Goal: Task Accomplishment & Management: Manage account settings

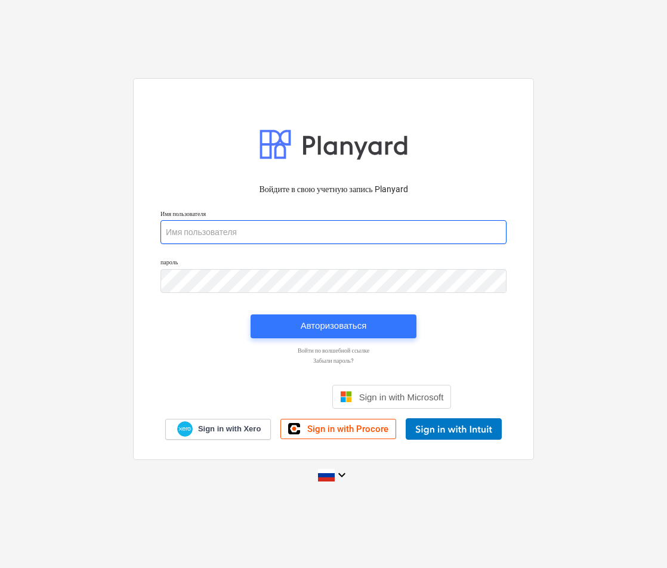
type input "[PERSON_NAME][EMAIL_ADDRESS][DOMAIN_NAME]"
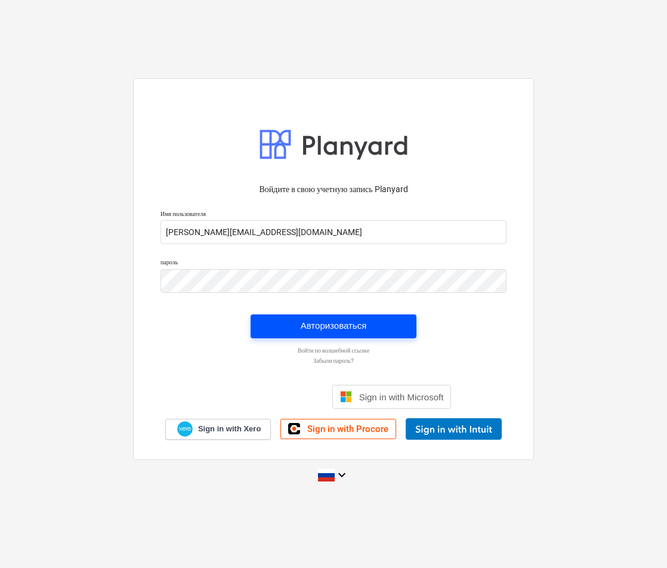
click at [357, 328] on div "Авторизоваться" at bounding box center [334, 326] width 66 height 16
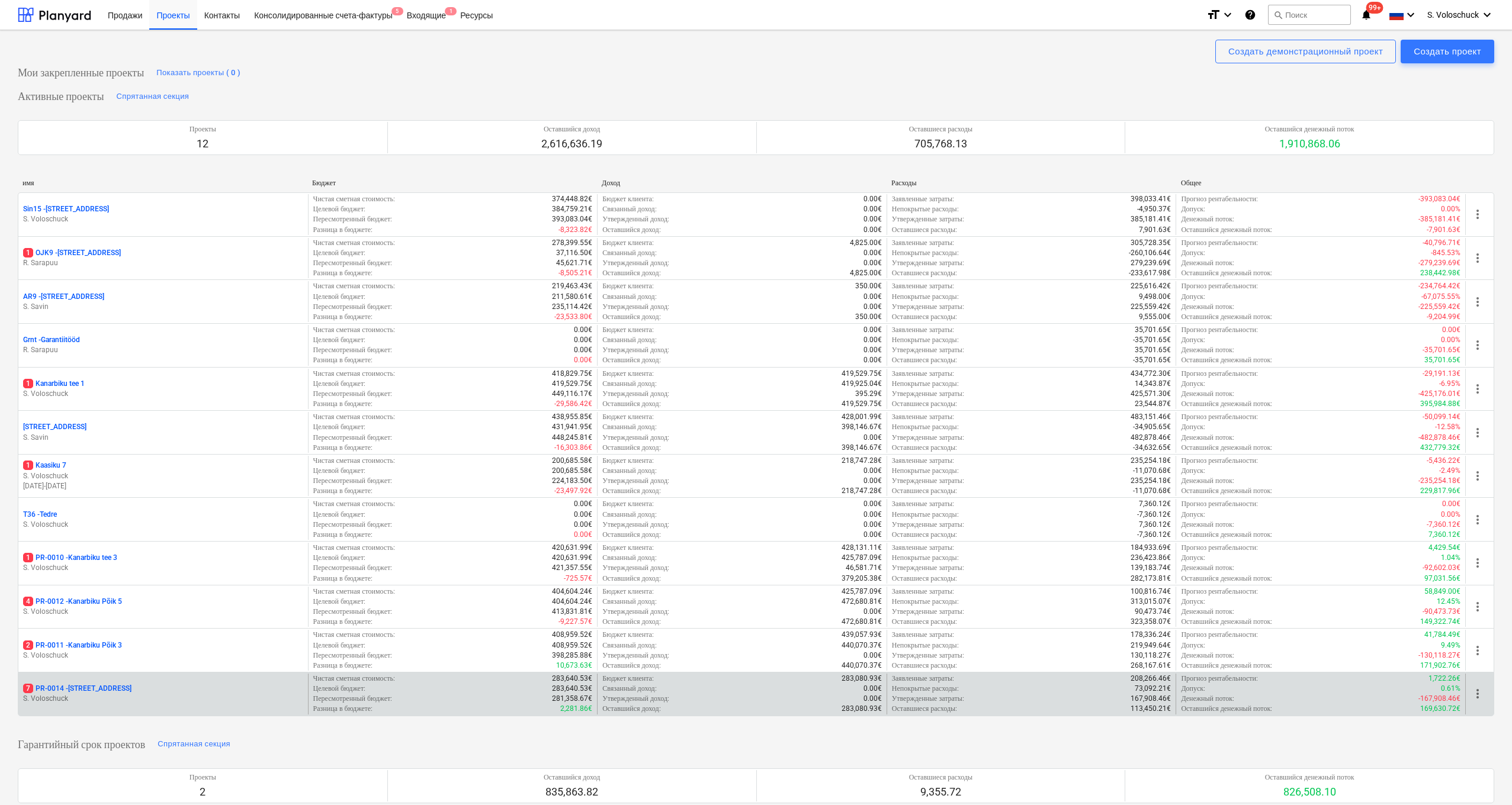
click at [111, 563] on div "7 PR-0014 - Luige tee 29" at bounding box center [163, 689] width 280 height 10
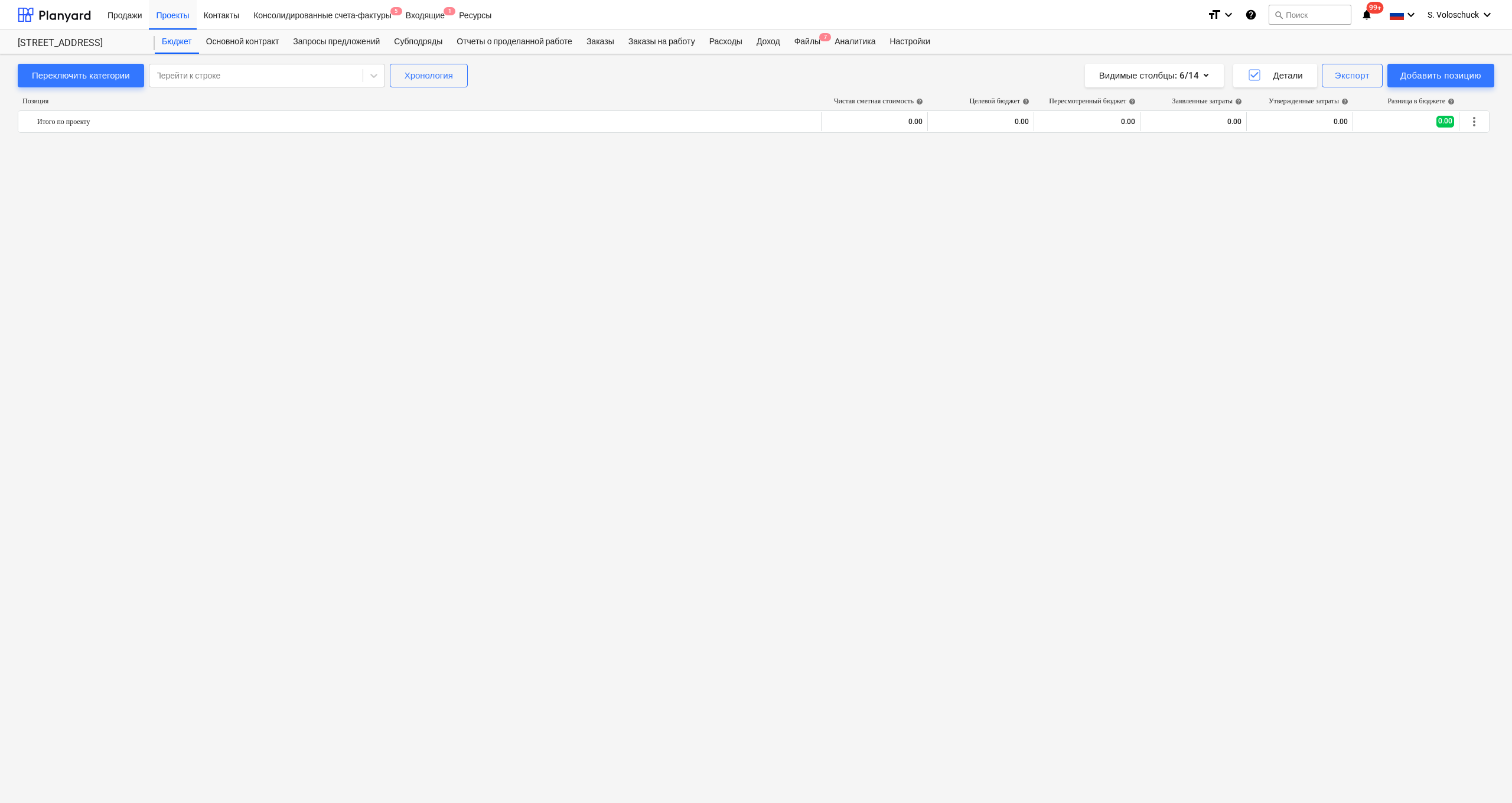
scroll to position [1688, 0]
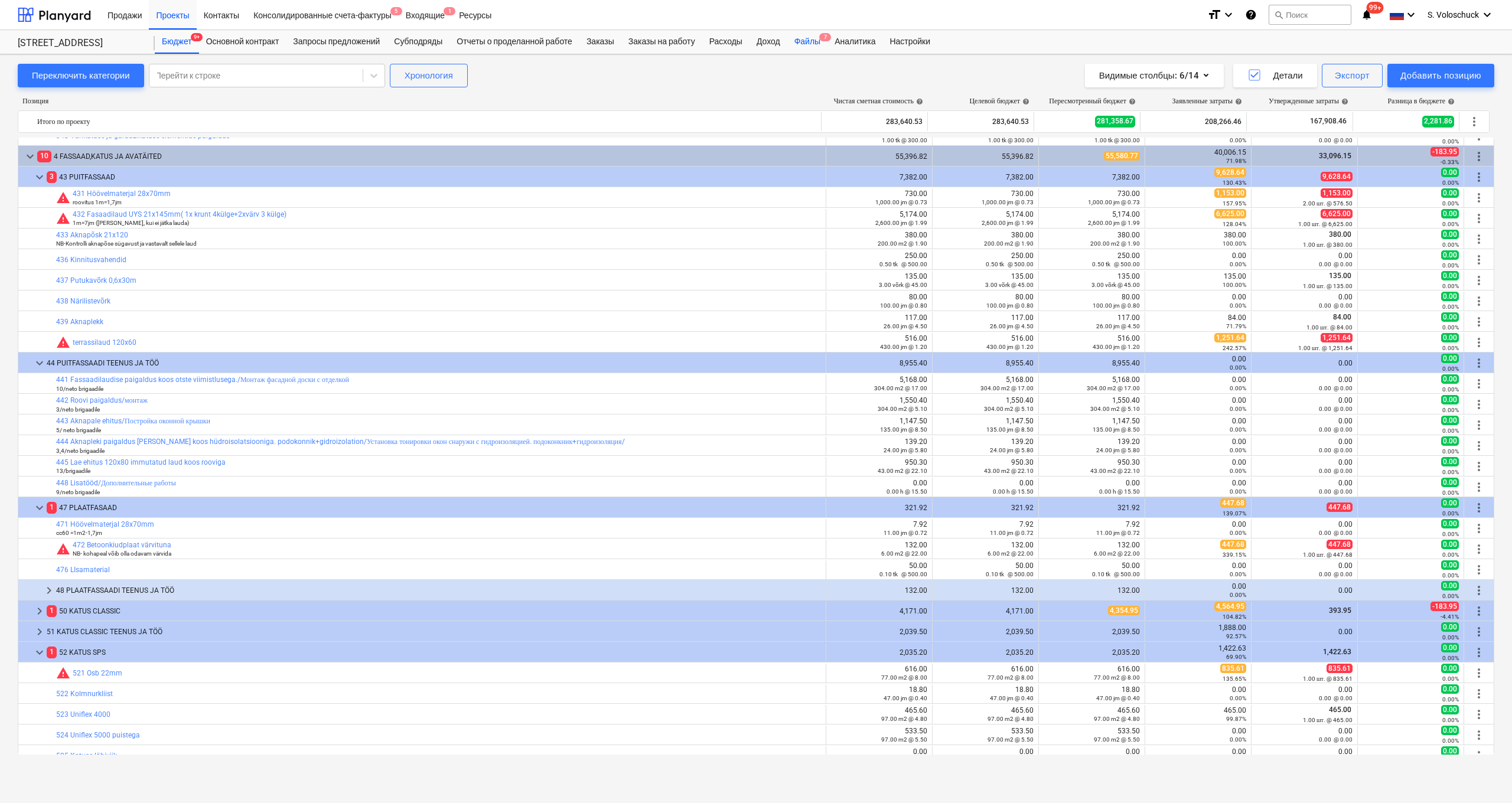
click at [655, 42] on div "Файлы 7" at bounding box center [807, 42] width 41 height 24
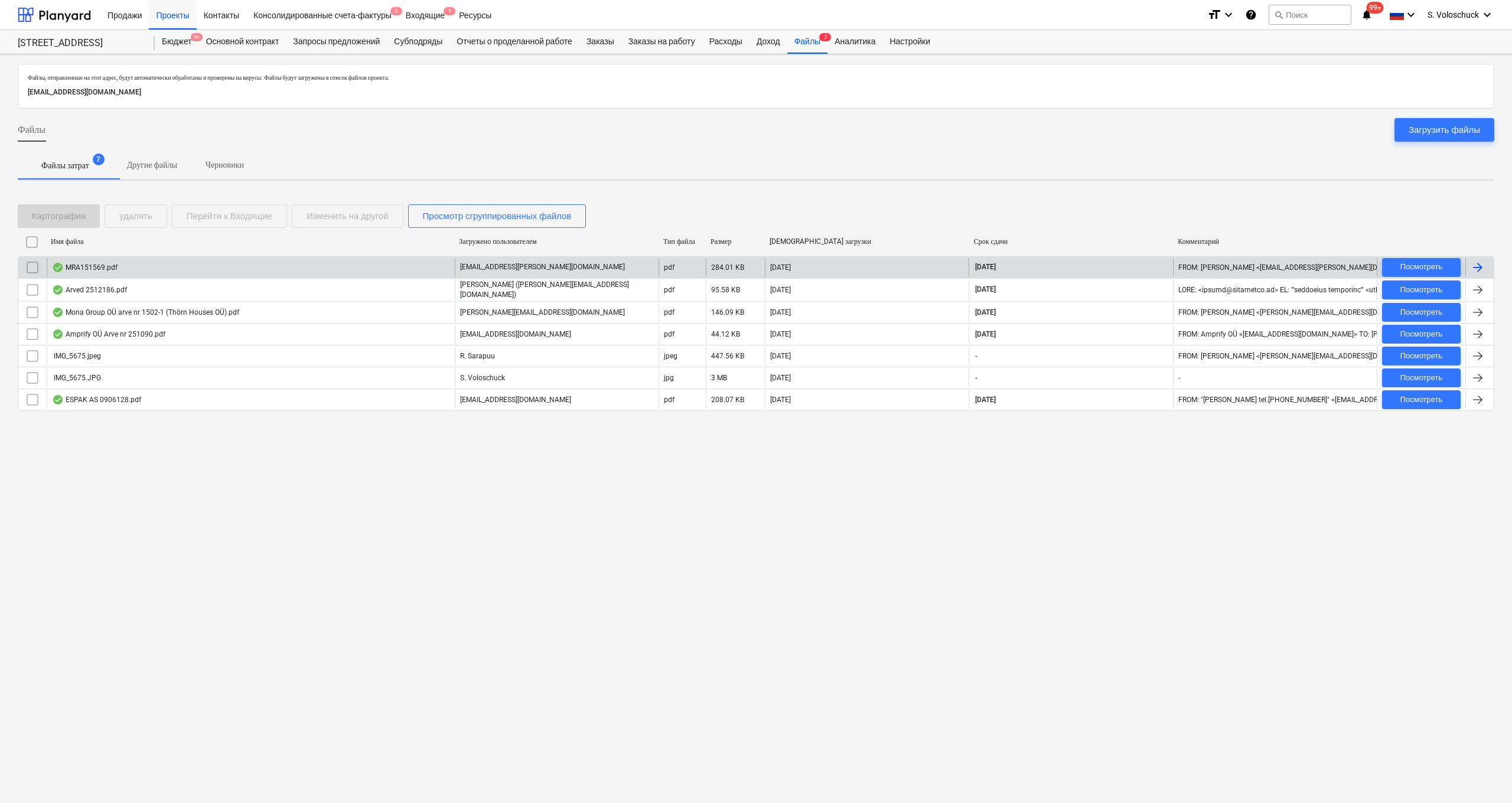
click at [171, 274] on div "MRA151569.pdf" at bounding box center [251, 267] width 408 height 19
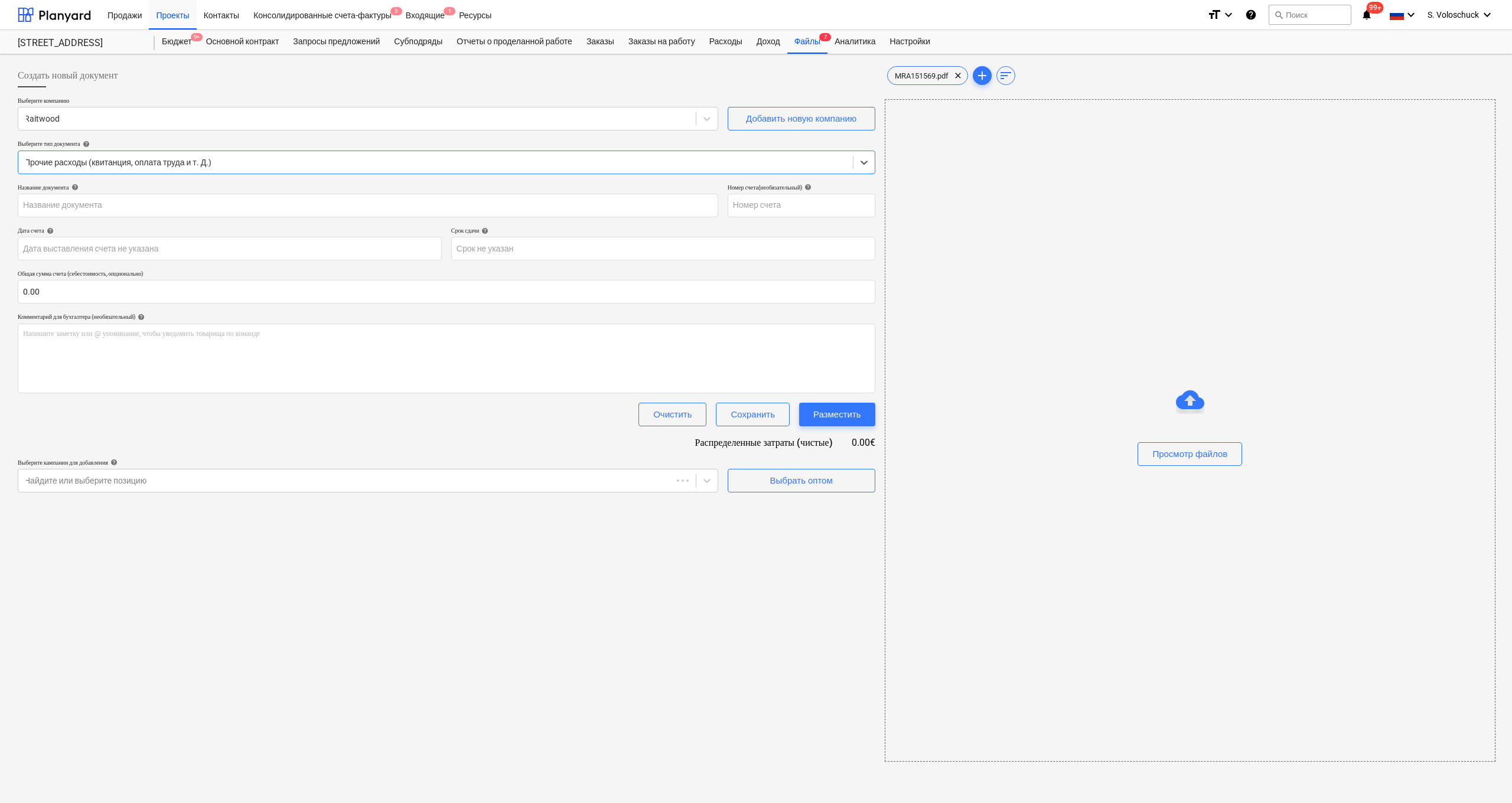
type input "MRA151569"
type input "09 Sep 2025"
type input "09 Oct 2025"
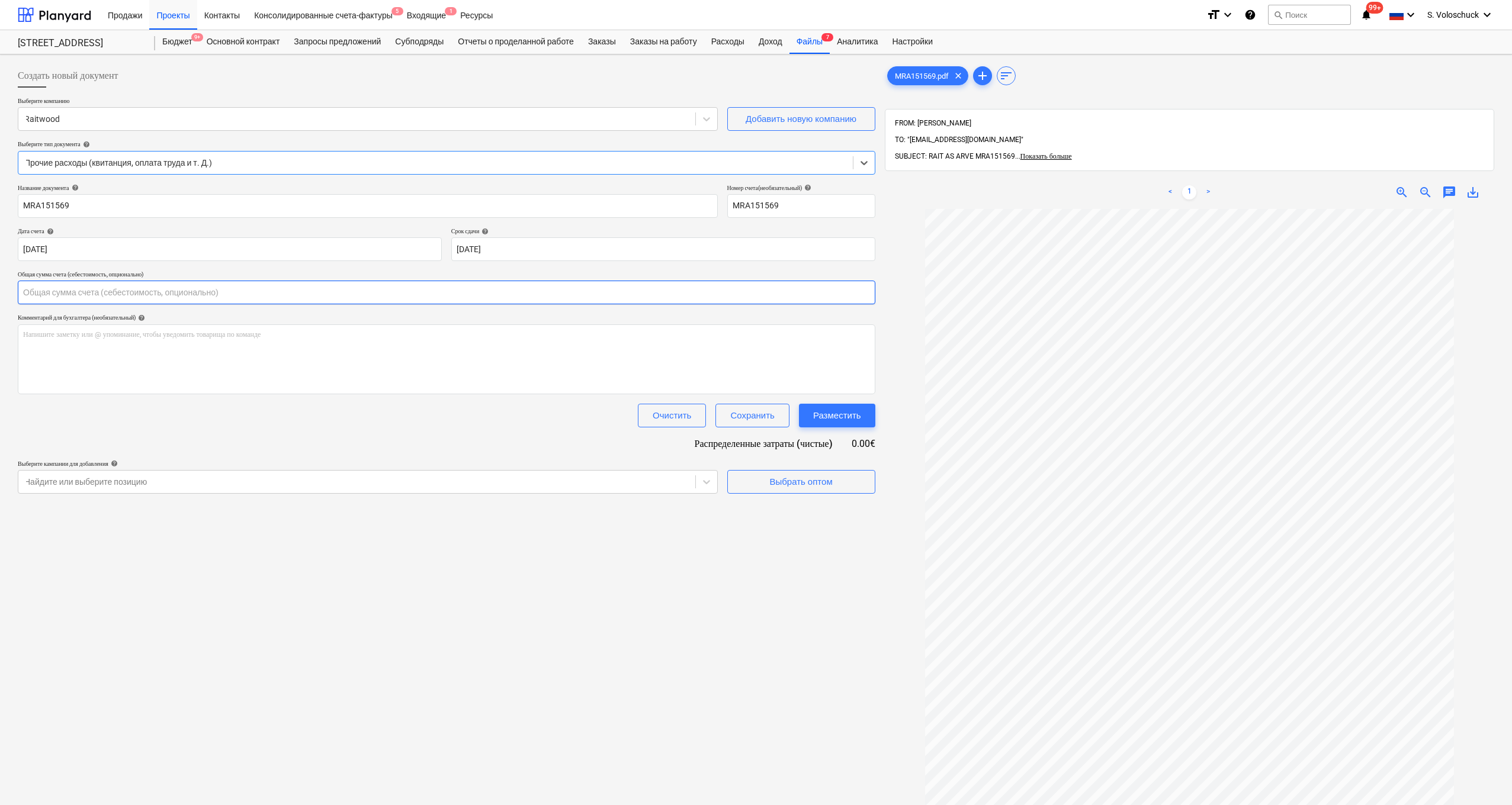
click at [117, 293] on input "text" at bounding box center [447, 293] width 858 height 24
type input "382.89"
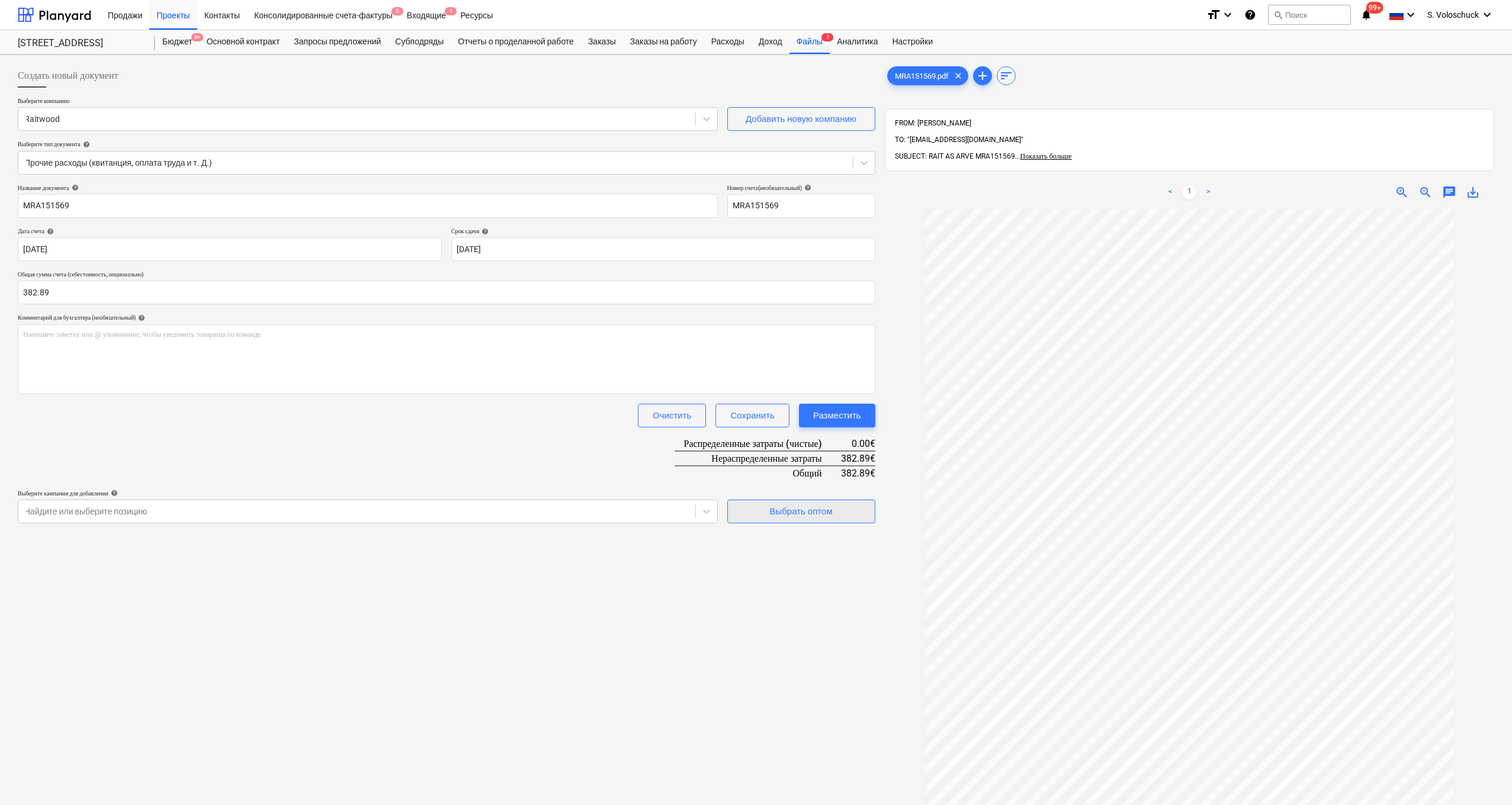
click at [657, 516] on div "Выбрать оптом" at bounding box center [800, 512] width 63 height 16
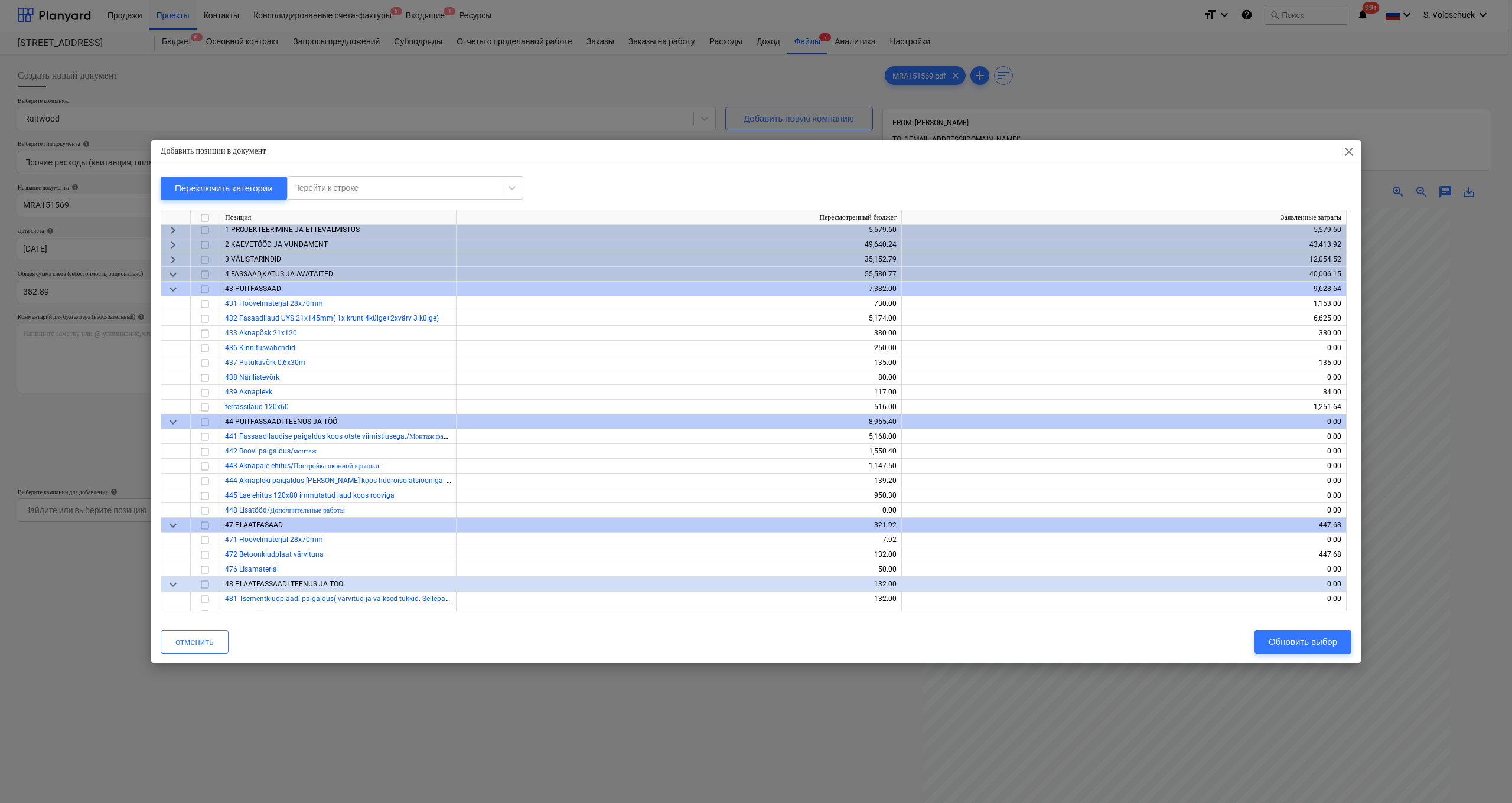
scroll to position [24, 0]
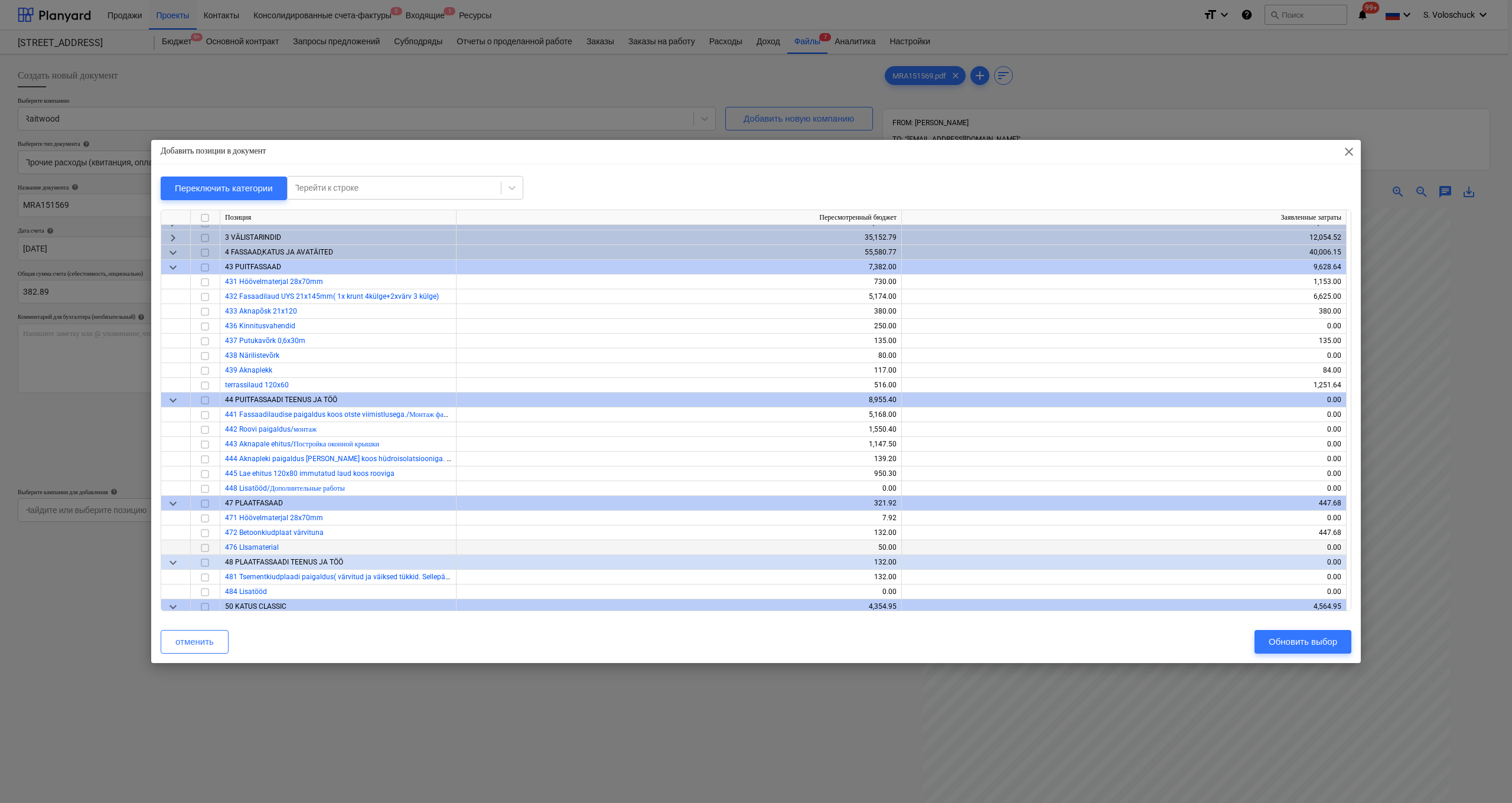
click at [205, 549] on input "checkbox" at bounding box center [205, 549] width 14 height 14
click at [655, 561] on div "Обновить выбор" at bounding box center [1303, 643] width 68 height 16
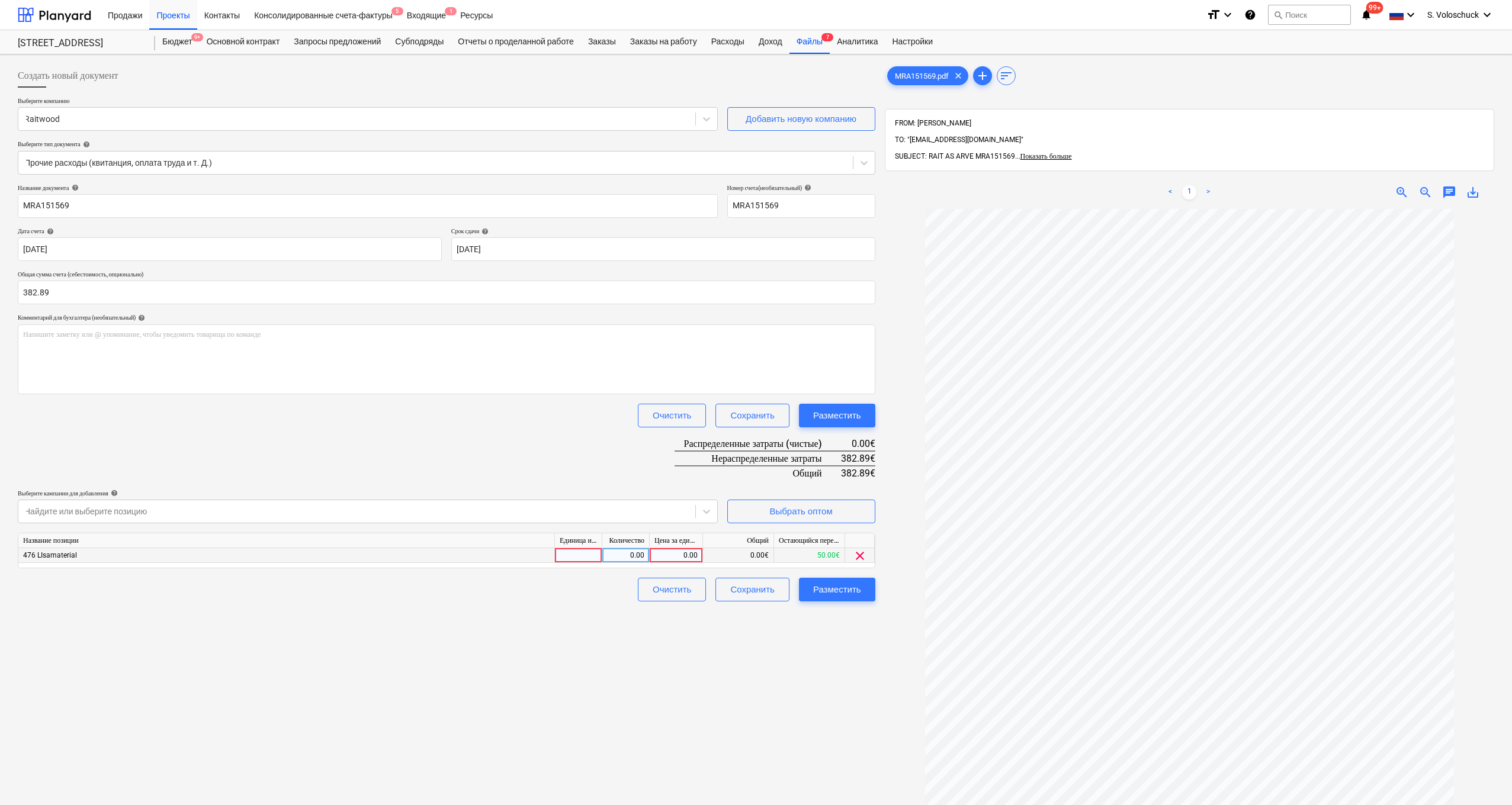
click at [657, 548] on div "0.00" at bounding box center [676, 555] width 44 height 15
type input "382.89"
click at [657, 563] on div "MRA151569.pdf clear add sort FROM: Mihkel Allemann TO: "arved@thornhouses.com" …" at bounding box center [1189, 523] width 619 height 927
click at [657, 563] on div "Разместить" at bounding box center [837, 590] width 48 height 16
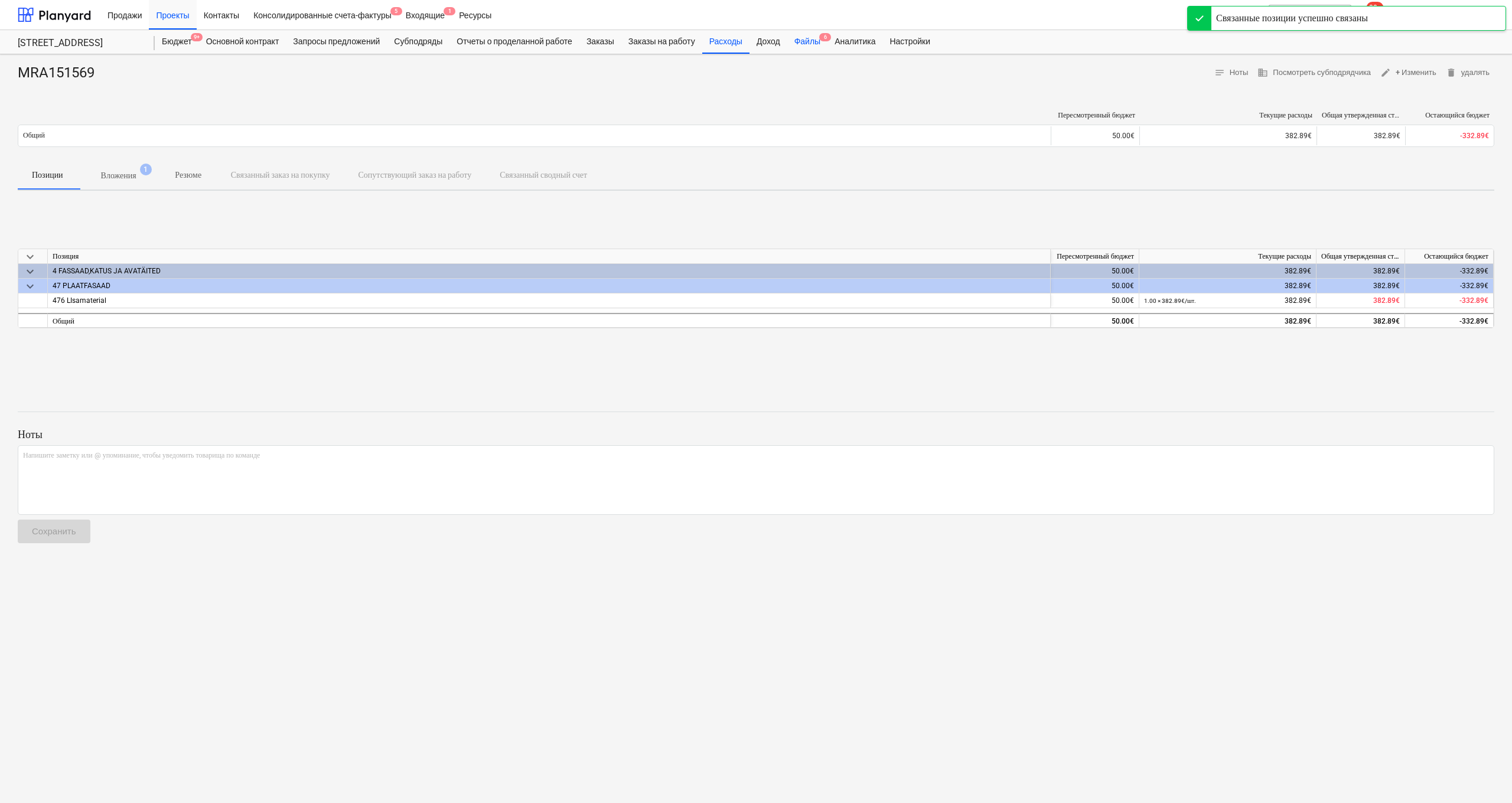
click at [655, 42] on div "Файлы 6" at bounding box center [807, 42] width 41 height 24
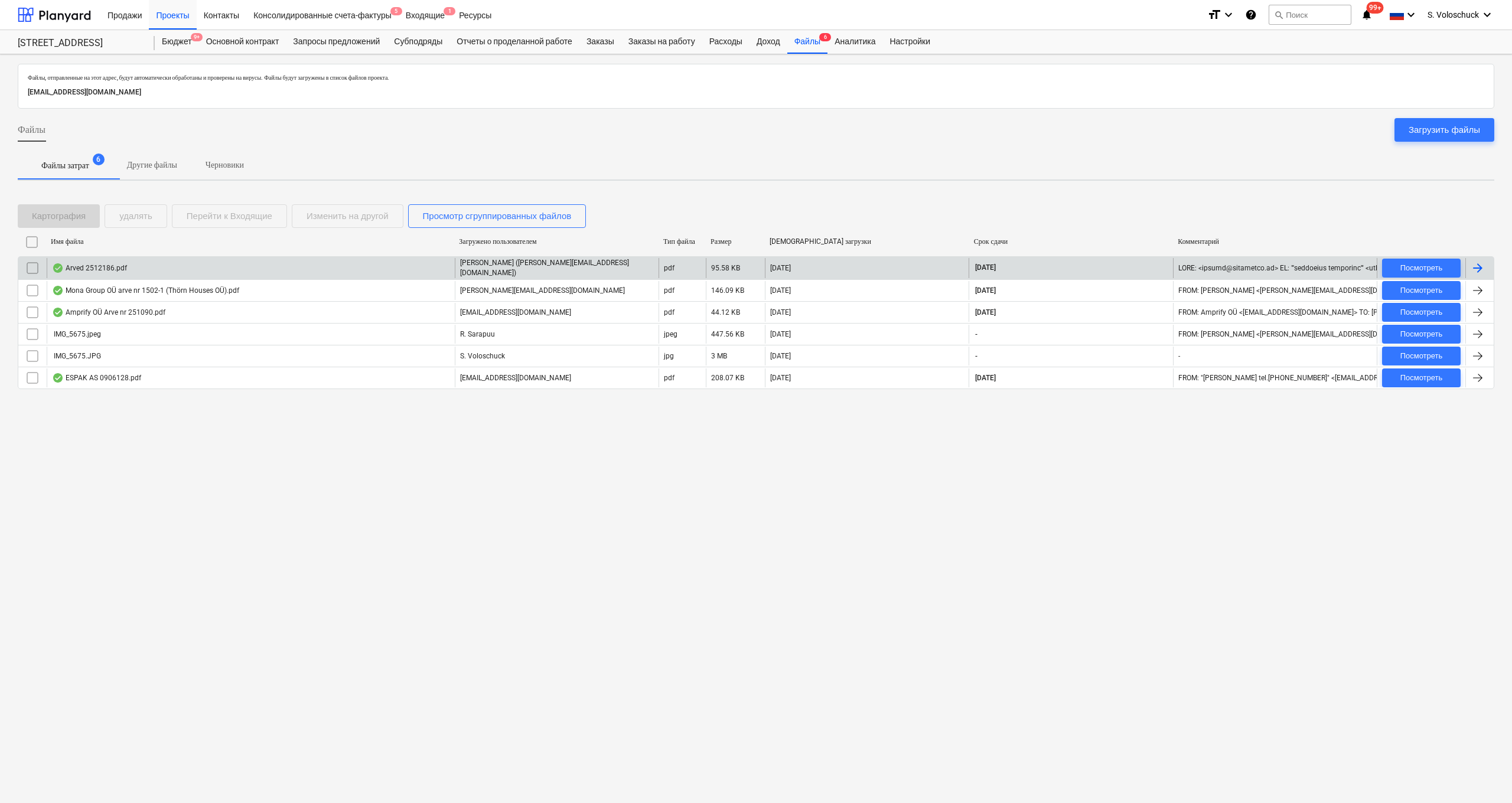
click at [422, 270] on div "Arved 2512186.pdf" at bounding box center [251, 268] width 408 height 20
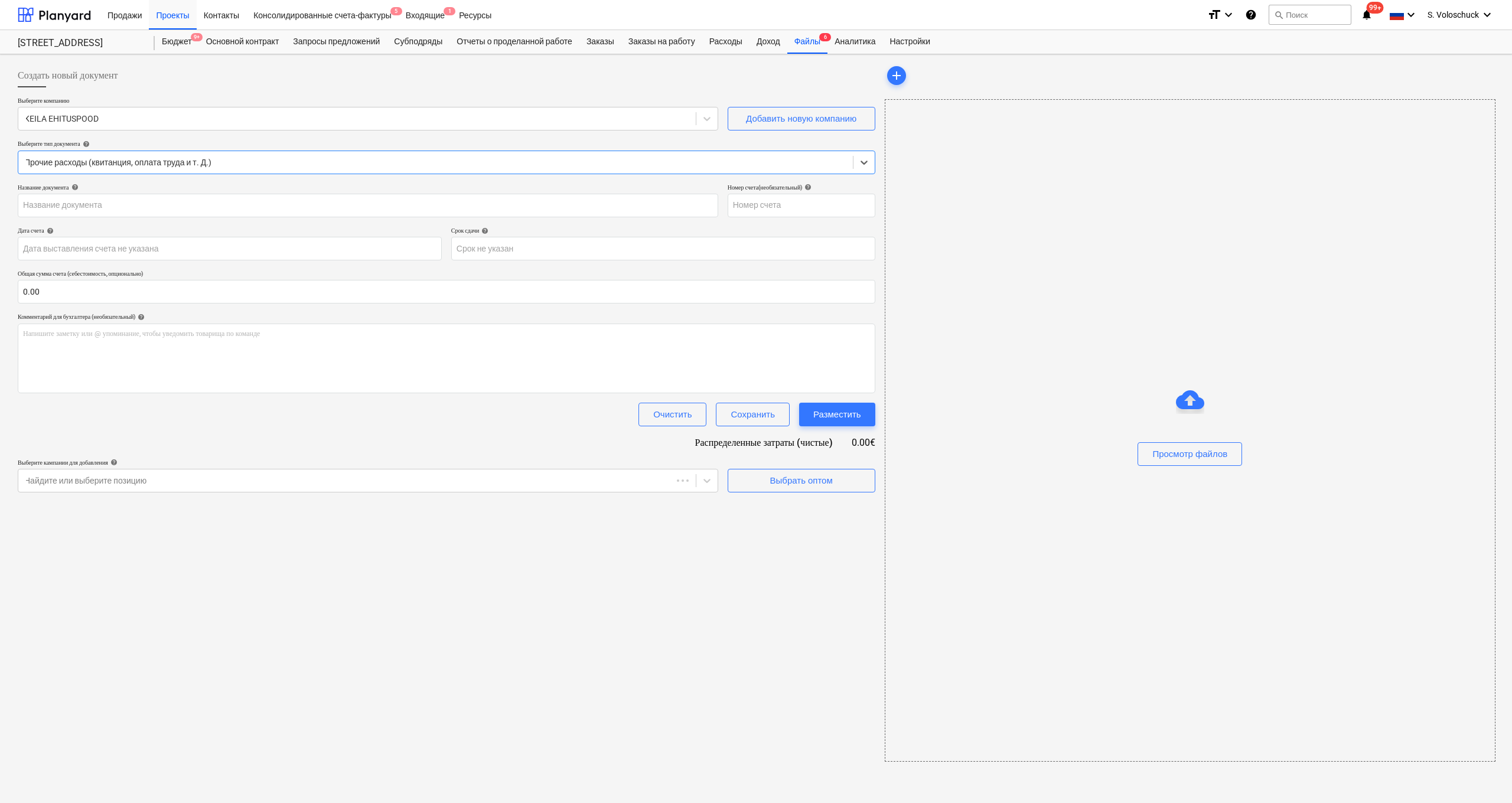
type input "2512186"
type input "11 Sep 2025"
type input "02 Oct 2025"
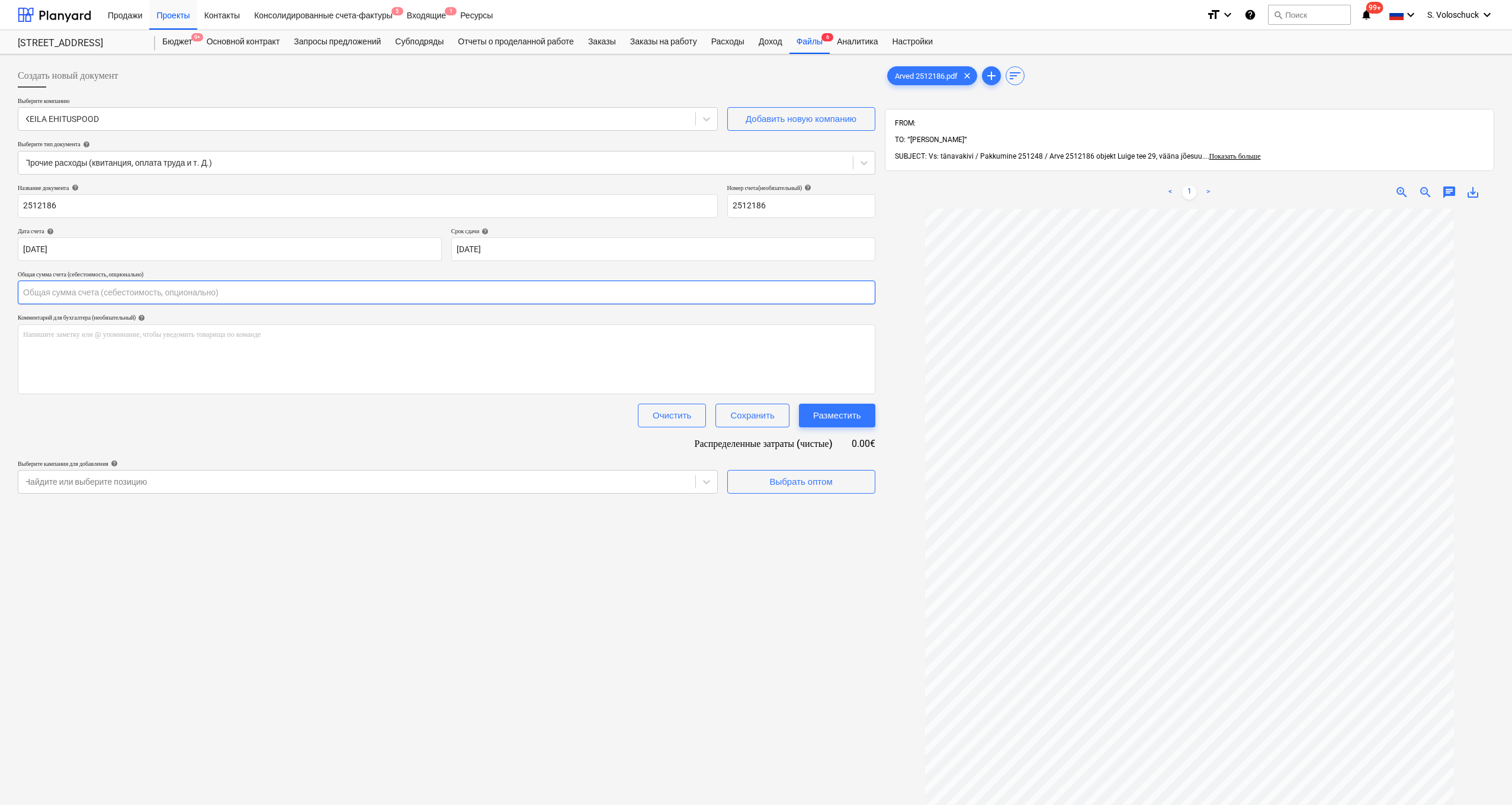
click at [165, 295] on input "text" at bounding box center [447, 293] width 858 height 24
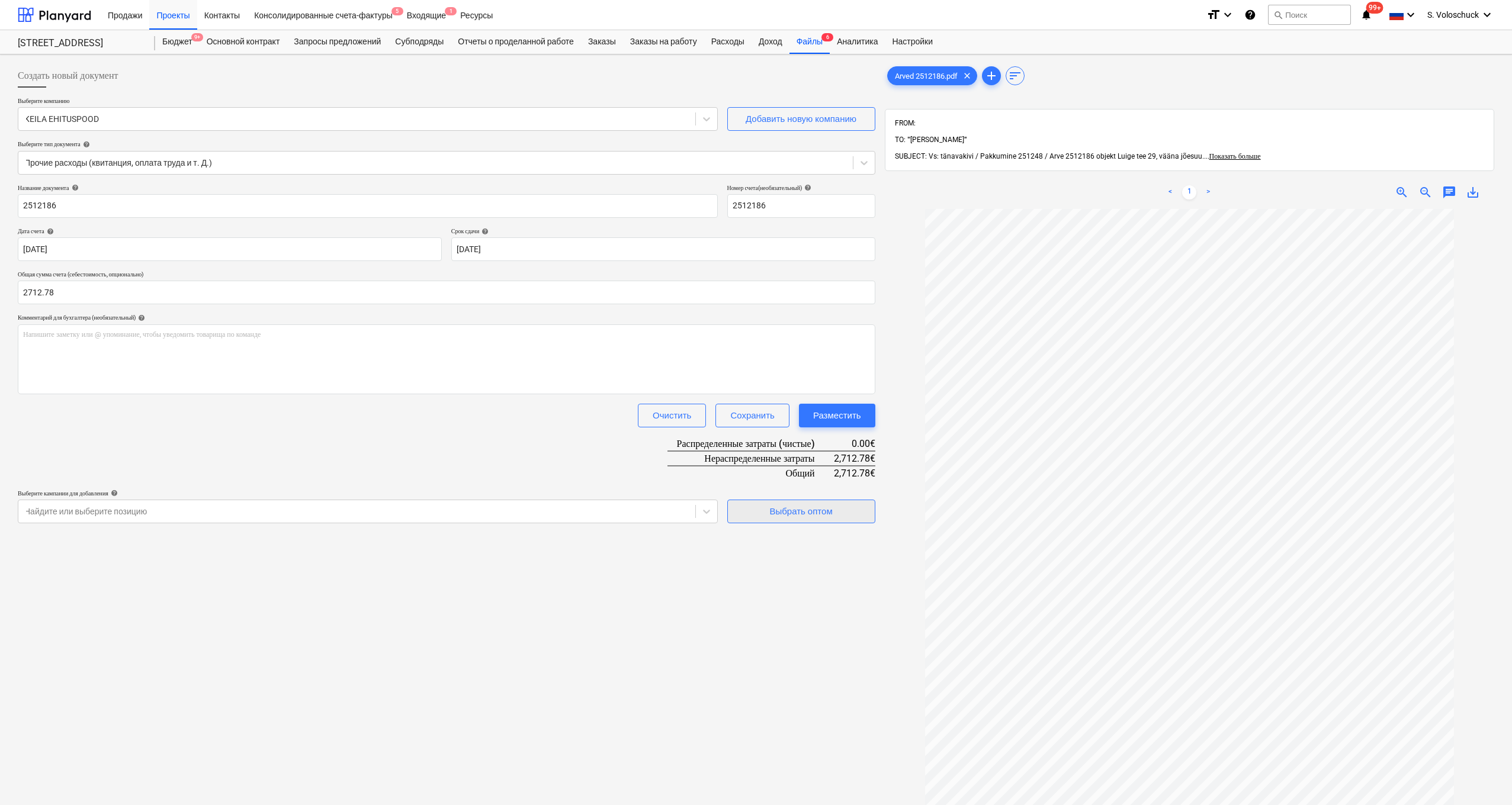
type input "2,712.78"
click at [657, 514] on div "Выбрать оптом" at bounding box center [800, 512] width 63 height 16
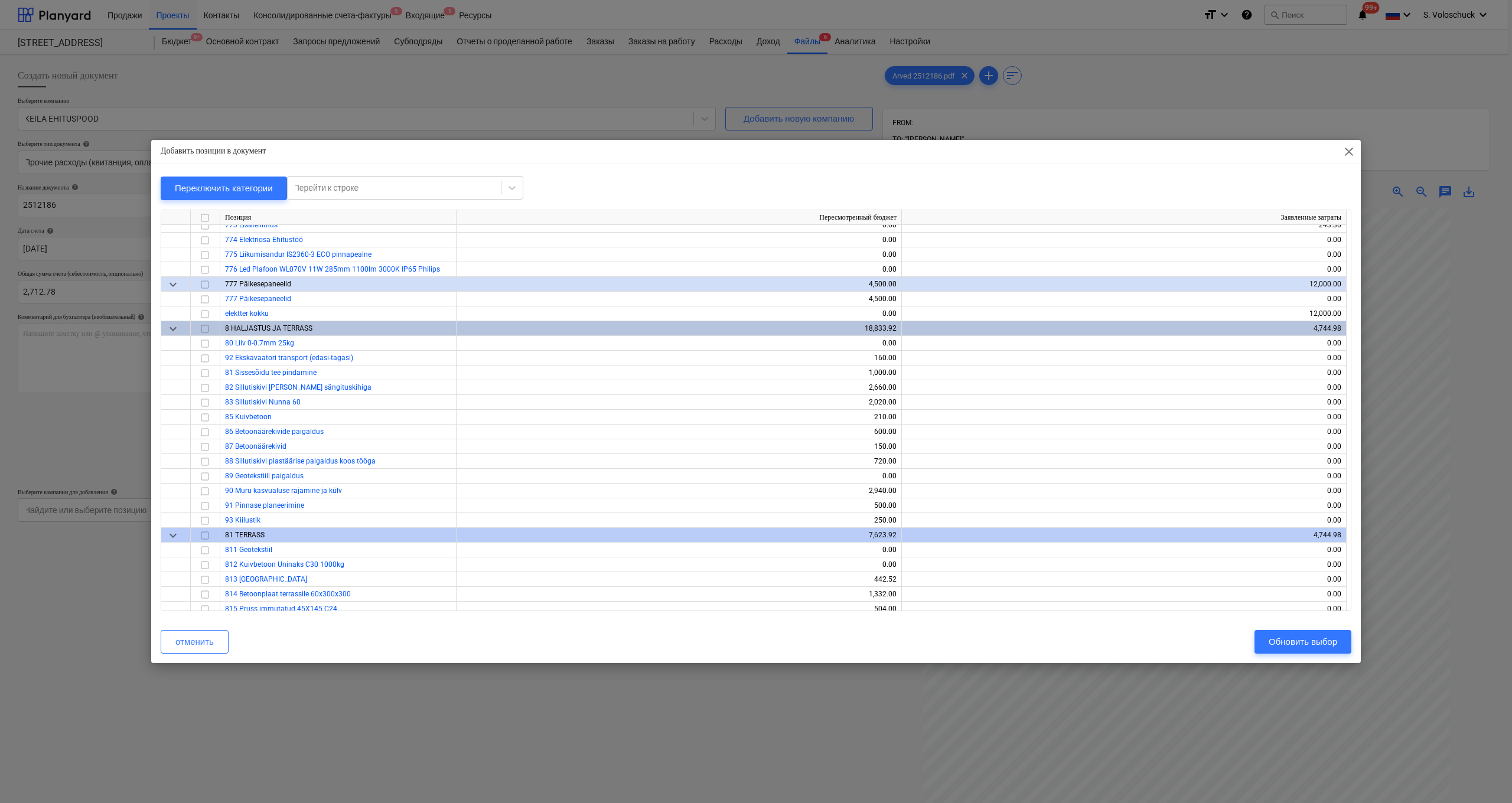
scroll to position [5483, 0]
click at [204, 404] on input "checkbox" at bounding box center [205, 405] width 14 height 14
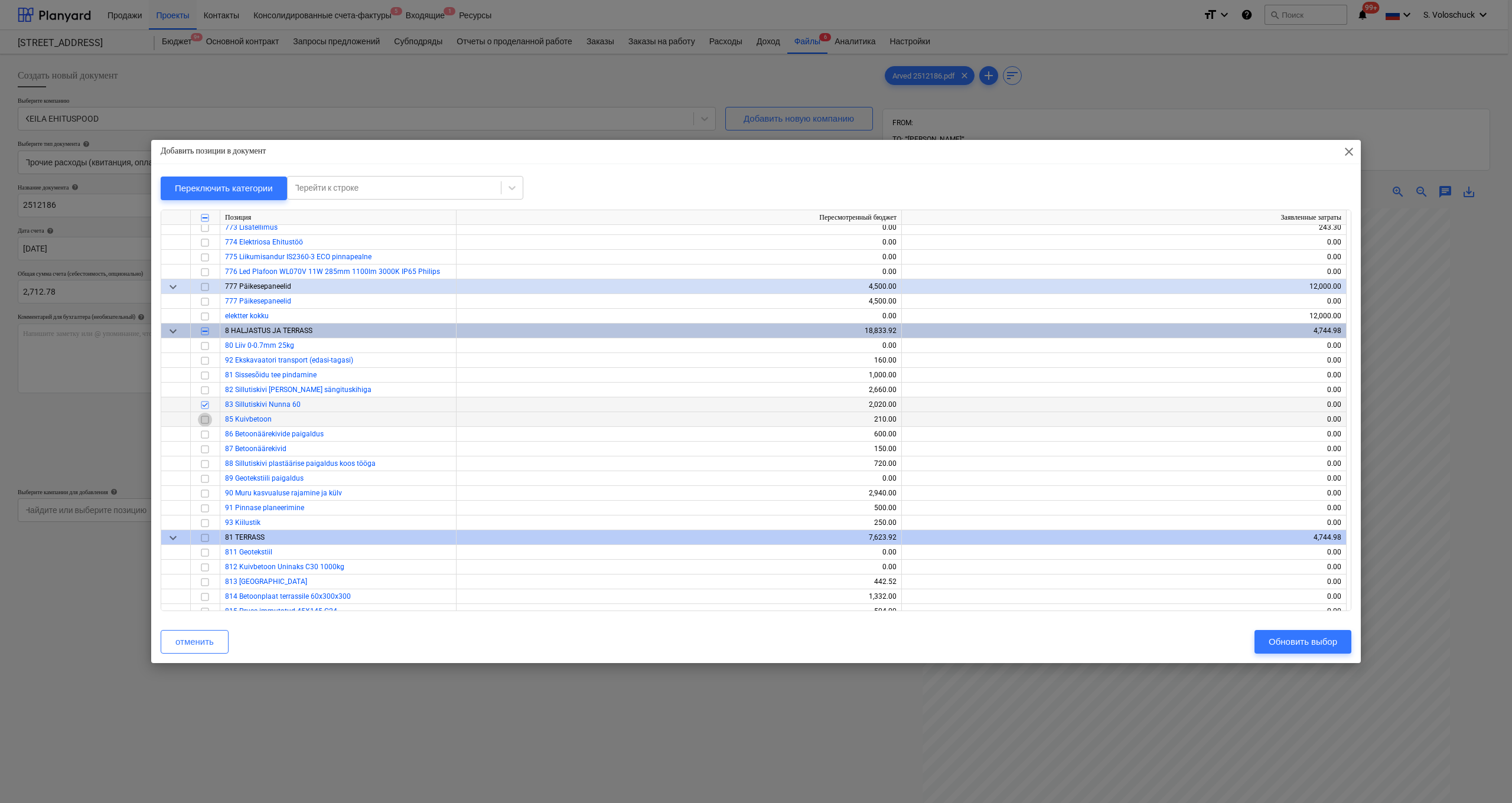
click at [206, 423] on input "checkbox" at bounding box center [205, 420] width 14 height 14
click at [202, 381] on input "checkbox" at bounding box center [205, 375] width 14 height 14
click at [655, 561] on div "Обновить выбор" at bounding box center [1303, 643] width 68 height 16
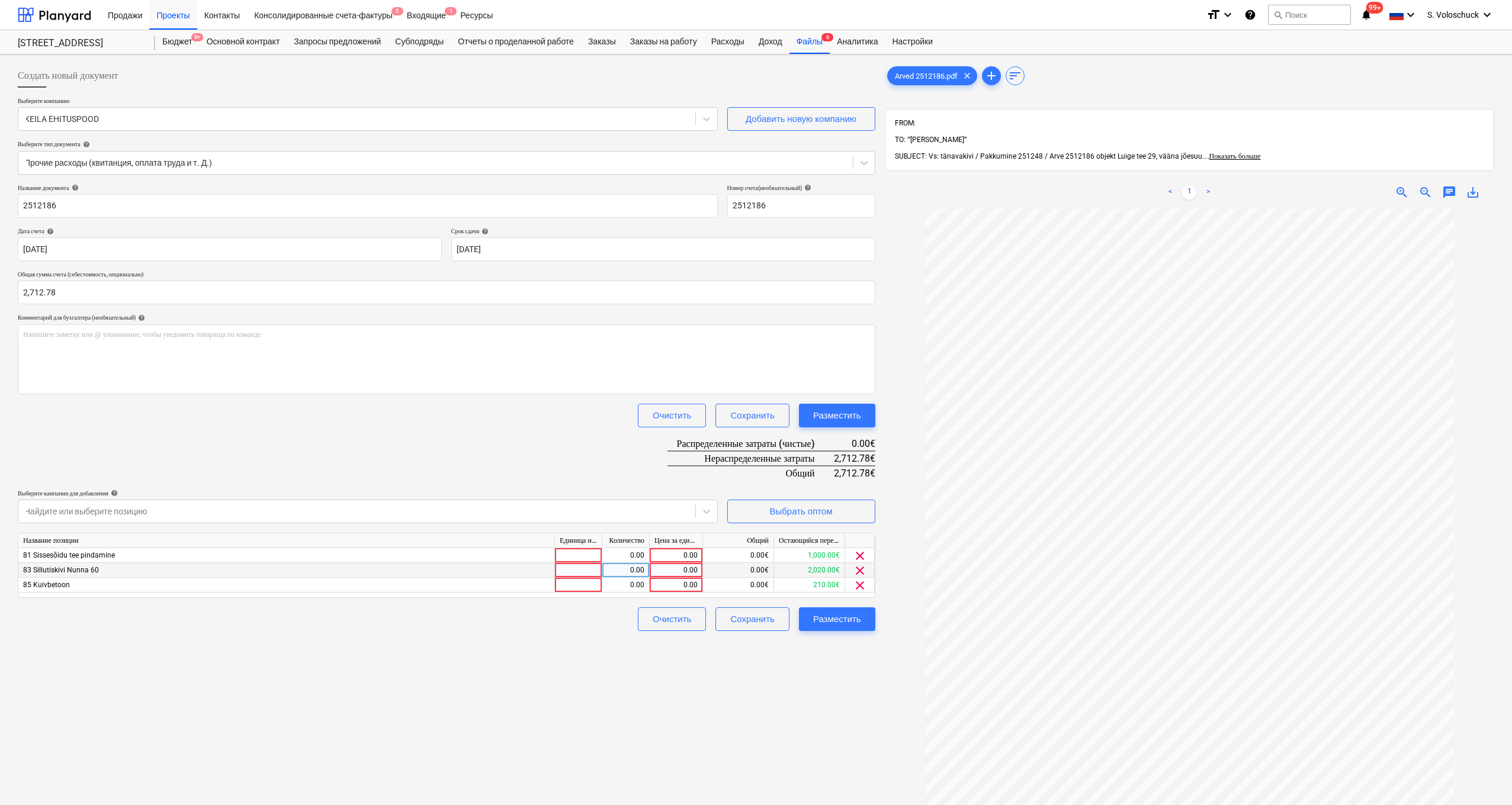
click at [657, 563] on div "0.00" at bounding box center [676, 570] width 44 height 15
type input "2020"
click at [657, 563] on div "Создать новый документ Выберите компанию KEILA EHITUSPOOD Добавить новую компан…" at bounding box center [446, 523] width 867 height 927
click at [657, 553] on span "clear" at bounding box center [860, 556] width 14 height 14
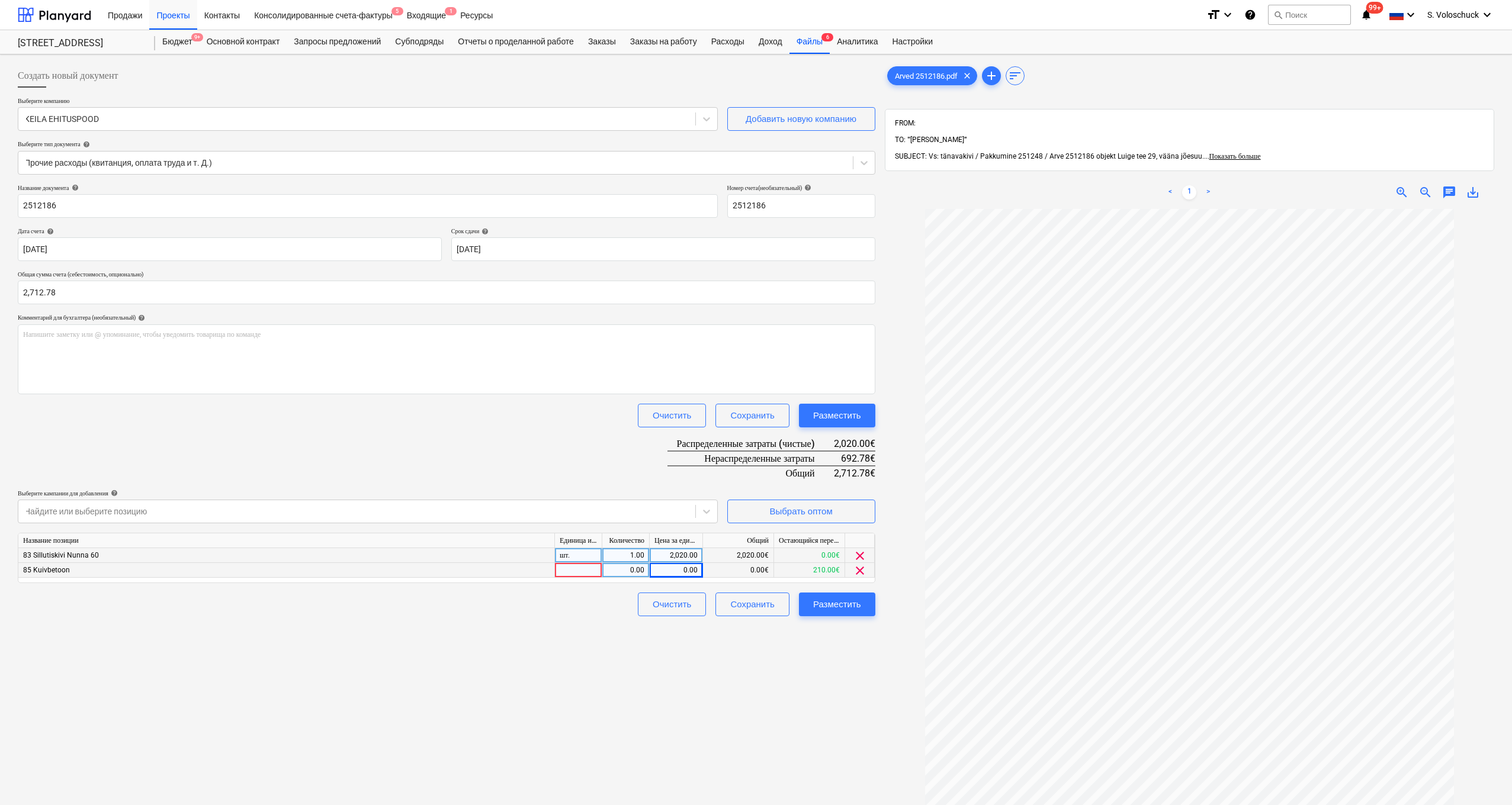
click at [657, 563] on span "clear" at bounding box center [860, 571] width 14 height 14
click at [657, 509] on div "Выбрать оптом" at bounding box center [800, 512] width 63 height 16
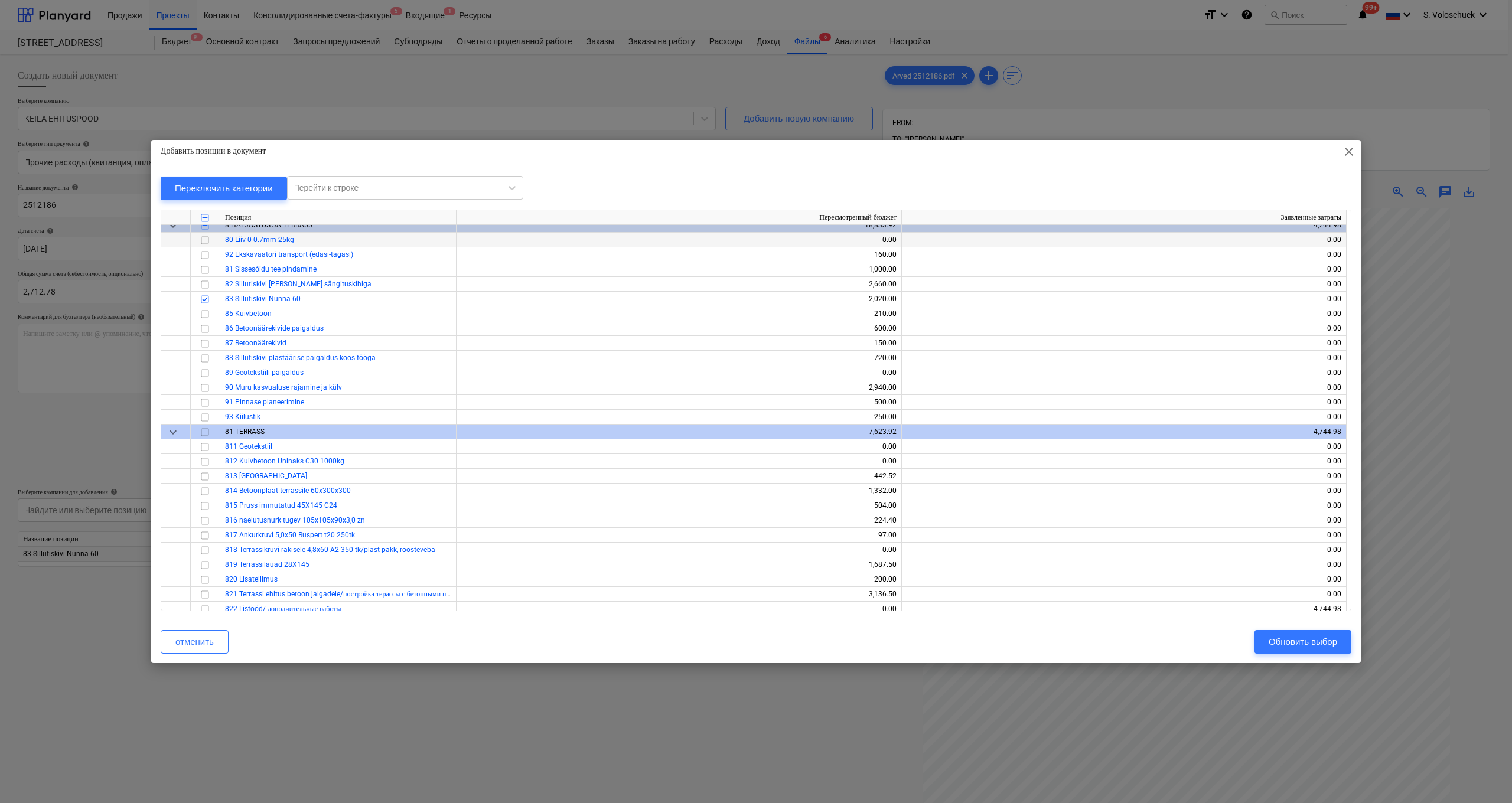
scroll to position [5580, 0]
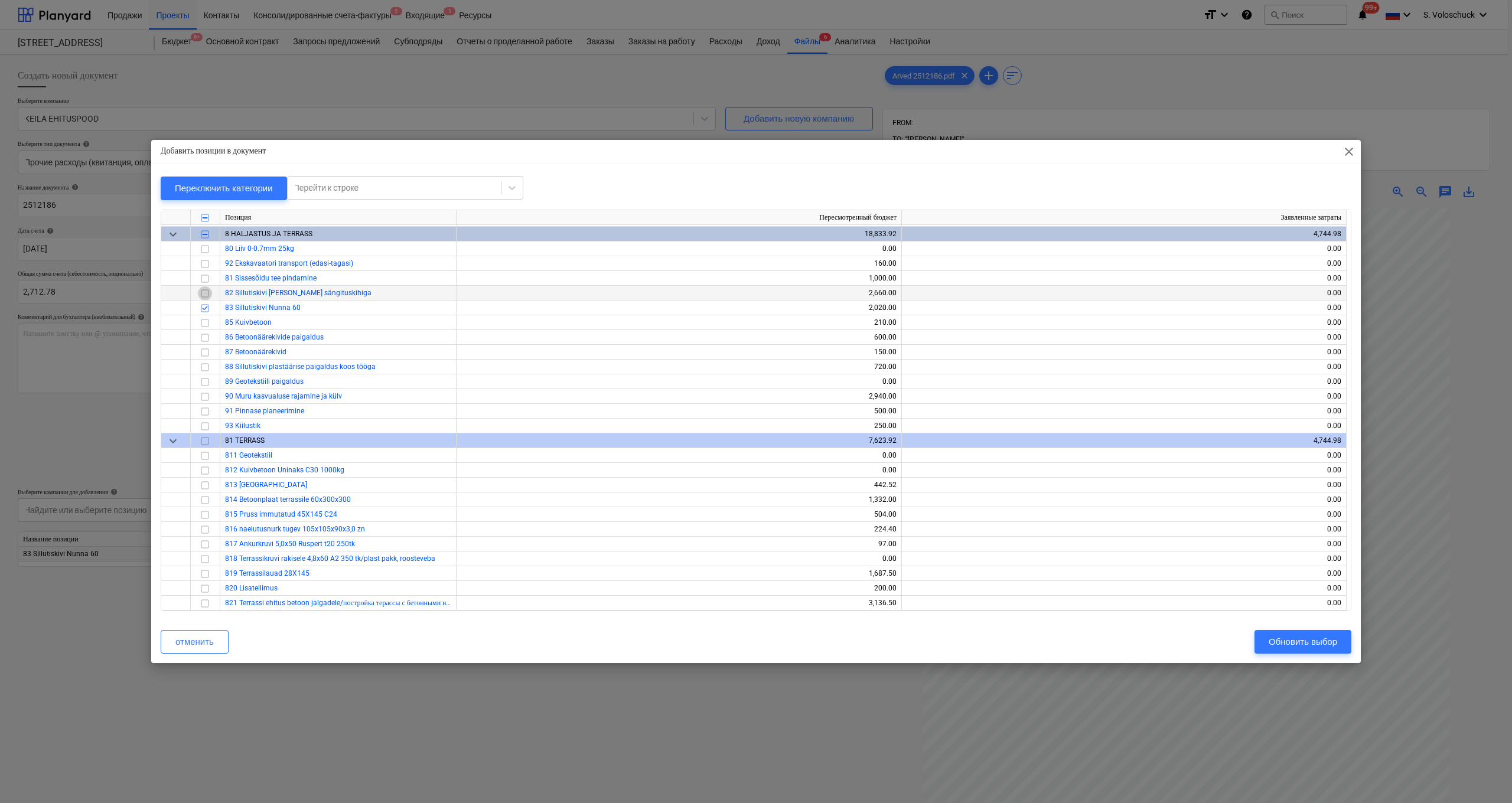
click at [204, 293] on input "checkbox" at bounding box center [205, 293] width 14 height 14
click at [655, 561] on div "Обновить выбор" at bounding box center [1303, 643] width 68 height 16
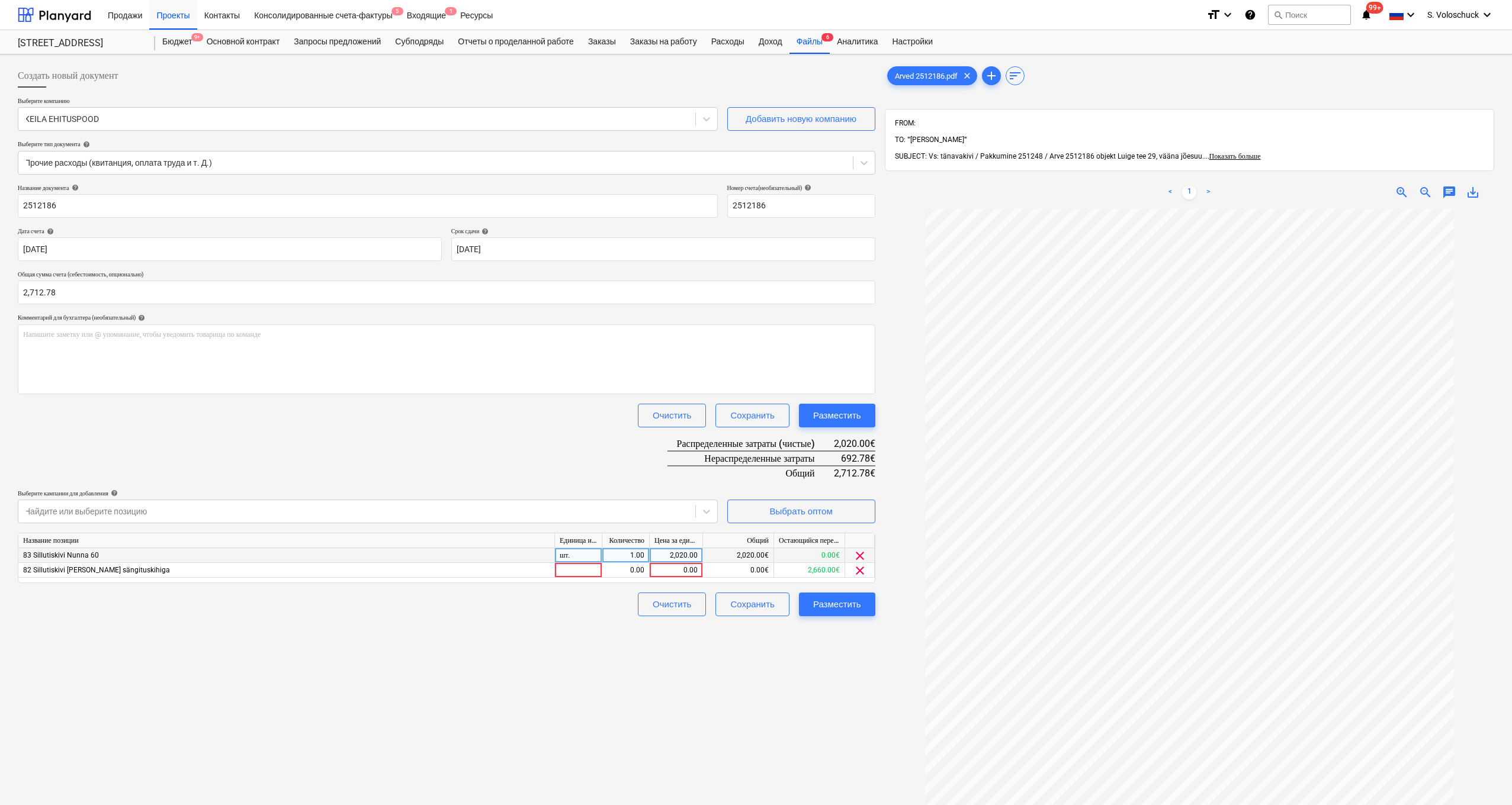
click at [657, 553] on div "2,020.00" at bounding box center [676, 555] width 44 height 15
click at [657, 563] on div "0.00" at bounding box center [676, 570] width 44 height 15
type input "692.78"
click at [657, 563] on div "Создать новый документ Выберите компанию KEILA EHITUSPOOD Добавить новую компан…" at bounding box center [446, 523] width 867 height 927
click at [657, 563] on div "Разместить" at bounding box center [837, 604] width 48 height 16
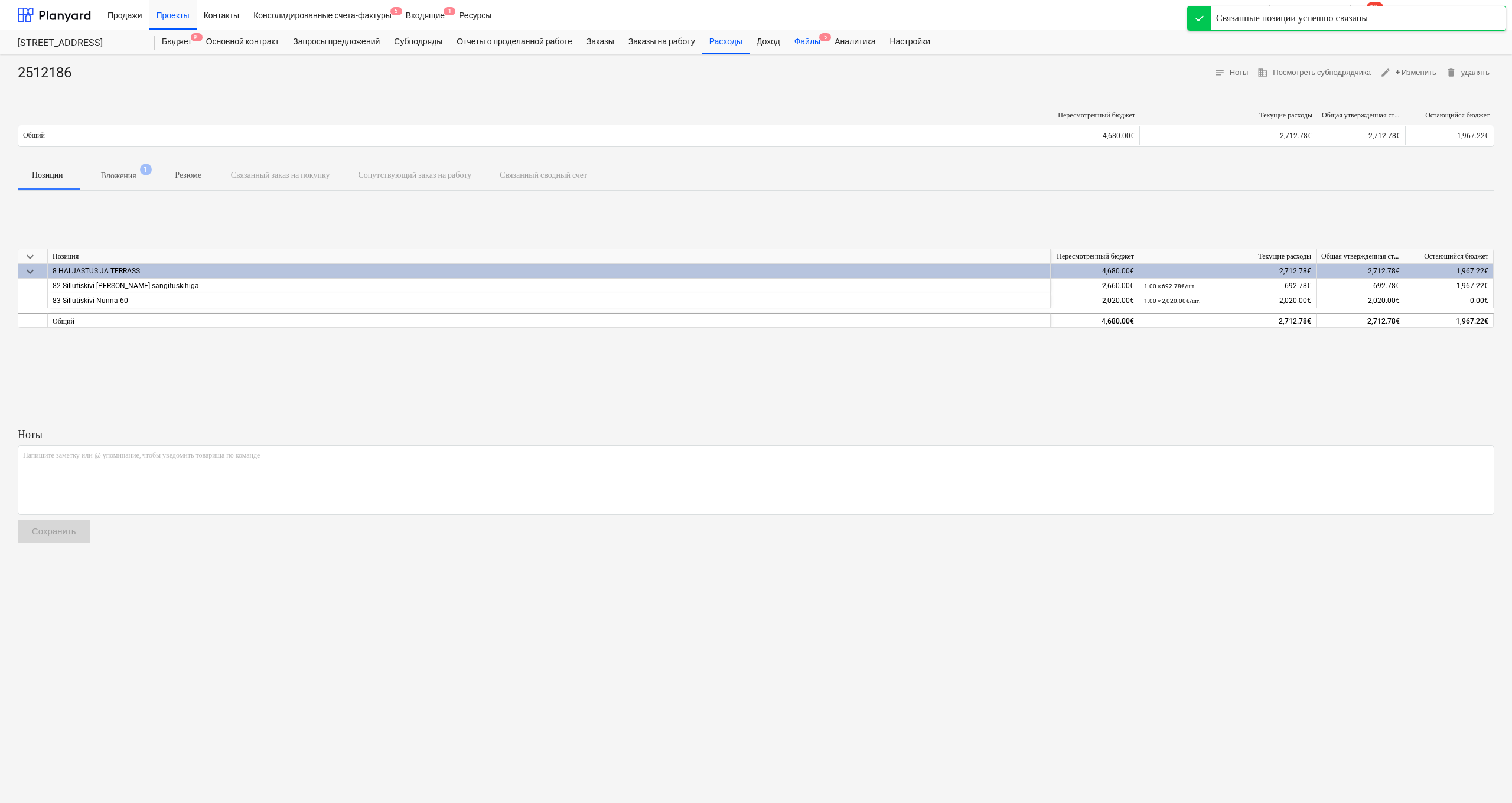
click at [655, 41] on div "Файлы 5" at bounding box center [807, 42] width 41 height 24
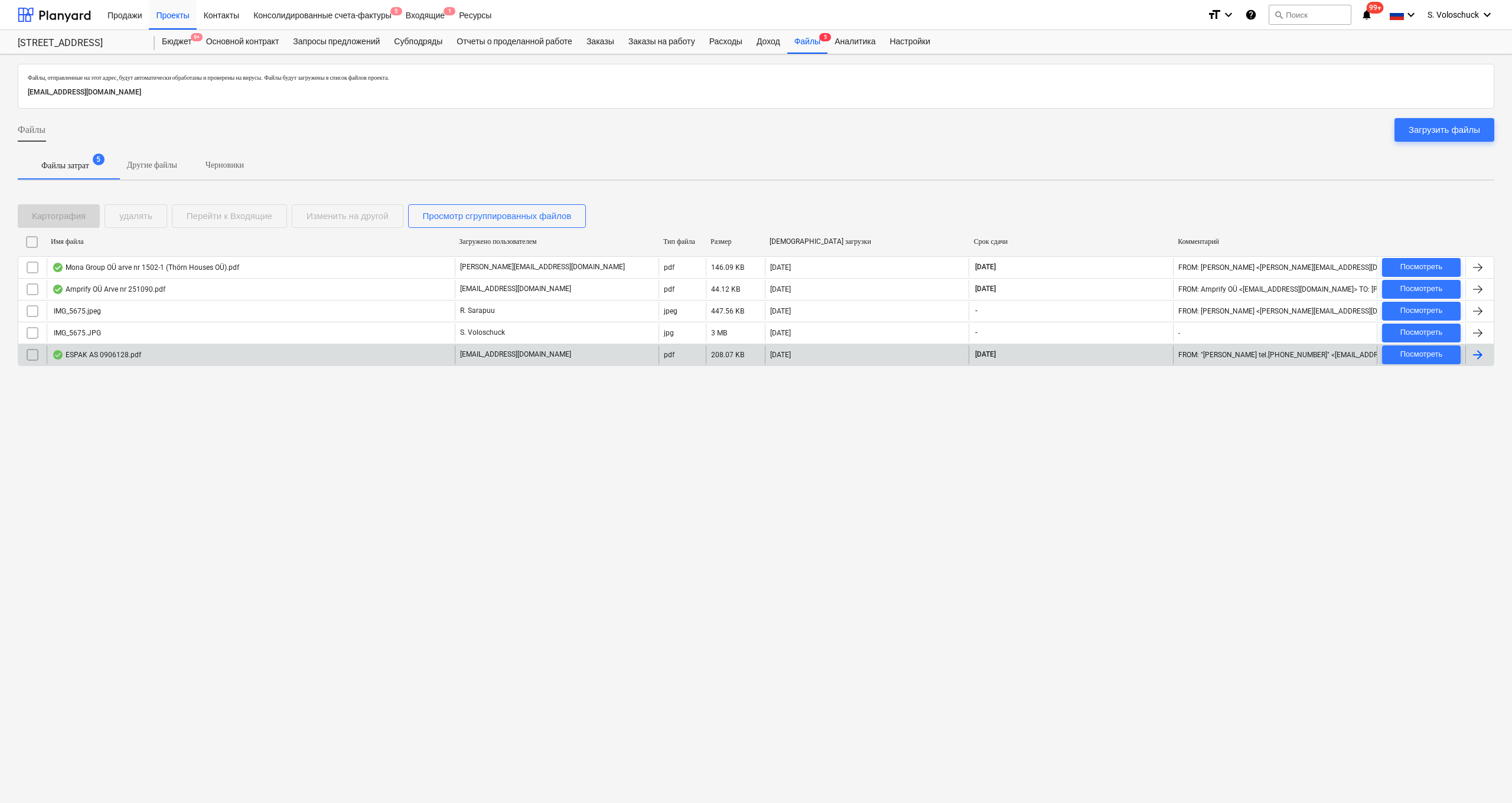
click at [305, 354] on div "ESPAK AS 0906128.pdf" at bounding box center [251, 354] width 408 height 19
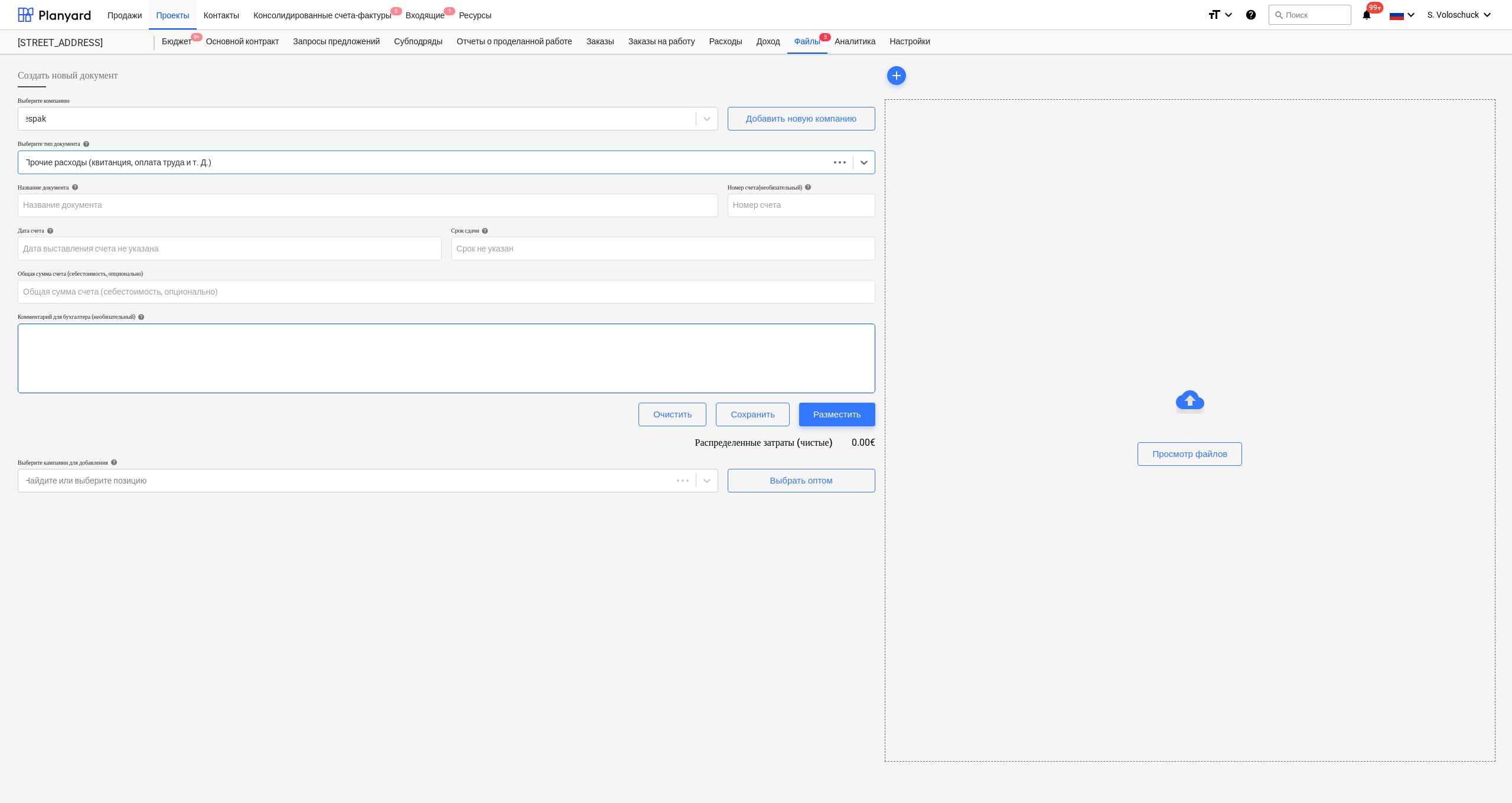
type input "0.00"
type input "0906128"
type input "10 Sep 2025"
type input "10 Oct 2025"
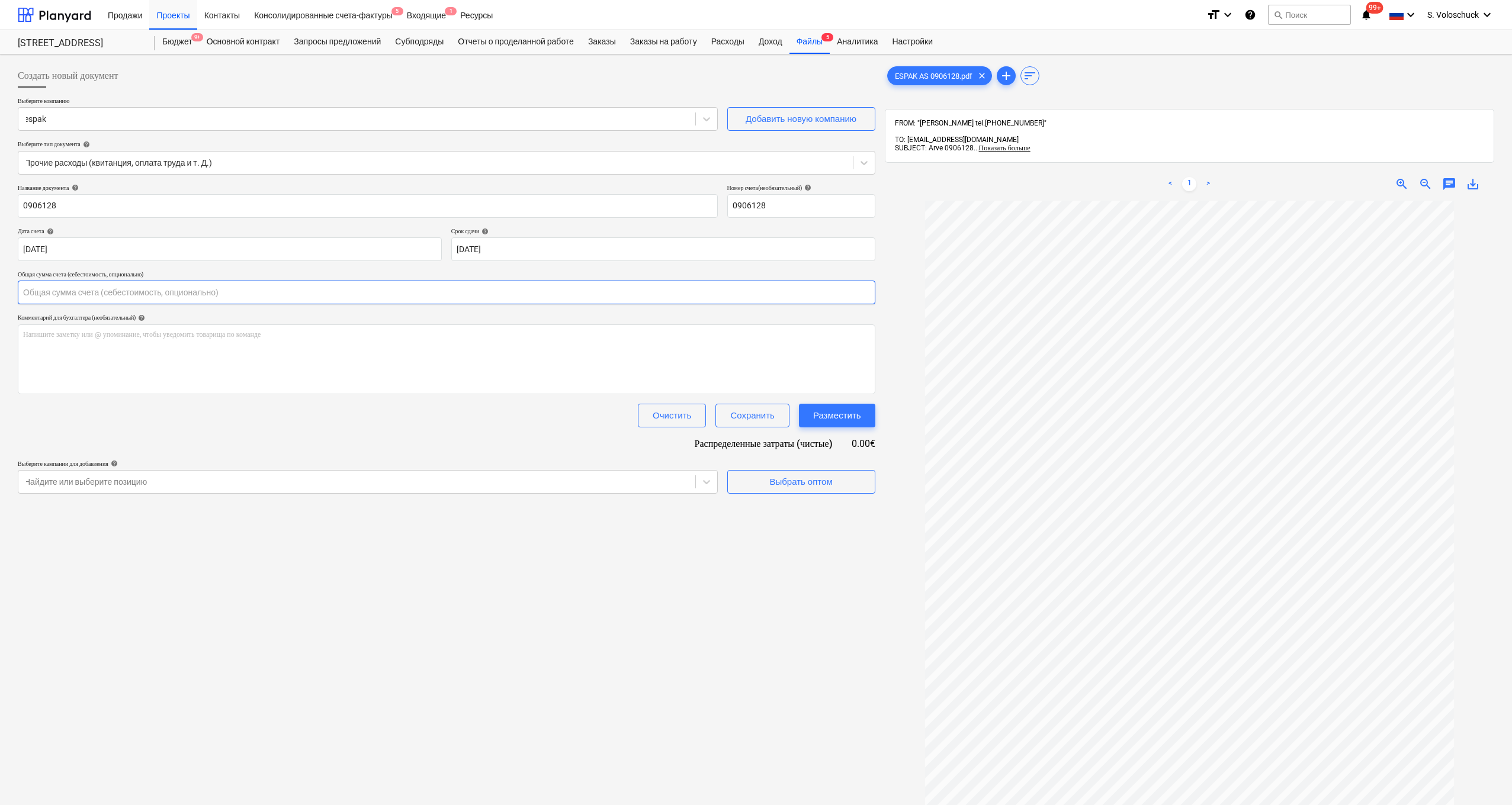
drag, startPoint x: 83, startPoint y: 295, endPoint x: 88, endPoint y: 302, distance: 8.6
click at [83, 295] on input "text" at bounding box center [447, 293] width 858 height 24
type input "503.73"
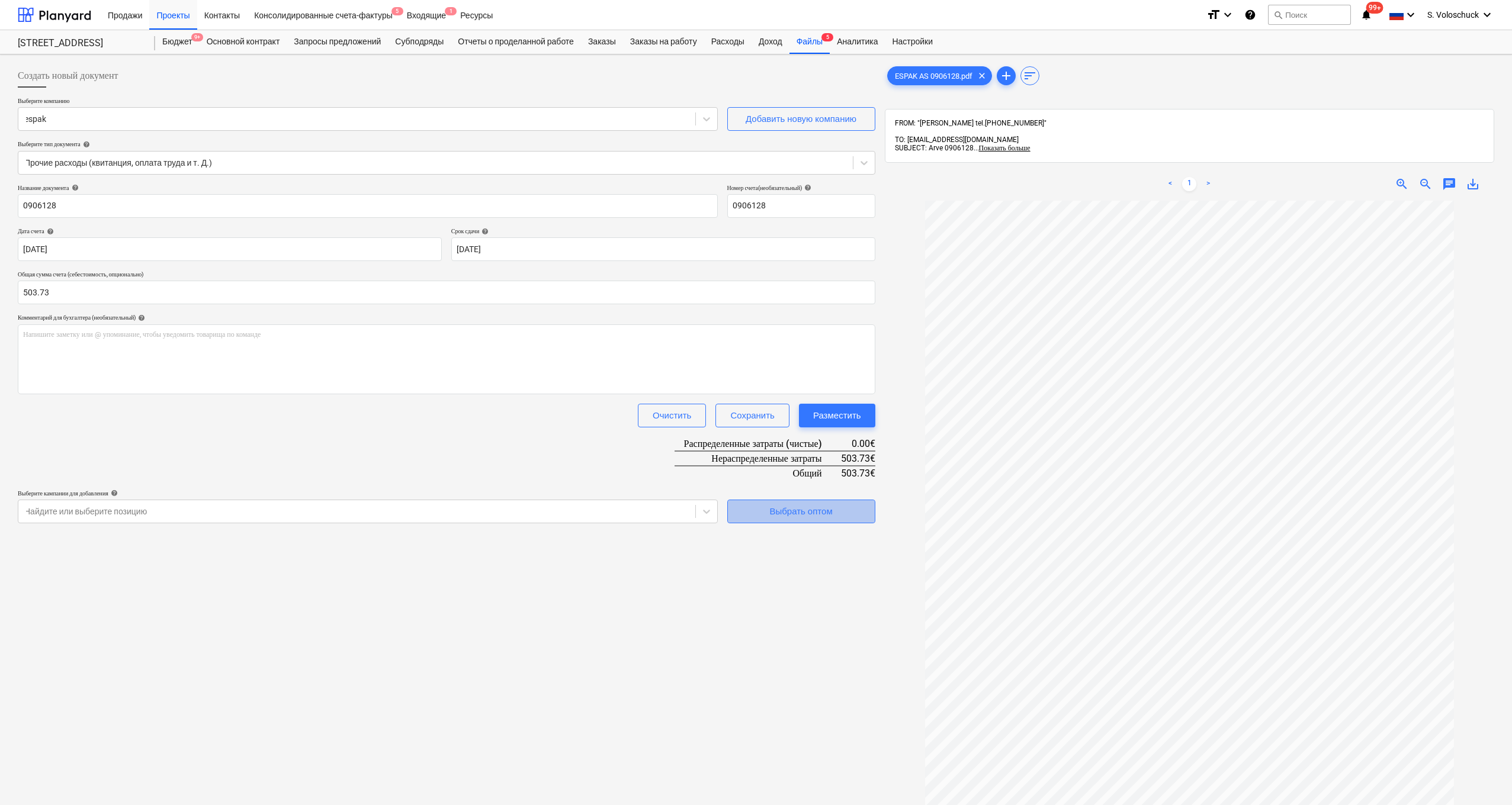
click at [657, 506] on div "Выбрать оптом" at bounding box center [800, 512] width 63 height 16
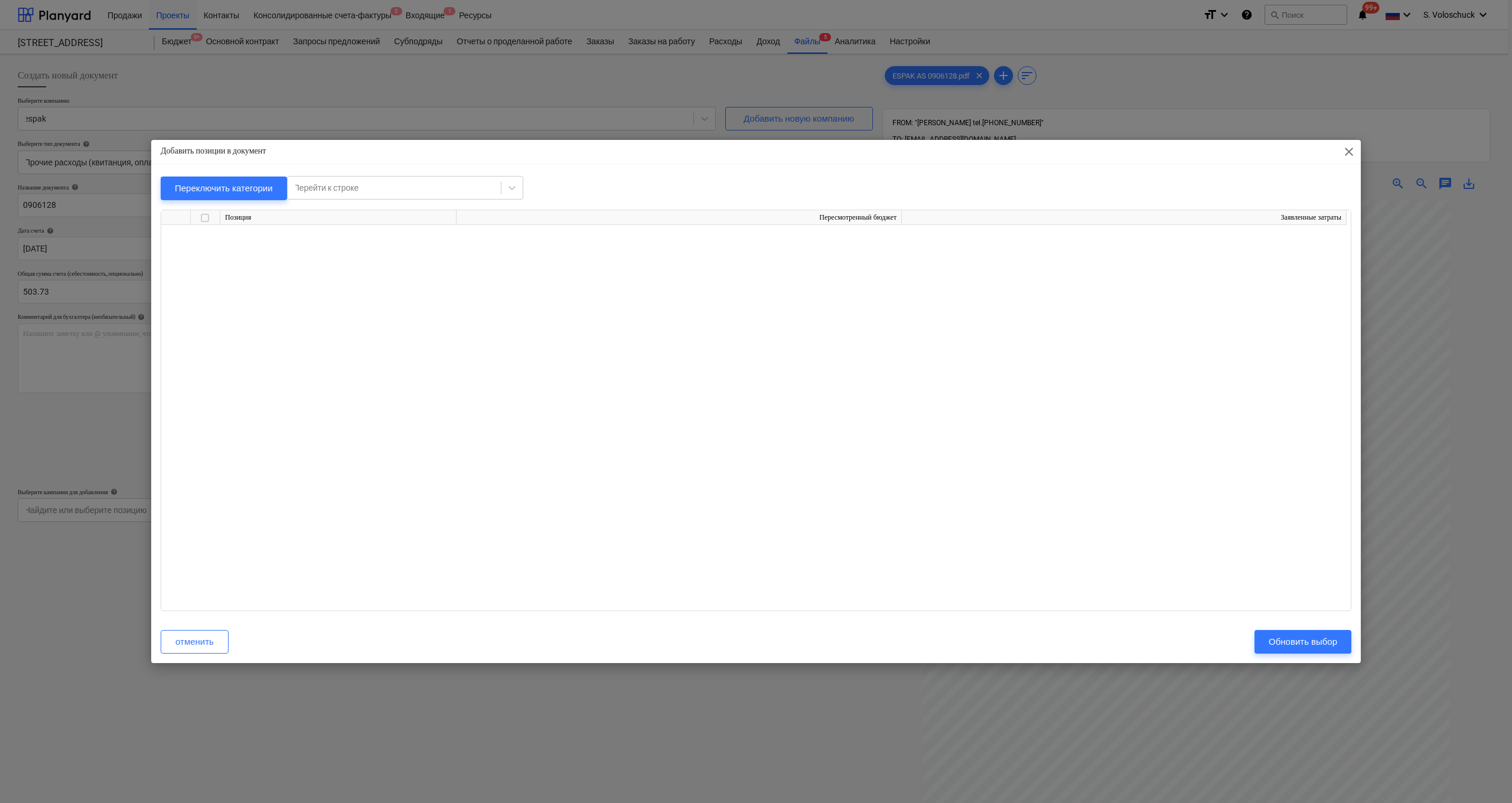
scroll to position [6039, 0]
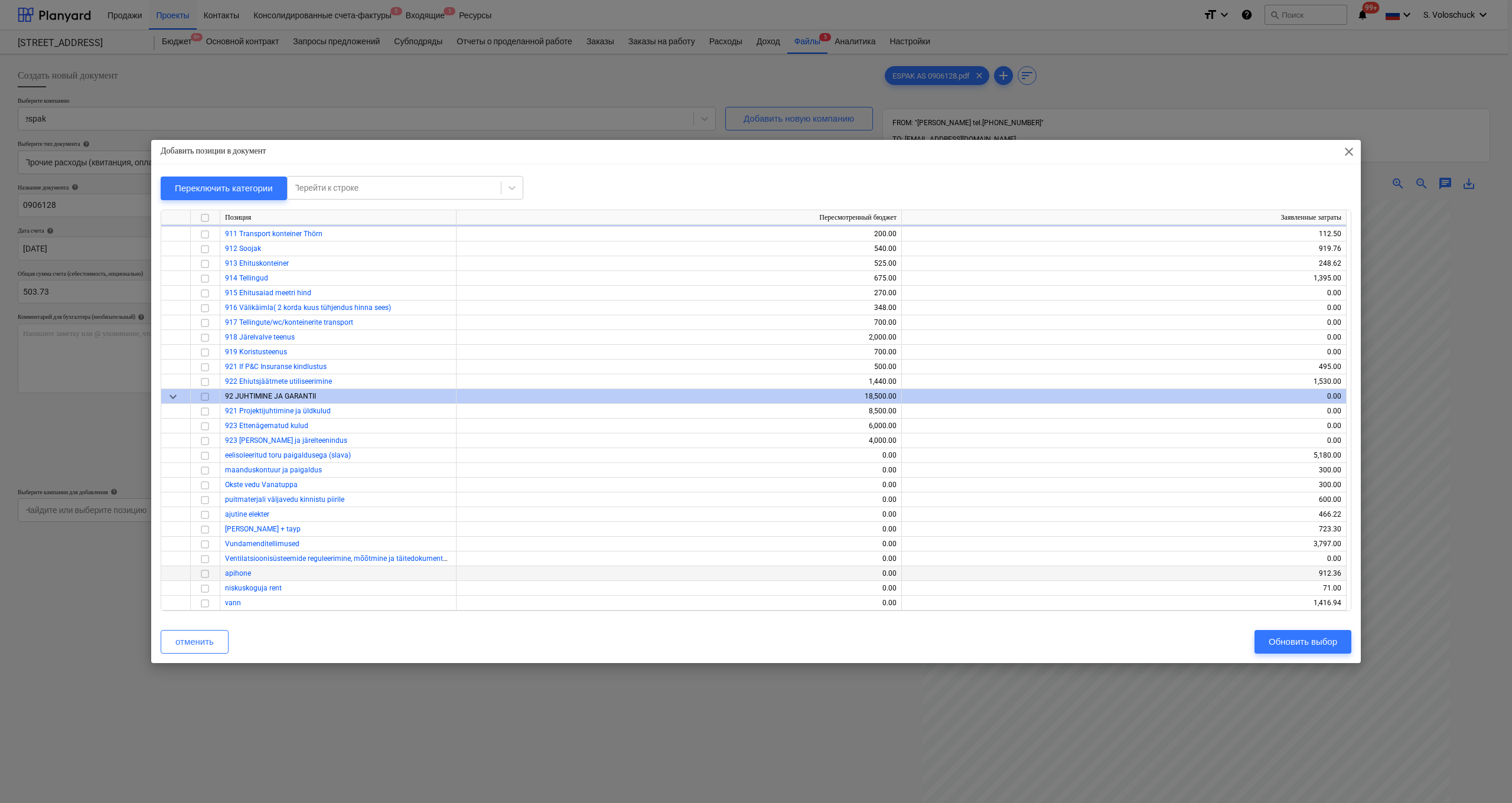
click at [205, 561] on input "checkbox" at bounding box center [205, 574] width 14 height 14
click at [655, 561] on button "Обновить выбор" at bounding box center [1303, 643] width 97 height 24
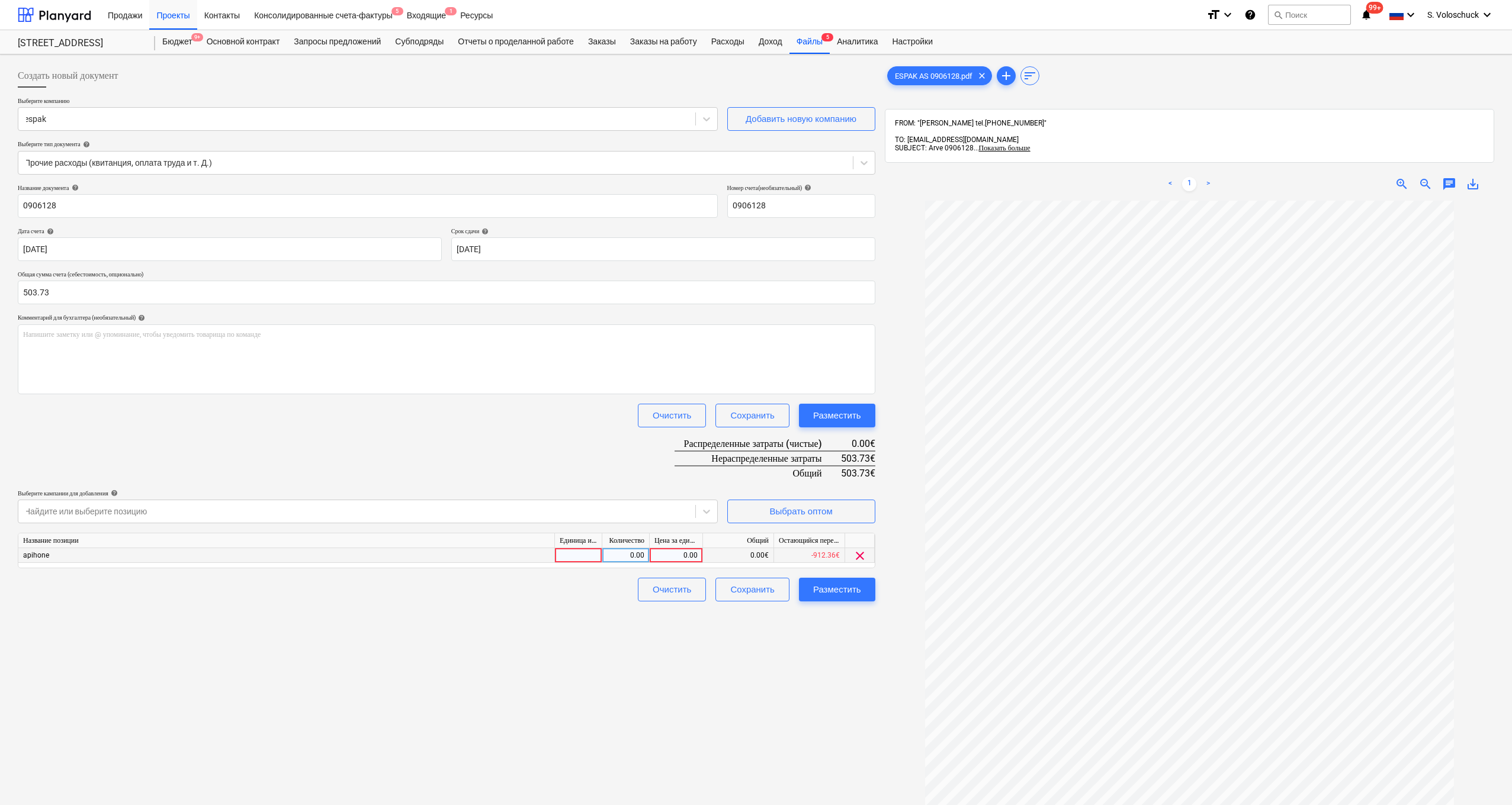
click at [657, 554] on div "0.00" at bounding box center [676, 555] width 44 height 15
type input "503.73"
click at [559, 563] on div "Создать новый документ Выберите компанию espak Добавить новую компанию Выберите…" at bounding box center [446, 518] width 867 height 918
click at [657, 563] on div "Разместить" at bounding box center [837, 590] width 48 height 16
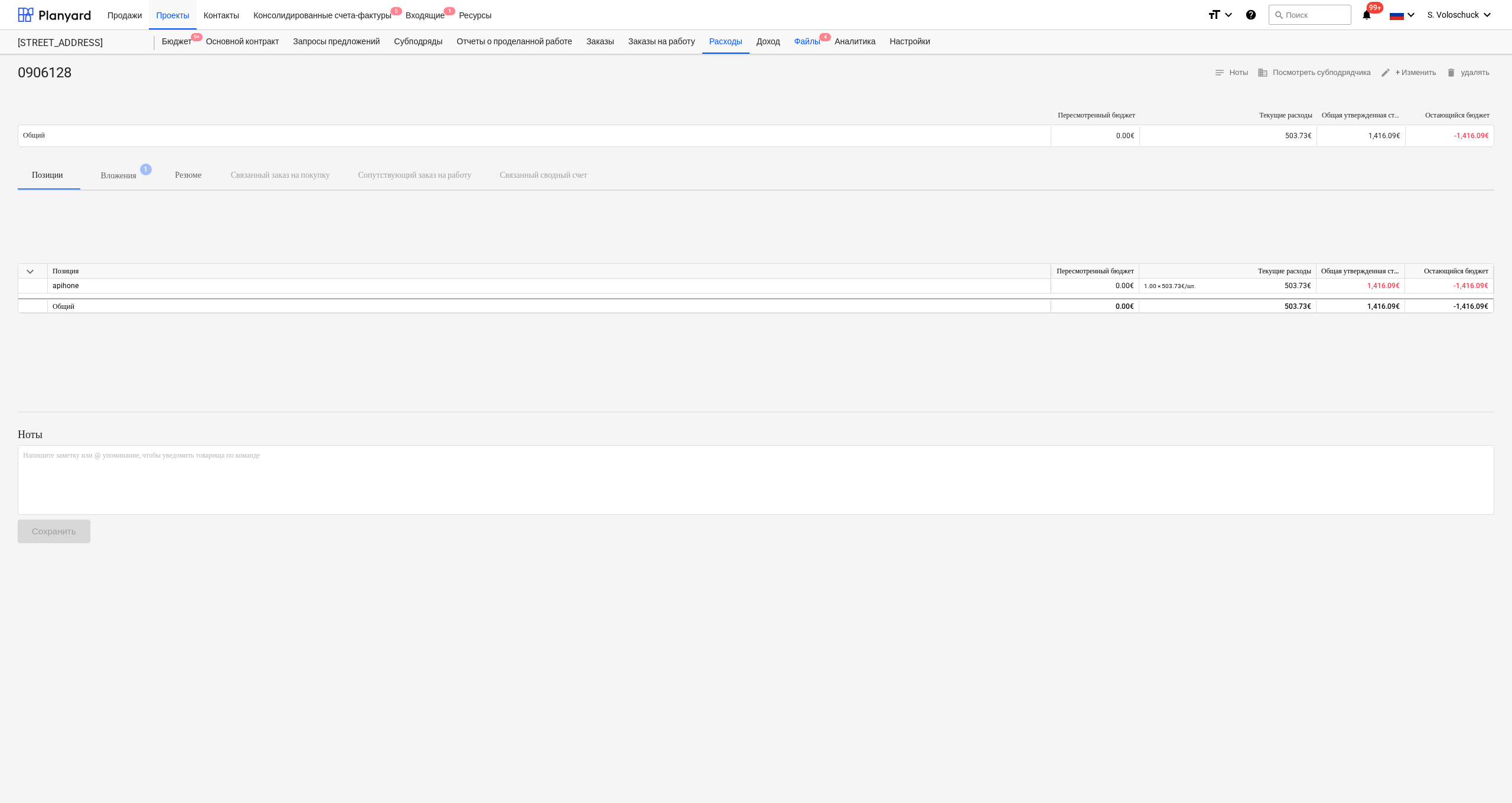
click at [655, 41] on div "Файлы 4" at bounding box center [807, 42] width 41 height 24
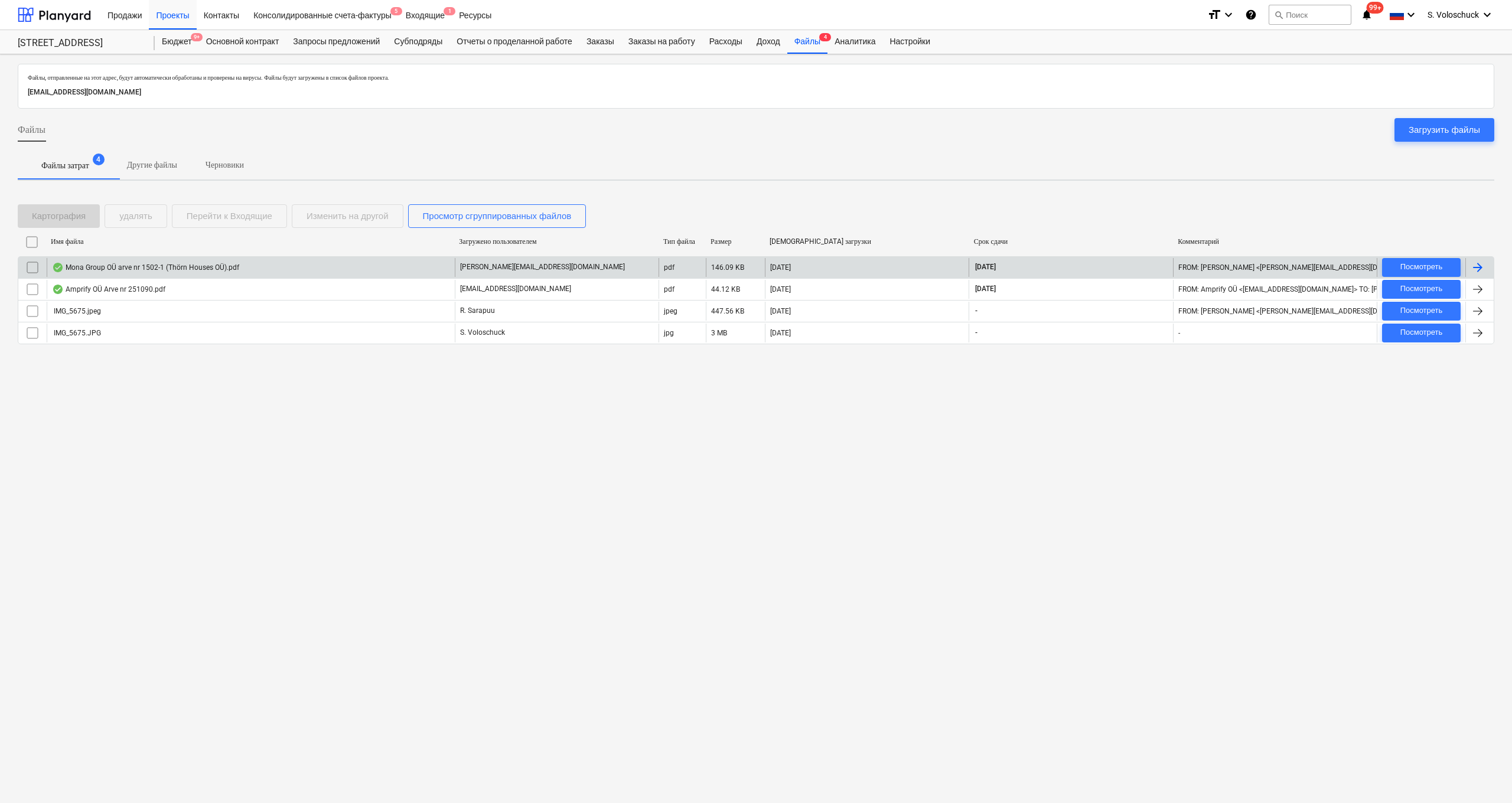
click at [396, 267] on div "Mona Group OÜ arve nr 1502-1 (Thörn Houses OÜ).pdf" at bounding box center [251, 267] width 408 height 19
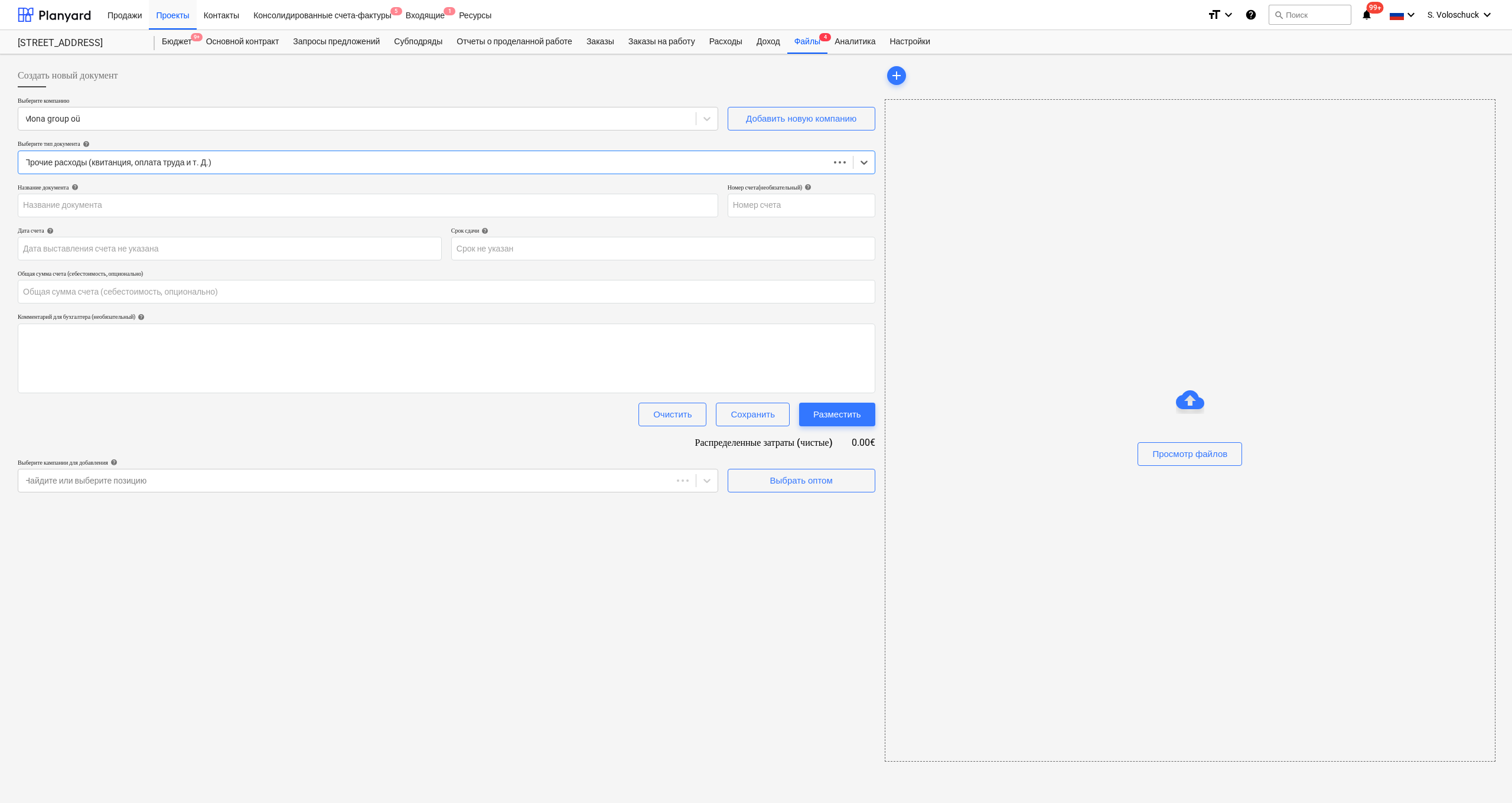
type input "0.00"
type input "1502/1"
type input "10 Sep 2025"
type input "01 Oct 2025"
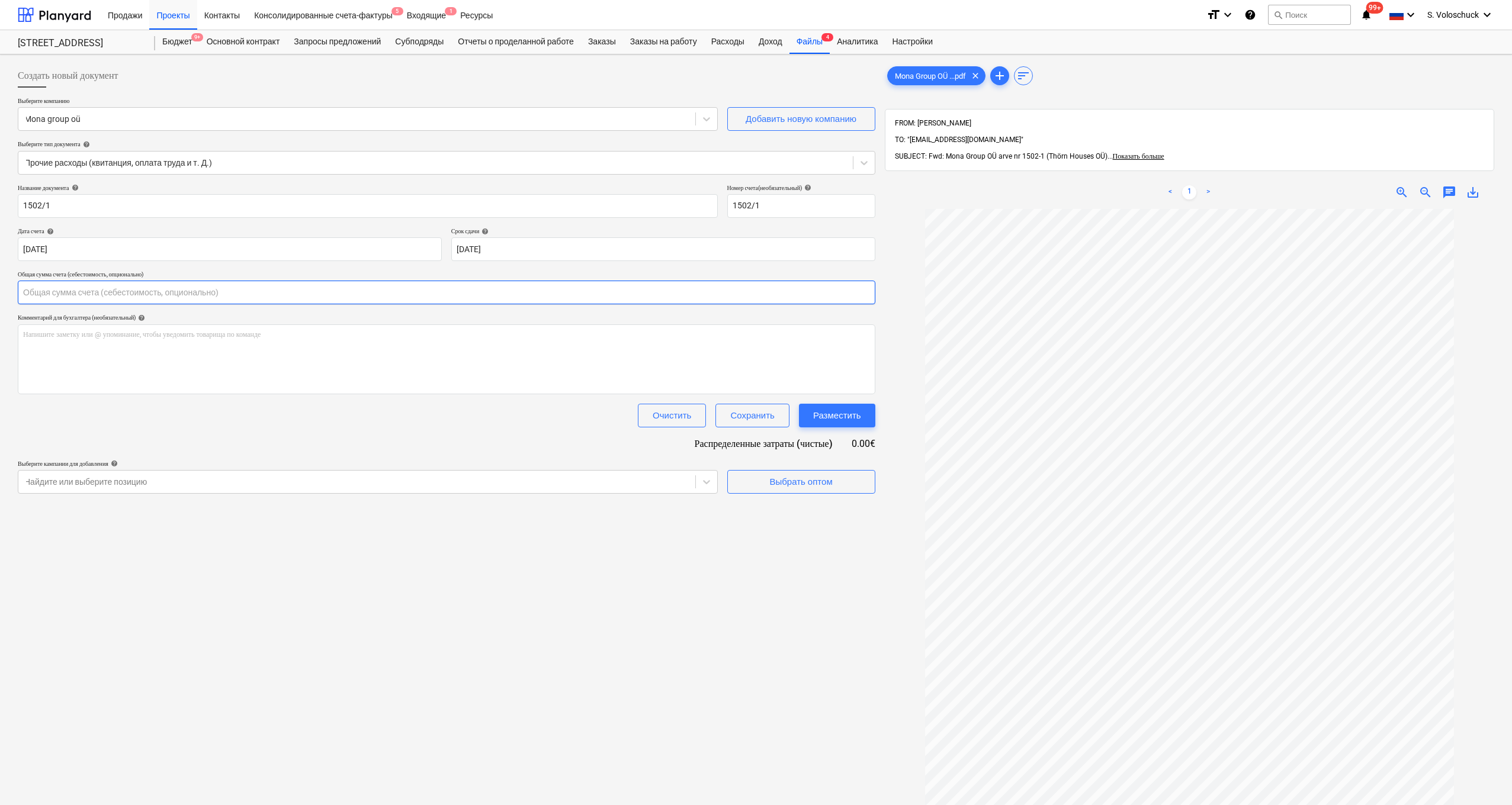
click at [213, 295] on input "text" at bounding box center [447, 293] width 858 height 24
type input "185.00"
click at [433, 563] on div "Создать новый документ Выберите компанию Mona group oü Добавить новую компанию …" at bounding box center [446, 523] width 867 height 927
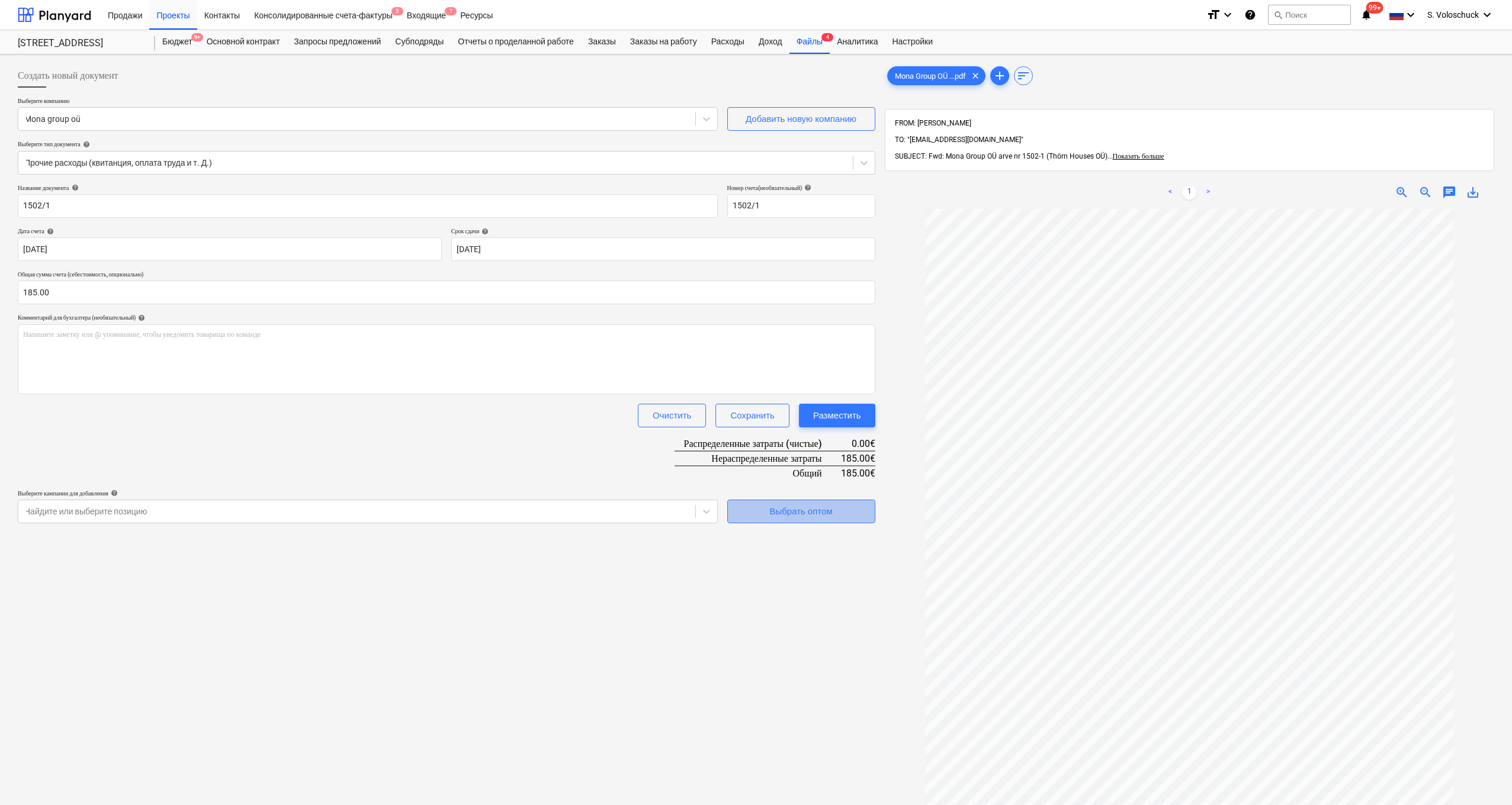
click at [657, 504] on div "Выбрать оптом" at bounding box center [800, 512] width 63 height 16
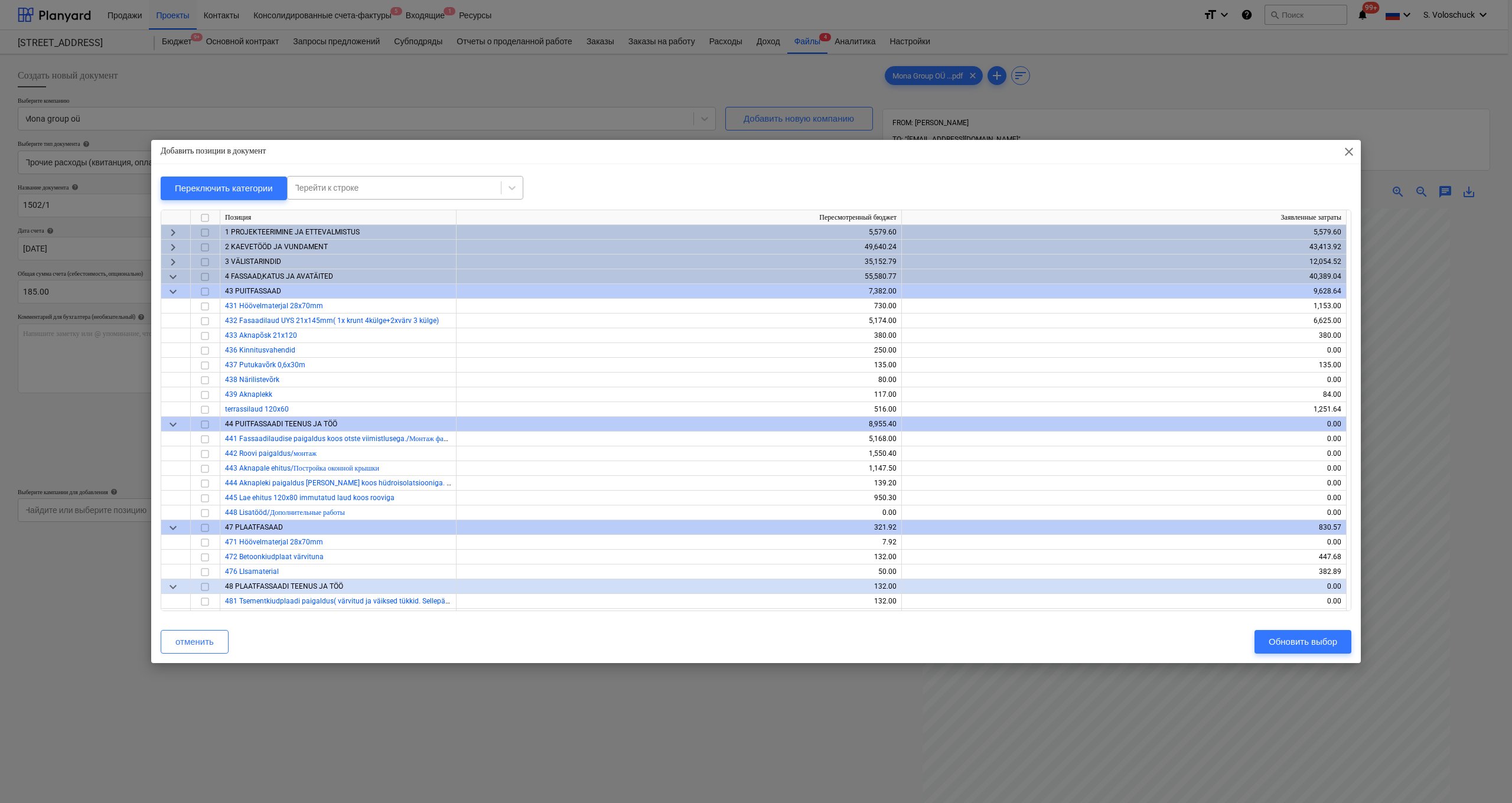
click at [399, 192] on div at bounding box center [394, 188] width 201 height 12
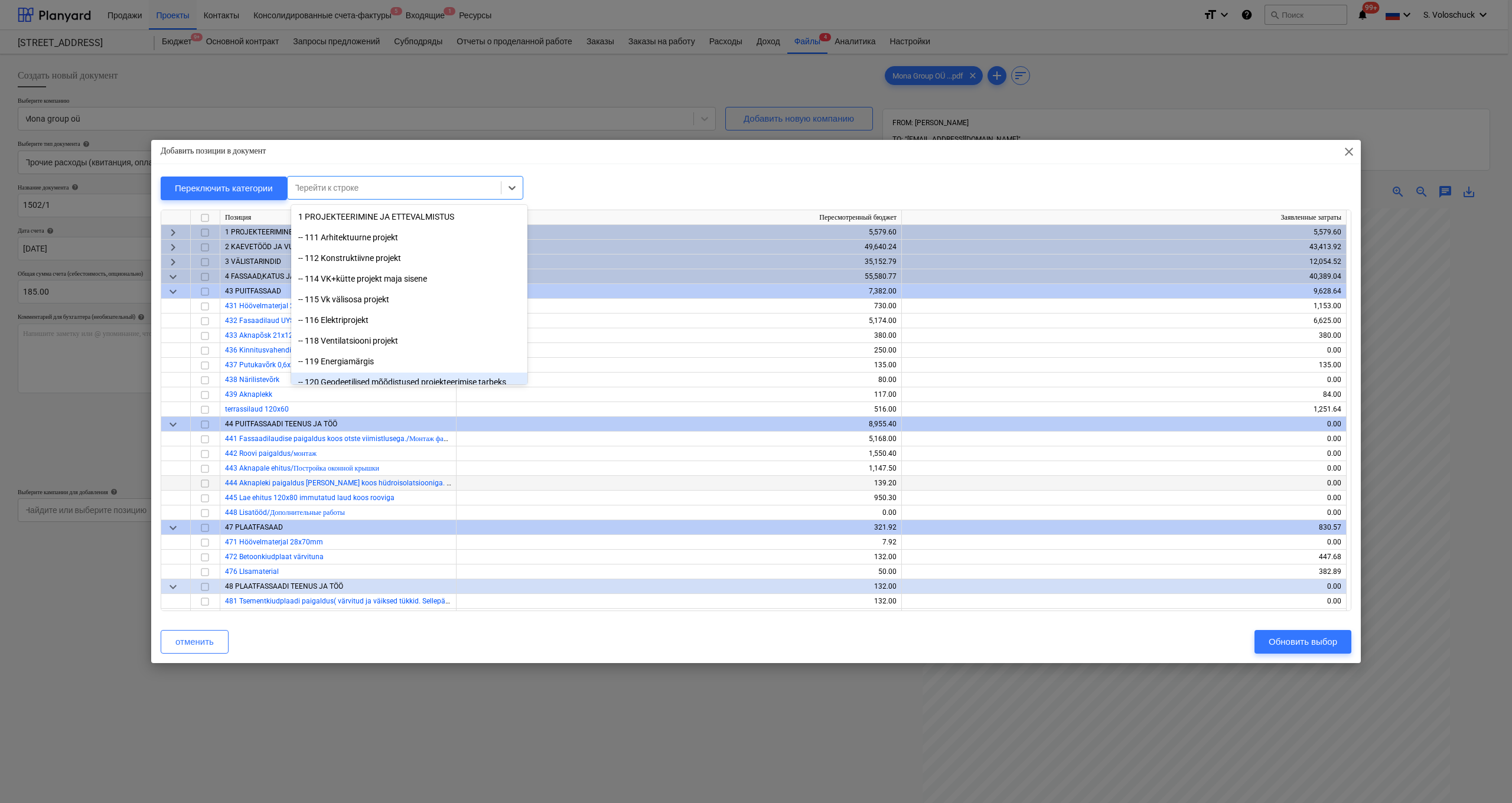
click at [655, 484] on div "139.20" at bounding box center [679, 483] width 446 height 15
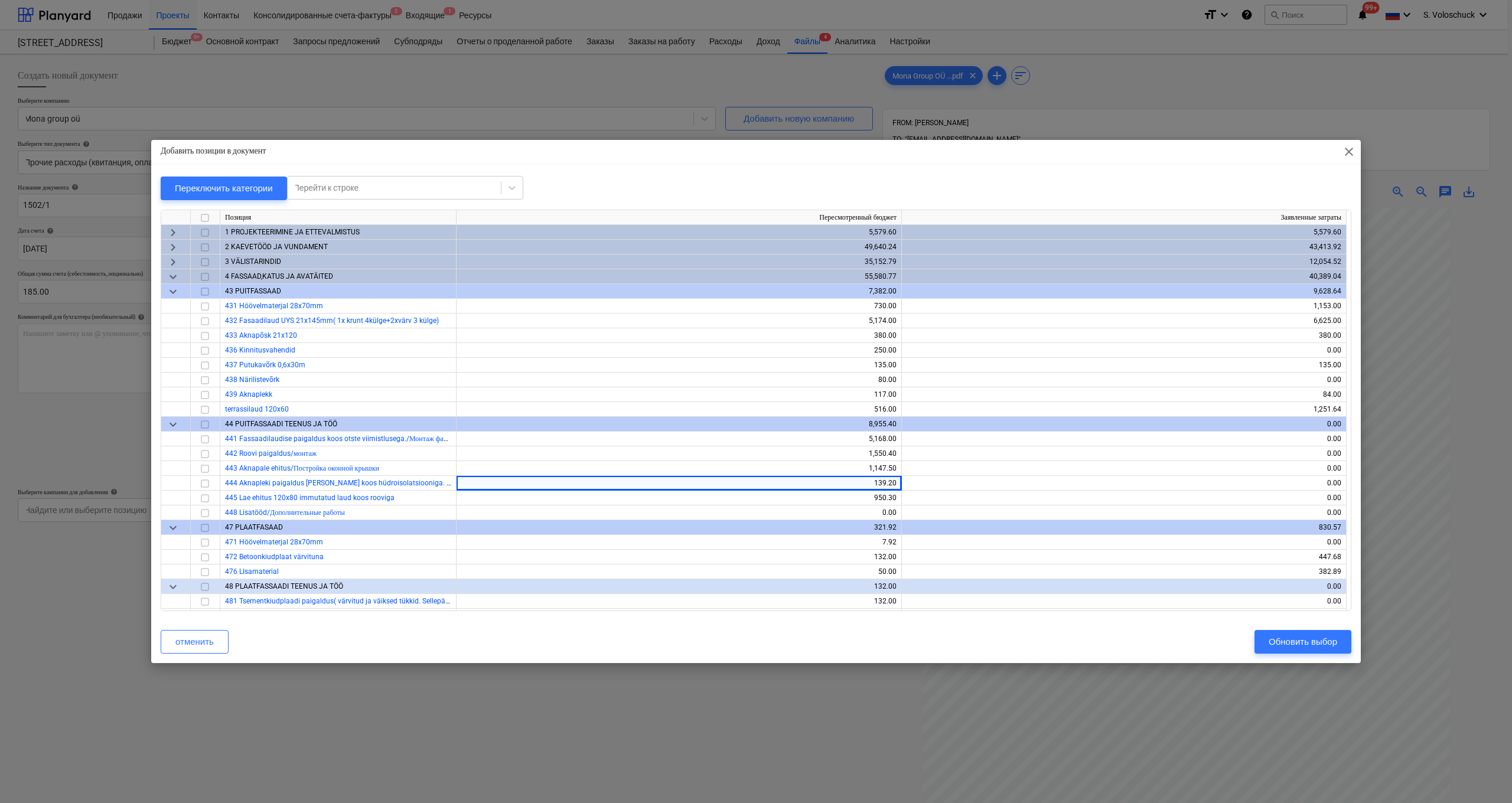
click at [177, 226] on span "keyboard_arrow_right" at bounding box center [173, 233] width 14 height 14
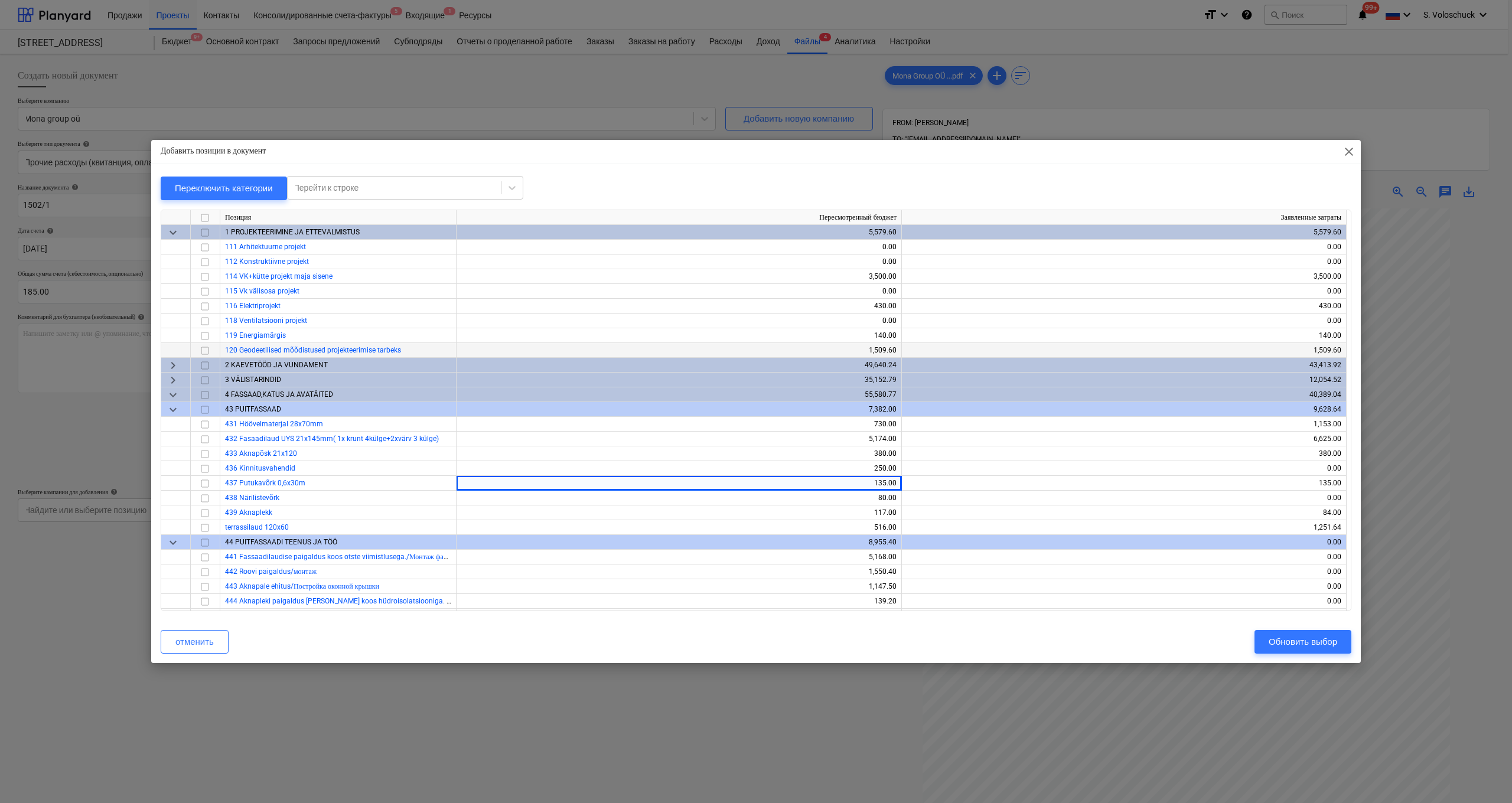
click at [209, 350] on input "checkbox" at bounding box center [205, 351] width 14 height 14
click at [655, 561] on div "Обновить выбор" at bounding box center [1303, 643] width 68 height 16
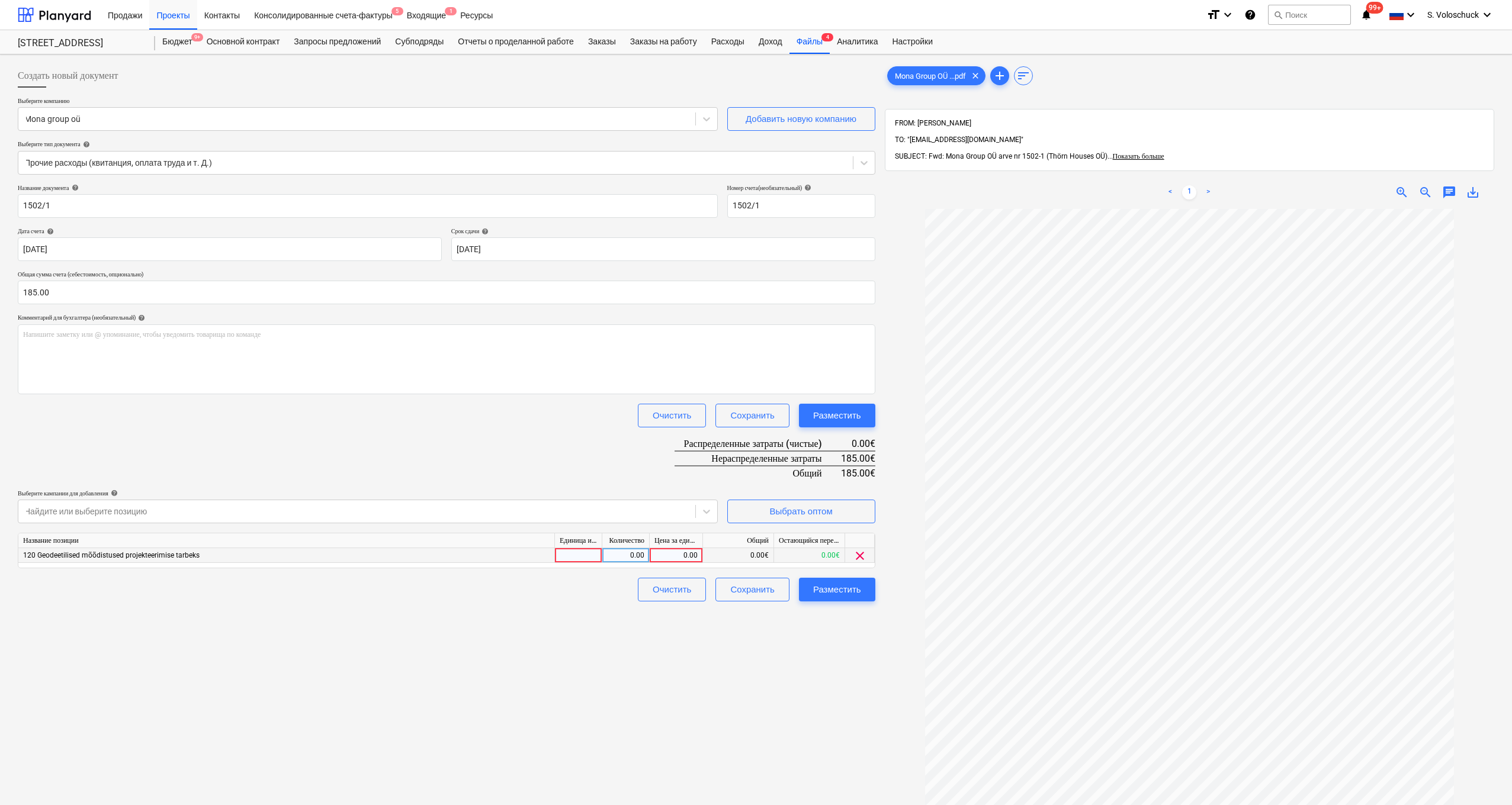
click at [657, 555] on div "0.00" at bounding box center [676, 555] width 44 height 15
type input "185"
click at [657, 563] on div "Разместить" at bounding box center [837, 590] width 48 height 16
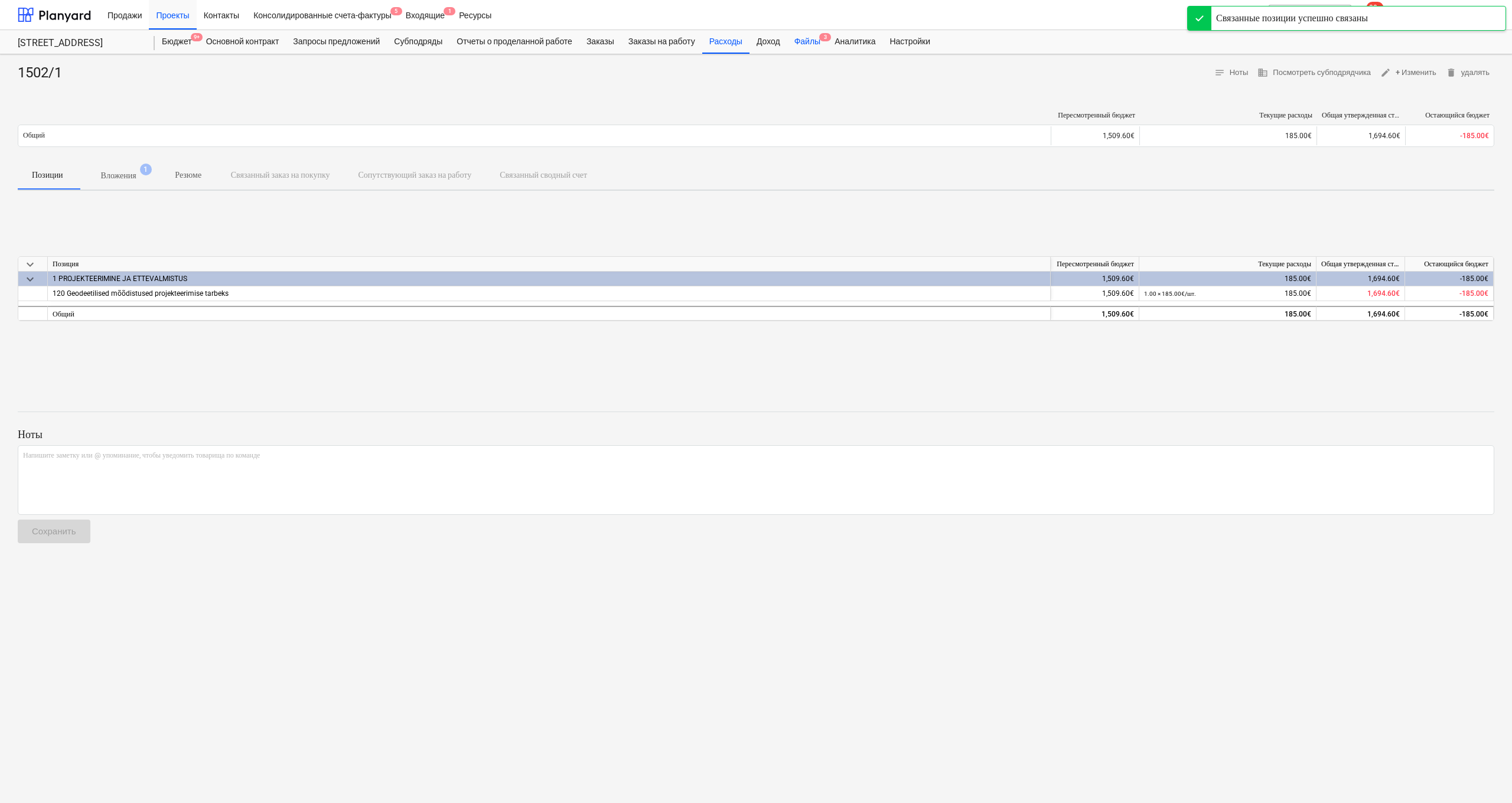
click at [655, 45] on div "Файлы 3" at bounding box center [807, 42] width 41 height 24
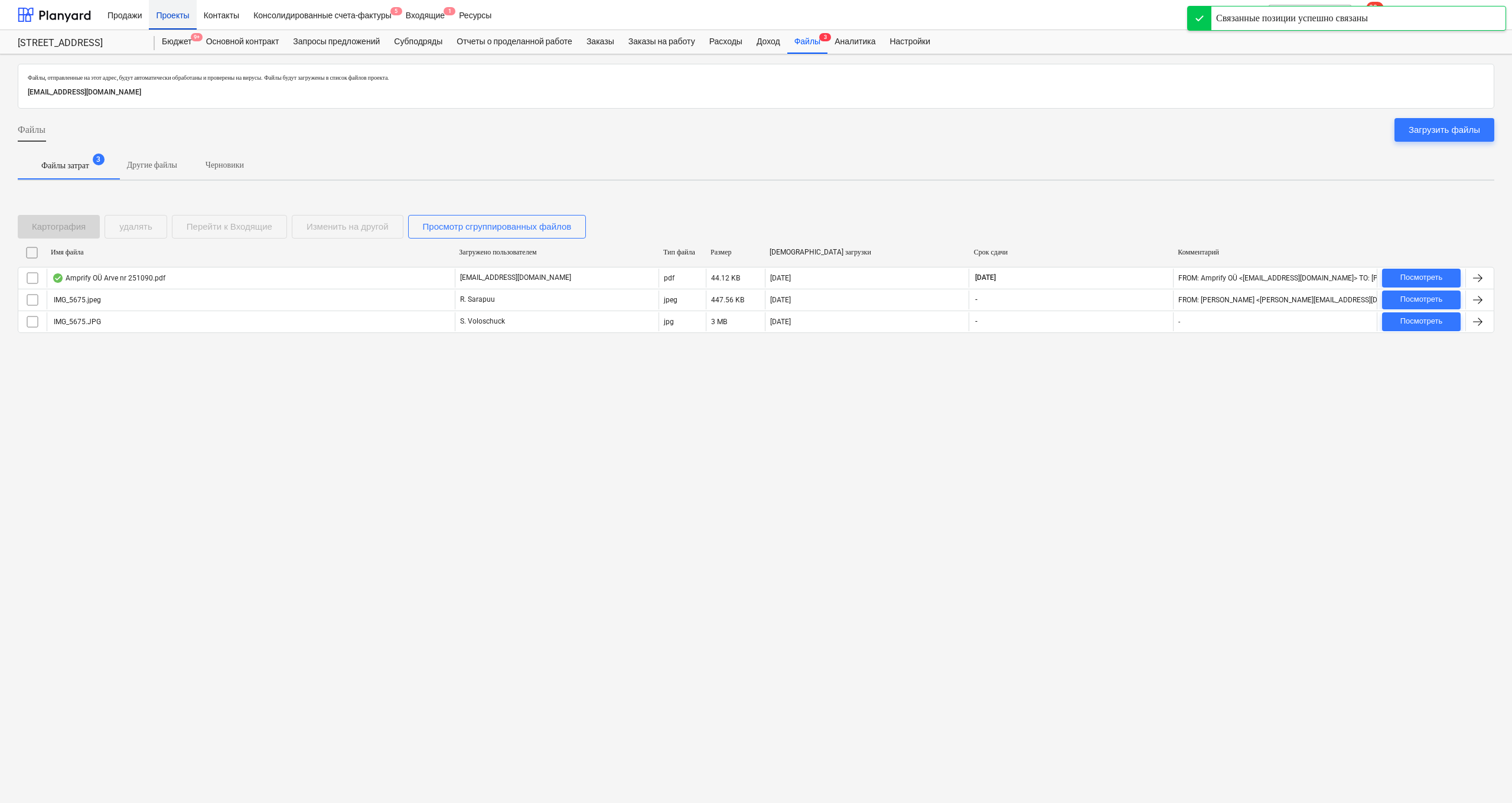
click at [176, 18] on div "Проекты" at bounding box center [172, 14] width 48 height 30
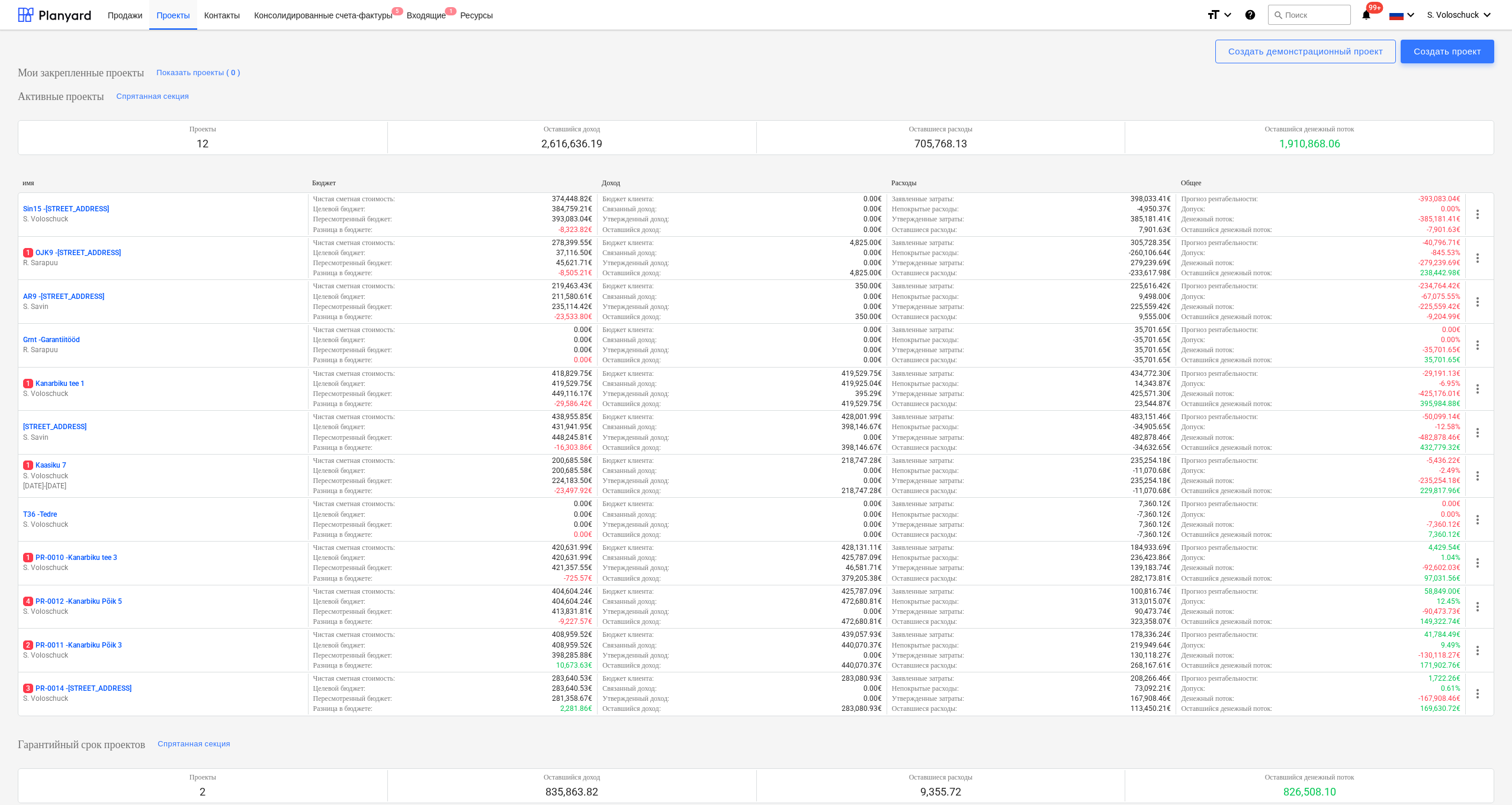
click at [181, 41] on div "Создать демонстрационный проект Создать проект Мои закрепленные проекты Показат…" at bounding box center [756, 587] width 1512 height 1115
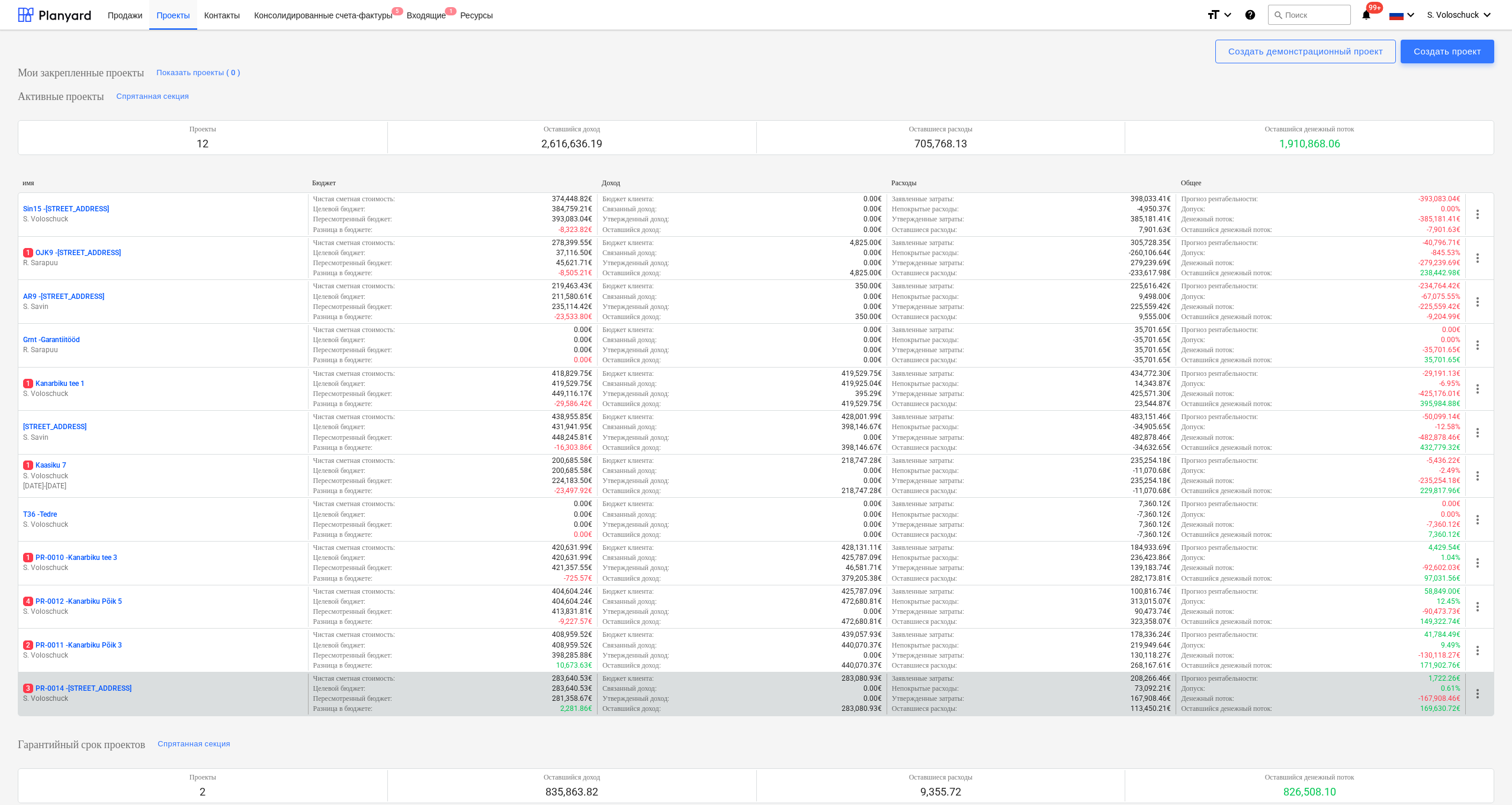
click at [174, 563] on div "3 PR-0014 - Luige tee 29" at bounding box center [163, 689] width 280 height 10
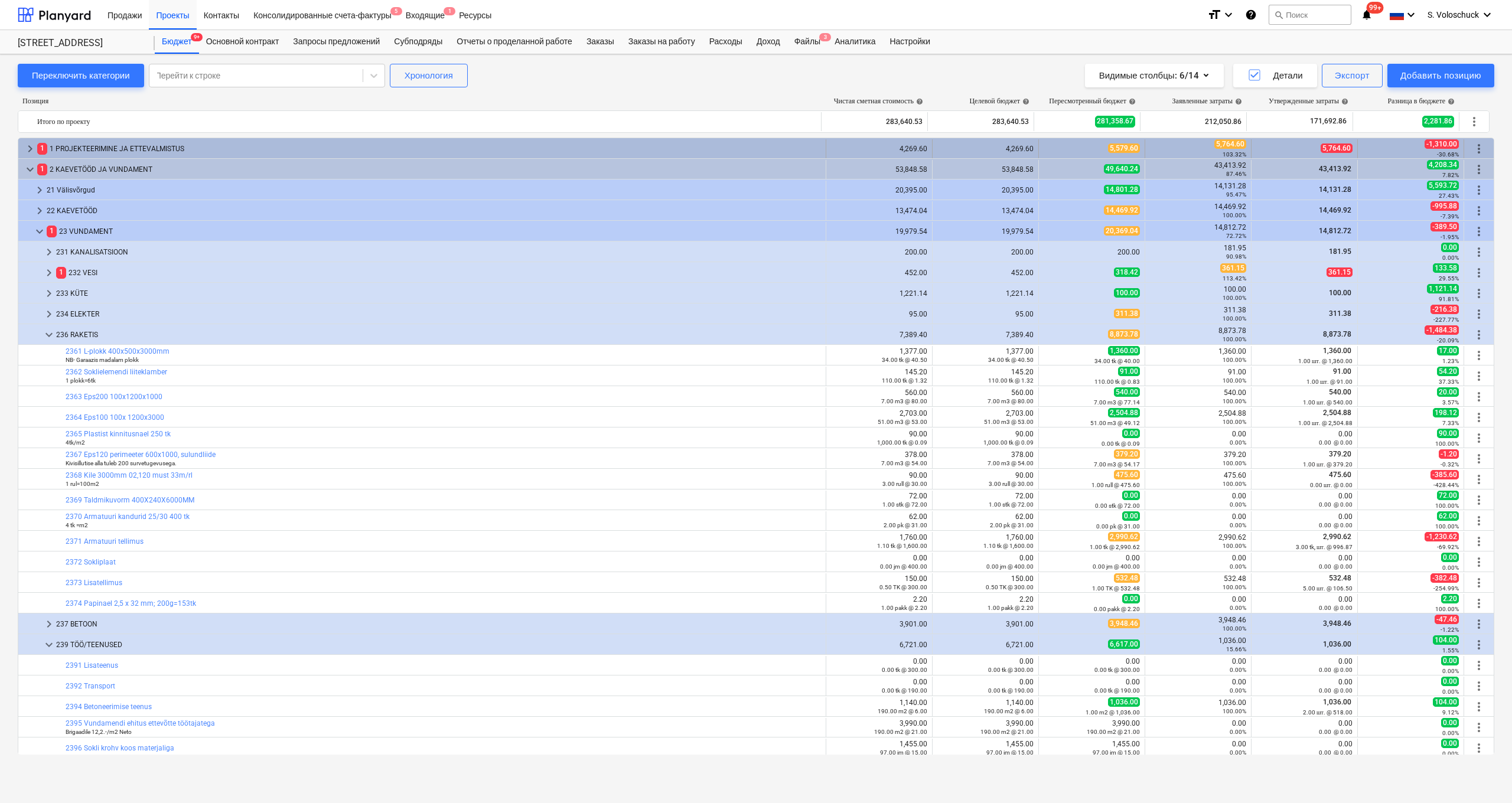
click at [25, 146] on span "keyboard_arrow_right" at bounding box center [30, 149] width 14 height 14
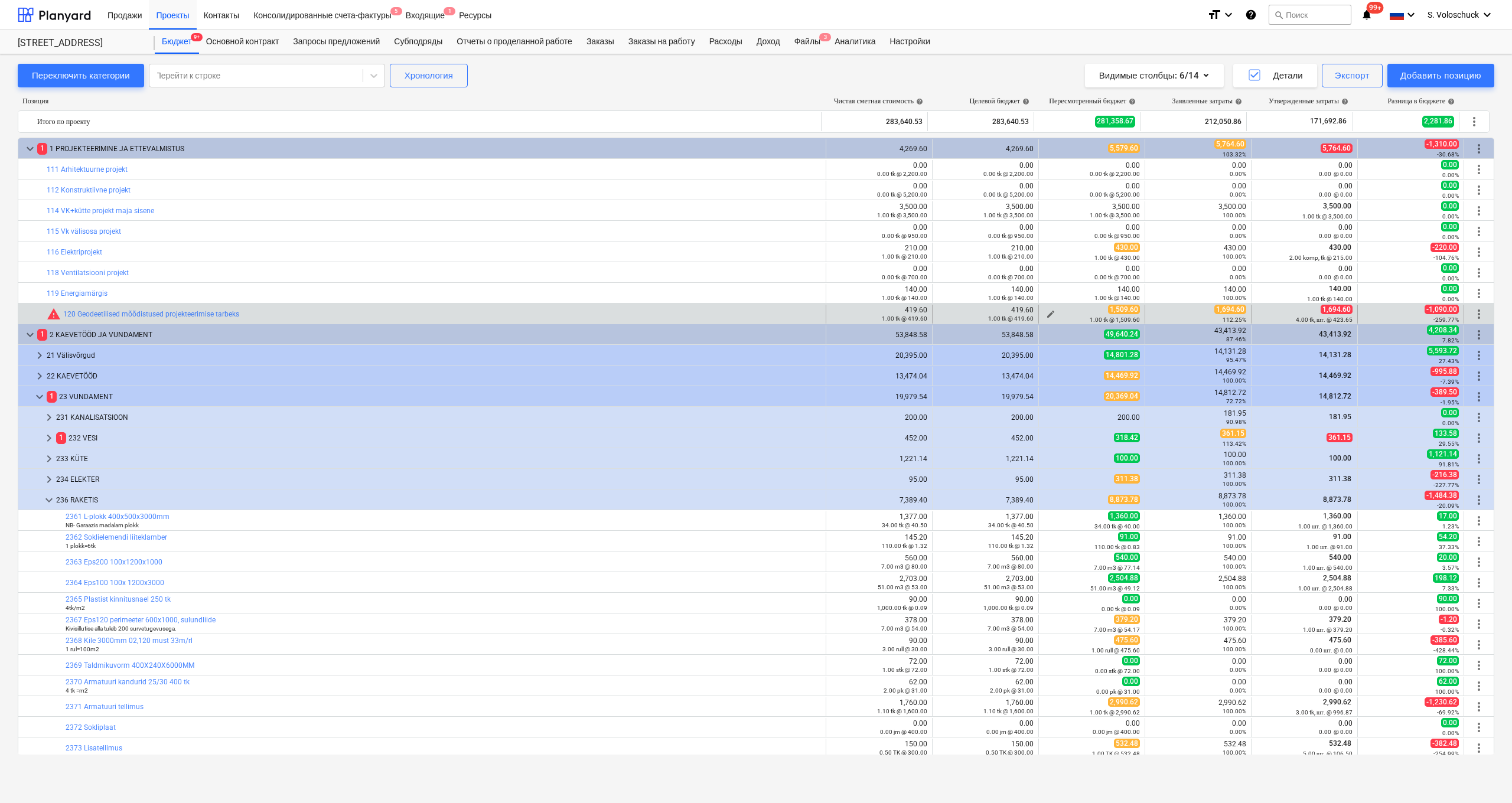
click at [655, 314] on span "edit" at bounding box center [1052, 315] width 10 height 10
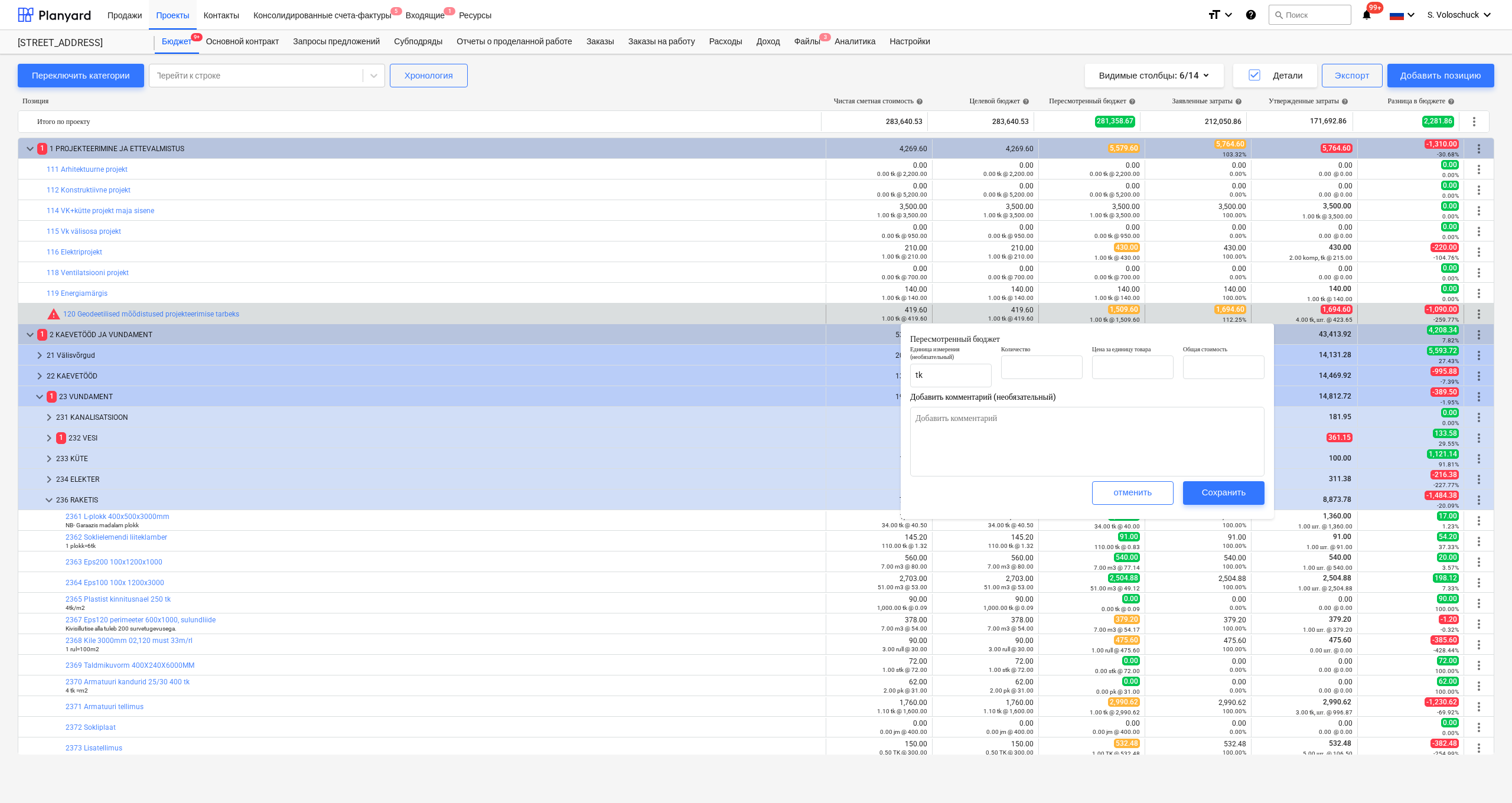
type input "1.00"
type input "1,509.60"
type textarea "x"
click at [655, 369] on input "1509.6" at bounding box center [1133, 367] width 81 height 24
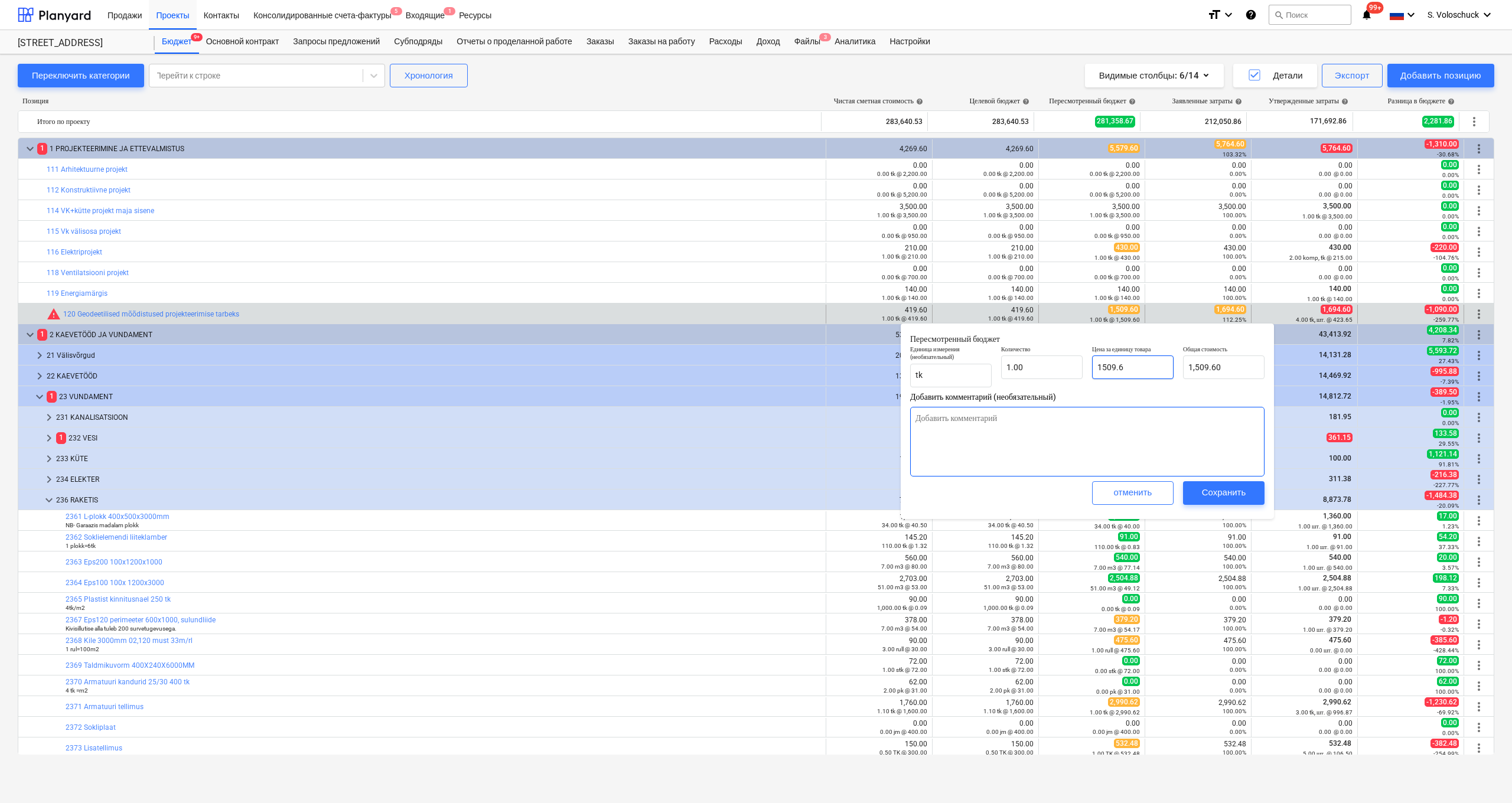
type input "1509."
type textarea "x"
type input "1,509.00"
type input "1509"
type textarea "x"
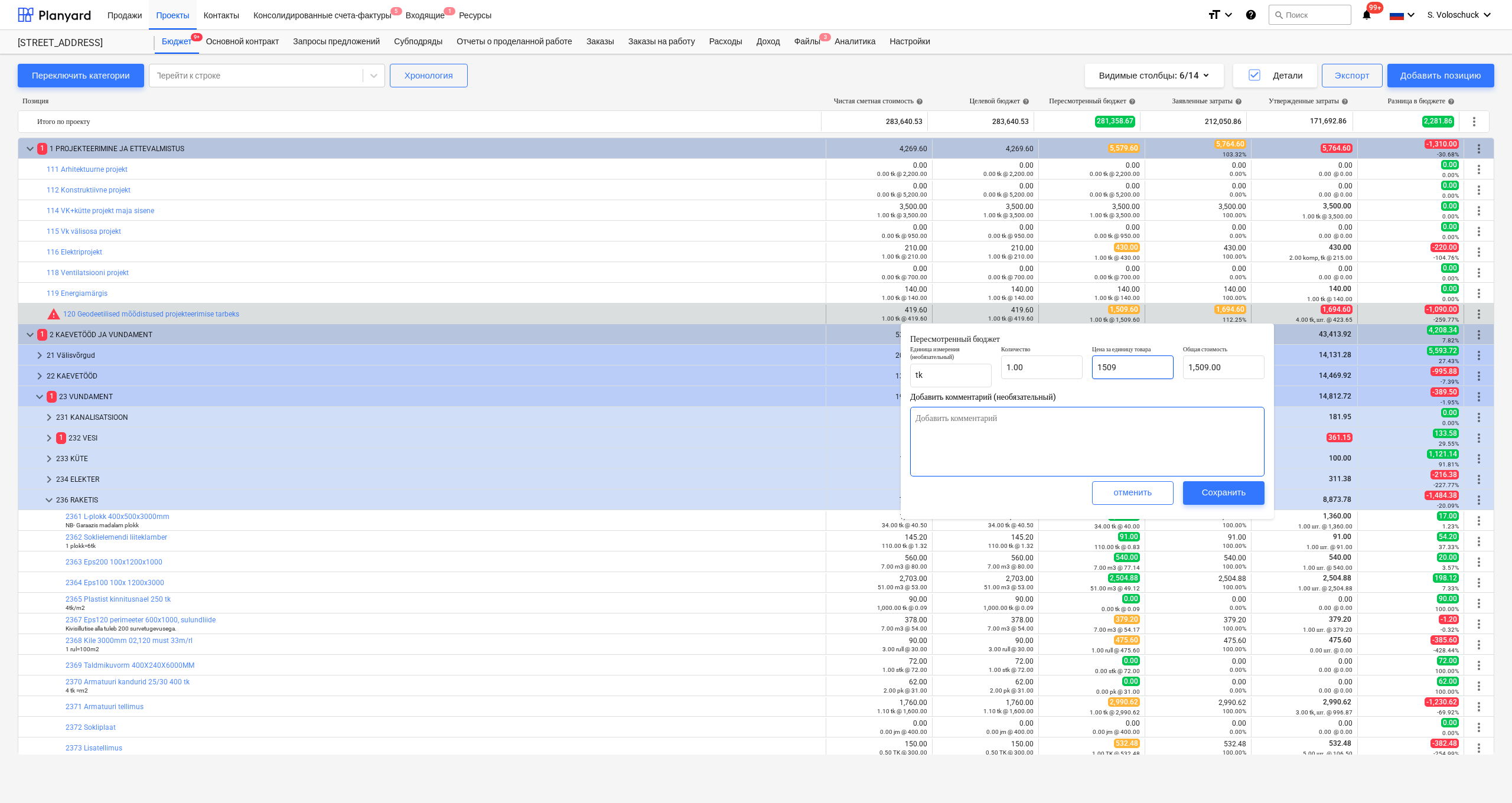
type input "150"
type textarea "x"
type input "150.00"
type input "15"
type textarea "x"
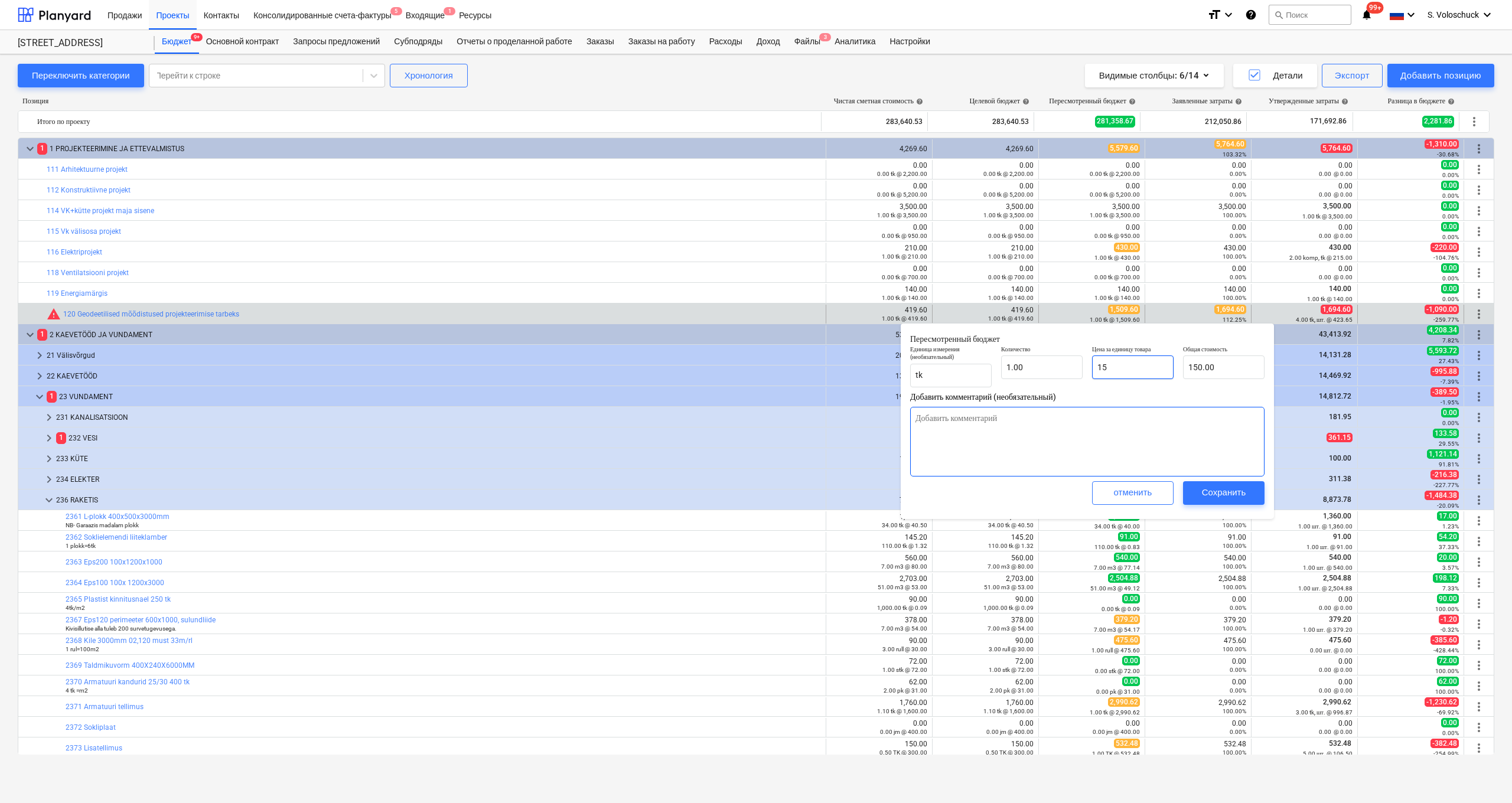
type input "15.00"
type input "1"
type textarea "x"
type input "1.00"
type input "16"
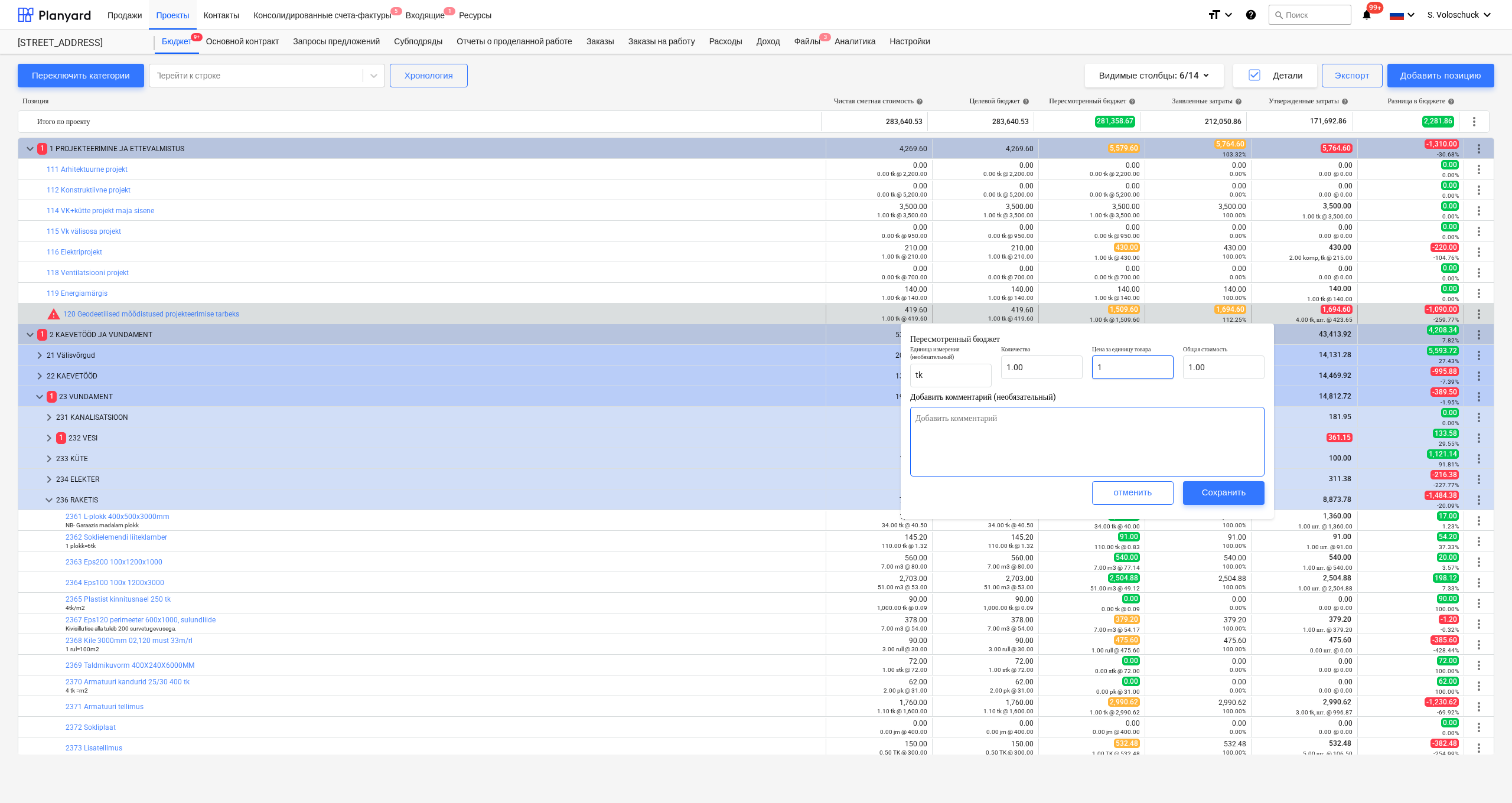
type textarea "x"
type input "16.00"
type input "169"
type textarea "x"
type input "169.00"
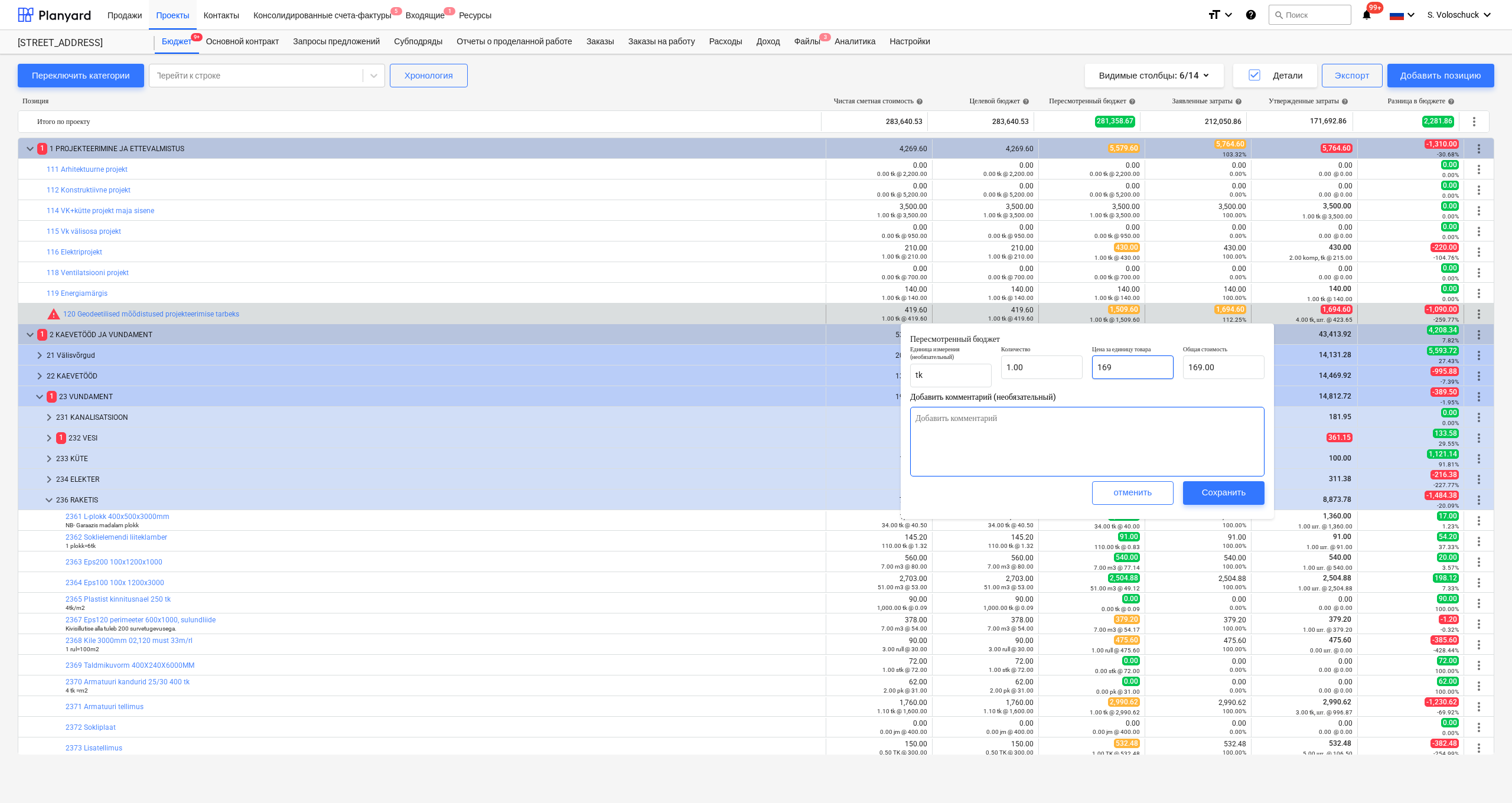
type input "1694"
type textarea "x"
type input "1,694.00"
type input "1694."
type textarea "x"
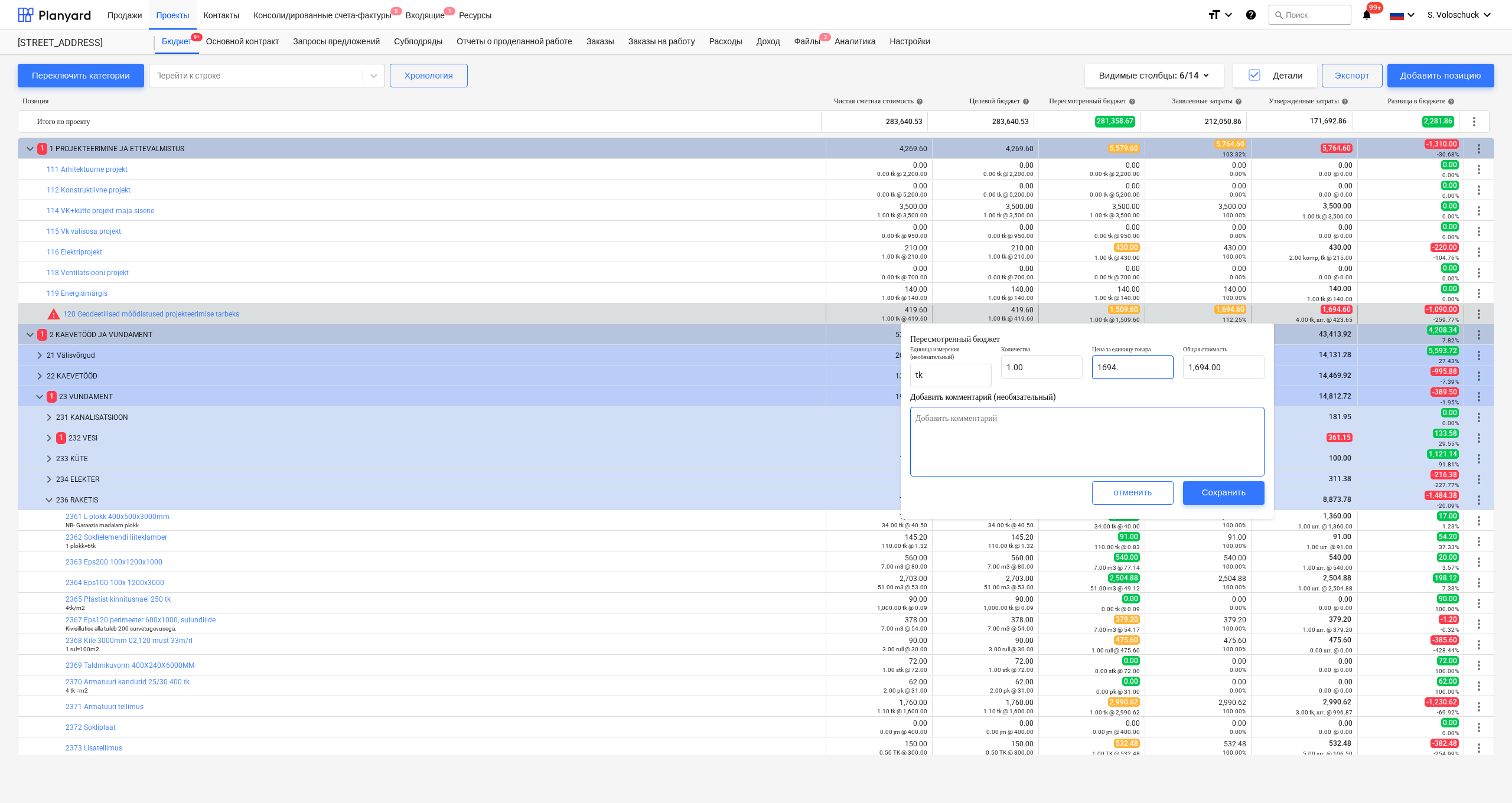
type input "1694.6"
type textarea "x"
type input "1,694.60"
click at [655, 493] on div "Сохранить" at bounding box center [1224, 493] width 45 height 16
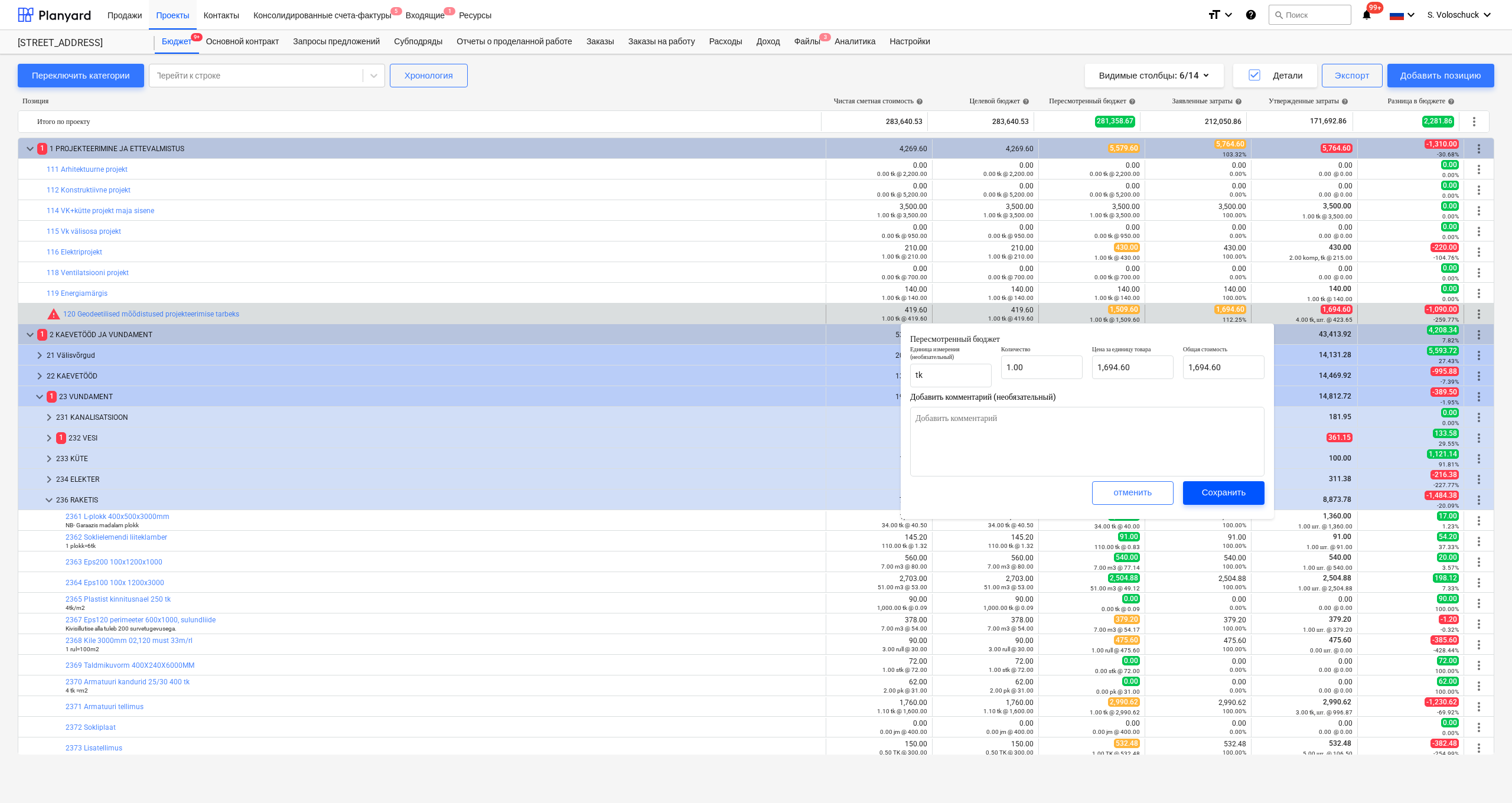
type textarea "x"
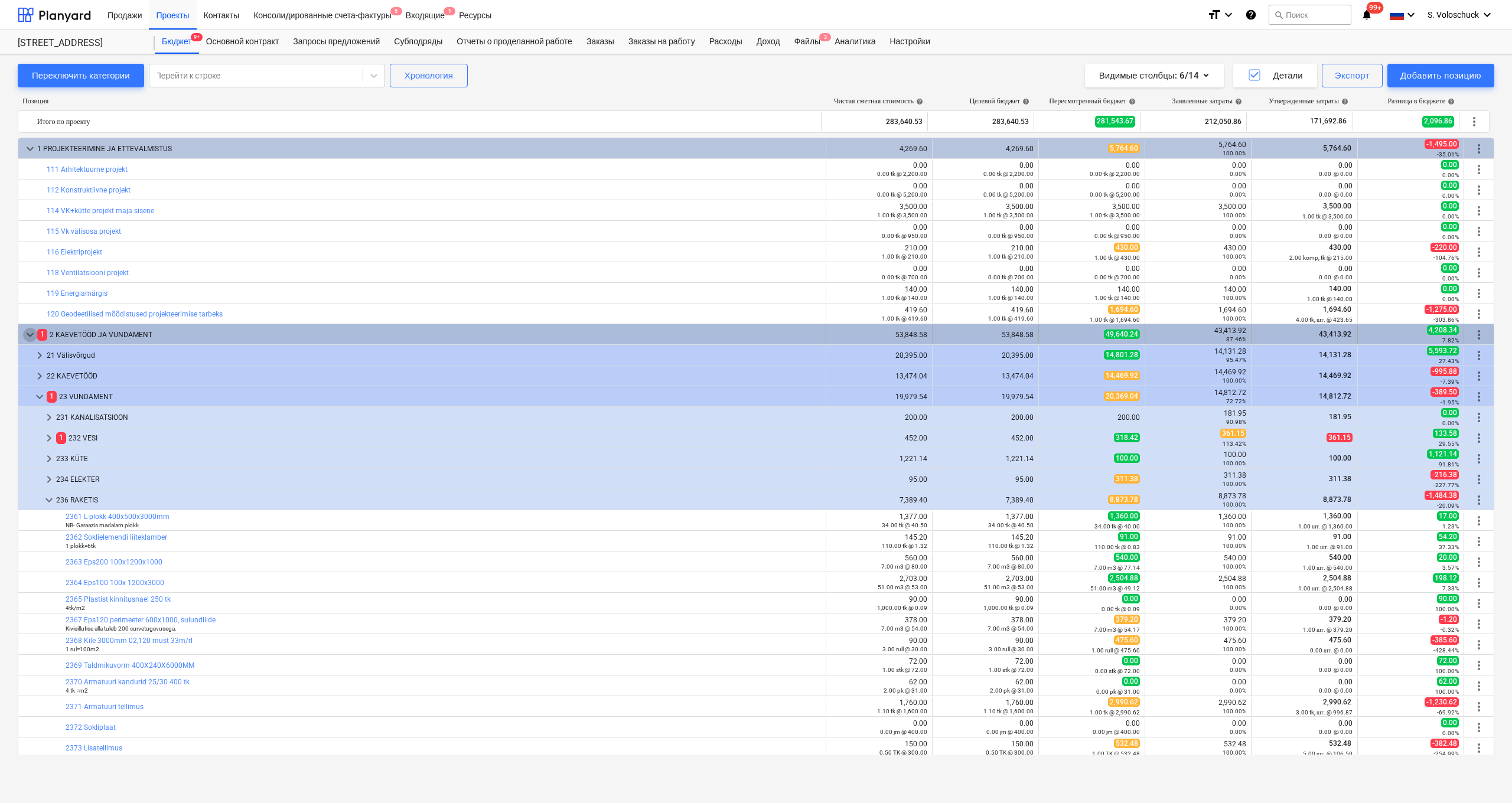
click at [30, 335] on span "keyboard_arrow_down" at bounding box center [30, 335] width 14 height 14
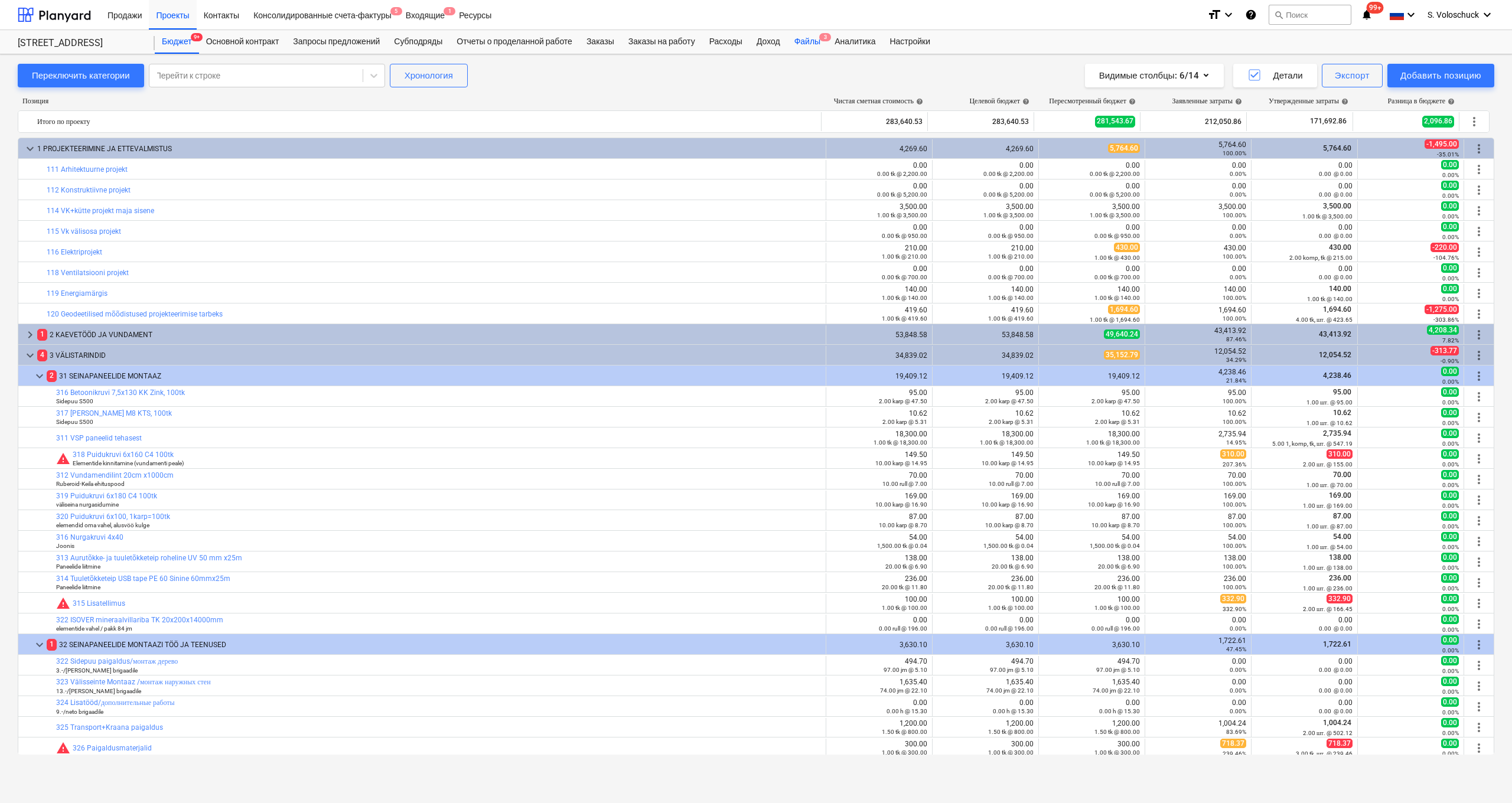
click at [655, 40] on div "Файлы 3" at bounding box center [807, 42] width 41 height 24
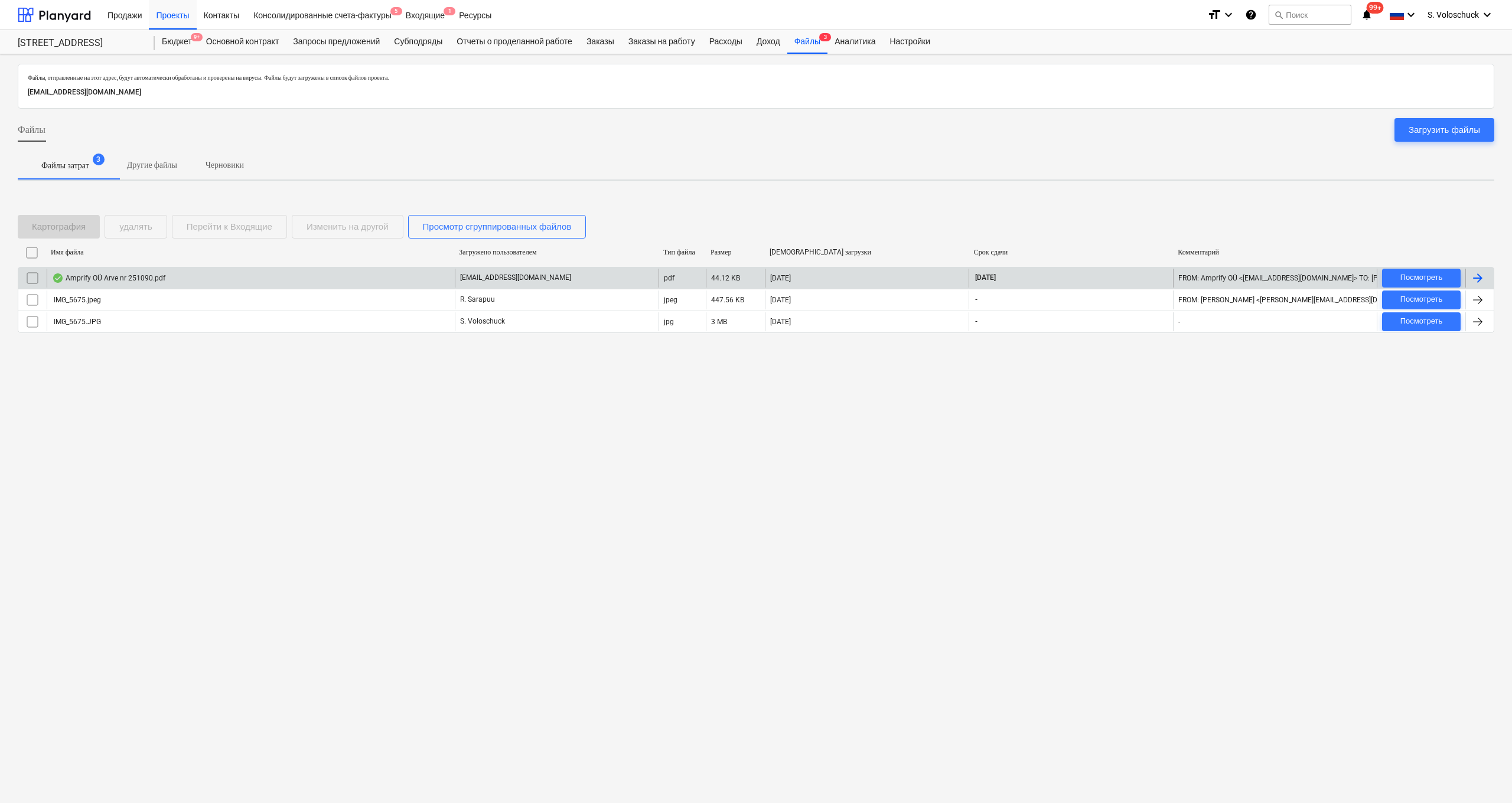
click at [337, 282] on div "Amprify OÜ Arve nr 251090.pdf" at bounding box center [251, 277] width 408 height 19
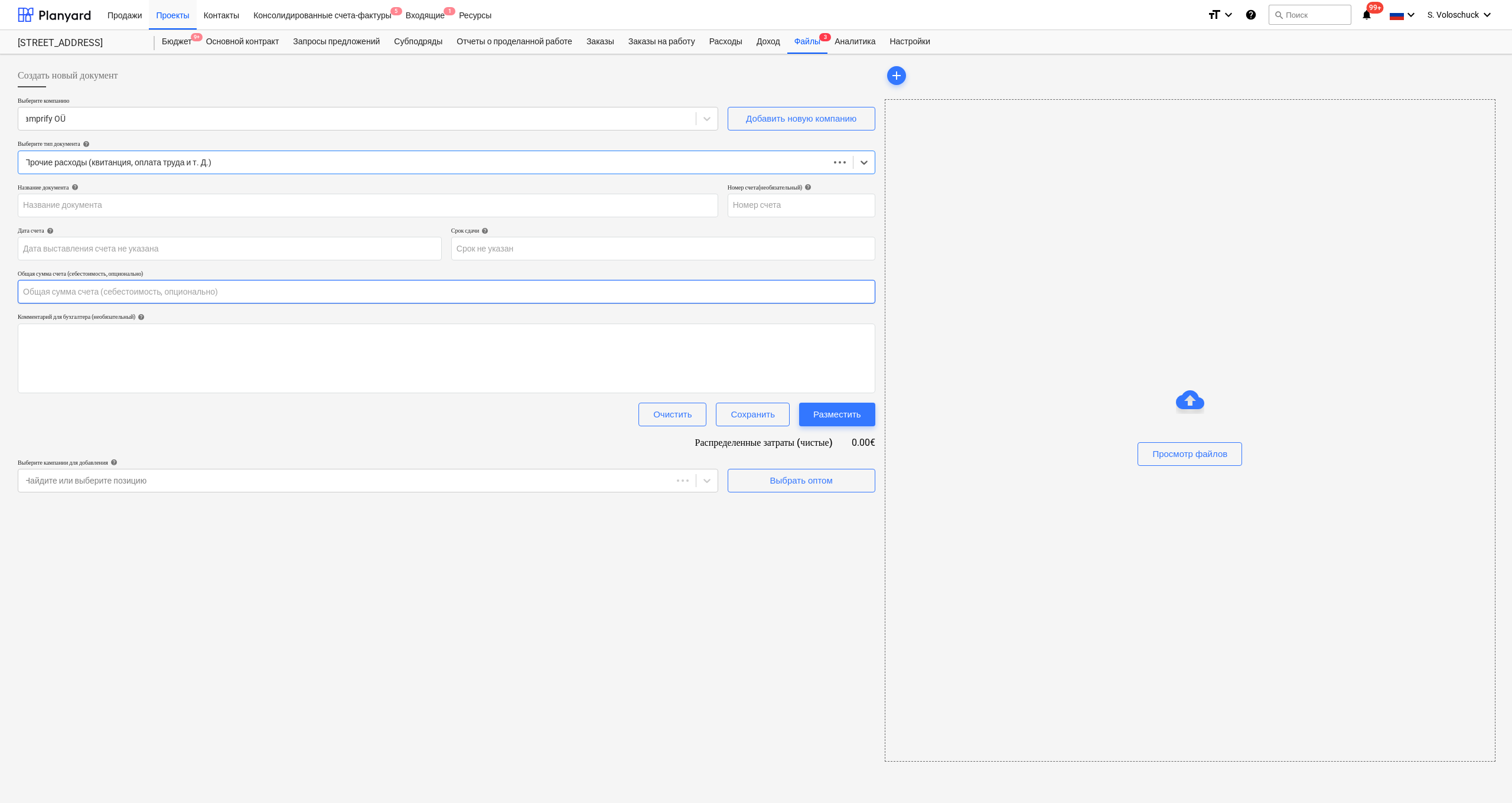
type input "0.00"
type input "251090"
type input "10 Sep 2025"
type input "10 Oct 2025"
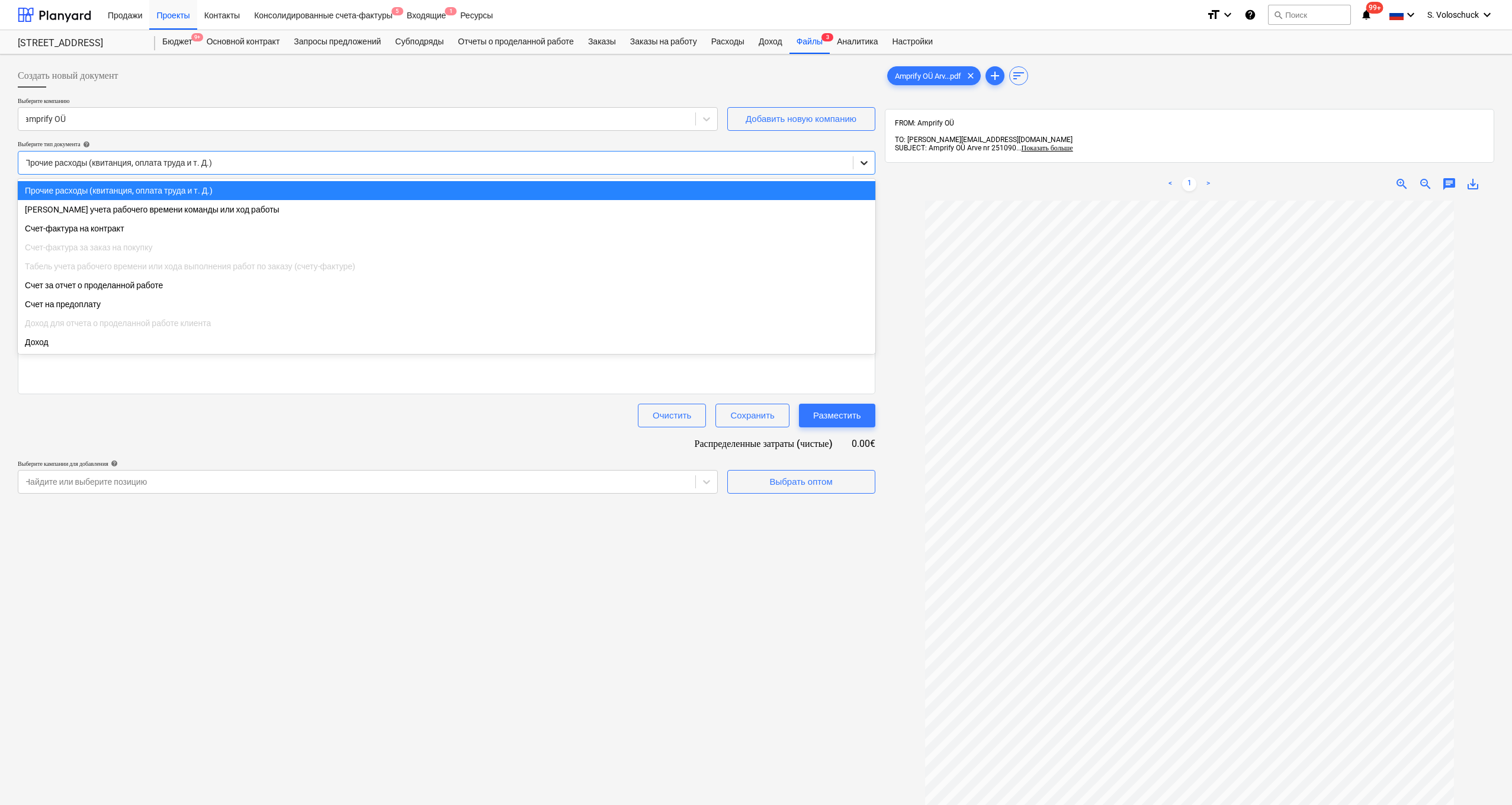
click at [657, 162] on icon at bounding box center [864, 163] width 7 height 4
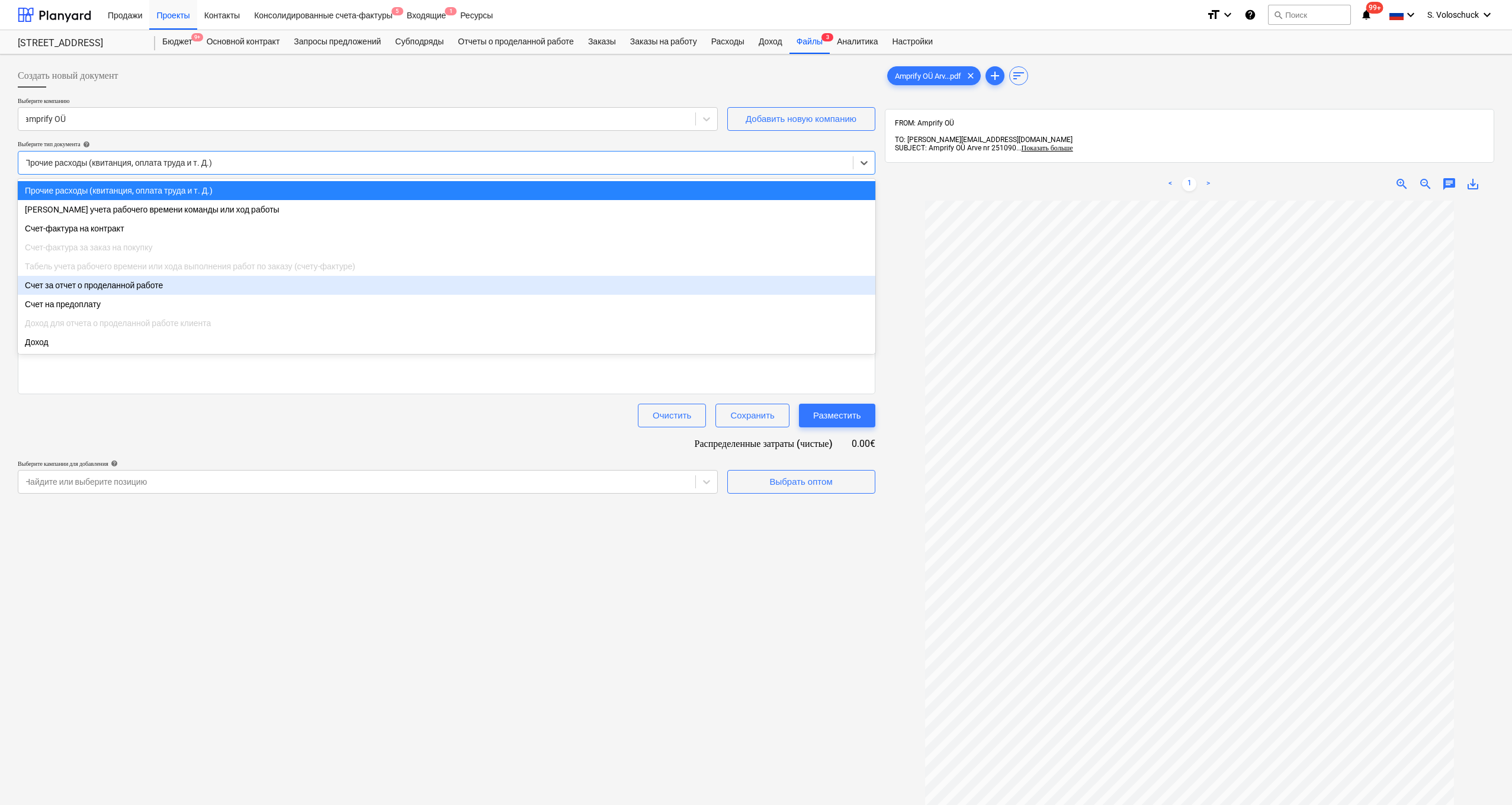
click at [221, 292] on div "Счет за отчет о проделанной работе" at bounding box center [447, 285] width 858 height 19
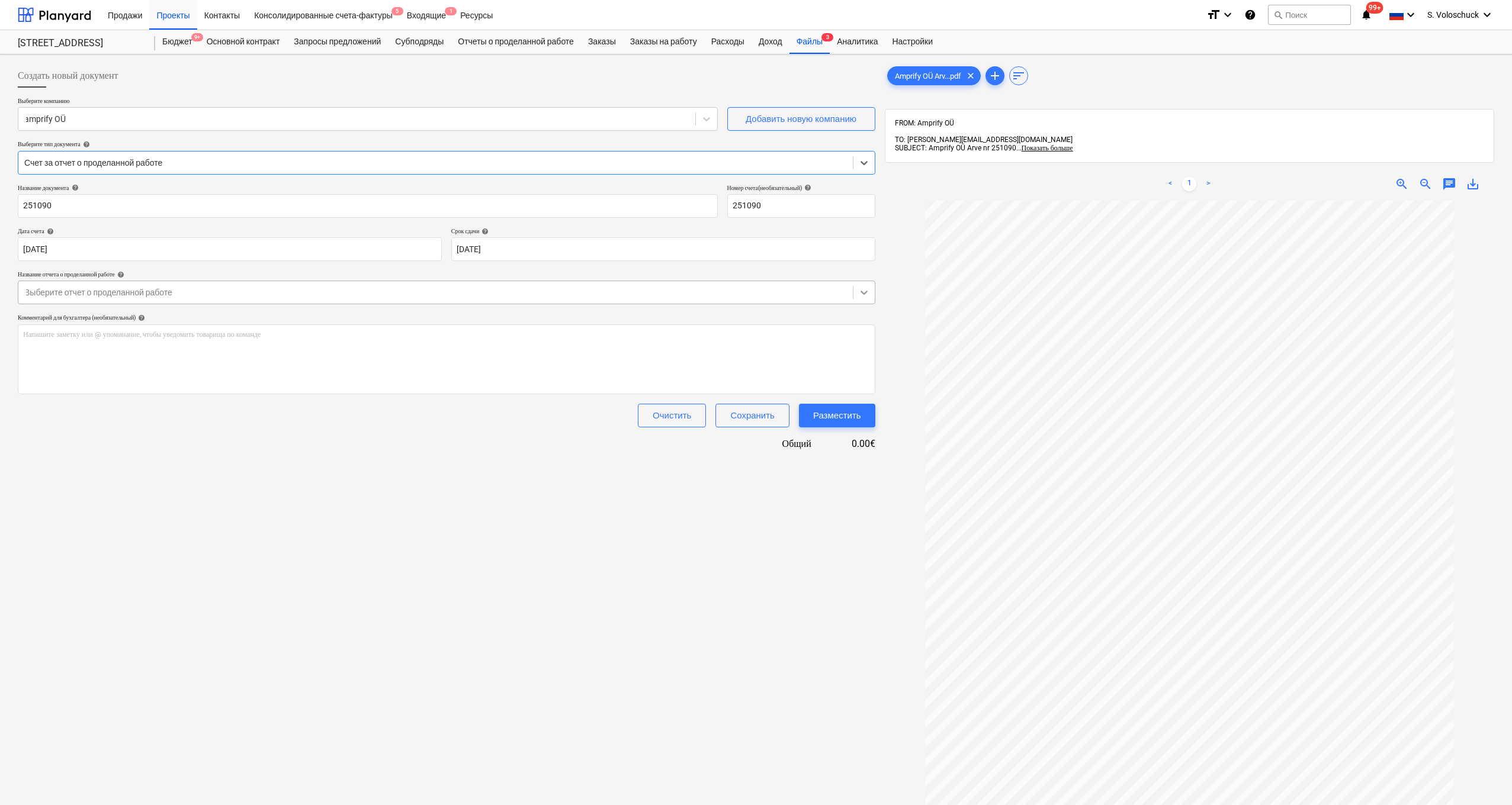
click at [657, 294] on icon at bounding box center [865, 293] width 12 height 12
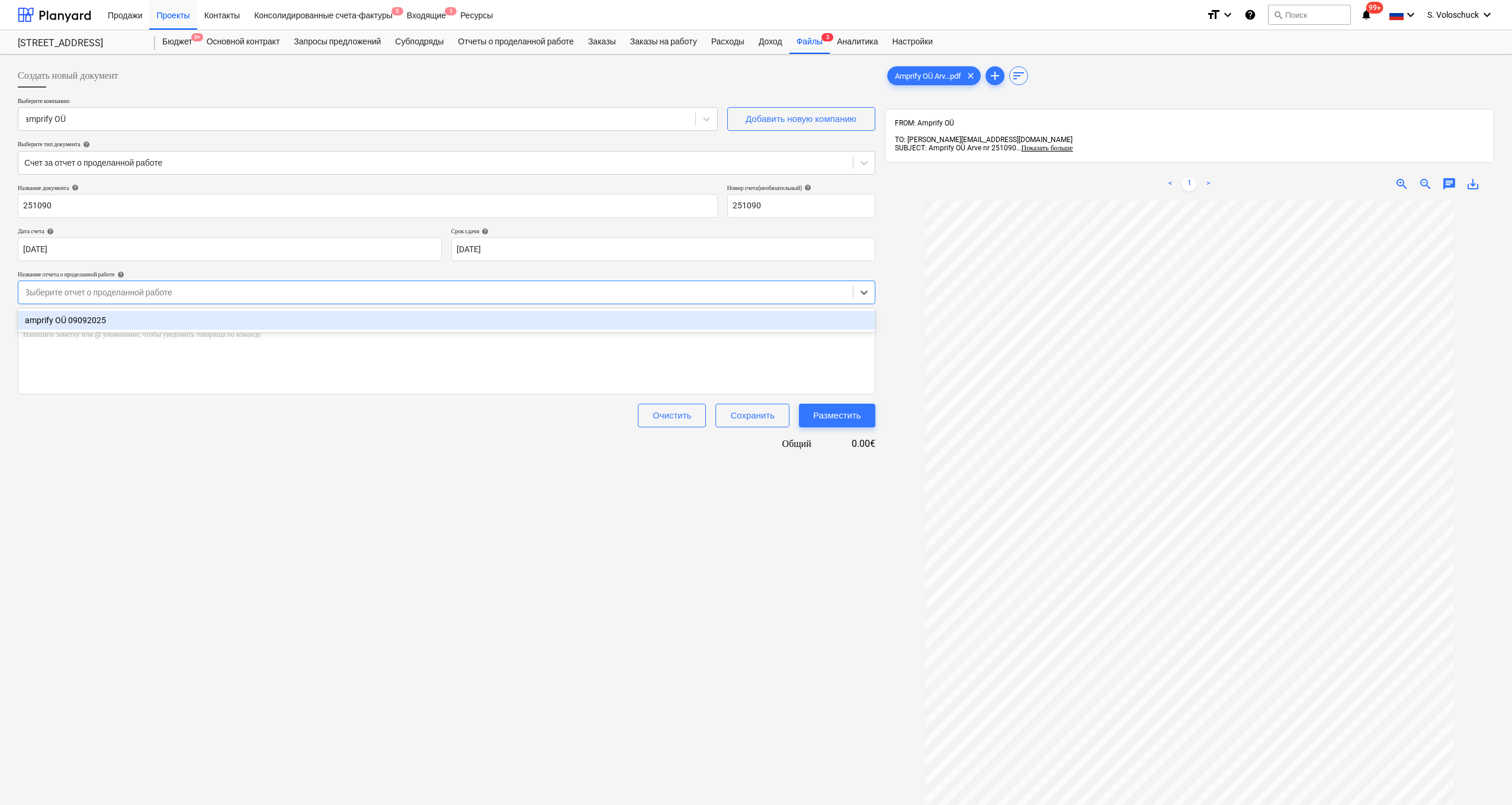
click at [657, 320] on div "amprify OÜ 09092025" at bounding box center [447, 320] width 858 height 19
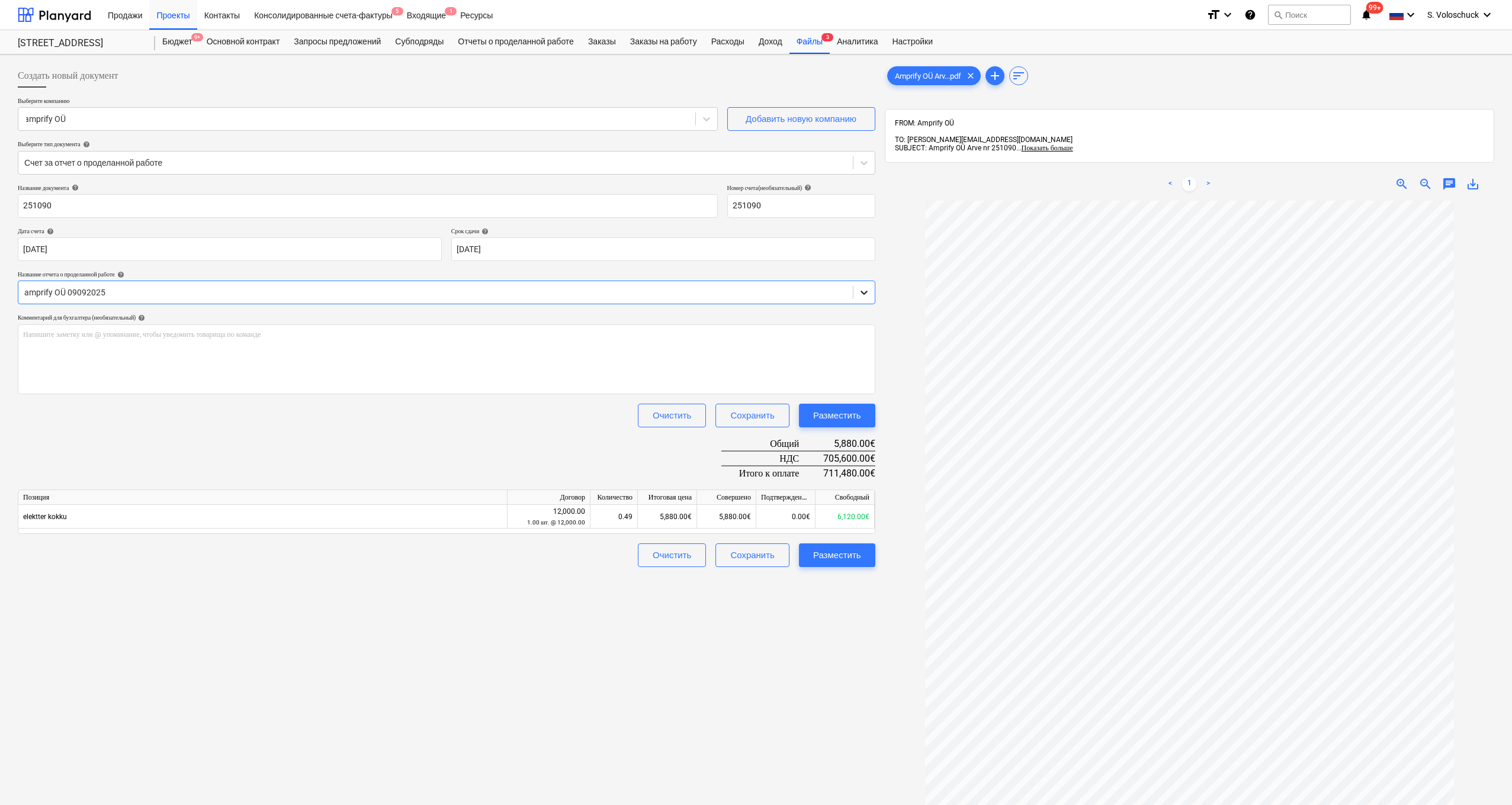
click at [657, 290] on icon at bounding box center [865, 293] width 12 height 12
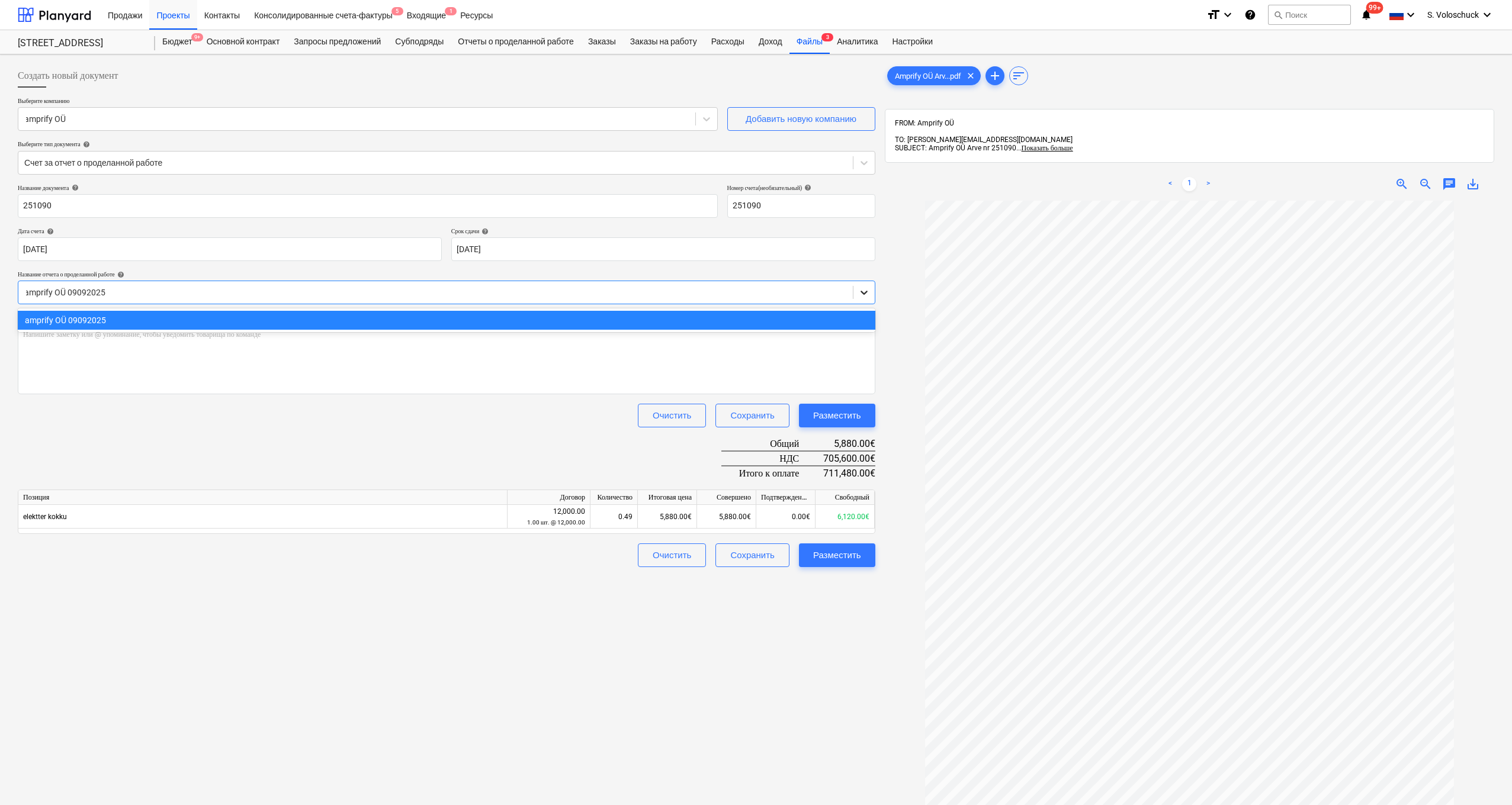
click at [657, 290] on icon at bounding box center [865, 293] width 12 height 12
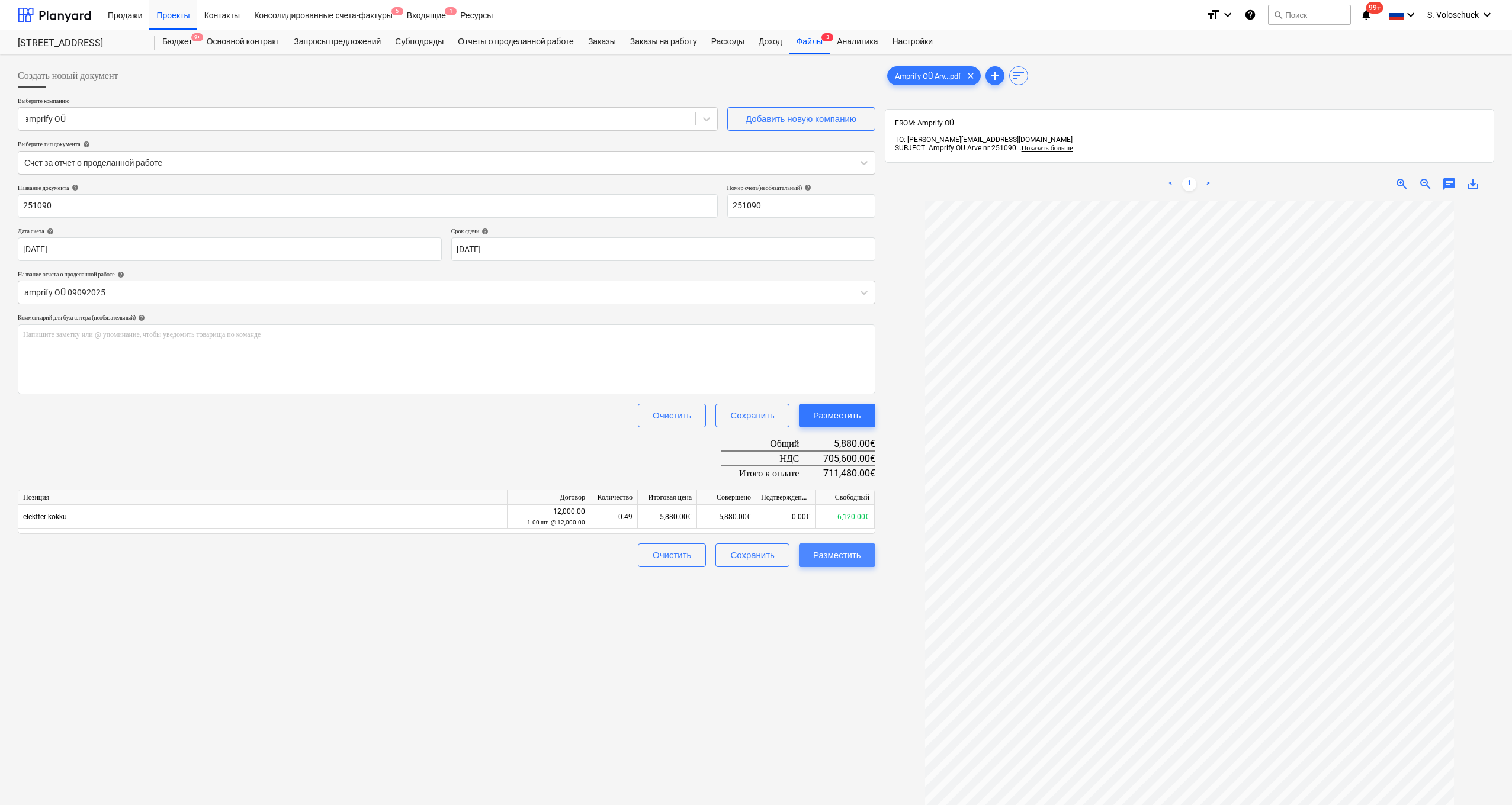
click at [657, 557] on div "Разместить" at bounding box center [837, 556] width 48 height 16
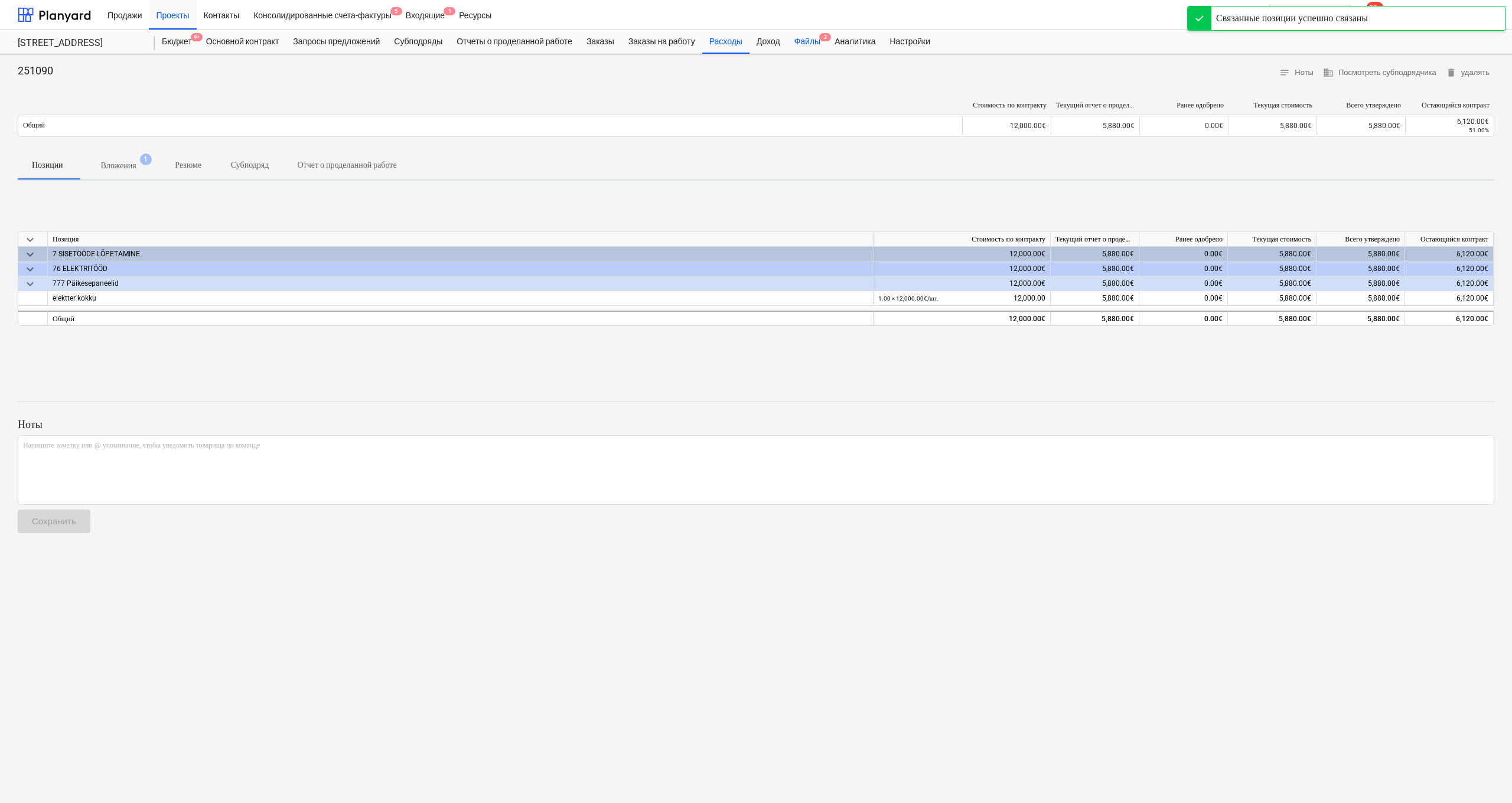
click at [655, 41] on div "Файлы 2" at bounding box center [807, 42] width 41 height 24
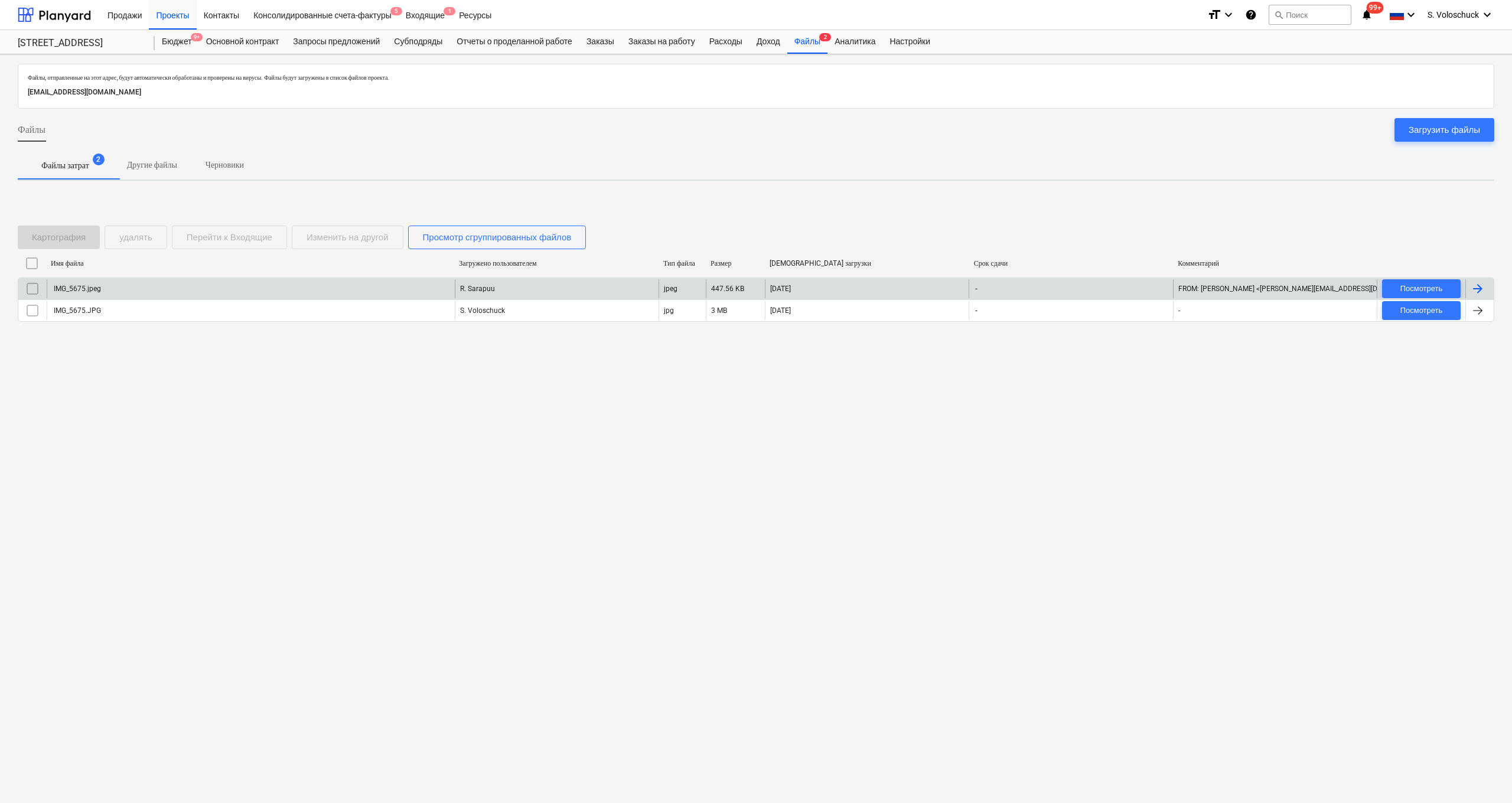
click at [454, 288] on div "IMG_5675.jpeg" at bounding box center [251, 288] width 408 height 19
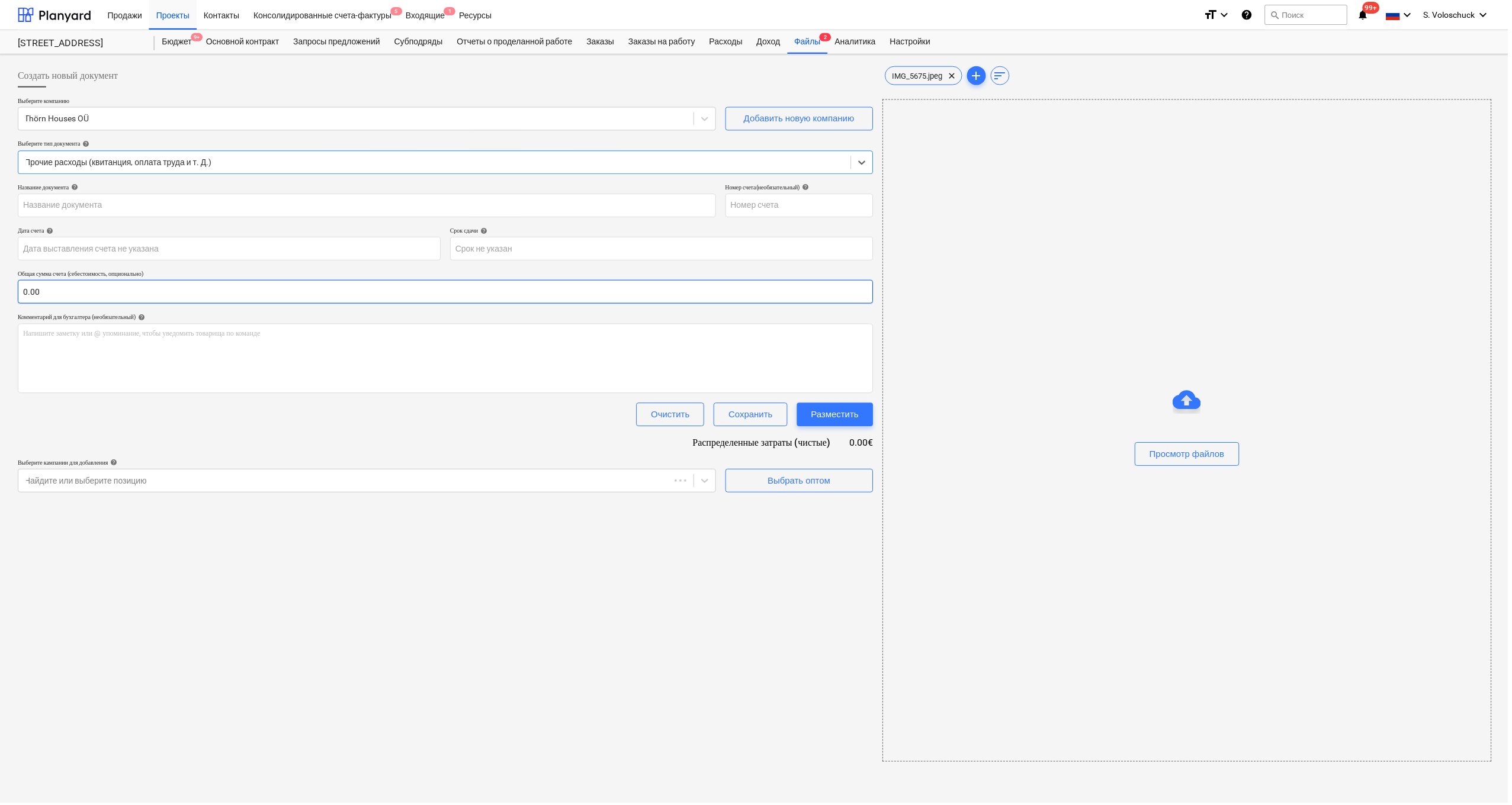
type input "IMG_5675.jpeg"
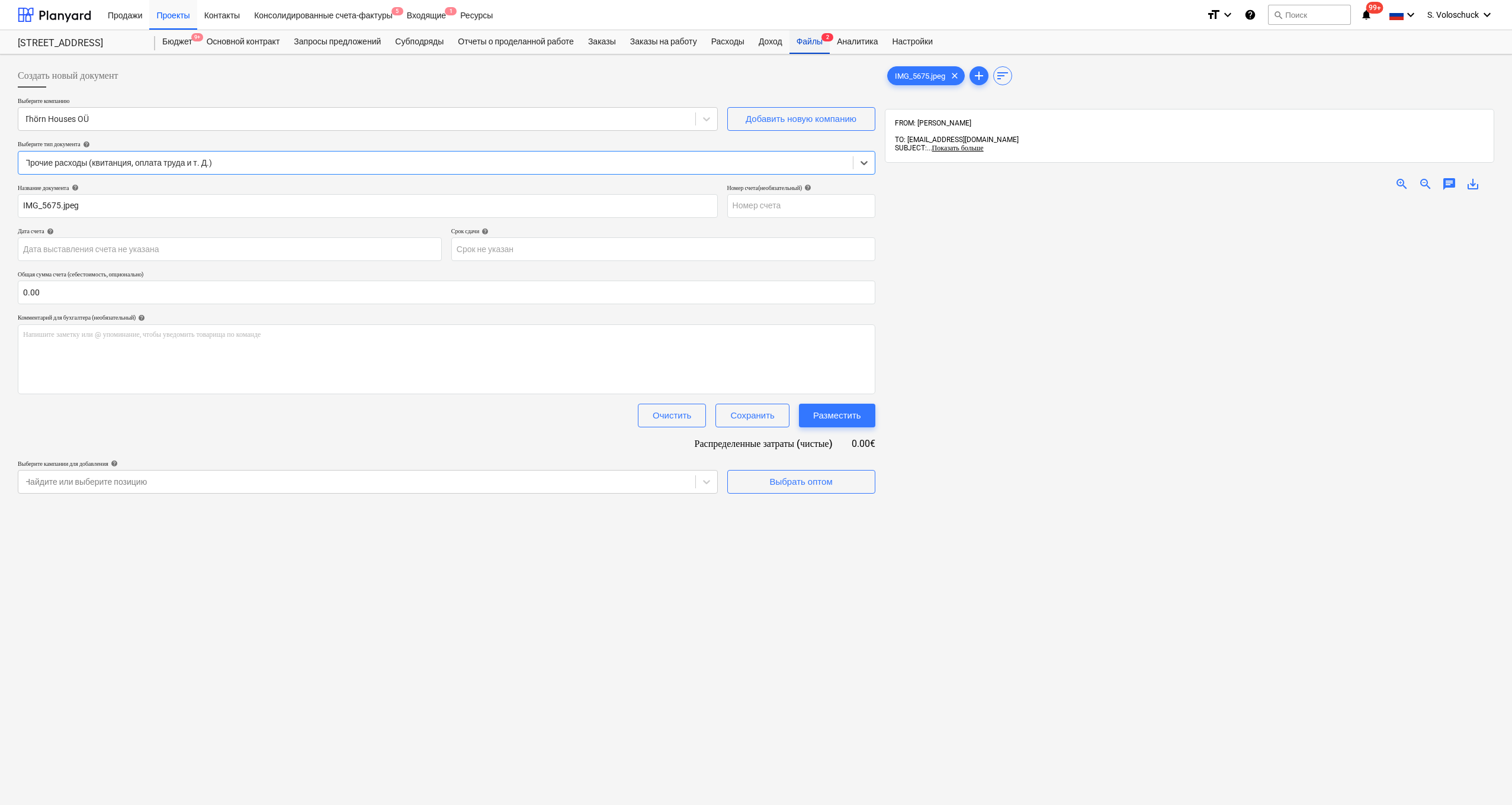
click at [657, 48] on div "Файлы 2" at bounding box center [809, 42] width 41 height 24
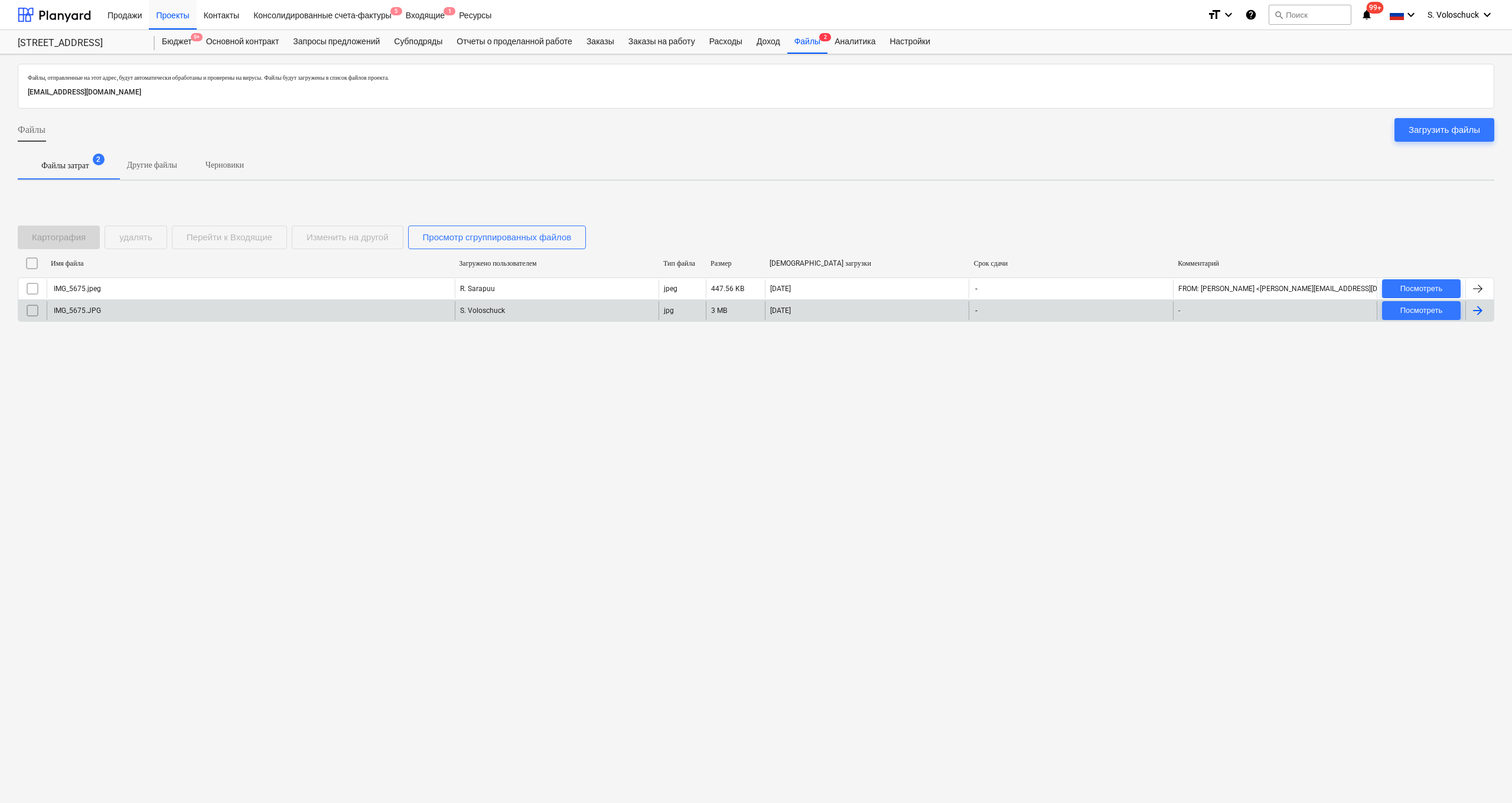
click at [382, 305] on div "IMG_5675.JPG" at bounding box center [251, 310] width 408 height 19
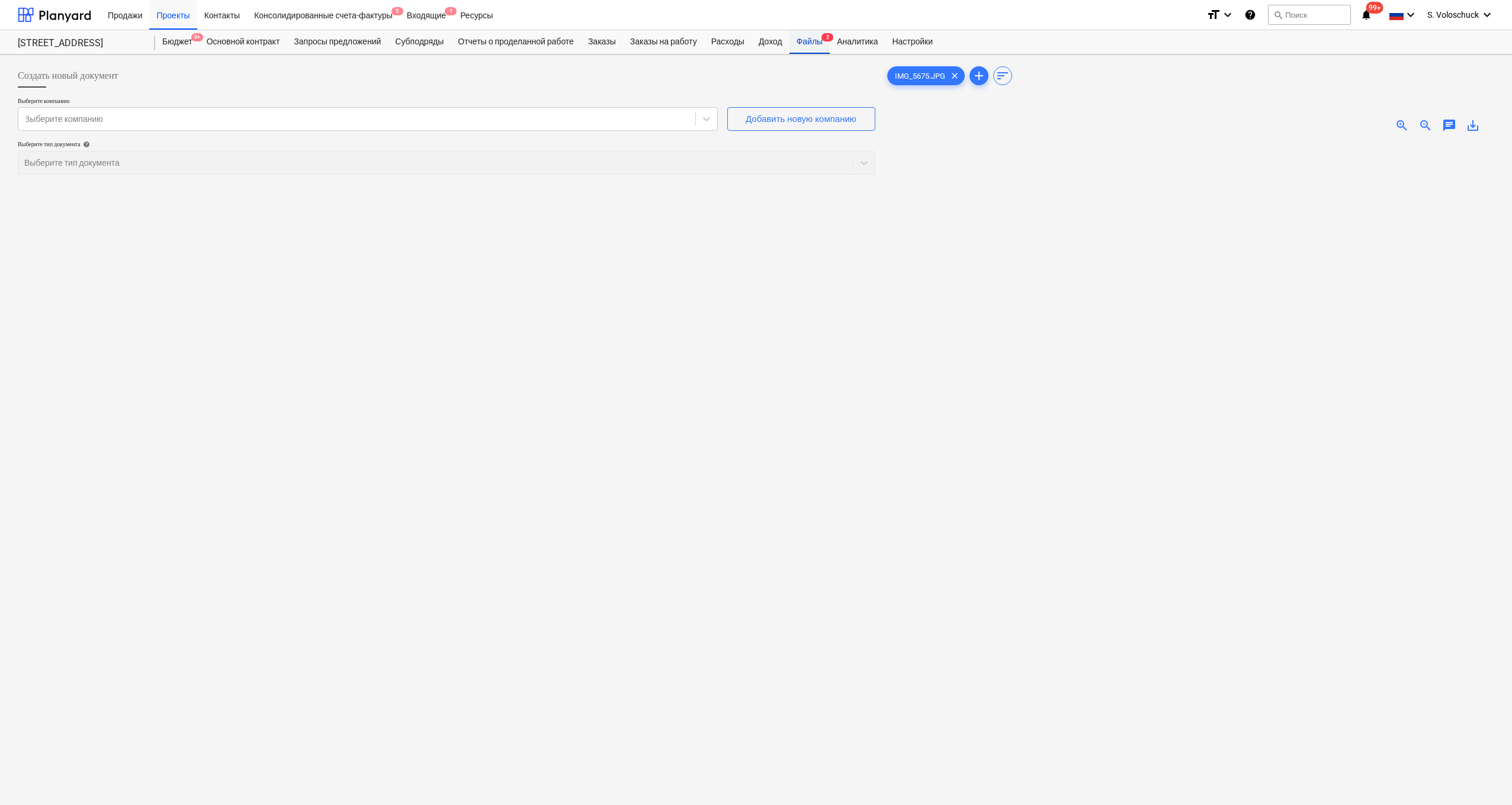
click at [657, 41] on div "Файлы 2" at bounding box center [809, 42] width 41 height 24
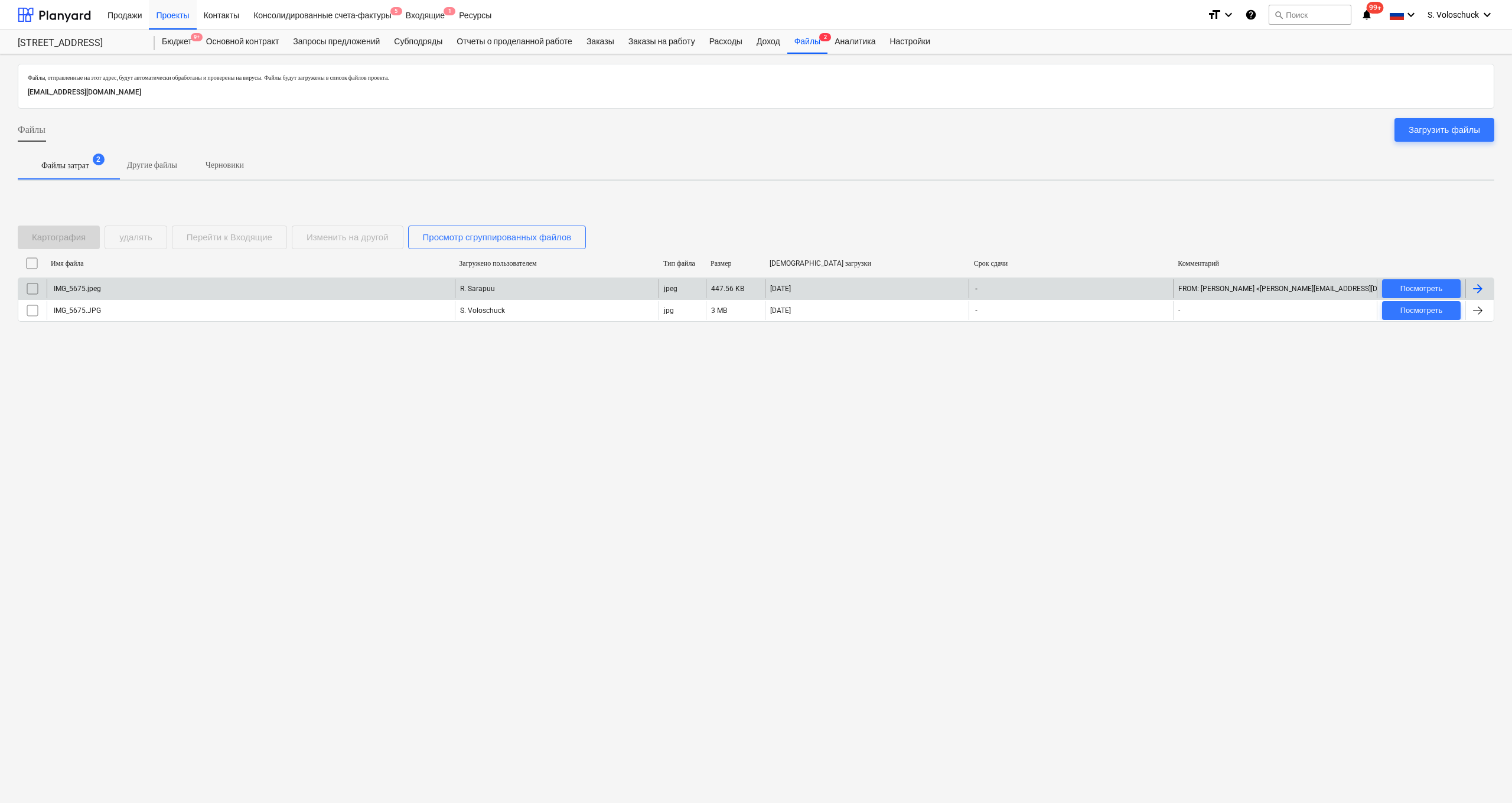
click at [33, 286] on input "checkbox" at bounding box center [32, 288] width 19 height 19
click at [136, 237] on div "удалять" at bounding box center [136, 238] width 33 height 16
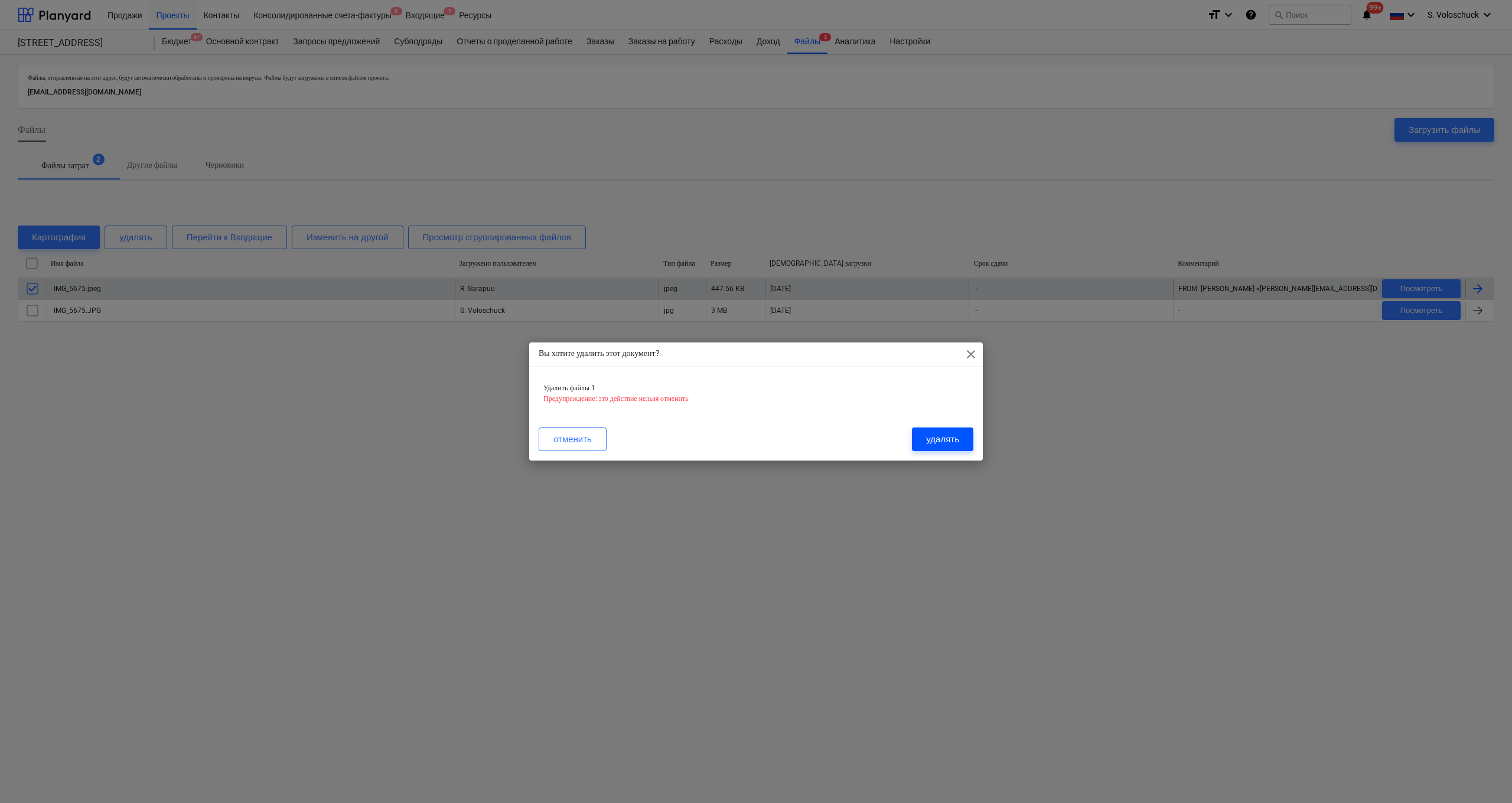
click at [655, 445] on div "удалять" at bounding box center [943, 440] width 33 height 16
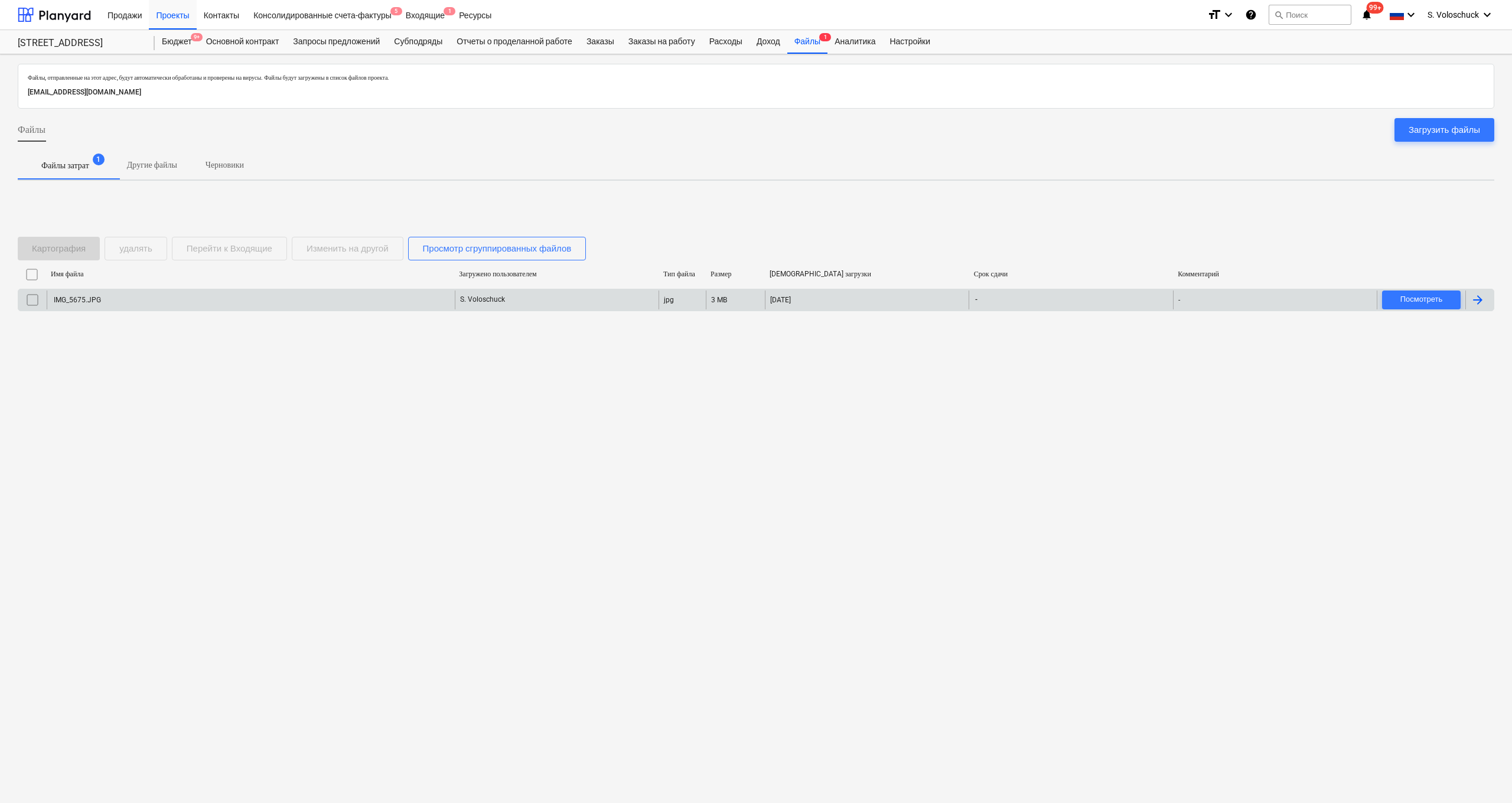
click at [165, 304] on div "IMG_5675.JPG" at bounding box center [251, 300] width 408 height 19
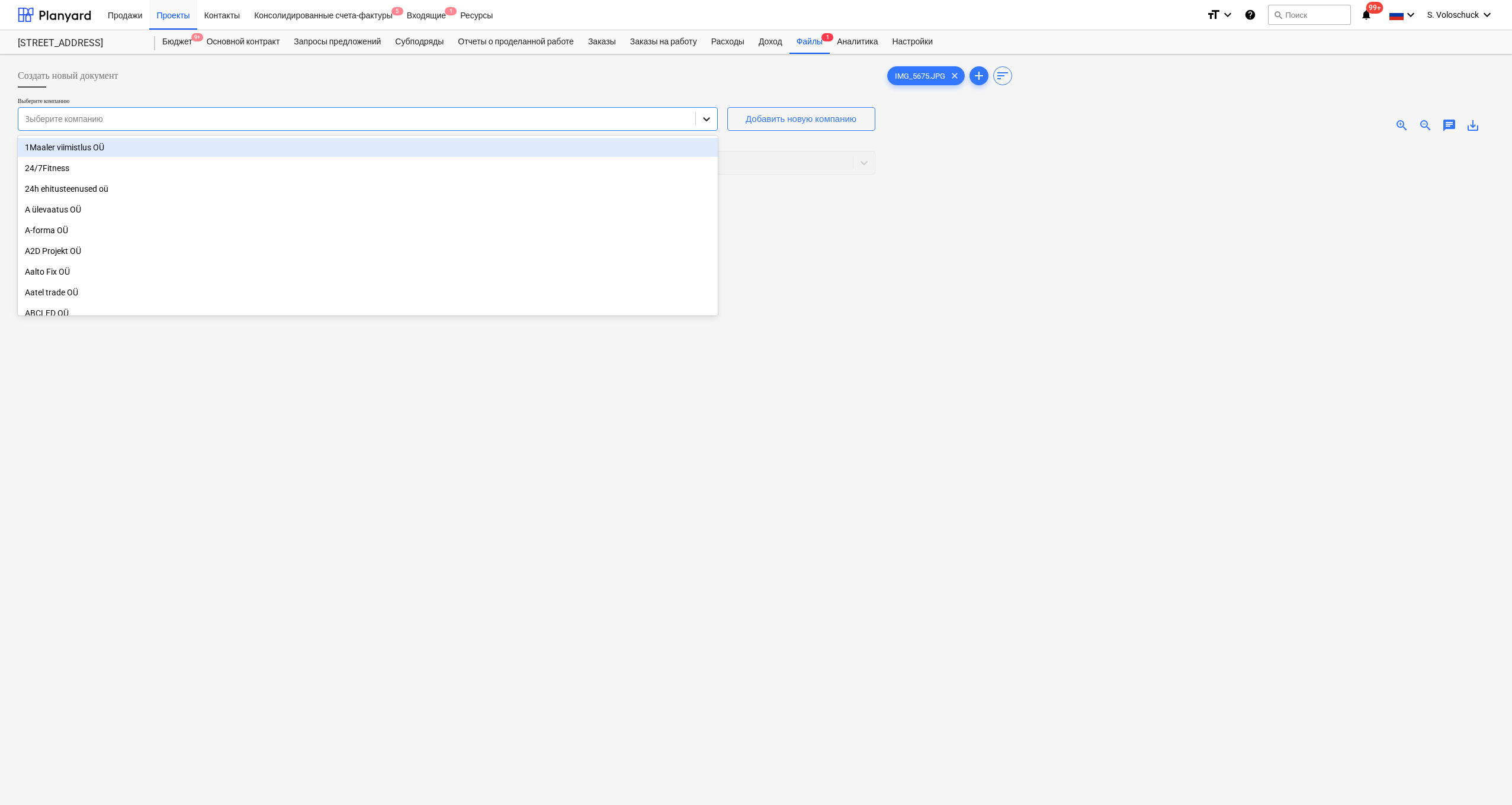
click at [657, 119] on icon at bounding box center [707, 119] width 12 height 12
type input "th"
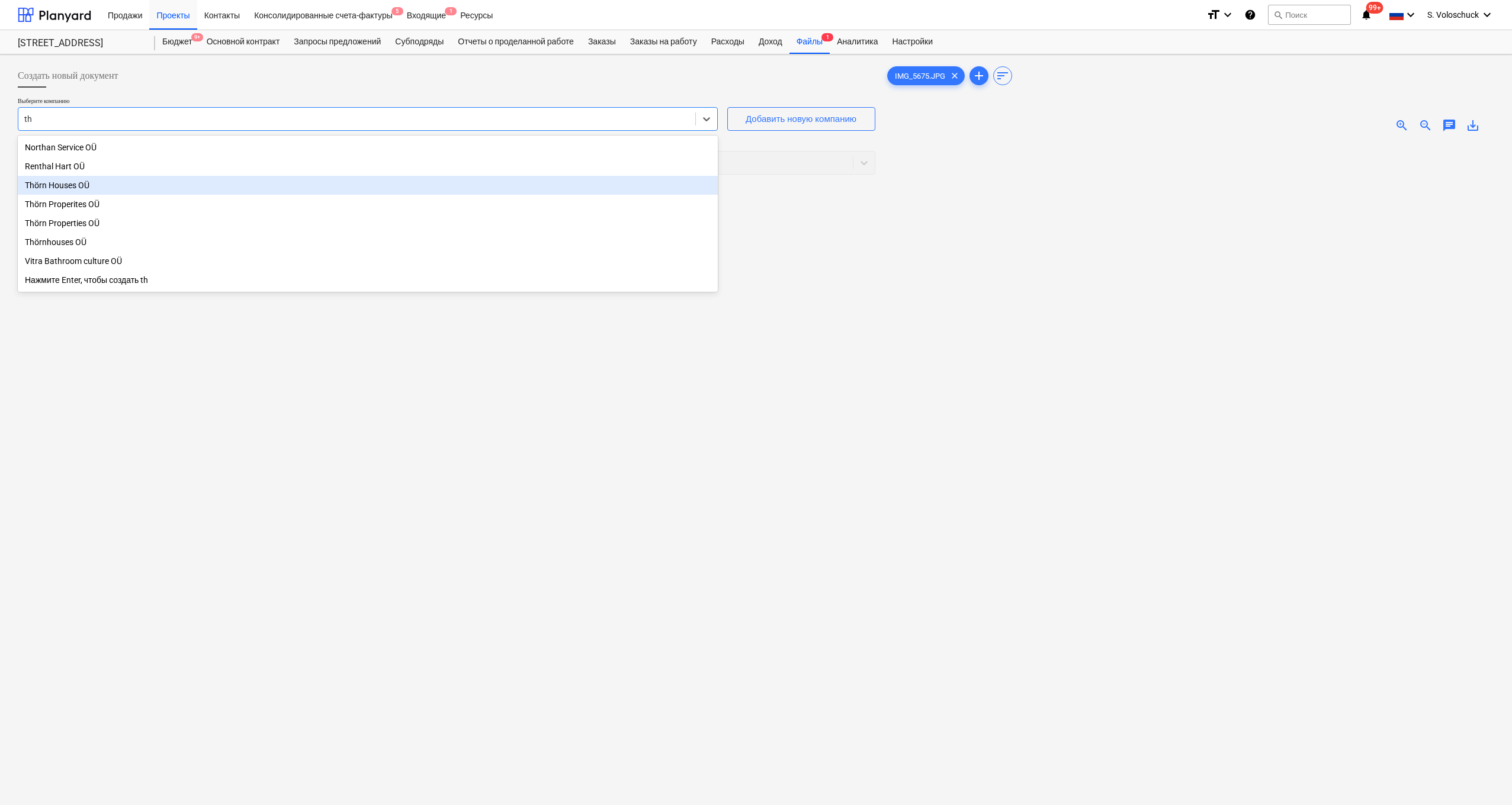
click at [445, 181] on div "Thörn Houses OÜ" at bounding box center [367, 185] width 700 height 19
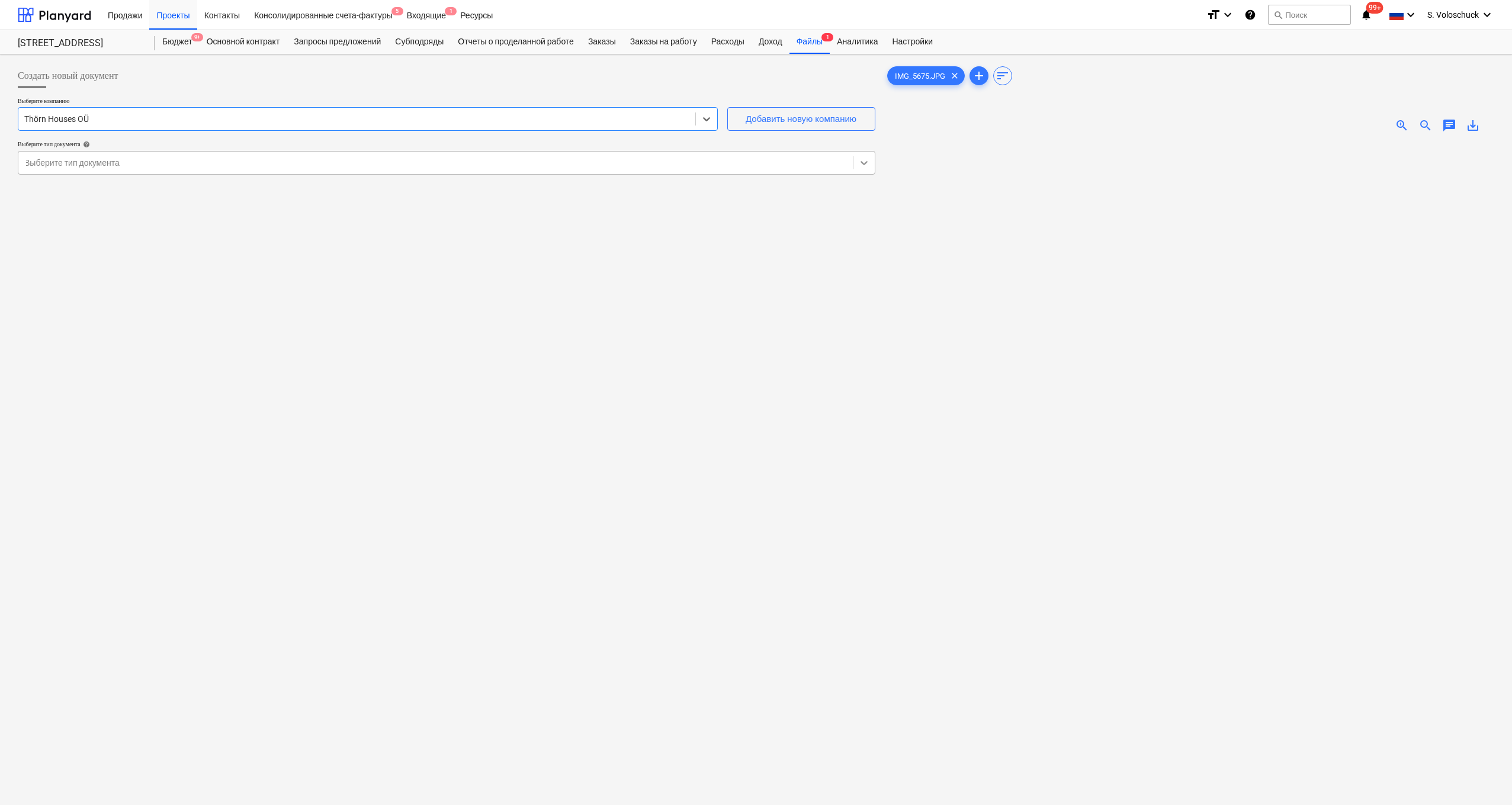
click at [657, 162] on icon at bounding box center [864, 163] width 7 height 4
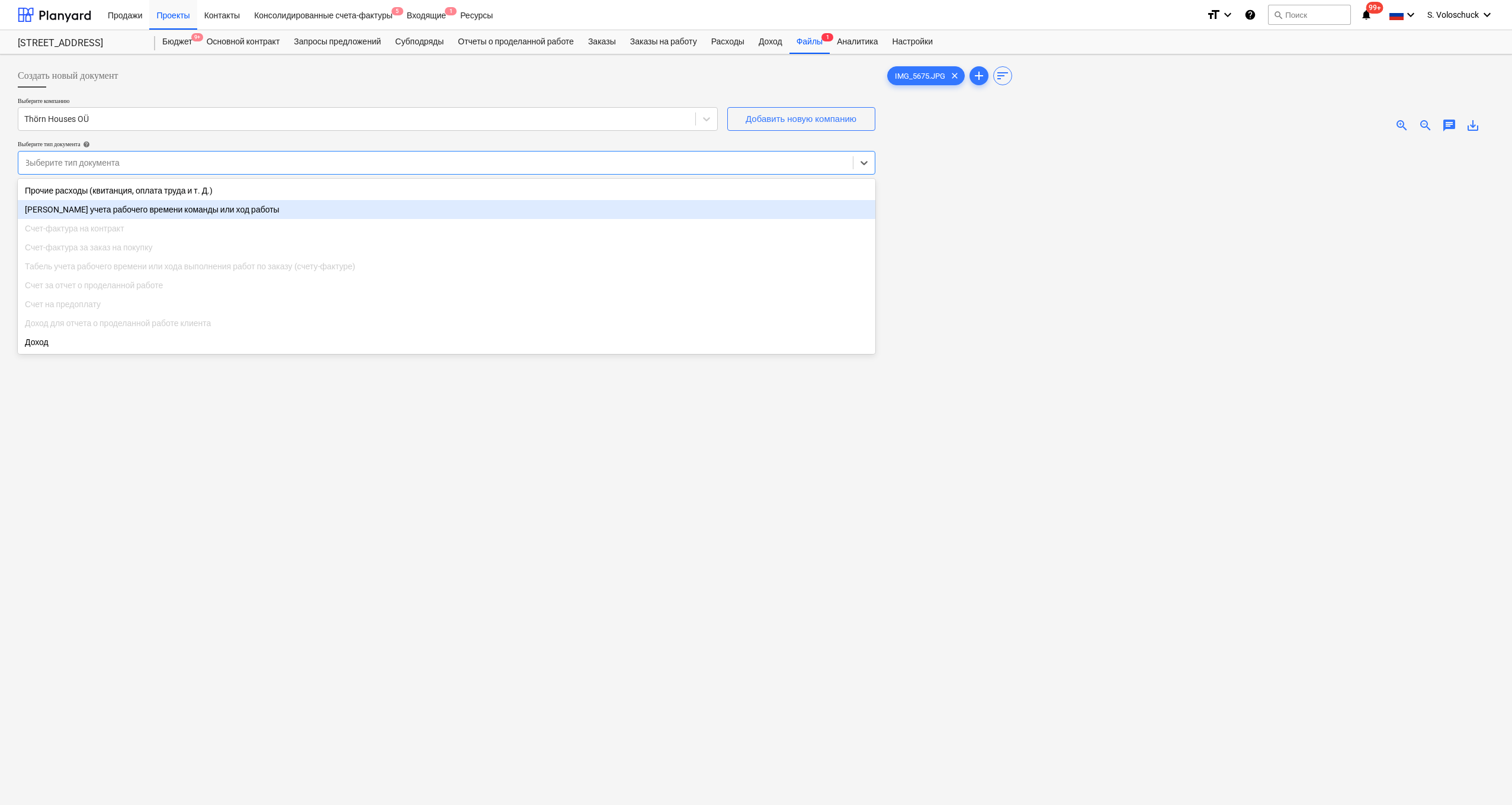
click at [657, 210] on div "Табель учета рабочего времени команды или ход работы" at bounding box center [447, 209] width 858 height 19
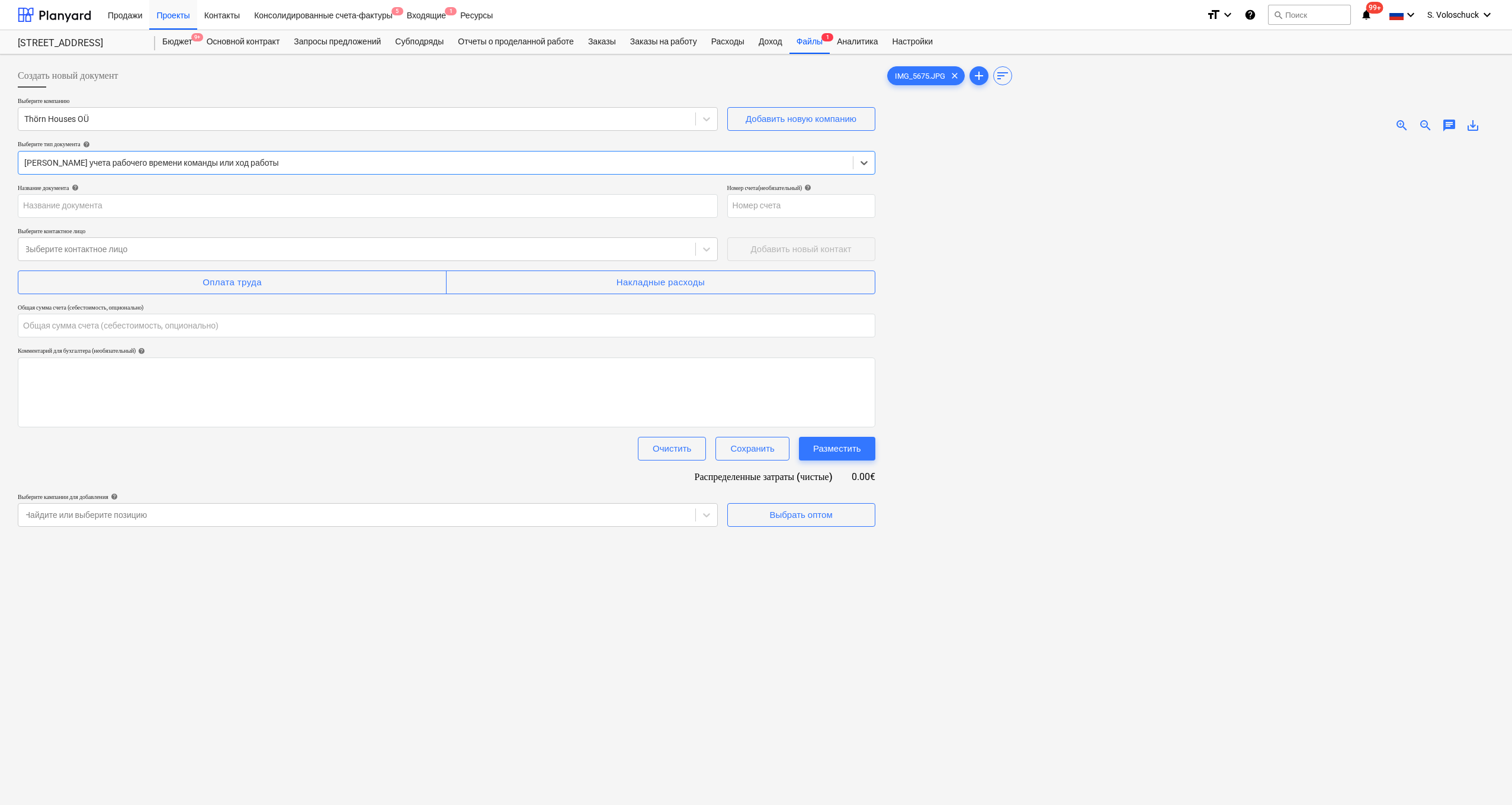
type input "IMG_5675.JPG"
type input "0.00"
click at [657, 162] on icon at bounding box center [864, 163] width 7 height 4
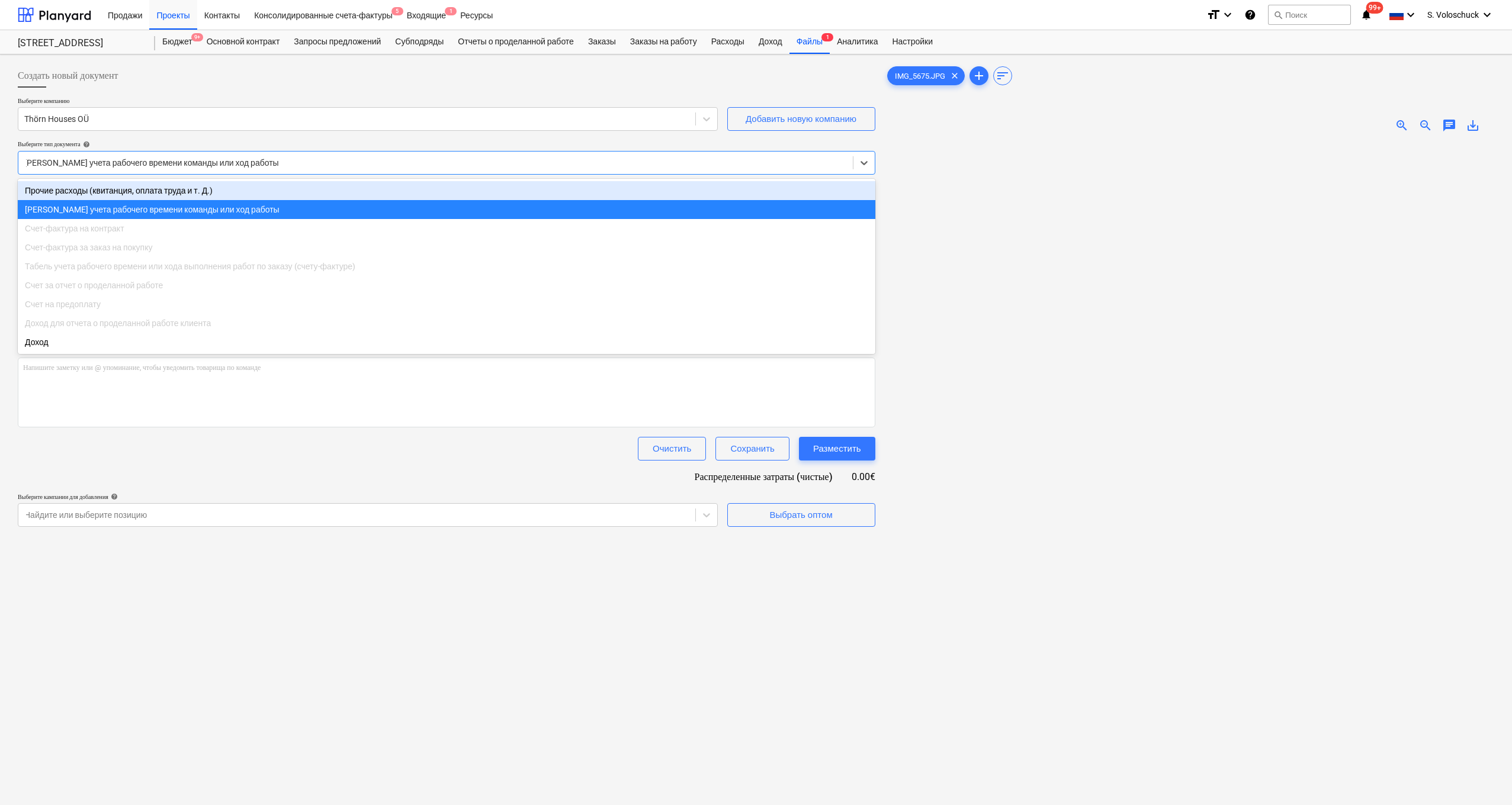
click at [657, 188] on div "Прочие расходы (квитанция, оплата труда и т. Д.)" at bounding box center [447, 191] width 858 height 19
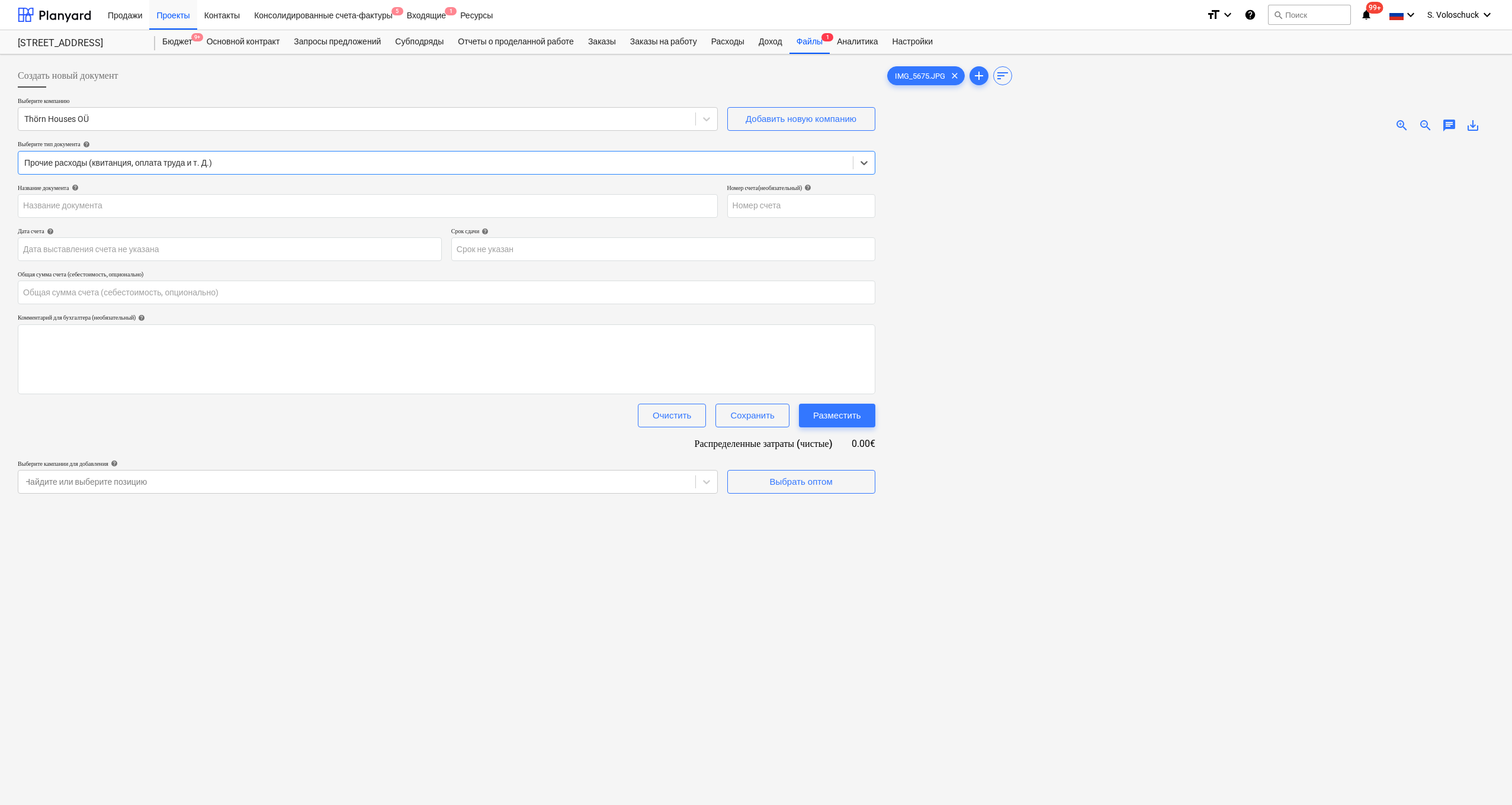
type input "IMG_5675.JPG"
type input "0.00"
click at [657, 477] on div "Выбрать оптом" at bounding box center [800, 482] width 63 height 16
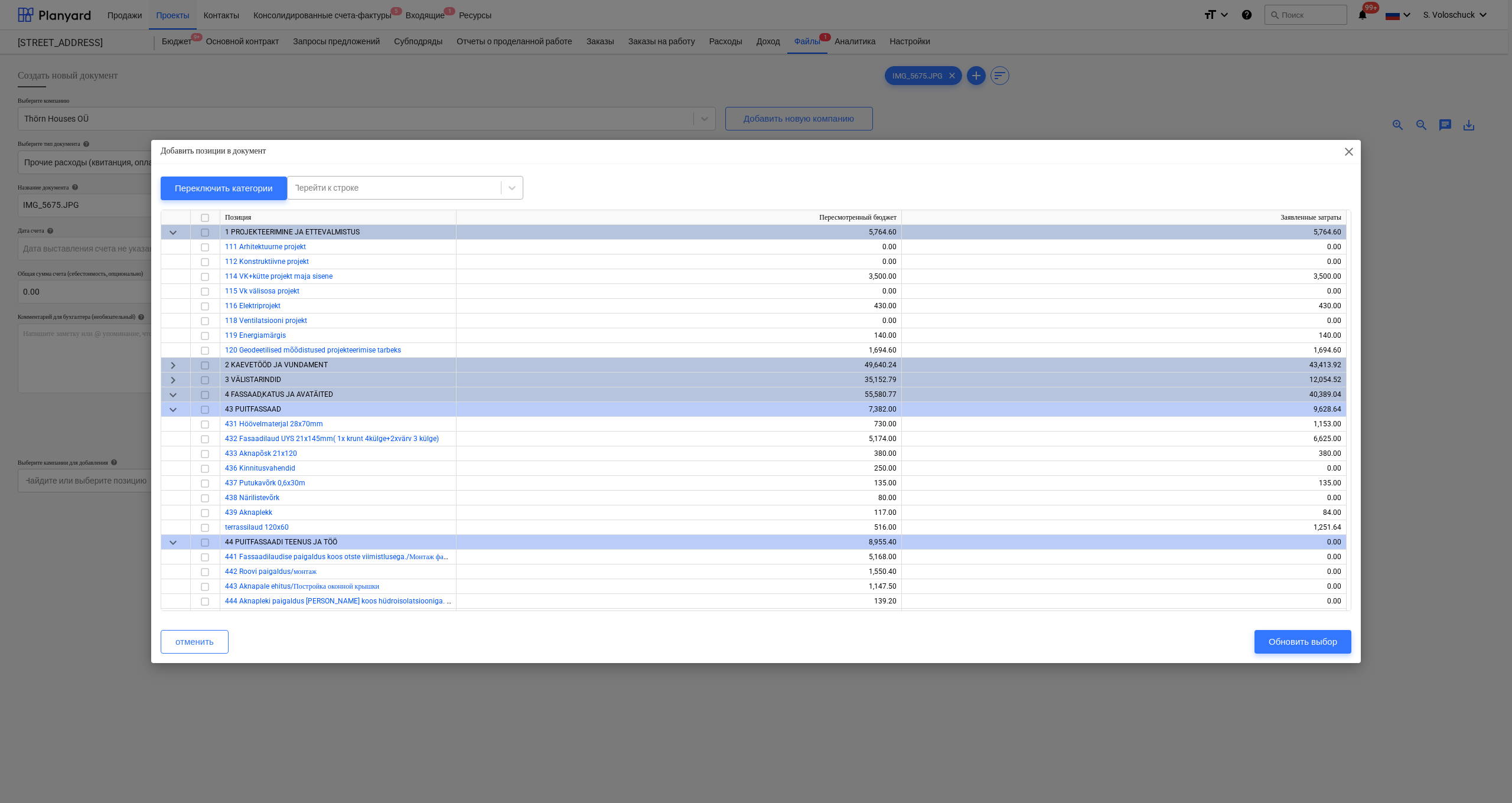
click at [440, 184] on div at bounding box center [394, 188] width 201 height 12
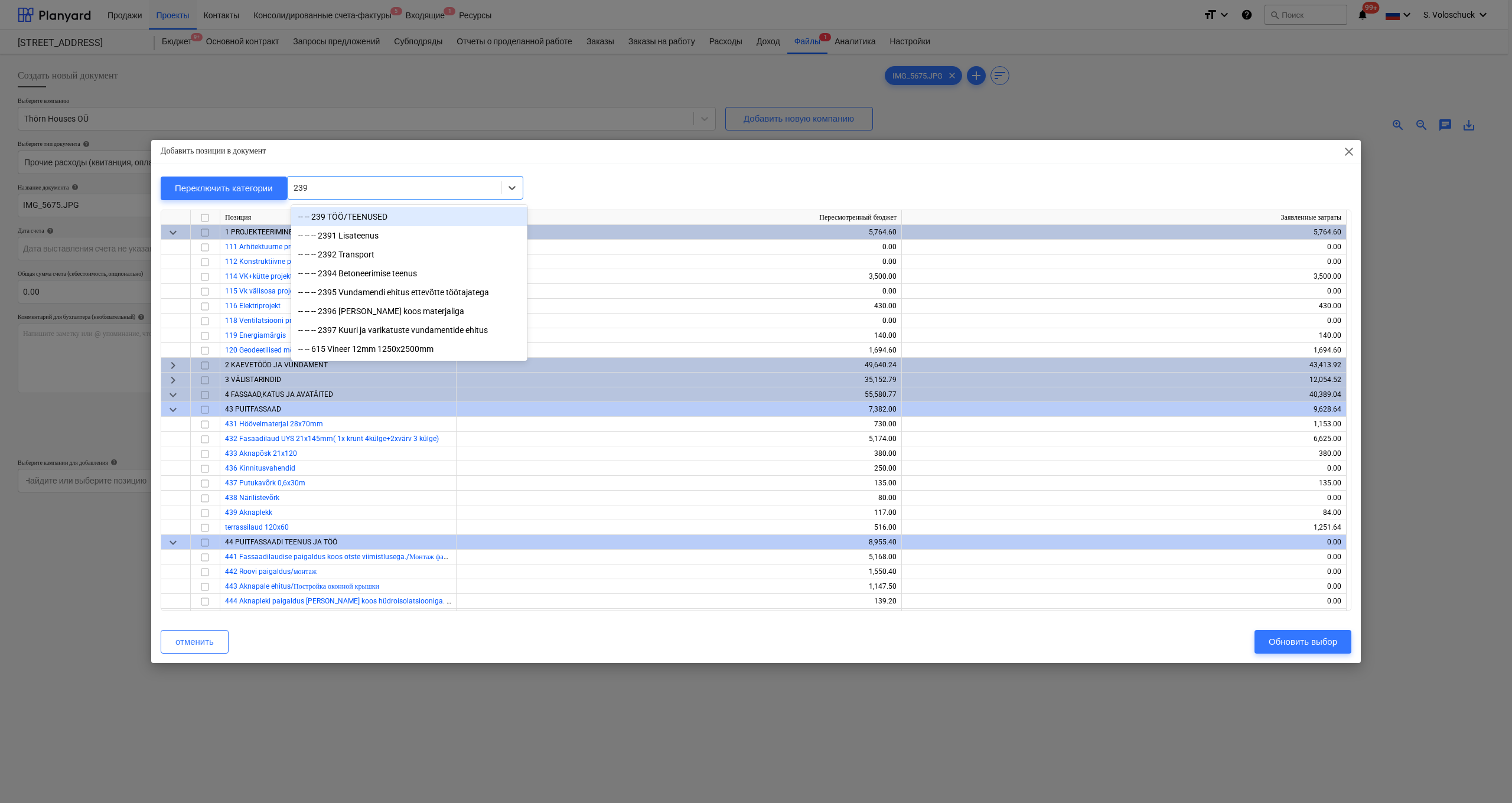
type input "2395"
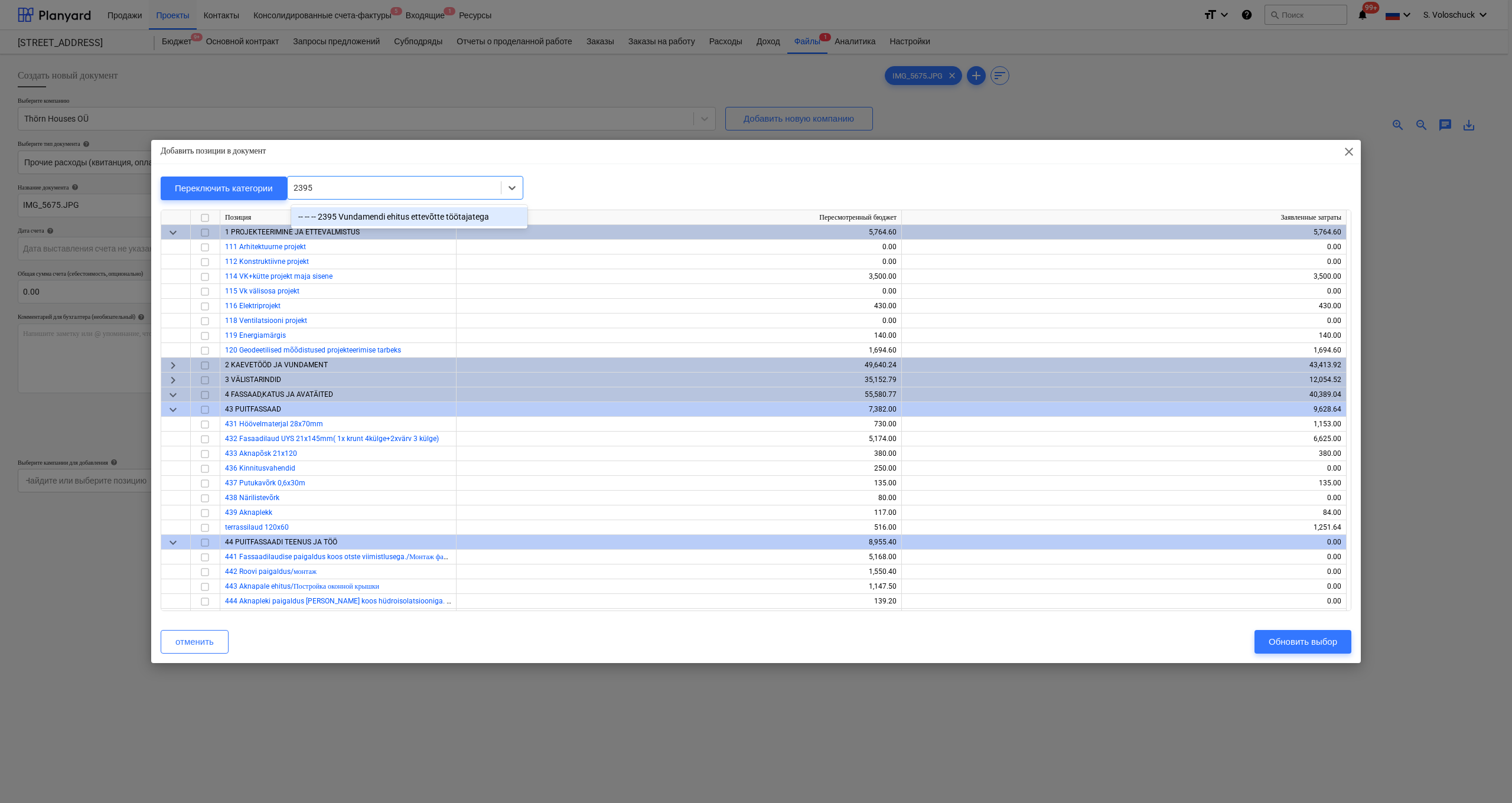
click at [413, 220] on div "-- -- -- 2395 Vundamendi ehitus ettevõtte töötajatega" at bounding box center [409, 216] width 237 height 19
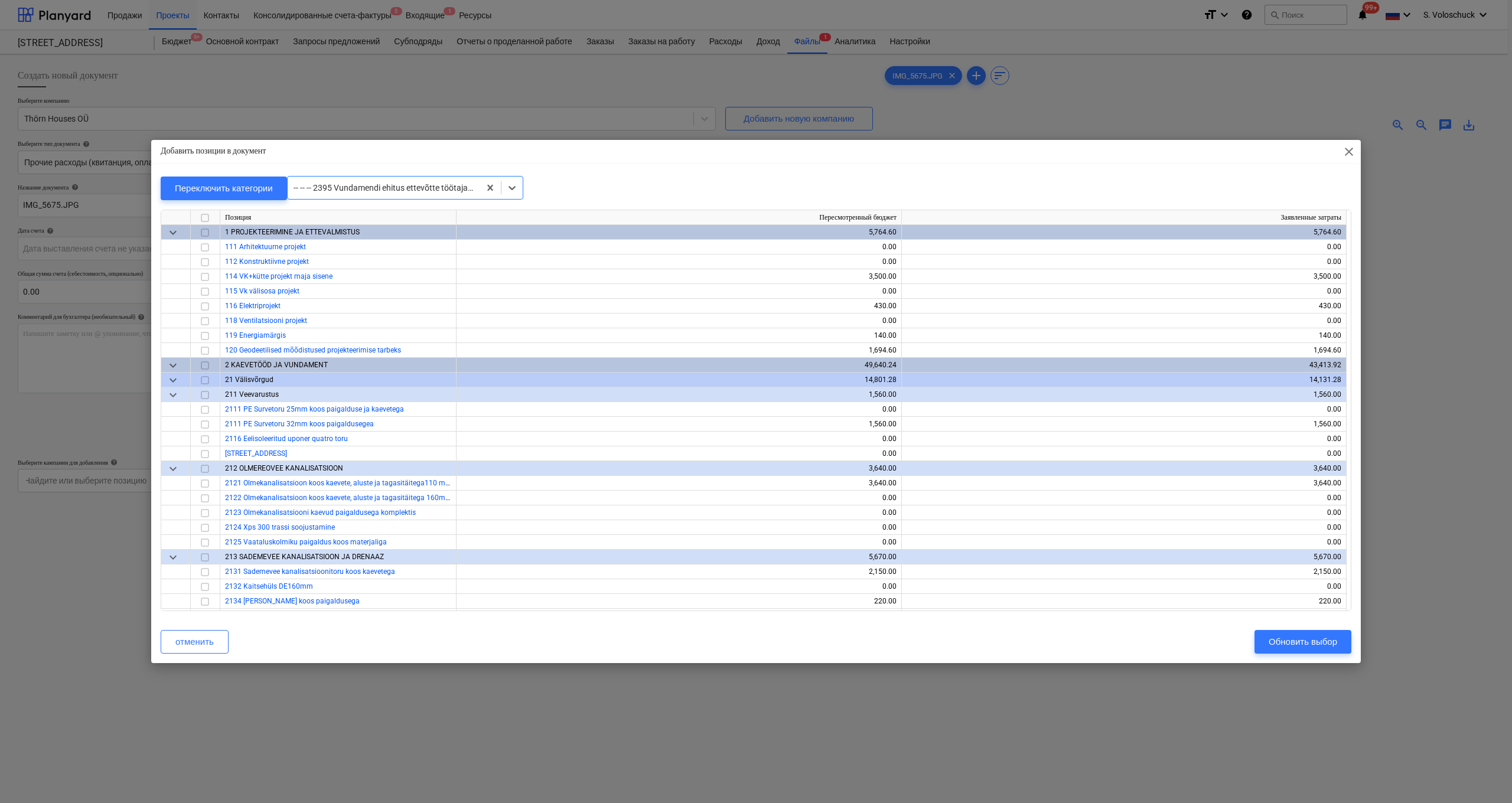
scroll to position [1890, 0]
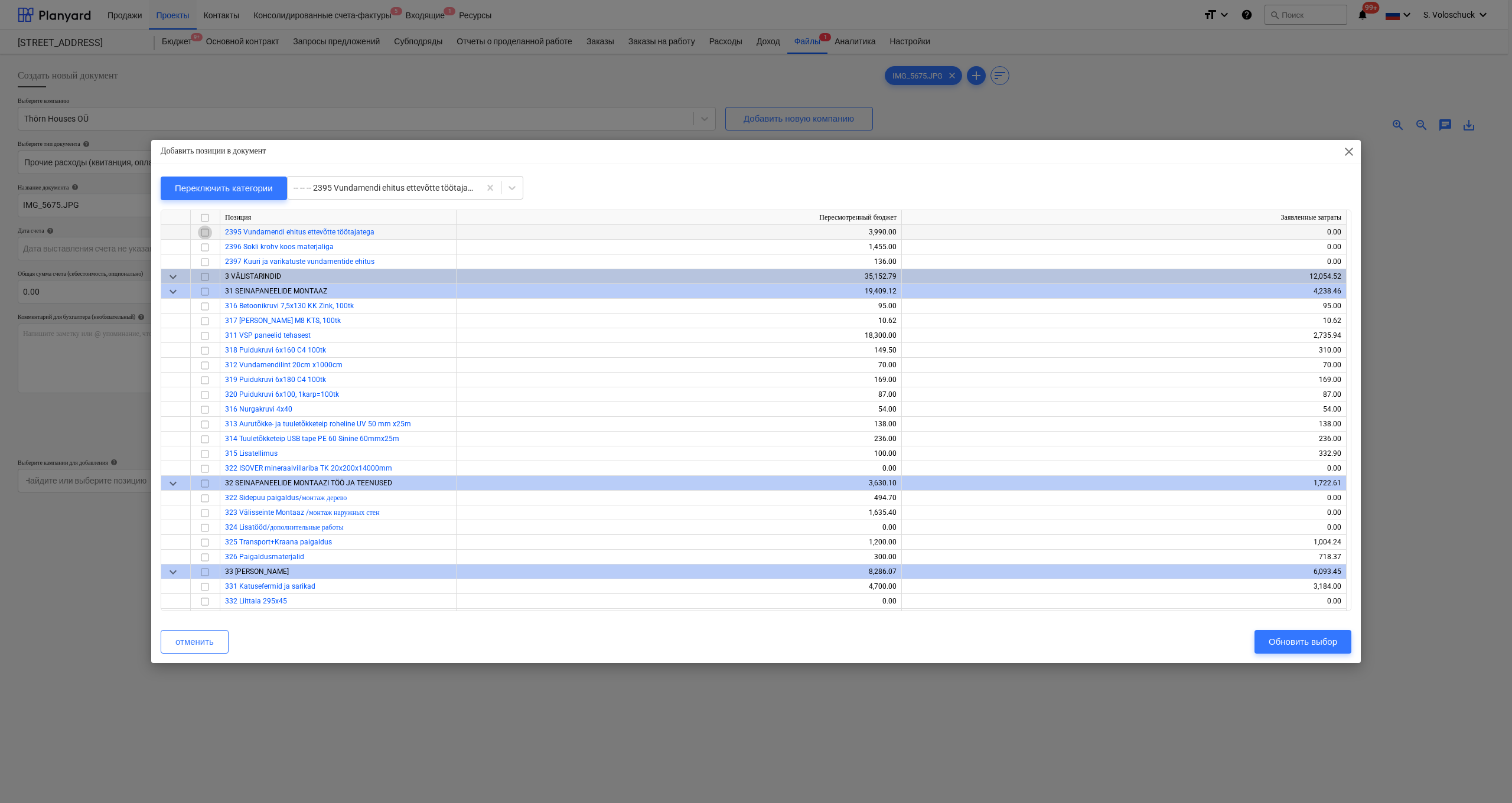
click at [205, 234] on input "checkbox" at bounding box center [205, 233] width 14 height 14
click at [204, 246] on input "checkbox" at bounding box center [205, 248] width 14 height 14
click at [204, 496] on input "checkbox" at bounding box center [205, 496] width 14 height 14
click at [206, 511] on input "checkbox" at bounding box center [205, 511] width 14 height 14
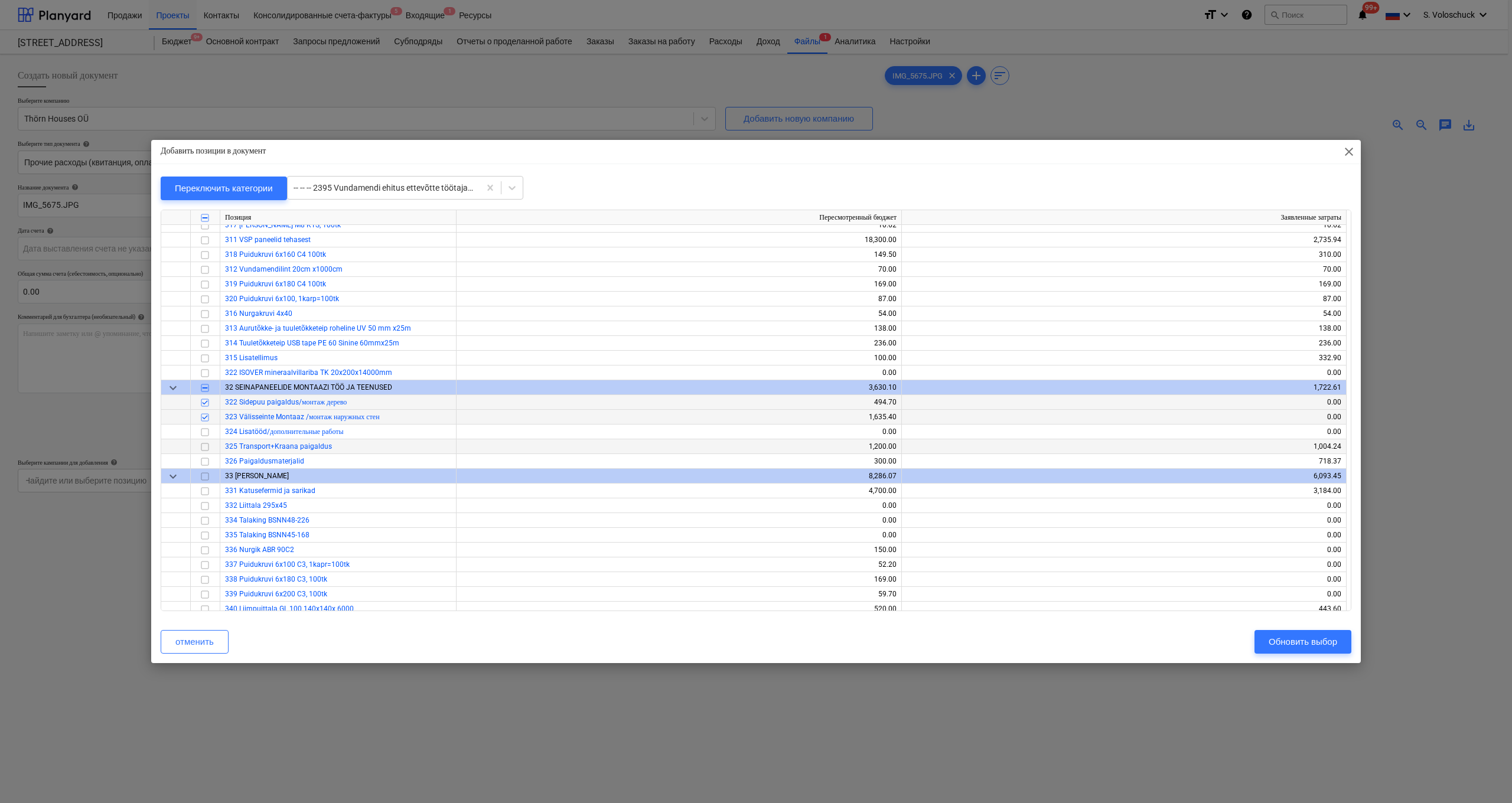
scroll to position [2024, 0]
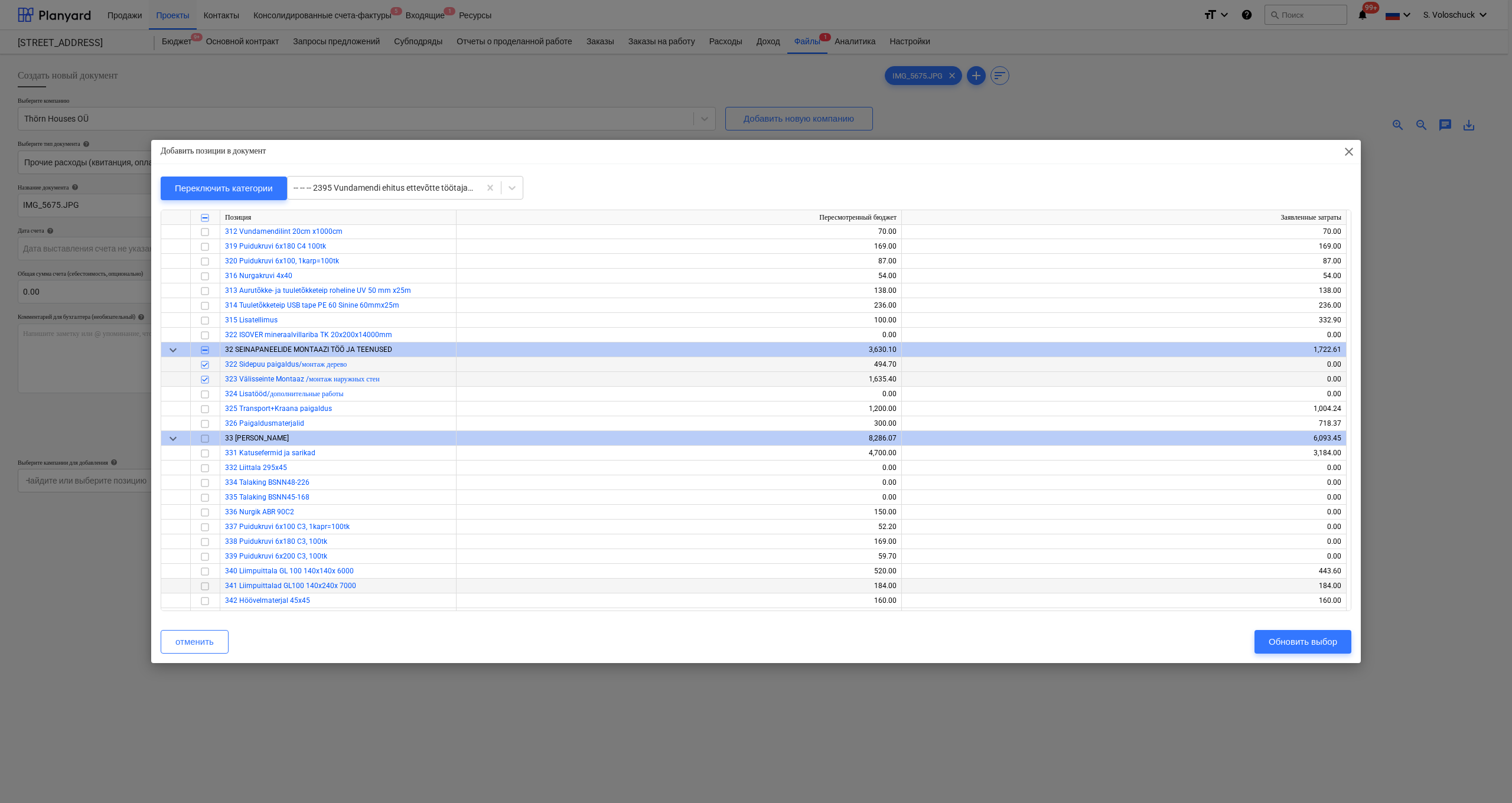
click at [204, 561] on input "checkbox" at bounding box center [205, 586] width 14 height 14
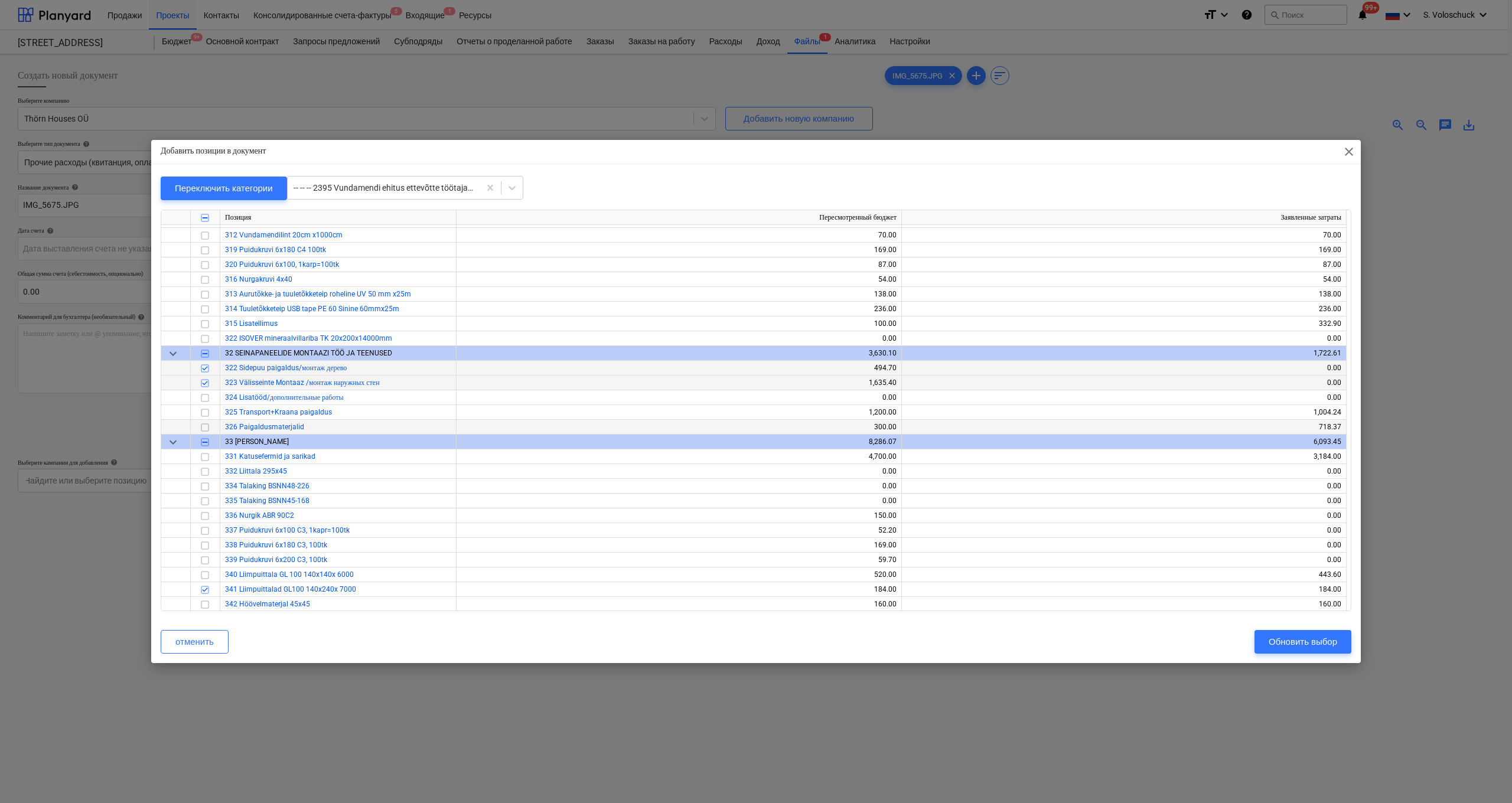
scroll to position [2023, 0]
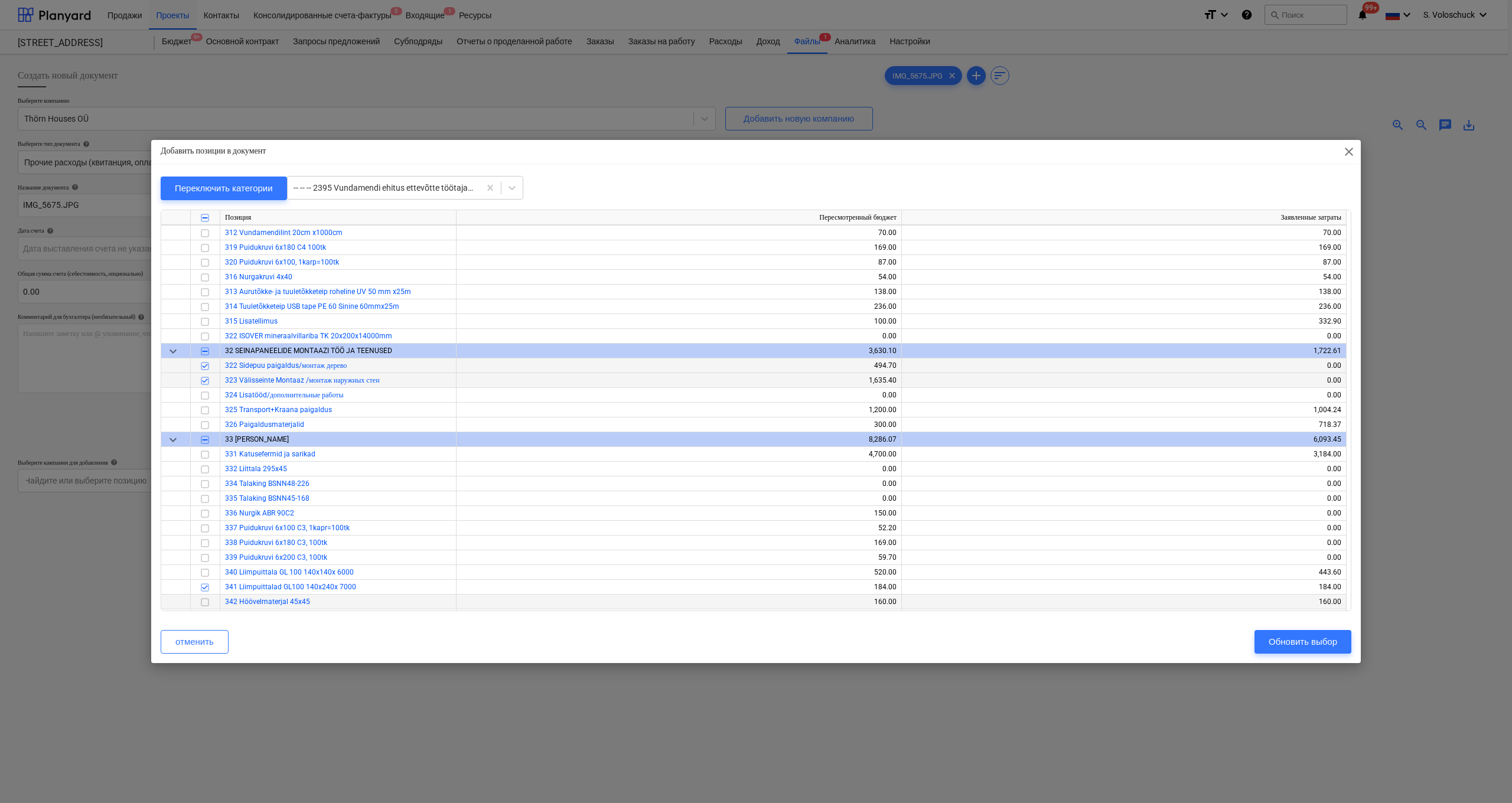
click at [202, 561] on input "checkbox" at bounding box center [205, 602] width 14 height 14
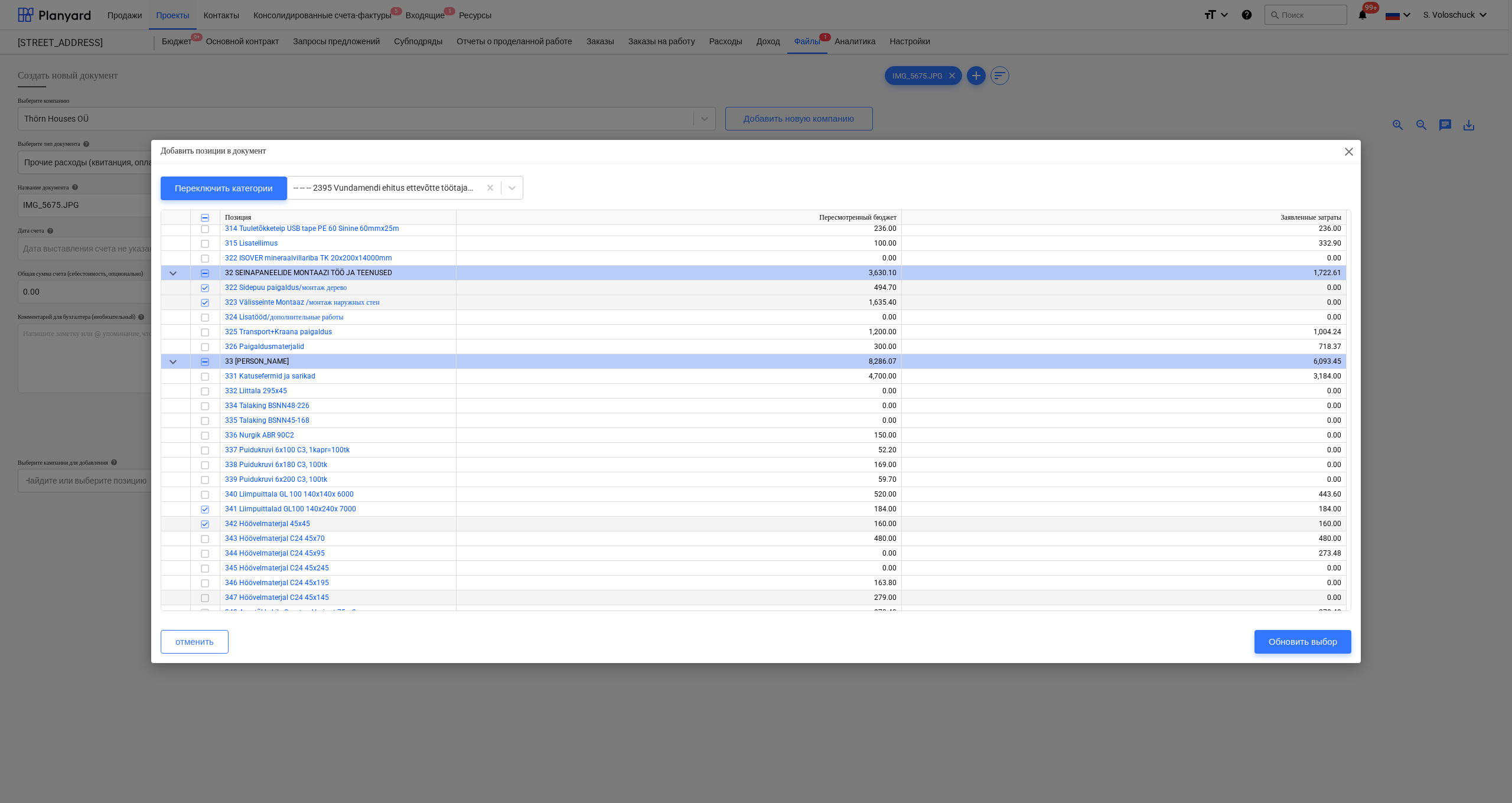
scroll to position [2120, 0]
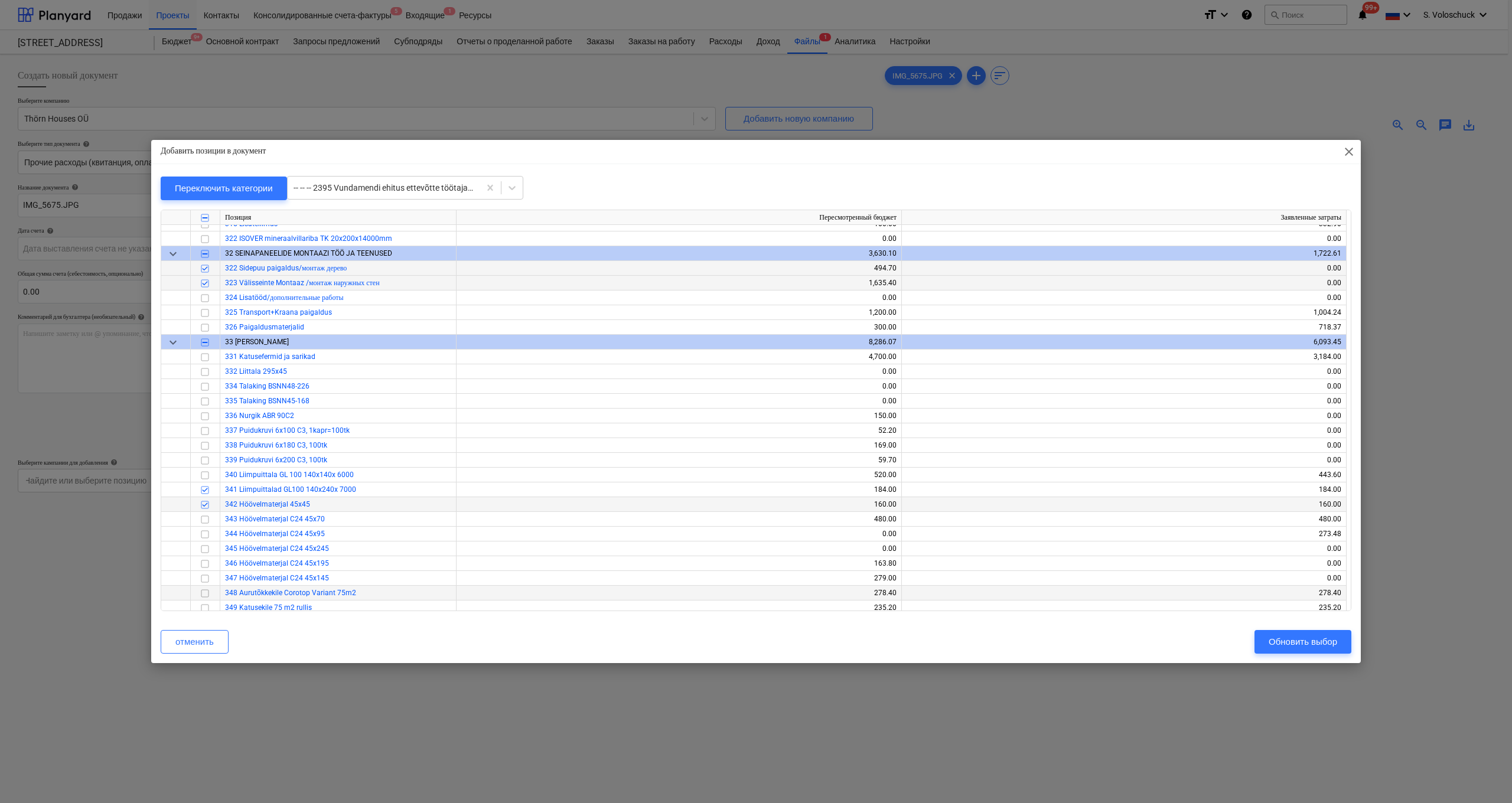
click at [204, 561] on input "checkbox" at bounding box center [205, 593] width 14 height 14
click at [203, 402] on input "checkbox" at bounding box center [205, 402] width 14 height 14
click at [204, 402] on input "checkbox" at bounding box center [205, 402] width 14 height 14
click at [203, 547] on input "checkbox" at bounding box center [205, 550] width 14 height 14
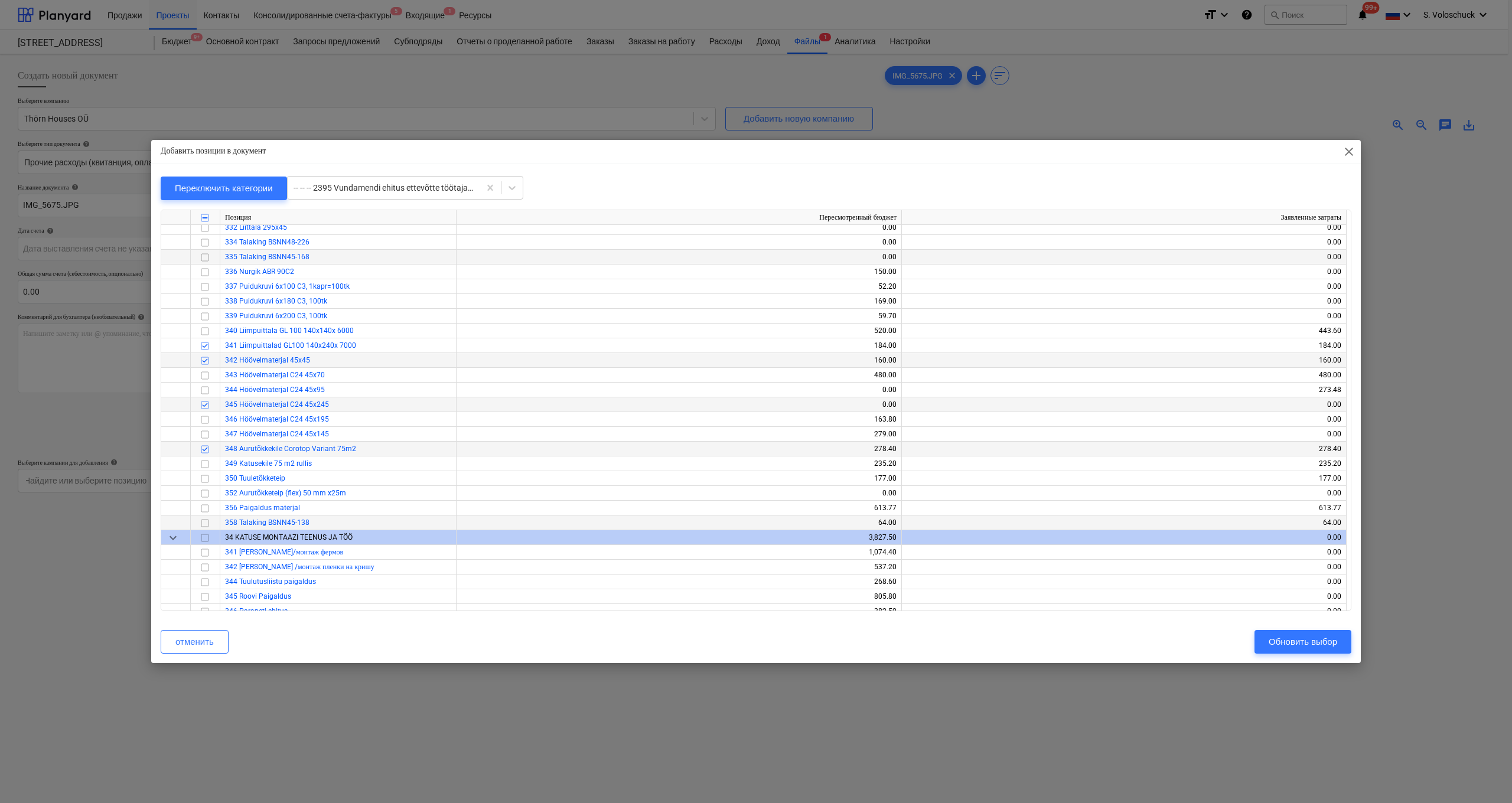
scroll to position [2266, 0]
click at [202, 561] on input "checkbox" at bounding box center [205, 580] width 14 height 14
click at [201, 561] on input "checkbox" at bounding box center [205, 565] width 14 height 14
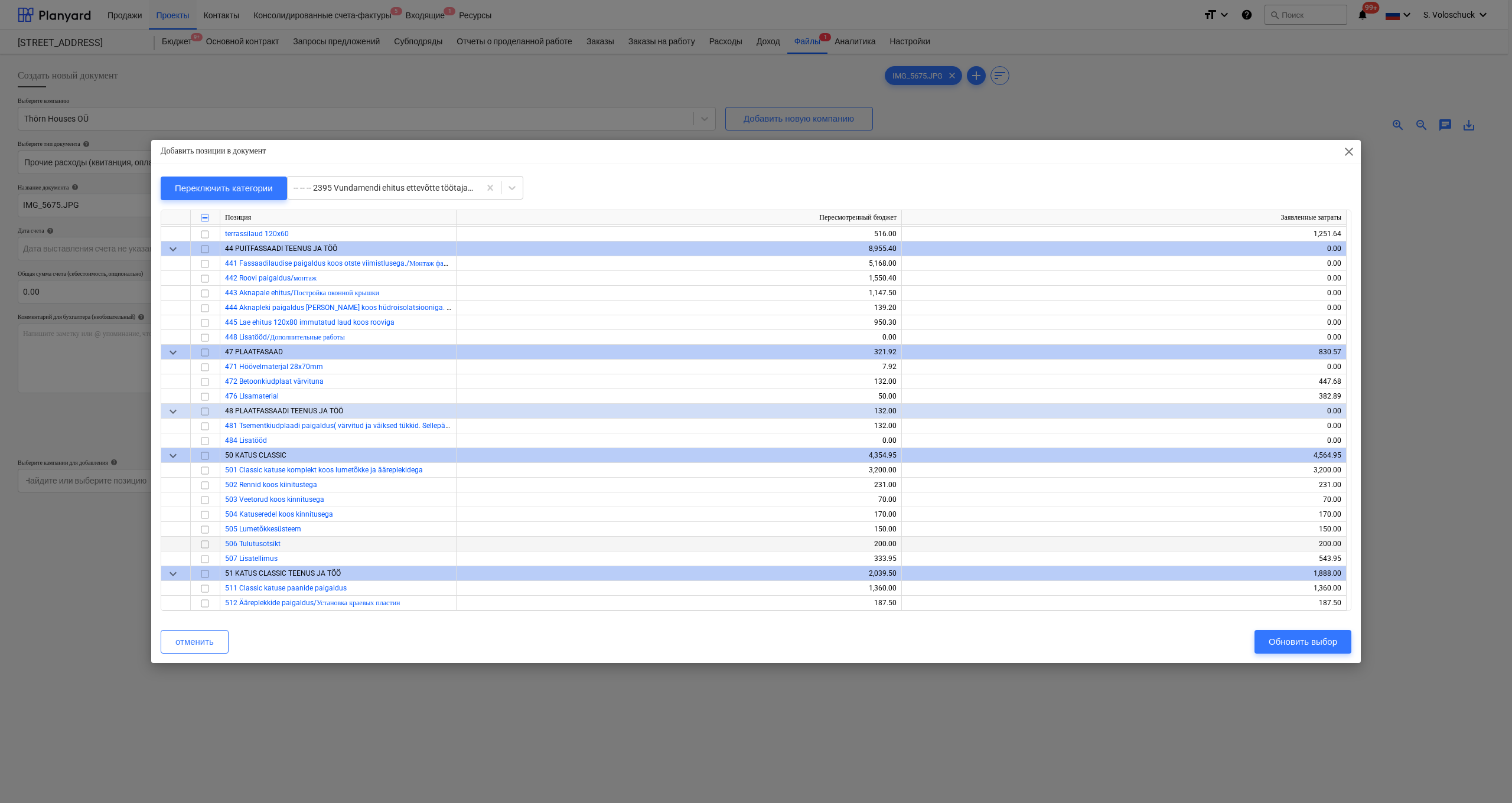
scroll to position [2814, 0]
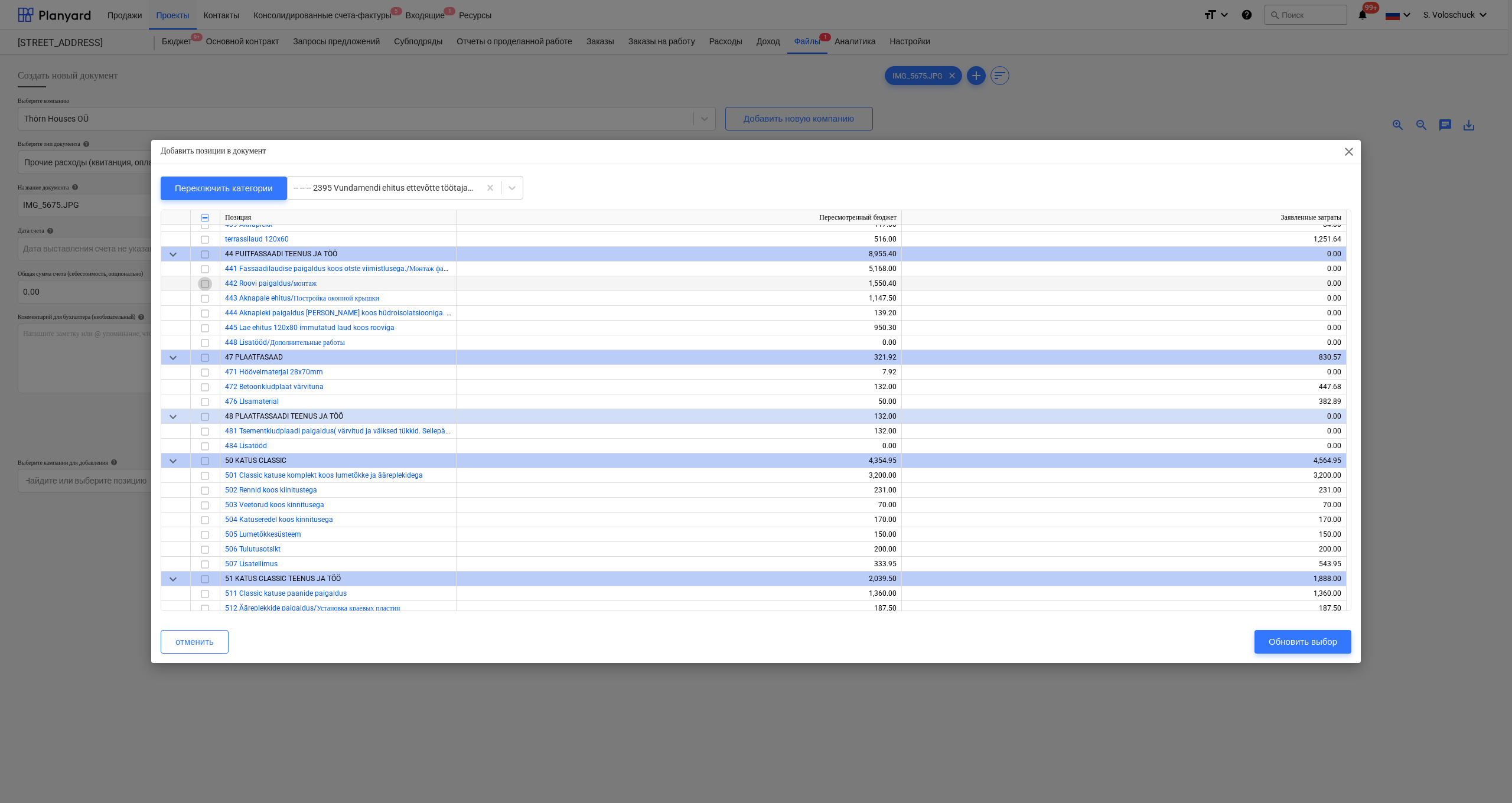
click at [203, 286] on input "checkbox" at bounding box center [205, 284] width 14 height 14
click at [210, 270] on input "checkbox" at bounding box center [205, 269] width 14 height 14
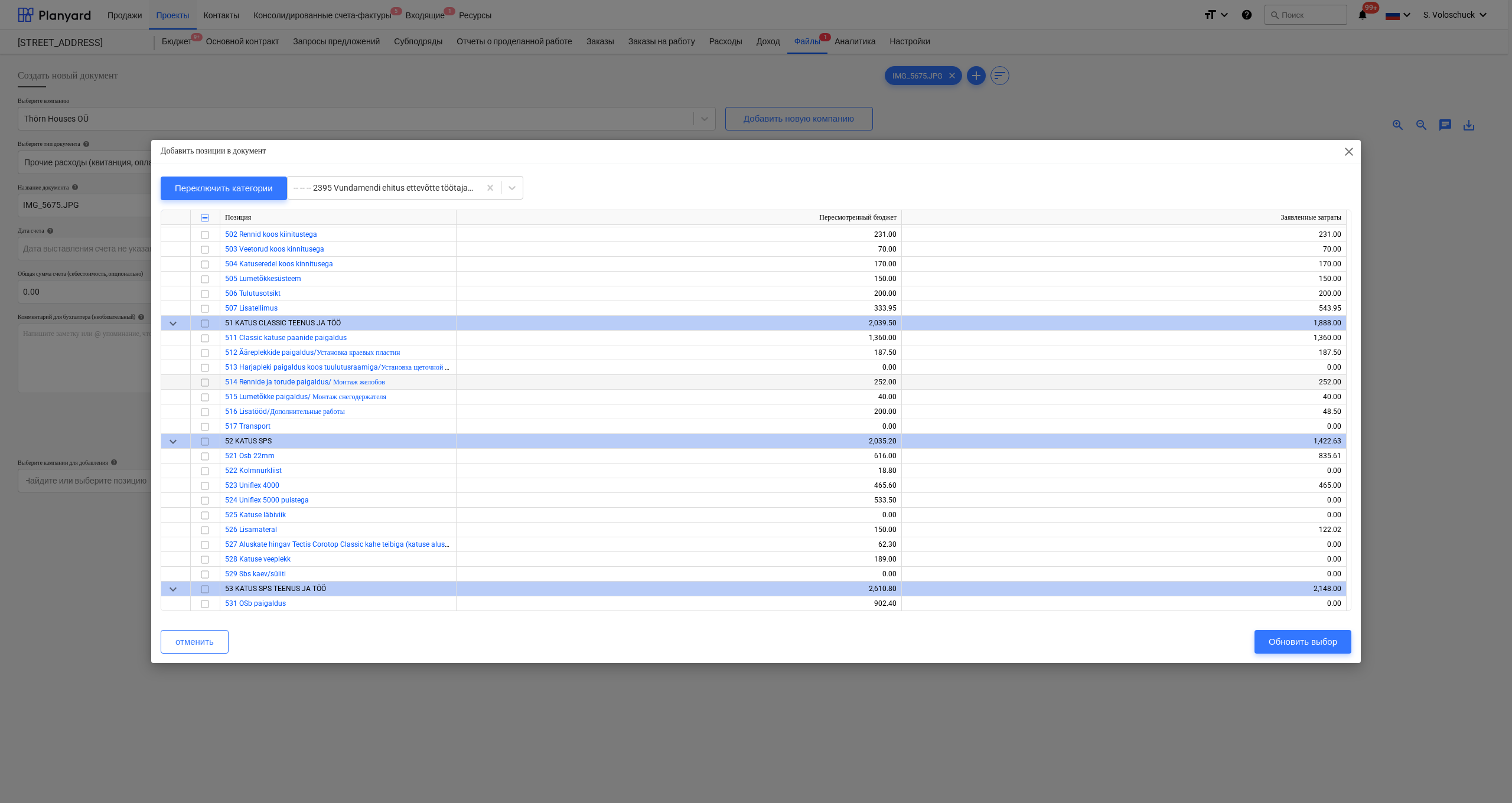
scroll to position [3136, 0]
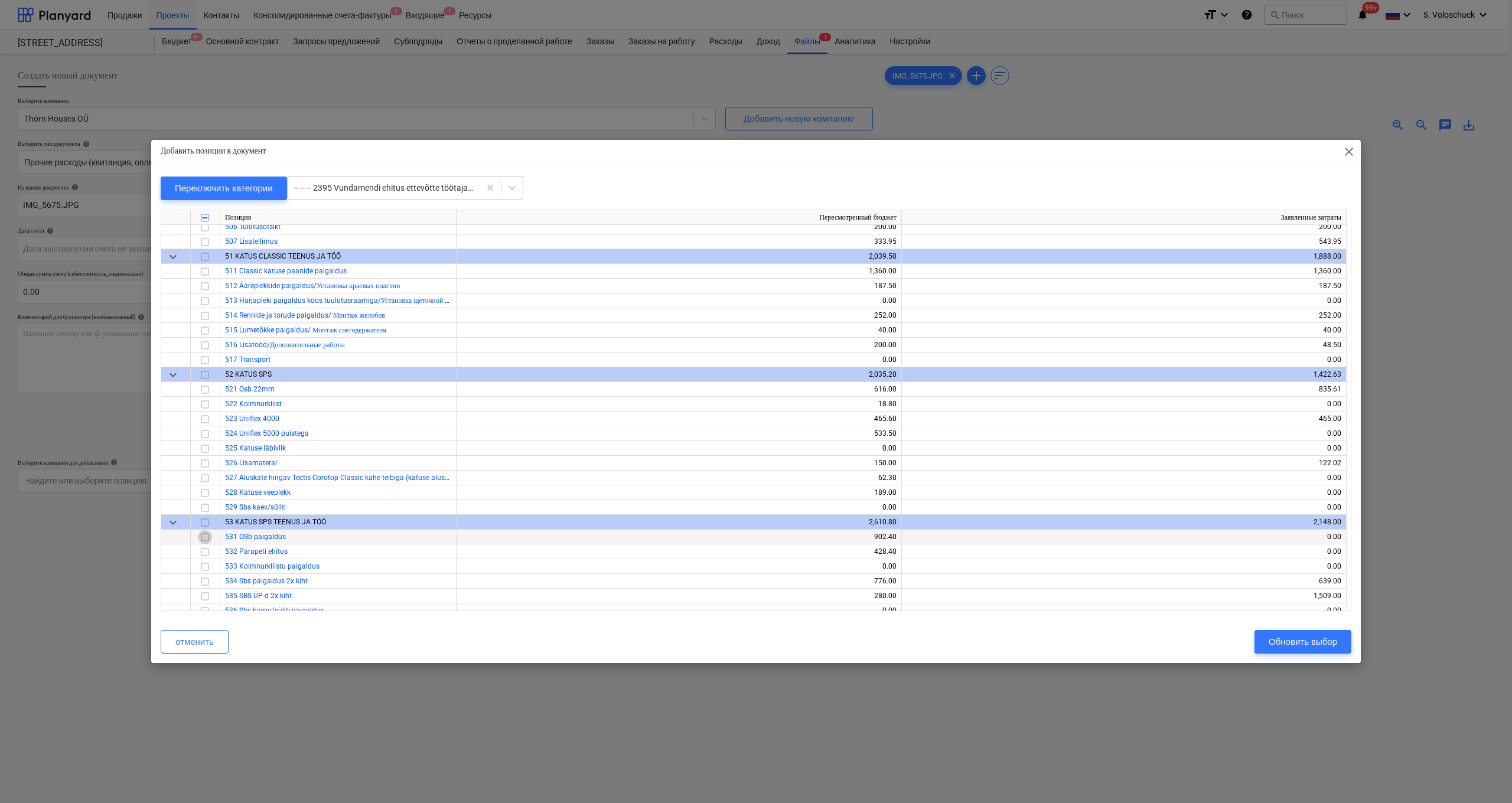
click at [204, 538] on input "checkbox" at bounding box center [205, 538] width 14 height 14
click at [207, 549] on input "checkbox" at bounding box center [205, 552] width 14 height 14
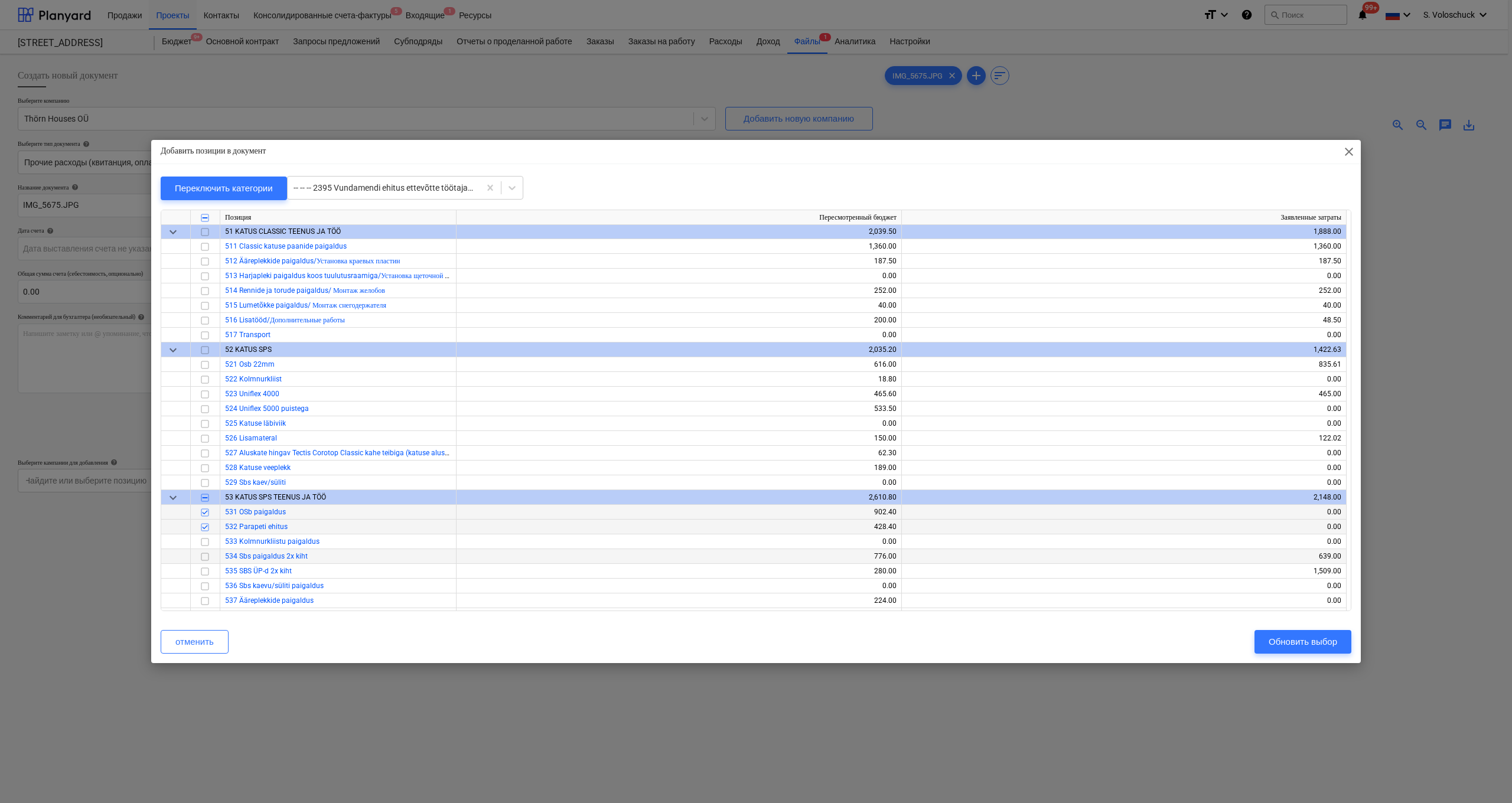
scroll to position [3163, 0]
click at [204, 561] on input "checkbox" at bounding box center [205, 599] width 14 height 14
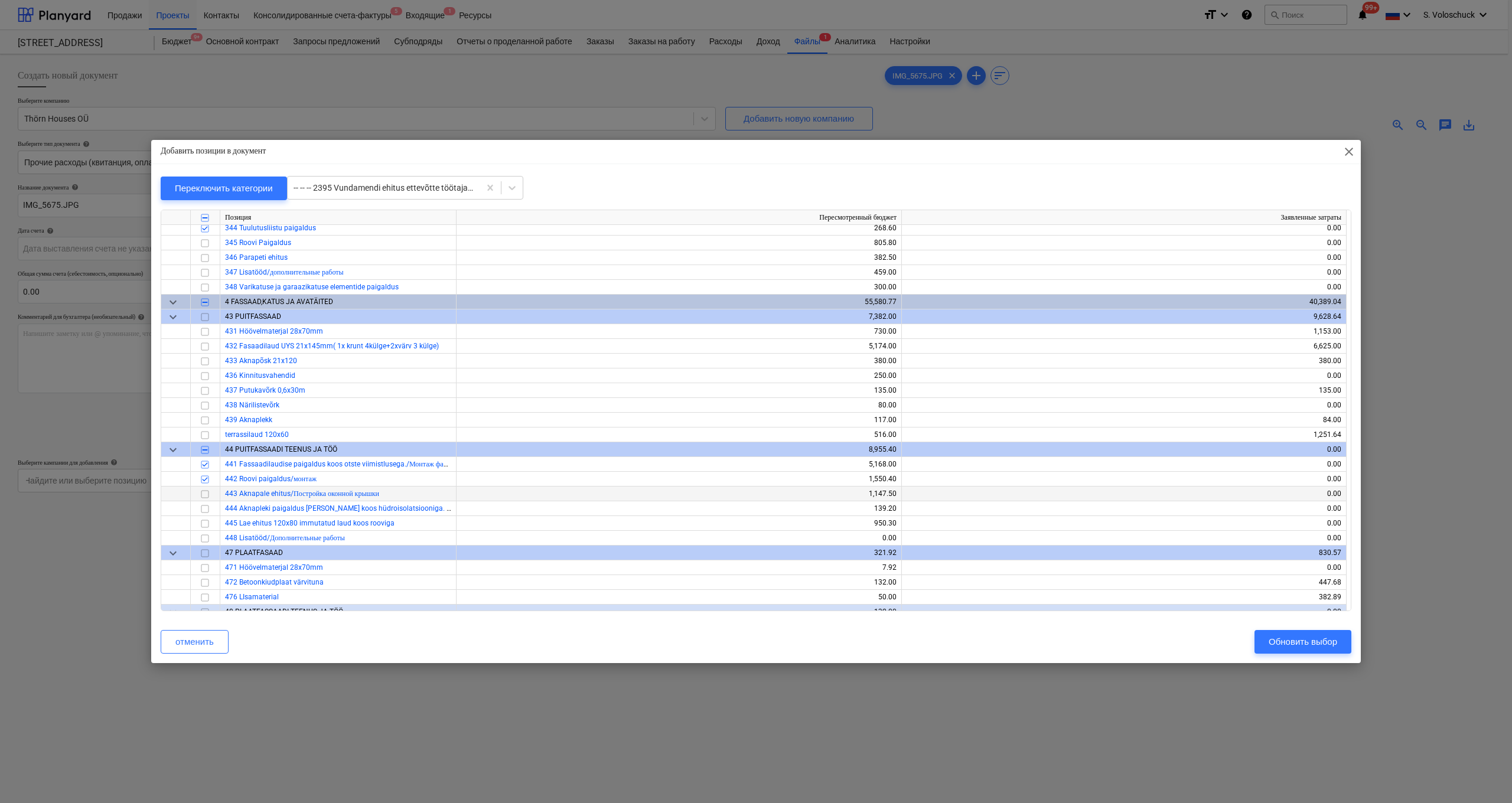
scroll to position [2621, 0]
click at [209, 561] on input "checkbox" at bounding box center [205, 580] width 14 height 14
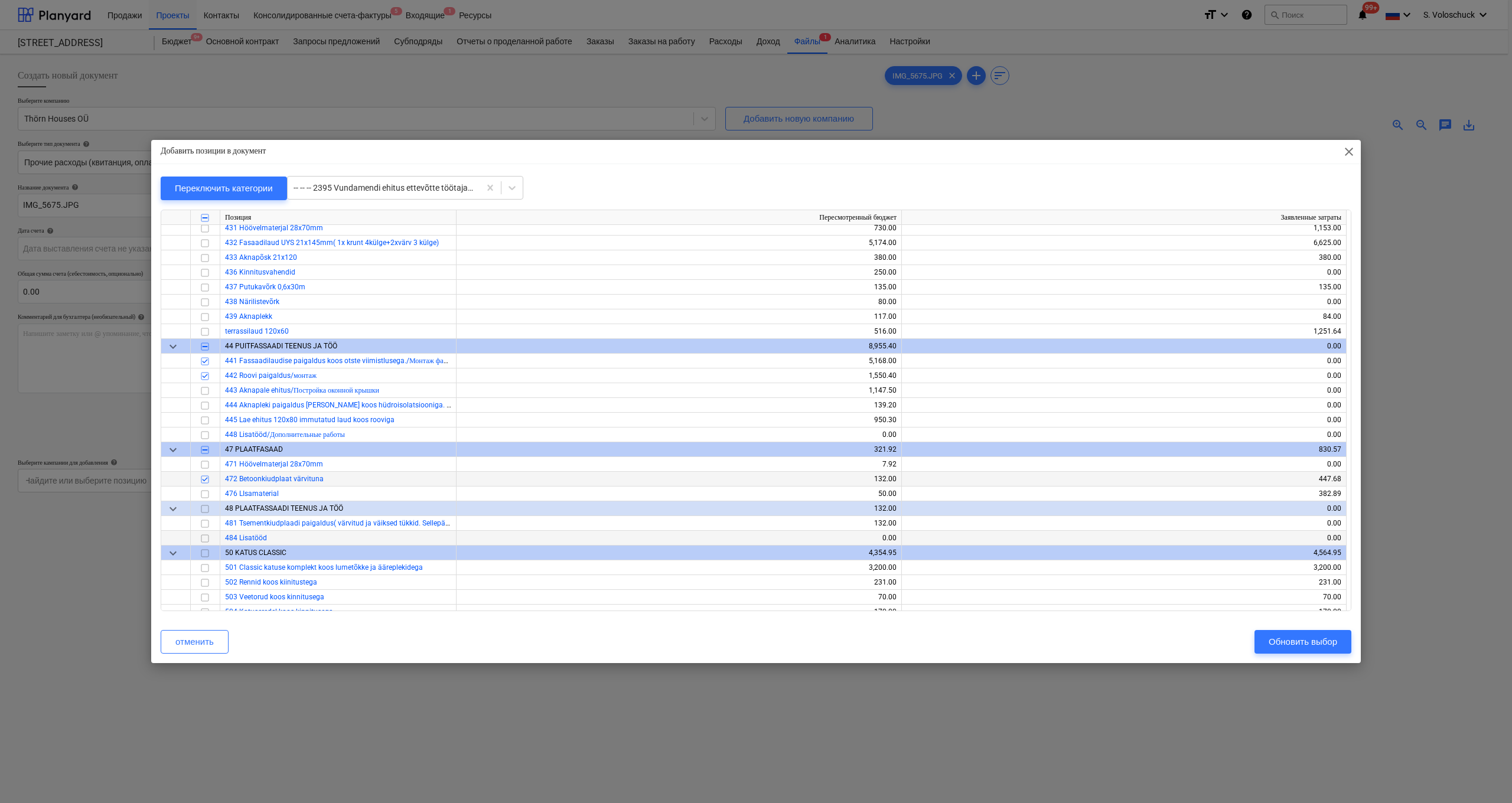
scroll to position [2700, 0]
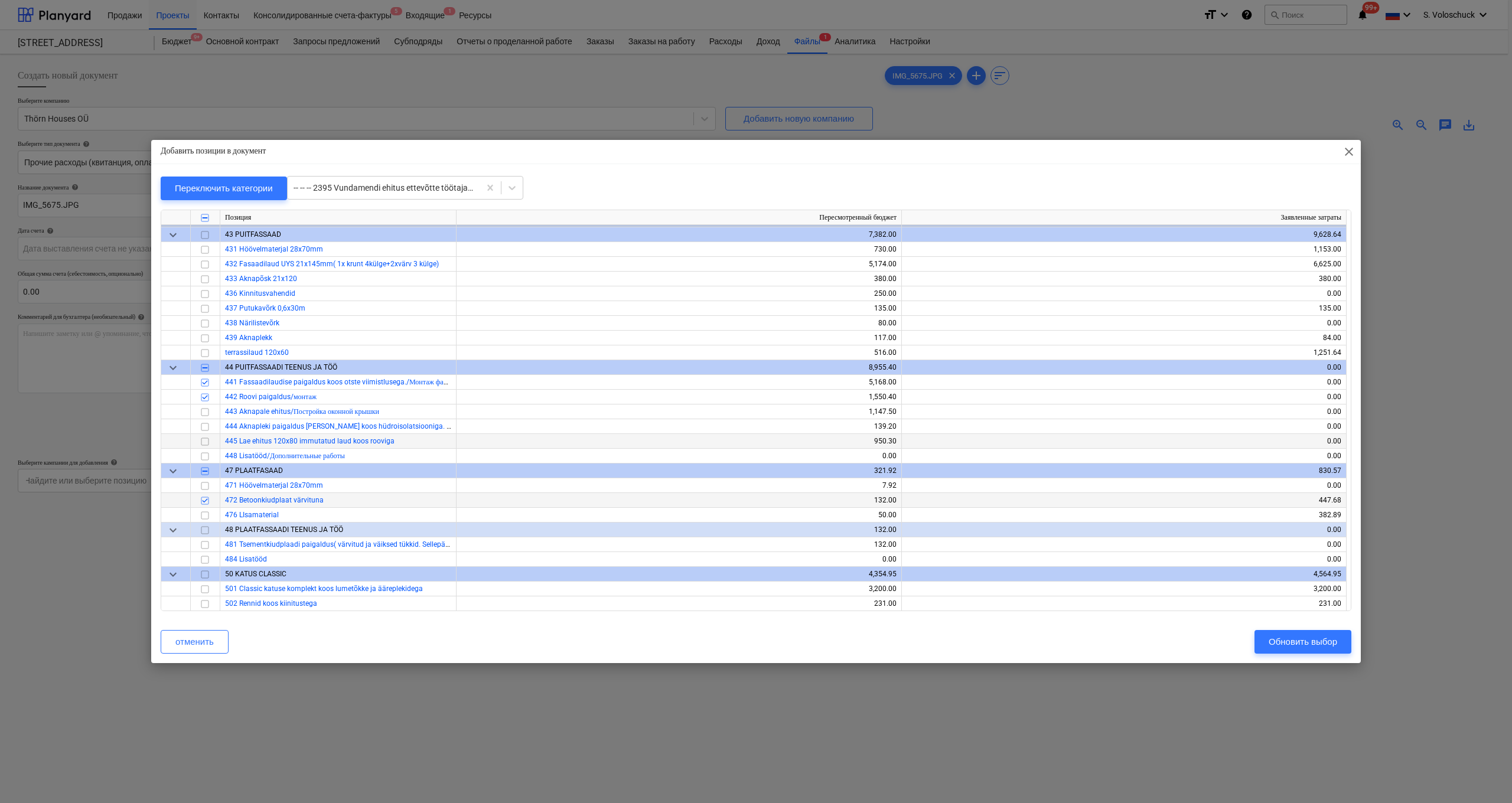
click at [204, 442] on input "checkbox" at bounding box center [205, 442] width 14 height 14
click at [655, 561] on div "Обновить выбор" at bounding box center [1303, 643] width 68 height 16
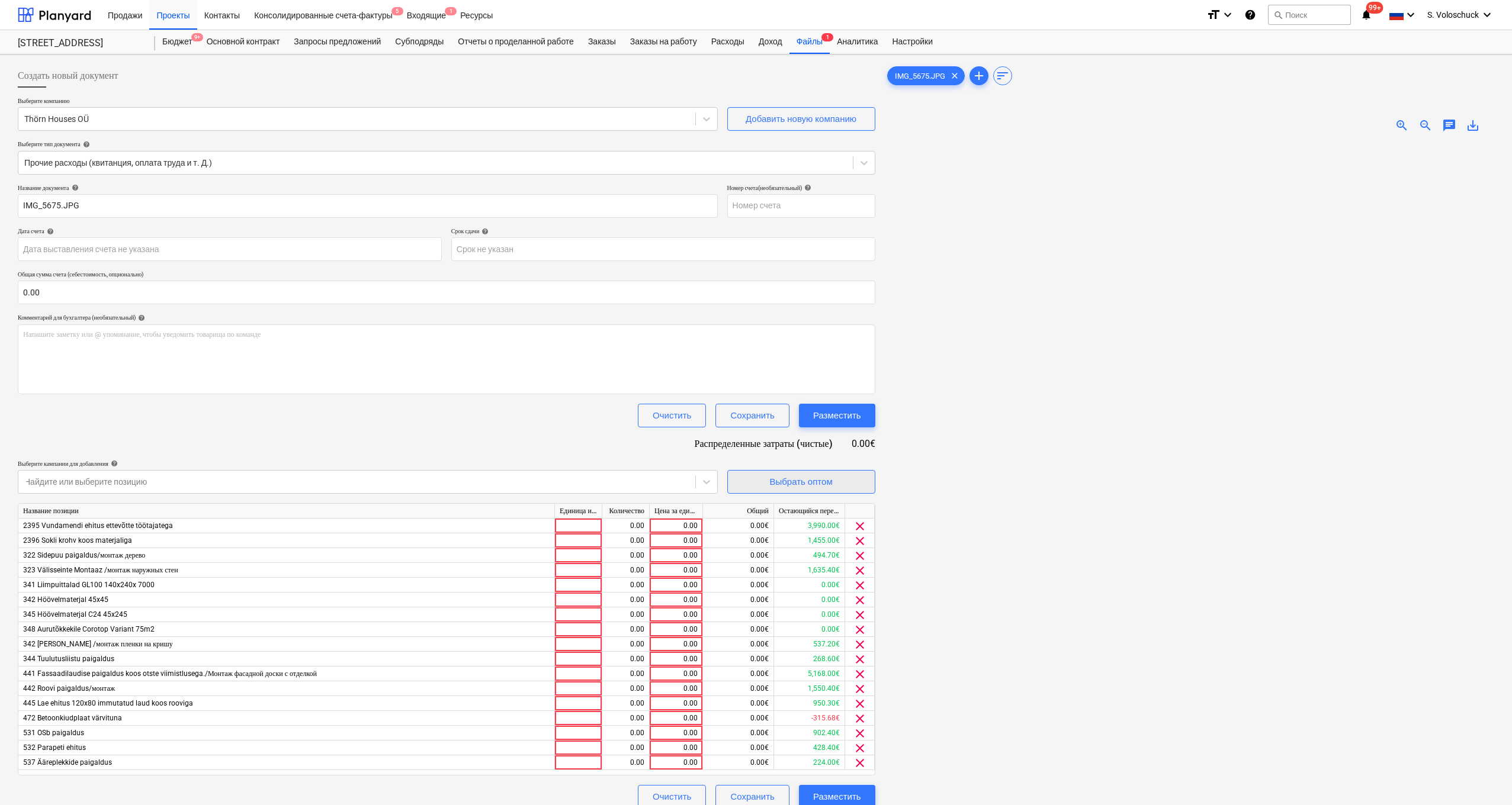
click at [657, 480] on div "Выбрать оптом" at bounding box center [800, 482] width 63 height 16
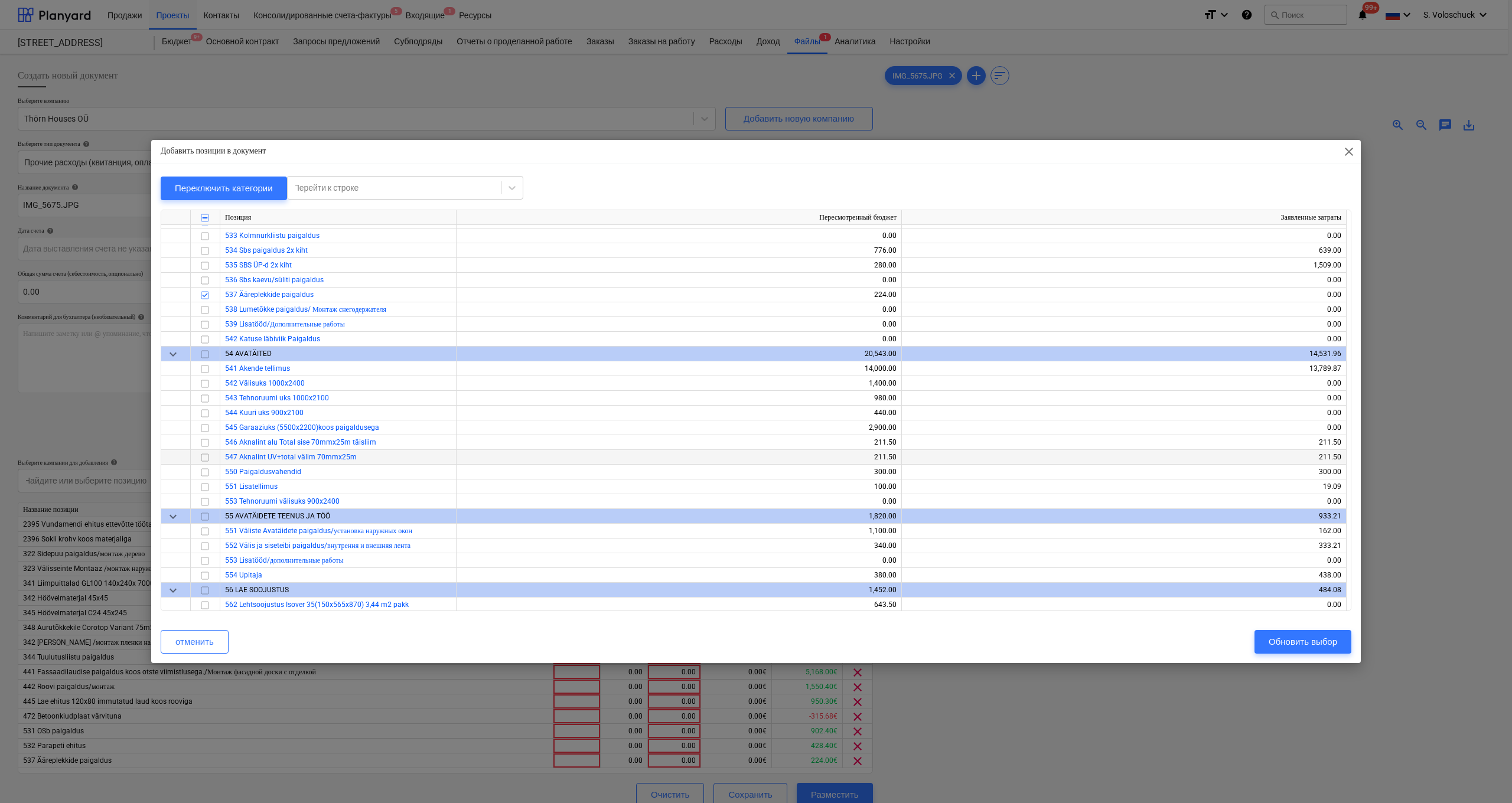
scroll to position [3464, 0]
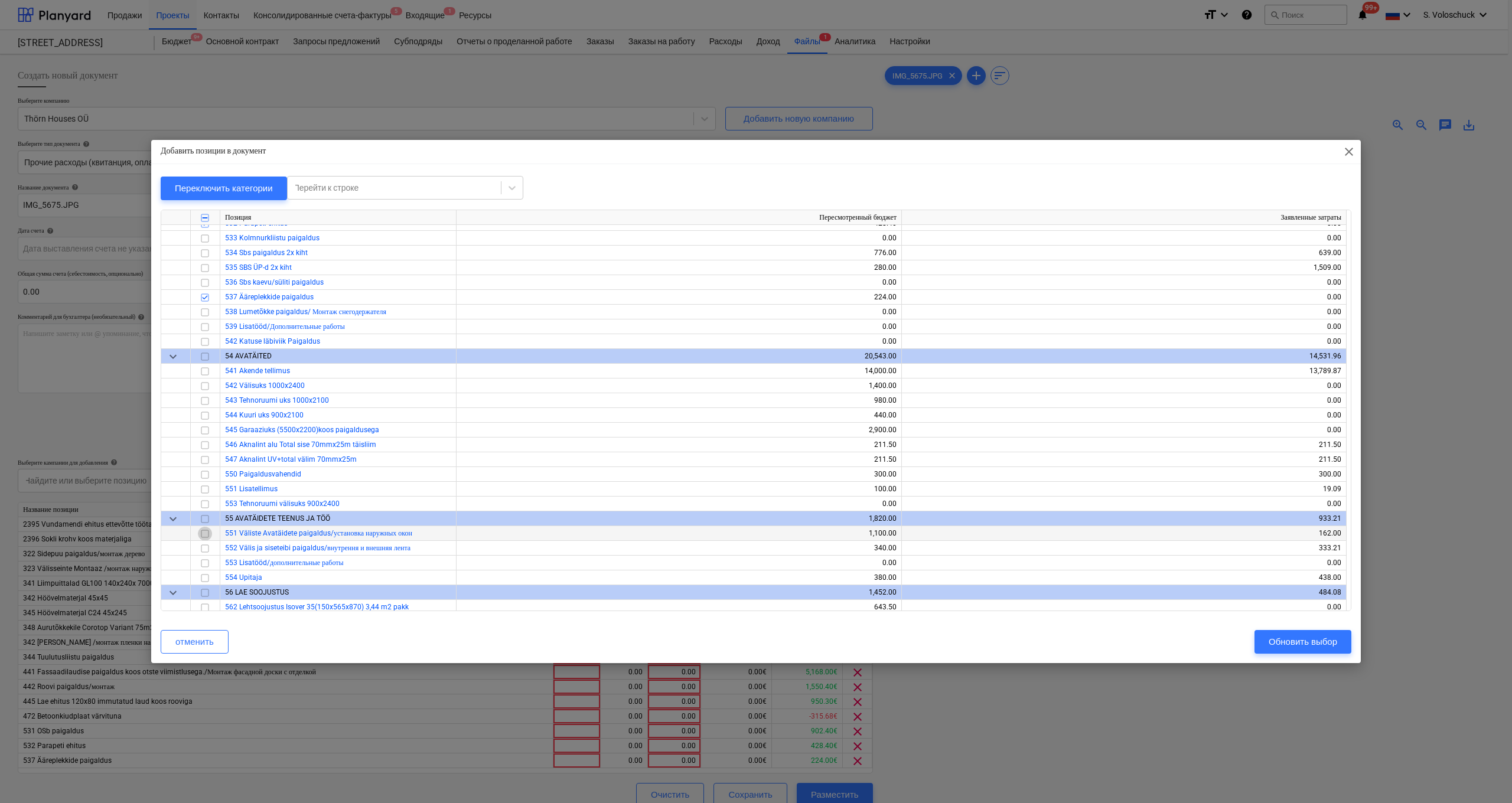
click at [205, 534] on input "checkbox" at bounding box center [205, 534] width 14 height 14
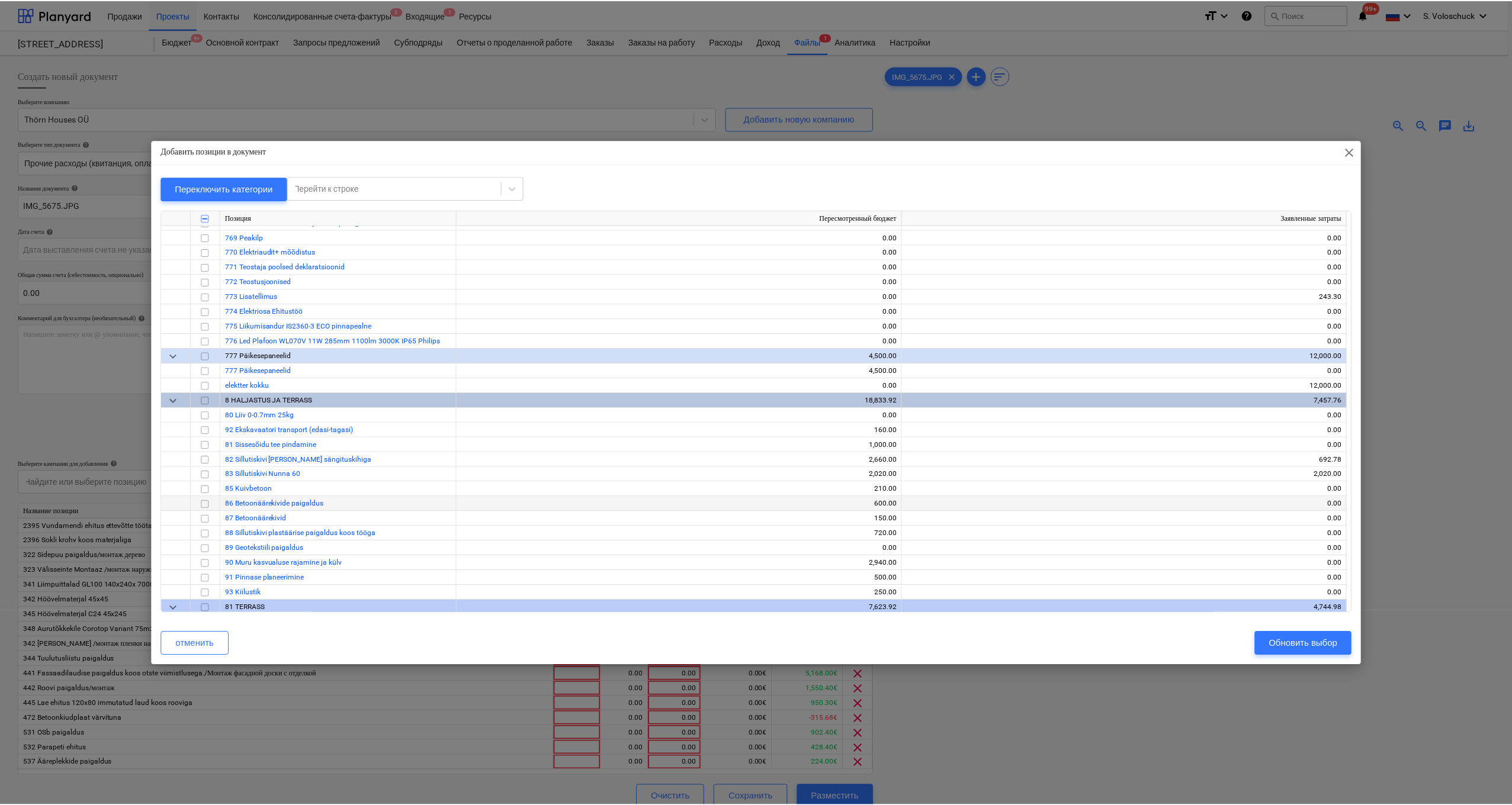
scroll to position [8704, 0]
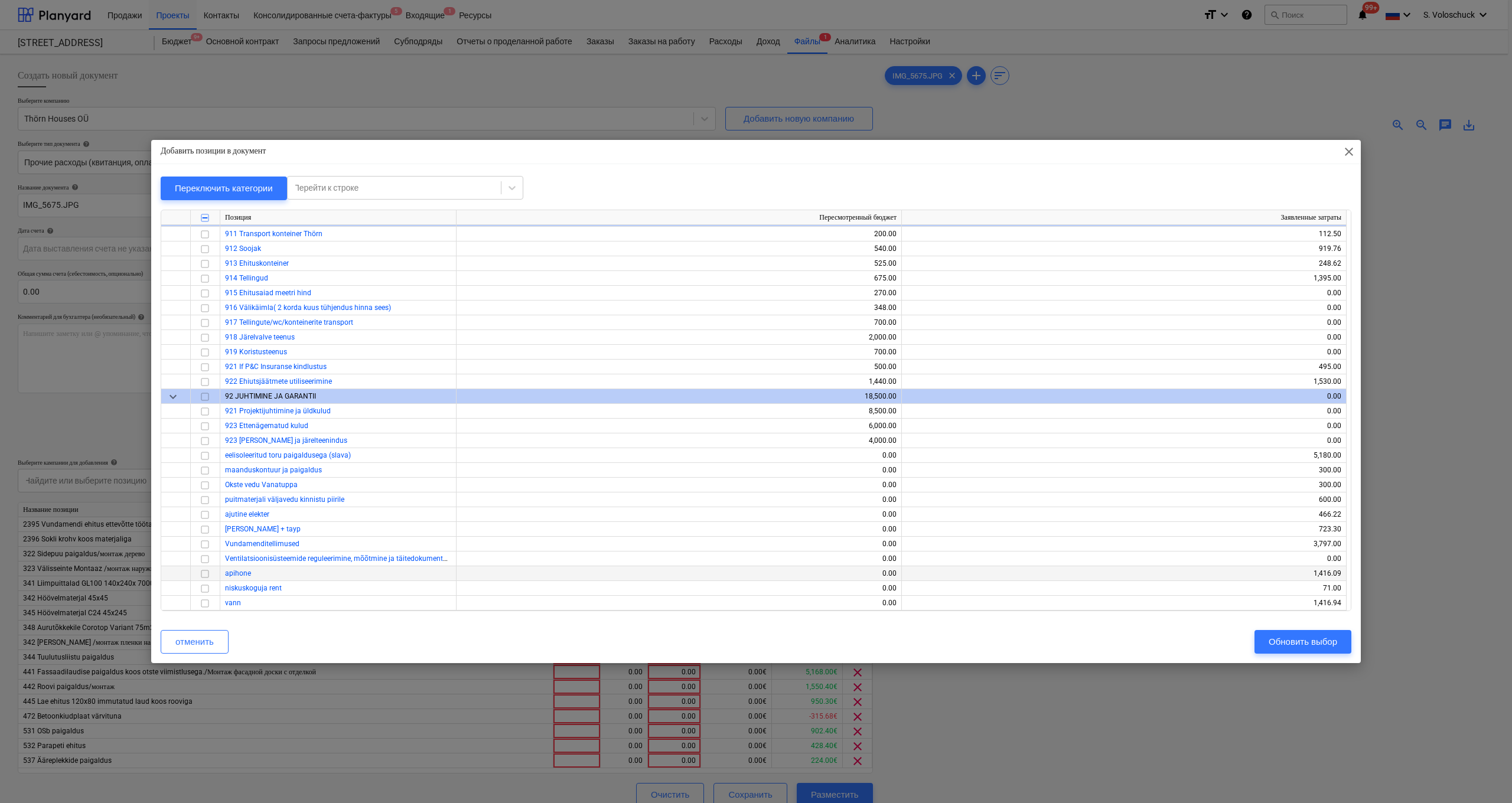
click at [207, 561] on input "checkbox" at bounding box center [205, 574] width 14 height 14
click at [655, 561] on div "Обновить выбор" at bounding box center [1303, 643] width 68 height 16
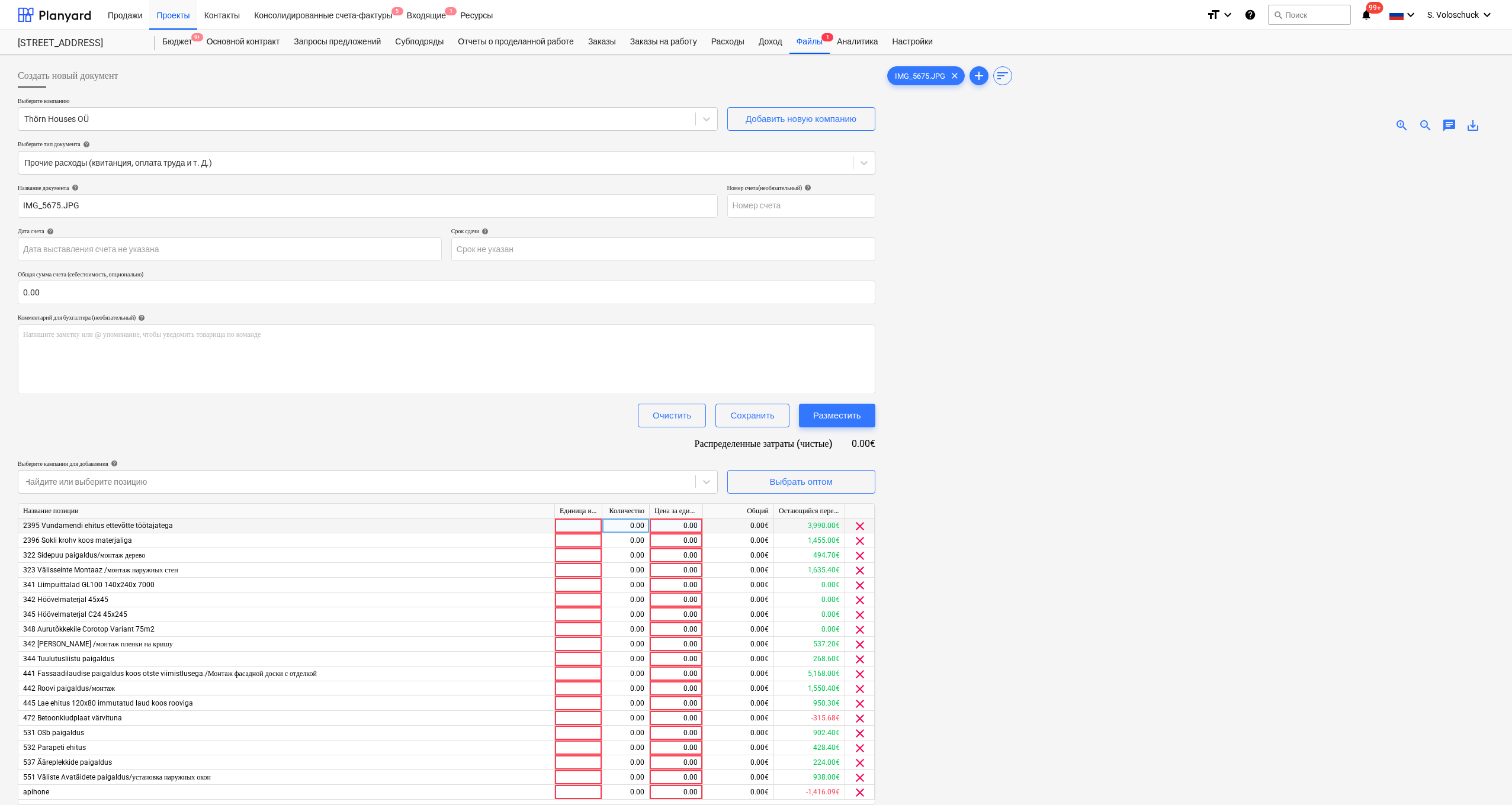
click at [657, 526] on div "0.00" at bounding box center [676, 526] width 44 height 15
click at [657, 522] on input at bounding box center [675, 526] width 53 height 14
type input "3705"
click at [657, 563] on div "0.00€" at bounding box center [739, 570] width 71 height 15
click at [657, 540] on div "0.00" at bounding box center [676, 541] width 44 height 15
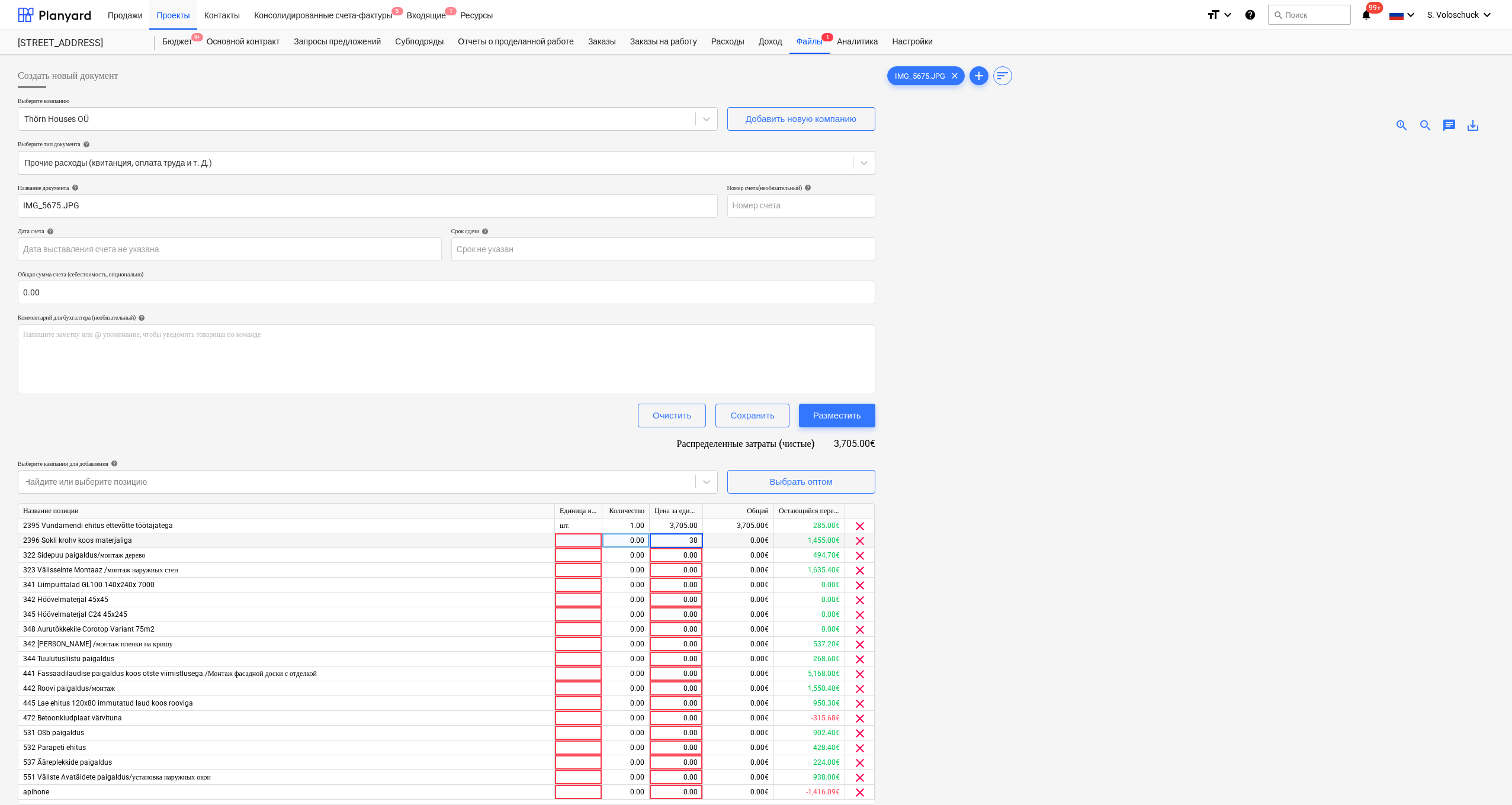
type input "388"
click at [657, 557] on div "0.00" at bounding box center [676, 555] width 44 height 15
type input "309"
click at [657, 563] on div "0.00" at bounding box center [676, 570] width 44 height 15
click at [68, 293] on input "0.00" at bounding box center [447, 293] width 858 height 24
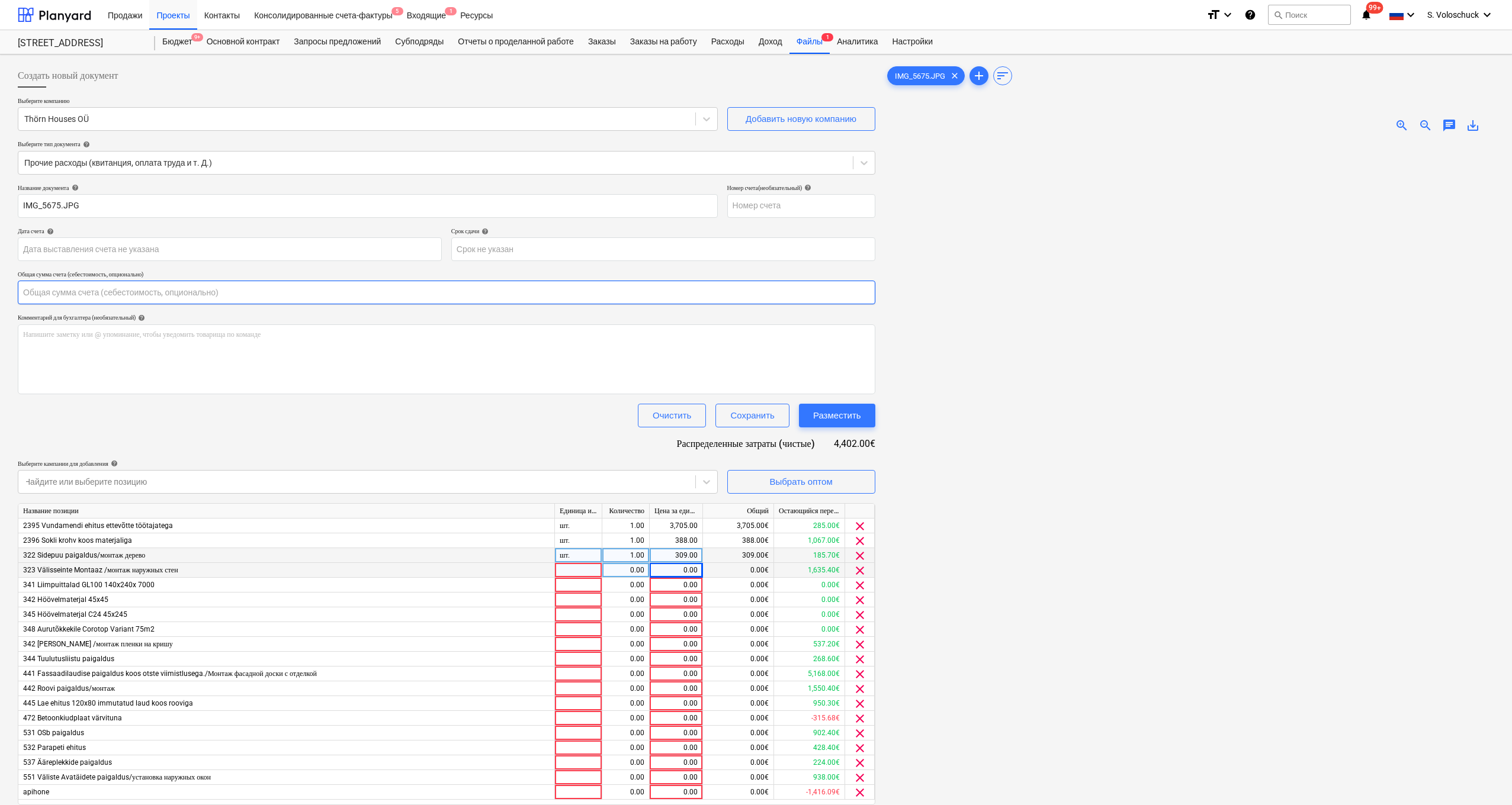
click at [68, 293] on input "text" at bounding box center [447, 293] width 858 height 24
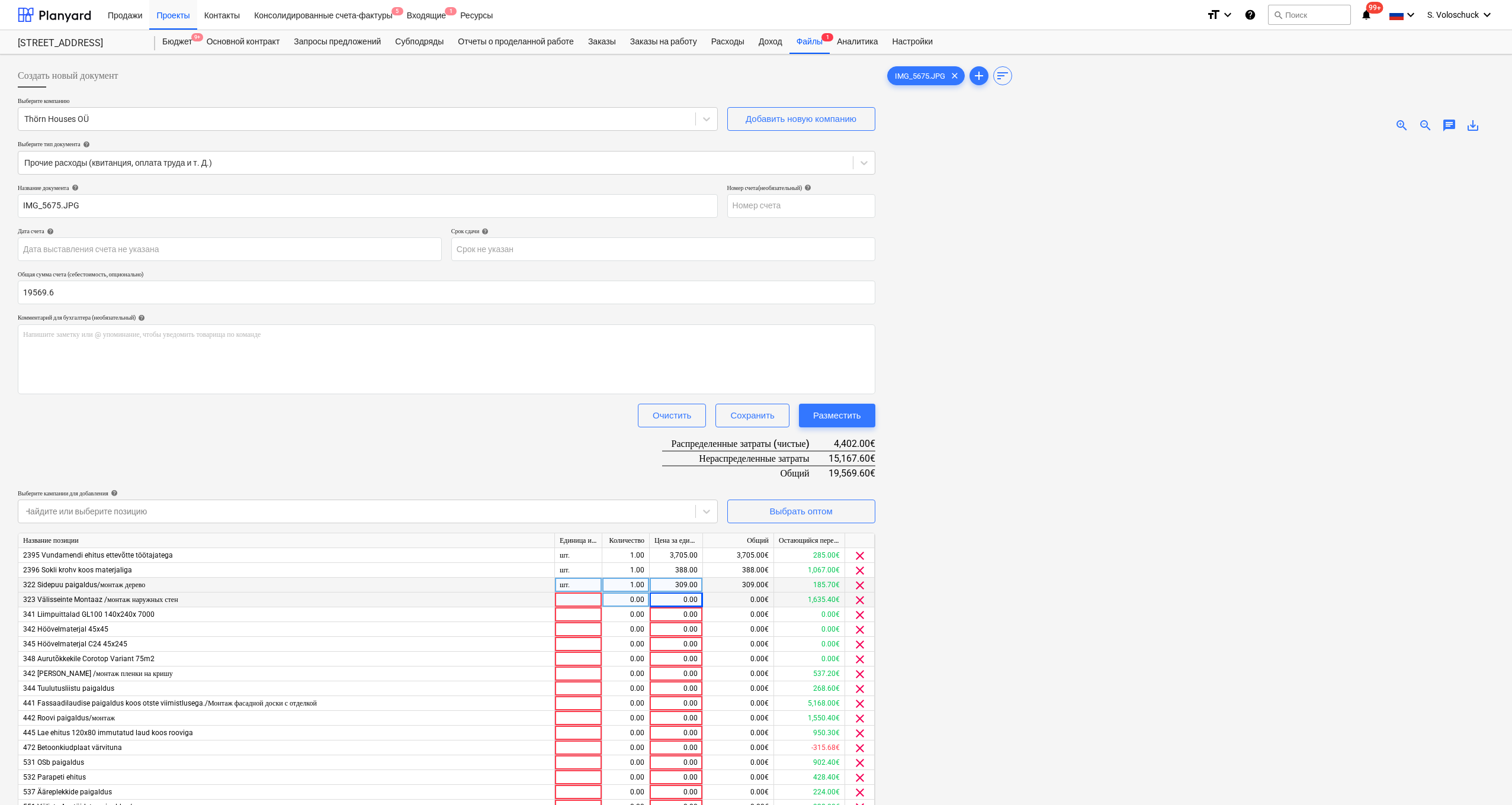
type input "19,569.60"
click at [215, 441] on div "Название документа help IMG_5675.JPG Номер счета (необязательный) help Дата сче…" at bounding box center [447, 526] width 858 height 684
click at [657, 563] on div "0.00" at bounding box center [676, 600] width 44 height 15
type input "1859"
click at [653, 563] on div "0.00" at bounding box center [676, 614] width 54 height 15
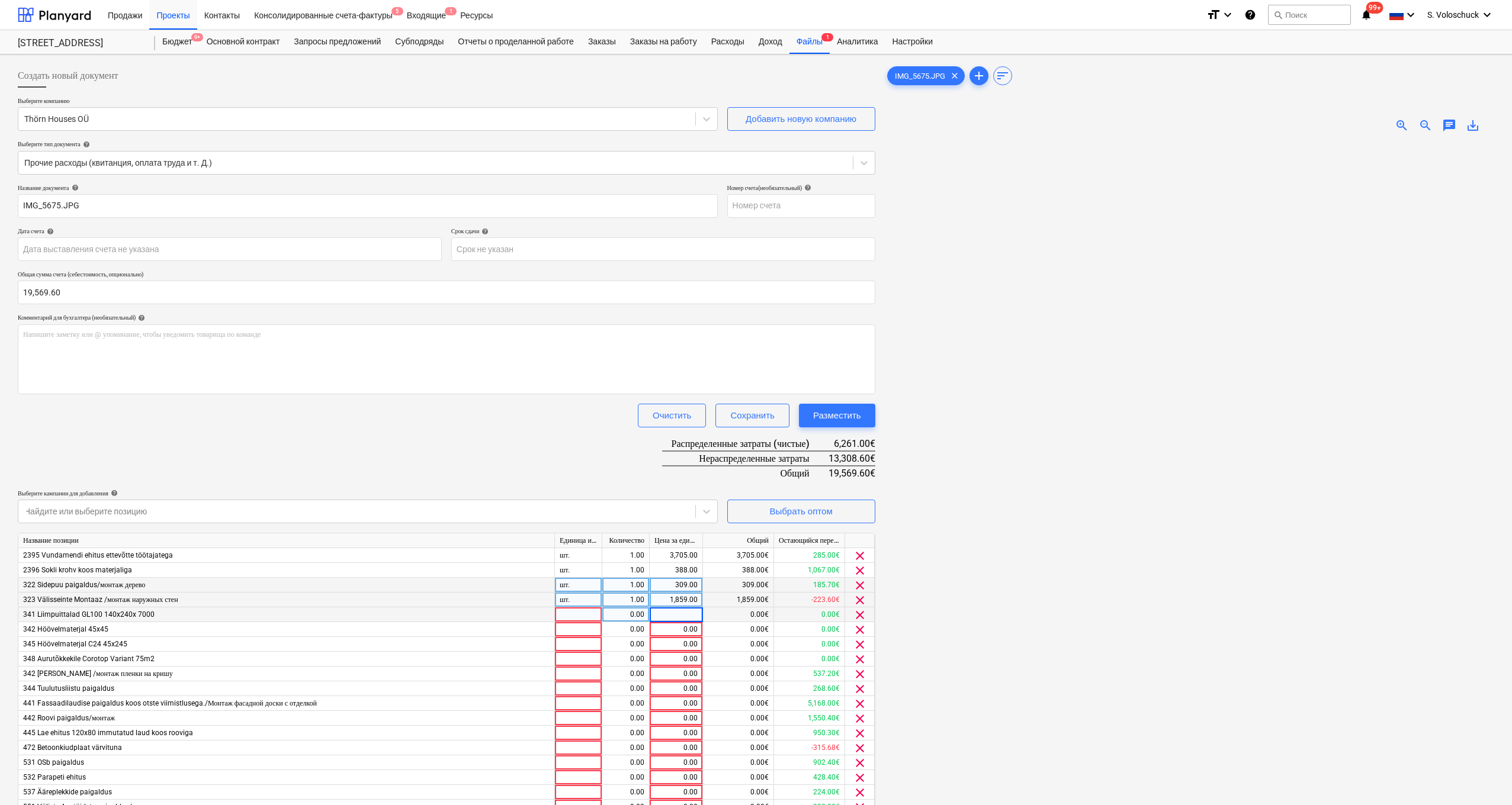
click at [657, 563] on input at bounding box center [675, 614] width 53 height 14
type input "632"
click at [657, 563] on input "632" at bounding box center [675, 614] width 53 height 14
click at [657, 563] on div "0.00" at bounding box center [676, 629] width 44 height 15
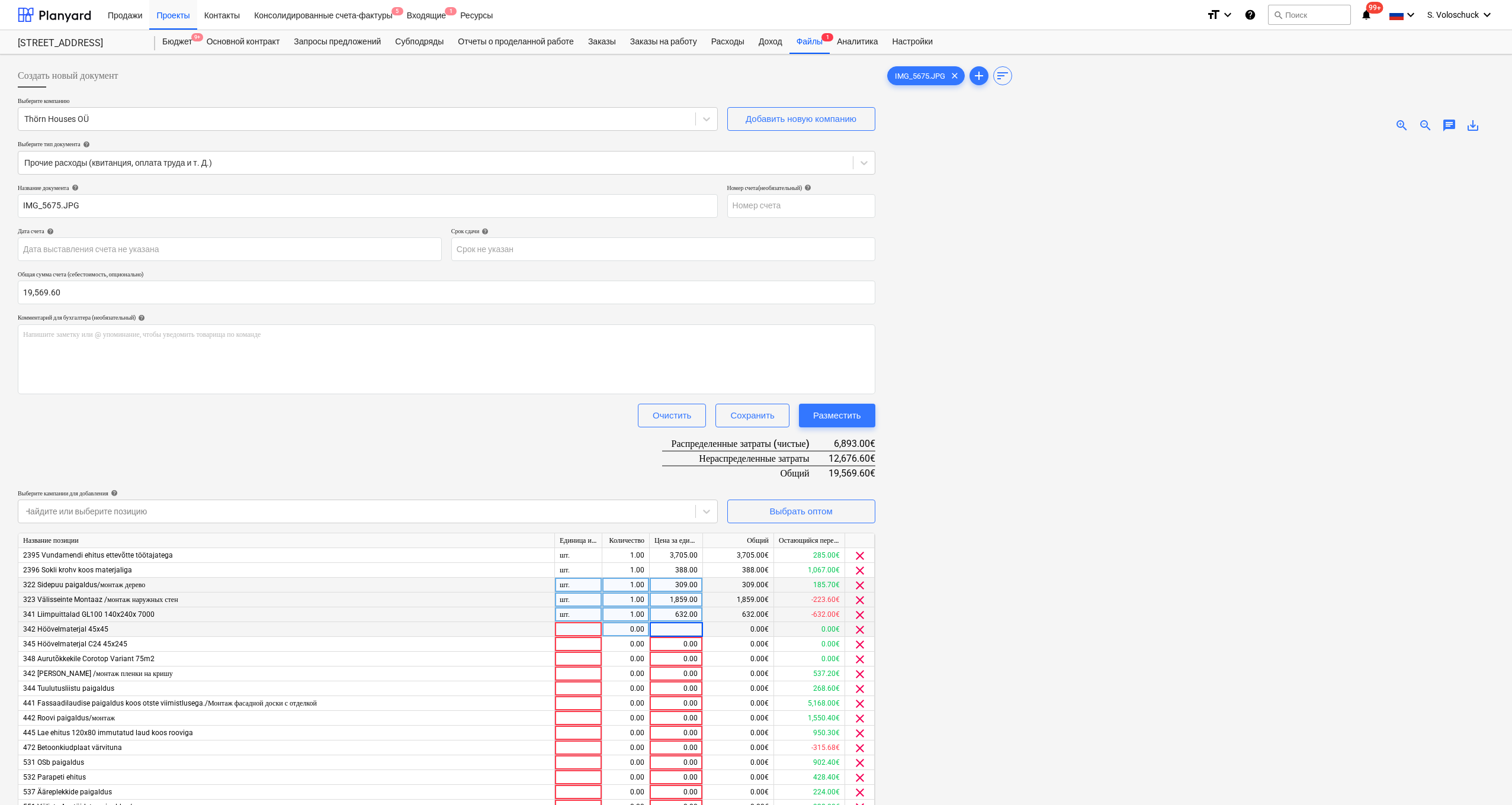
click at [657, 563] on input at bounding box center [675, 629] width 53 height 14
type input "316"
click at [657, 563] on div "0.00" at bounding box center [676, 674] width 44 height 15
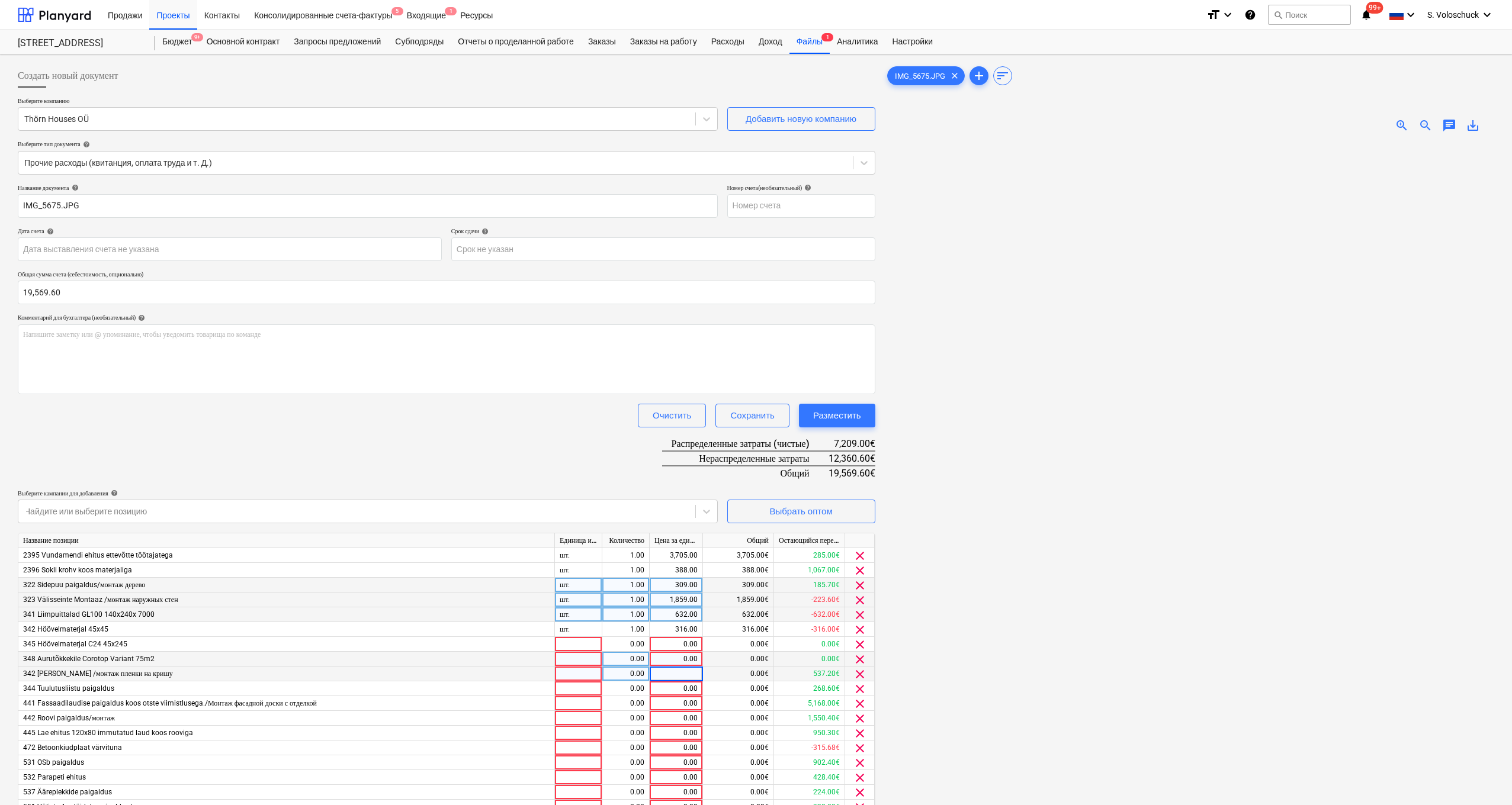
click at [657, 563] on div "0.00" at bounding box center [676, 659] width 44 height 15
type input "685"
click at [657, 563] on input "685" at bounding box center [675, 659] width 53 height 14
click at [657, 563] on div "0.00" at bounding box center [676, 644] width 44 height 15
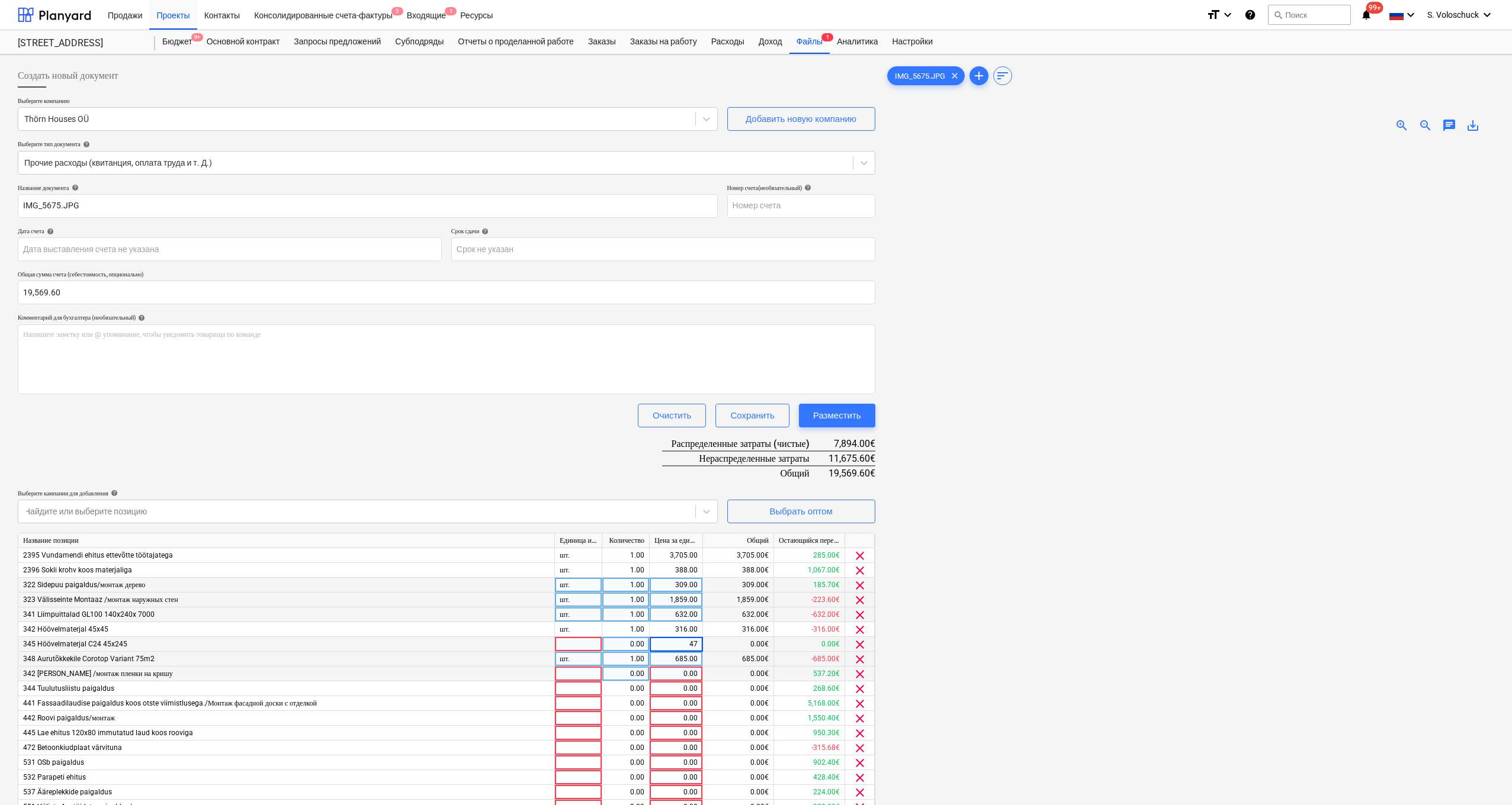
type input "474"
click at [657, 563] on input "474" at bounding box center [675, 644] width 53 height 14
click at [657, 563] on div "0.00" at bounding box center [676, 674] width 44 height 15
click at [657, 563] on input at bounding box center [675, 674] width 53 height 14
type input "264"
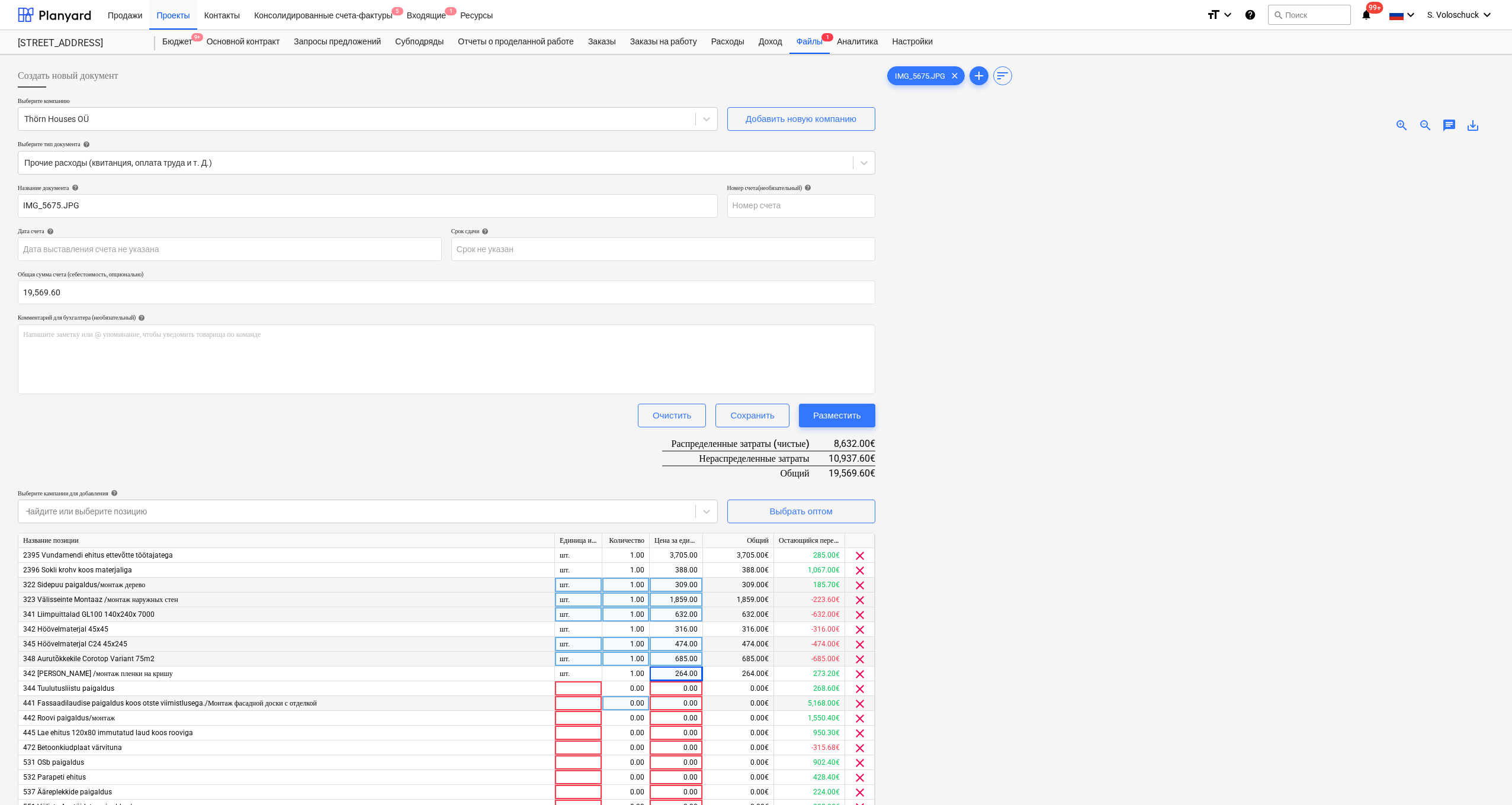
click at [657, 563] on div "0.00" at bounding box center [676, 704] width 44 height 15
click at [657, 563] on div "0.00" at bounding box center [676, 689] width 44 height 15
type input "189.6"
click at [657, 563] on div "0.00€" at bounding box center [739, 733] width 71 height 15
click at [657, 563] on div "0.00" at bounding box center [676, 704] width 44 height 15
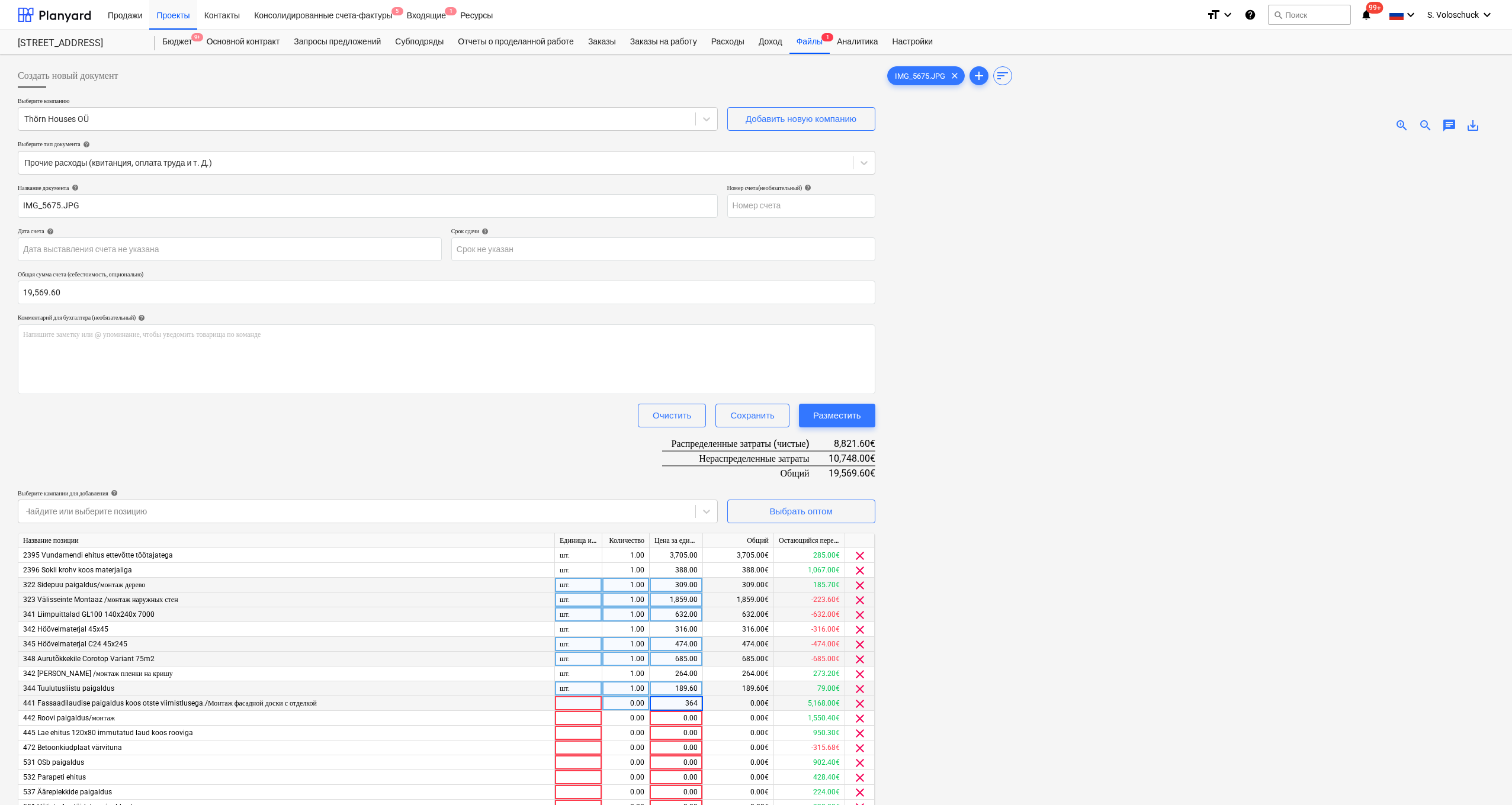
type input "3640"
click at [657, 563] on div "0.00" at bounding box center [676, 719] width 44 height 15
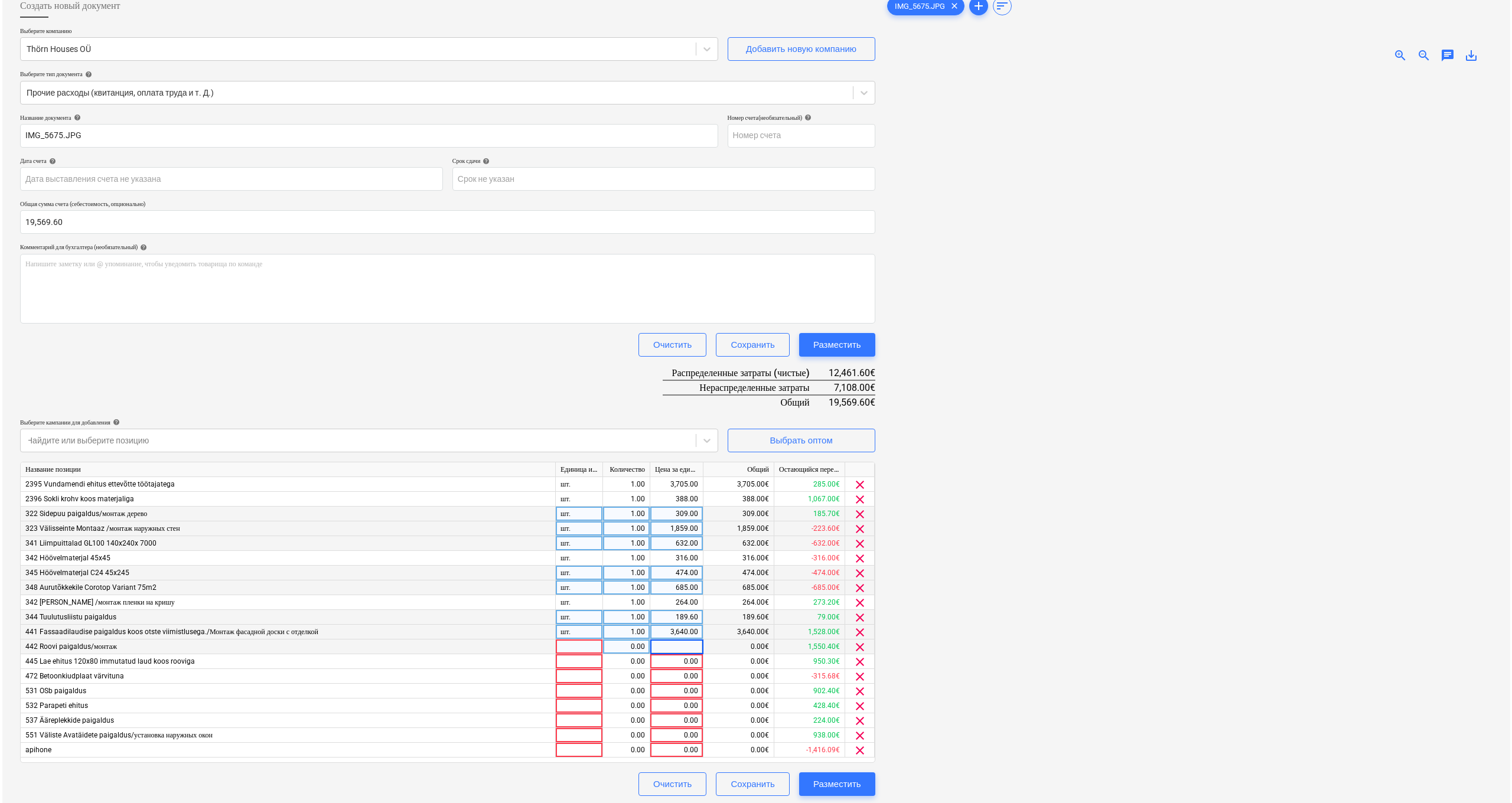
scroll to position [112, 0]
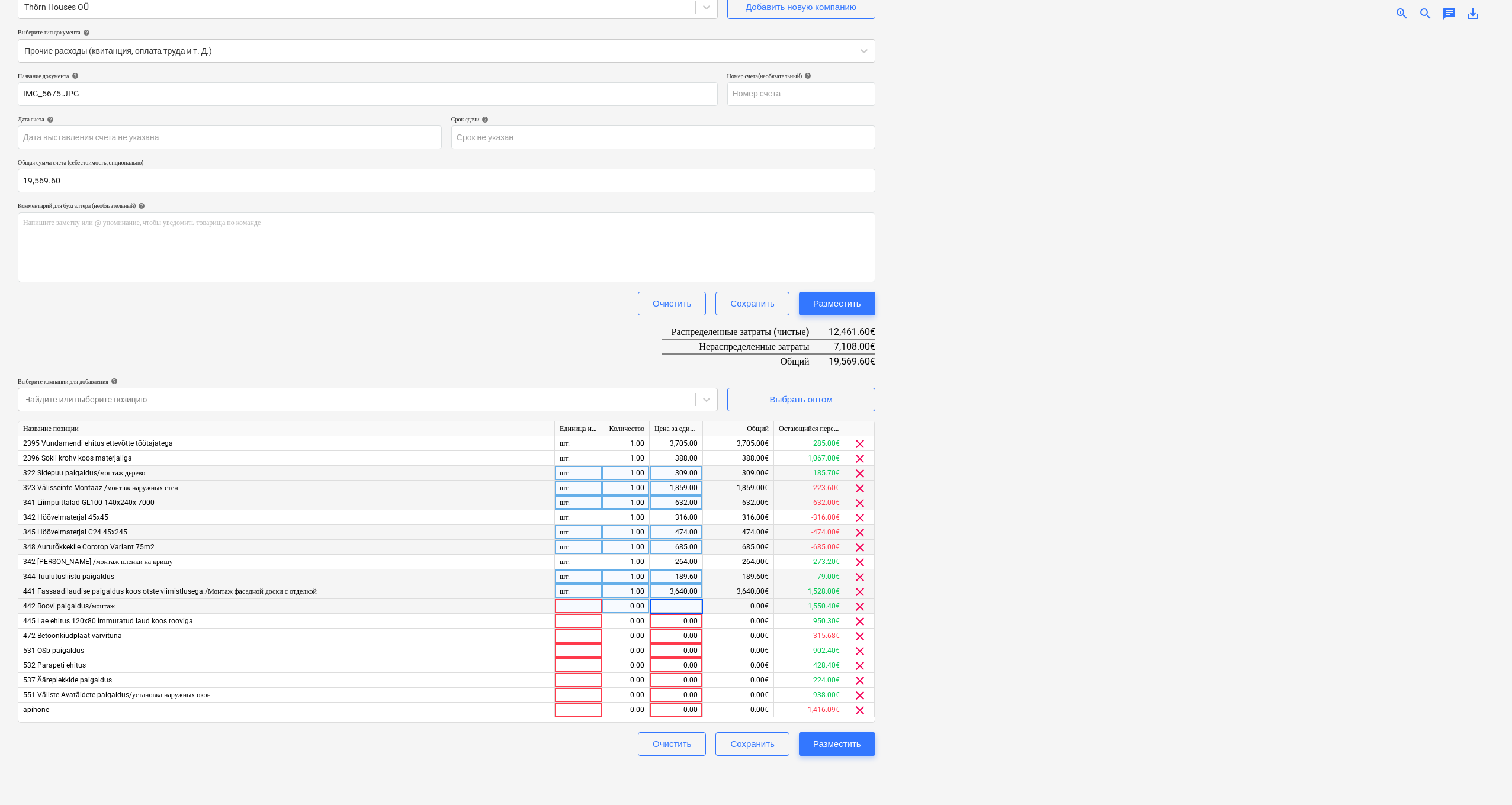
click at [657, 563] on input at bounding box center [675, 606] width 53 height 14
type input "608"
click at [657, 563] on div "0.00" at bounding box center [676, 621] width 44 height 15
type input "750"
click at [657, 563] on div "0.00" at bounding box center [676, 636] width 44 height 15
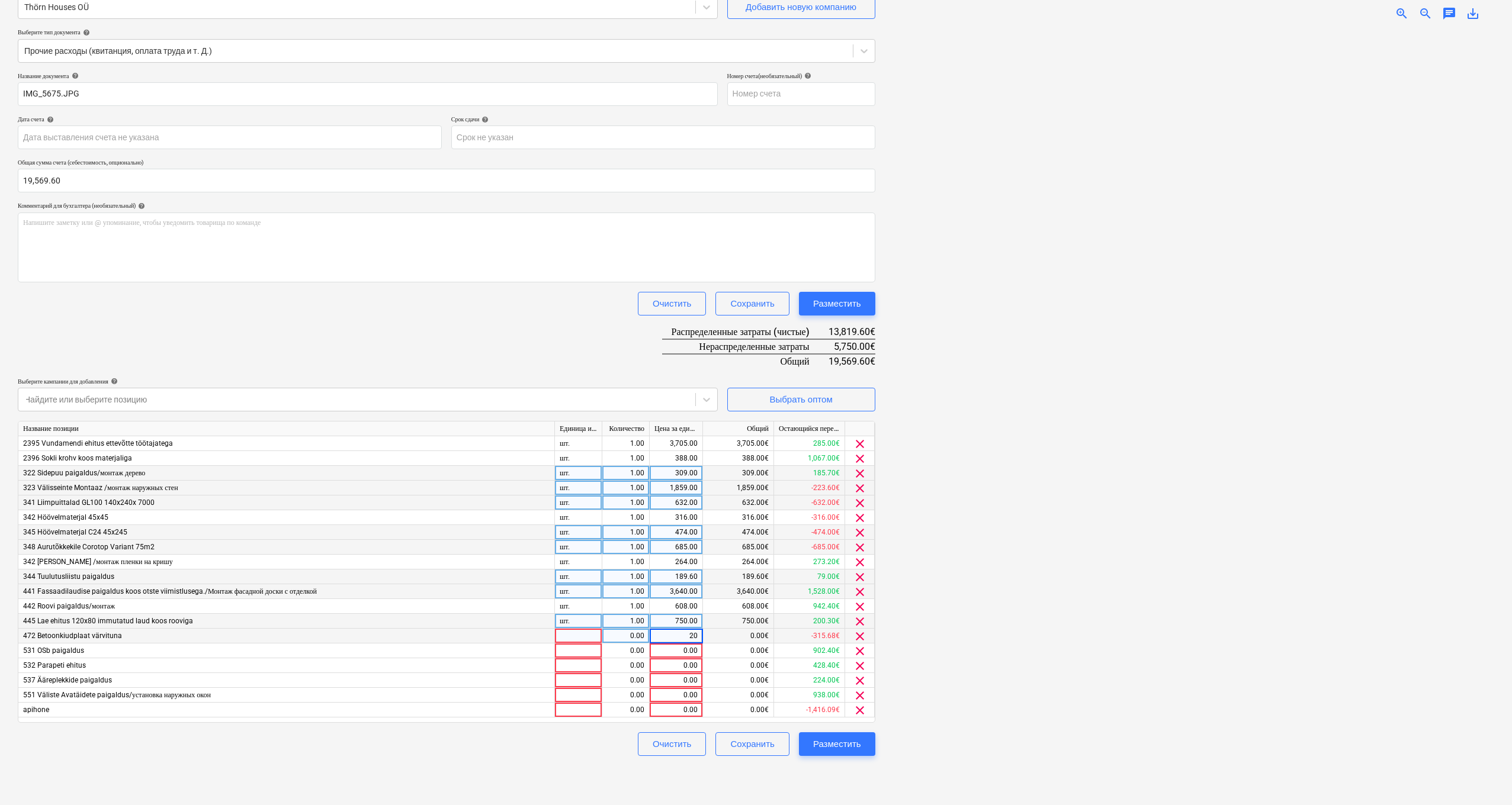
type input "200"
click at [657, 563] on div "0.00" at bounding box center [676, 651] width 44 height 15
type input "528"
click at [657, 563] on div "0.00" at bounding box center [676, 665] width 44 height 15
type input "252"
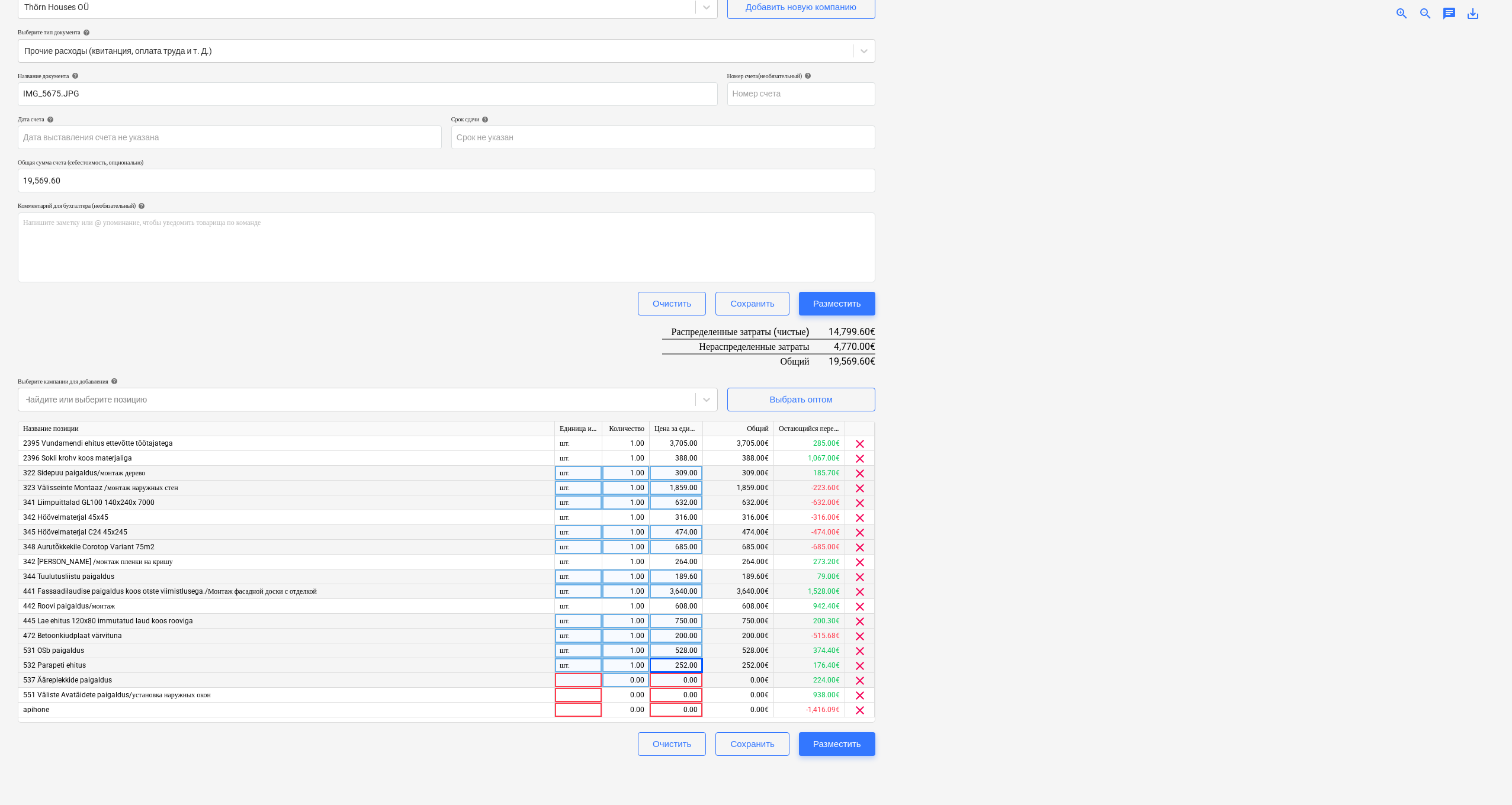
click at [657, 563] on div "0.00" at bounding box center [676, 680] width 44 height 15
type input "270"
click at [657, 563] on div "0.00" at bounding box center [676, 695] width 44 height 15
type input "938"
click at [657, 392] on div "Выбрать оптом" at bounding box center [800, 400] width 63 height 16
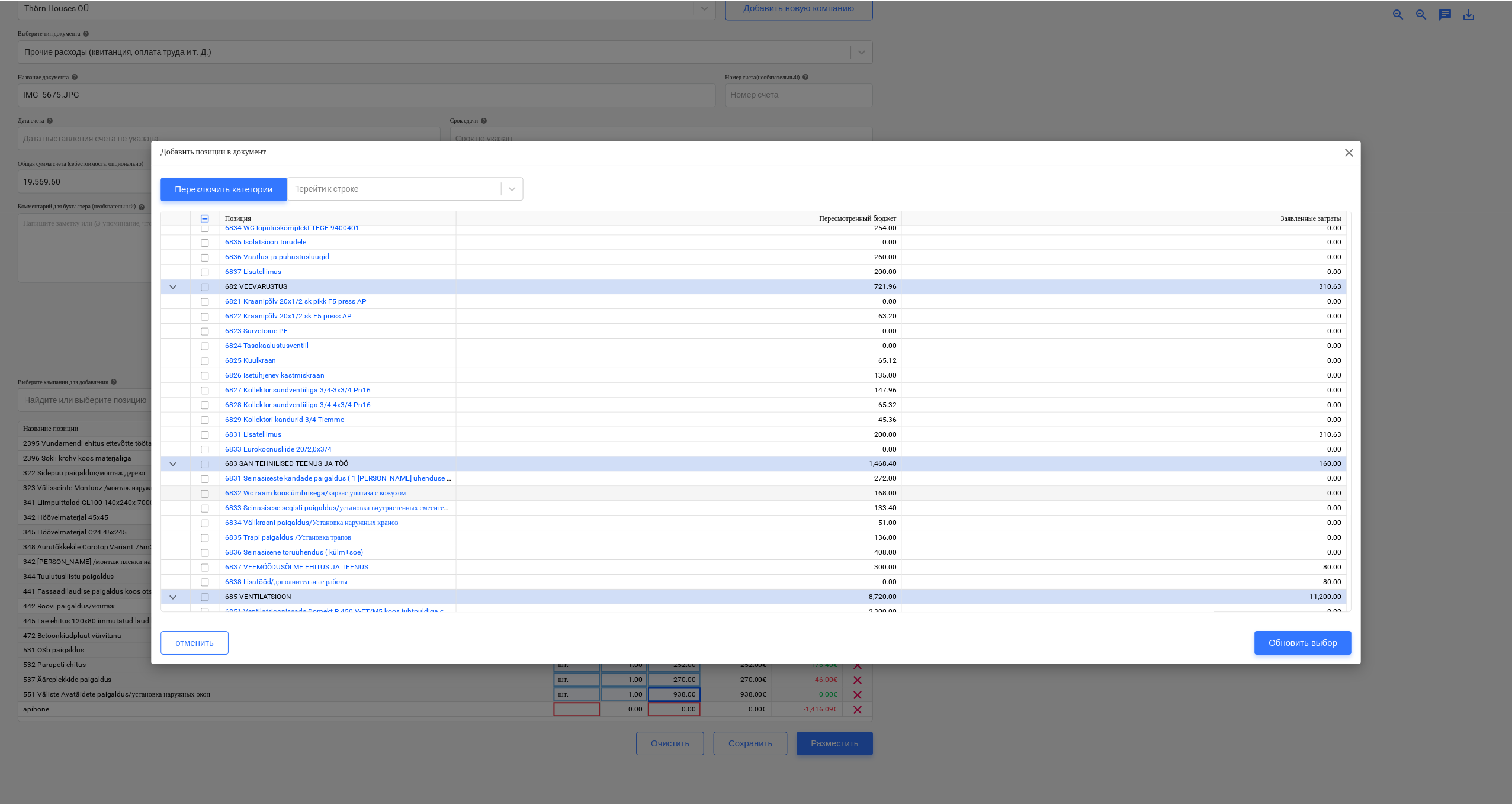
scroll to position [5295, 0]
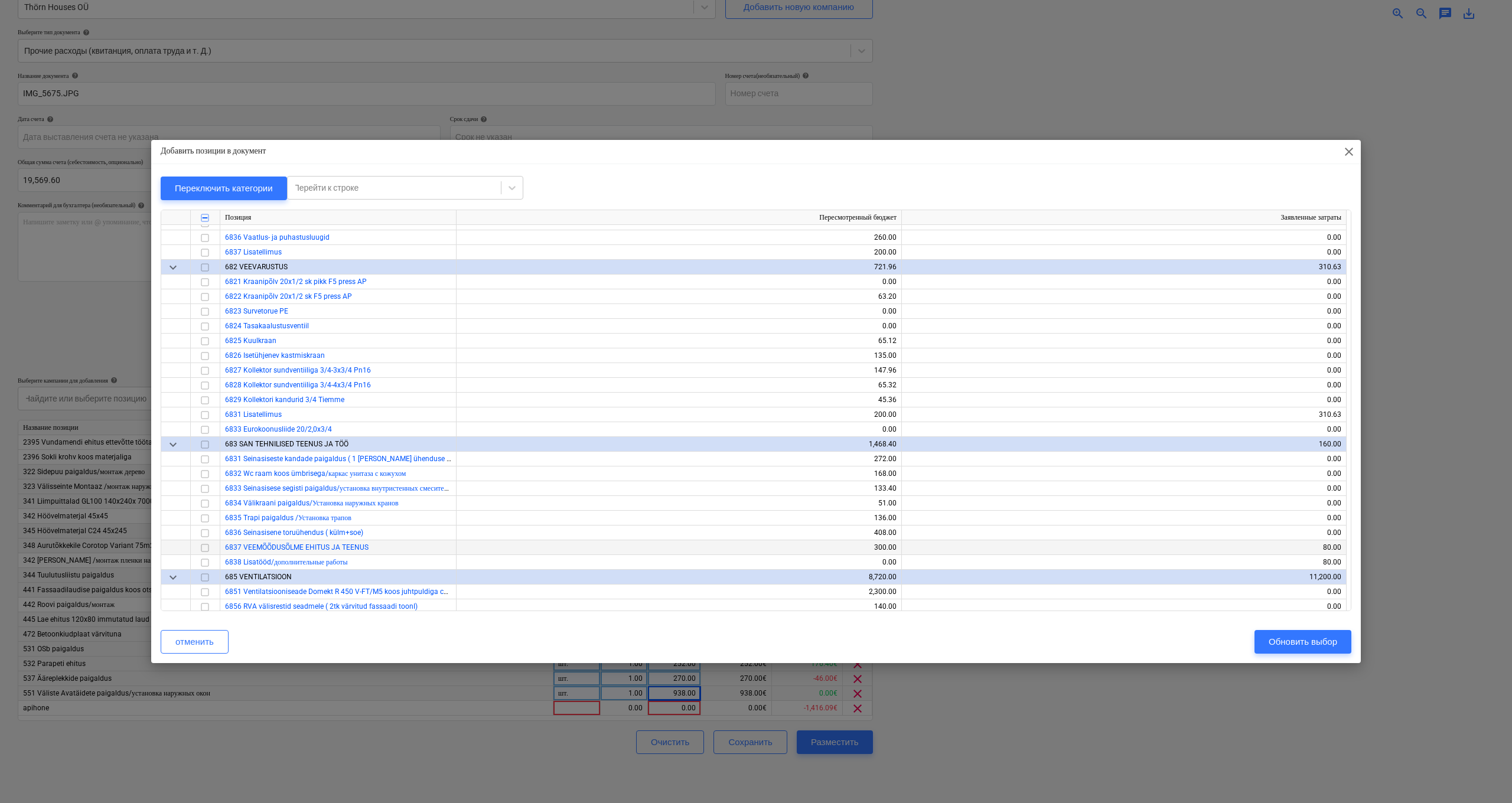
click at [207, 547] on input "checkbox" at bounding box center [205, 549] width 14 height 14
click at [203, 532] on input "checkbox" at bounding box center [205, 534] width 14 height 14
click at [200, 516] on input "checkbox" at bounding box center [205, 519] width 14 height 14
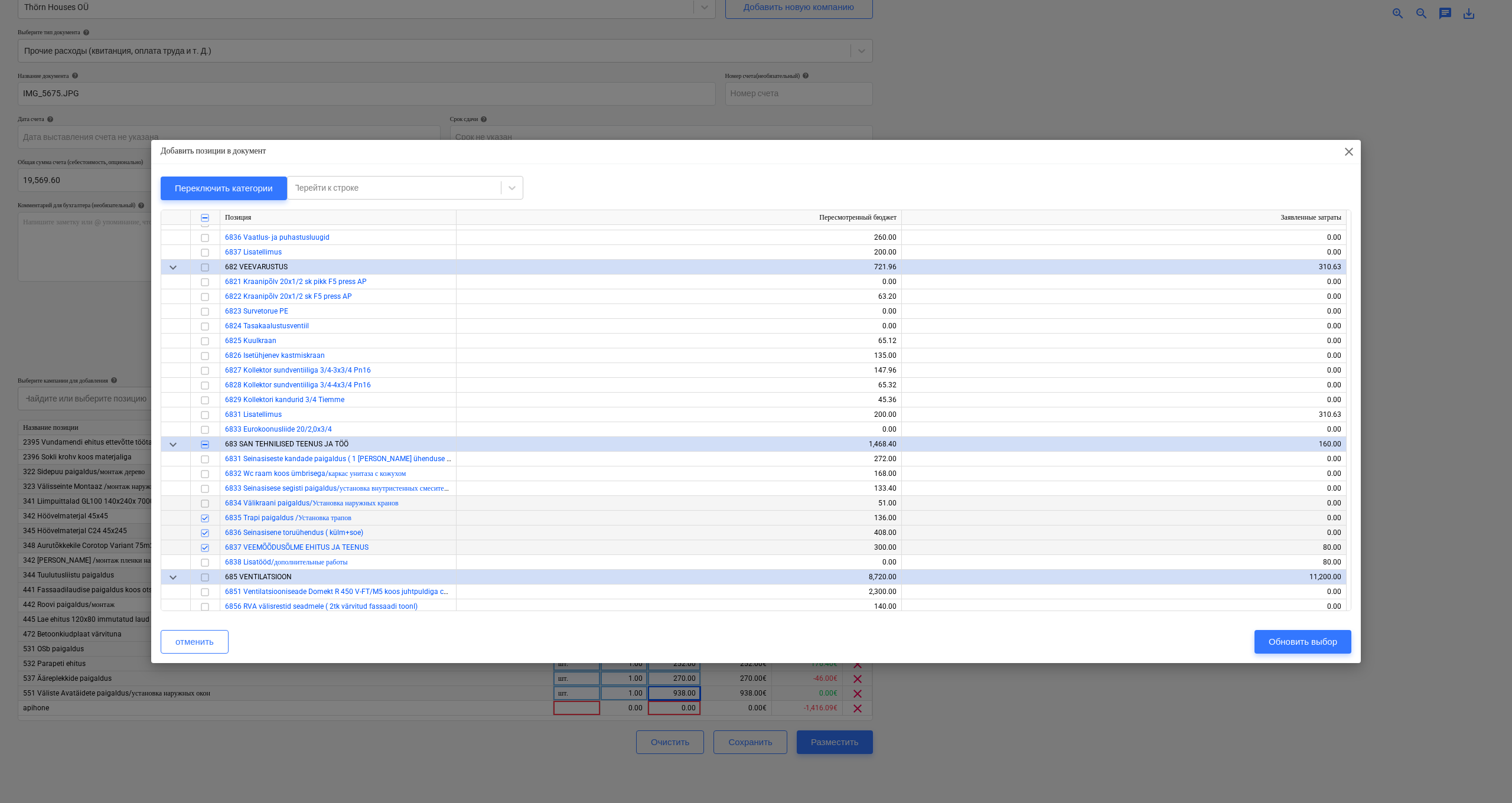
click at [203, 502] on input "checkbox" at bounding box center [205, 504] width 14 height 14
click at [207, 488] on input "checkbox" at bounding box center [205, 489] width 14 height 14
click at [207, 469] on input "checkbox" at bounding box center [205, 474] width 14 height 14
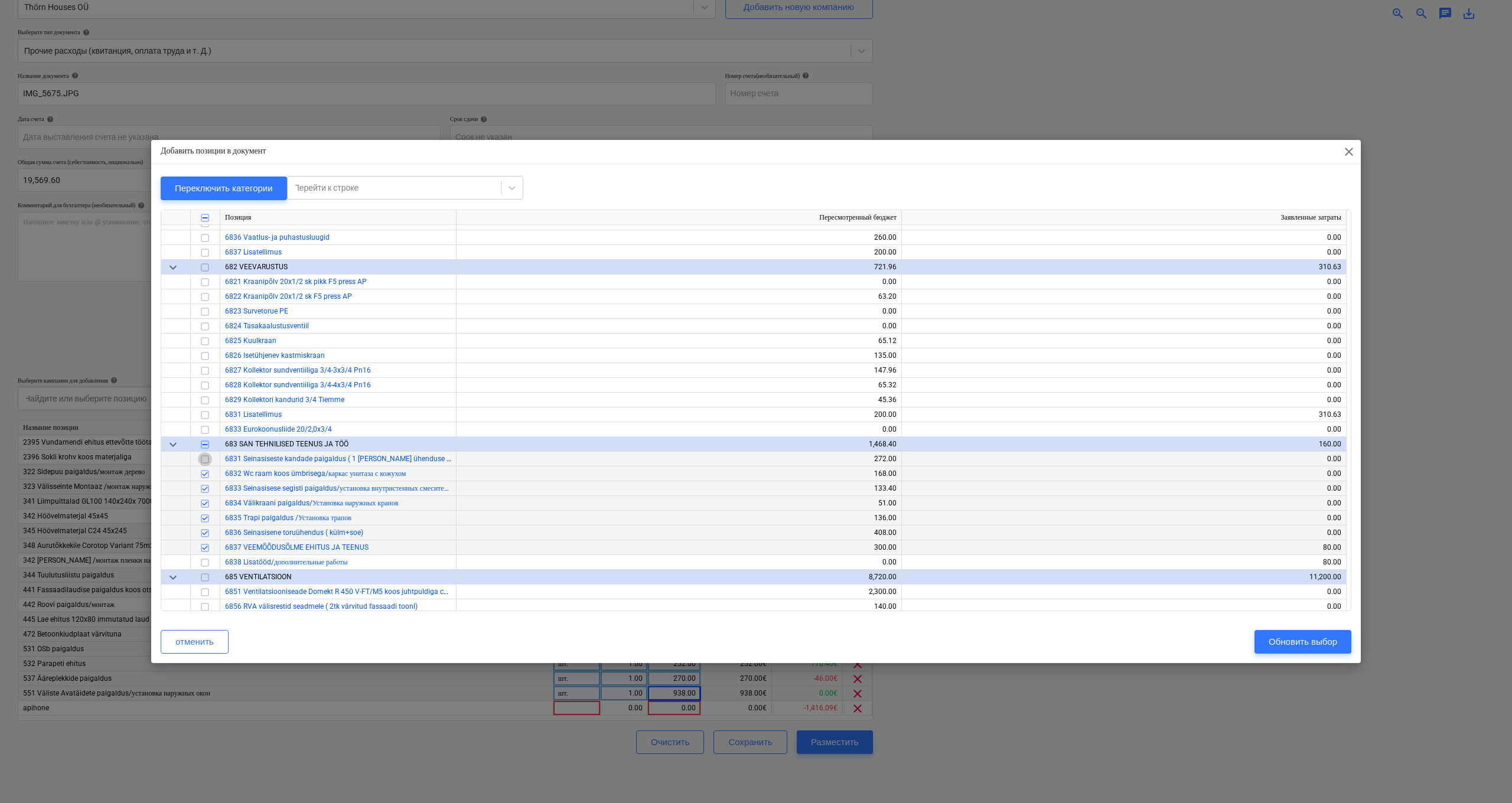
click at [208, 460] on input "checkbox" at bounding box center [205, 459] width 14 height 14
click at [655, 561] on div "Обновить выбор" at bounding box center [1303, 643] width 68 height 16
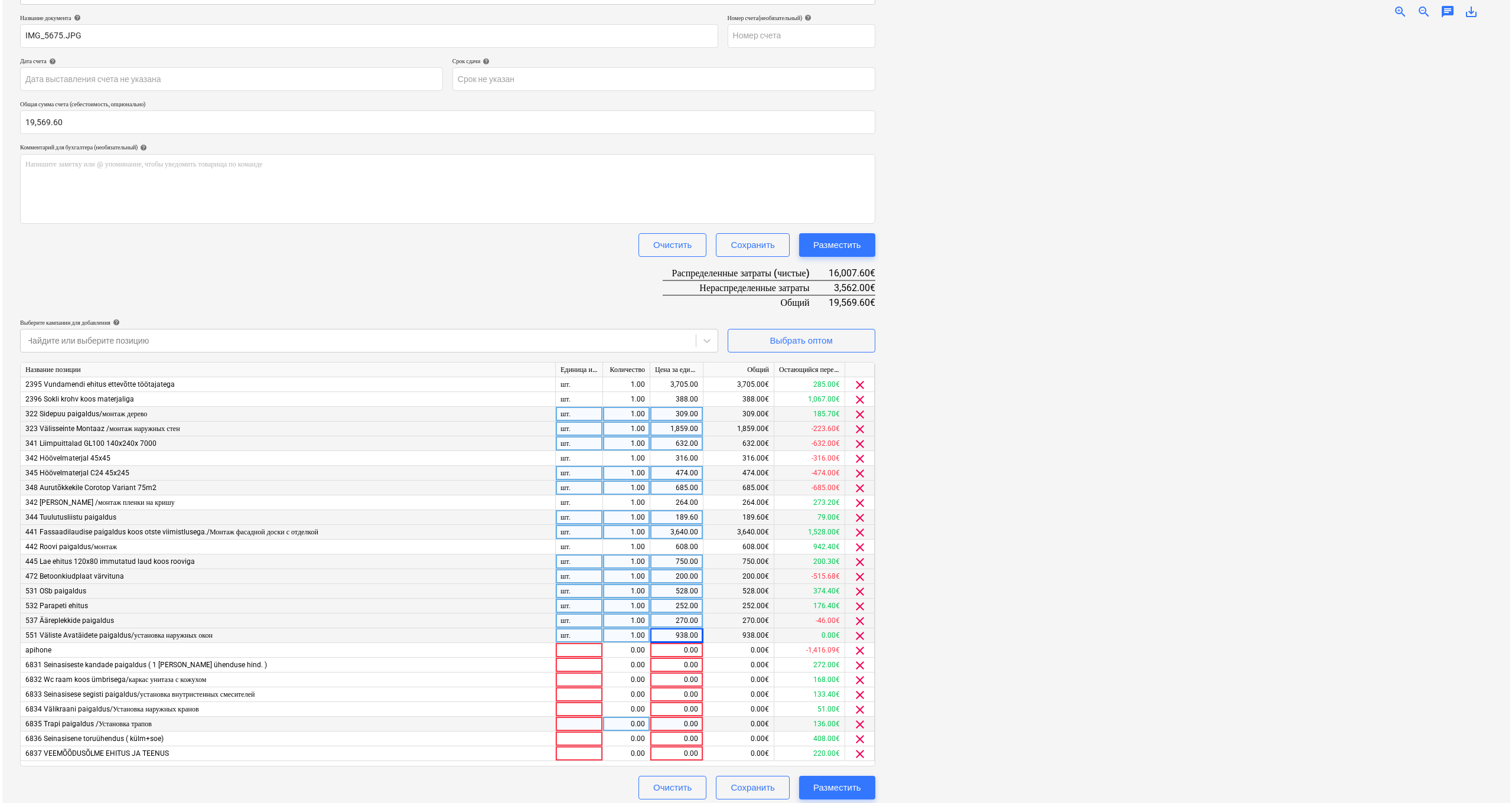
scroll to position [174, 0]
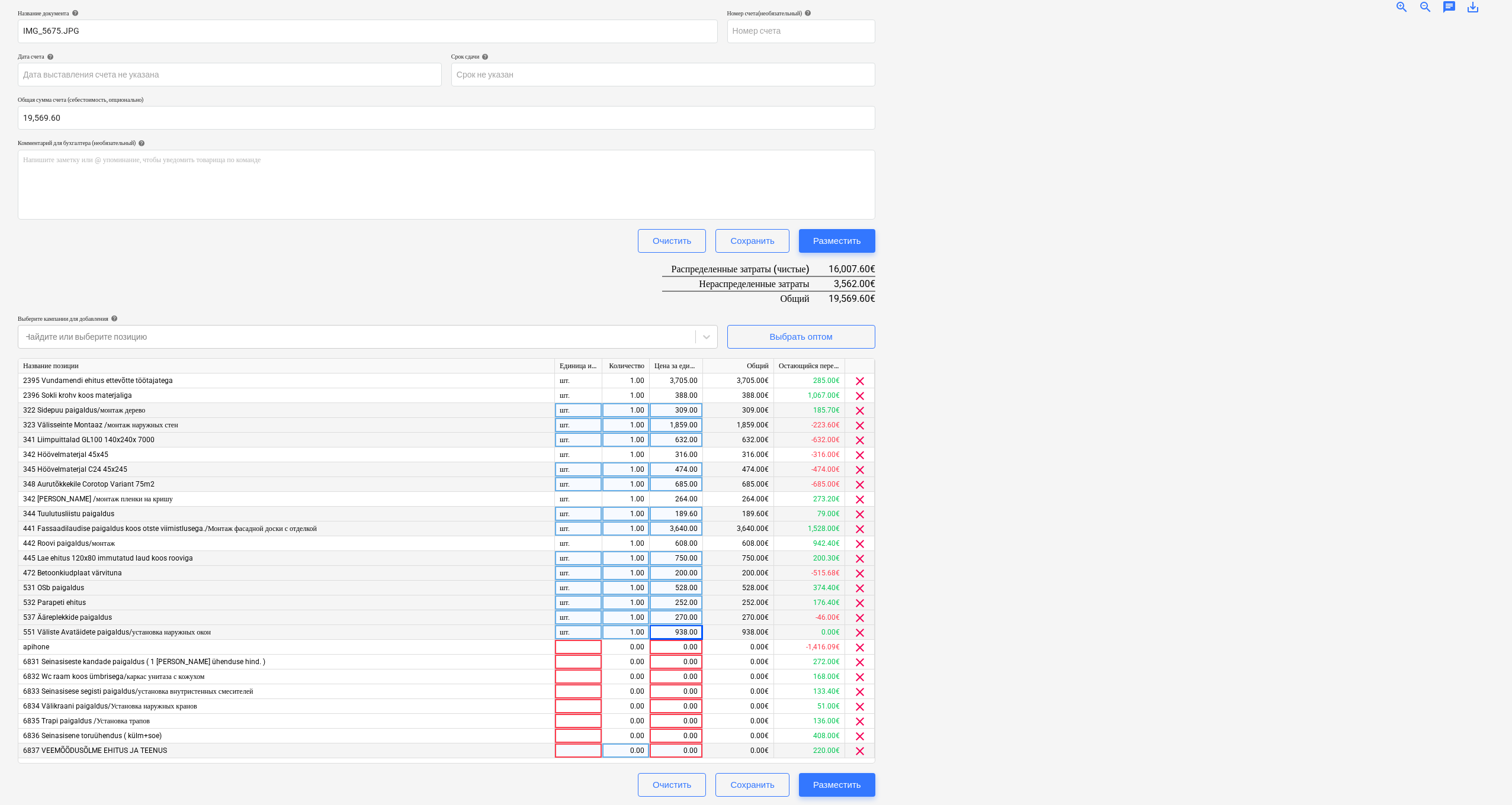
click at [657, 563] on div "0.00" at bounding box center [676, 750] width 44 height 15
type input "220"
click at [657, 563] on div "0.00" at bounding box center [676, 736] width 44 height 15
type input "408"
click at [657, 563] on div "0.00" at bounding box center [676, 722] width 44 height 15
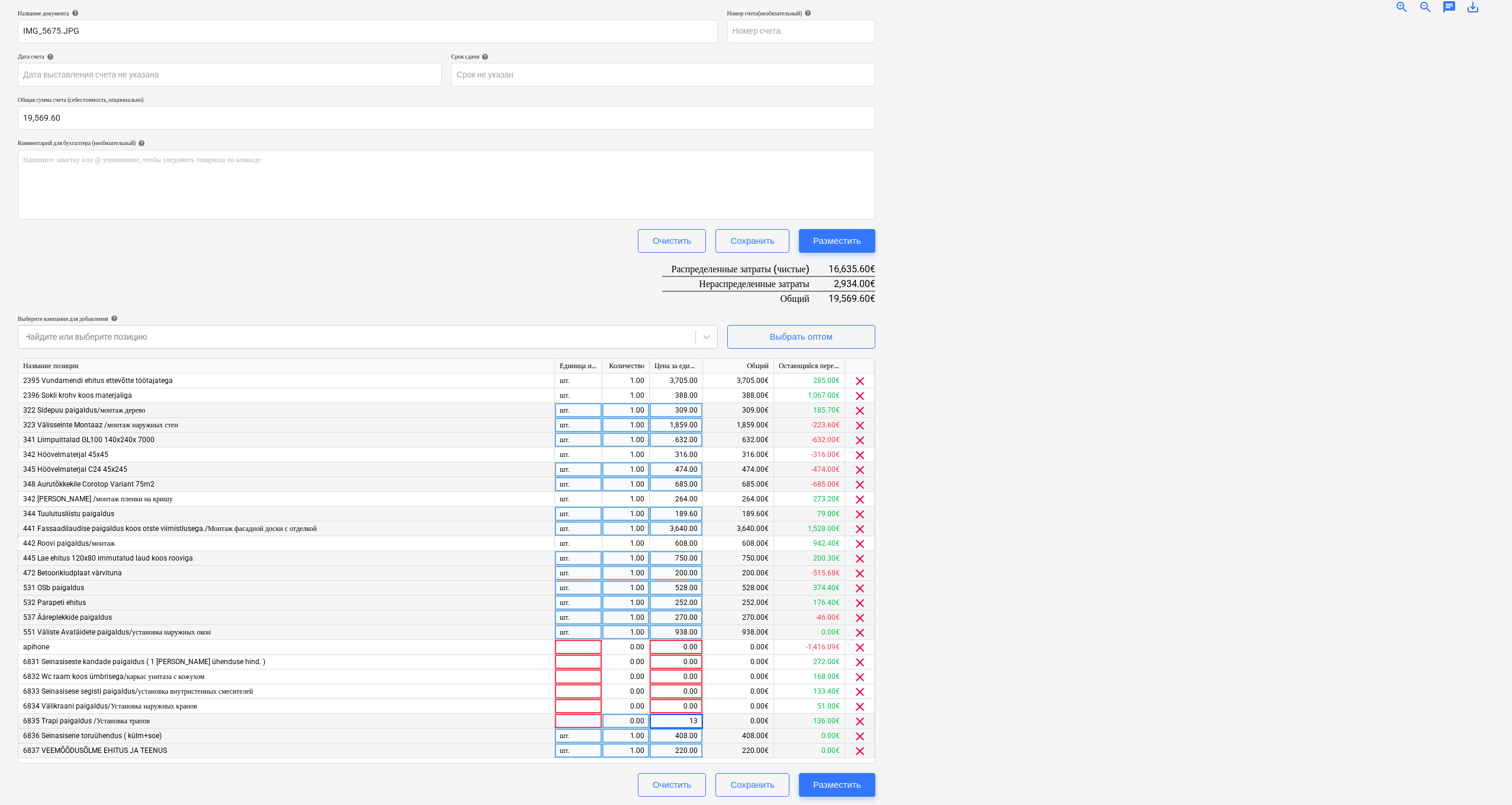
type input "136"
click at [657, 563] on div "0.00" at bounding box center [676, 707] width 44 height 15
type input "51"
click at [657, 563] on div "0.00" at bounding box center [676, 692] width 44 height 15
type input "133.4"
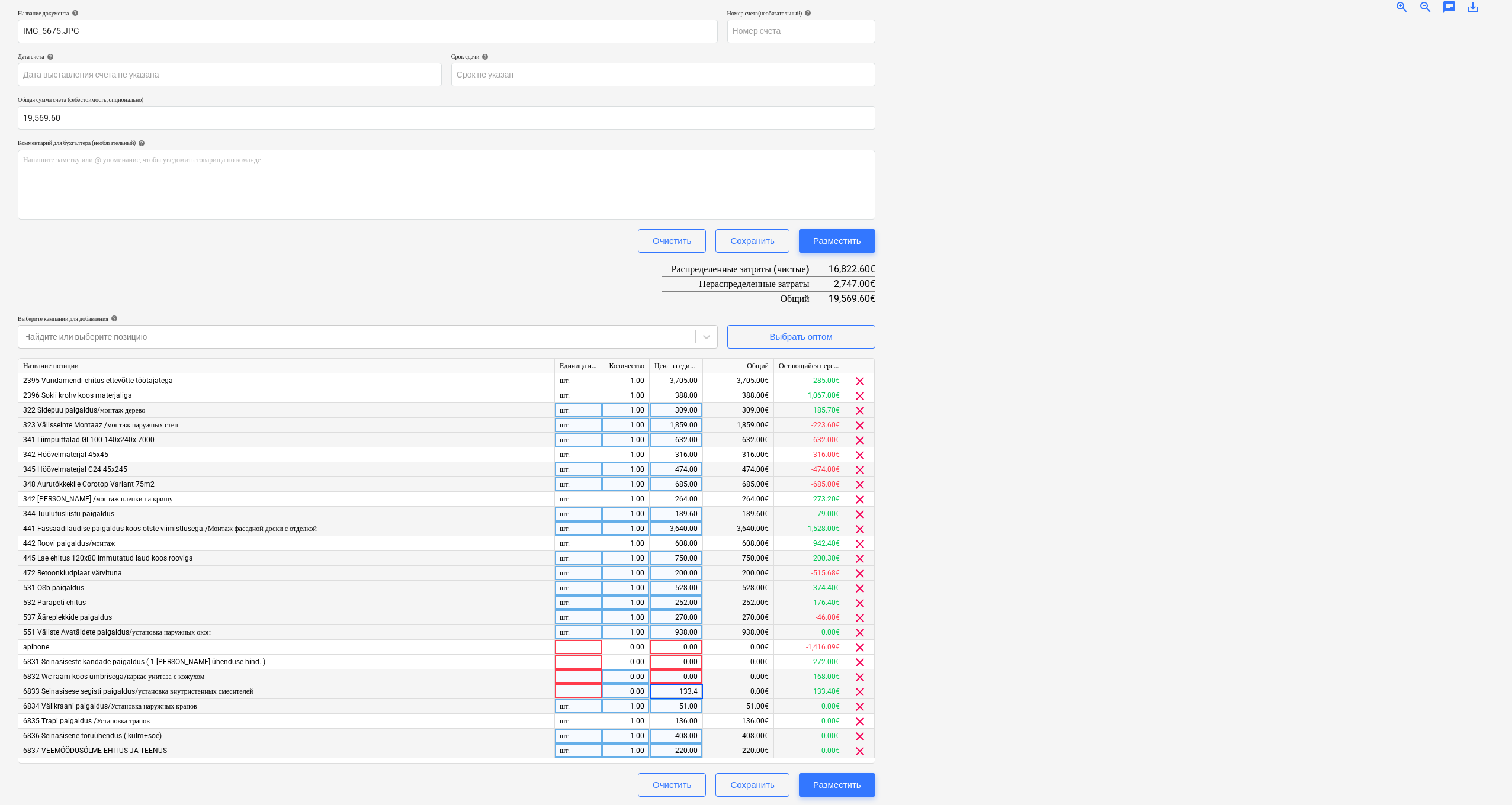
click at [657, 563] on div "0.00" at bounding box center [676, 677] width 44 height 15
type input "168"
click at [657, 563] on div "0.00" at bounding box center [676, 662] width 44 height 15
type input "272"
click at [657, 563] on input "272" at bounding box center [675, 662] width 53 height 14
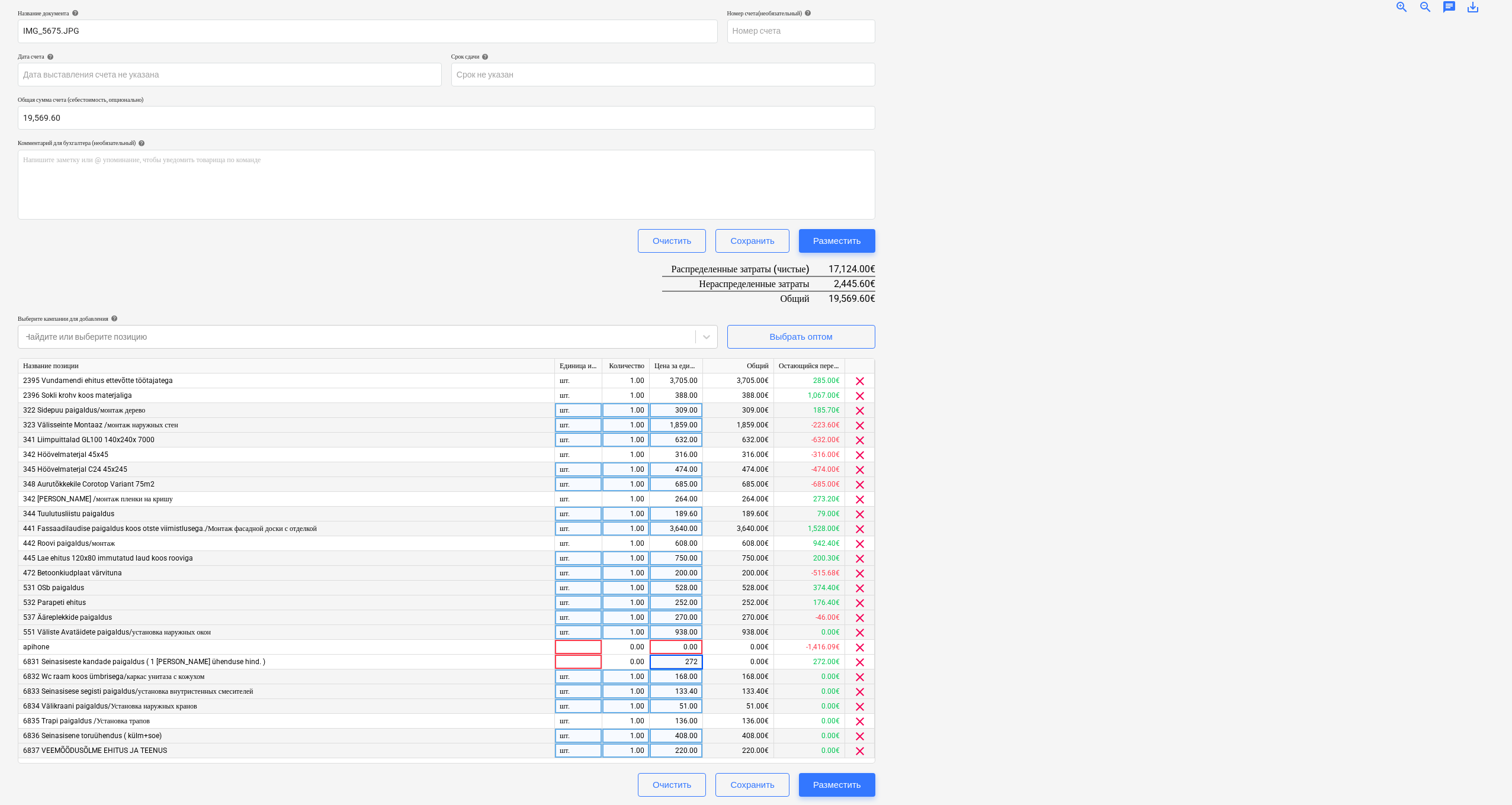
click at [657, 563] on div at bounding box center [1189, 410] width 610 height 772
click at [657, 563] on div "0.00" at bounding box center [676, 647] width 44 height 15
type input "2173"
click at [657, 563] on div "Разместить" at bounding box center [837, 785] width 48 height 16
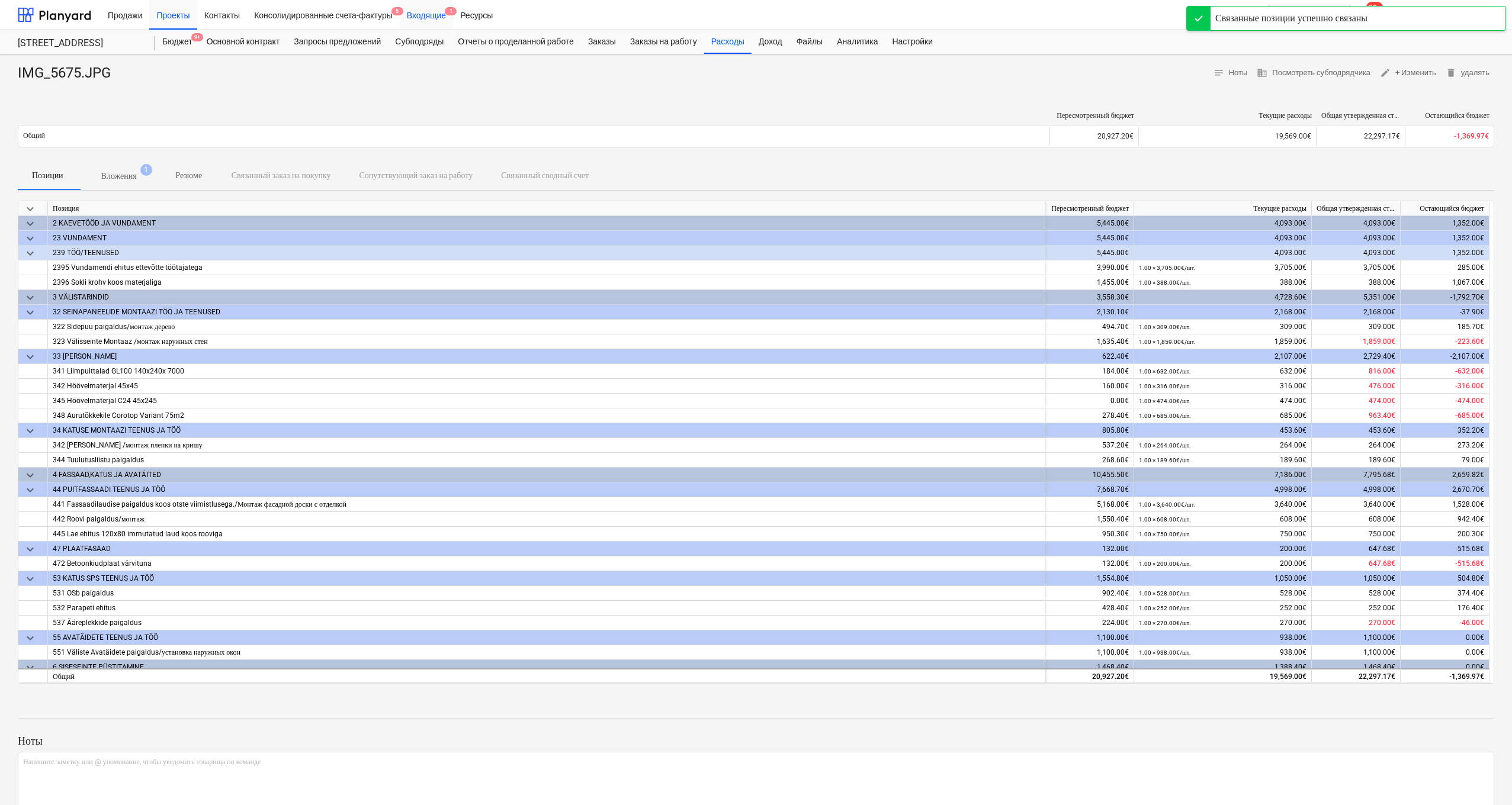
click at [443, 18] on div "Входящие 1" at bounding box center [427, 14] width 54 height 30
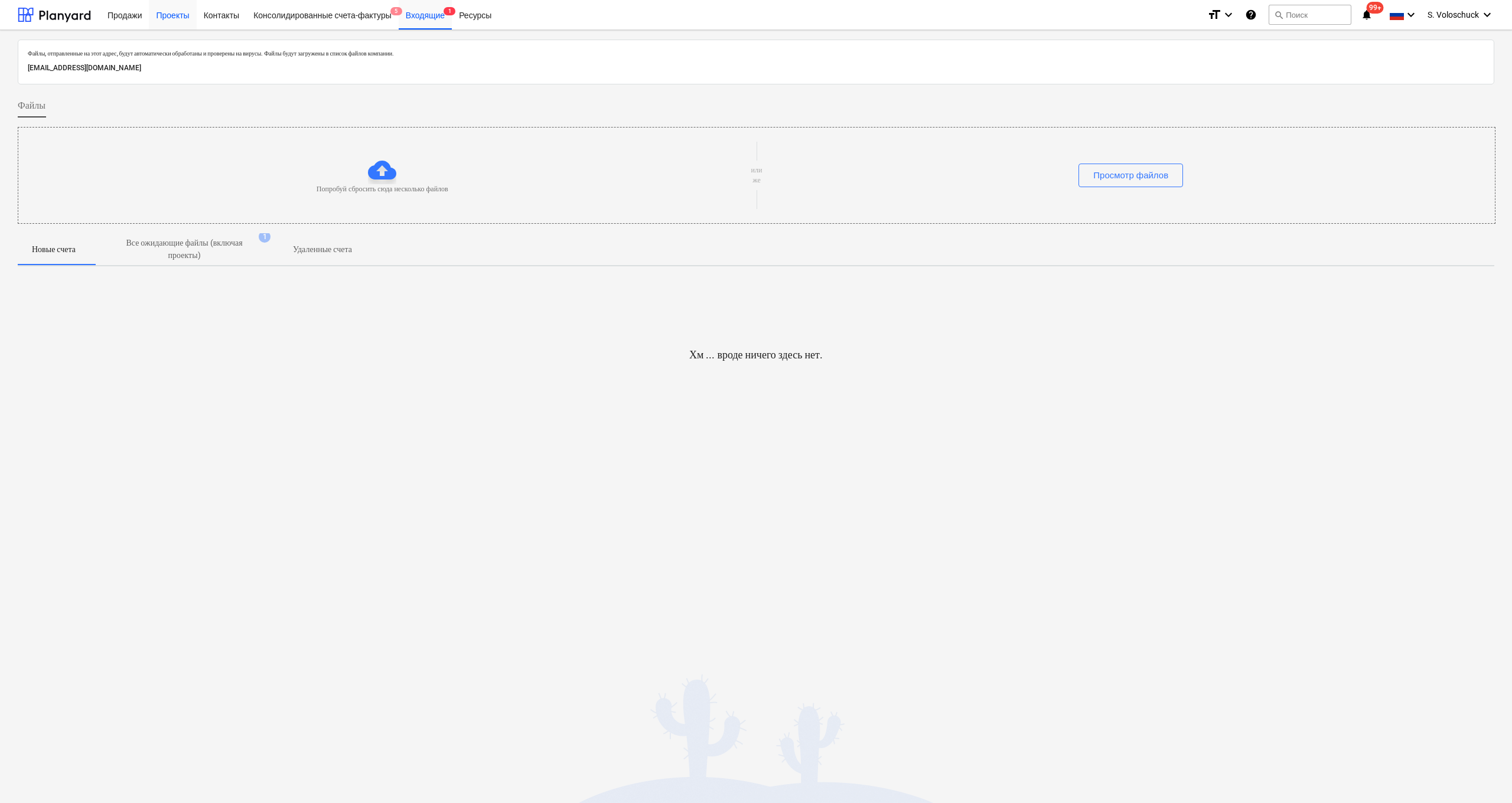
click at [167, 19] on div "Проекты" at bounding box center [172, 14] width 48 height 30
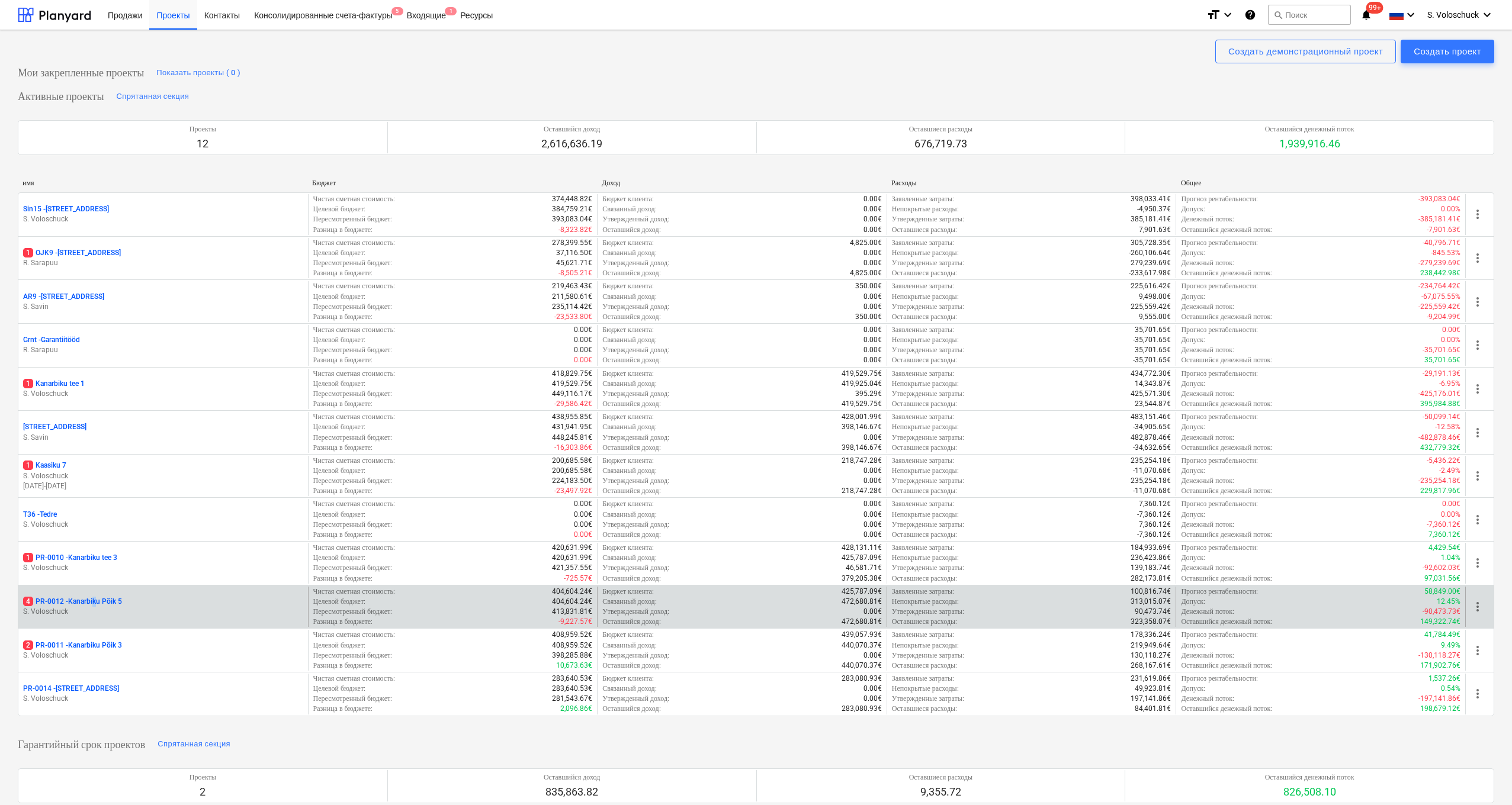
click at [96, 563] on p "4 PR-0012 - Kanarbiku Põik 5" at bounding box center [72, 602] width 99 height 10
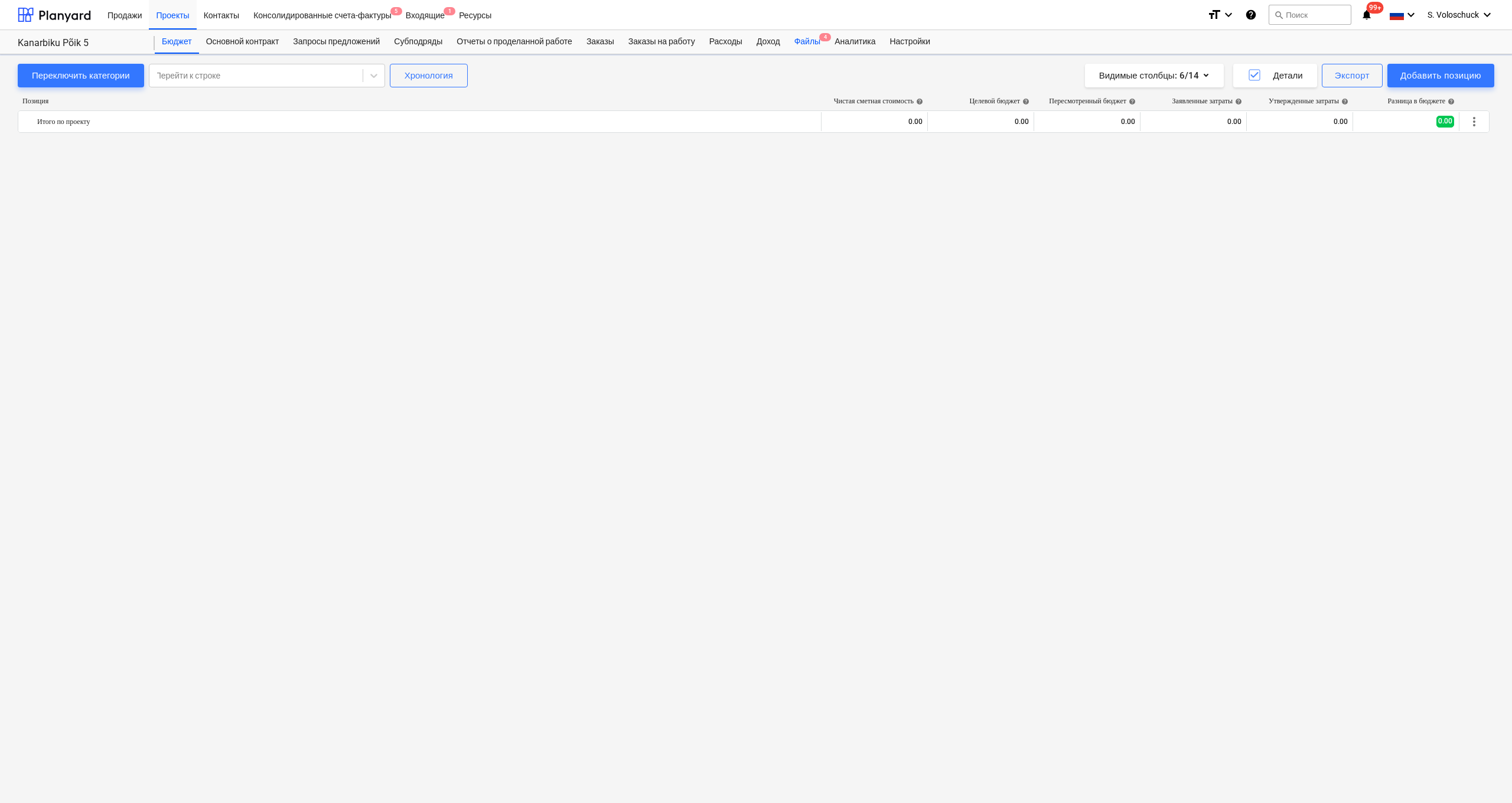
scroll to position [1886, 0]
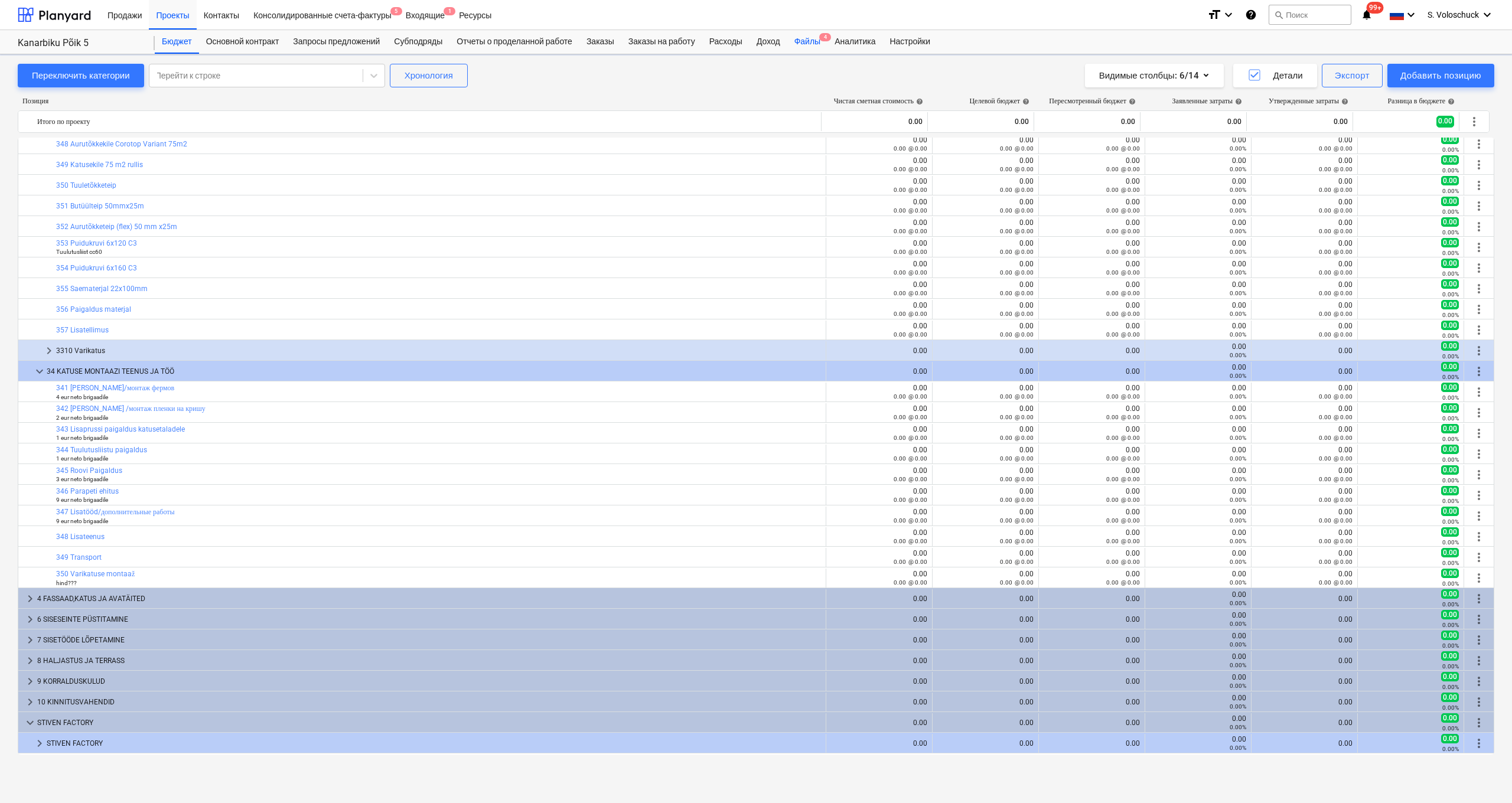
click at [655, 46] on div "Файлы 4" at bounding box center [807, 42] width 41 height 24
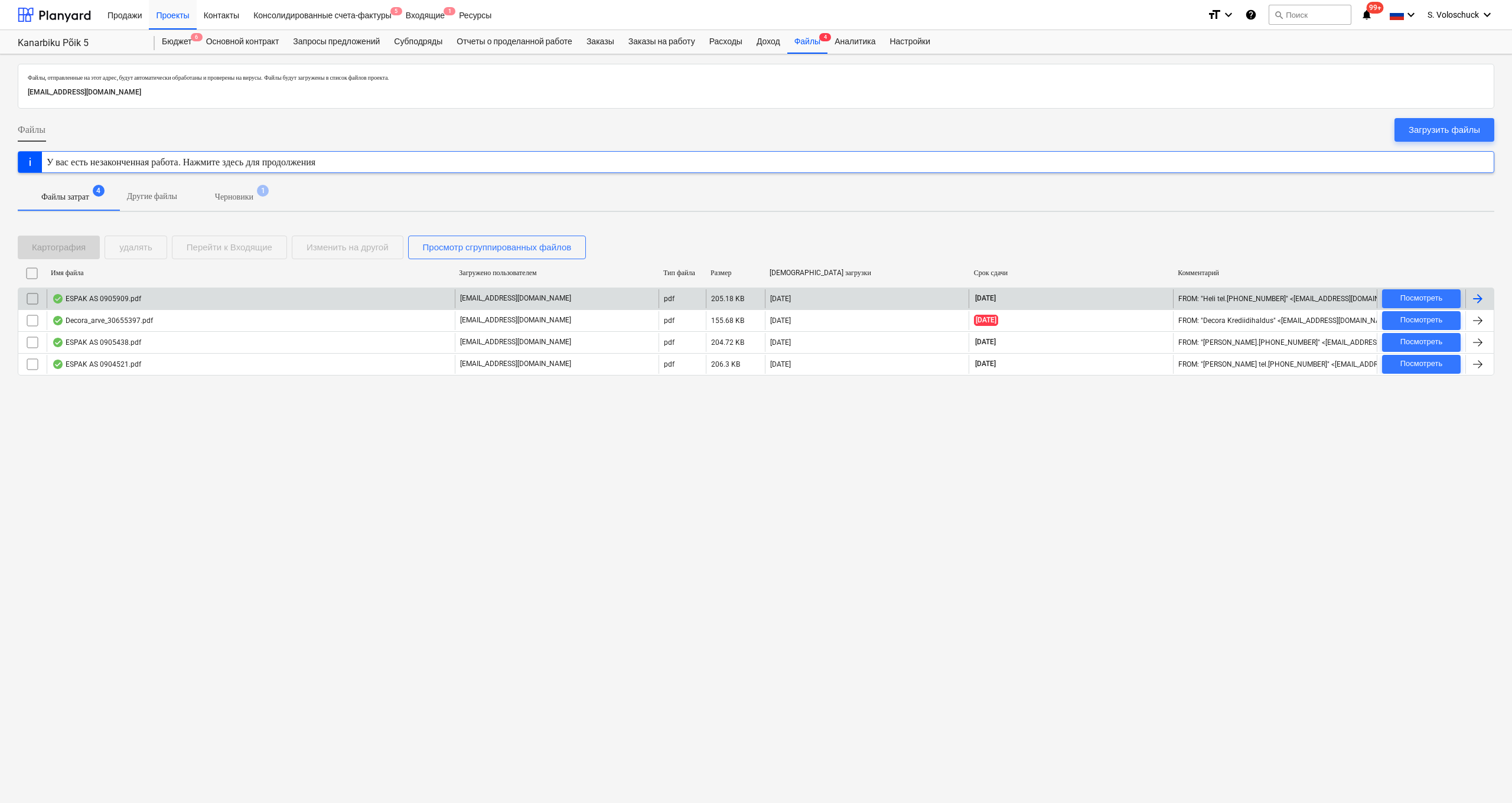
click at [276, 302] on div "ESPAK AS 0905909.pdf" at bounding box center [251, 298] width 408 height 19
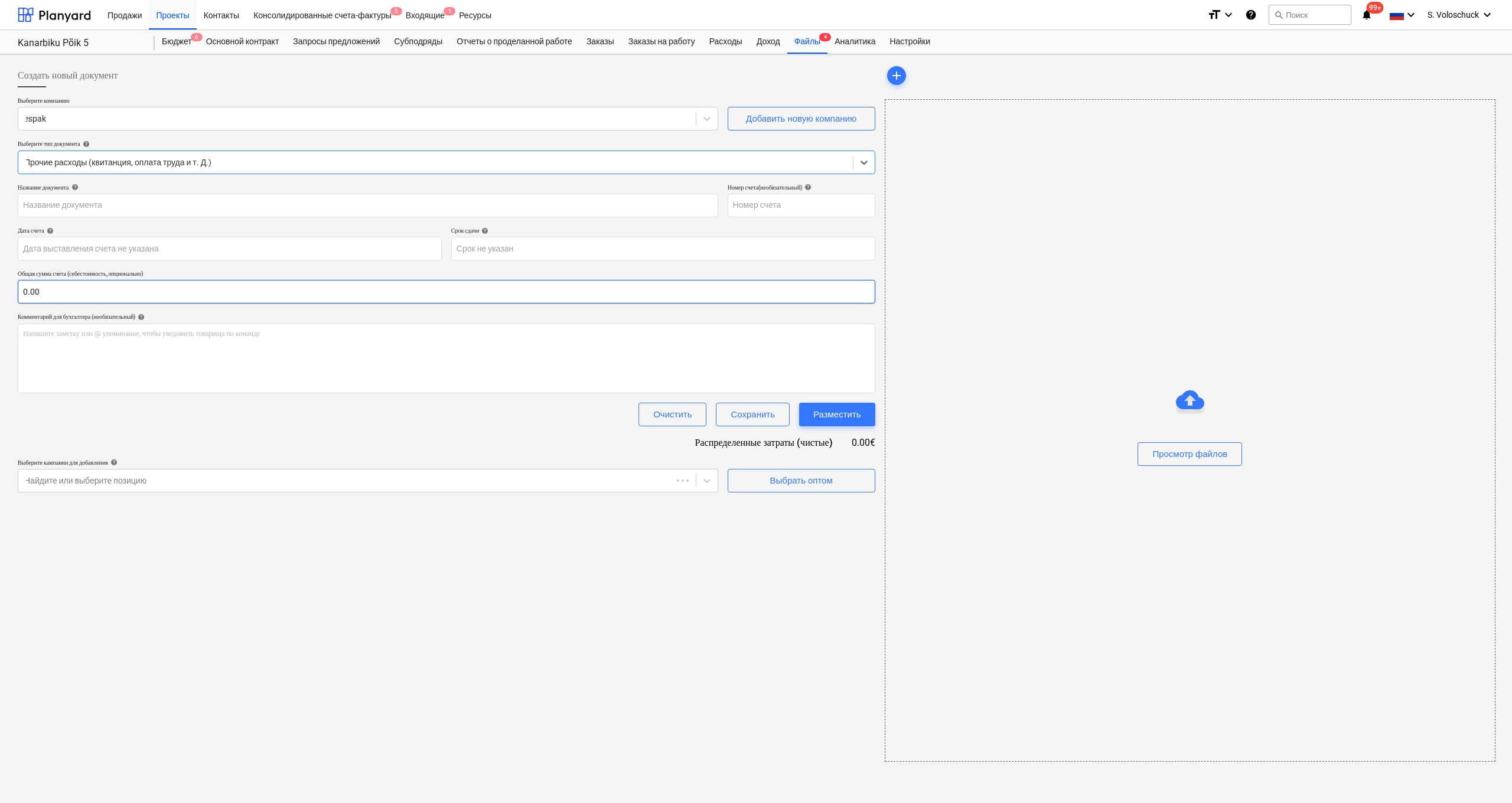
type input "0905909"
type input "10 Sep 2025"
type input "10 Oct 2025"
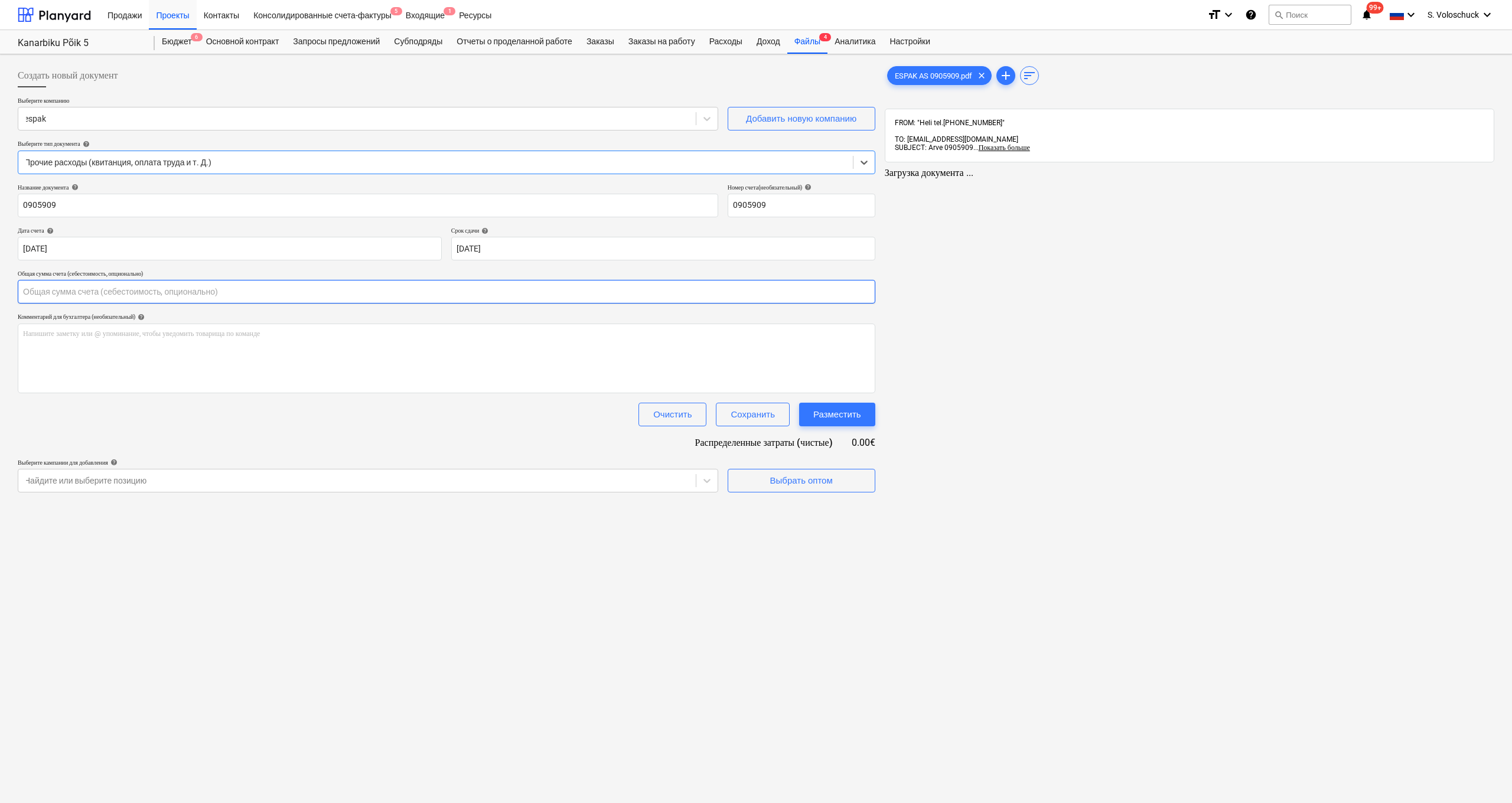
click at [291, 292] on input "text" at bounding box center [447, 292] width 857 height 24
type input "175.57"
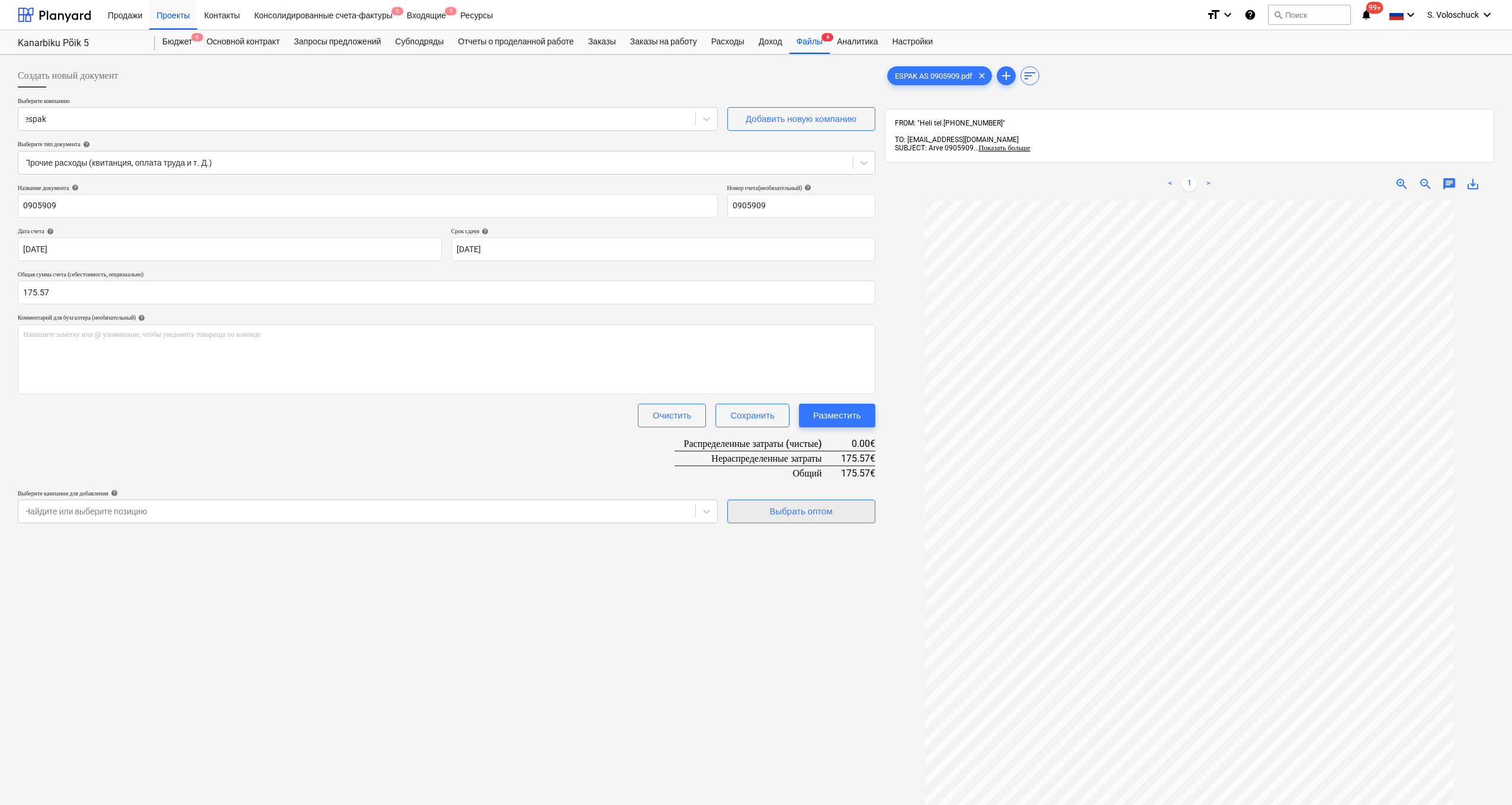
click at [657, 507] on div "Выбрать оптом" at bounding box center [800, 512] width 63 height 16
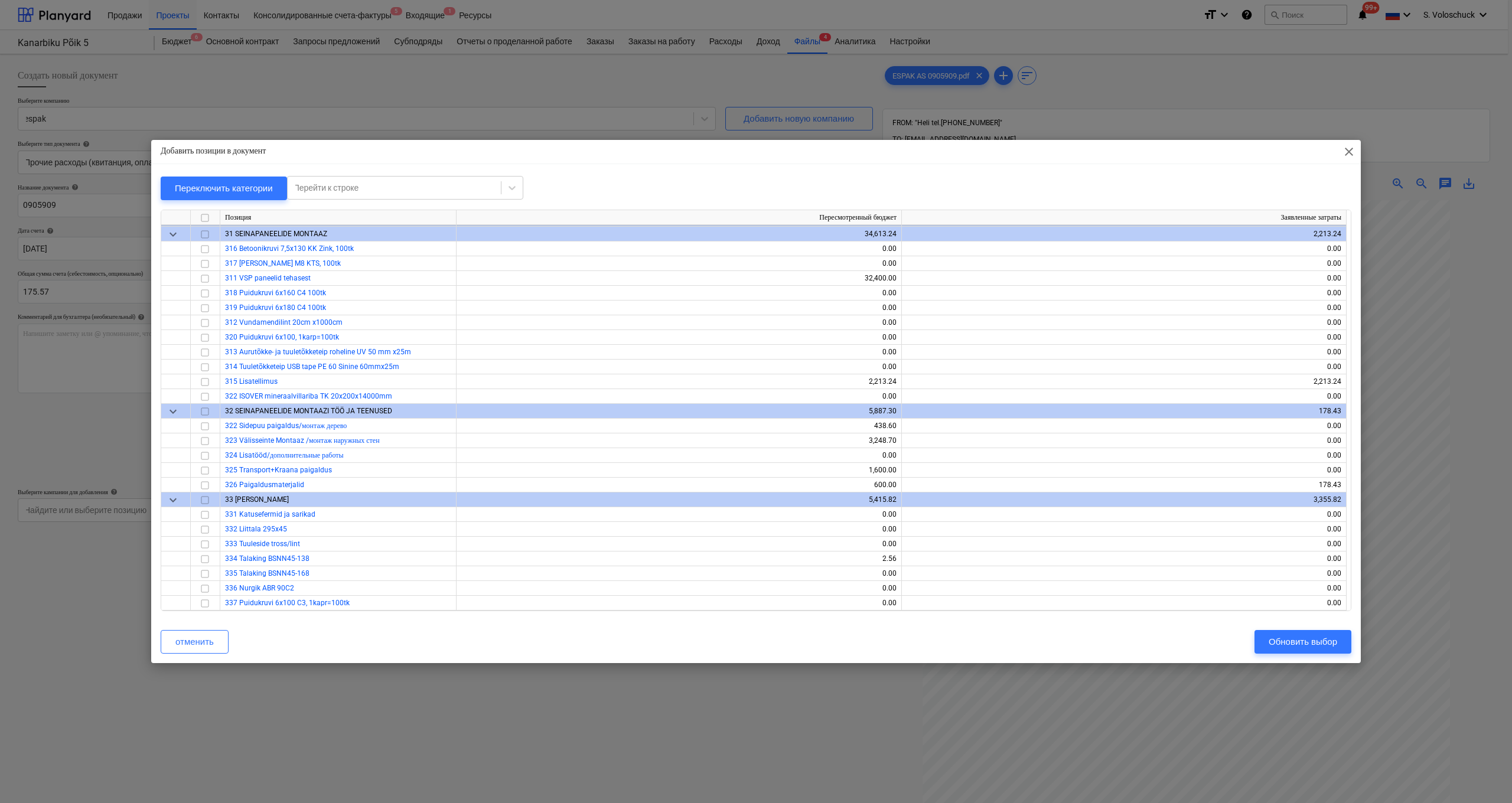
scroll to position [2349, 0]
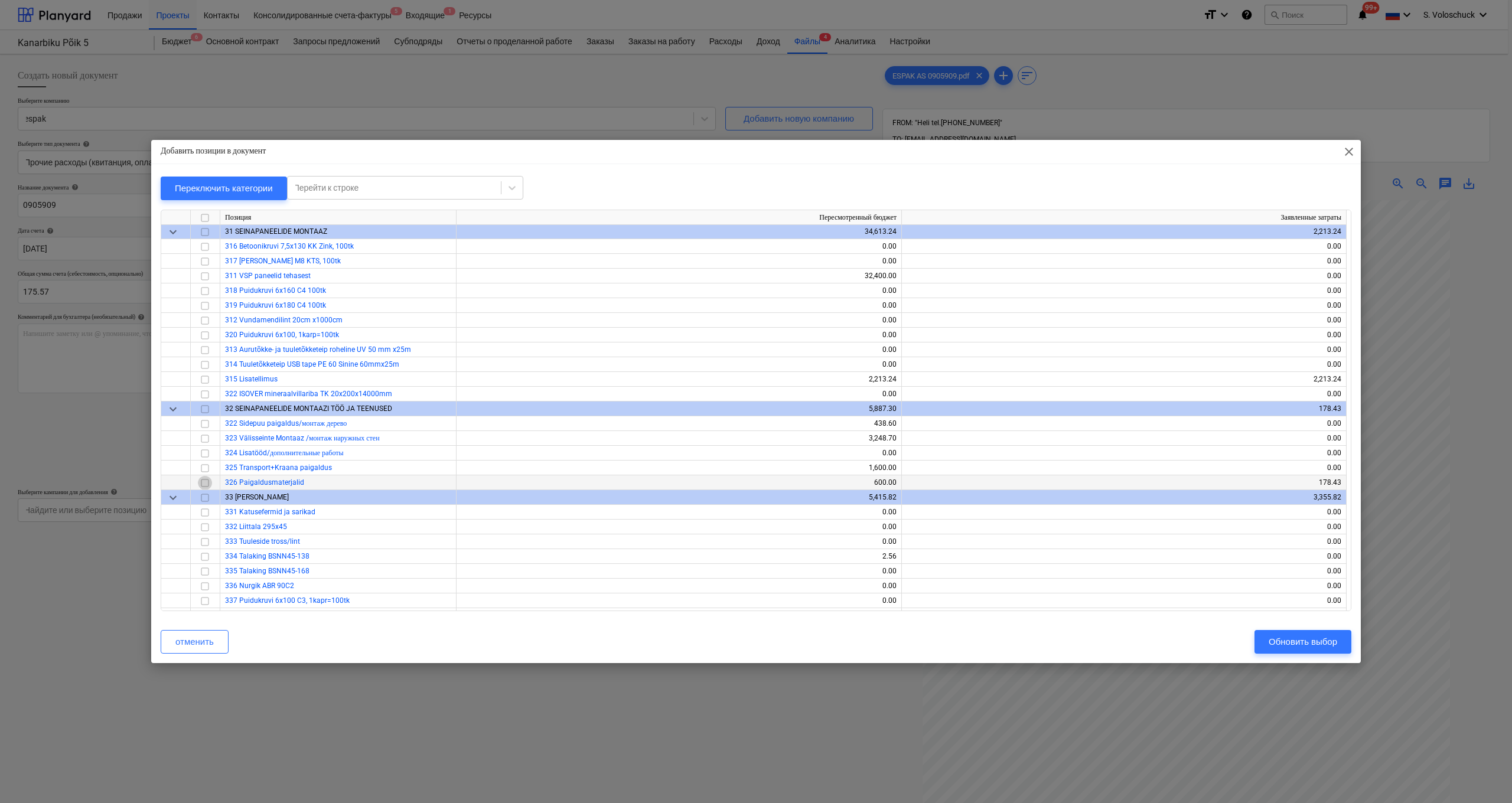
click at [200, 481] on input "checkbox" at bounding box center [205, 483] width 14 height 14
click at [655, 561] on div "Обновить выбор" at bounding box center [1303, 643] width 68 height 16
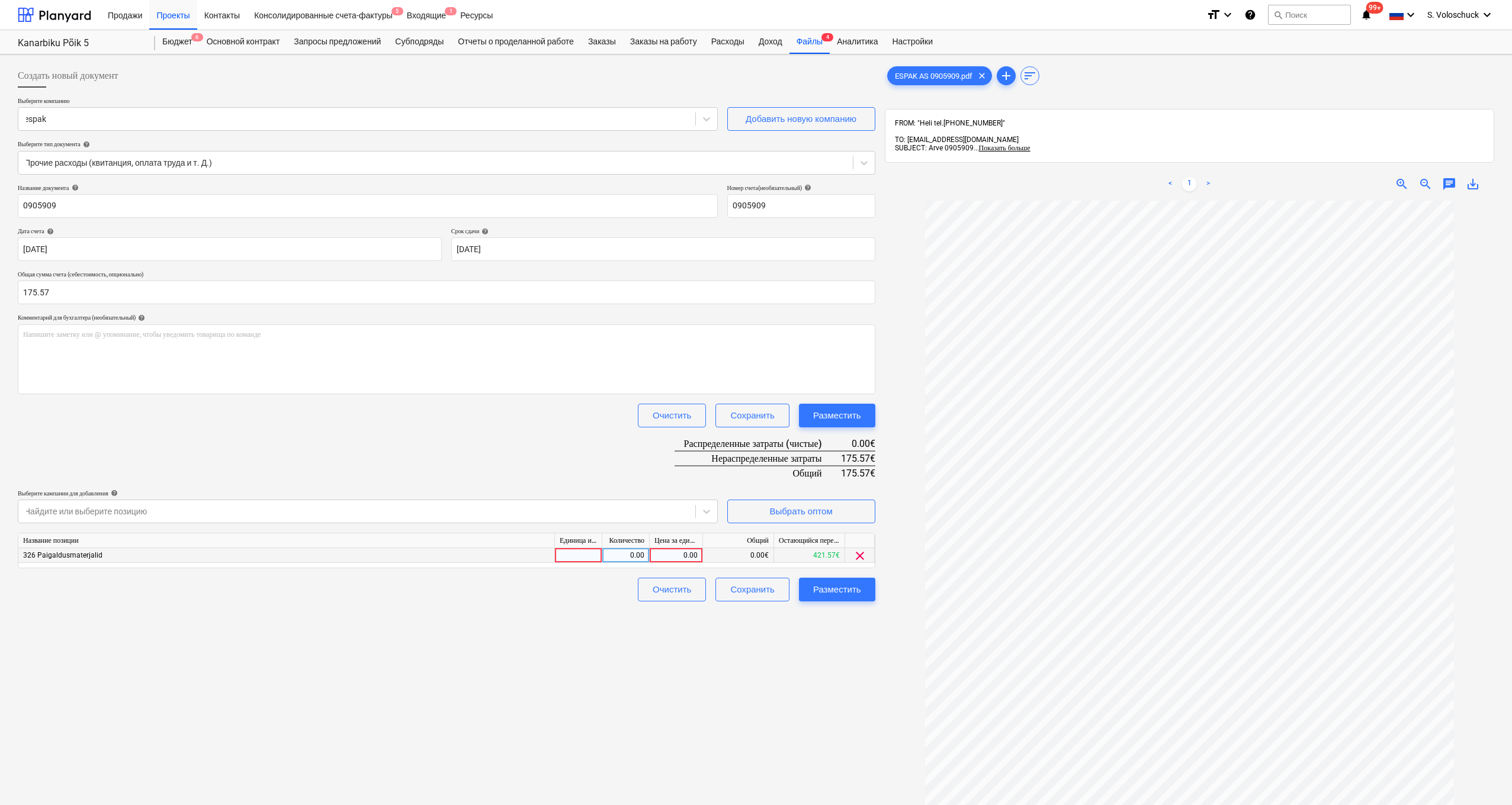
click at [657, 554] on div "0.00" at bounding box center [676, 555] width 44 height 15
type input "175.57"
click at [657, 563] on div "Создать новый документ Выберите компанию espak Добавить новую компанию Выберите…" at bounding box center [446, 518] width 867 height 918
click at [657, 563] on div "Разместить" at bounding box center [837, 590] width 48 height 16
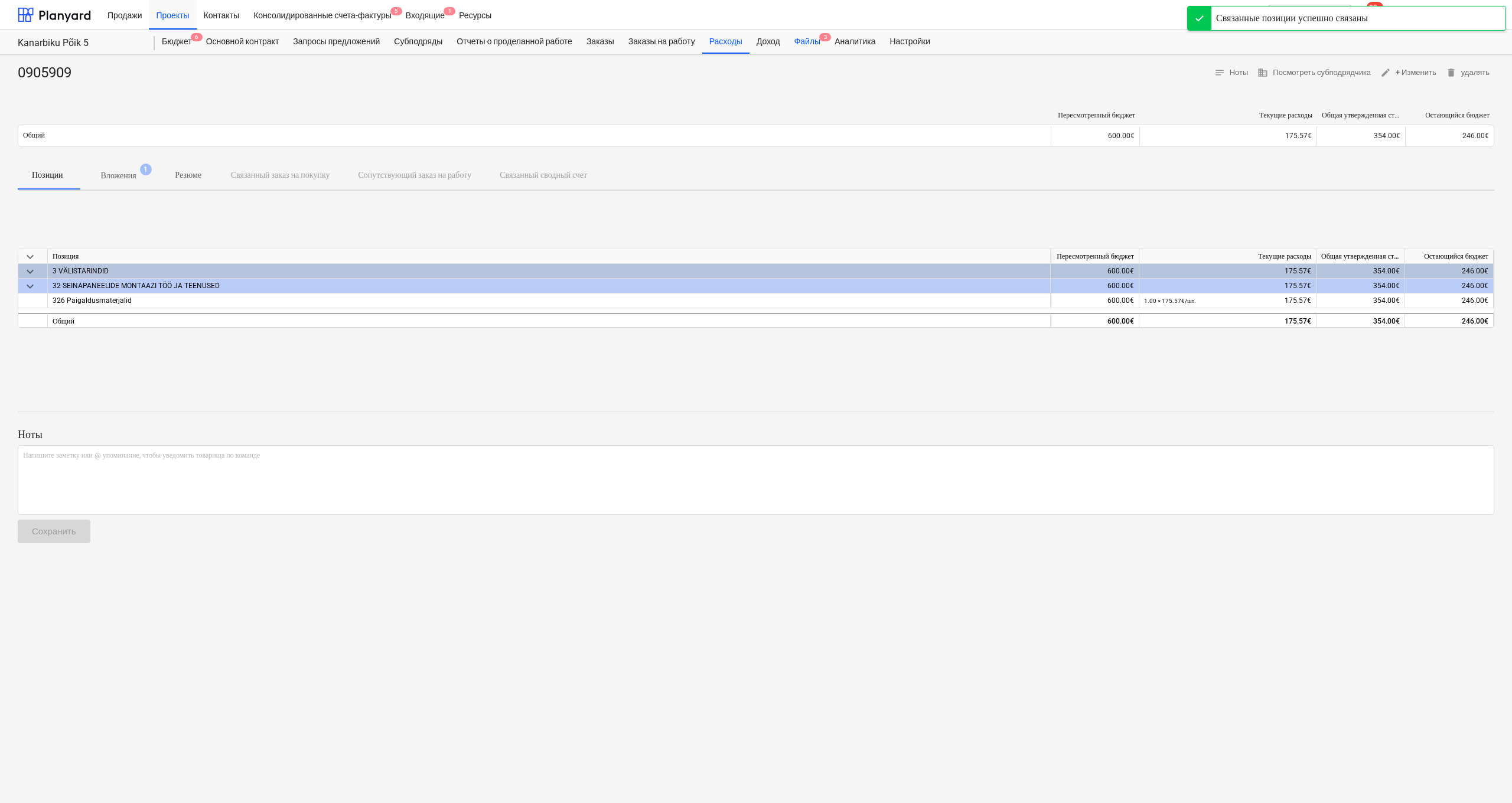
click at [655, 43] on div "Файлы 3" at bounding box center [807, 42] width 41 height 24
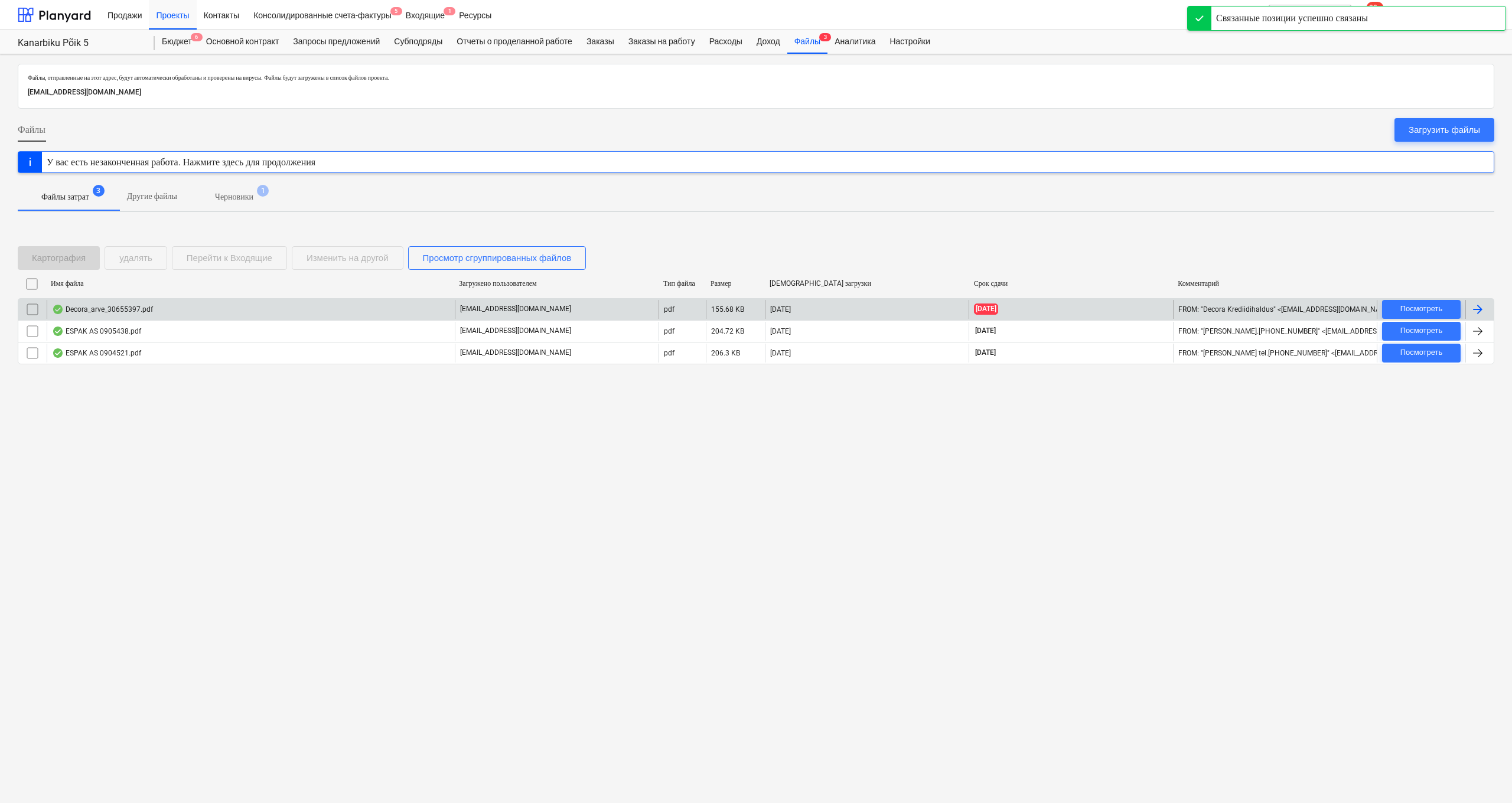
click at [202, 314] on div "Decora_arve_30655397.pdf" at bounding box center [251, 309] width 408 height 19
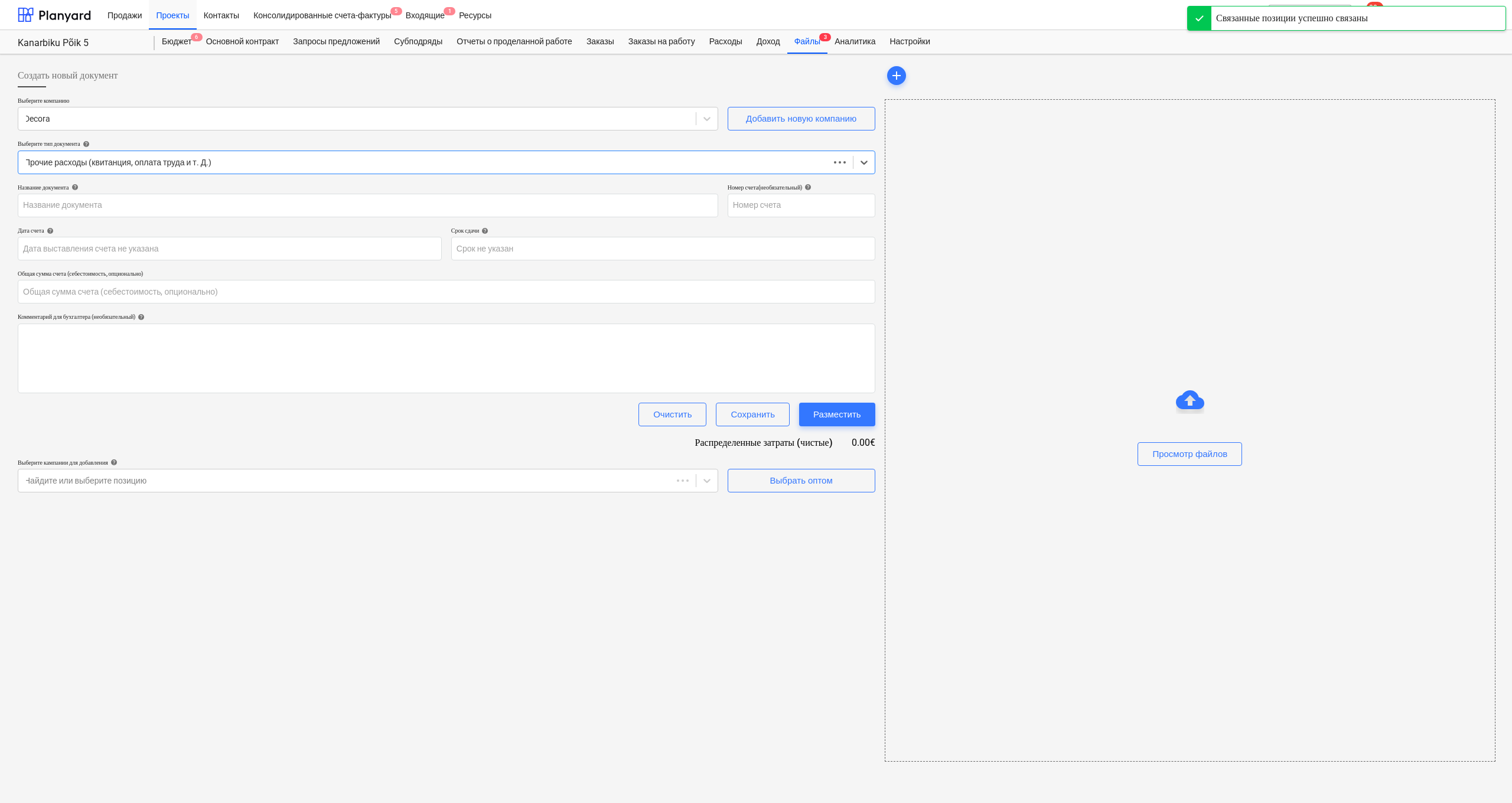
type input "0.00"
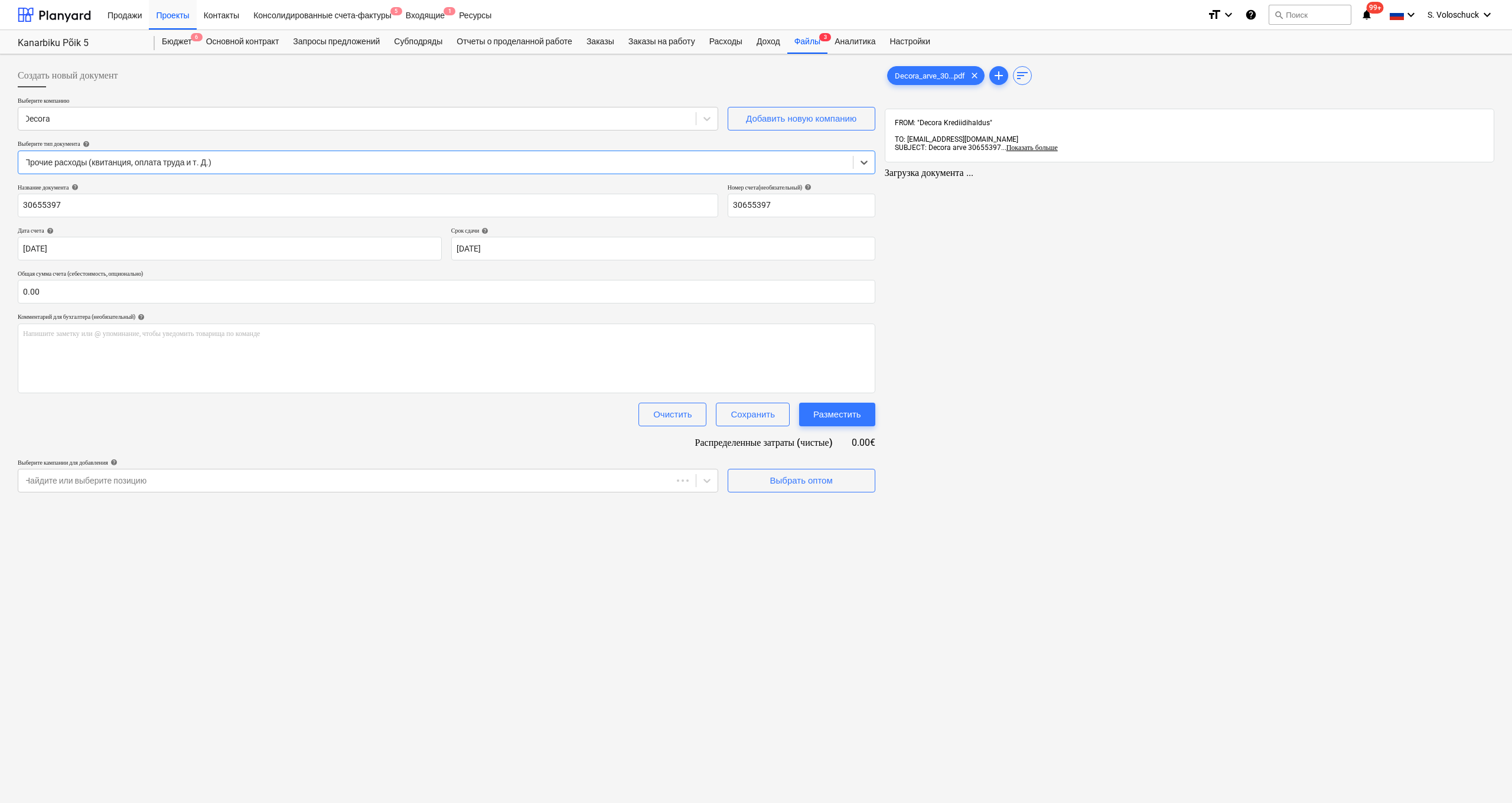
type input "30655397"
type input "15 Aug 2025"
type input "05 Sep 2025"
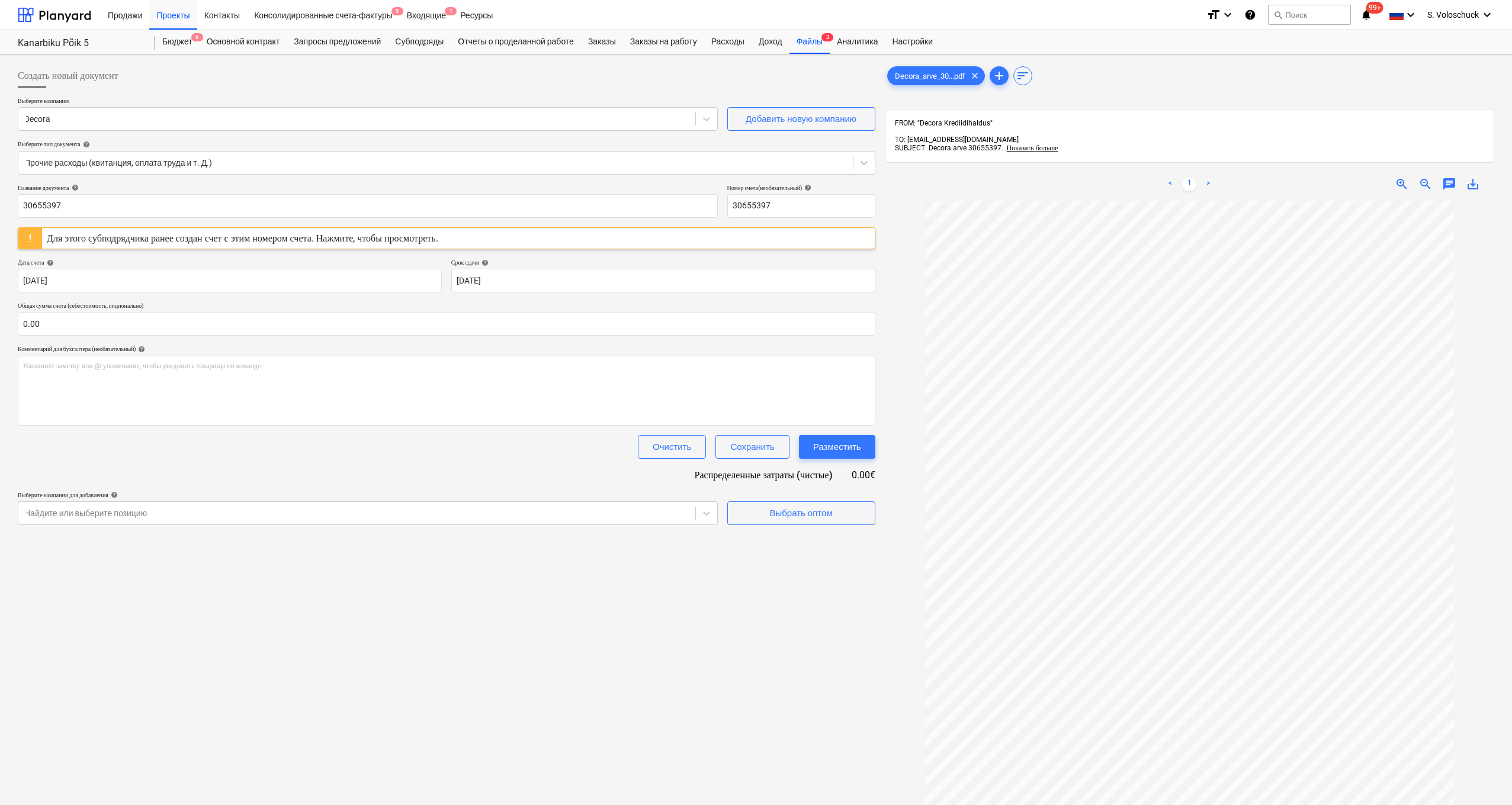
click at [443, 243] on div "Для этого субподрядчика ранее создан счет с этим номером счета. Нажмите, чтобы …" at bounding box center [242, 238] width 401 height 21
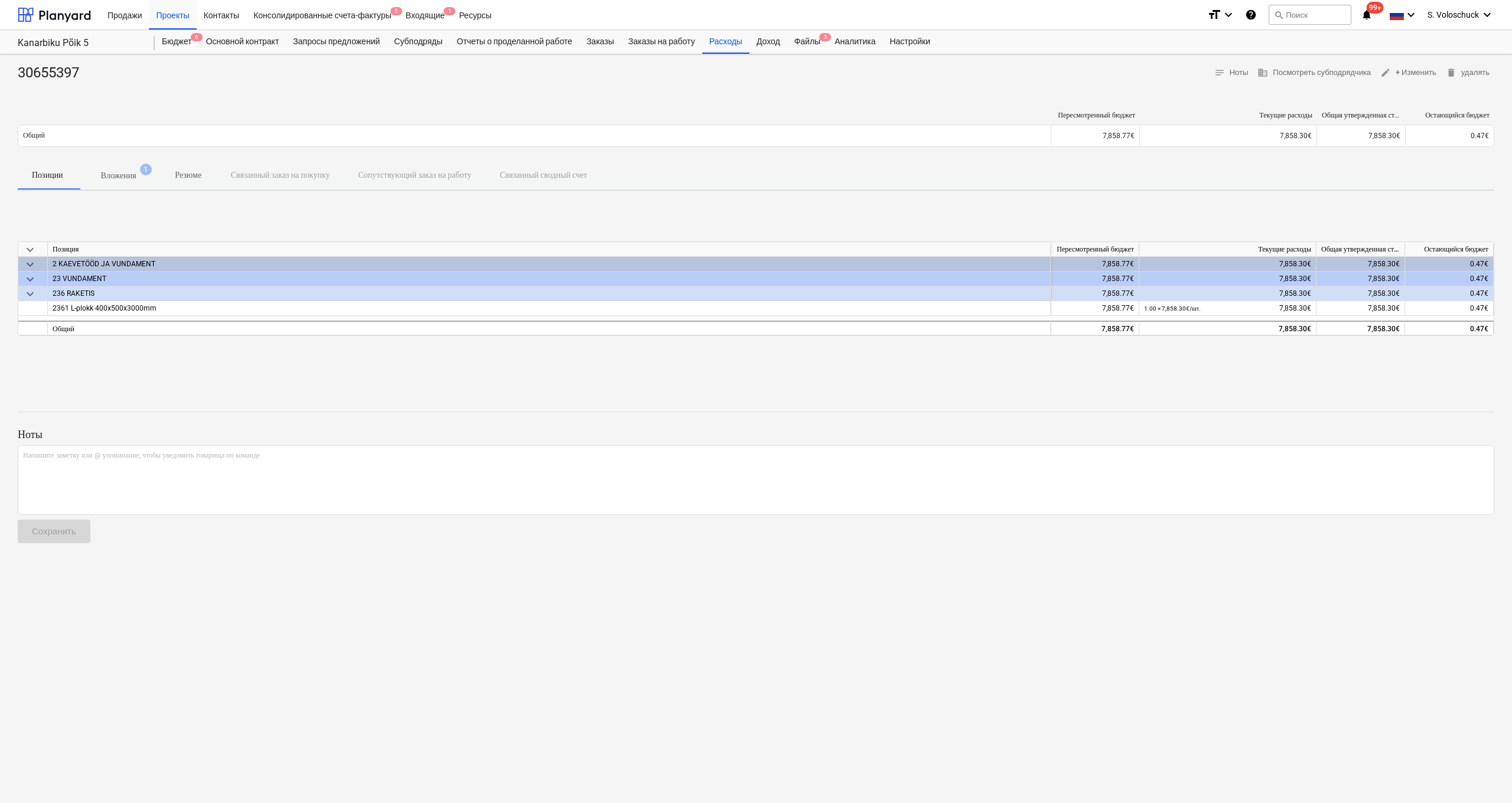
click at [124, 176] on p "Вложения" at bounding box center [119, 175] width 36 height 13
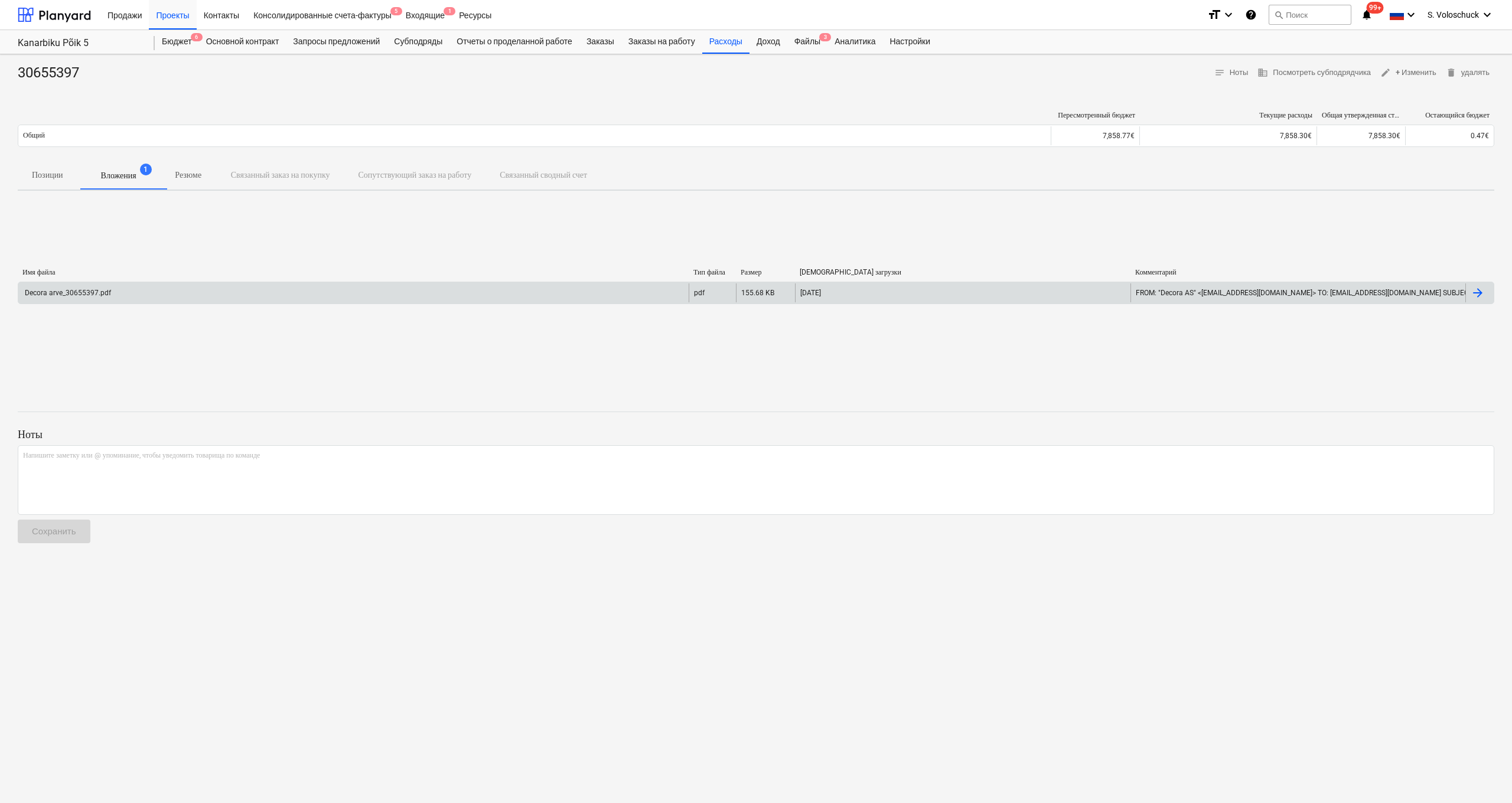
click at [237, 293] on div "Decora arve_30655397.pdf" at bounding box center [353, 292] width 670 height 19
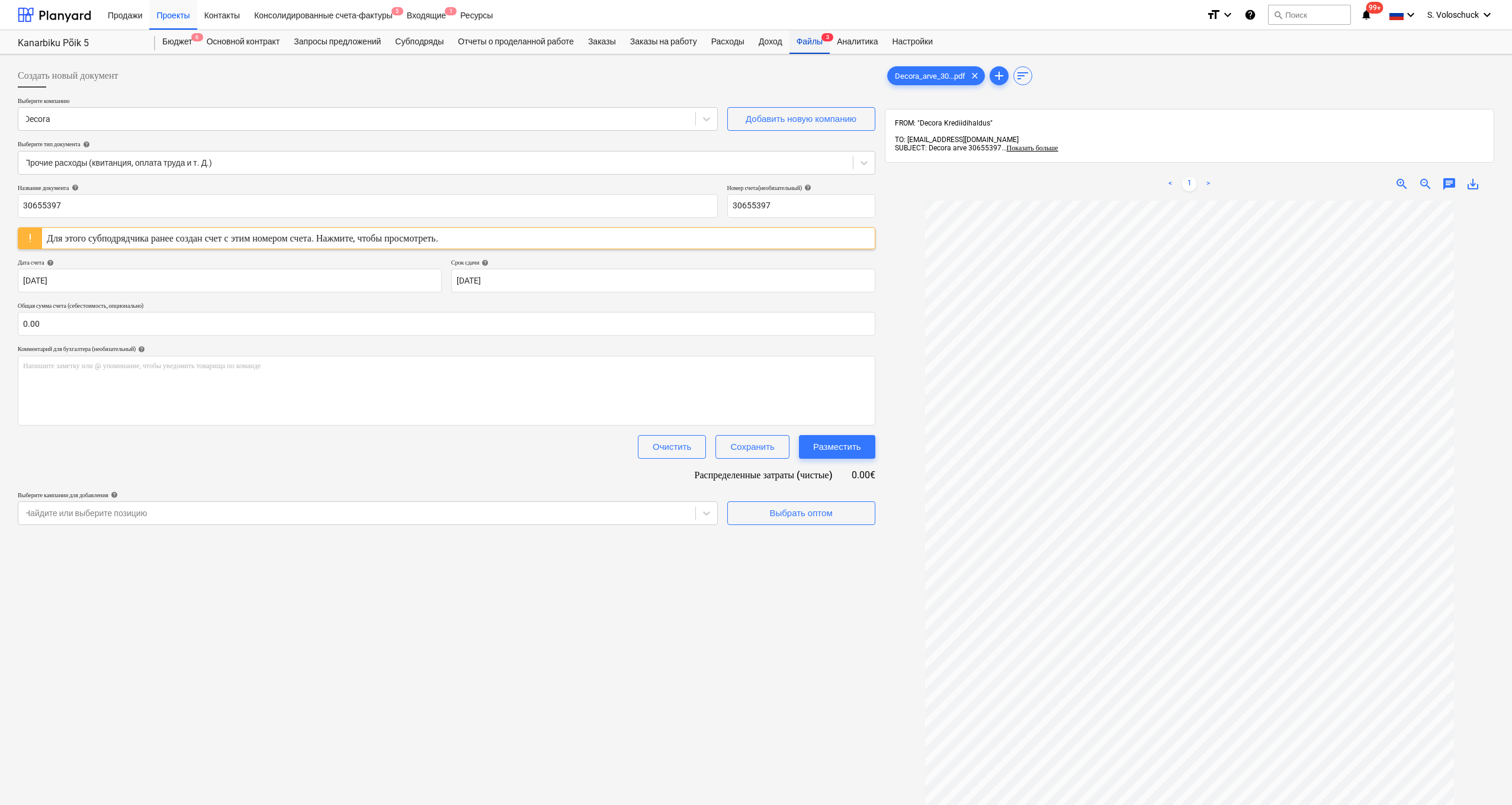
click at [657, 41] on div "Файлы 3" at bounding box center [809, 42] width 41 height 24
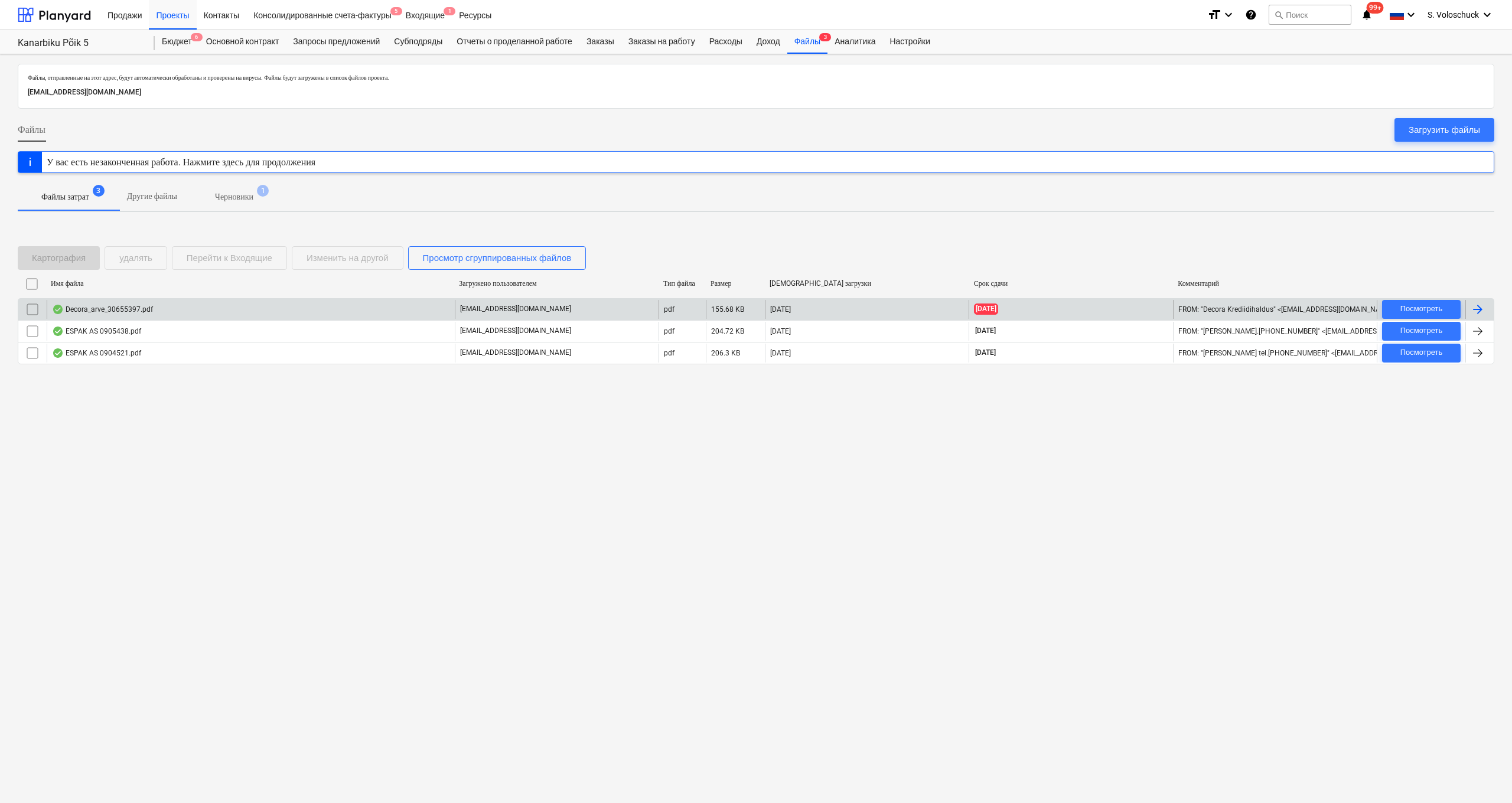
click at [34, 307] on input "checkbox" at bounding box center [32, 309] width 19 height 19
click at [143, 260] on div "удалять" at bounding box center [136, 258] width 33 height 16
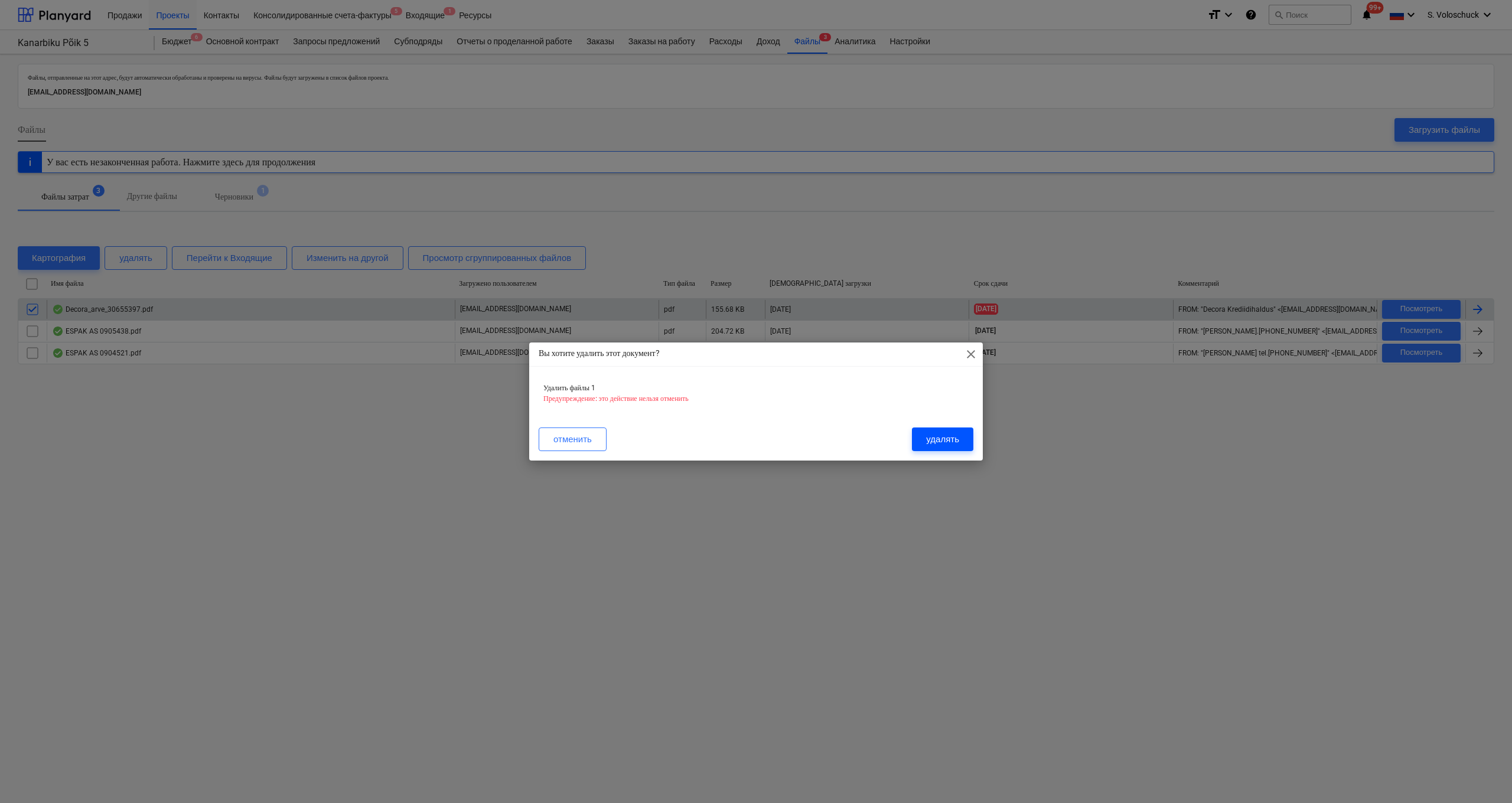
click at [655, 445] on button "удалять" at bounding box center [943, 440] width 61 height 24
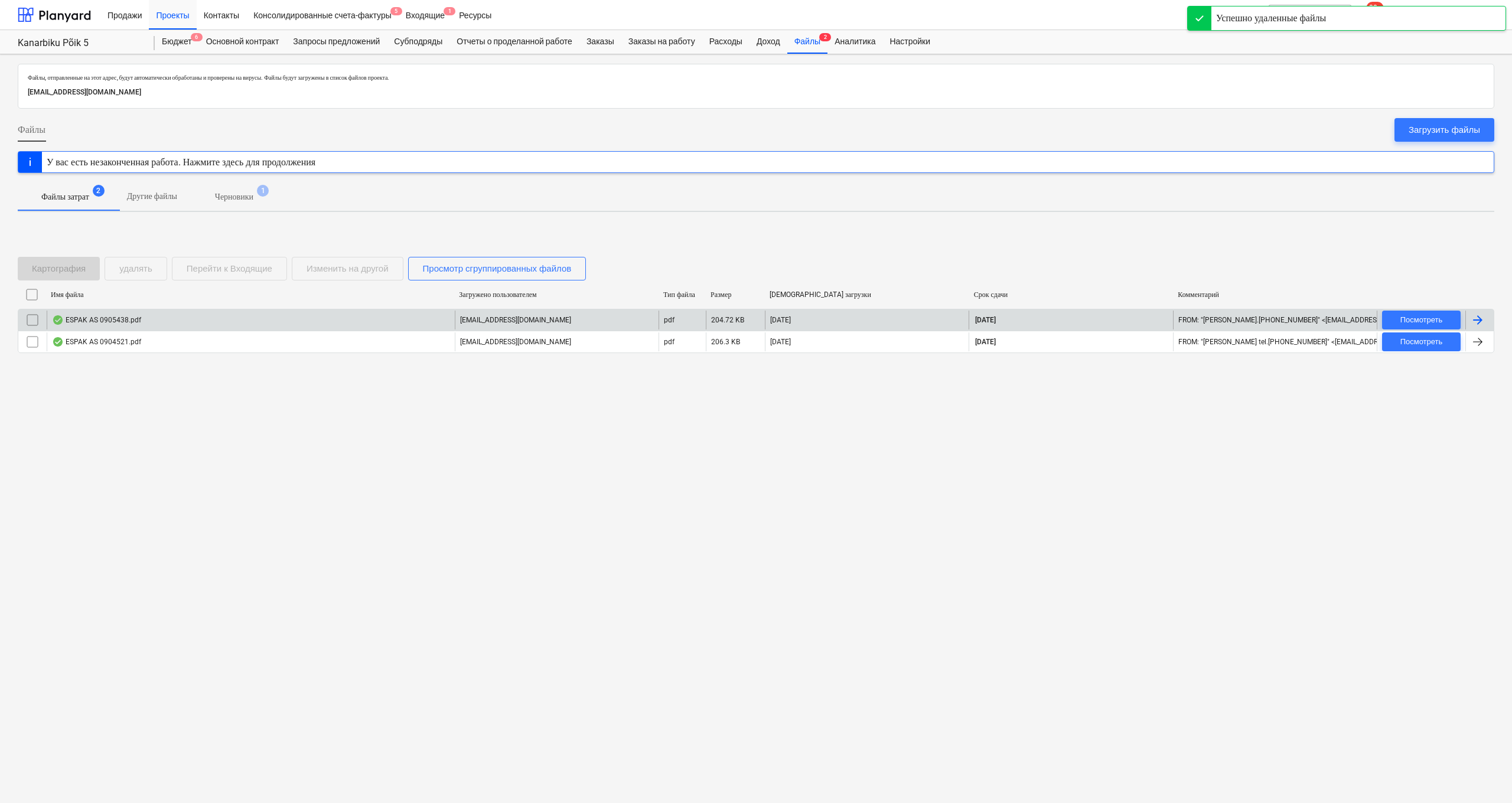
click at [359, 322] on div "ESPAK AS 0905438.pdf" at bounding box center [251, 320] width 408 height 19
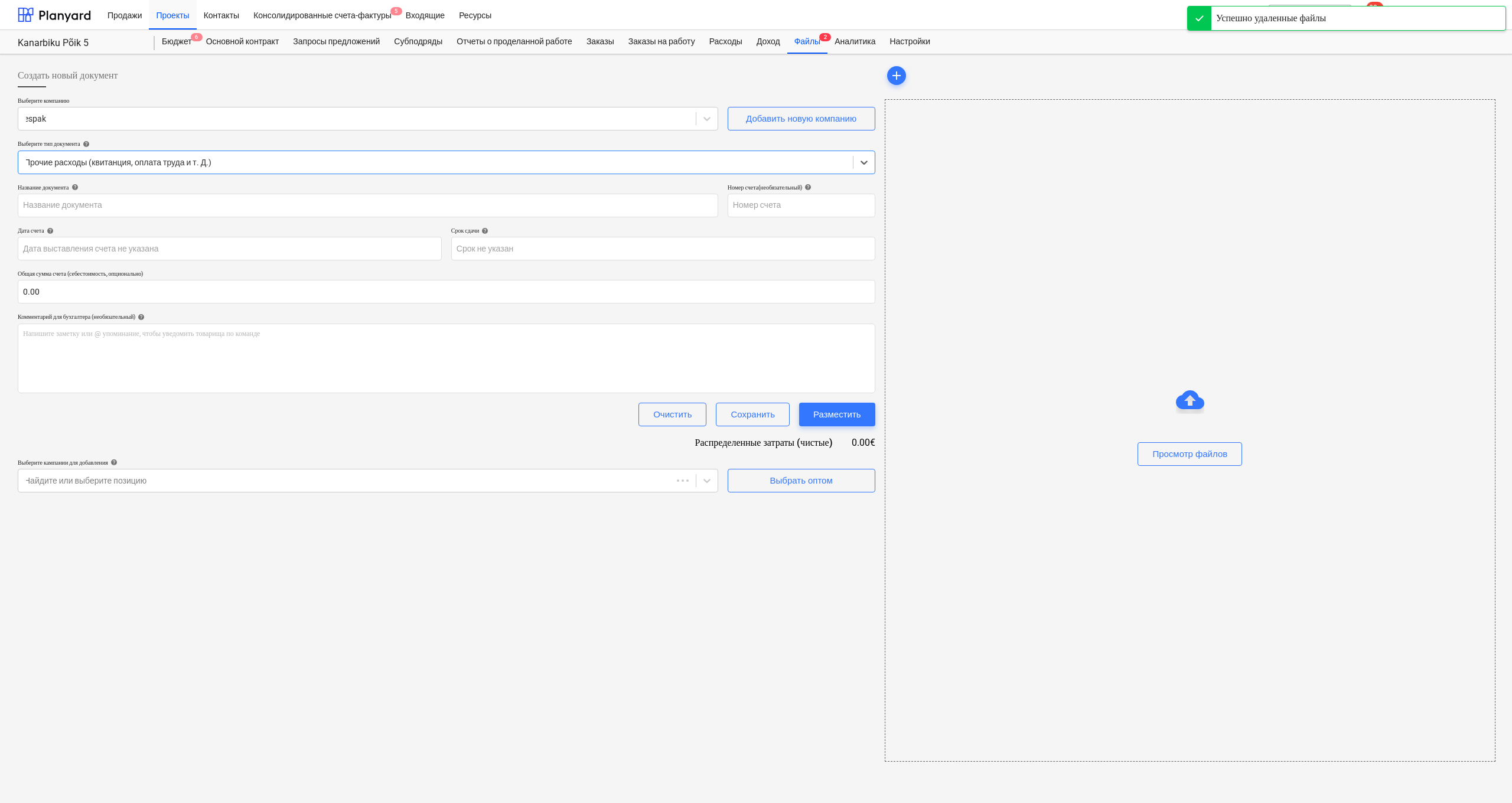
type input "0905438"
type input "09 Sep 2025"
type input "09 Oct 2025"
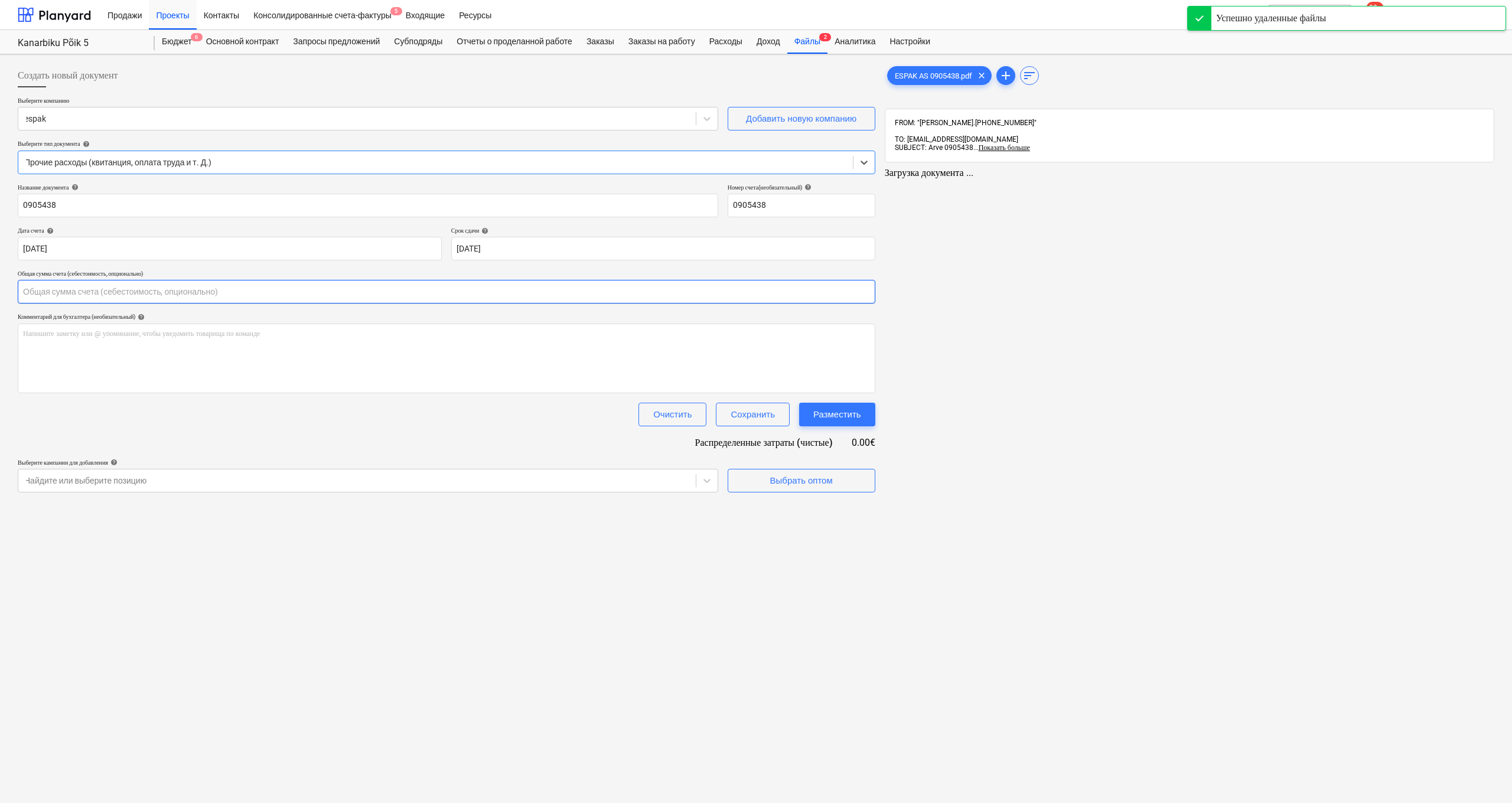
click at [457, 297] on input "text" at bounding box center [447, 292] width 857 height 24
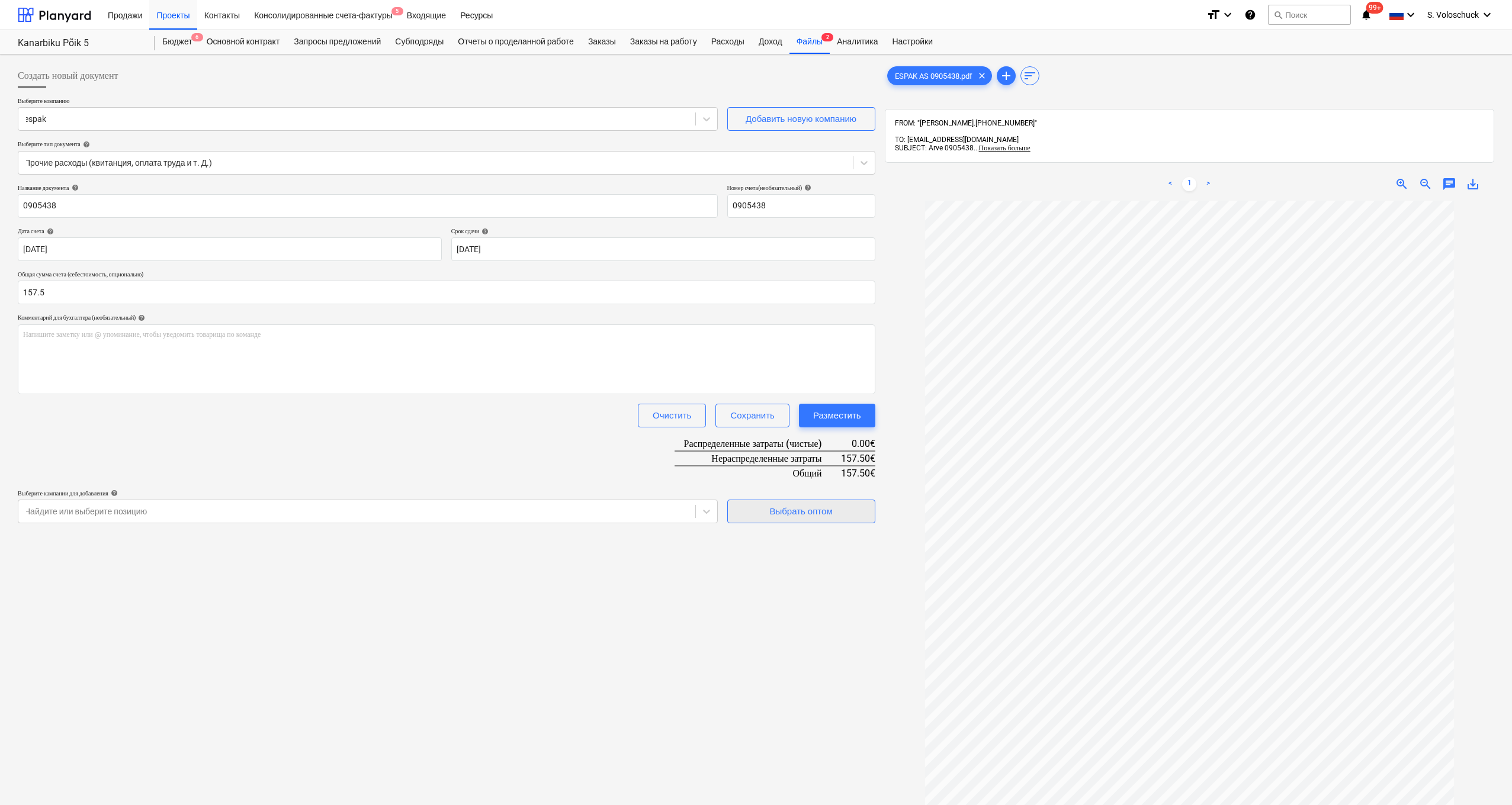
type input "157.50"
click at [657, 508] on div "Выбрать оптом" at bounding box center [800, 512] width 63 height 16
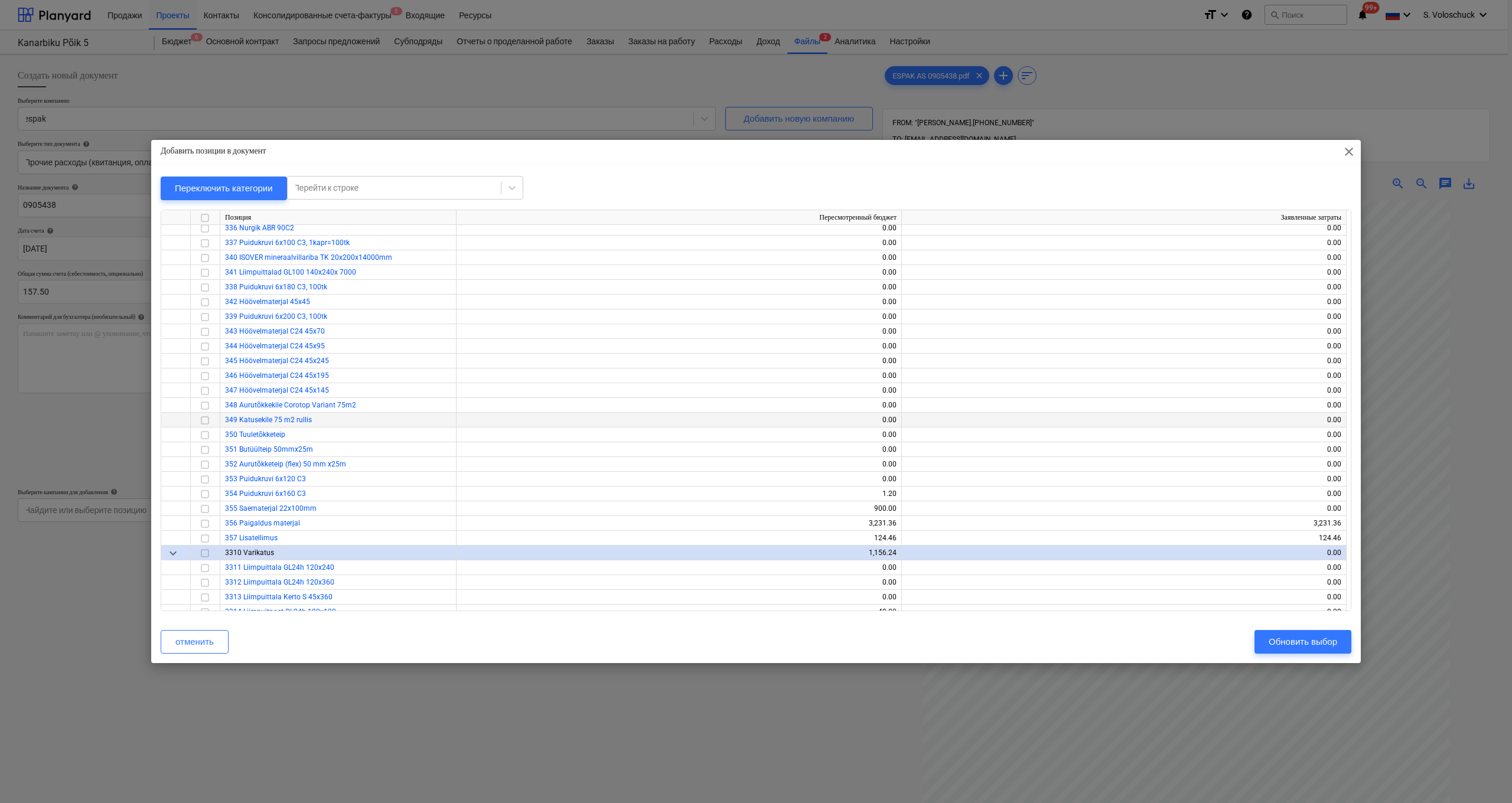
scroll to position [2709, 0]
click at [203, 535] on input "checkbox" at bounding box center [205, 537] width 14 height 14
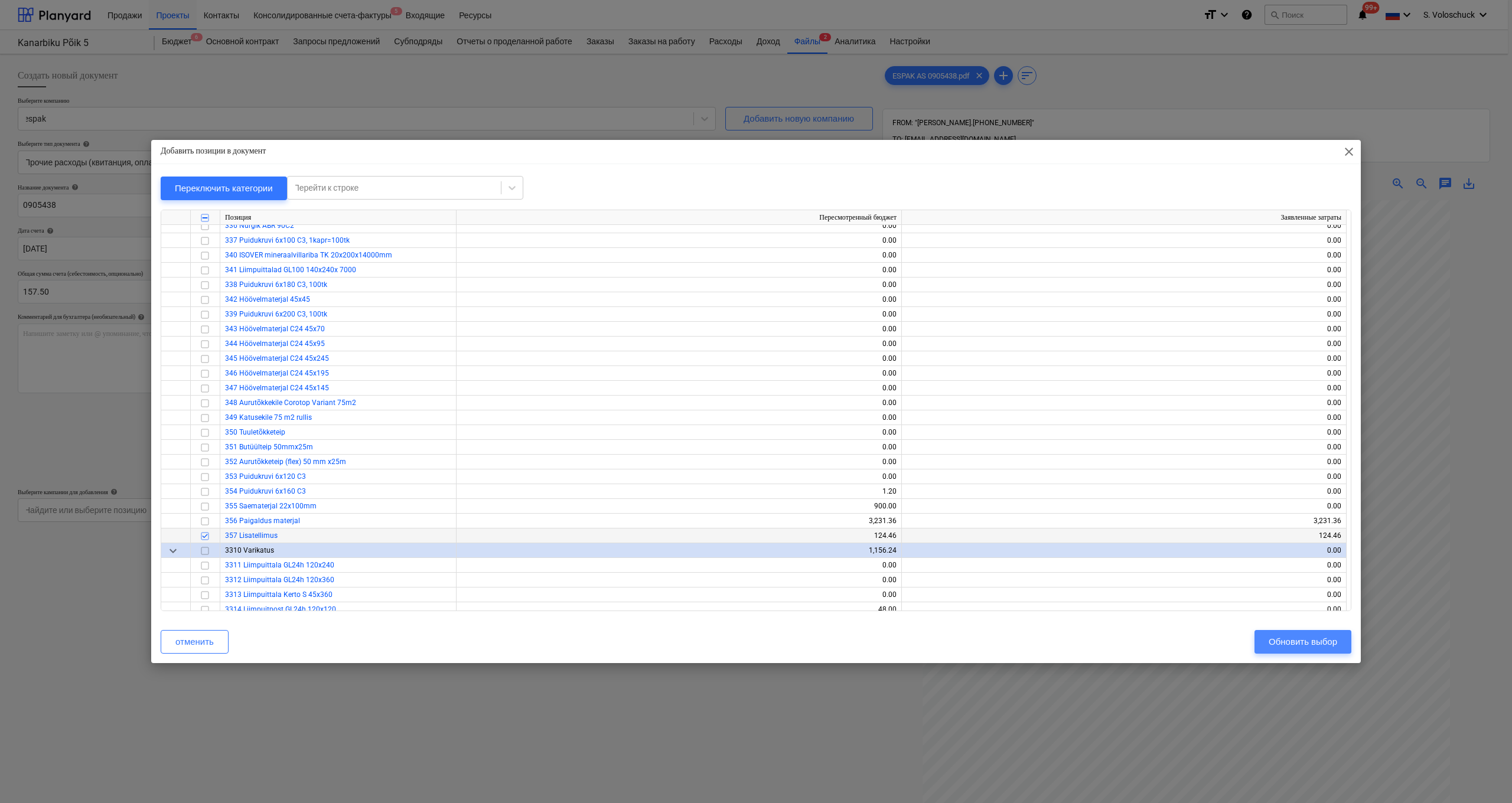
click at [655, 561] on div "Обновить выбор" at bounding box center [1303, 643] width 68 height 16
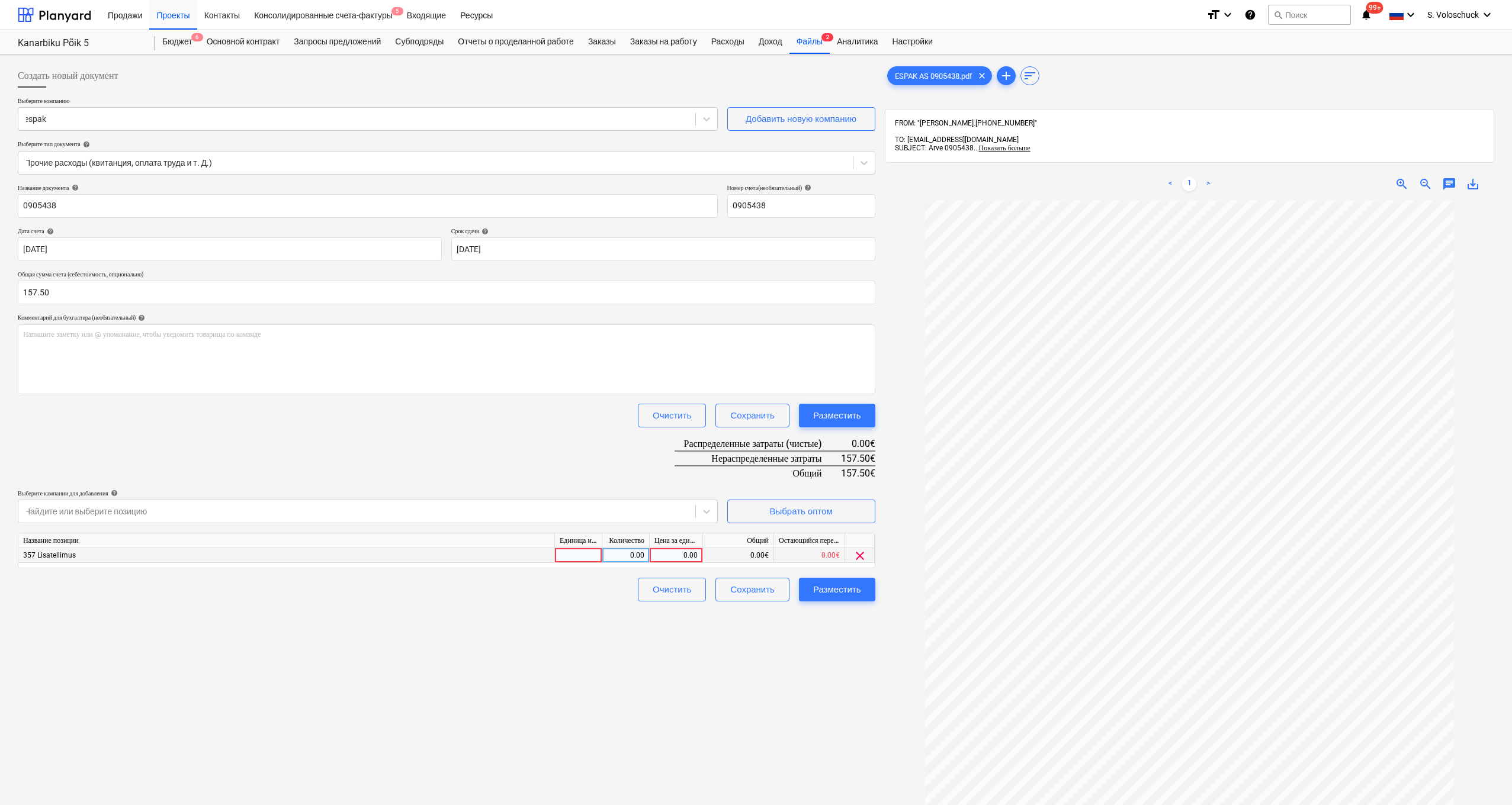
click at [657, 554] on div "0.00" at bounding box center [676, 555] width 44 height 15
type input "157.5"
click at [657, 563] on div "Разместить" at bounding box center [837, 590] width 48 height 16
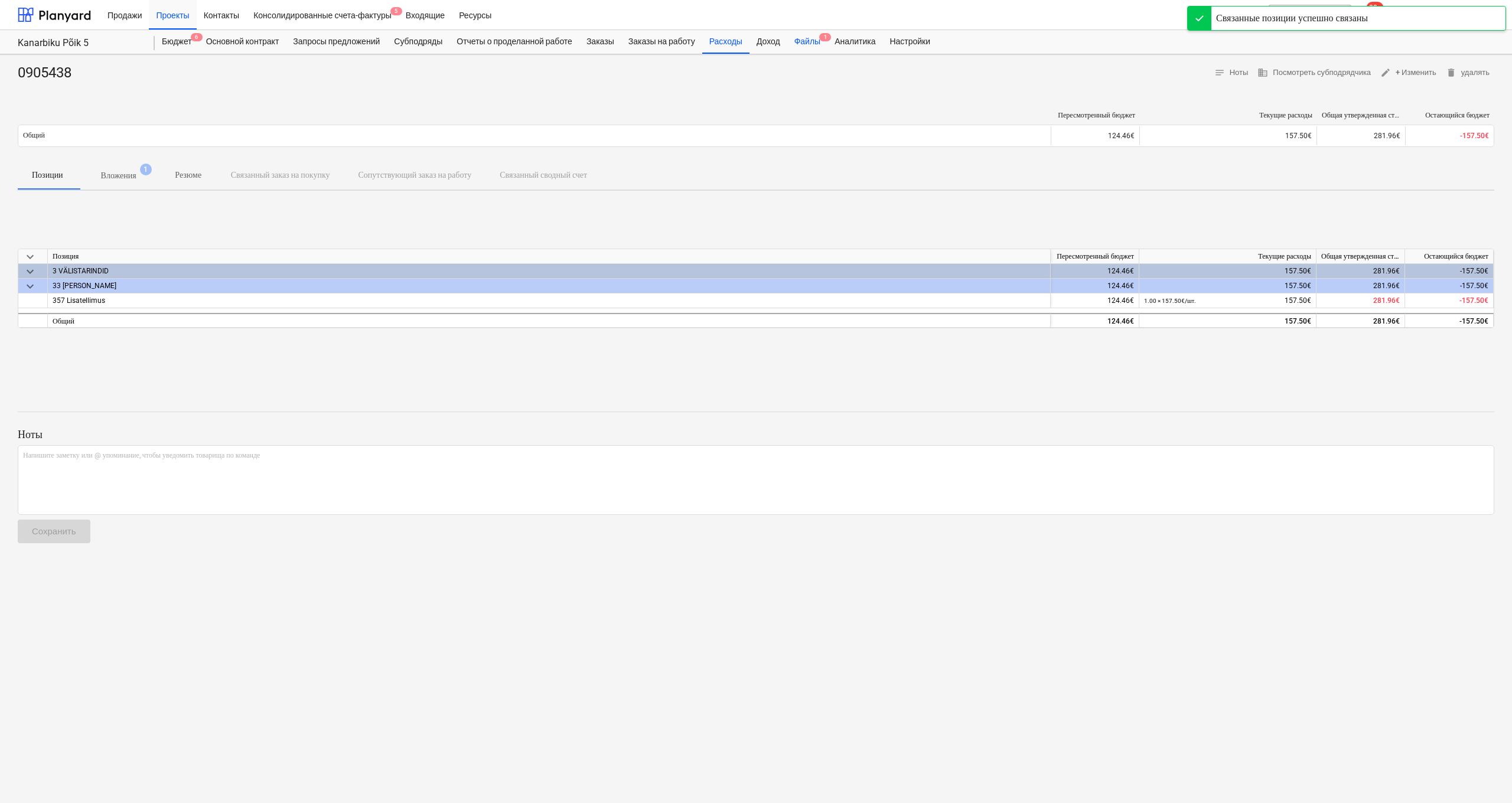
click at [655, 38] on div "Файлы 1" at bounding box center [807, 42] width 41 height 24
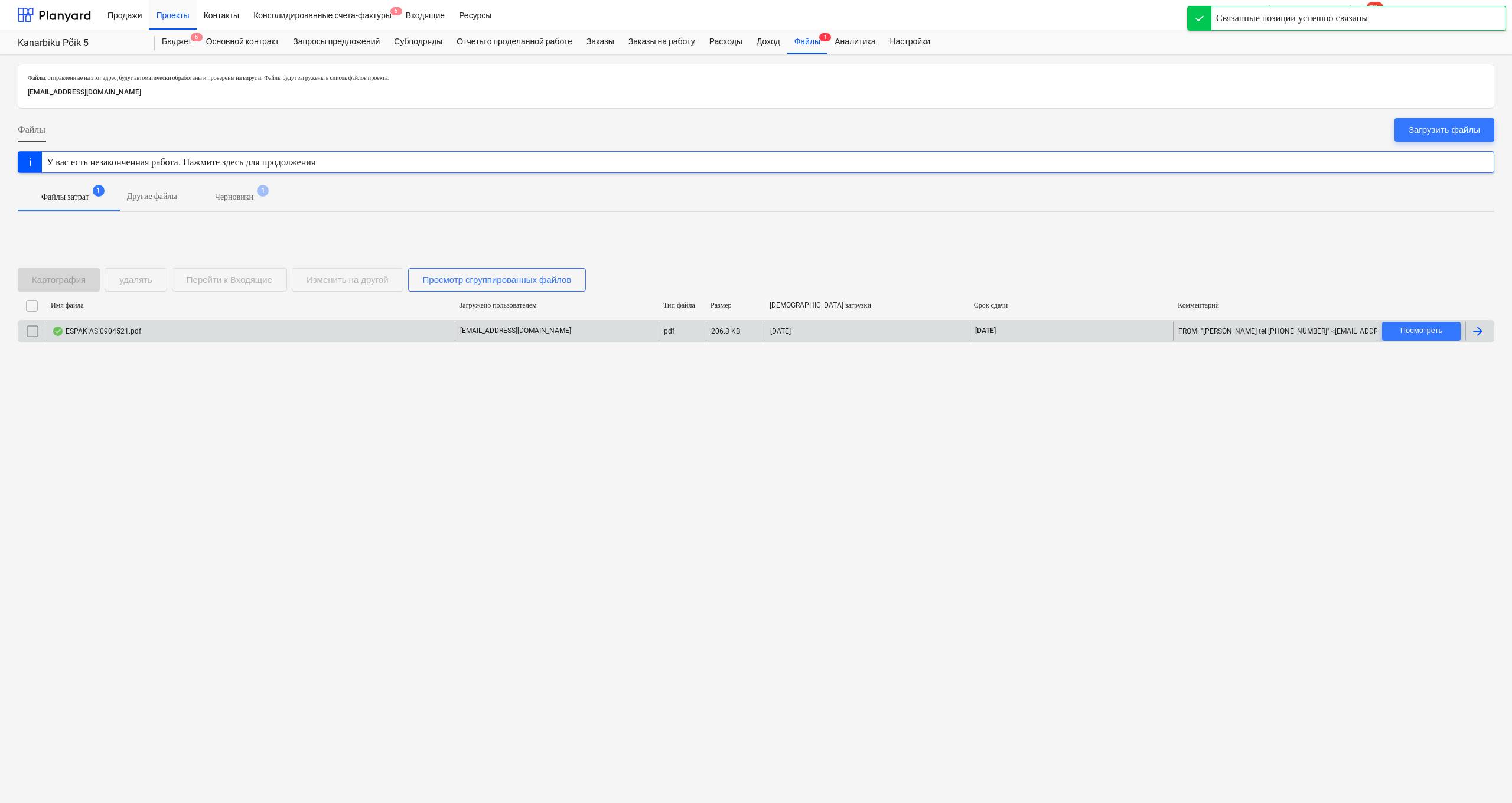
click at [250, 326] on div "ESPAK AS 0904521.pdf" at bounding box center [251, 331] width 408 height 19
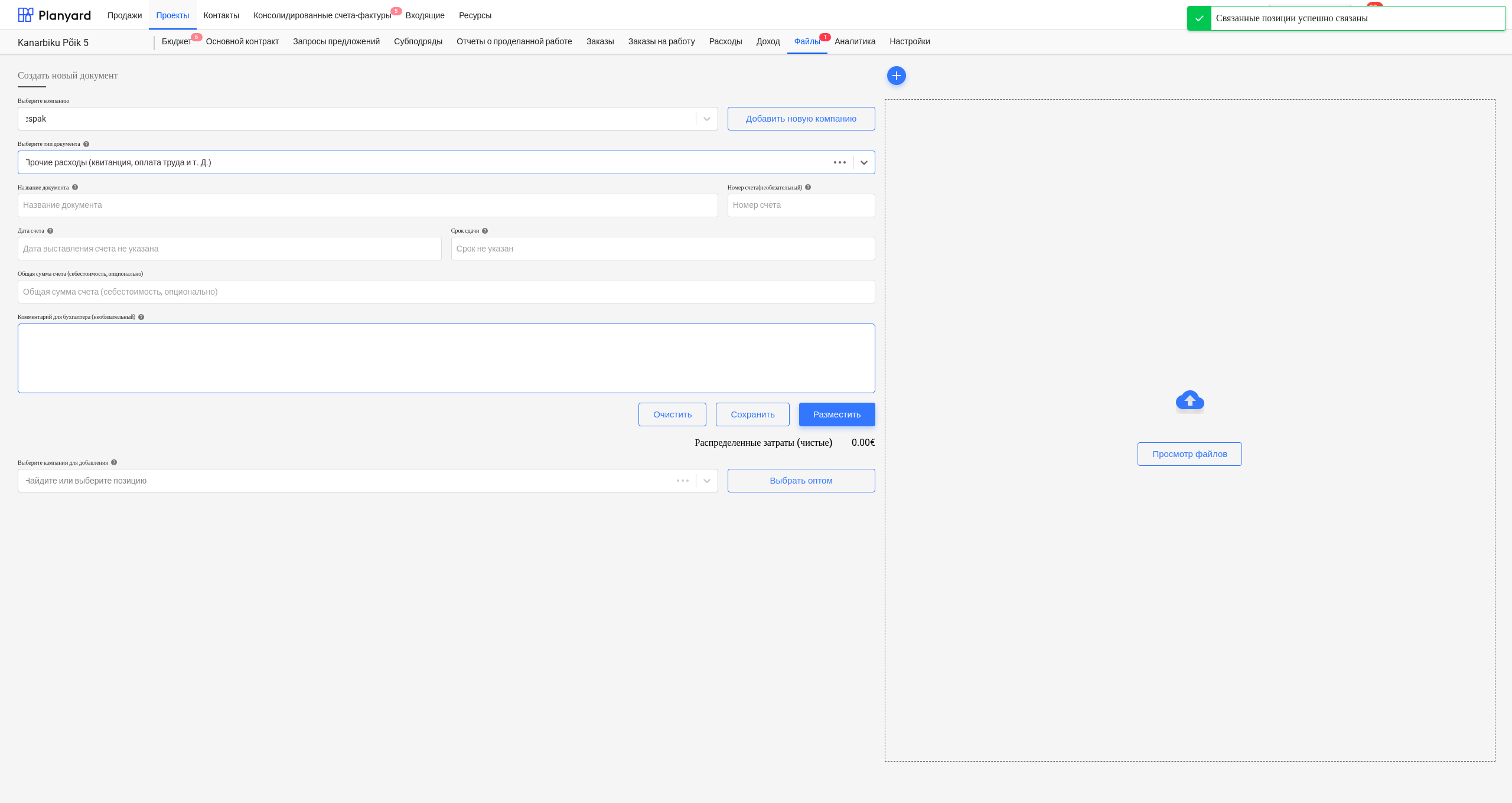
type input "0.00"
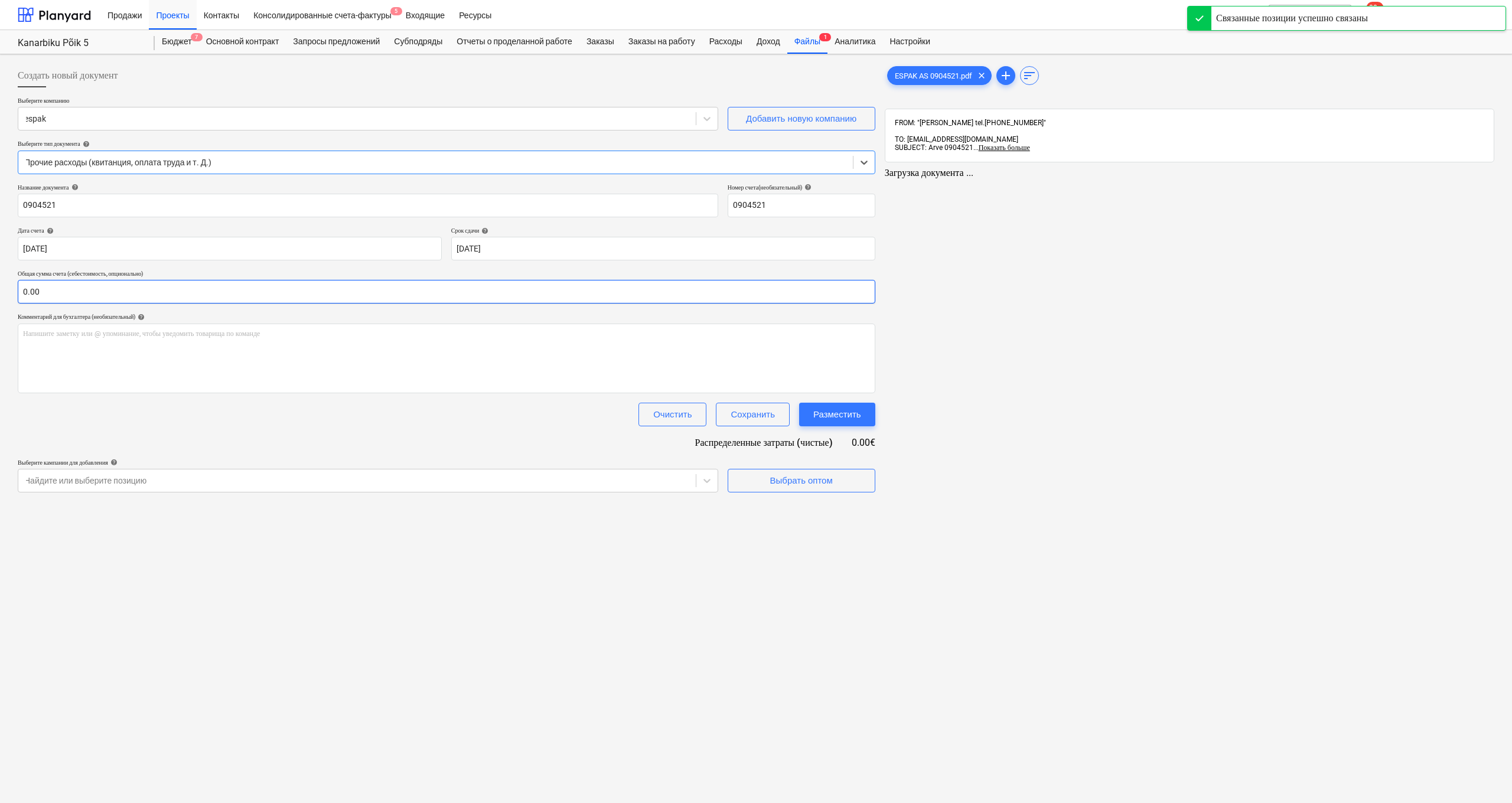
type input "0904521"
type input "08 Sep 2025"
type input "08 Oct 2025"
click at [94, 295] on input "text" at bounding box center [447, 292] width 857 height 24
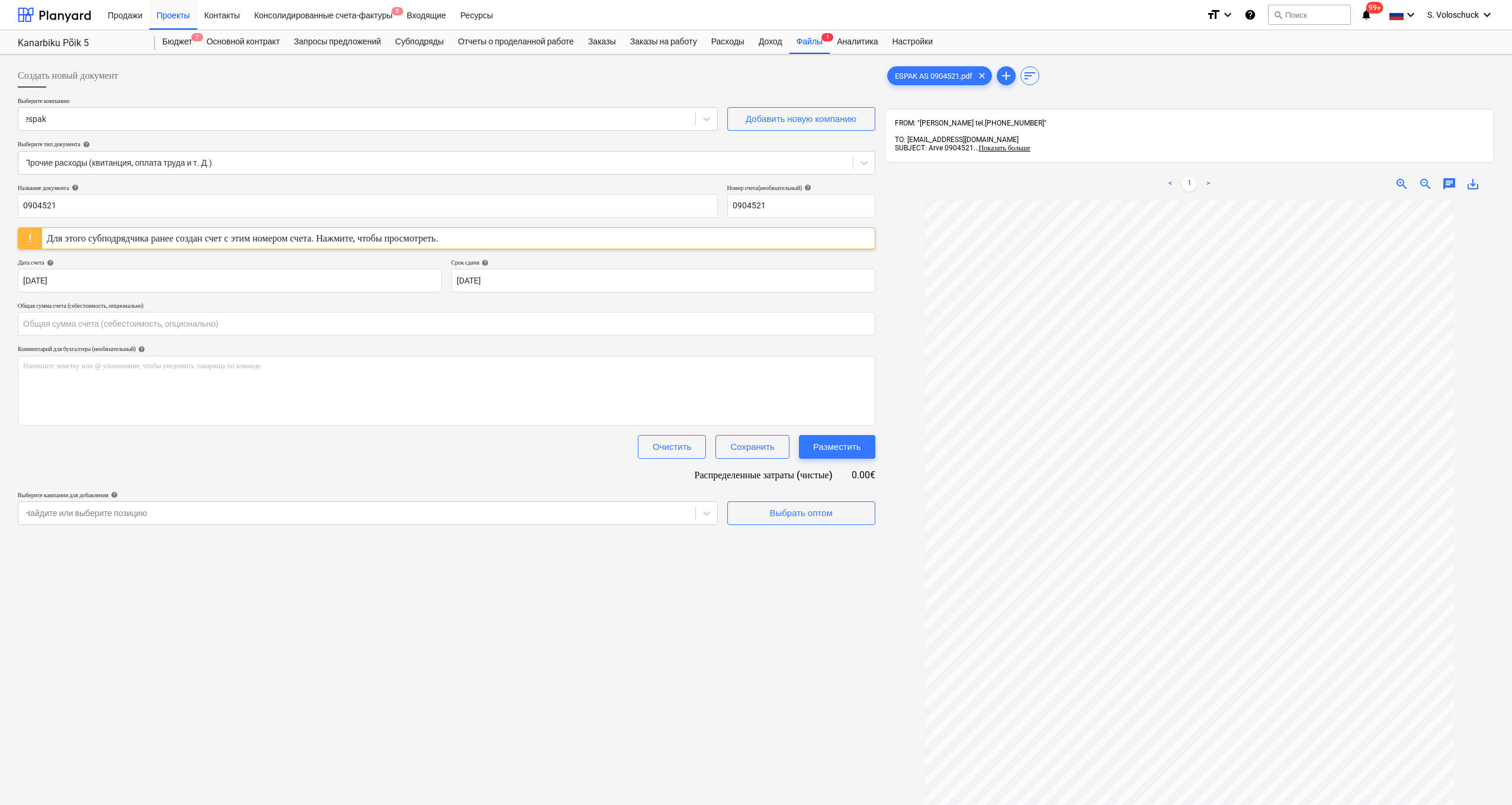
type input "0.00"
click at [232, 238] on div "Для этого субподрядчика ранее создан счет с этим номером счета. Нажмите, чтобы …" at bounding box center [242, 237] width 391 height 11
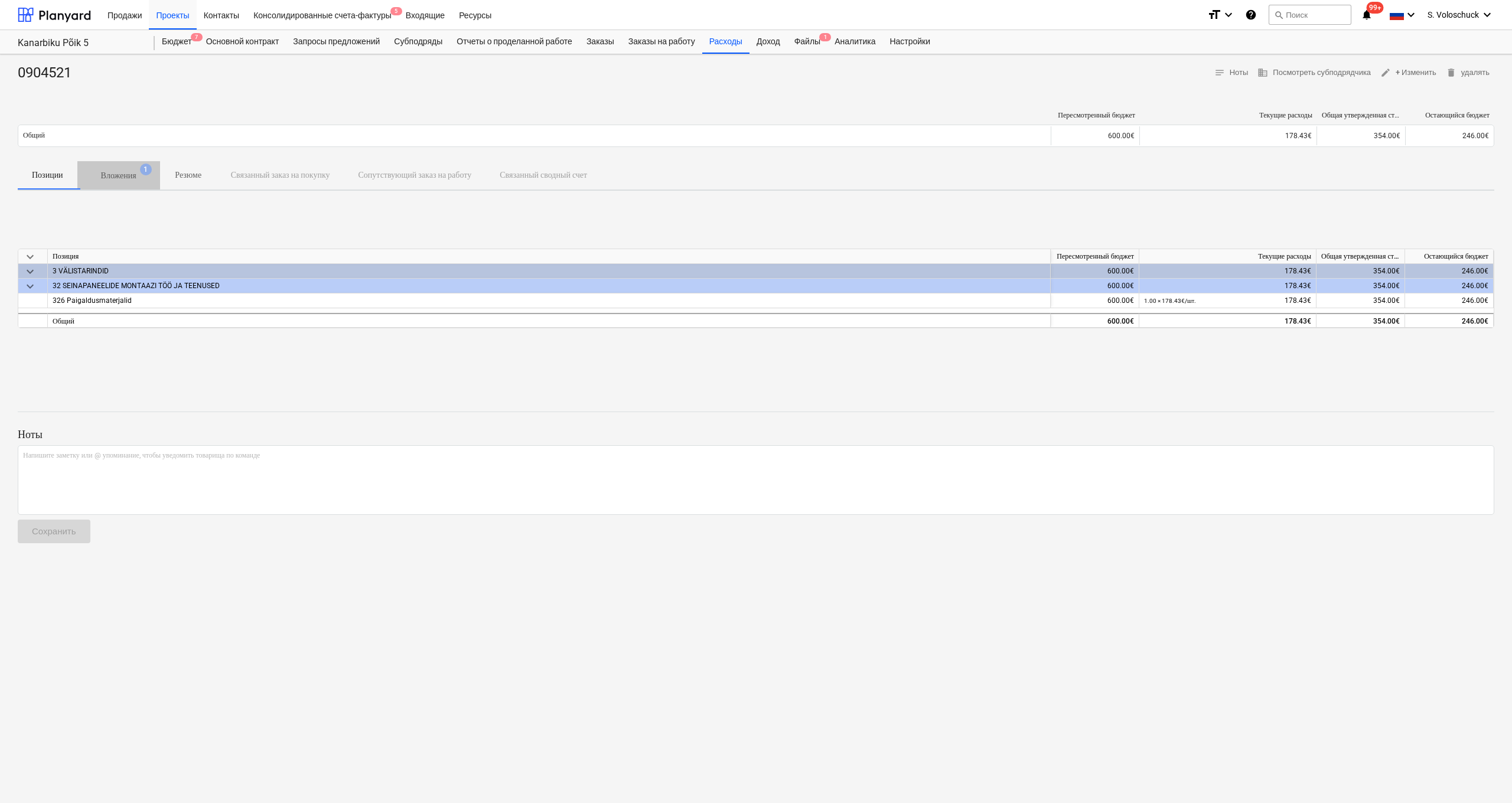
click at [129, 176] on p "Вложения" at bounding box center [119, 175] width 36 height 13
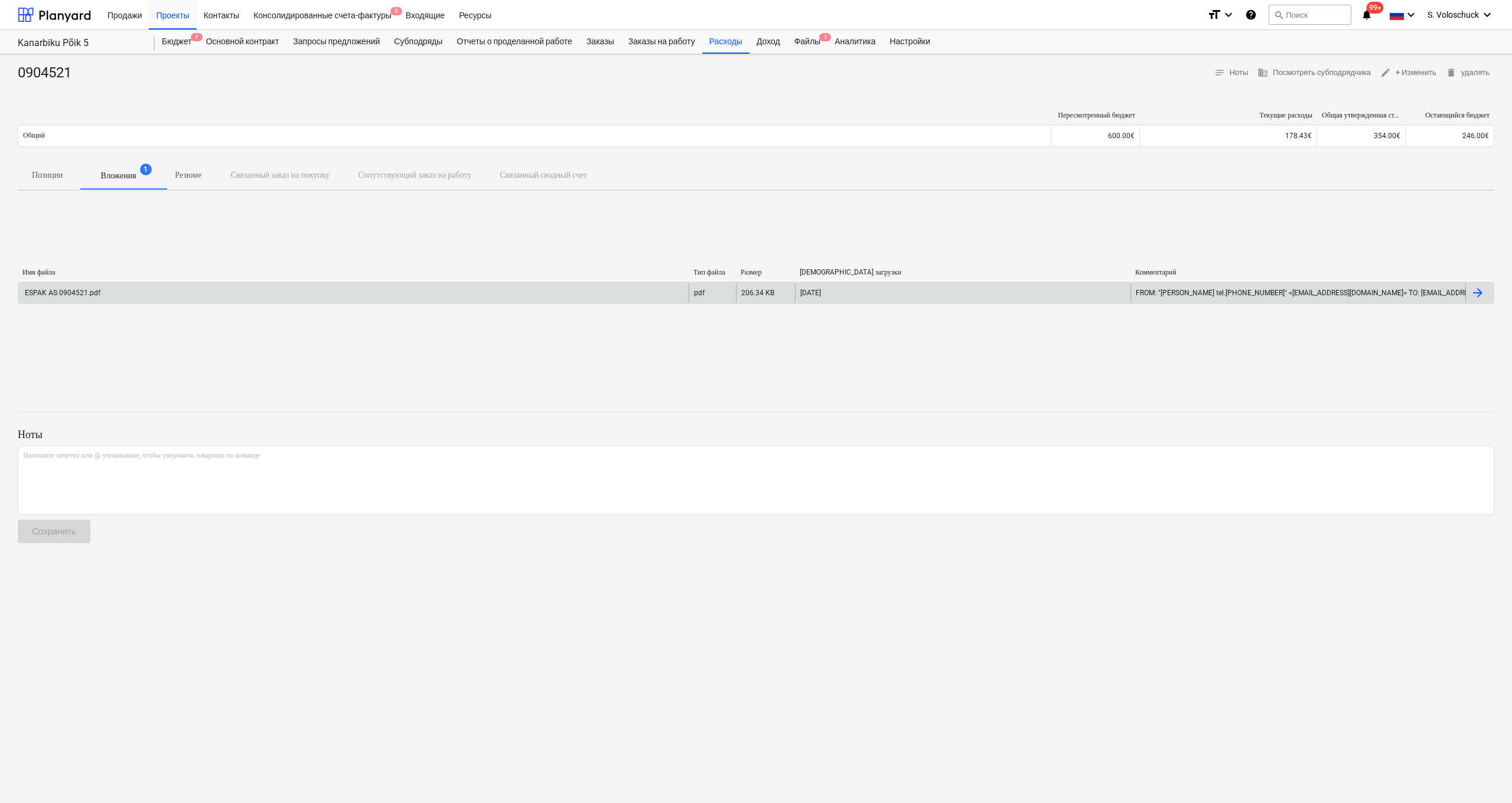
click at [392, 291] on div "ESPAK AS 0904521.pdf" at bounding box center [353, 292] width 670 height 19
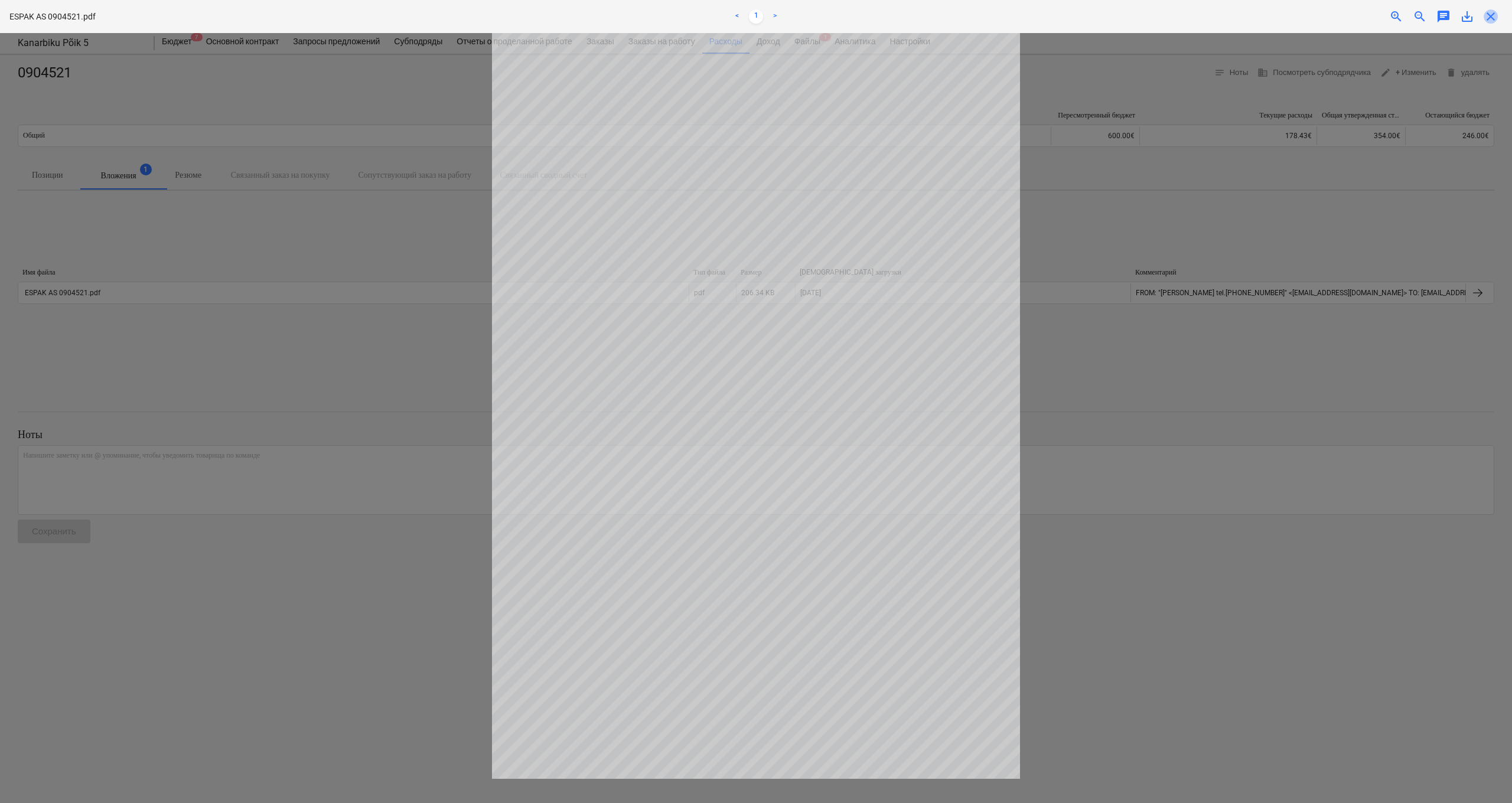
click at [655, 15] on span "close" at bounding box center [1491, 17] width 14 height 14
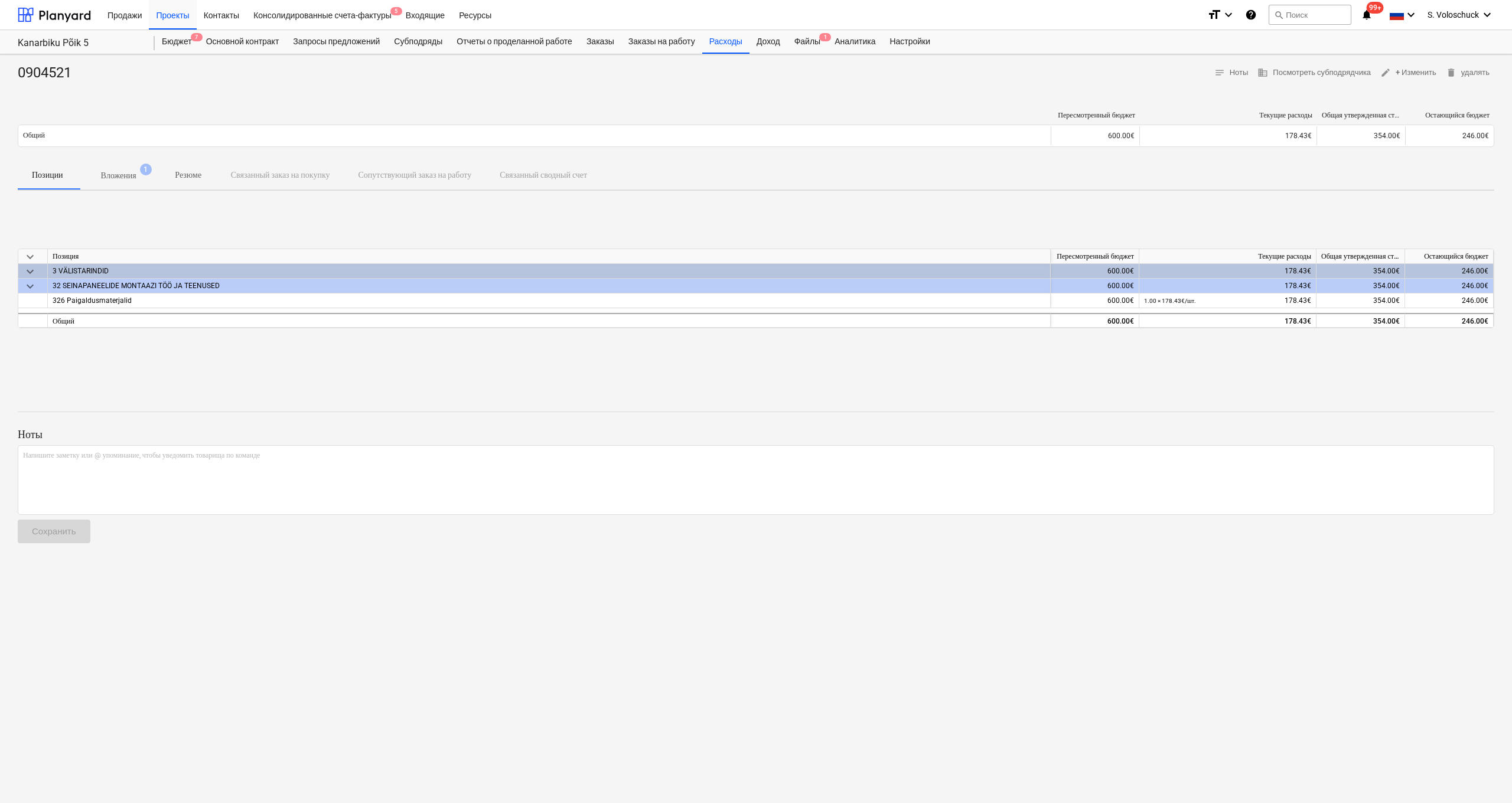
click at [123, 179] on p "Вложения" at bounding box center [119, 175] width 36 height 13
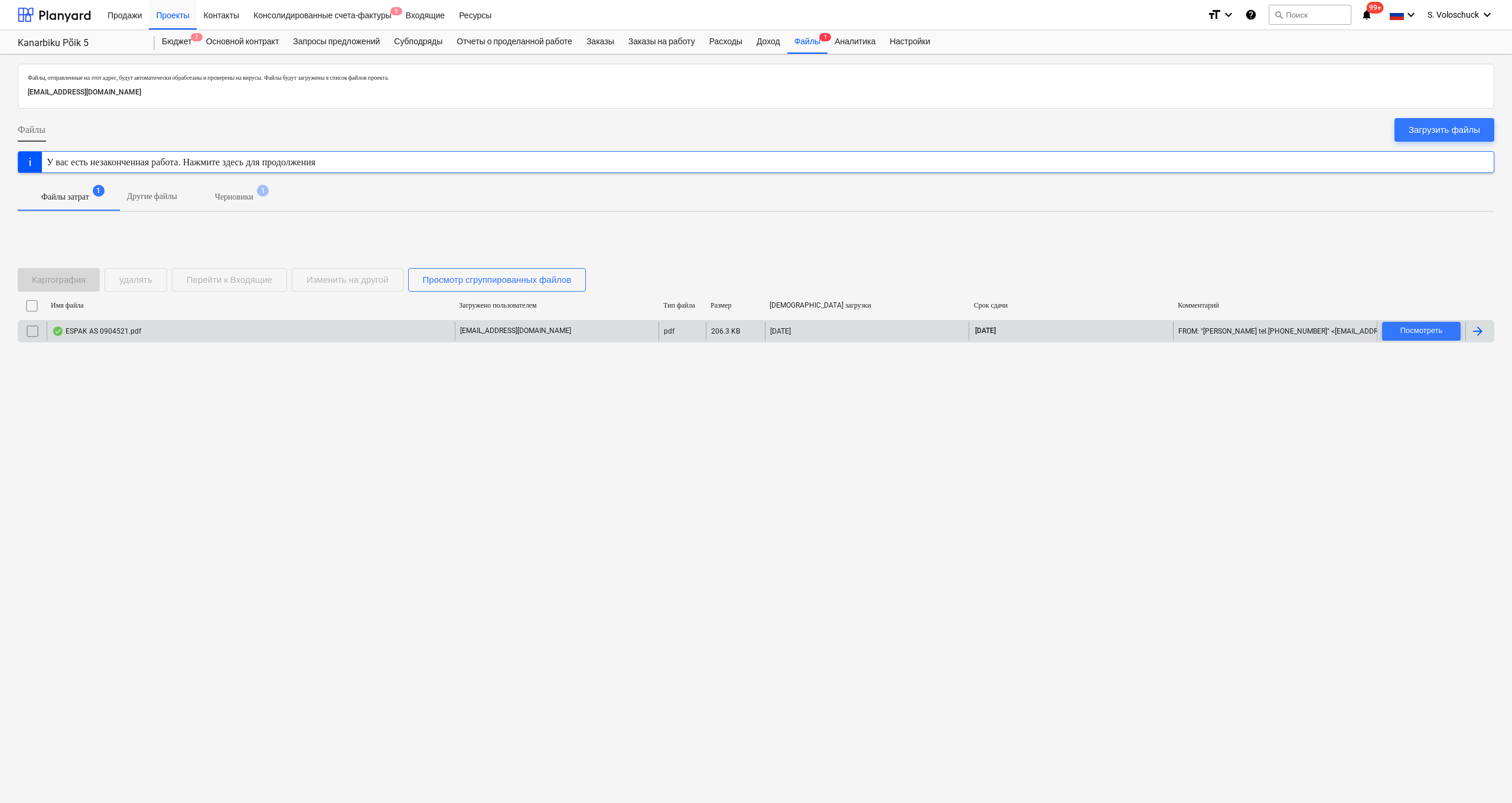
click at [38, 334] on input "checkbox" at bounding box center [32, 331] width 19 height 19
click at [152, 282] on div "удалять" at bounding box center [136, 280] width 33 height 16
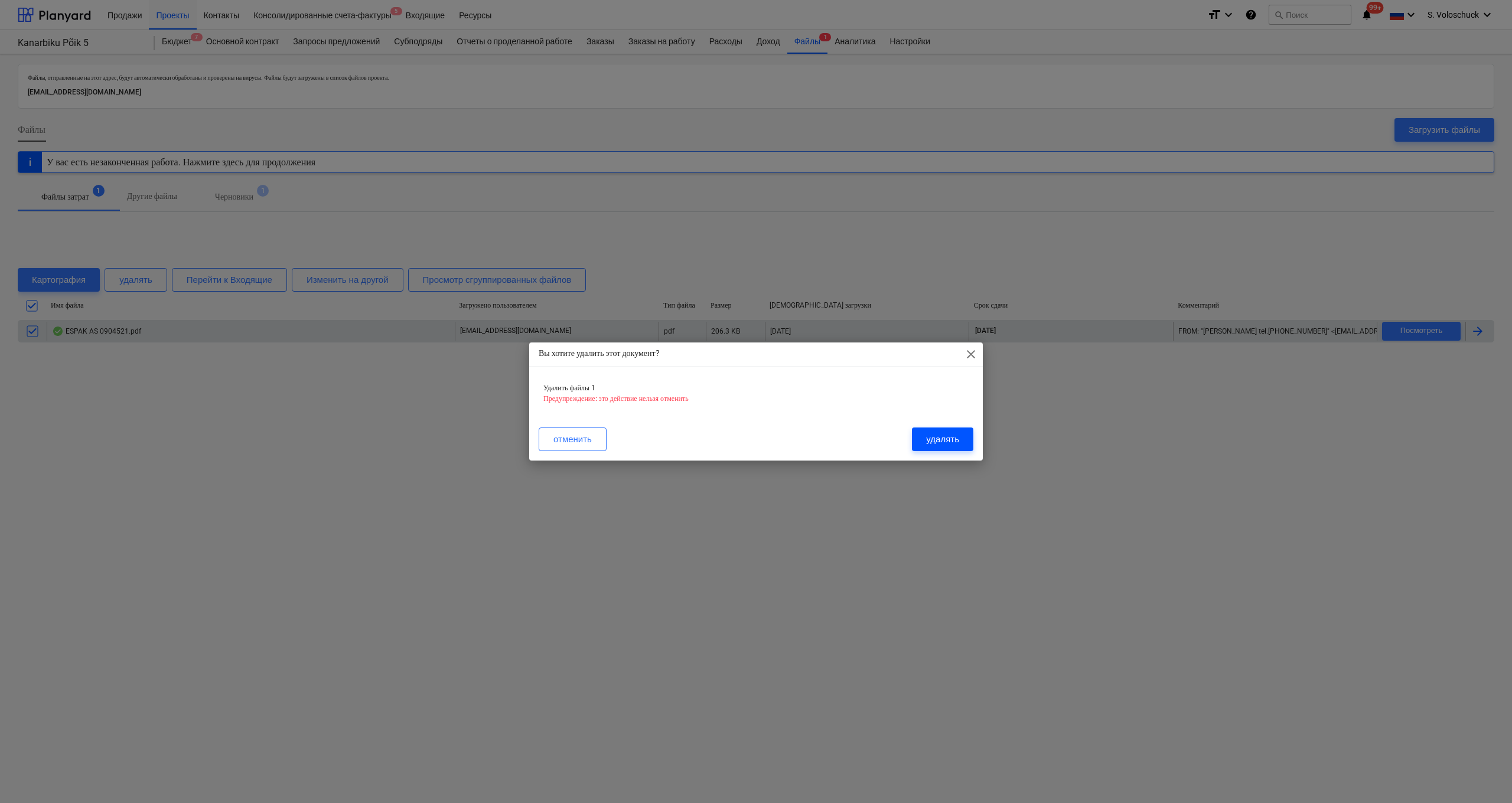
click at [655, 443] on div "удалять" at bounding box center [943, 440] width 33 height 16
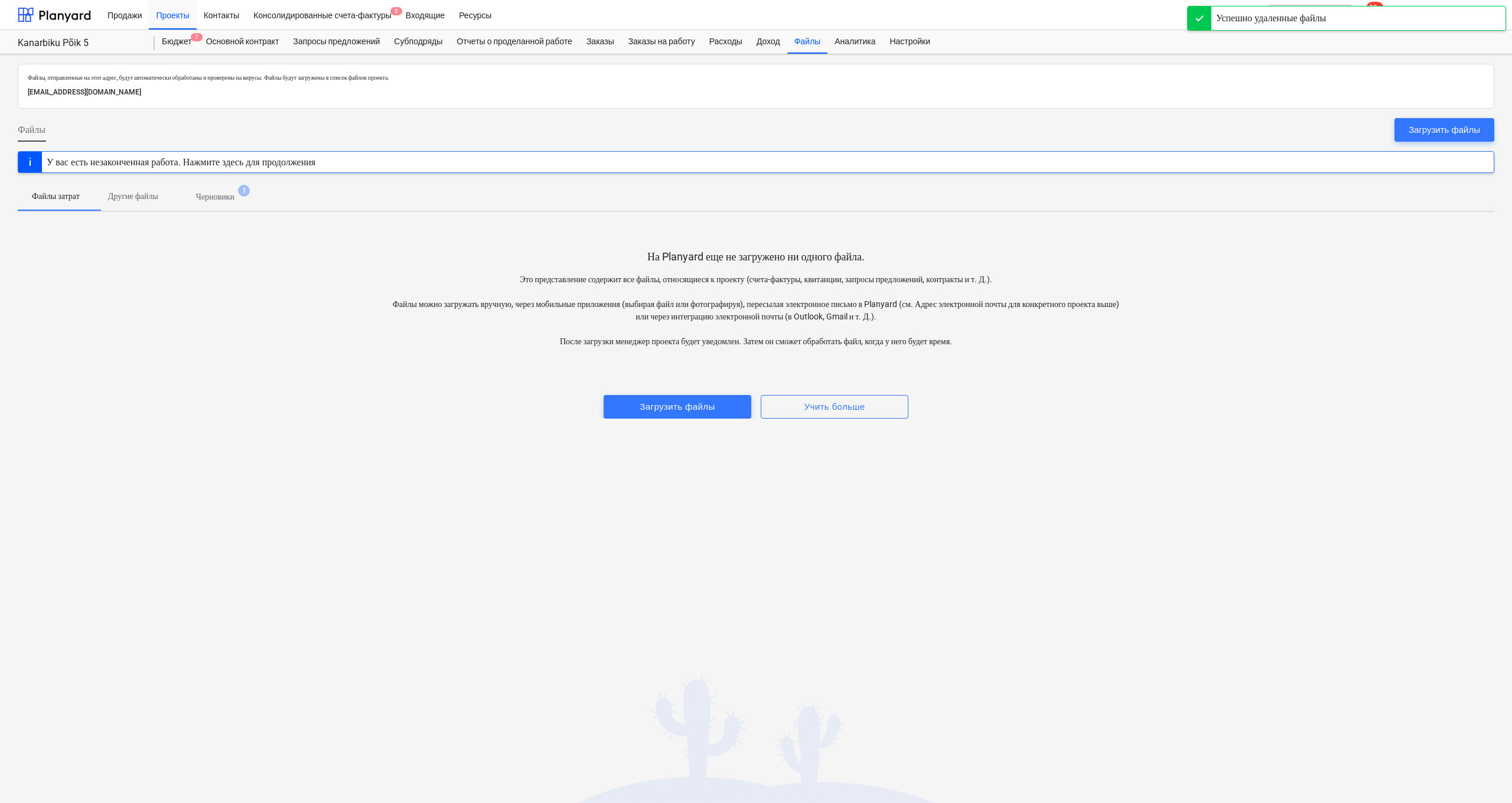
click at [235, 196] on p "Черновики" at bounding box center [215, 197] width 39 height 13
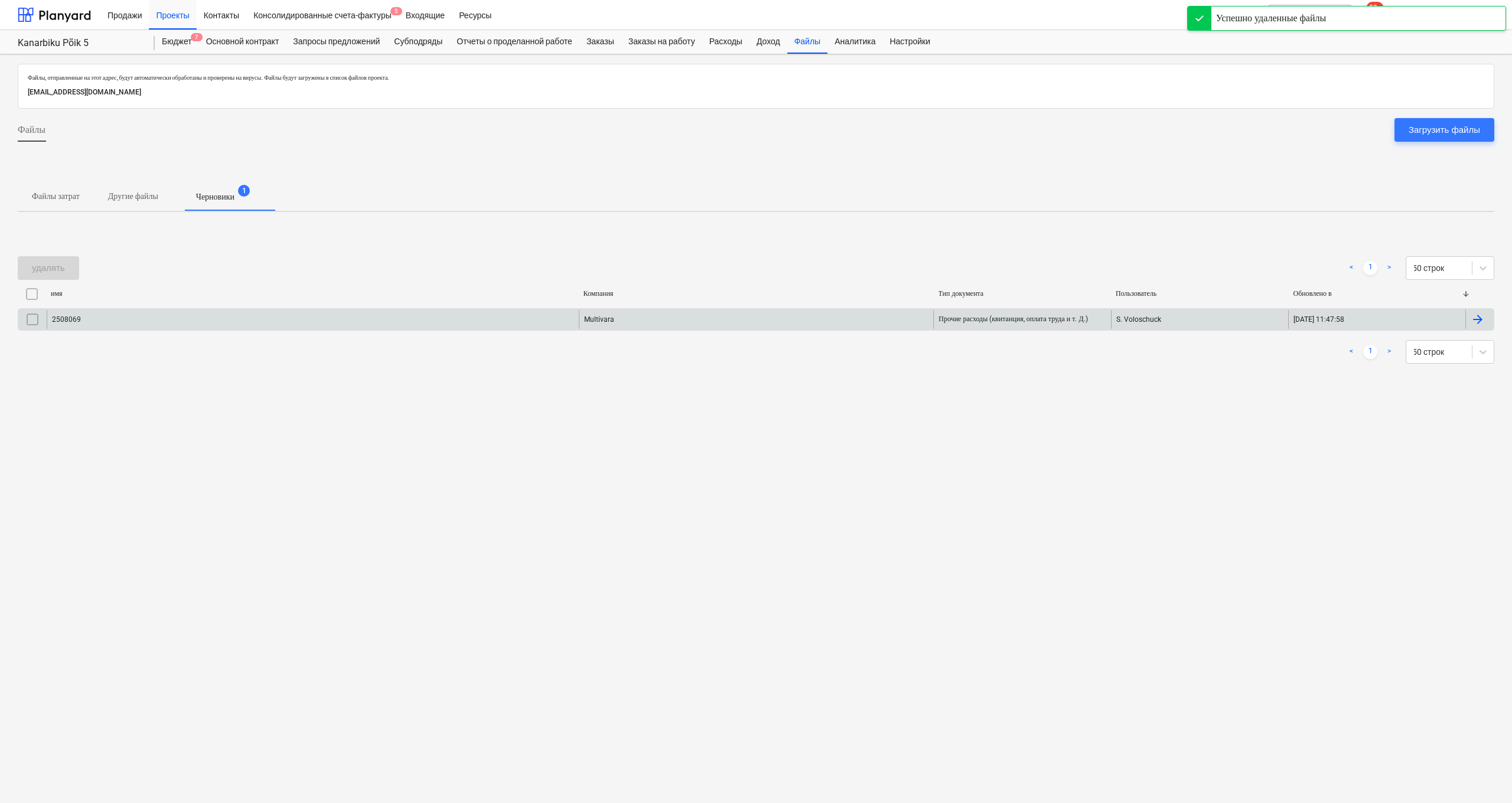
click at [30, 322] on input "checkbox" at bounding box center [32, 319] width 19 height 19
click at [60, 268] on div "удалять" at bounding box center [48, 268] width 33 height 16
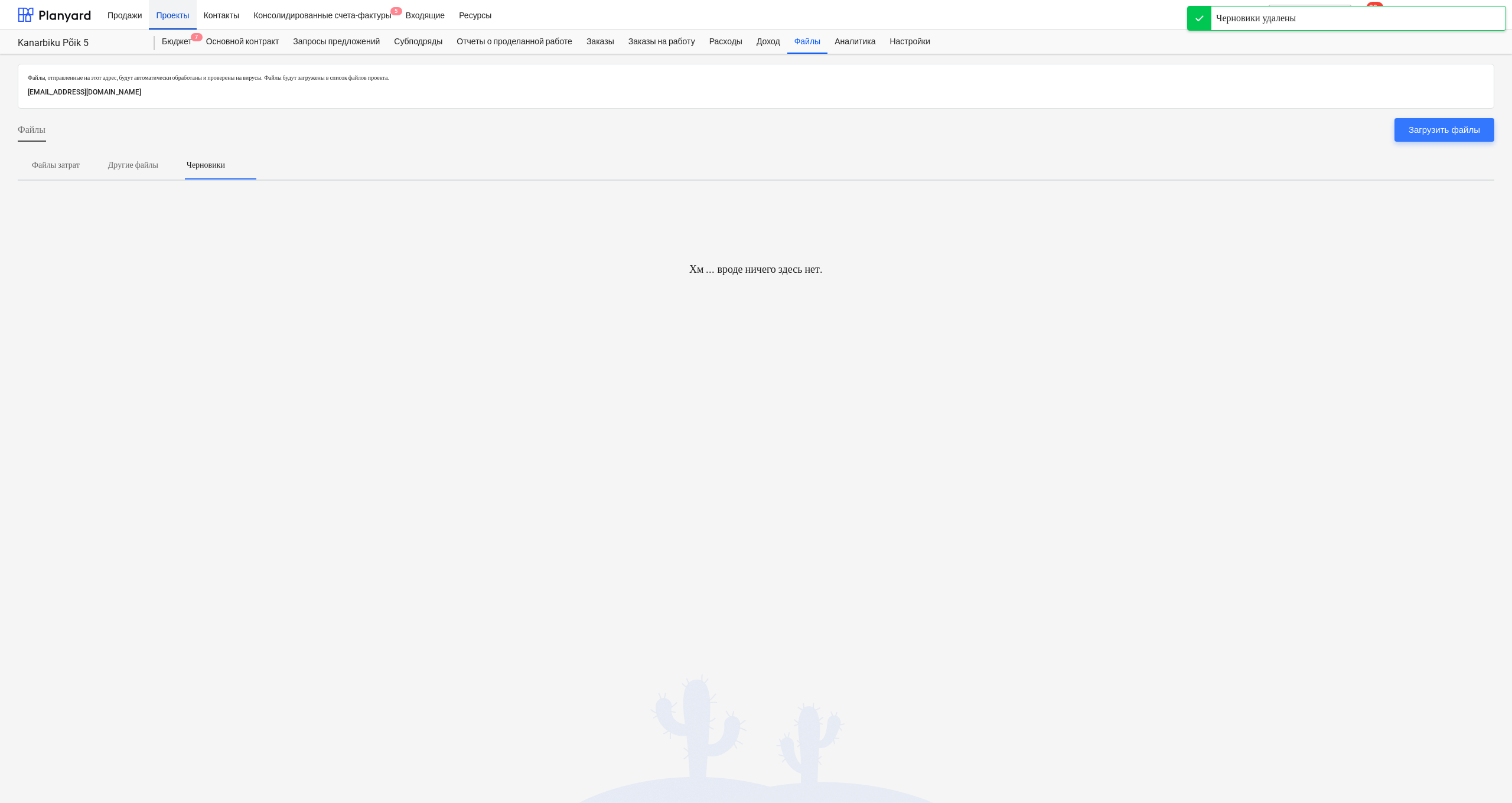
click at [173, 17] on div "Проекты" at bounding box center [172, 14] width 48 height 30
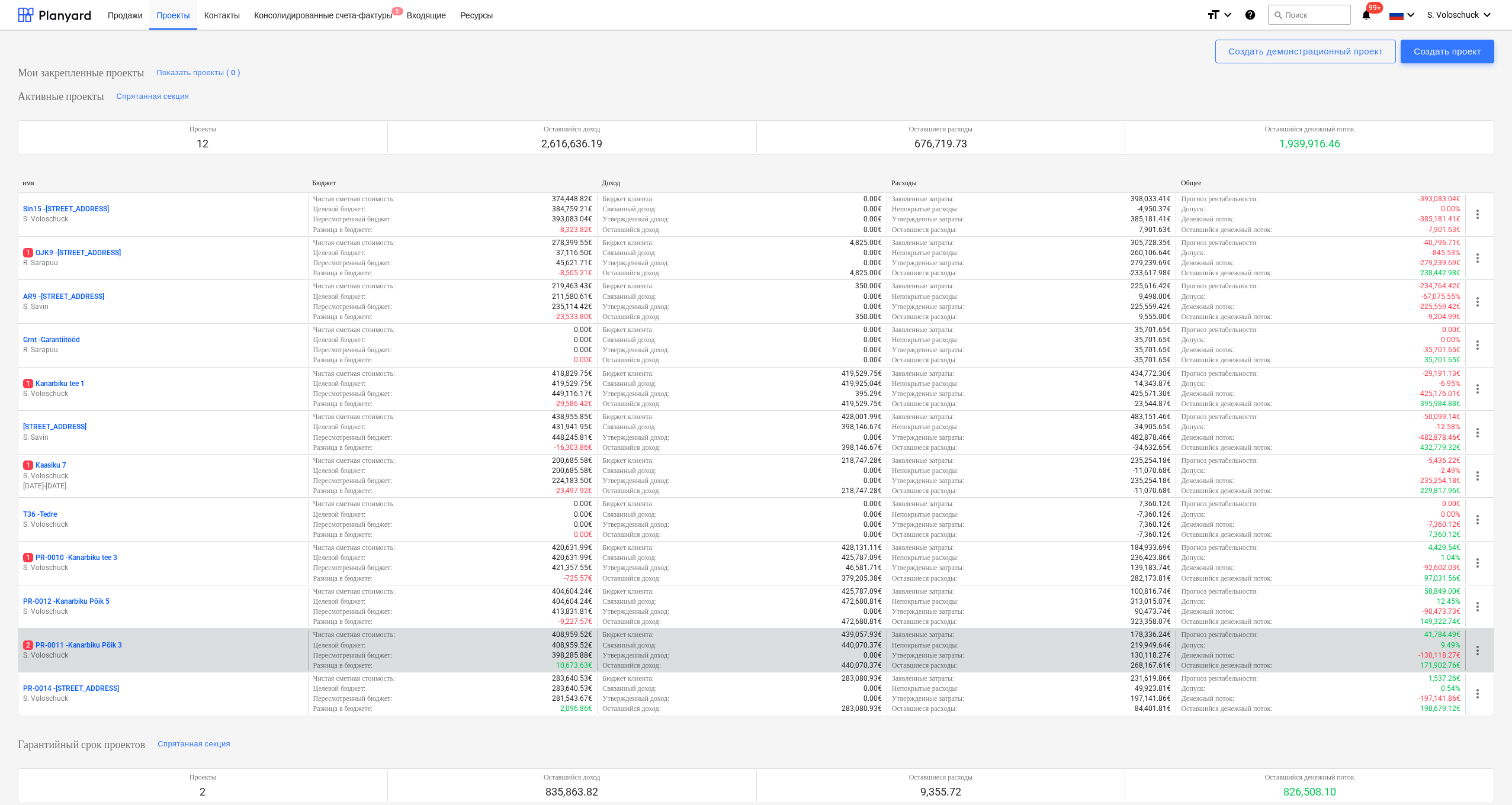
click at [112, 563] on p "2 PR-0011 - Kanarbiku Põik 3" at bounding box center [72, 646] width 99 height 10
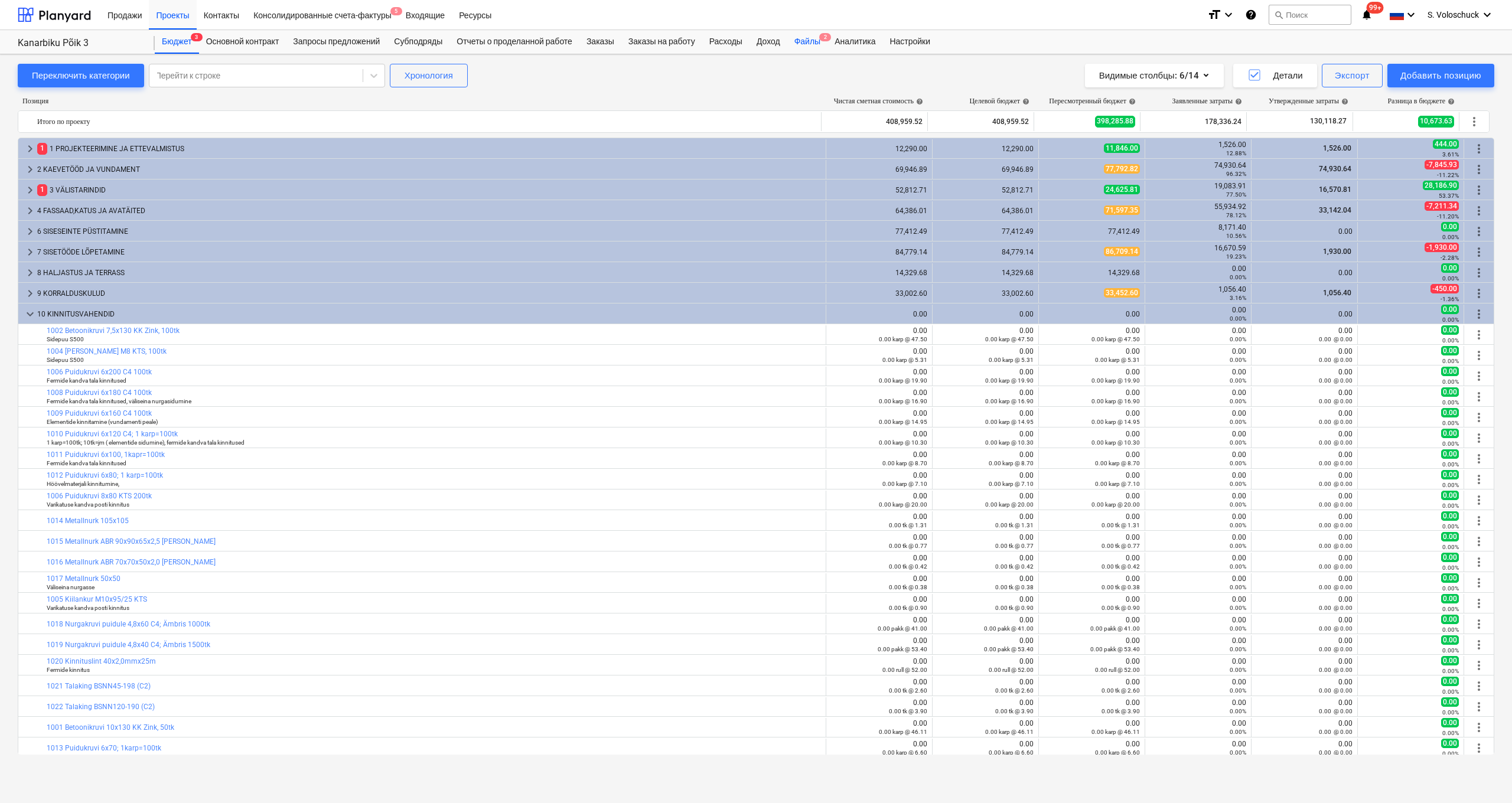
scroll to position [193, 0]
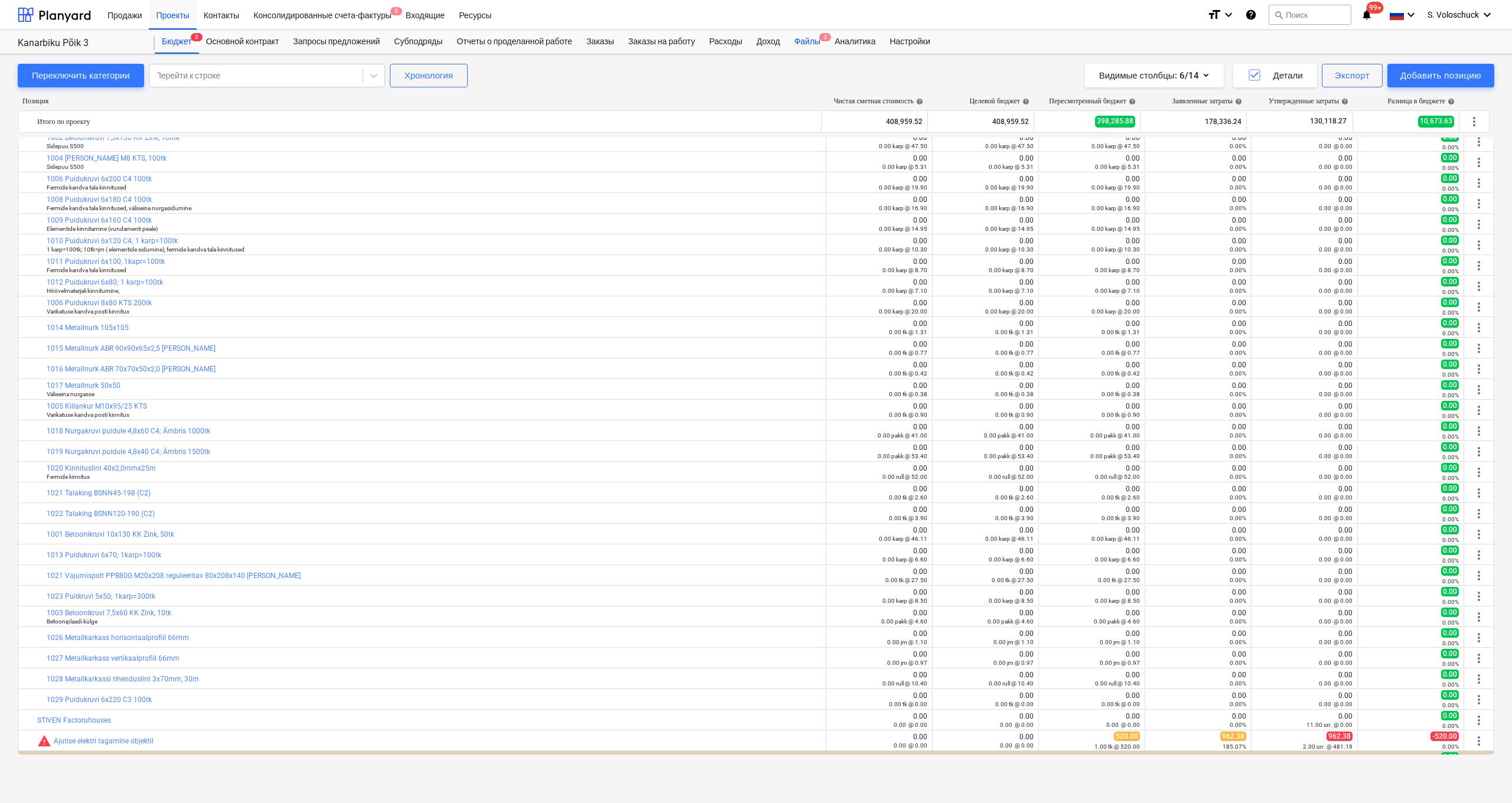
click at [655, 40] on div "Файлы 2" at bounding box center [807, 42] width 41 height 24
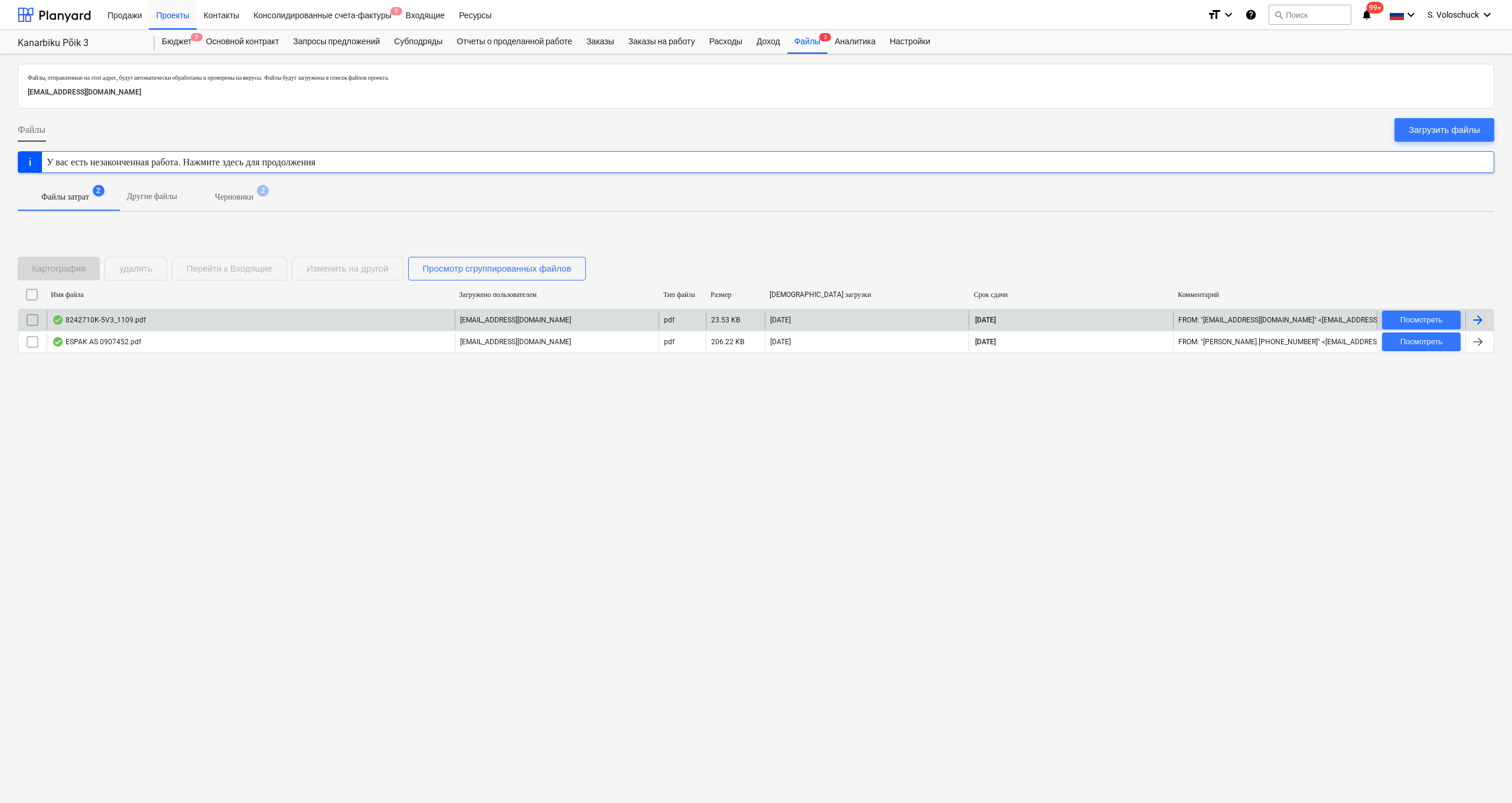
click at [279, 326] on div "8242710K-5V3_1109.pdf" at bounding box center [251, 320] width 408 height 19
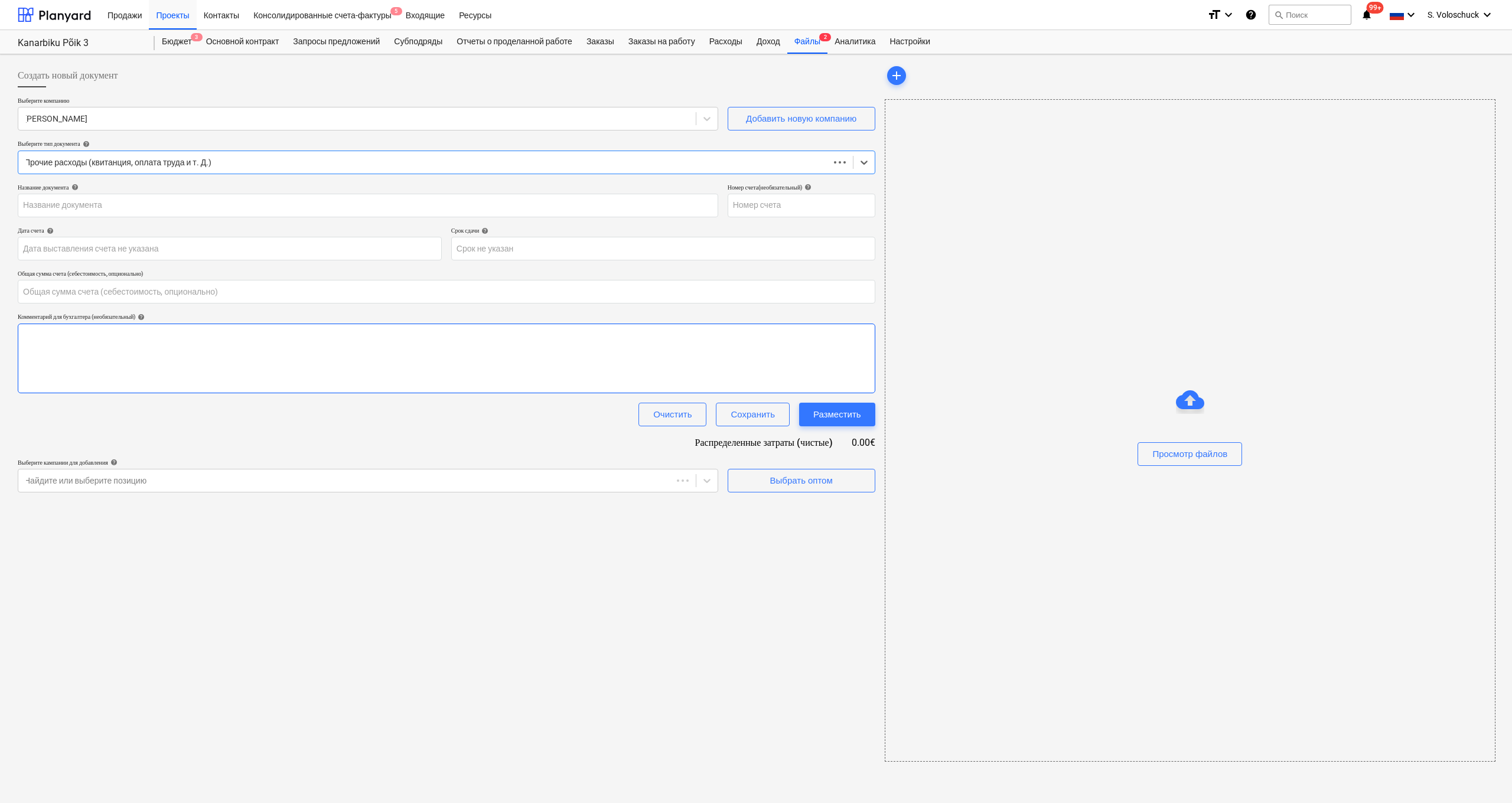
type input "0.00"
type input "824210K-5V3"
type input "10 Sep 2025"
type input "25 Oct 2025"
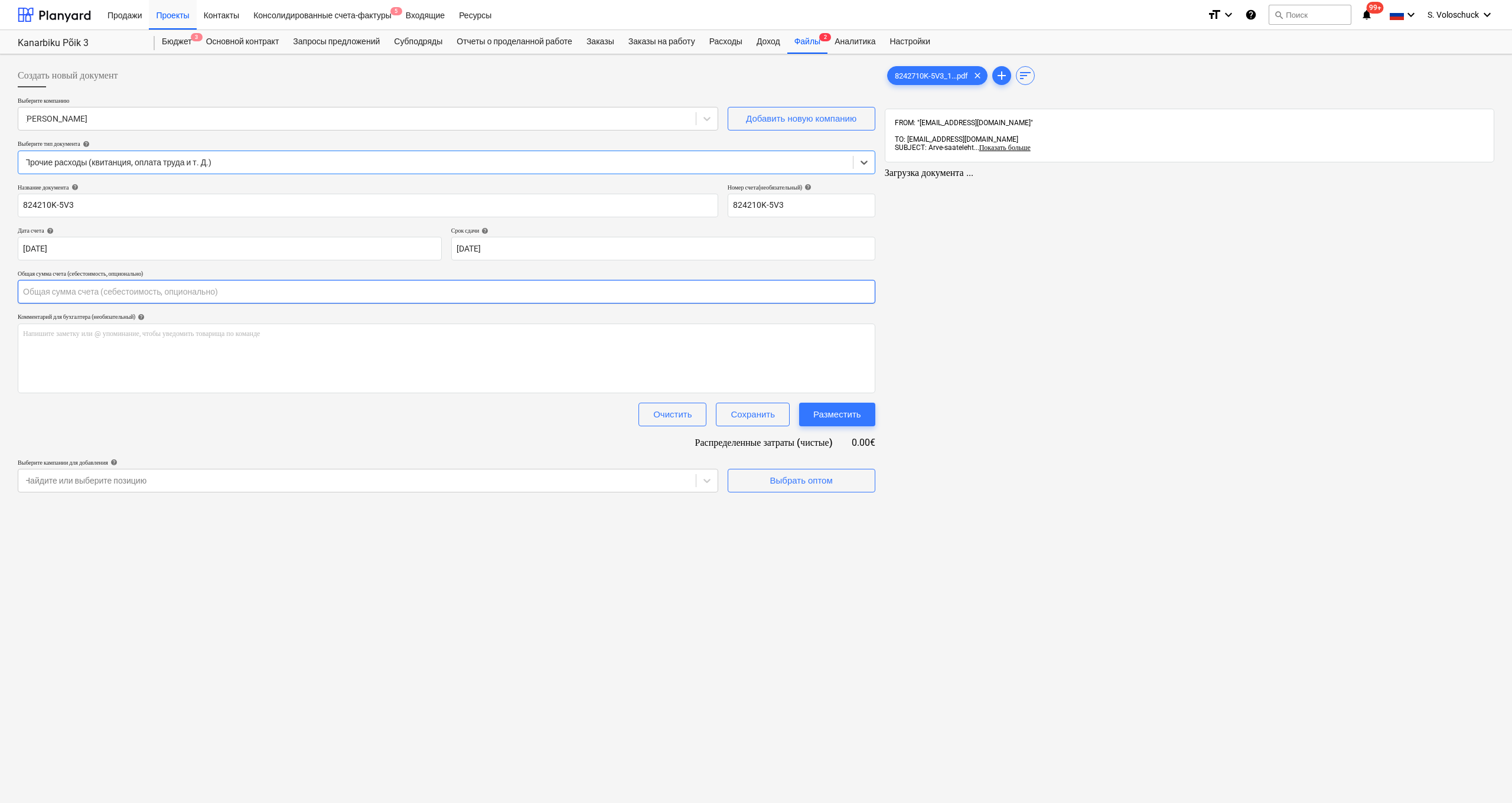
click at [312, 295] on input "text" at bounding box center [447, 292] width 857 height 24
type input "0.00"
click at [655, 176] on link "2" at bounding box center [1198, 183] width 14 height 14
click at [160, 289] on input "text" at bounding box center [446, 292] width 856 height 24
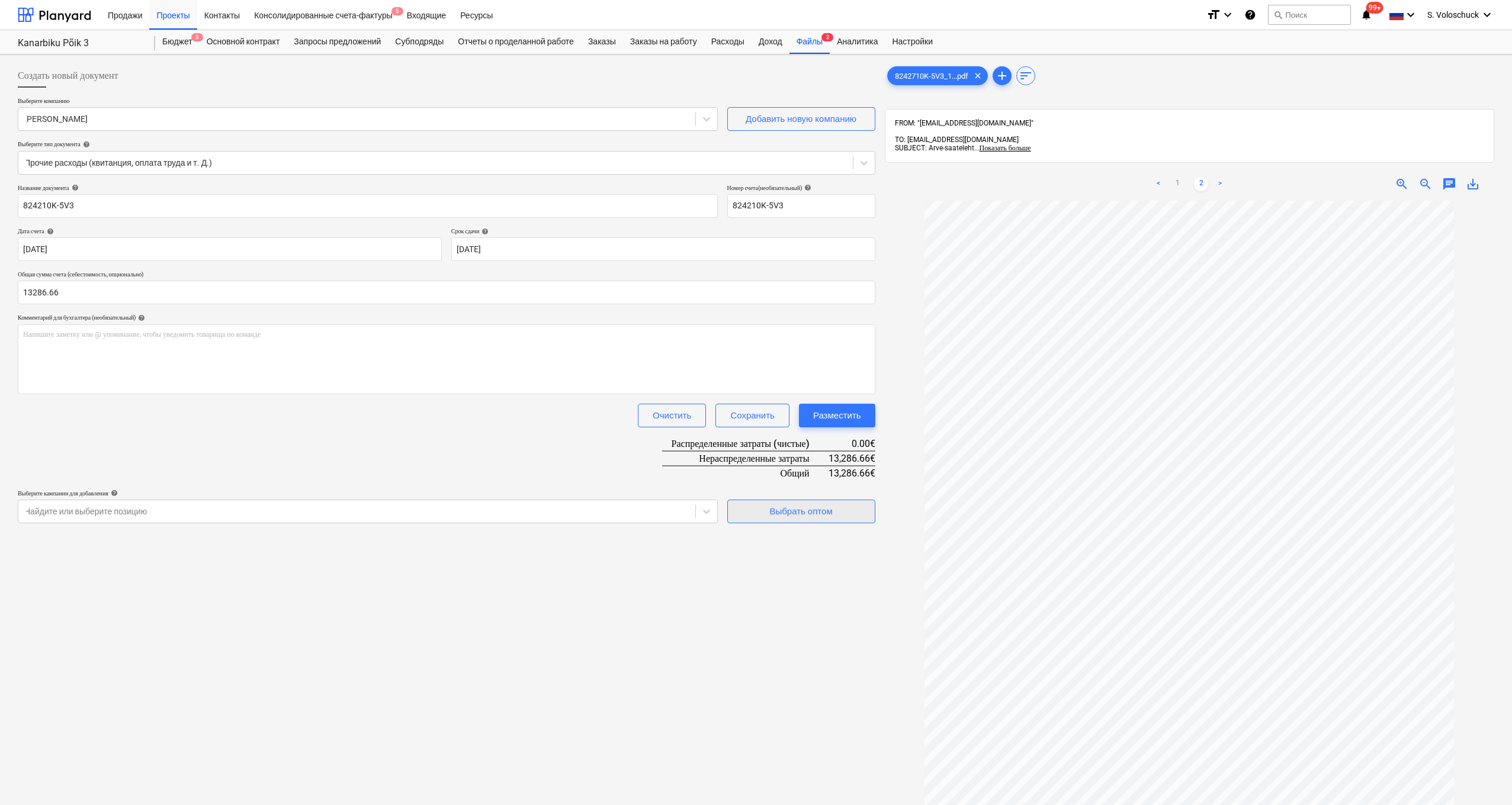
type input "13,286.66"
click at [657, 513] on div "Выбрать оптом" at bounding box center [800, 512] width 63 height 16
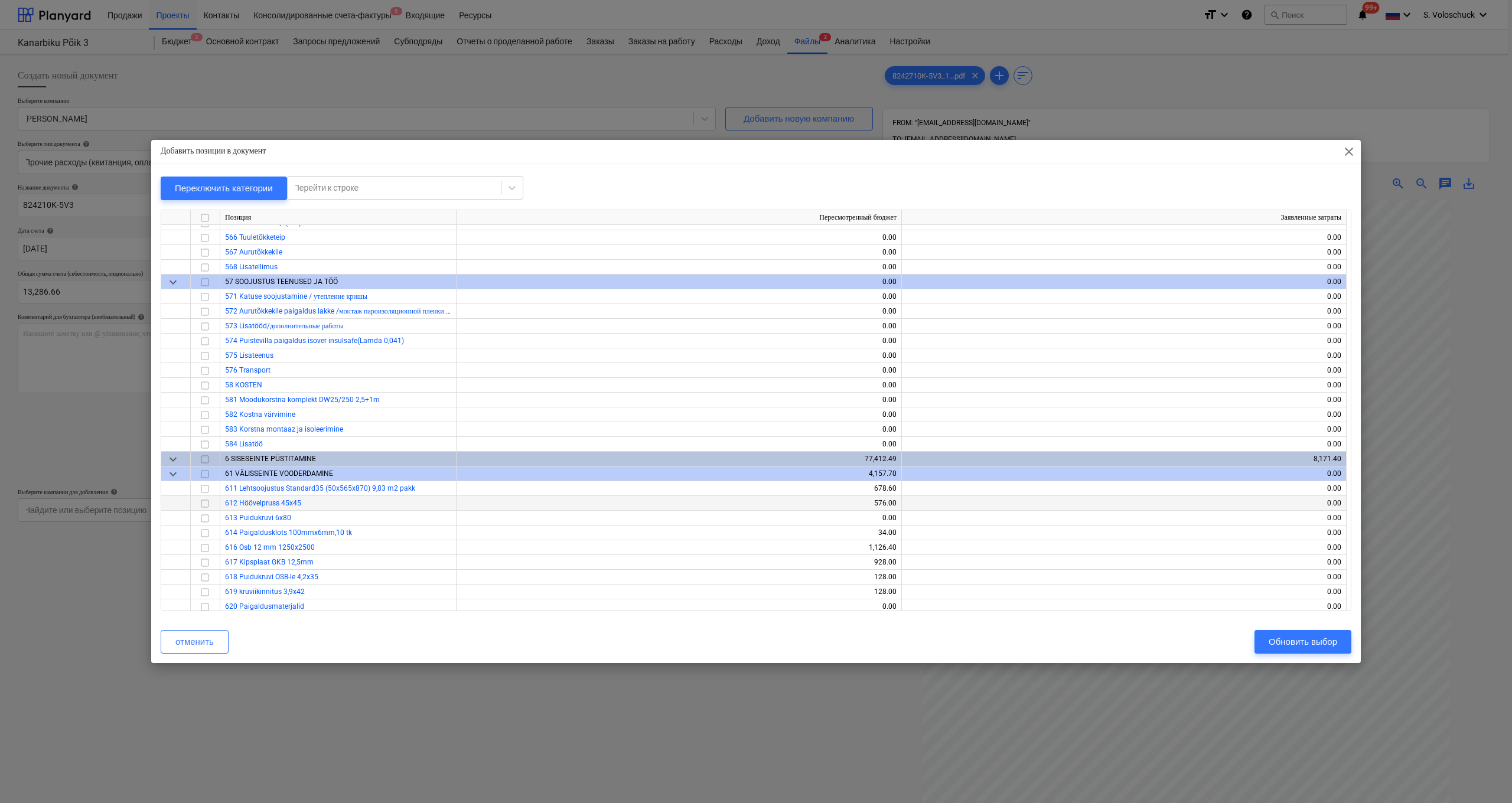
scroll to position [5180, 0]
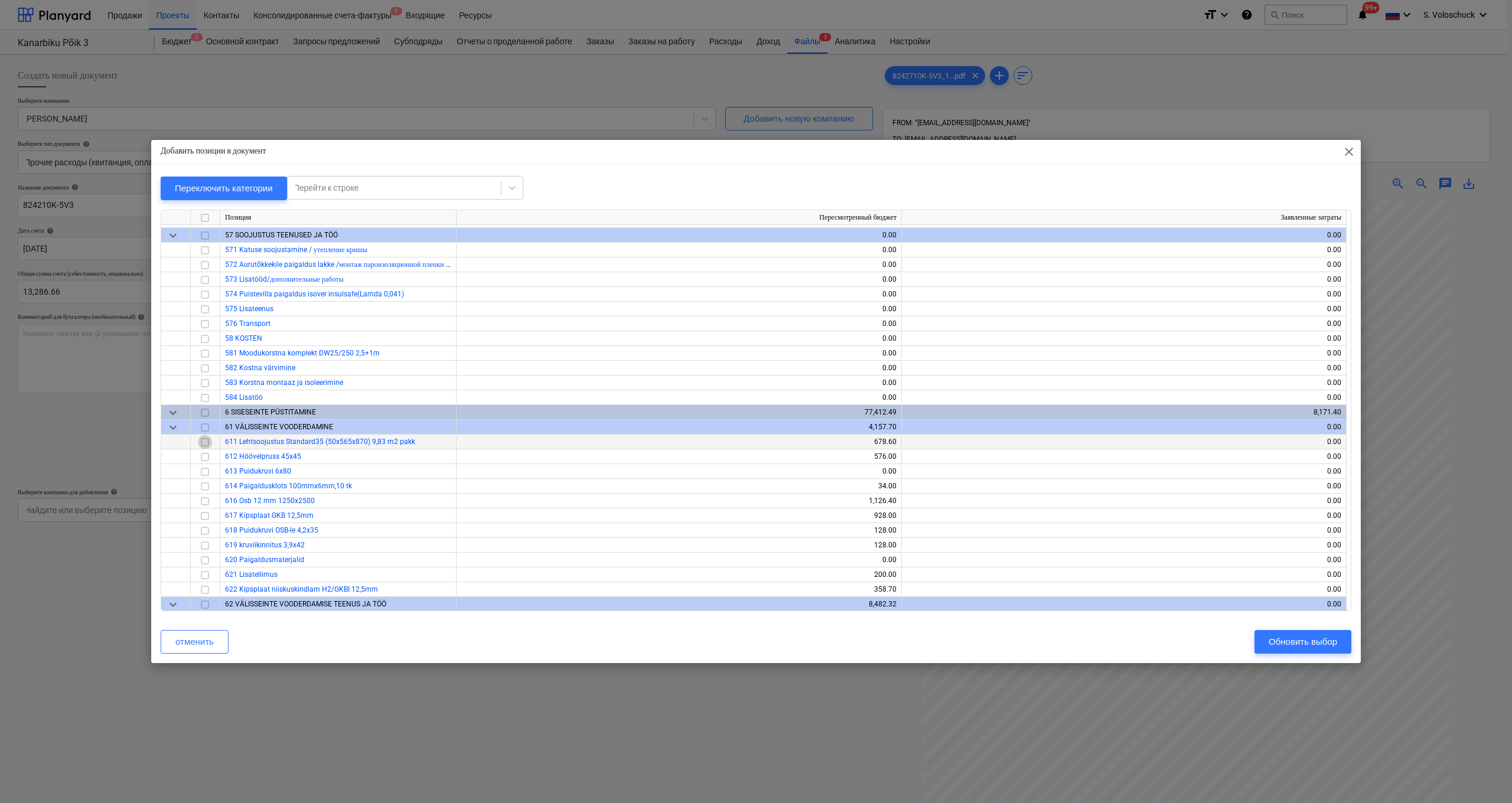
click at [205, 439] on input "checkbox" at bounding box center [205, 443] width 14 height 14
click at [201, 469] on input "checkbox" at bounding box center [205, 472] width 14 height 14
click at [207, 473] on input "checkbox" at bounding box center [205, 472] width 14 height 14
click at [203, 516] on input "checkbox" at bounding box center [205, 516] width 14 height 14
click at [204, 502] on input "checkbox" at bounding box center [205, 501] width 14 height 14
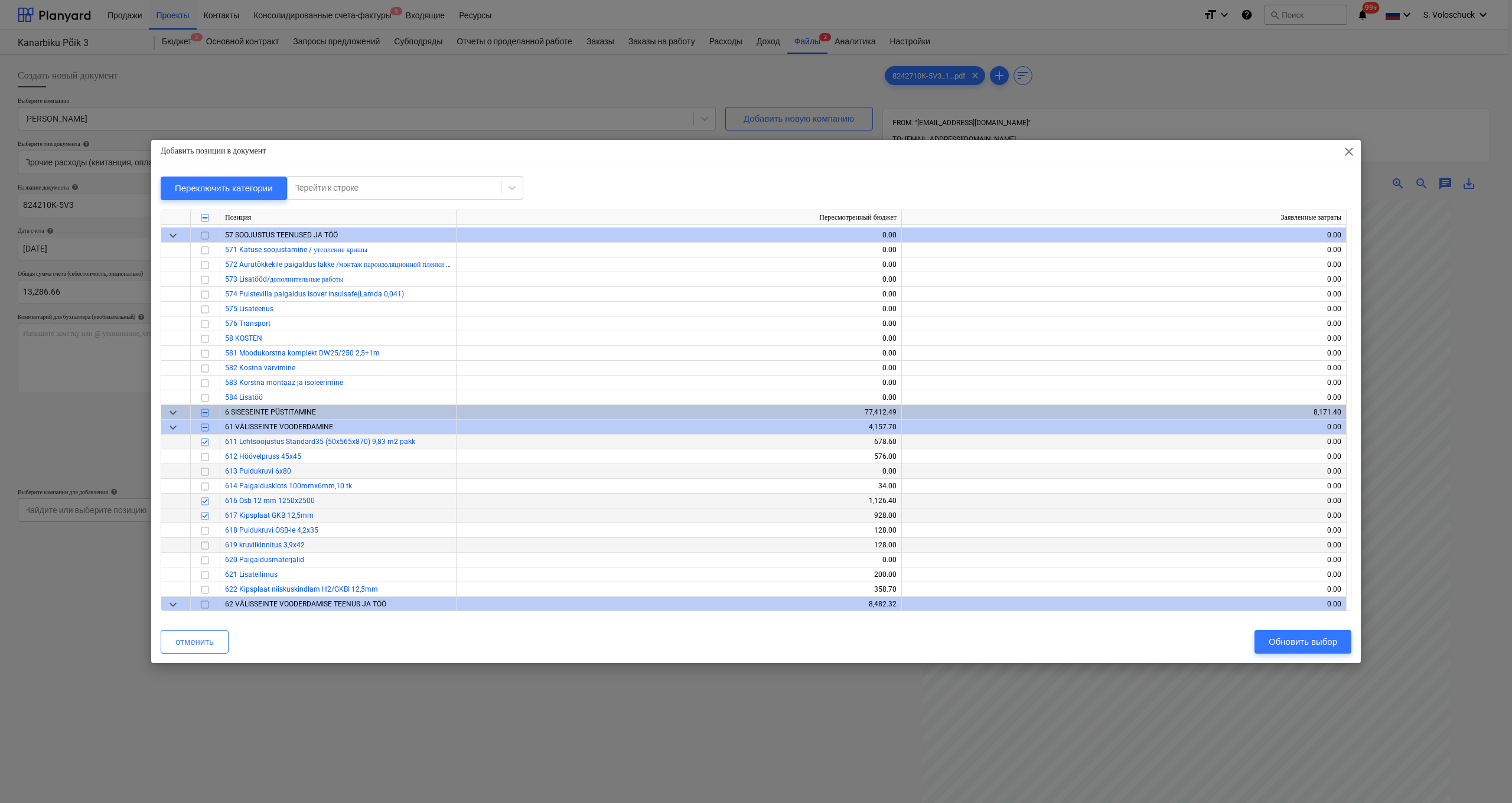
click at [215, 545] on div at bounding box center [206, 546] width 30 height 15
click at [201, 543] on input "checkbox" at bounding box center [205, 546] width 14 height 14
click at [204, 530] on input "checkbox" at bounding box center [205, 531] width 14 height 14
click at [204, 561] on input "checkbox" at bounding box center [205, 575] width 14 height 14
click at [205, 561] on input "checkbox" at bounding box center [205, 590] width 14 height 14
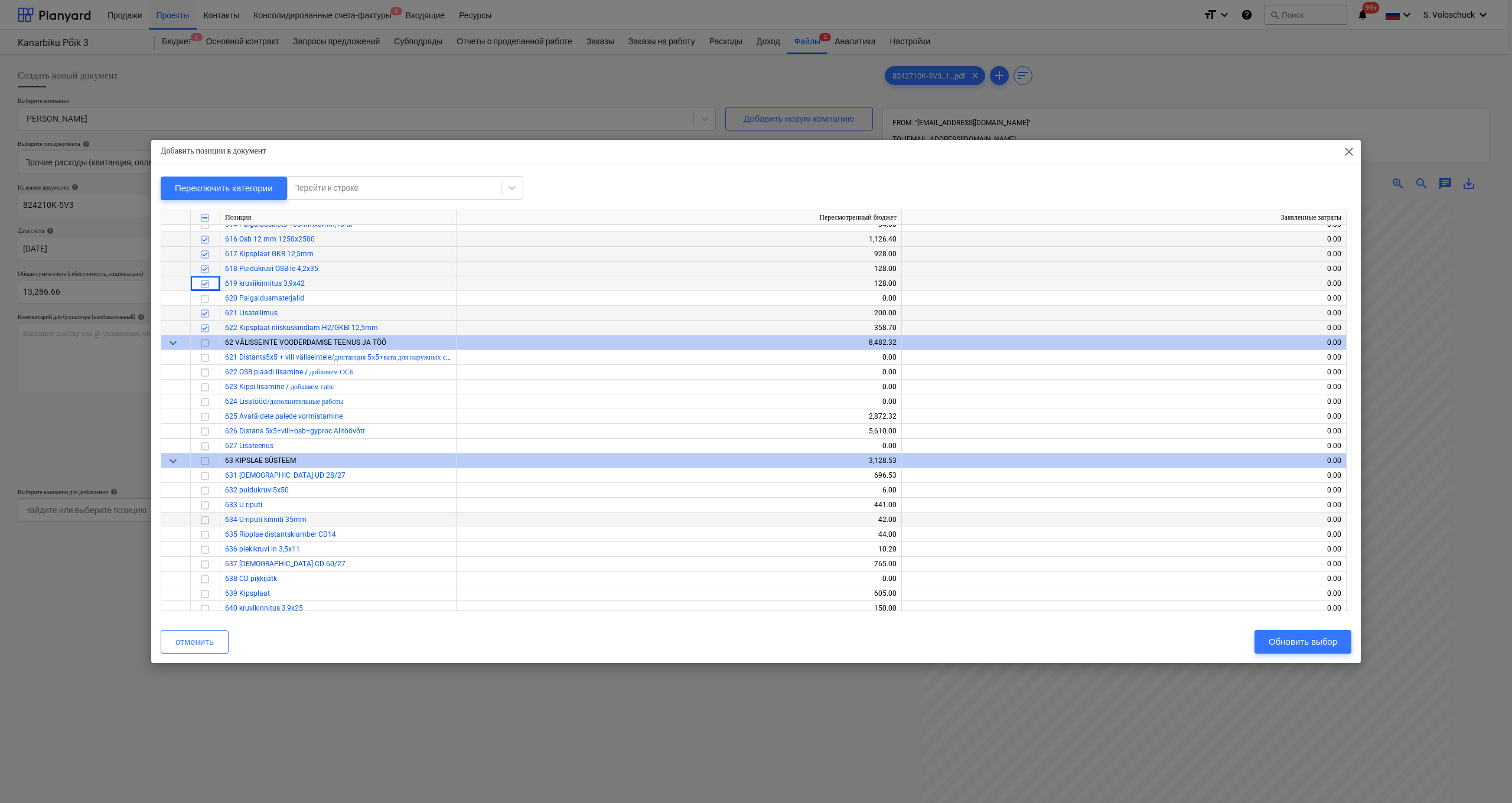
scroll to position [5468, 0]
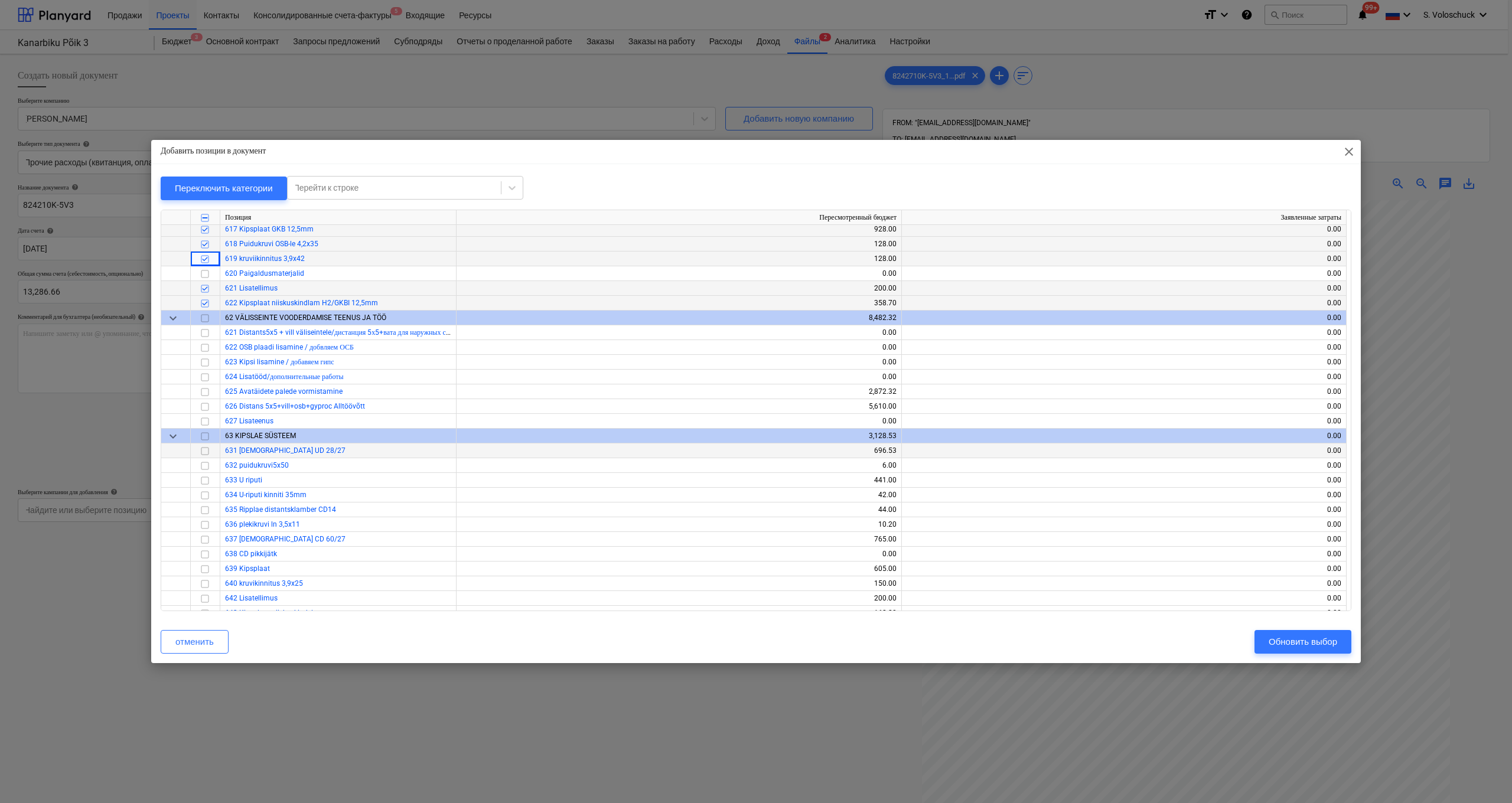
click at [205, 451] on input "checkbox" at bounding box center [205, 452] width 14 height 14
click at [204, 476] on input "checkbox" at bounding box center [205, 480] width 14 height 14
click at [203, 503] on input "checkbox" at bounding box center [205, 510] width 14 height 14
click at [205, 509] on input "checkbox" at bounding box center [205, 510] width 14 height 14
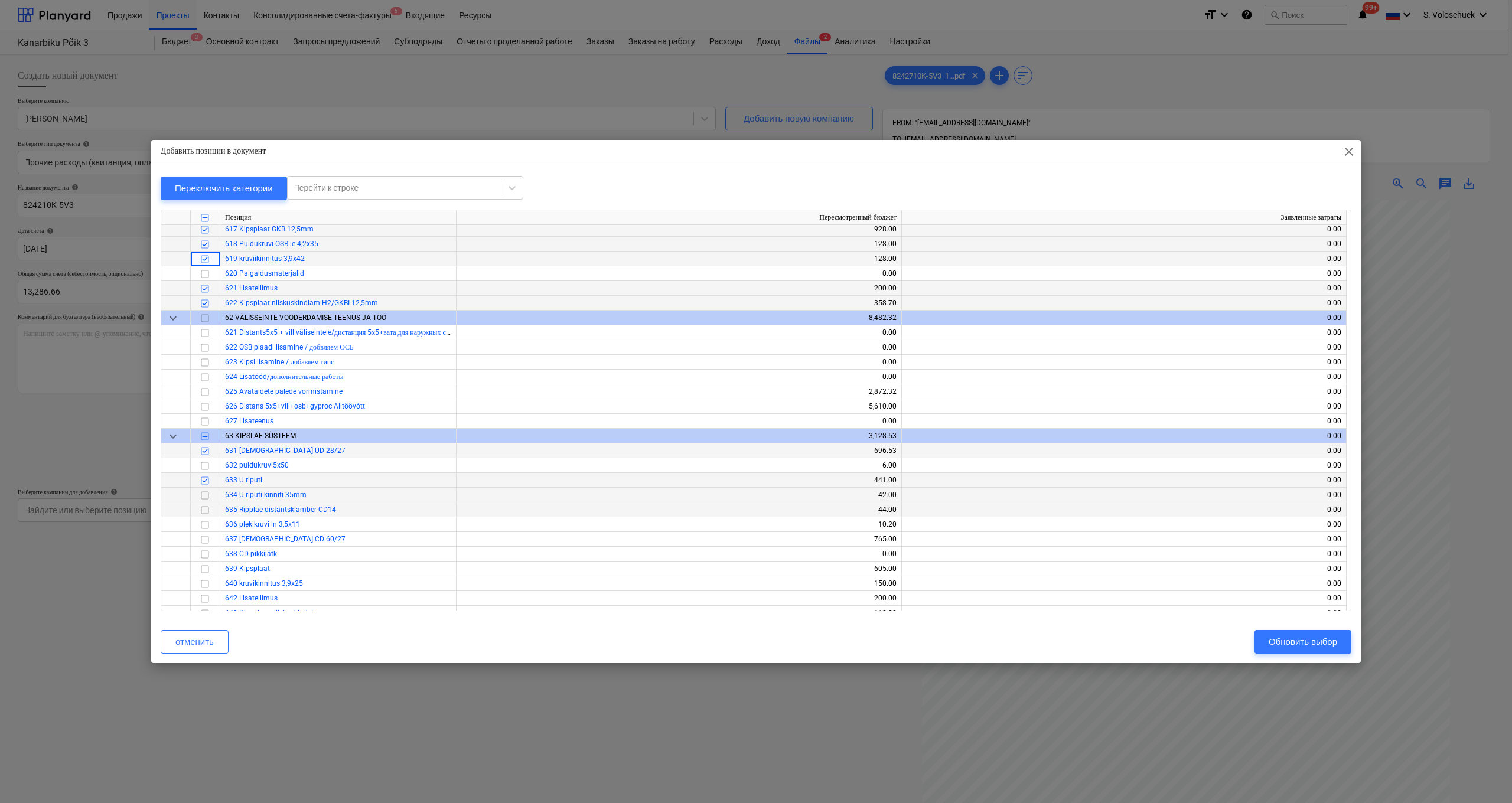
click at [205, 496] on input "checkbox" at bounding box center [205, 495] width 14 height 14
click at [205, 507] on input "checkbox" at bounding box center [205, 510] width 14 height 14
click at [201, 522] on input "checkbox" at bounding box center [205, 525] width 14 height 14
click at [202, 535] on input "checkbox" at bounding box center [205, 540] width 14 height 14
click at [203, 561] on input "checkbox" at bounding box center [205, 569] width 14 height 14
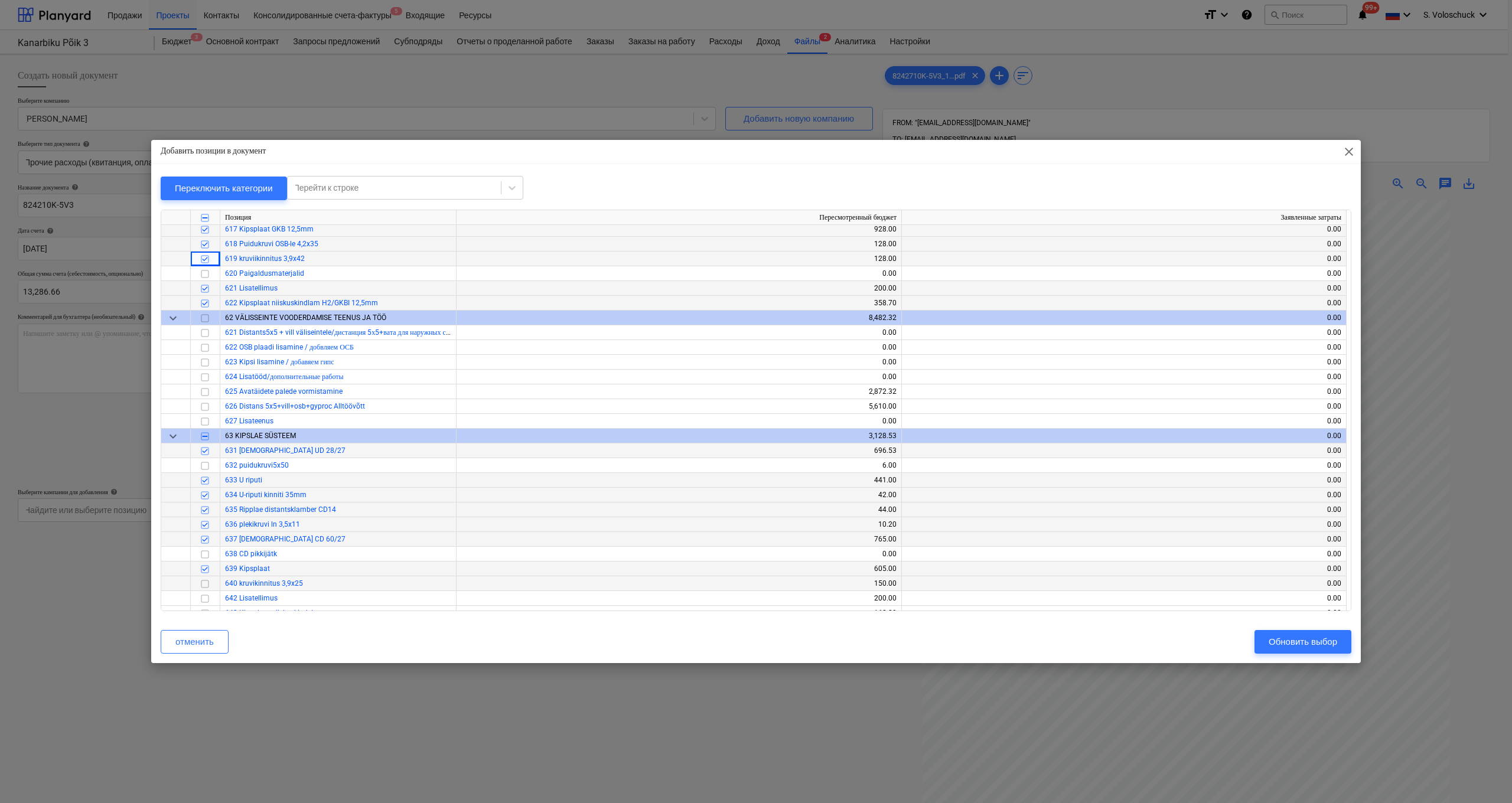
click at [207, 561] on input "checkbox" at bounding box center [205, 584] width 14 height 14
click at [207, 561] on input "checkbox" at bounding box center [205, 599] width 14 height 14
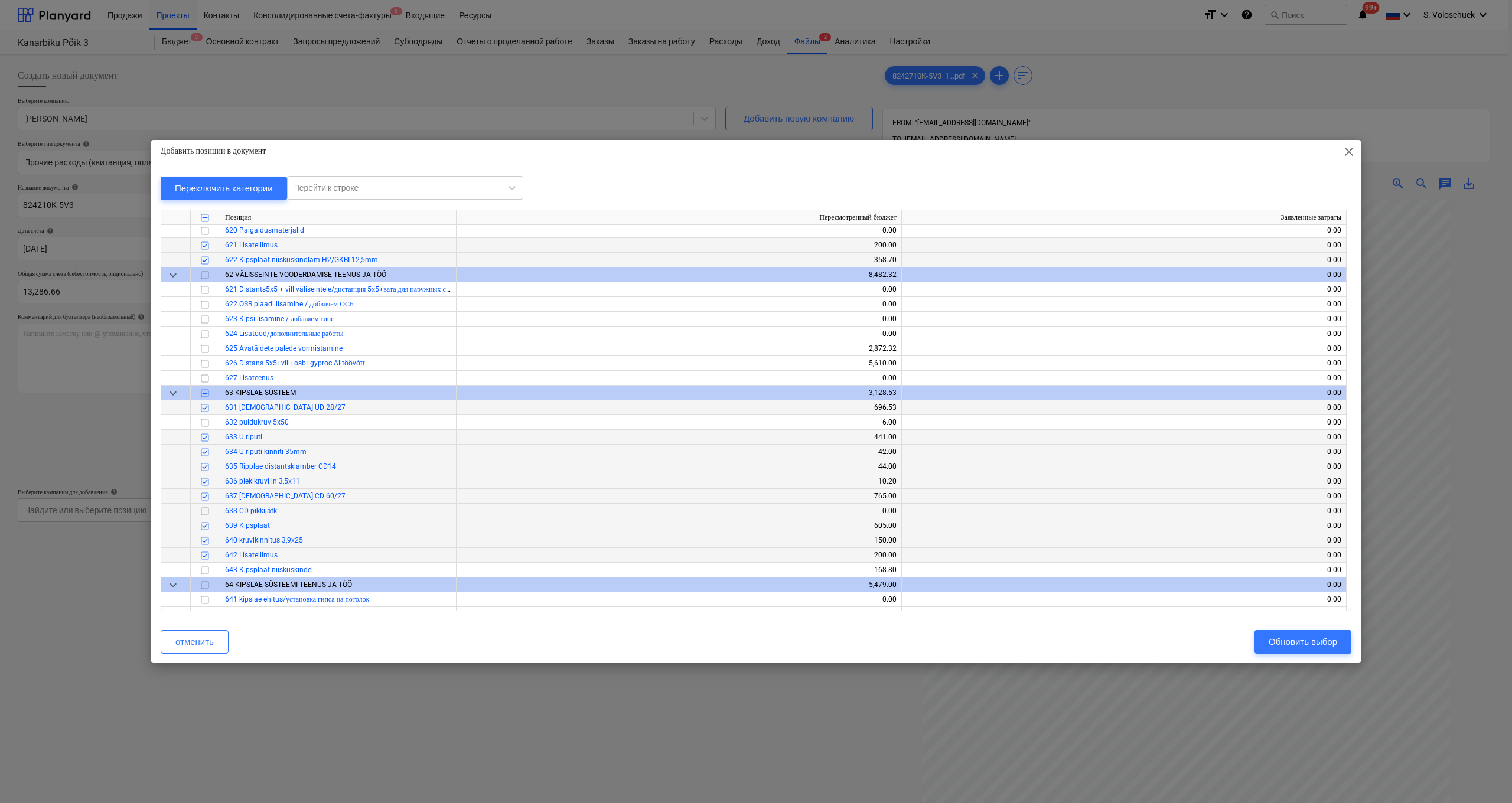
scroll to position [5513, 0]
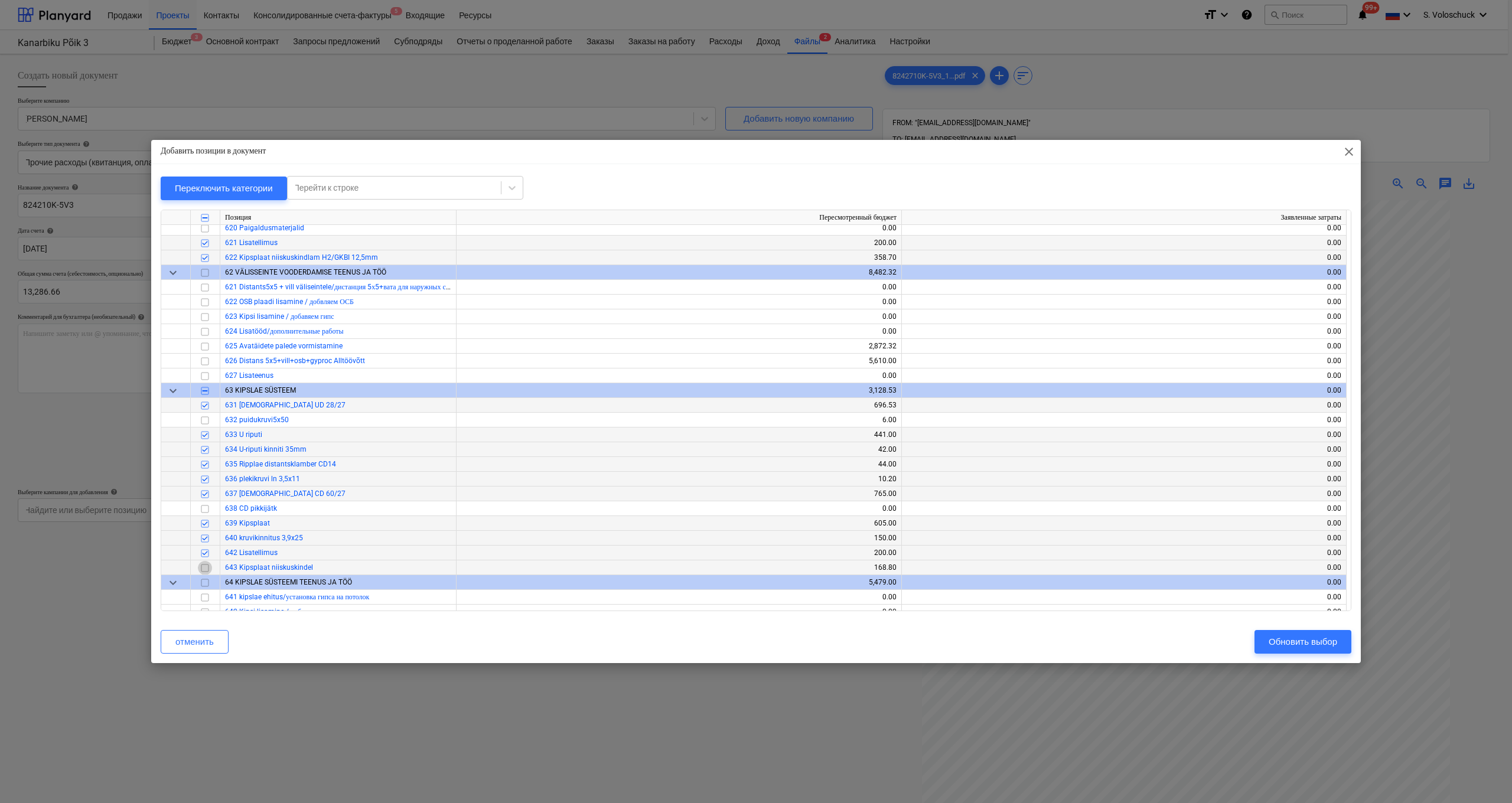
click at [207, 561] on input "checkbox" at bounding box center [205, 568] width 14 height 14
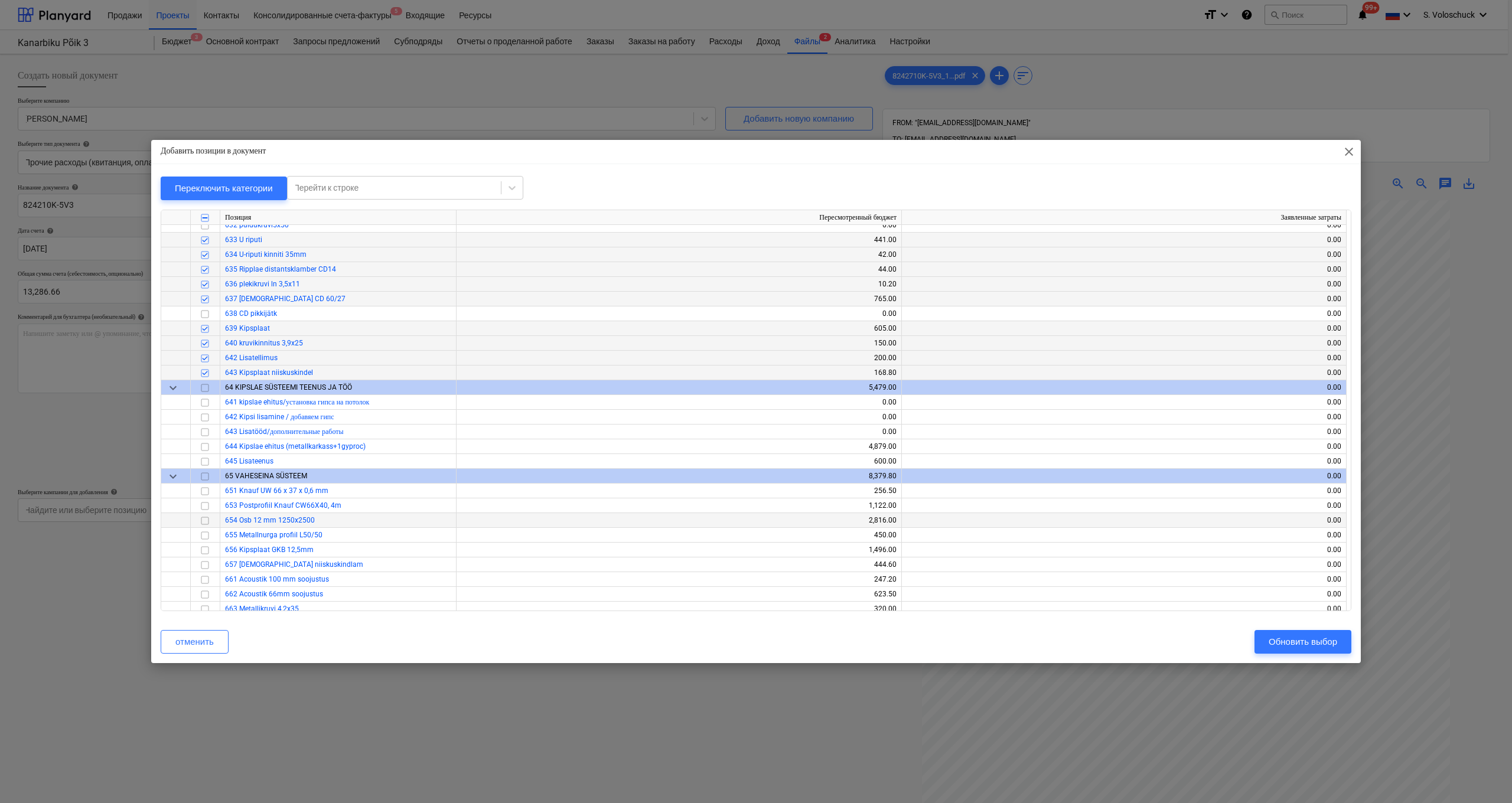
scroll to position [5755, 0]
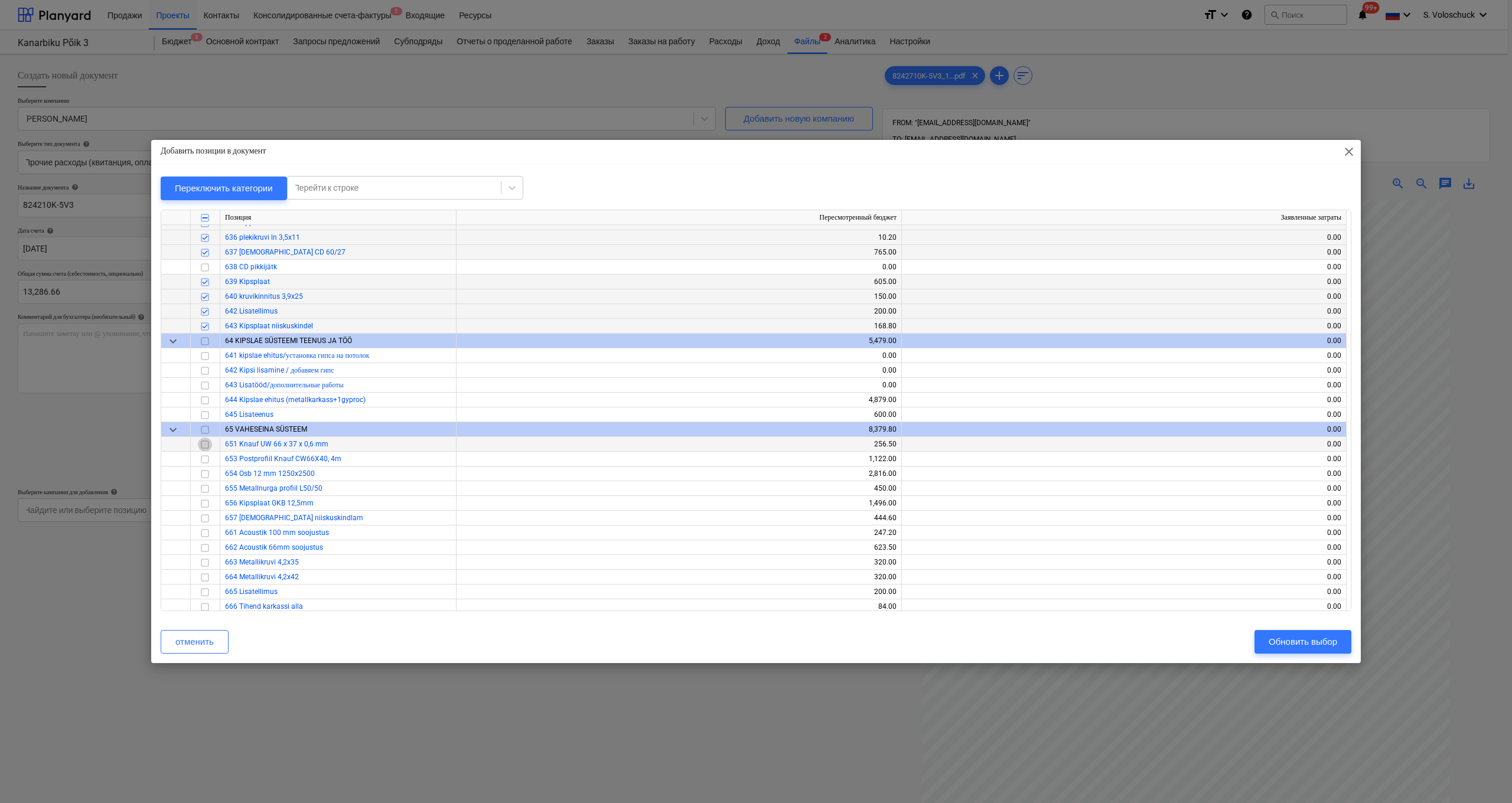
click at [204, 444] on input "checkbox" at bounding box center [205, 445] width 14 height 14
click at [205, 458] on input "checkbox" at bounding box center [205, 459] width 14 height 14
click at [206, 473] on input "checkbox" at bounding box center [205, 474] width 14 height 14
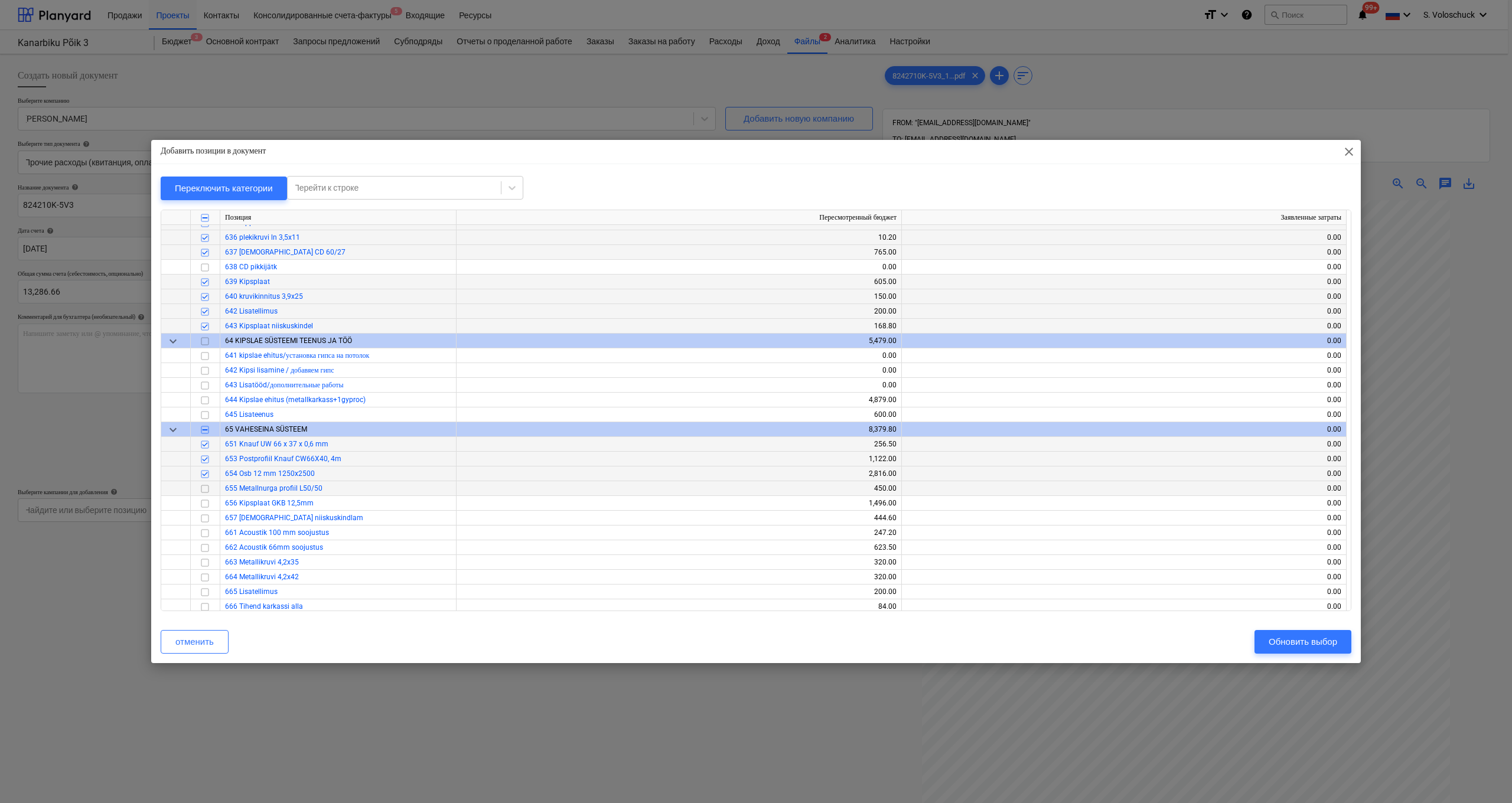
click at [205, 483] on input "checkbox" at bounding box center [205, 489] width 14 height 14
click at [204, 504] on input "checkbox" at bounding box center [205, 504] width 14 height 14
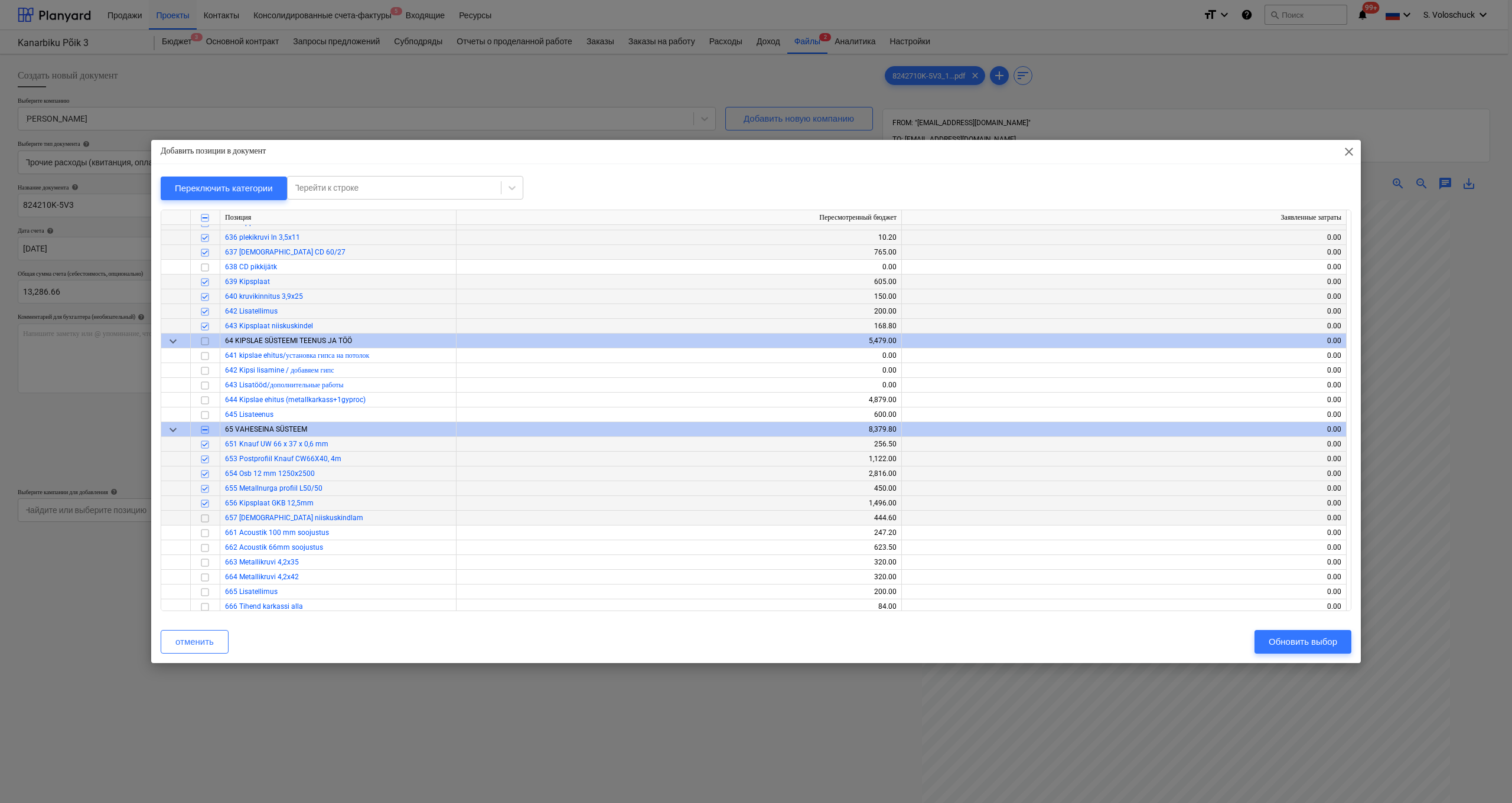
click at [205, 518] on input "checkbox" at bounding box center [205, 519] width 14 height 14
click at [204, 533] on input "checkbox" at bounding box center [205, 534] width 14 height 14
click at [207, 548] on input "checkbox" at bounding box center [205, 549] width 14 height 14
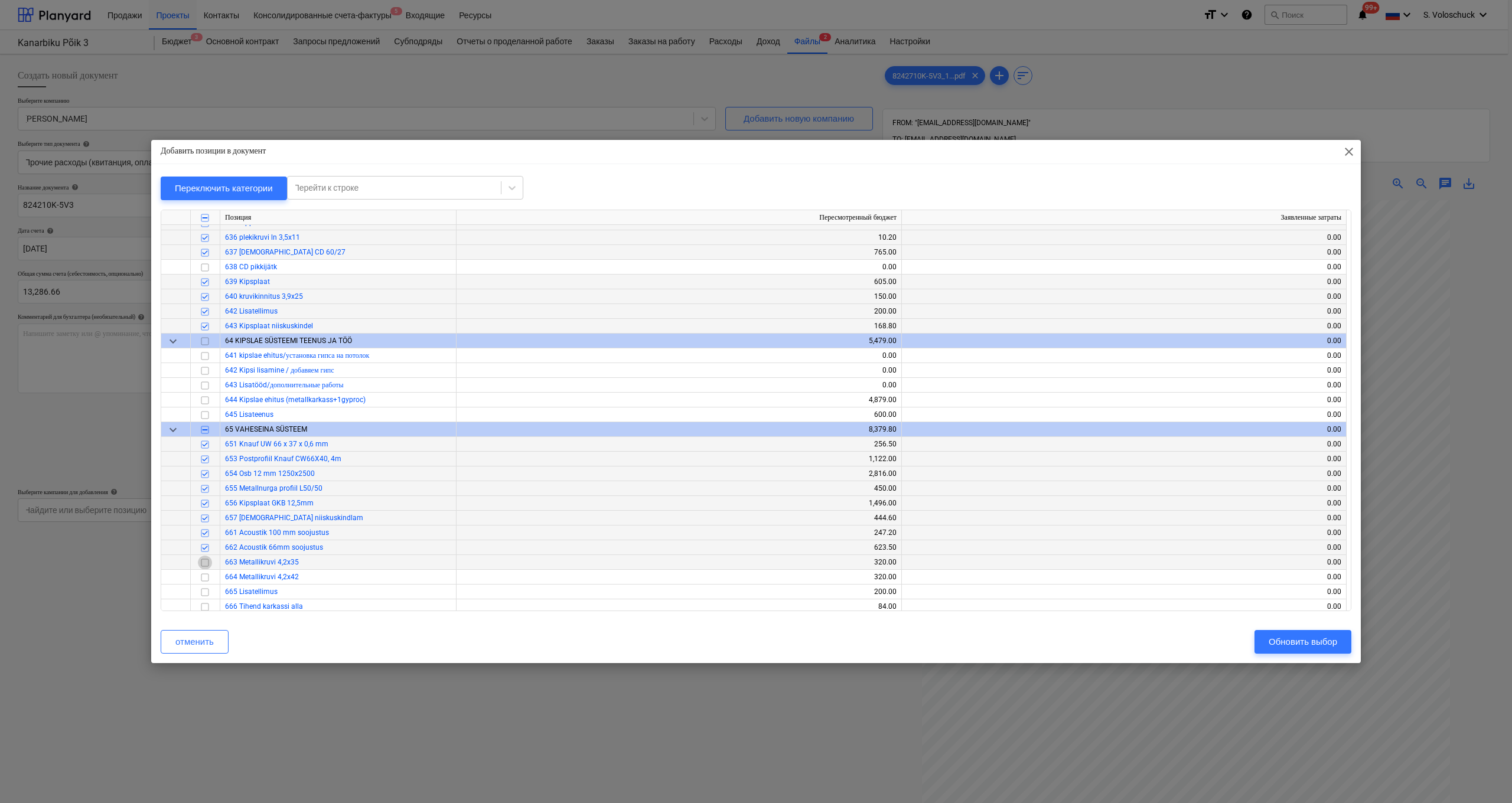
click at [204, 560] on input "checkbox" at bounding box center [205, 562] width 14 height 14
click at [203, 561] on input "checkbox" at bounding box center [205, 577] width 14 height 14
click at [203, 561] on input "checkbox" at bounding box center [205, 592] width 14 height 14
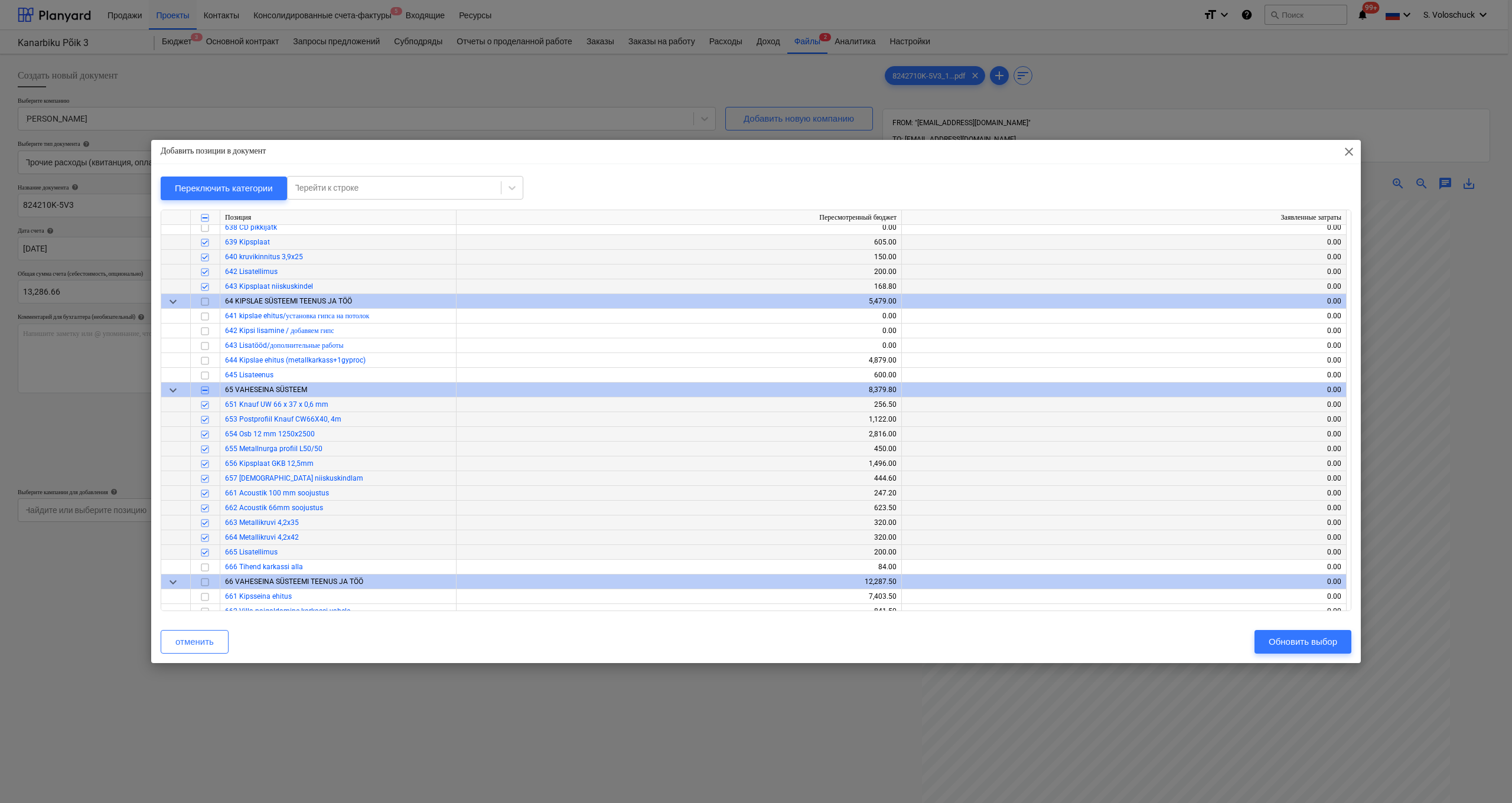
scroll to position [5796, 0]
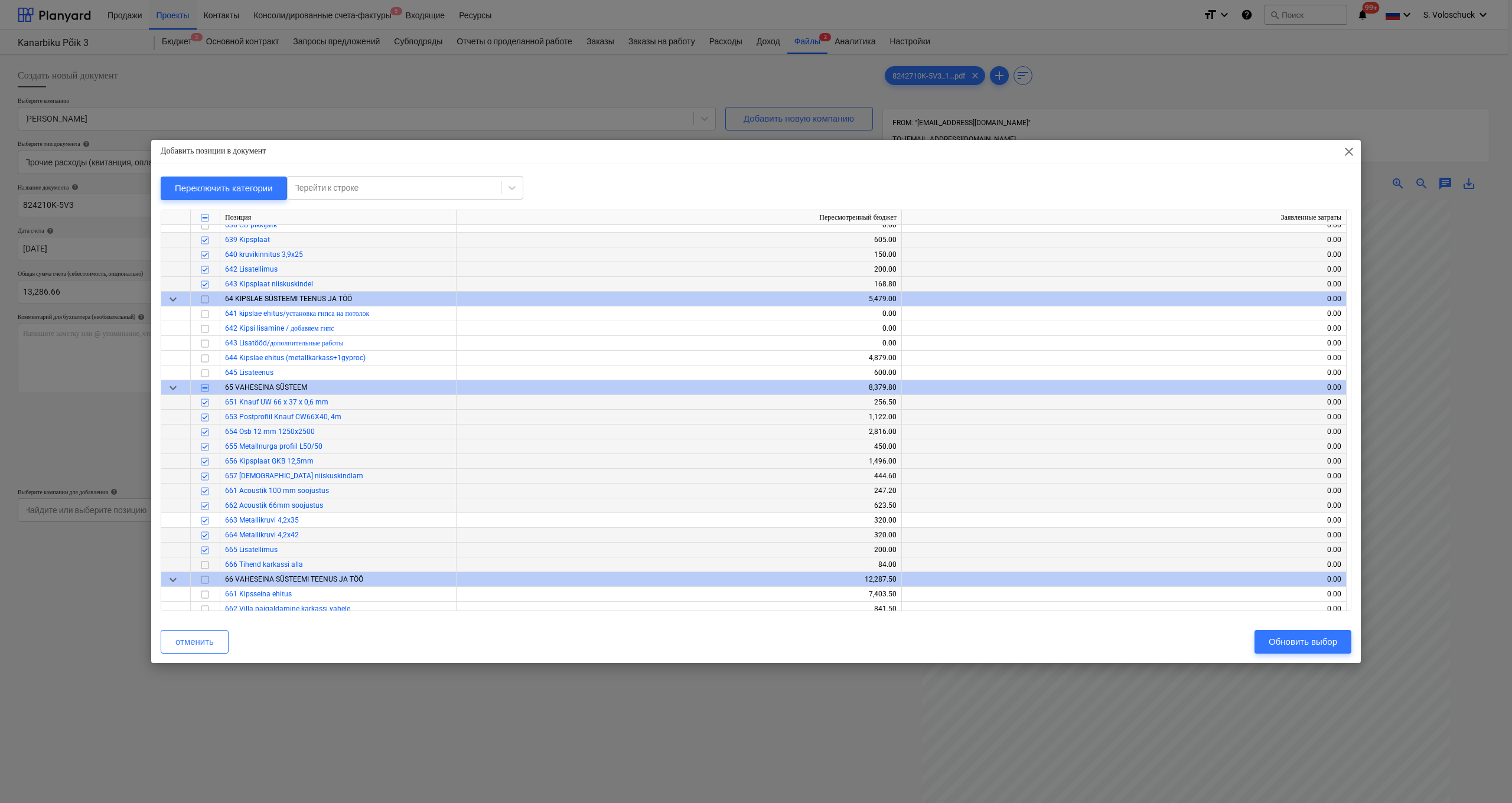
click at [206, 561] on input "checkbox" at bounding box center [205, 565] width 14 height 14
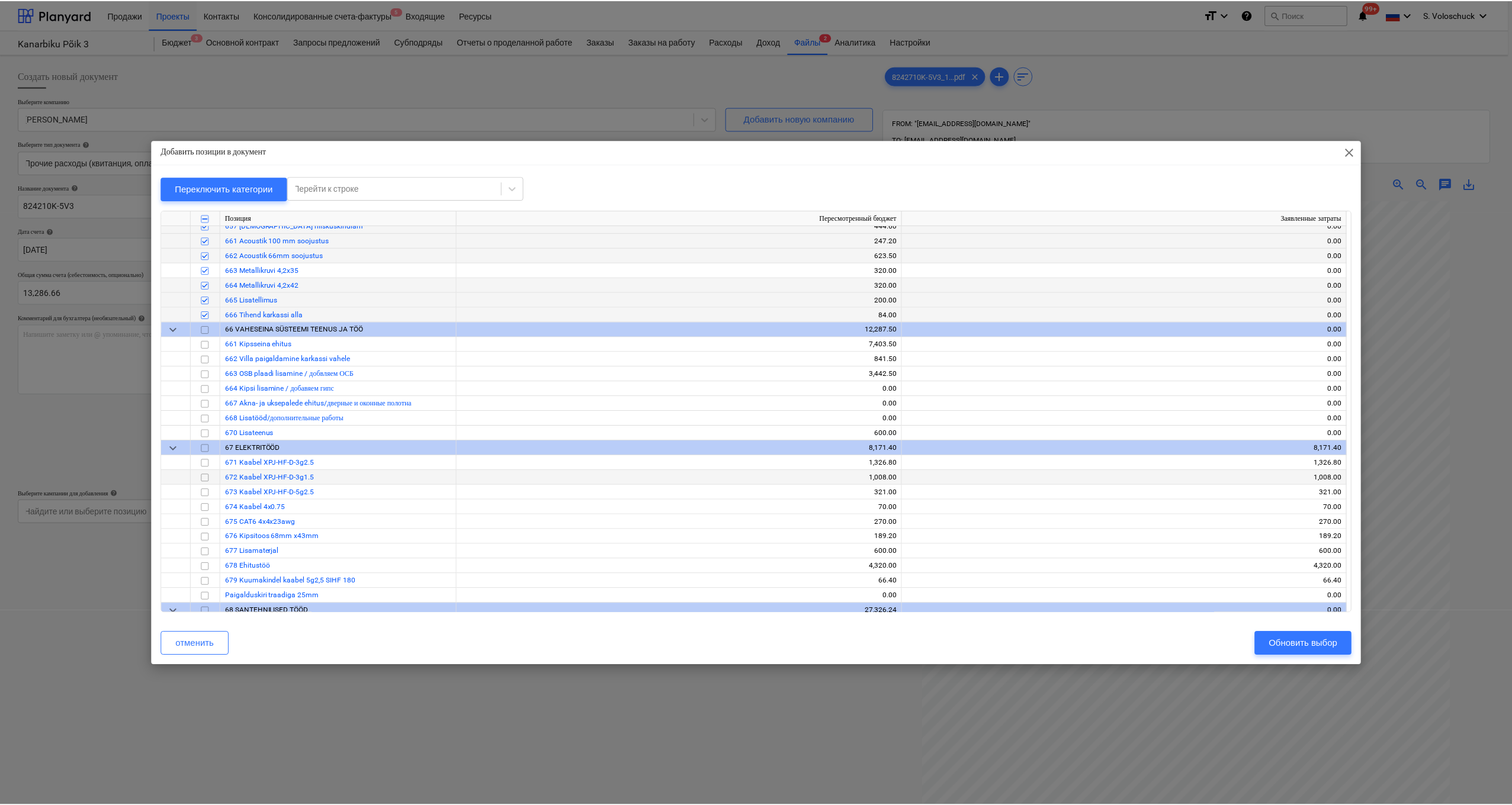
scroll to position [6093, 0]
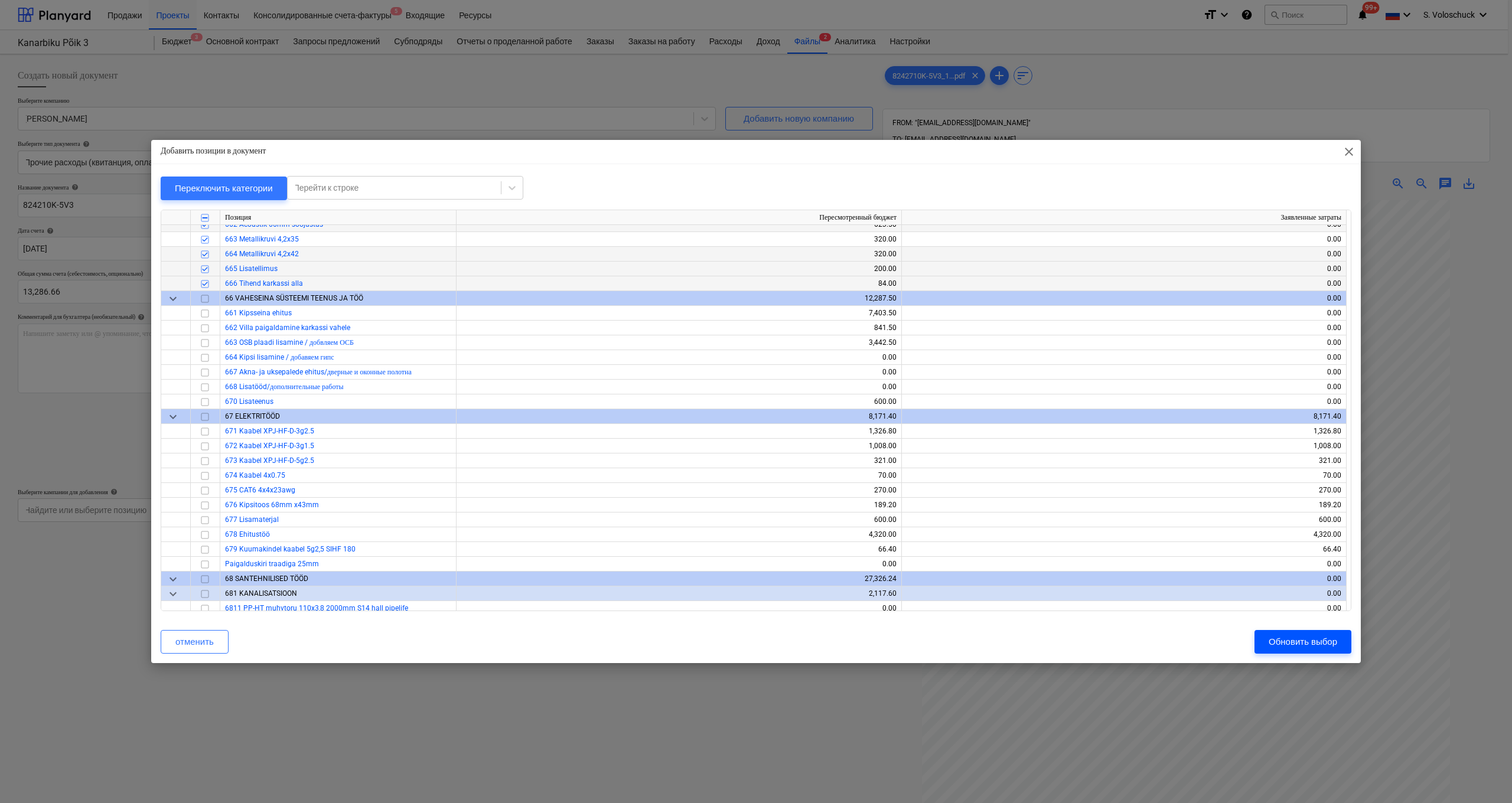
click at [655, 561] on div "Обновить выбор" at bounding box center [1303, 643] width 68 height 16
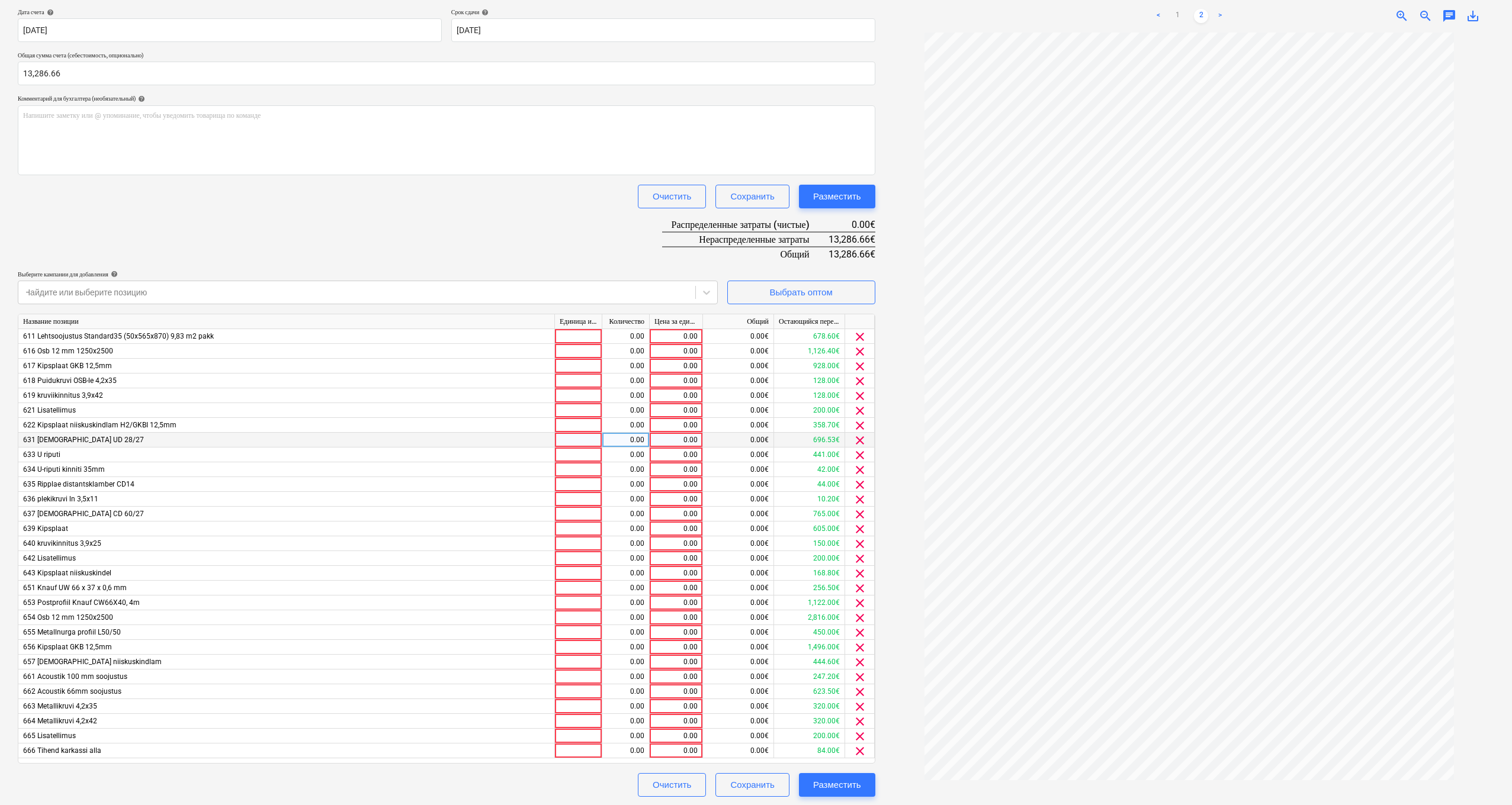
scroll to position [0, 0]
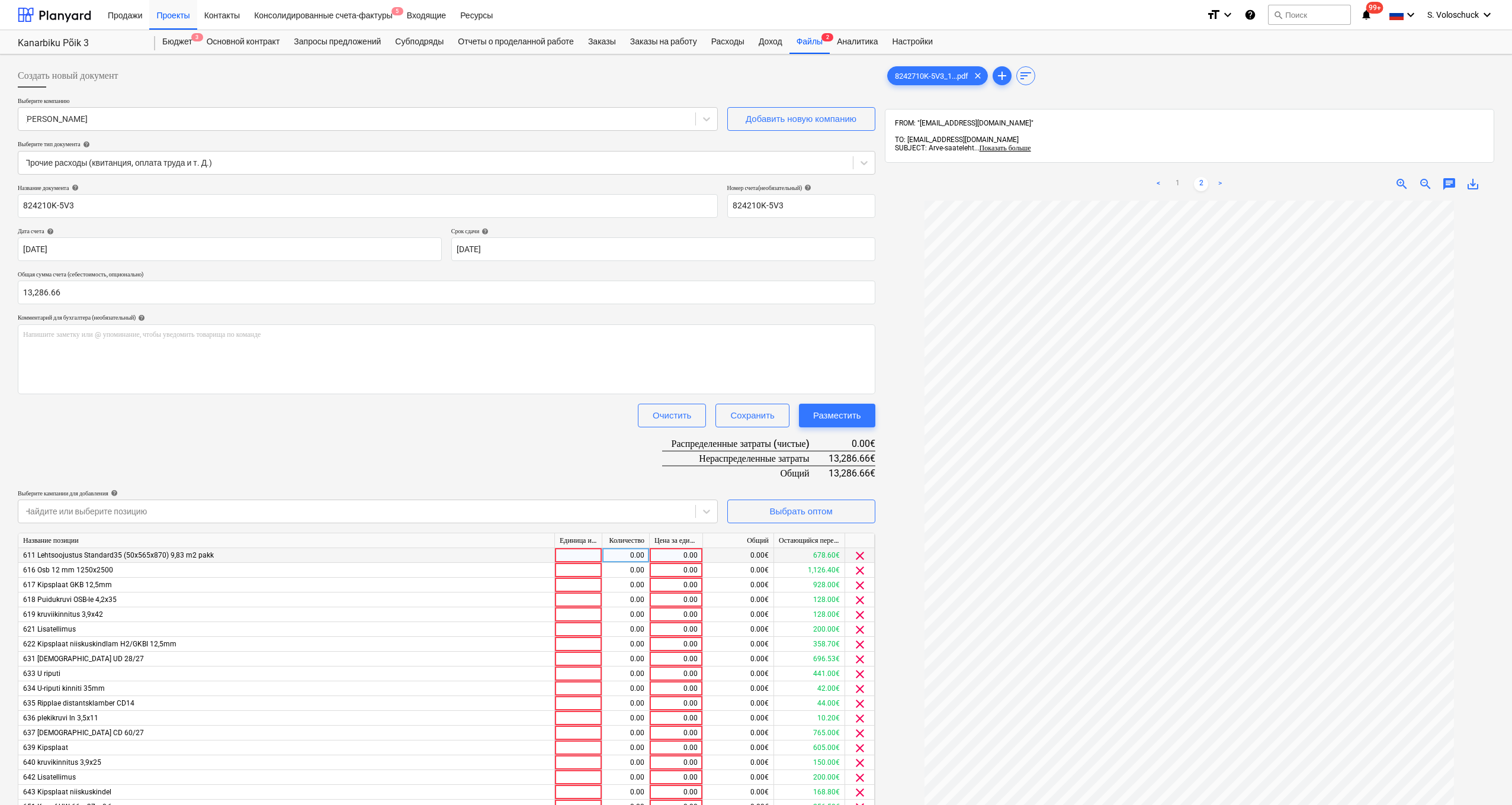
click at [657, 556] on div "0.00" at bounding box center [676, 555] width 44 height 15
type input "678.6"
click at [657, 563] on div "0.00" at bounding box center [676, 570] width 44 height 15
type input "1126.4"
click at [657, 563] on div "0.00" at bounding box center [676, 585] width 44 height 15
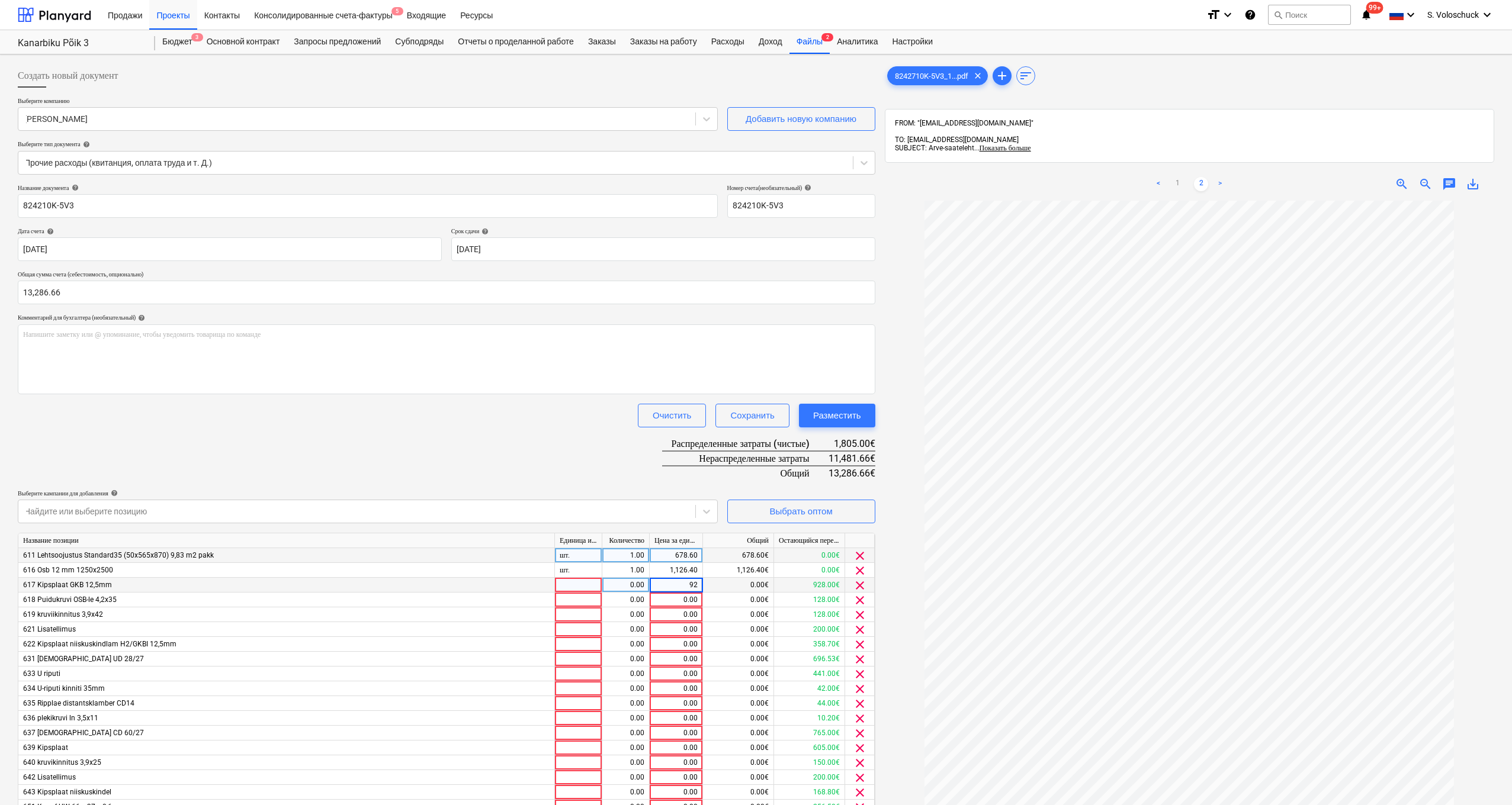
type input "928"
click at [657, 563] on div "0.00" at bounding box center [676, 600] width 44 height 15
type input "128"
click at [657, 563] on div "0.00" at bounding box center [676, 614] width 44 height 15
type input "128"
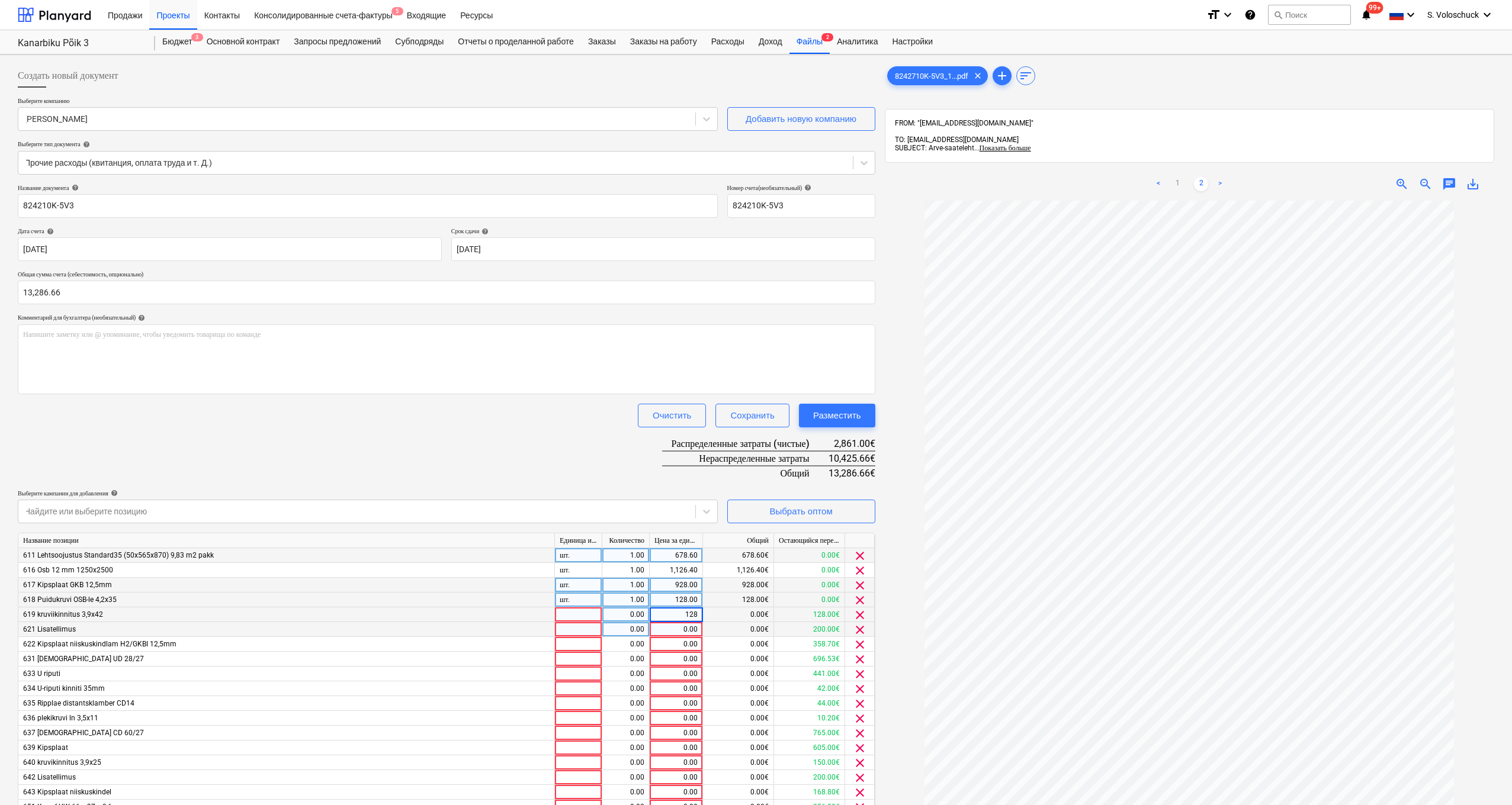
click at [657, 563] on div "0.00" at bounding box center [676, 629] width 44 height 15
type input "200"
click at [657, 563] on div "0.00" at bounding box center [676, 644] width 44 height 15
type input "358.7"
click at [657, 563] on div "0.00" at bounding box center [676, 659] width 44 height 15
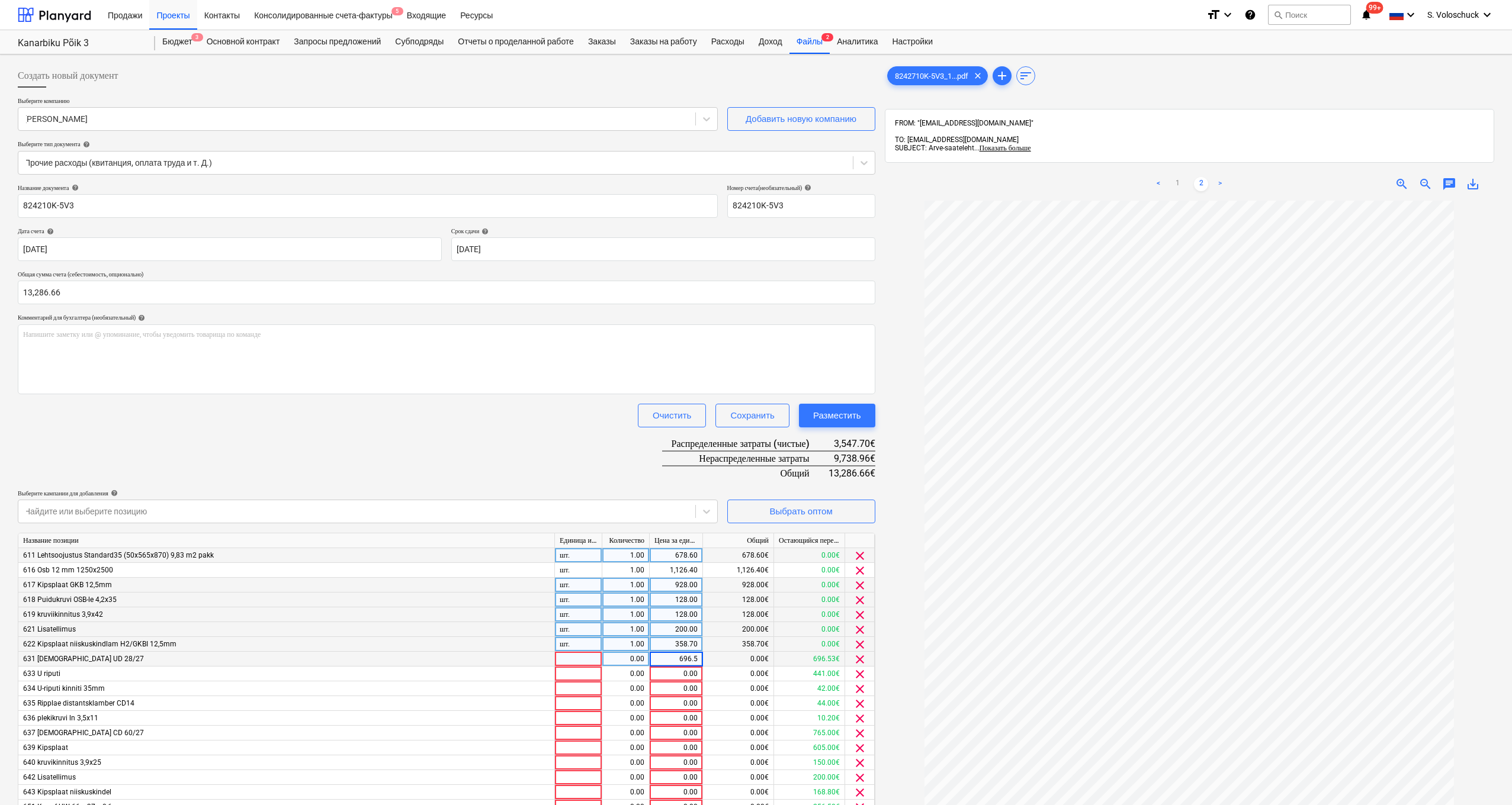
type input "696.53"
click at [657, 563] on div "0.00" at bounding box center [676, 674] width 44 height 15
type input "441"
click at [657, 563] on div "0.00" at bounding box center [676, 689] width 44 height 15
type input "42"
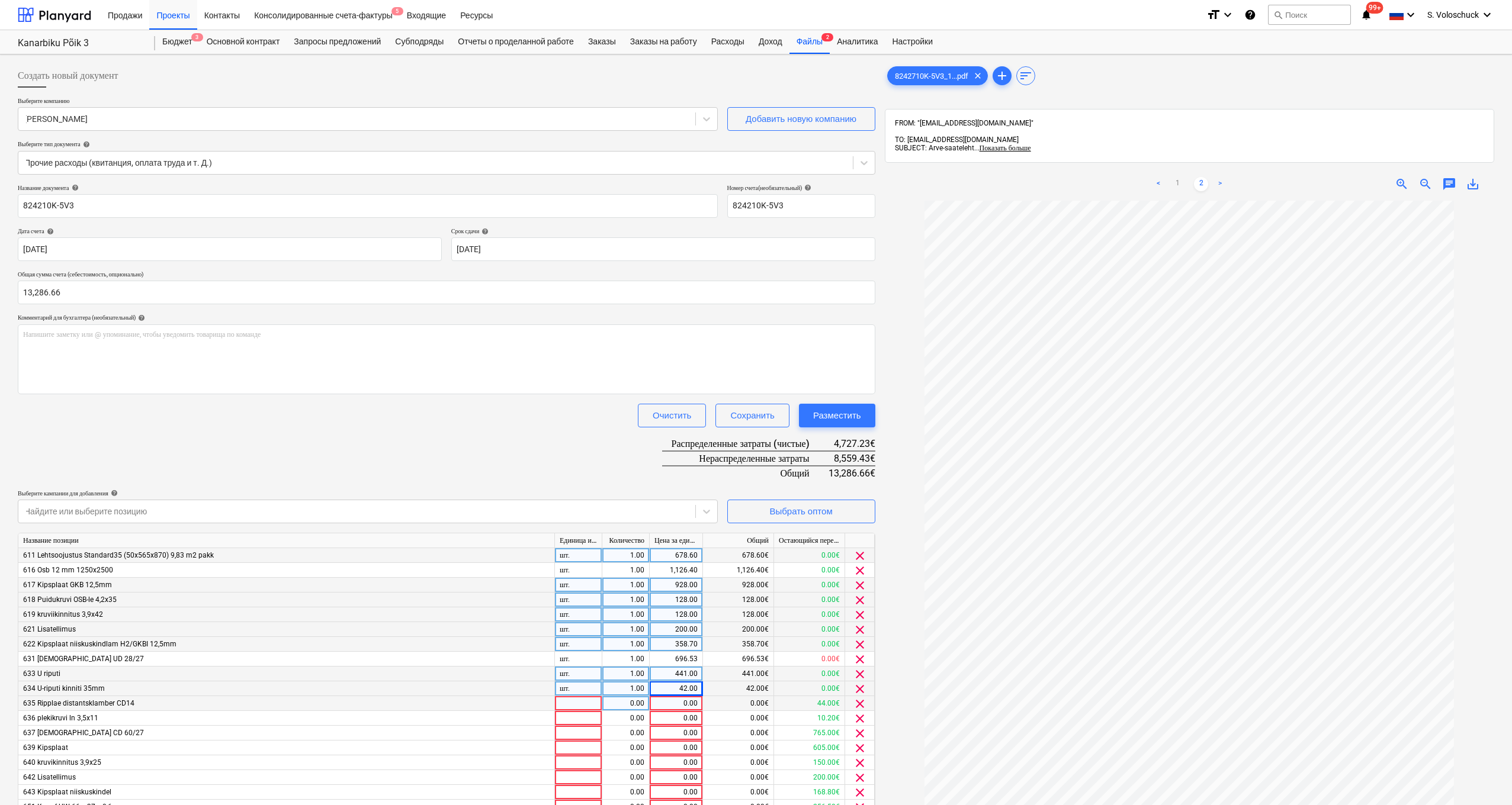
click at [657, 563] on div "0.00" at bounding box center [676, 704] width 44 height 15
type input "44"
click at [657, 563] on div "0.00" at bounding box center [676, 719] width 44 height 15
type input "10.2"
click at [657, 563] on div "0.00" at bounding box center [676, 733] width 44 height 15
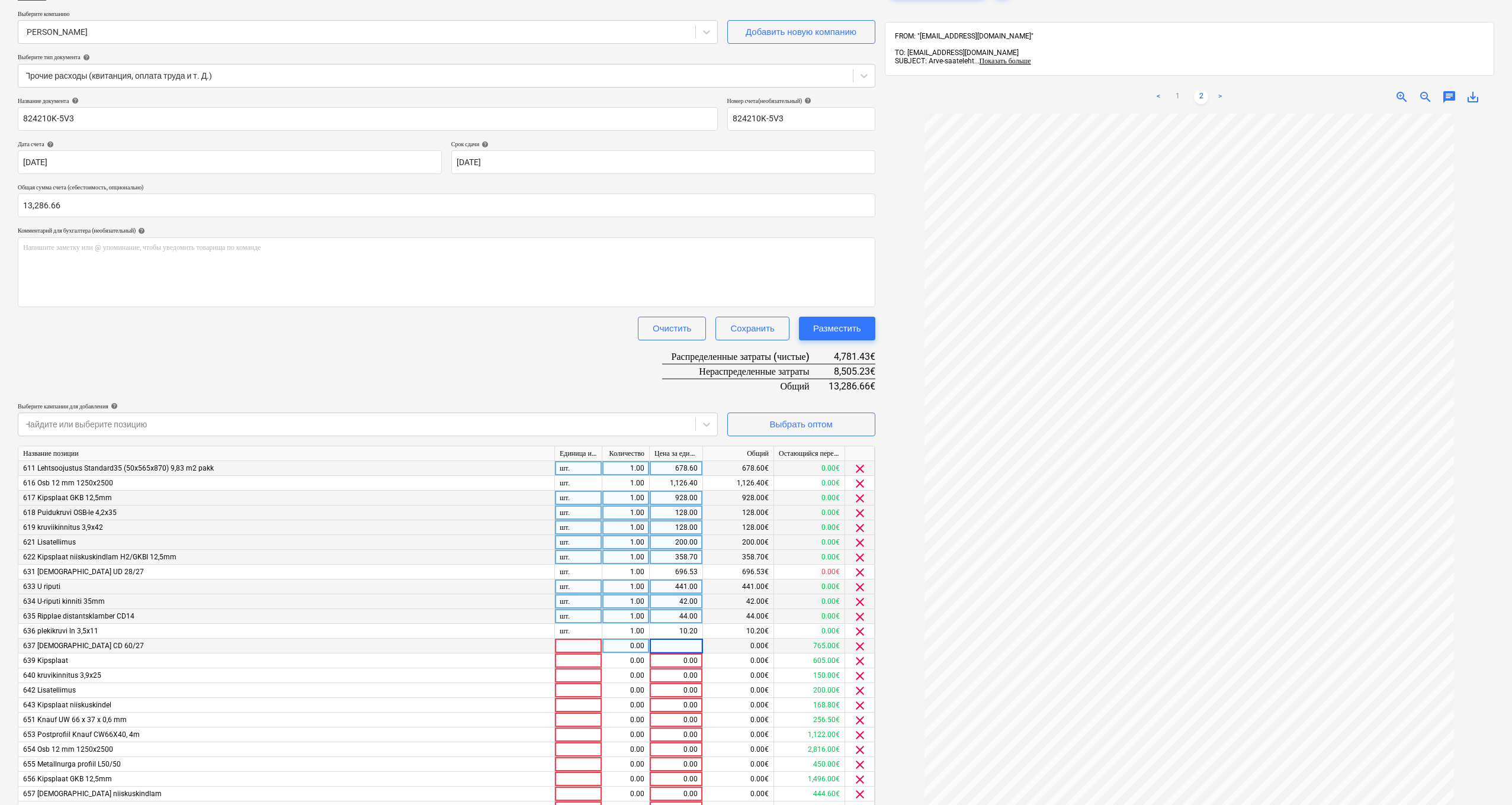
scroll to position [89, 0]
type input "765"
click at [657, 563] on div "0.00" at bounding box center [676, 658] width 44 height 15
type input "605"
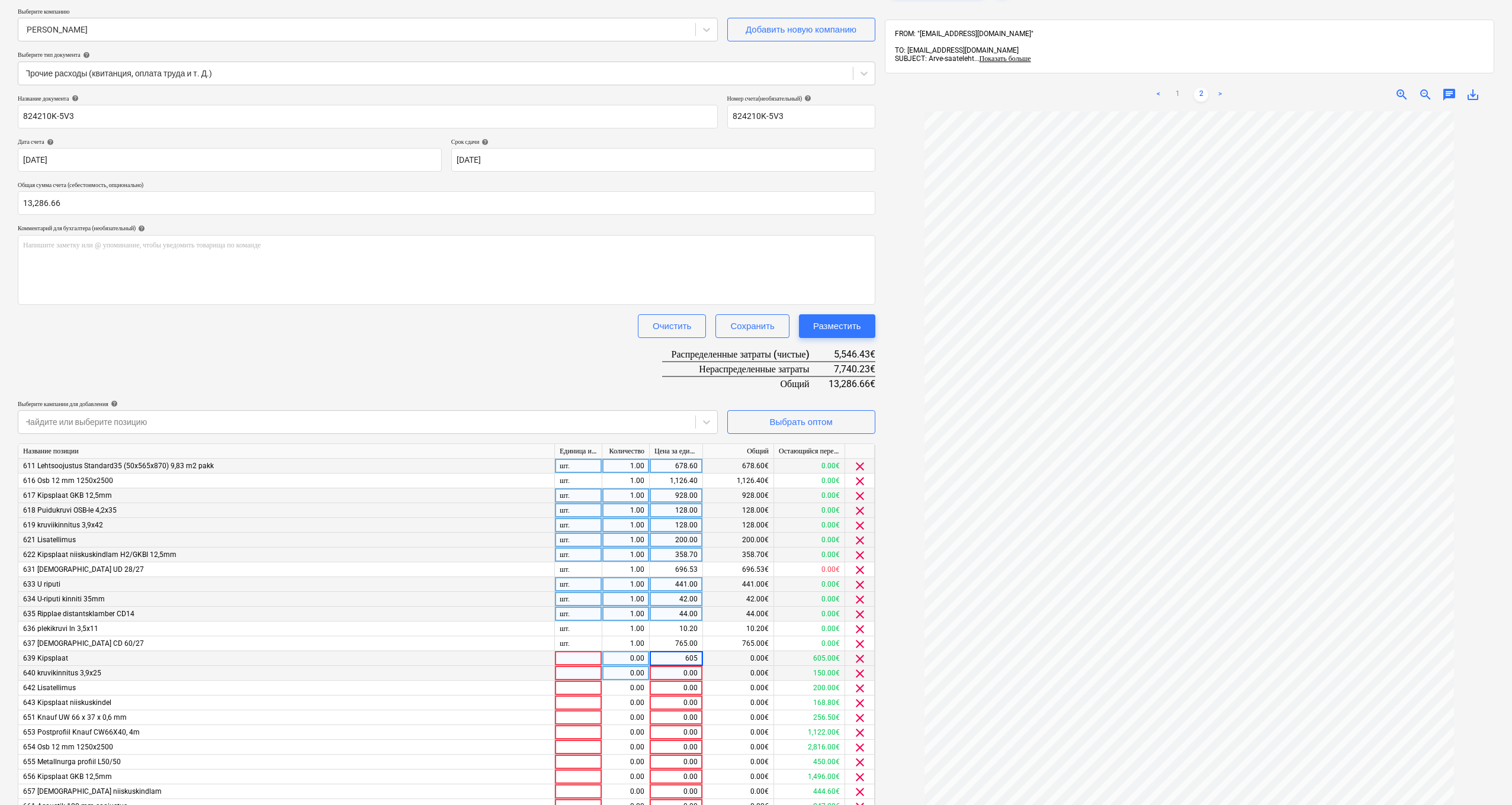
click at [657, 563] on div "0.00" at bounding box center [676, 673] width 44 height 15
type input "150"
click at [657, 563] on div "0.00" at bounding box center [676, 688] width 44 height 15
type input "200"
click at [657, 563] on div "0.00" at bounding box center [676, 703] width 44 height 15
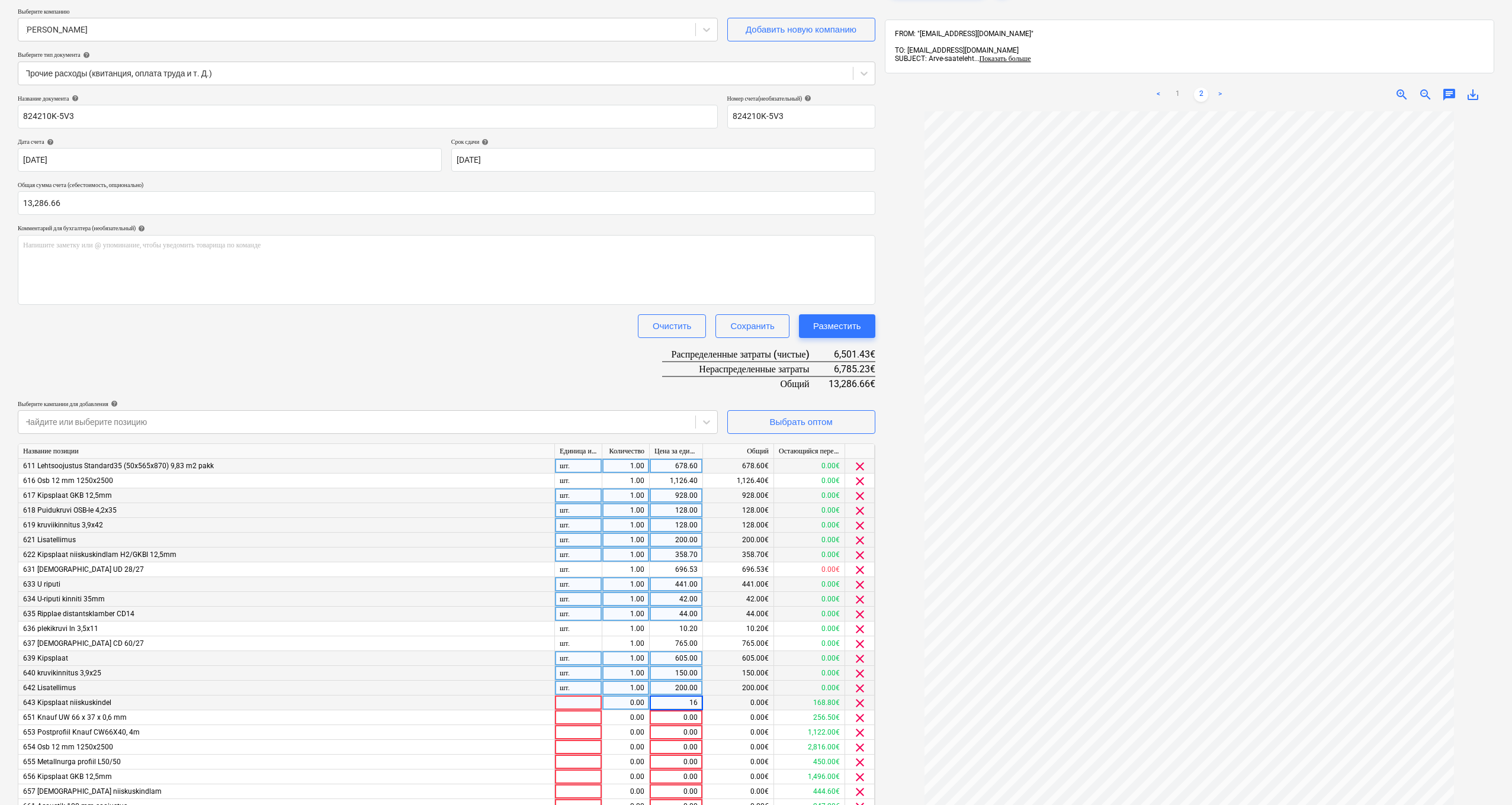
type input "168"
click at [657, 563] on div "0.00" at bounding box center [676, 718] width 44 height 15
type input "256.5"
click at [657, 563] on div "0.00" at bounding box center [676, 733] width 44 height 15
type input "1122"
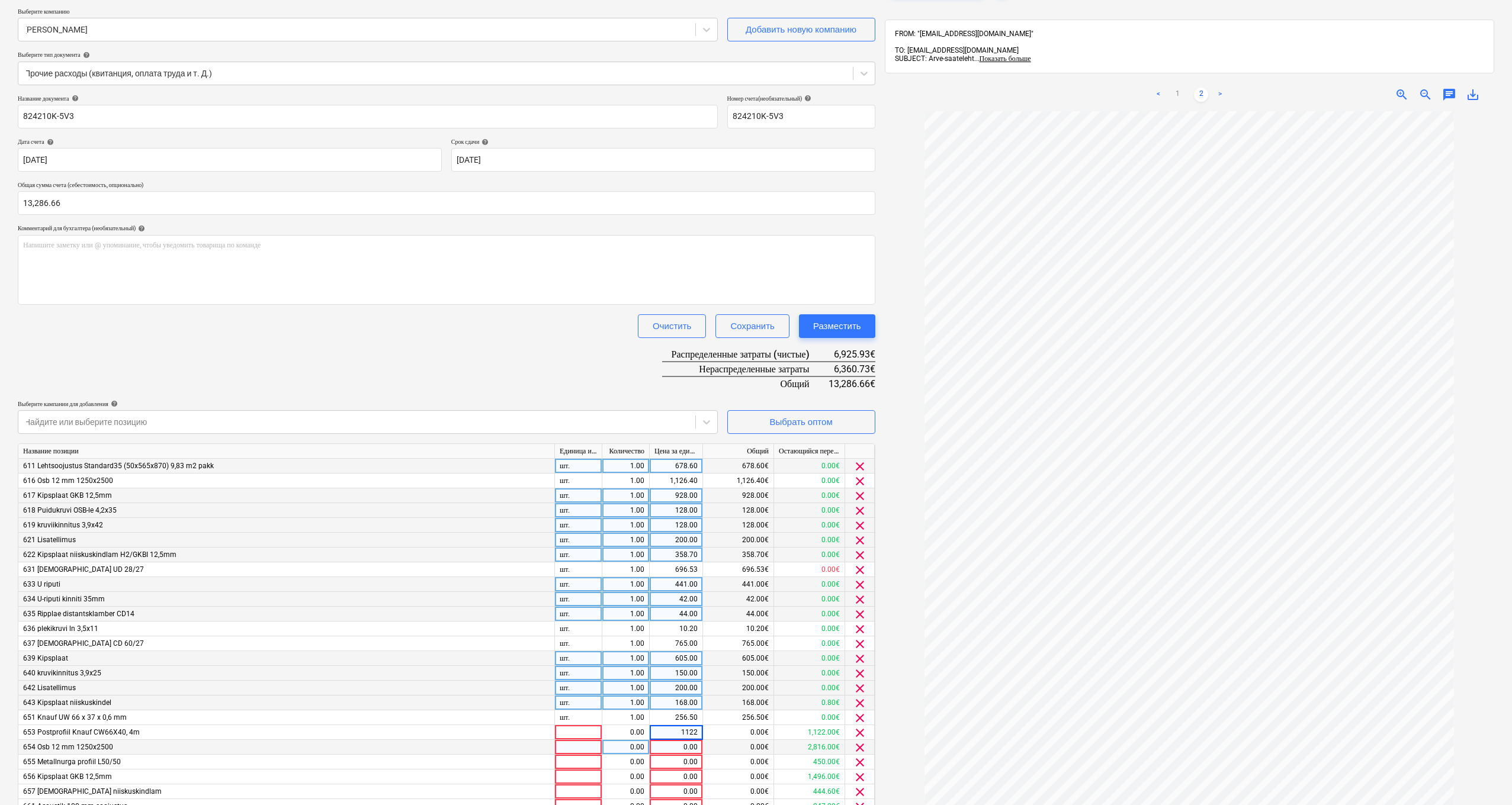
click at [657, 563] on div "0.00" at bounding box center [676, 747] width 44 height 15
type input "2816"
click at [657, 563] on div "0.00" at bounding box center [676, 762] width 44 height 15
type input "450"
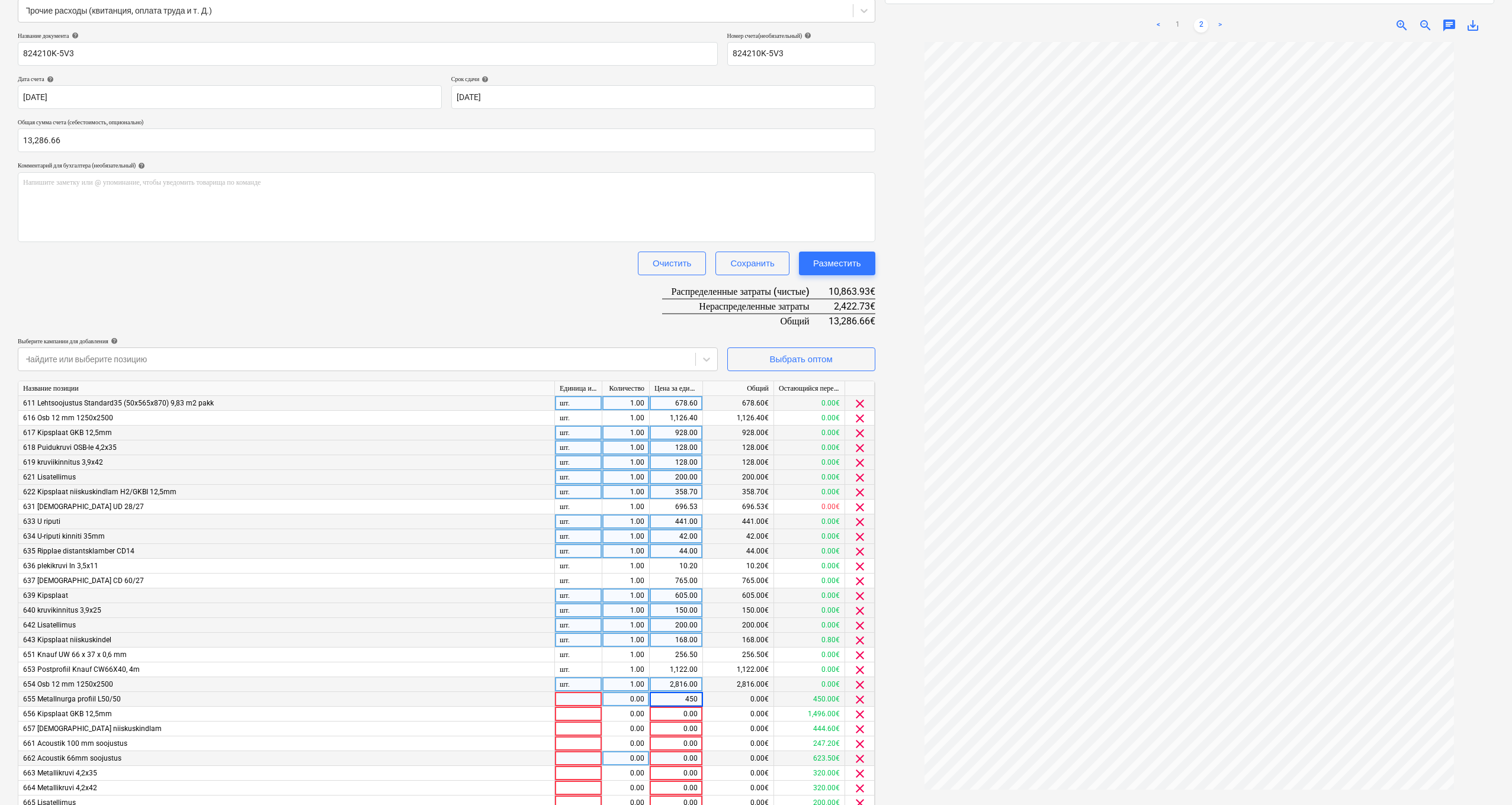
scroll to position [182, 0]
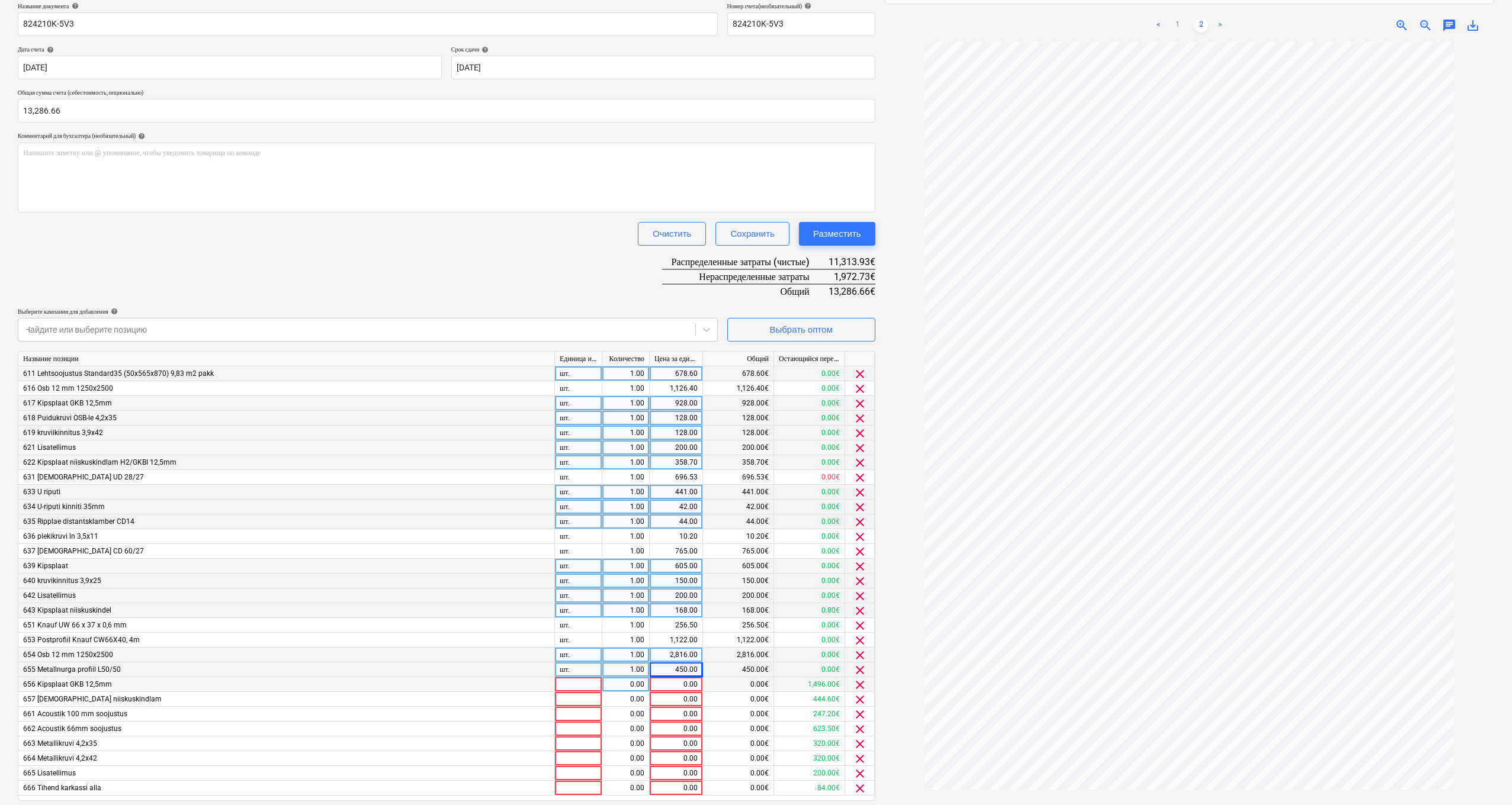
click at [657, 563] on div "0.00" at bounding box center [676, 685] width 44 height 15
type input "1496"
click at [657, 563] on div "0.00" at bounding box center [676, 699] width 44 height 15
type input "444.6"
click at [657, 563] on div "0.00" at bounding box center [676, 714] width 44 height 15
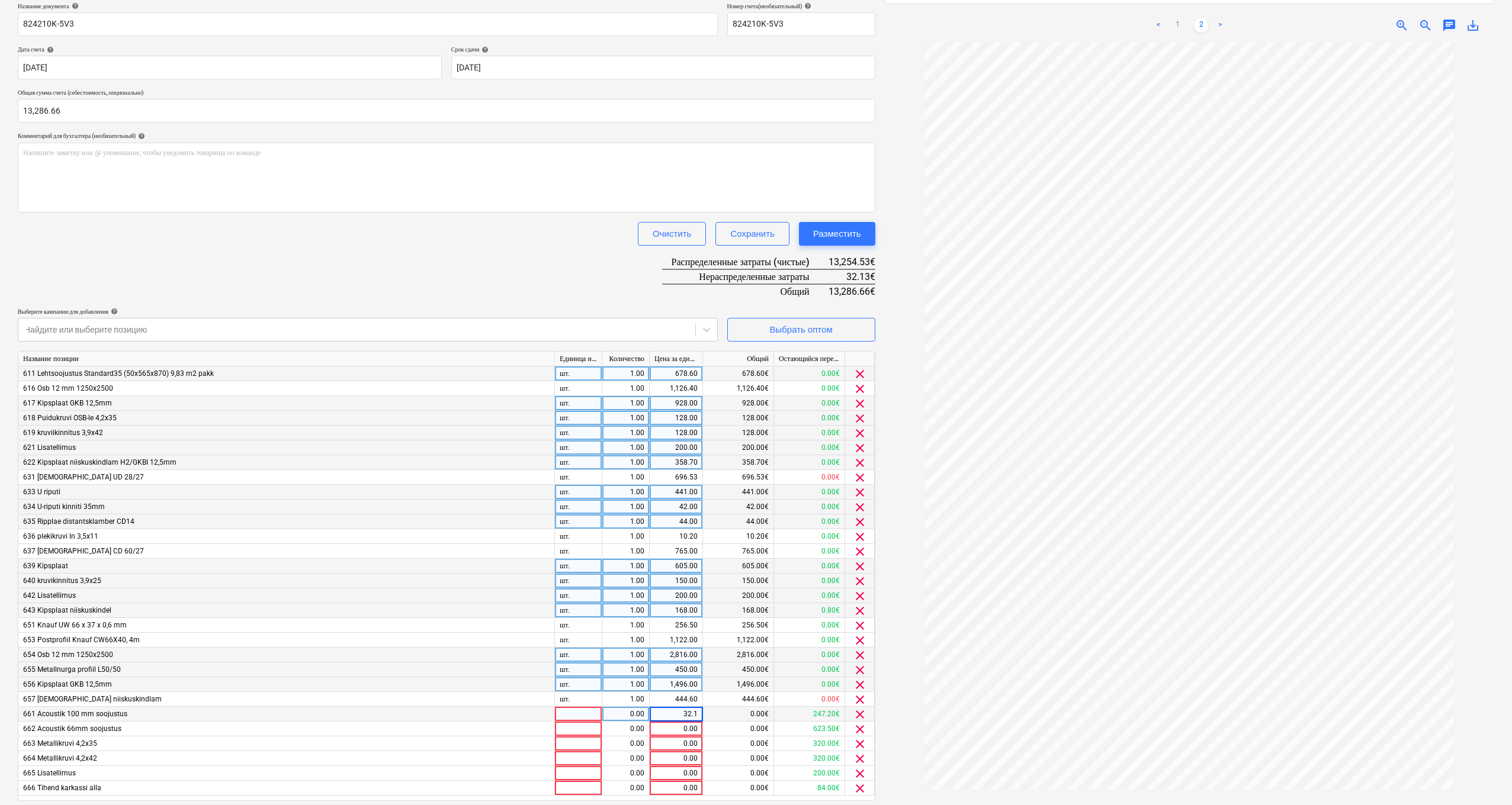
type input "32.13"
click at [657, 563] on div "0.00€" at bounding box center [739, 729] width 71 height 15
click at [657, 563] on span "clear" at bounding box center [860, 730] width 14 height 14
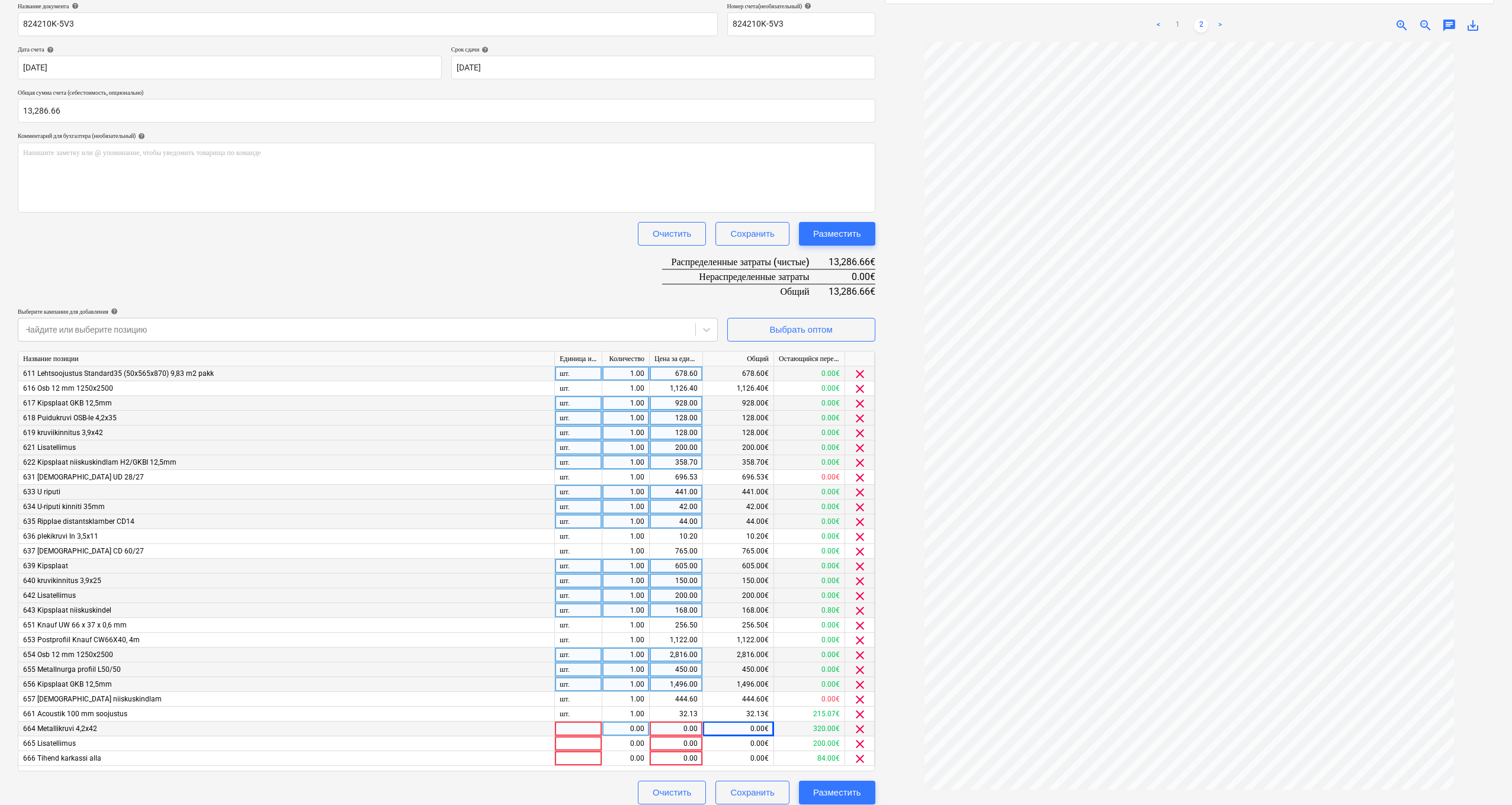
click at [657, 563] on span "clear" at bounding box center [860, 730] width 14 height 14
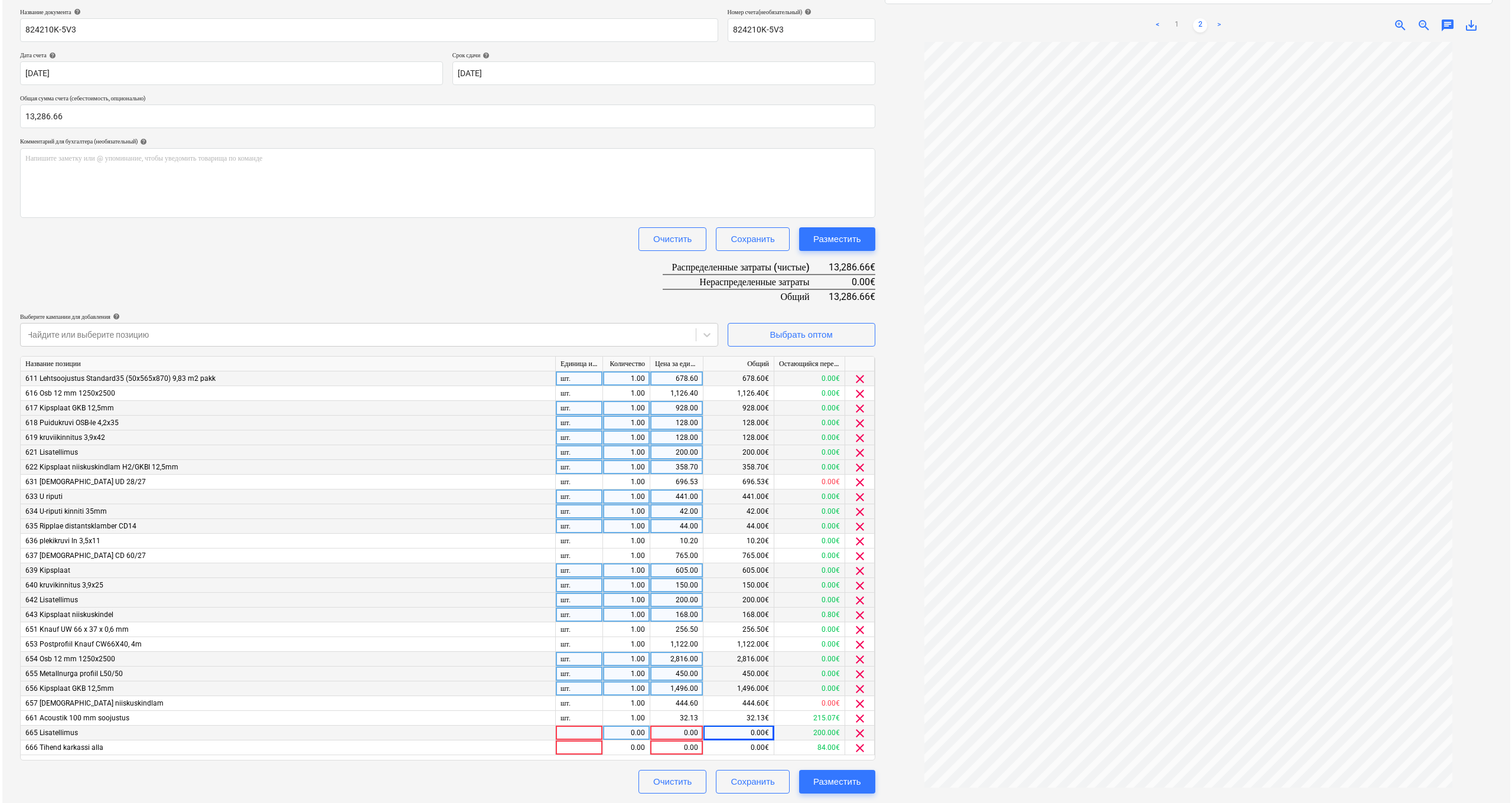
scroll to position [174, 0]
click at [655, 561] on span "clear" at bounding box center [857, 720] width 14 height 14
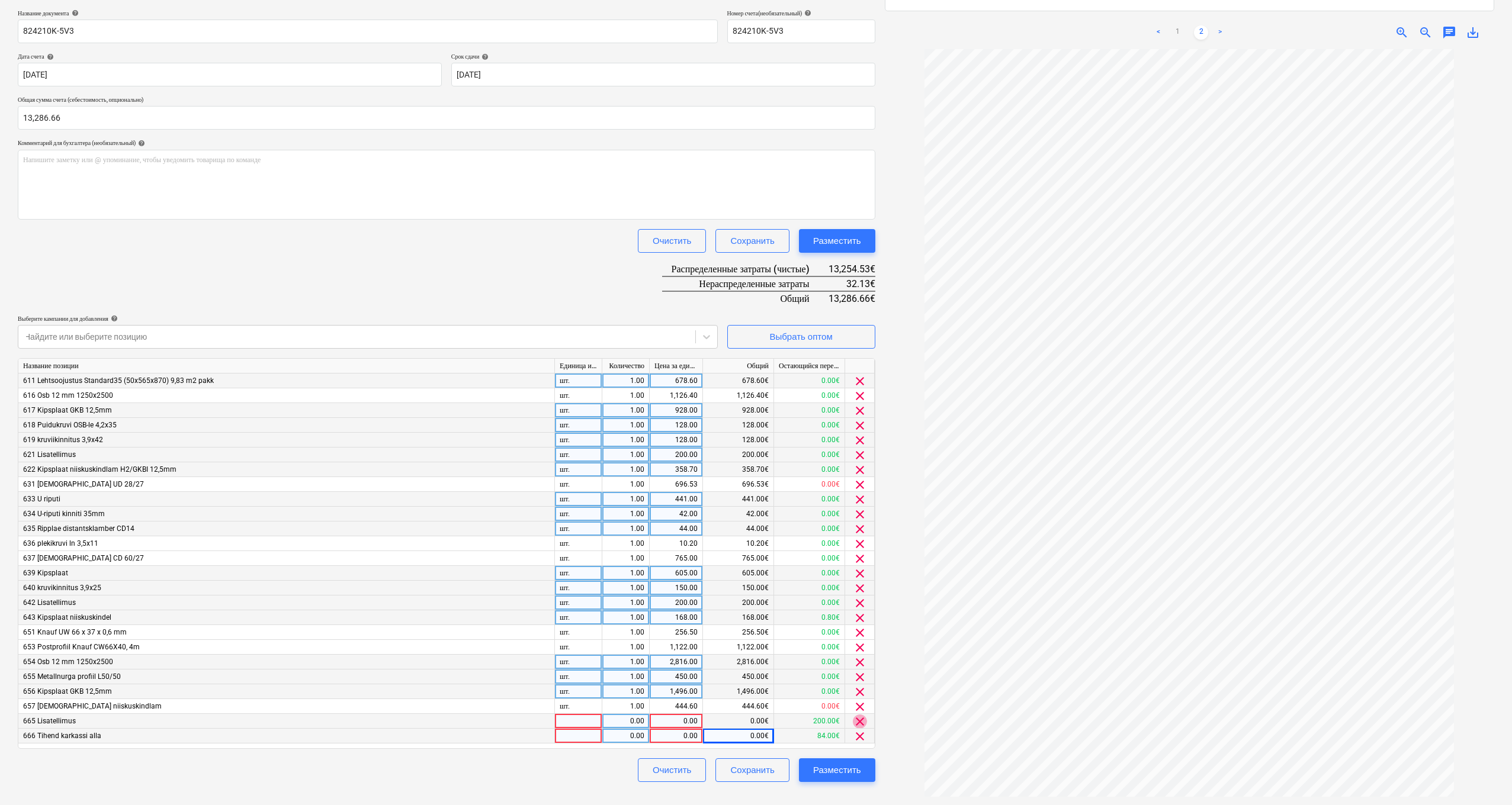
click at [657, 563] on span "clear" at bounding box center [860, 722] width 14 height 14
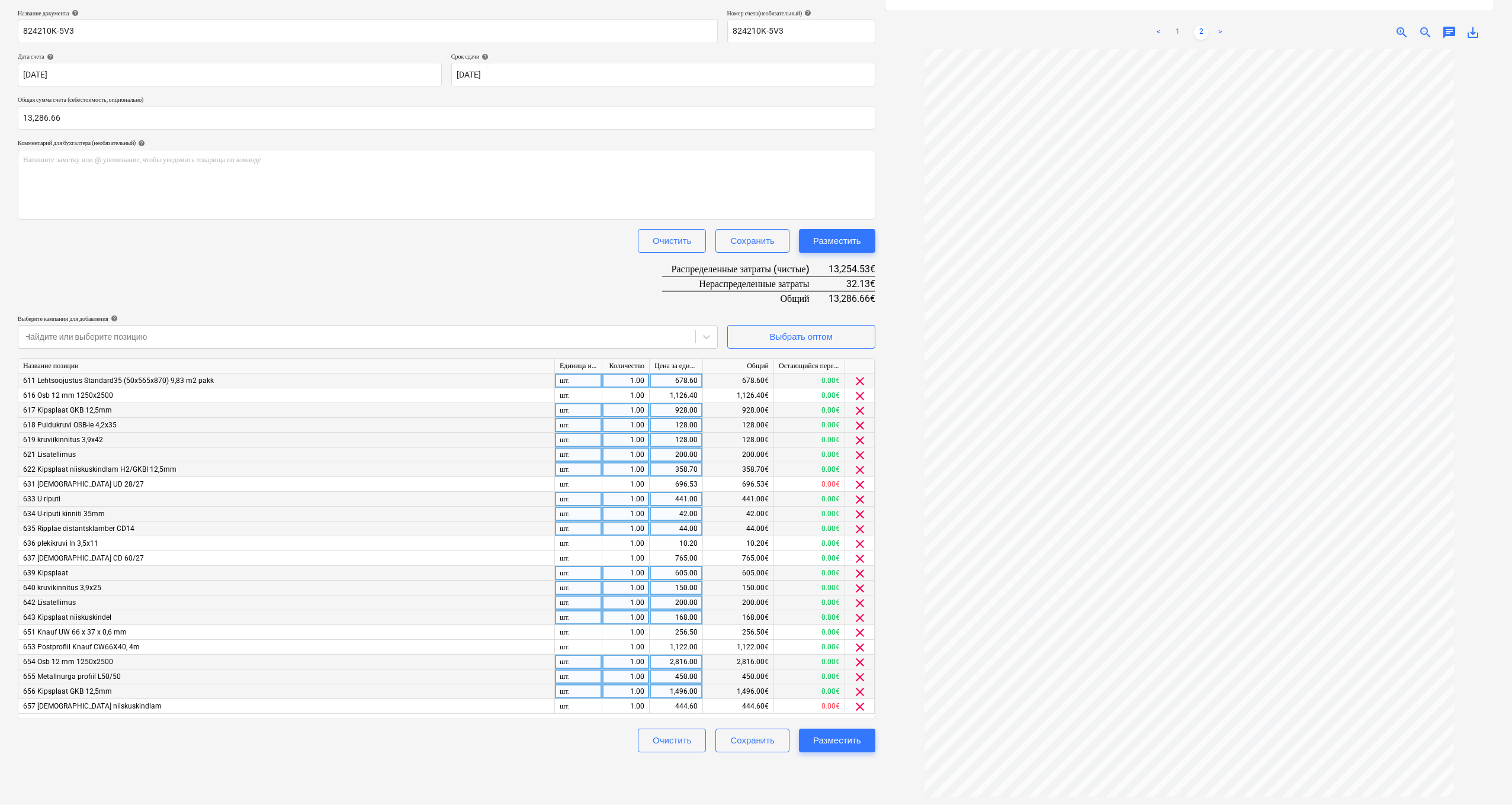
click at [657, 453] on div "200.00€" at bounding box center [739, 455] width 71 height 15
click at [657, 455] on div "200.00" at bounding box center [676, 455] width 44 height 15
type input "232.13"
click at [657, 563] on div "Разместить" at bounding box center [837, 741] width 48 height 16
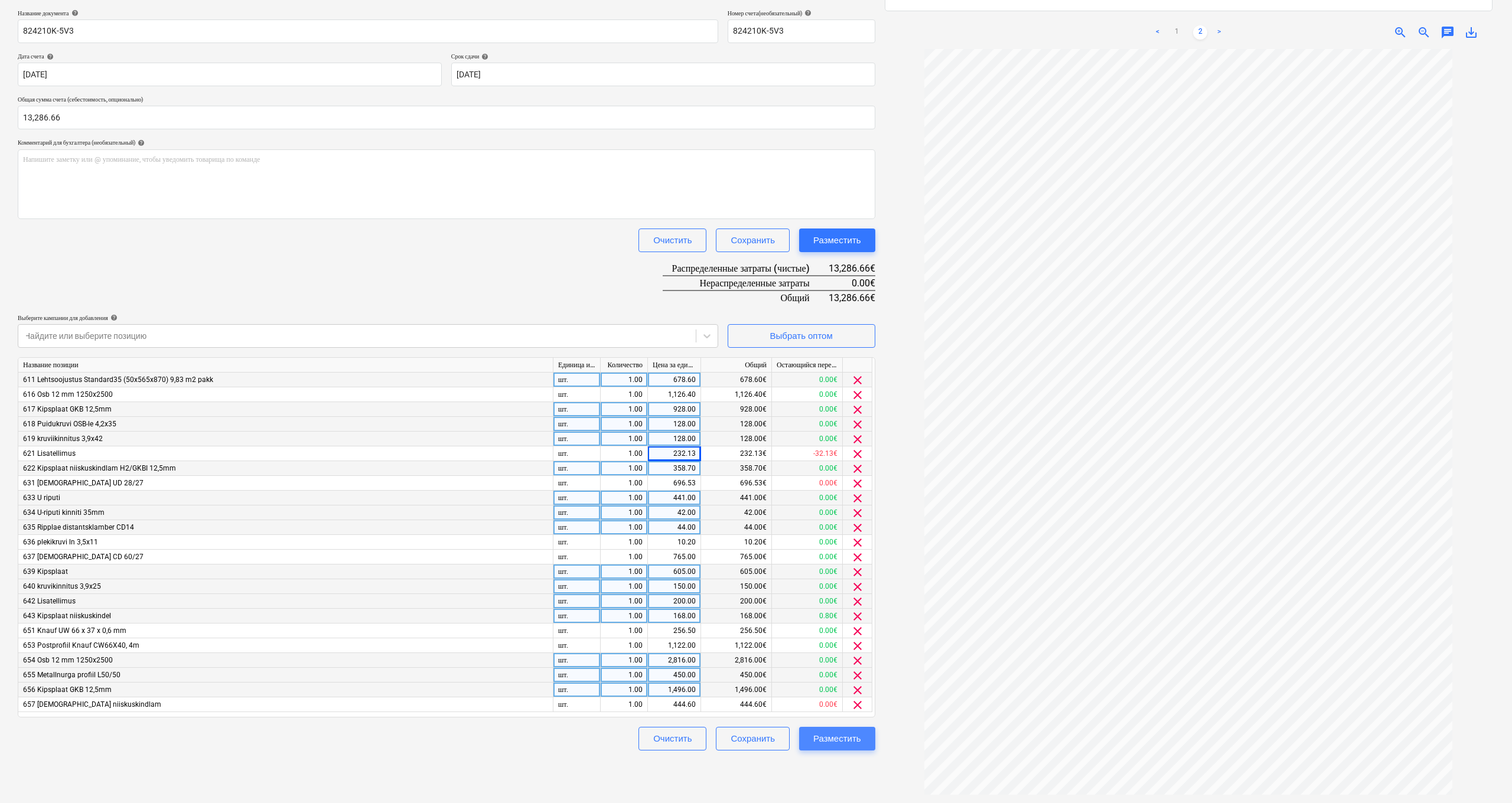
scroll to position [167, 0]
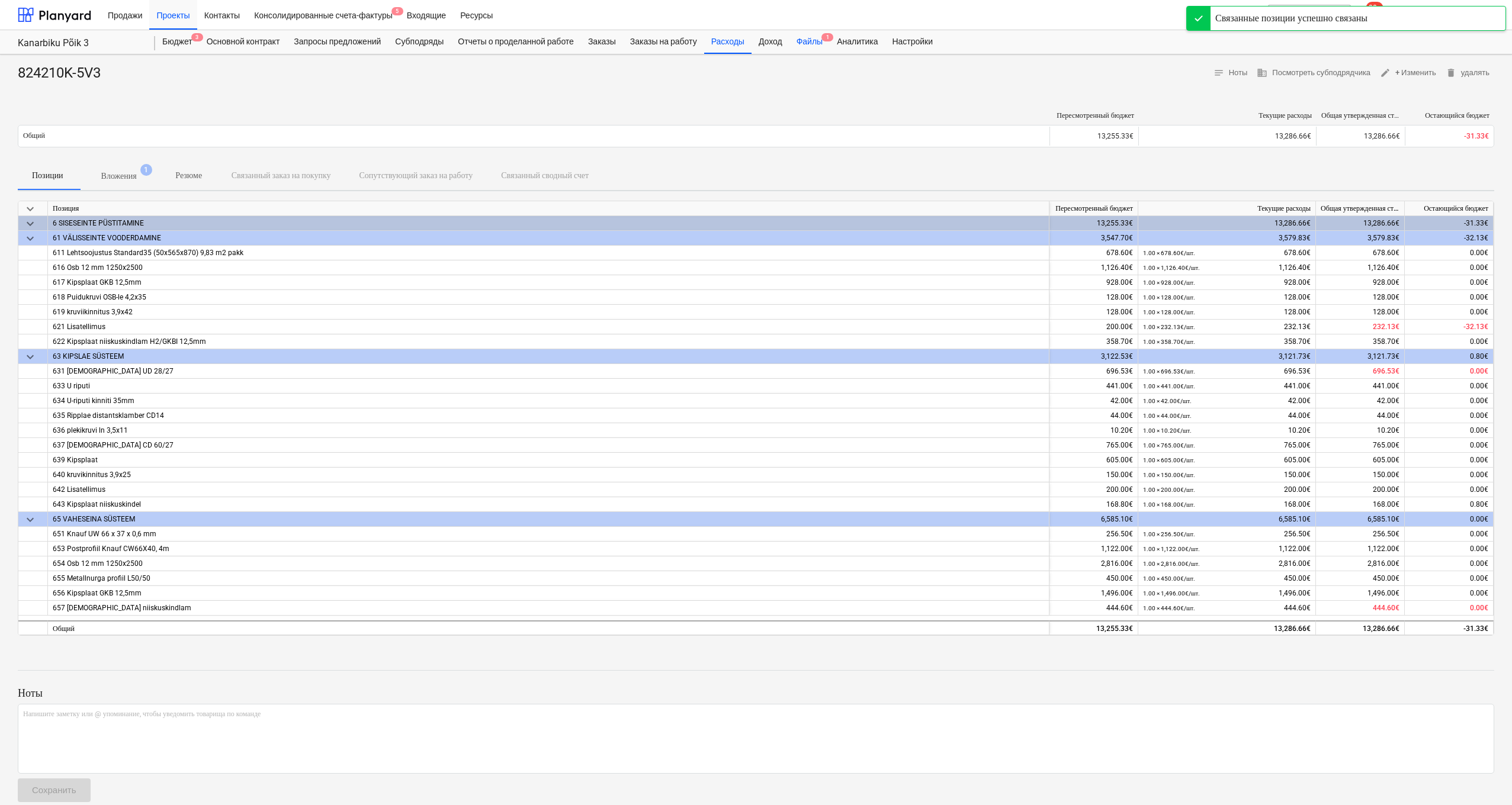
click at [657, 43] on div "Файлы 1" at bounding box center [809, 42] width 41 height 24
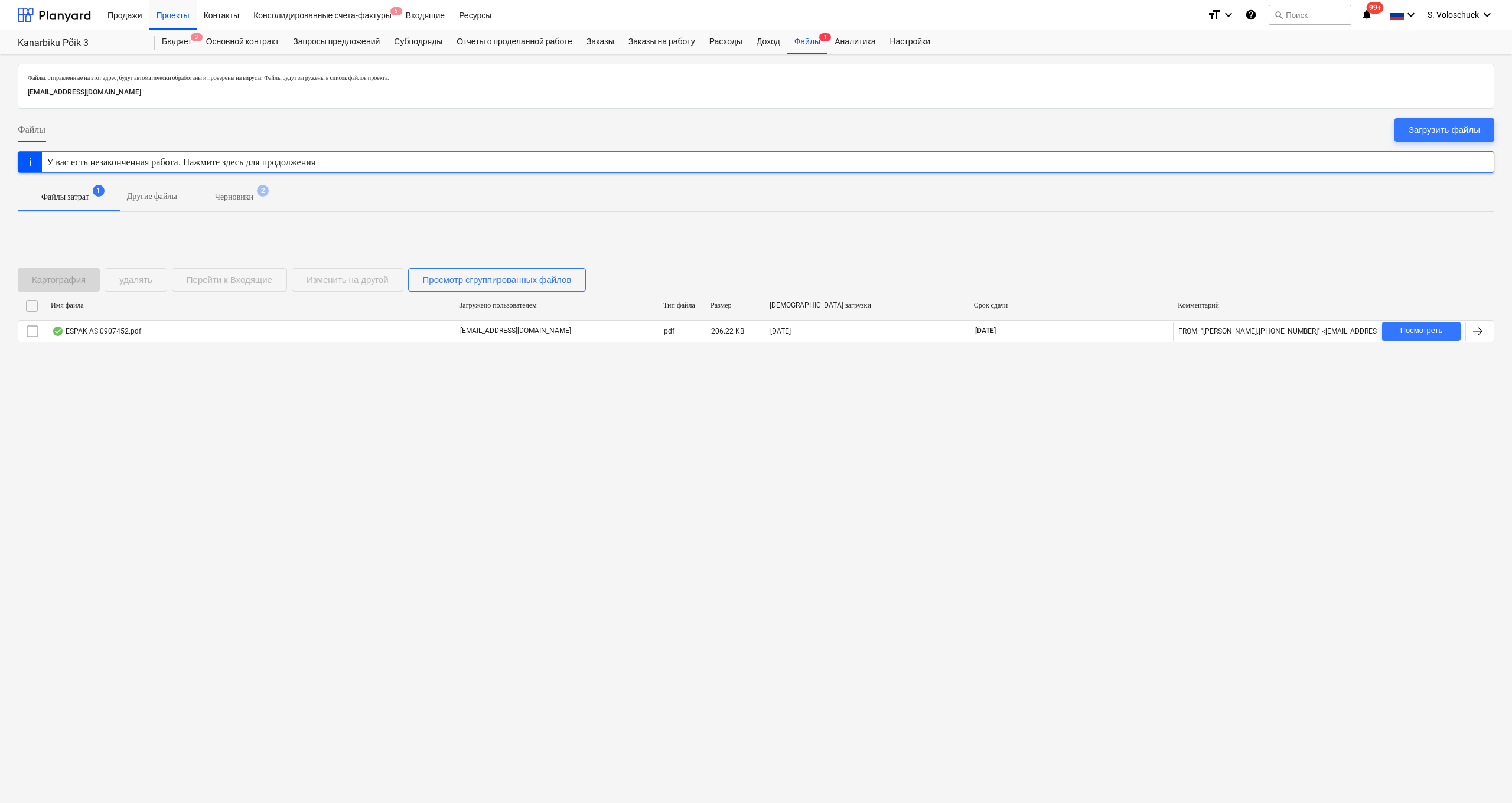
click at [253, 201] on p "Черновики" at bounding box center [234, 197] width 39 height 13
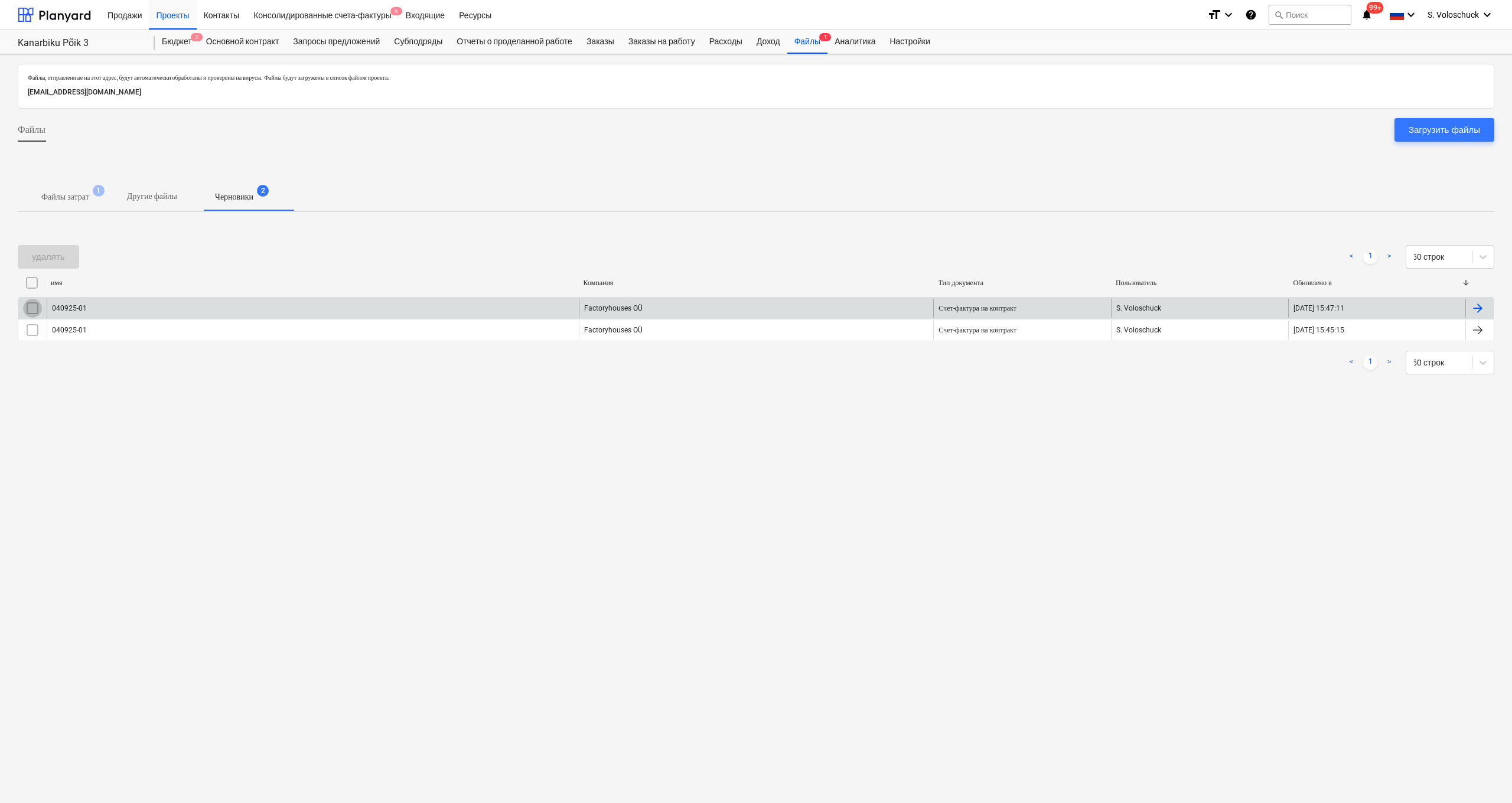
click at [37, 310] on input "checkbox" at bounding box center [32, 308] width 19 height 19
click at [31, 329] on input "checkbox" at bounding box center [32, 330] width 19 height 19
click at [50, 257] on div "удалять" at bounding box center [48, 257] width 33 height 16
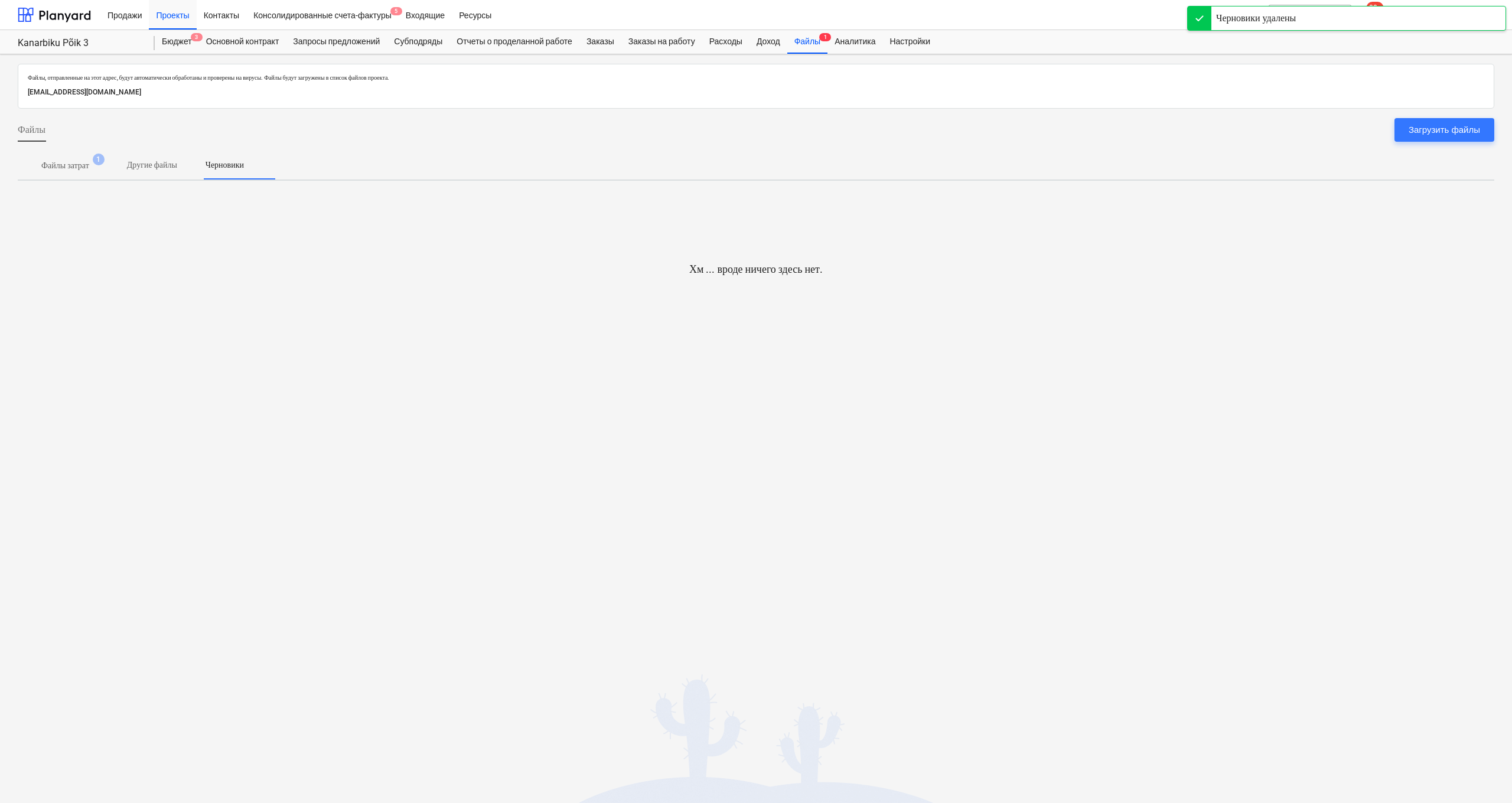
click at [78, 164] on p "Файлы затрат" at bounding box center [65, 165] width 48 height 13
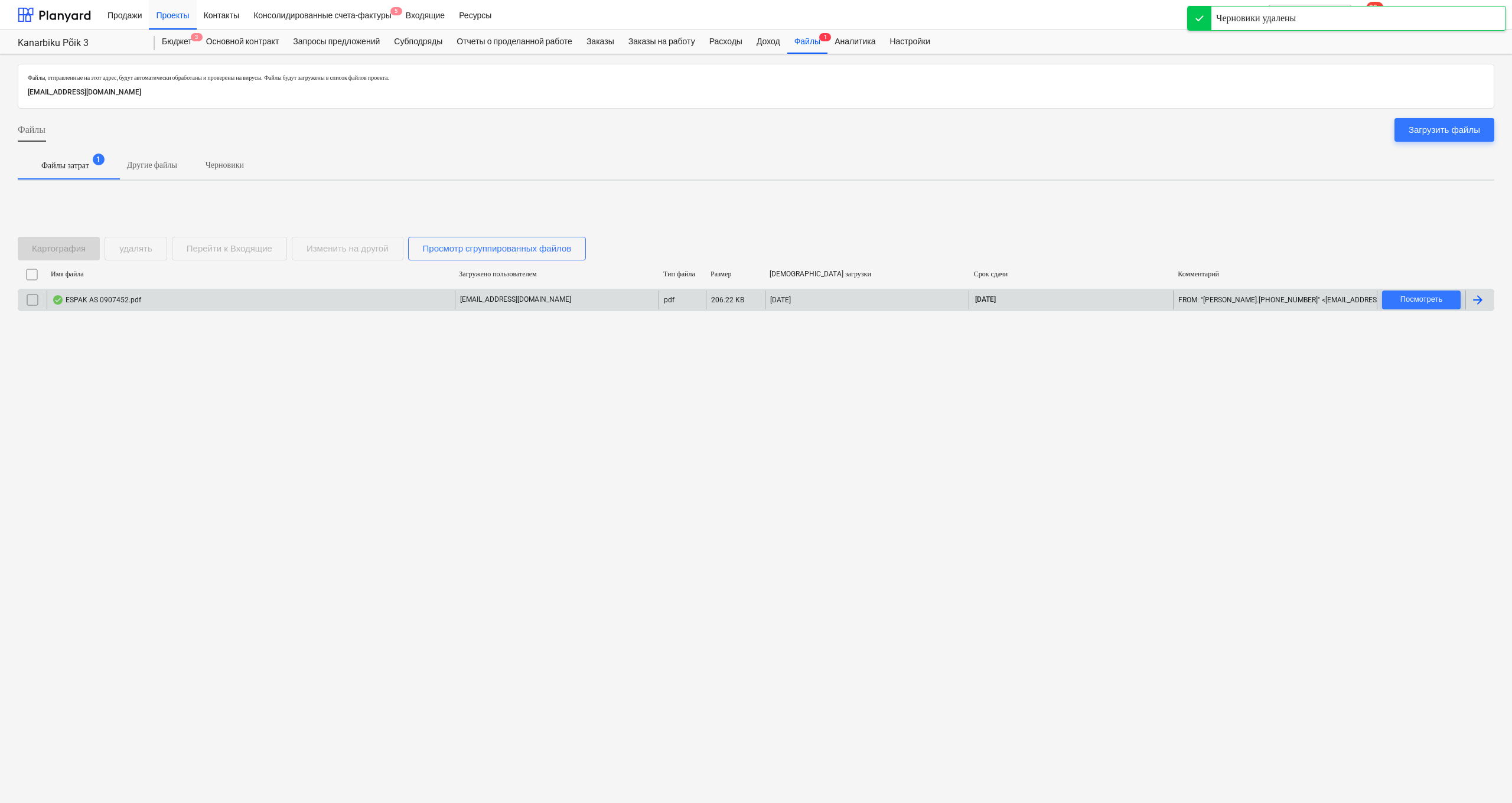
click at [145, 293] on div "ESPAK AS 0907452.pdf" at bounding box center [251, 300] width 408 height 19
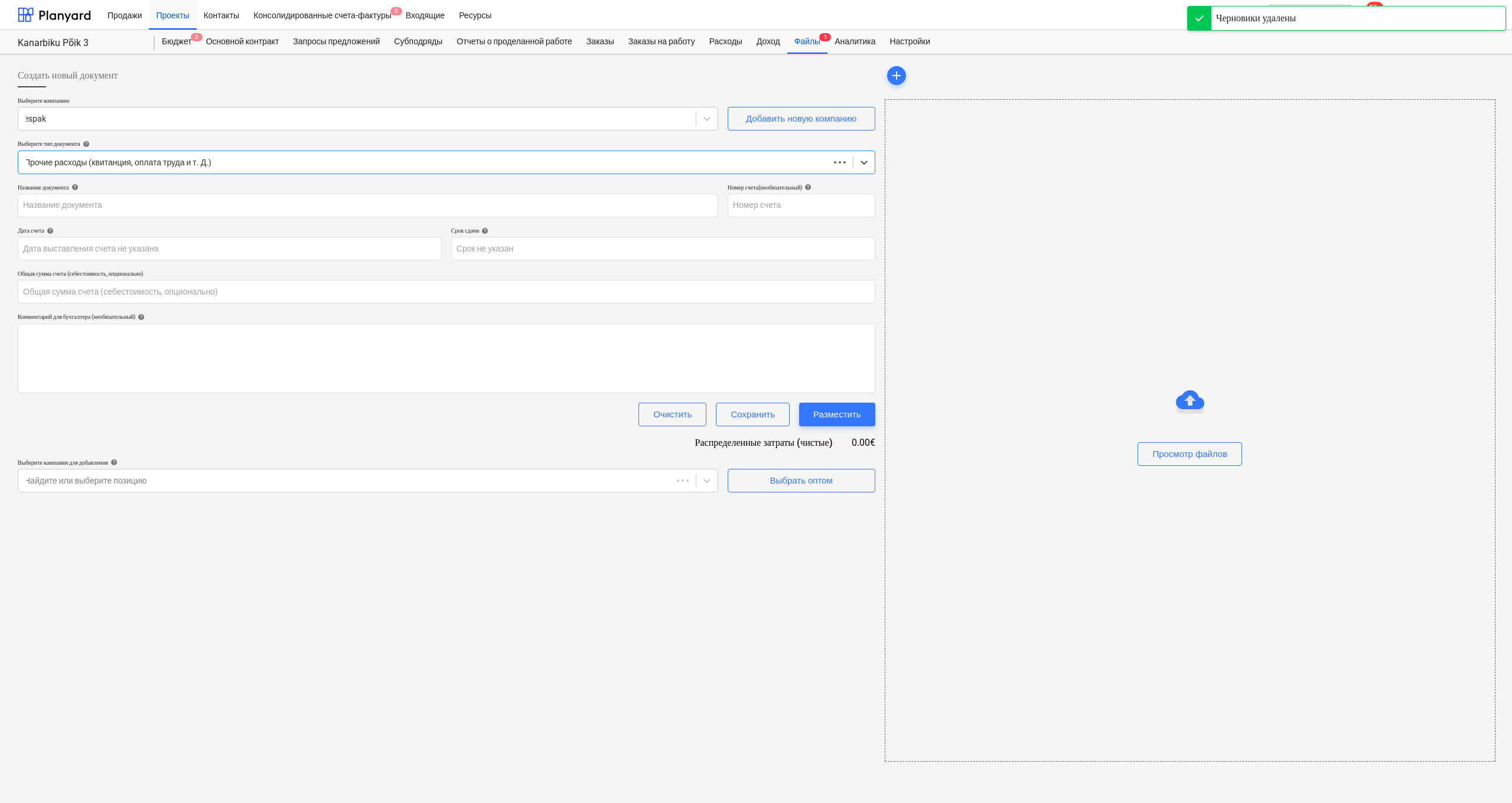
type input "0.00"
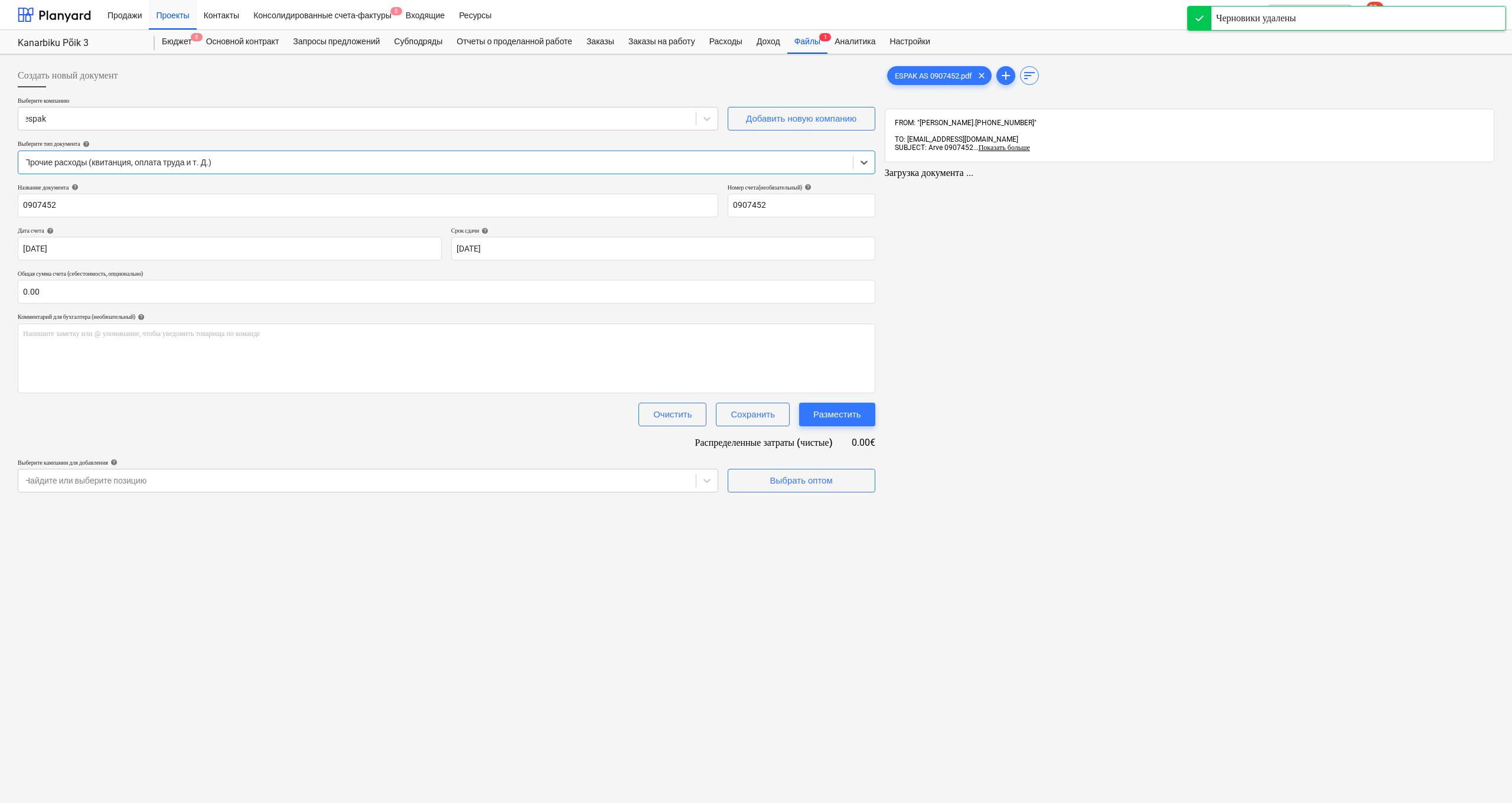
type input "0907452"
type input "12 Sep 2025"
type input "12 Oct 2025"
click at [120, 289] on input "text" at bounding box center [446, 292] width 856 height 24
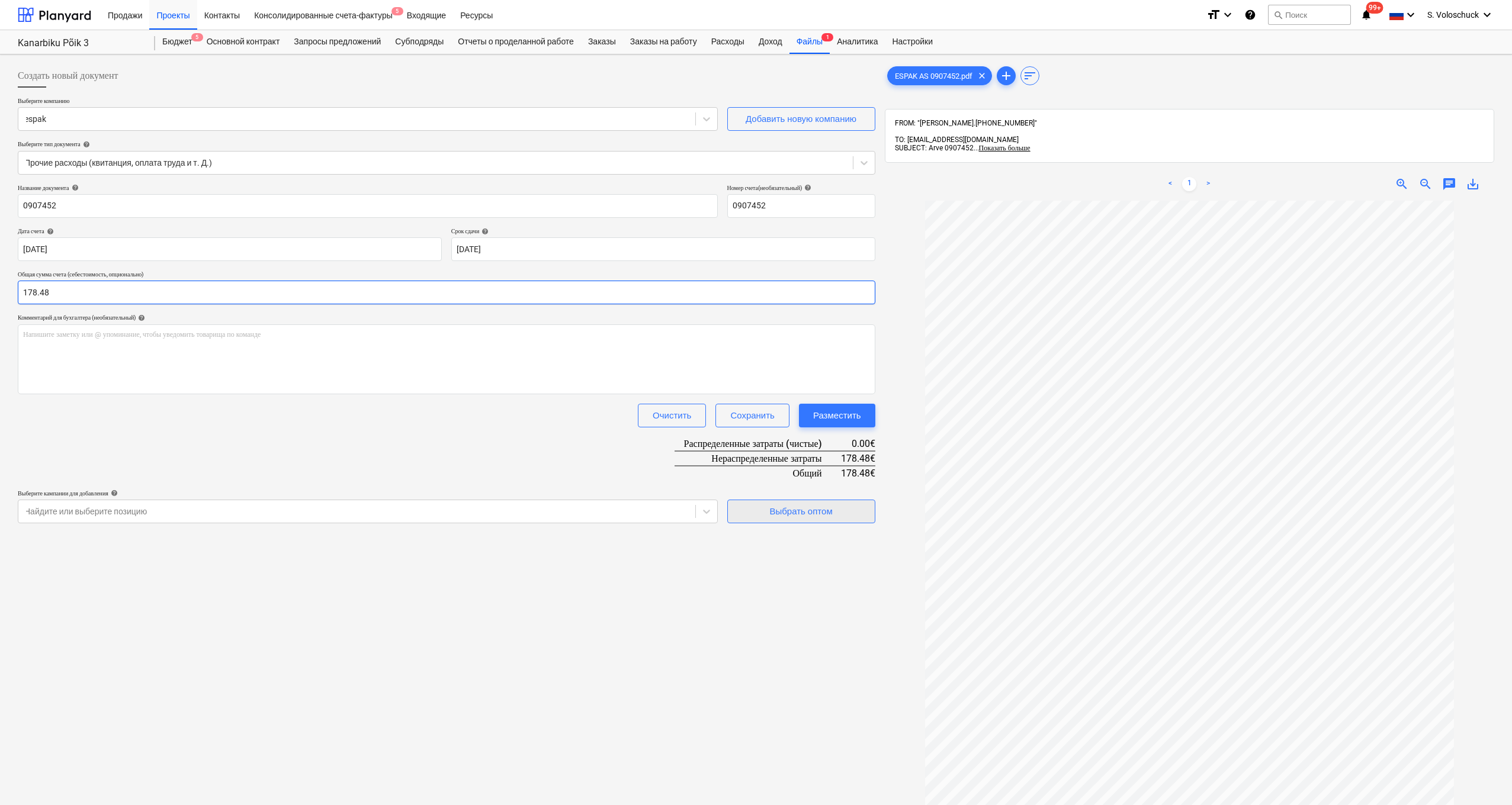
type input "178.48"
click at [657, 504] on div "Выбрать оптом" at bounding box center [800, 512] width 63 height 16
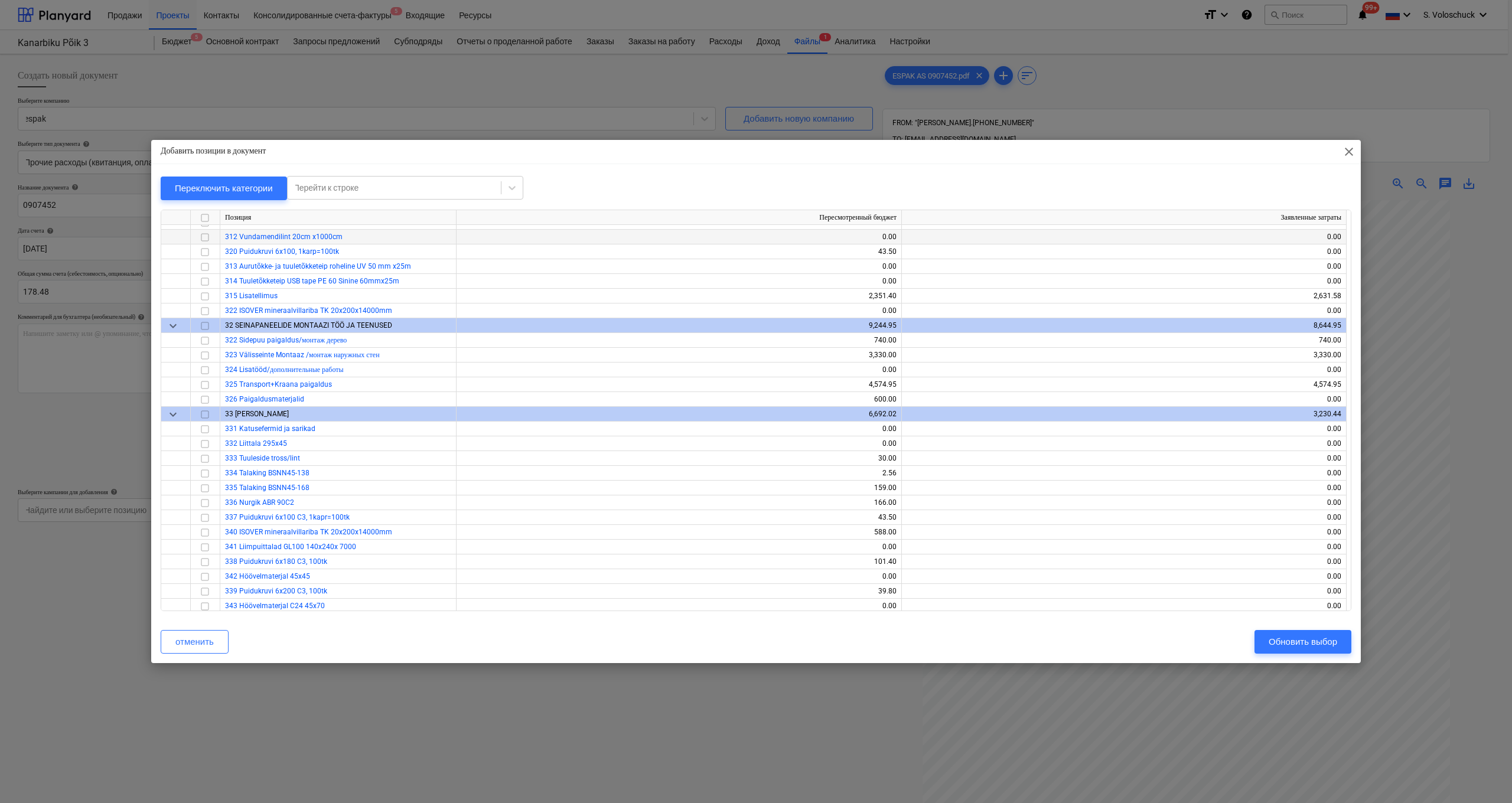
scroll to position [2296, 0]
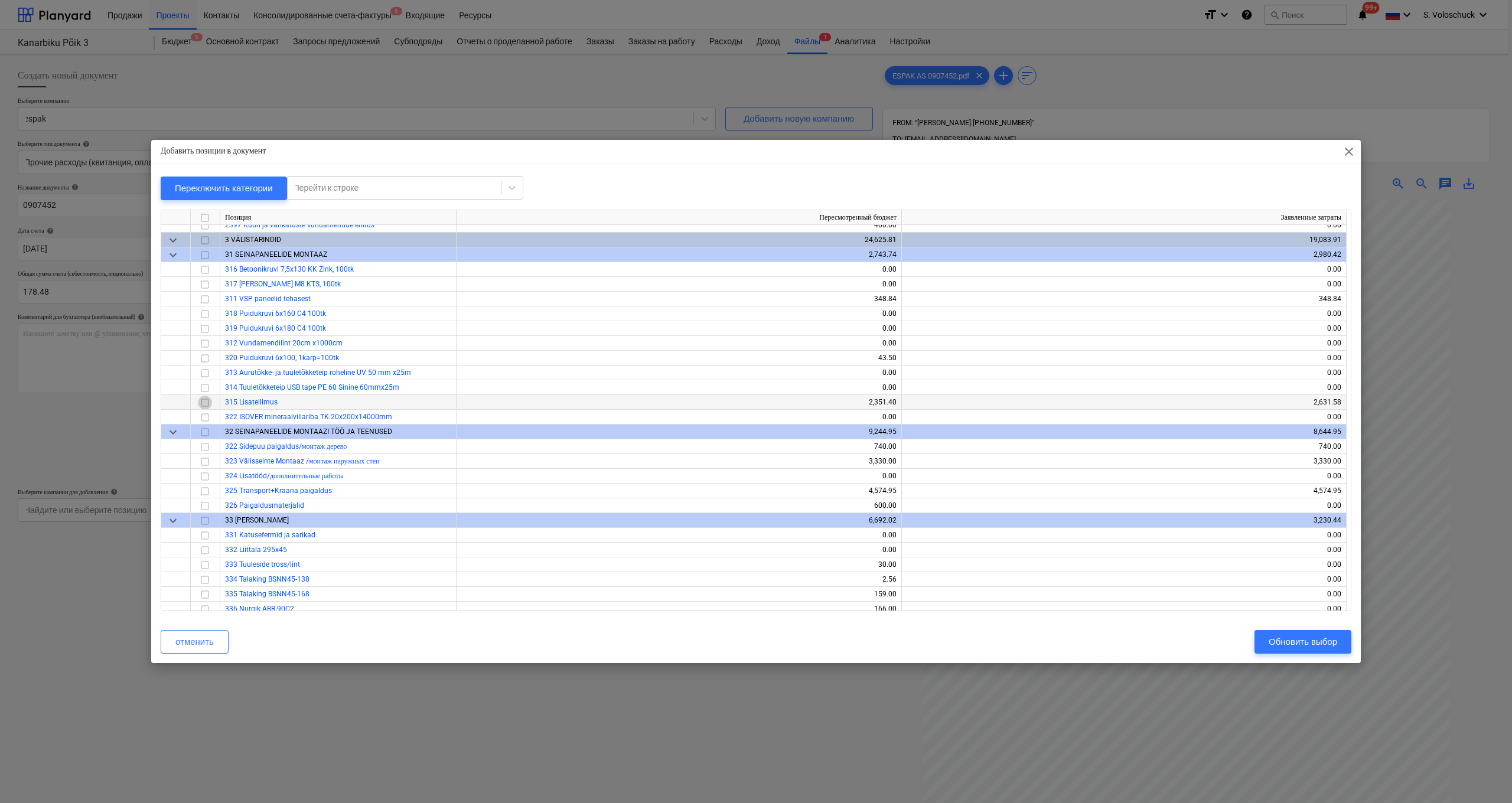
click at [207, 402] on input "checkbox" at bounding box center [205, 403] width 14 height 14
click at [655, 561] on div "Обновить выбор" at bounding box center [1303, 643] width 68 height 16
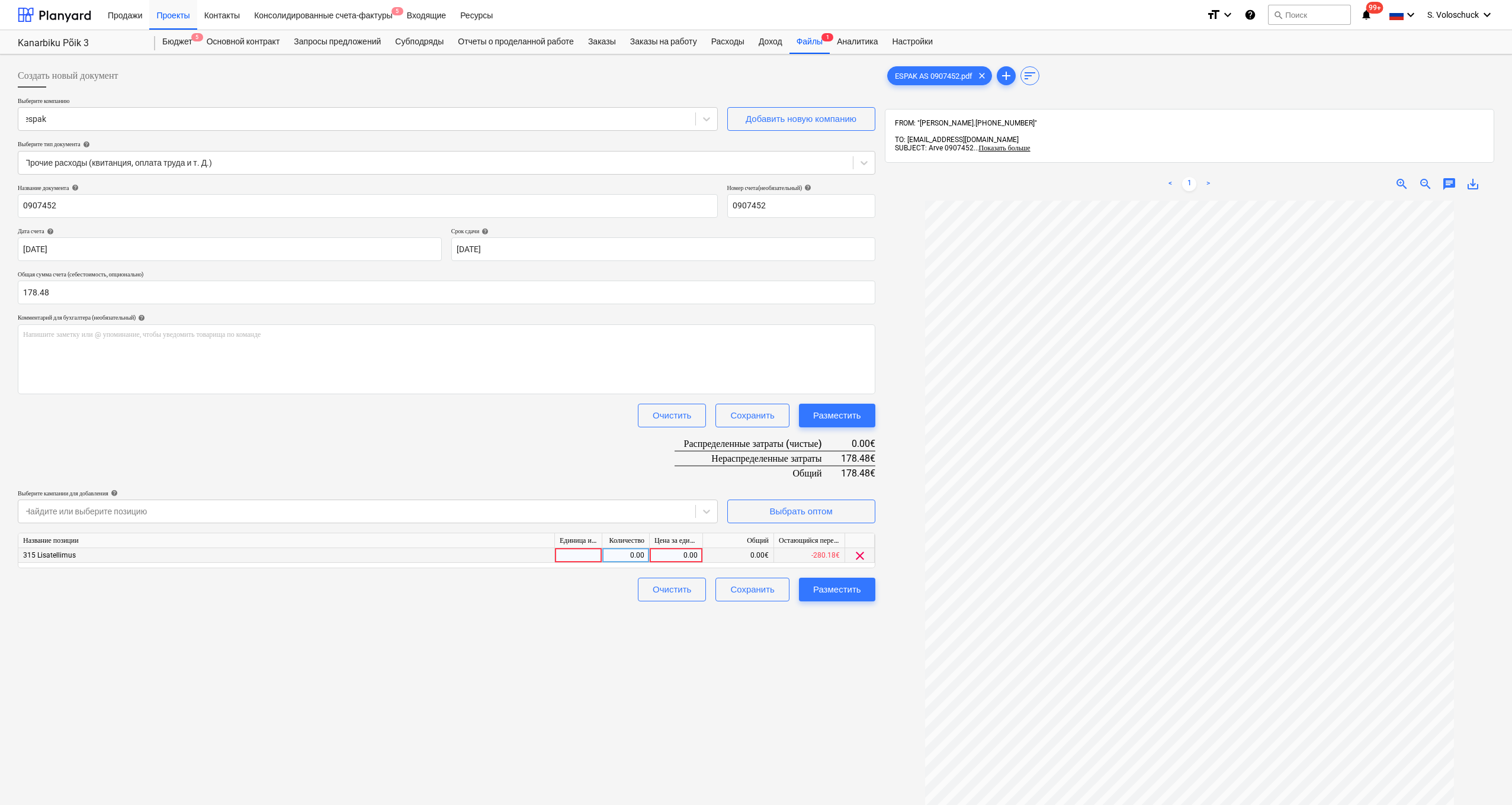
click at [657, 555] on div "0.00" at bounding box center [676, 555] width 44 height 15
type input "178.48"
drag, startPoint x: 782, startPoint y: 677, endPoint x: 828, endPoint y: 650, distance: 53.3
click at [657, 563] on div "Создать новый документ Выберите компанию espak Добавить новую компанию Выберите…" at bounding box center [446, 518] width 867 height 918
click at [657, 563] on div "Разместить" at bounding box center [837, 590] width 48 height 16
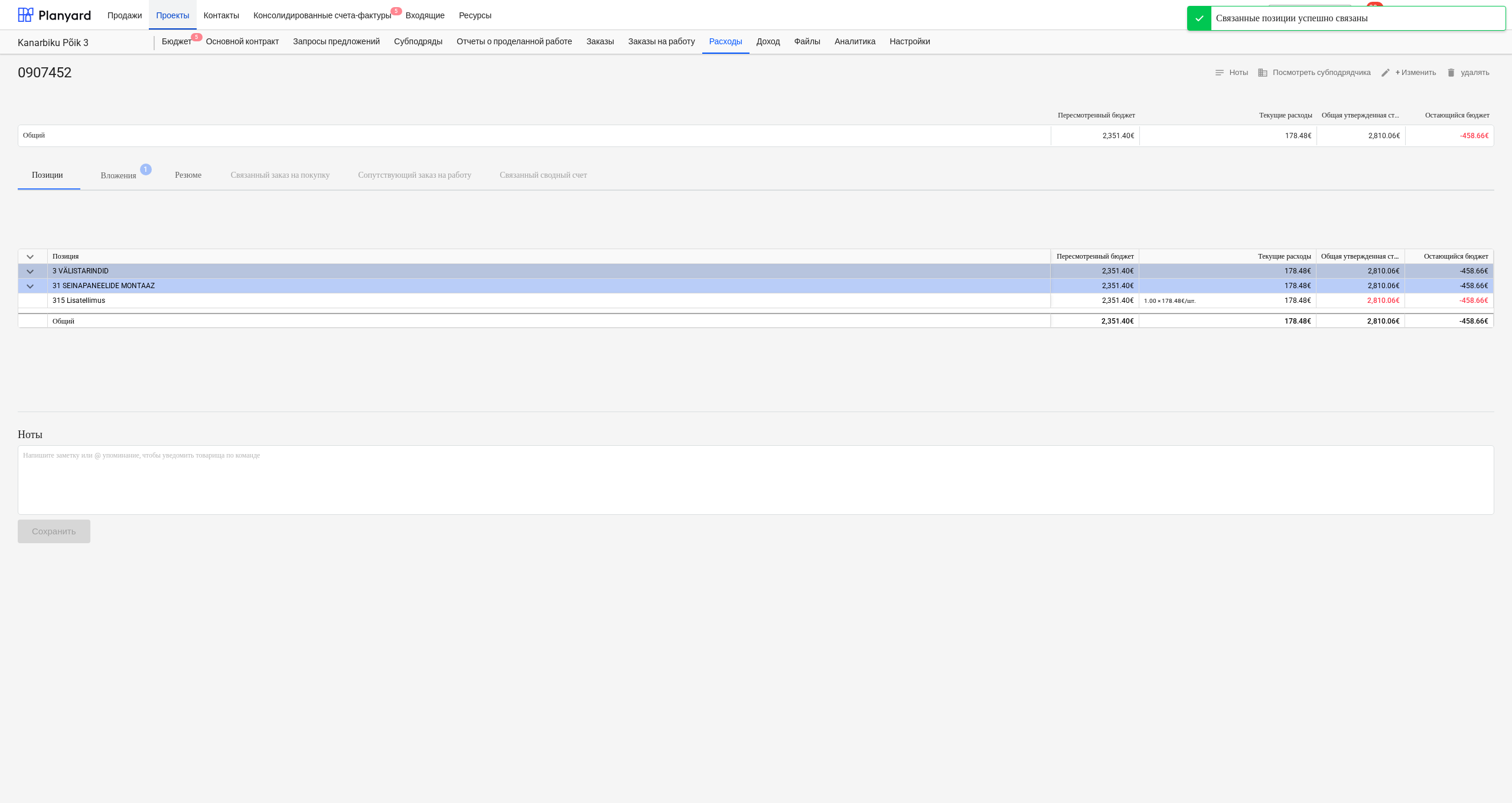
click at [170, 19] on div "Проекты" at bounding box center [172, 14] width 48 height 30
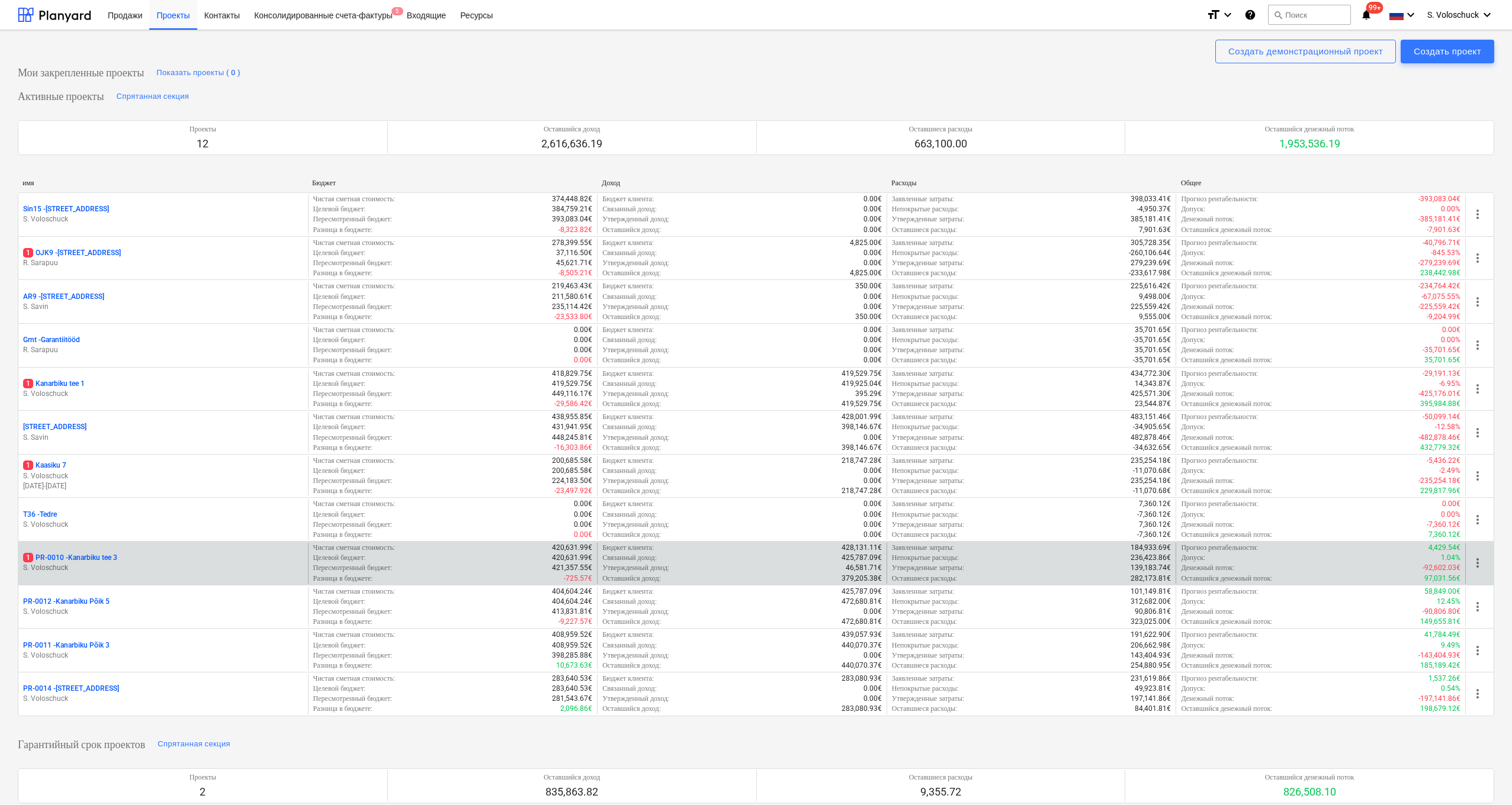
click at [134, 559] on div "1 PR-0010 - Kanarbiku tee 3" at bounding box center [163, 558] width 280 height 10
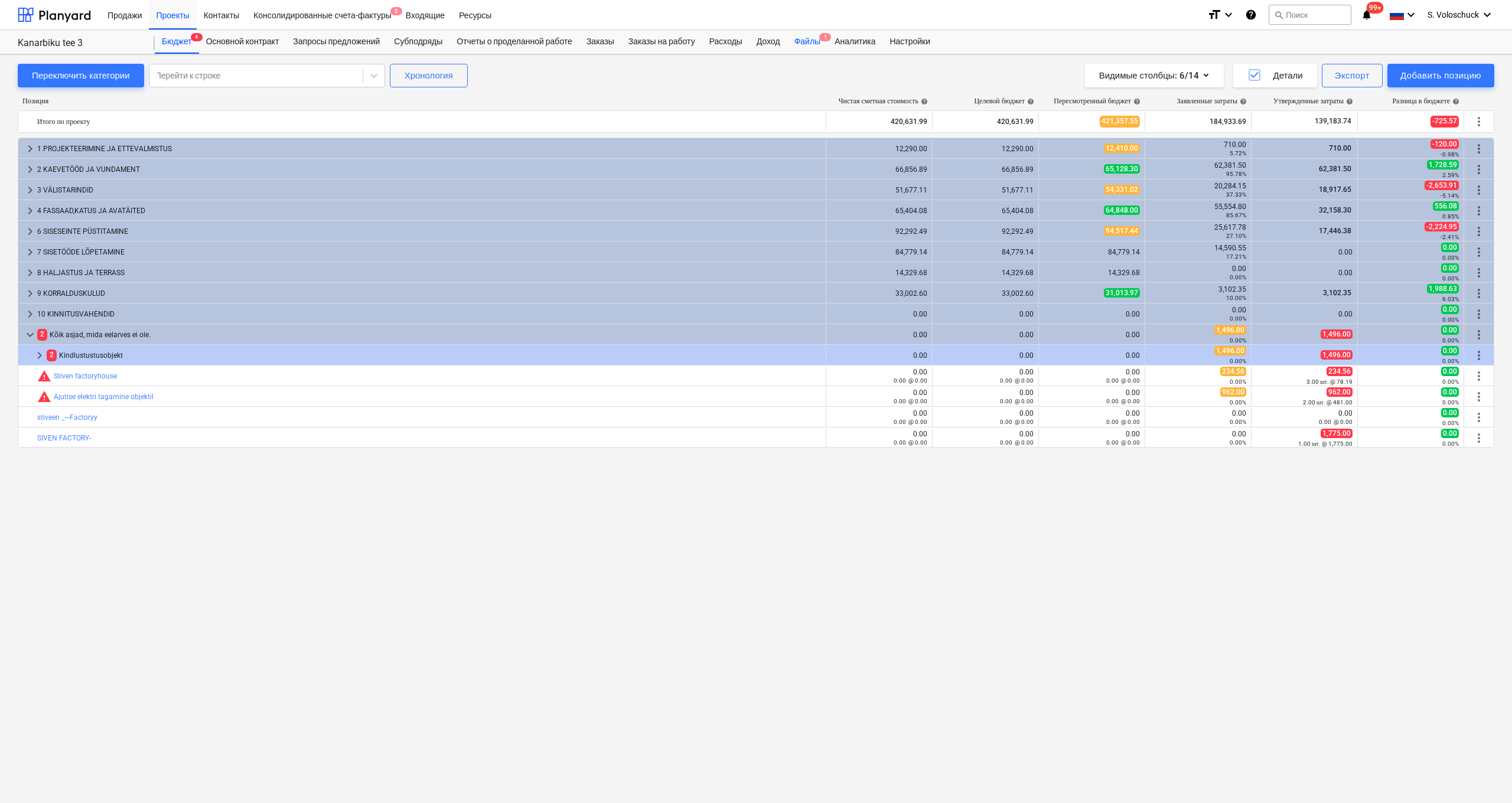
click at [655, 43] on div "Файлы 1" at bounding box center [807, 42] width 41 height 24
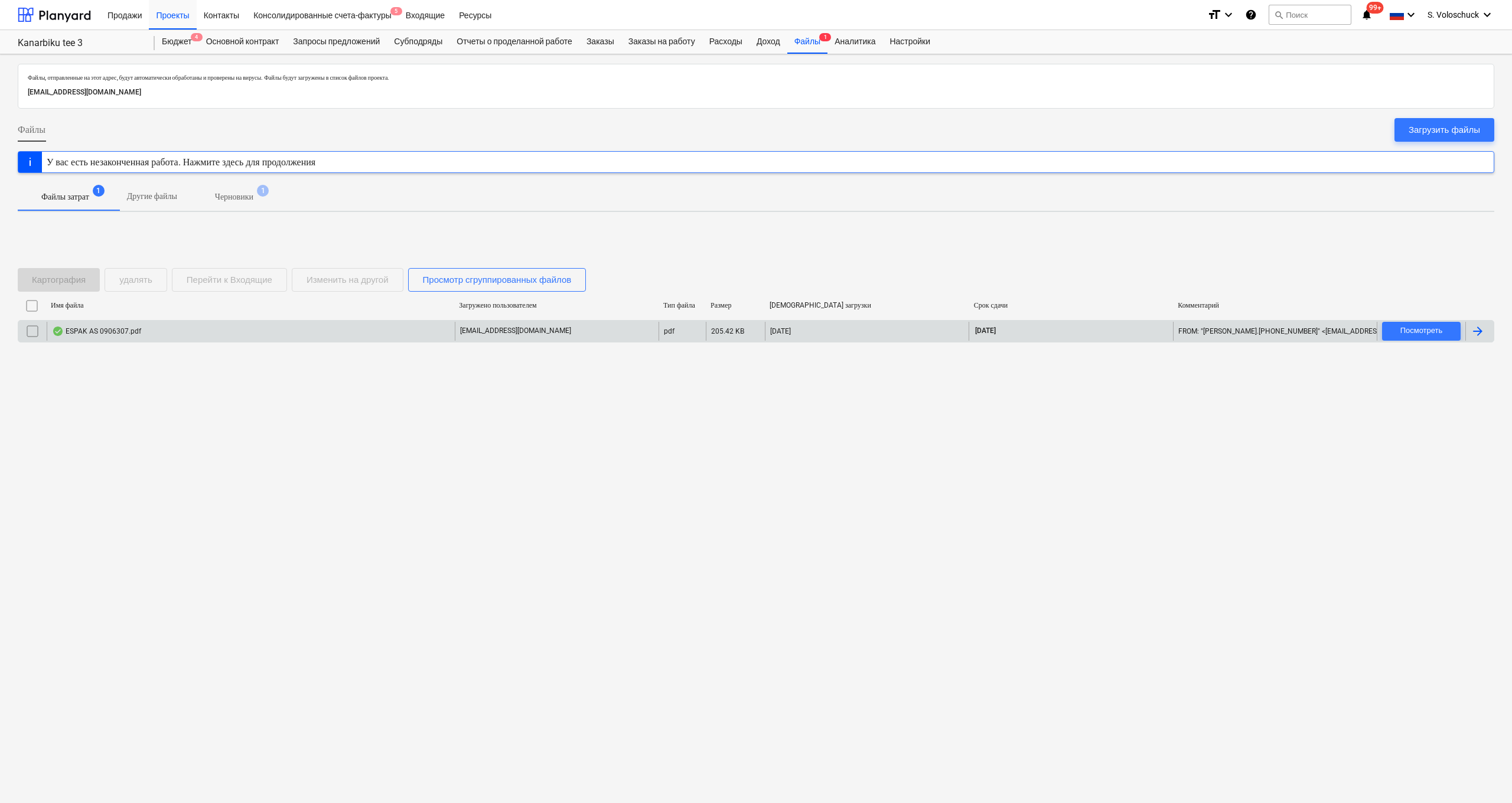
click at [226, 323] on div "ESPAK AS 0906307.pdf" at bounding box center [251, 331] width 408 height 19
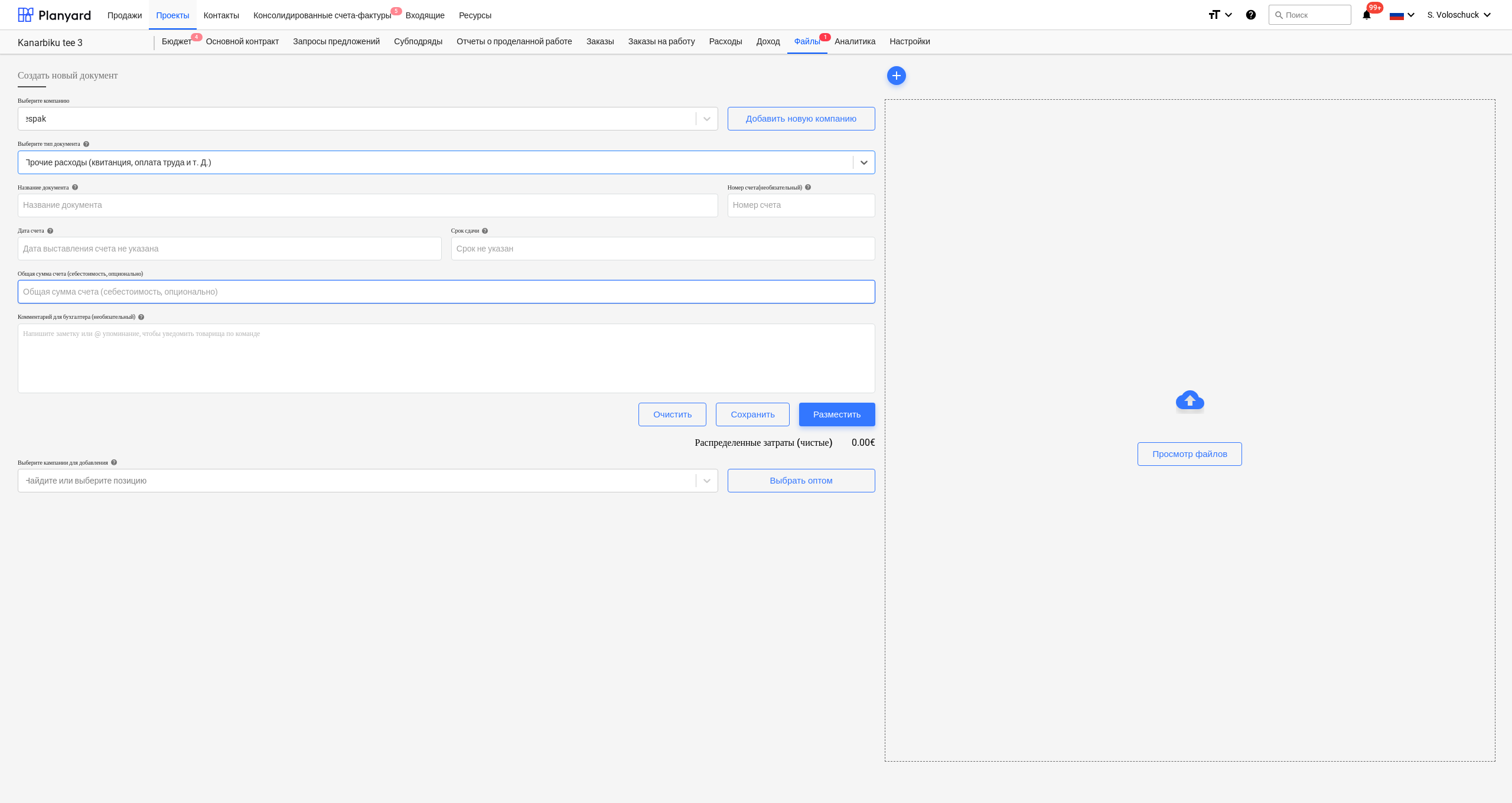
click at [86, 299] on input "text" at bounding box center [447, 292] width 857 height 24
type input "0906307"
type input "10 Sep 2025"
type input "10 Oct 2025"
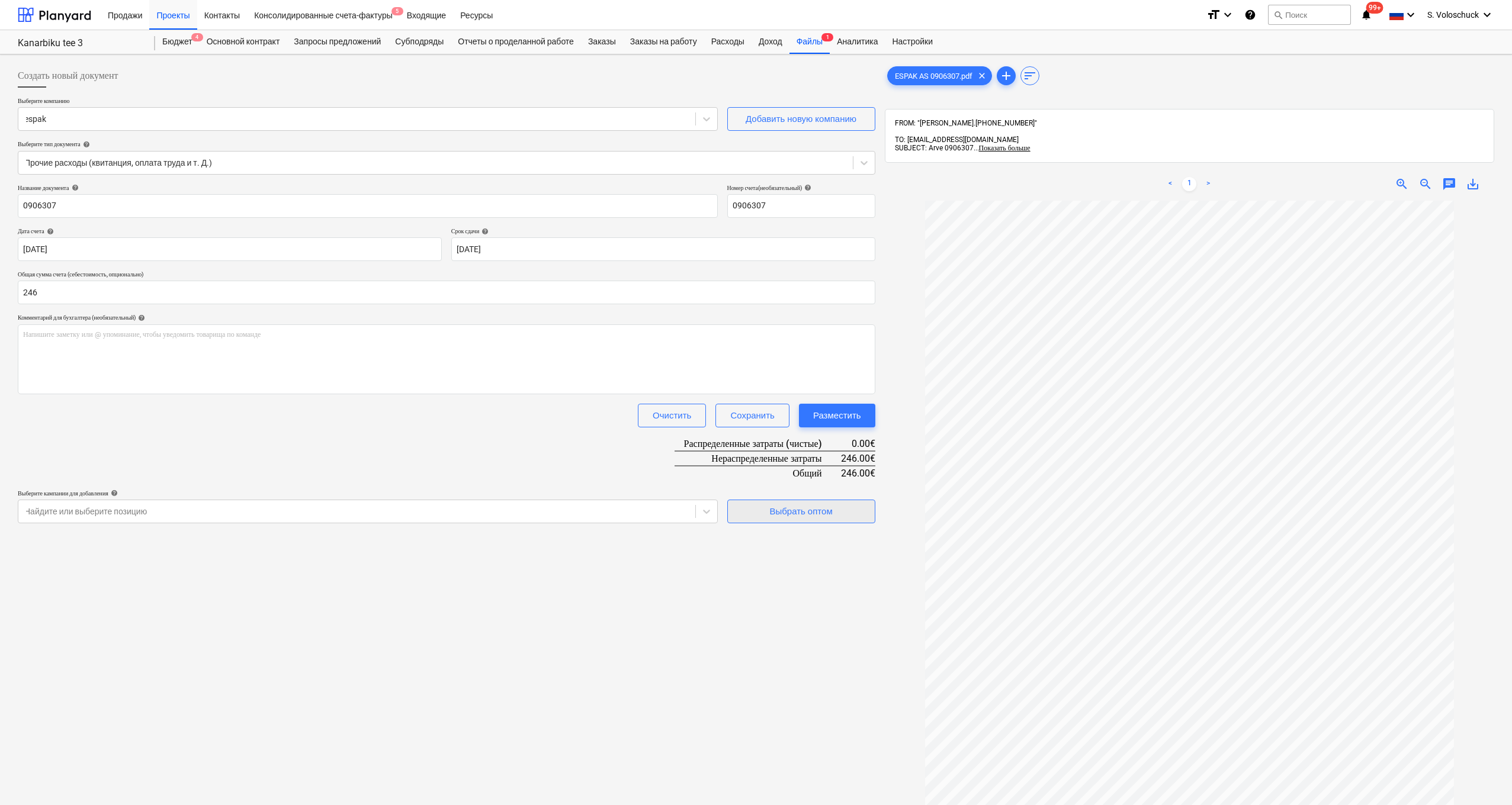
type input "246.00"
click at [657, 504] on div "Выбрать оптом" at bounding box center [800, 512] width 63 height 16
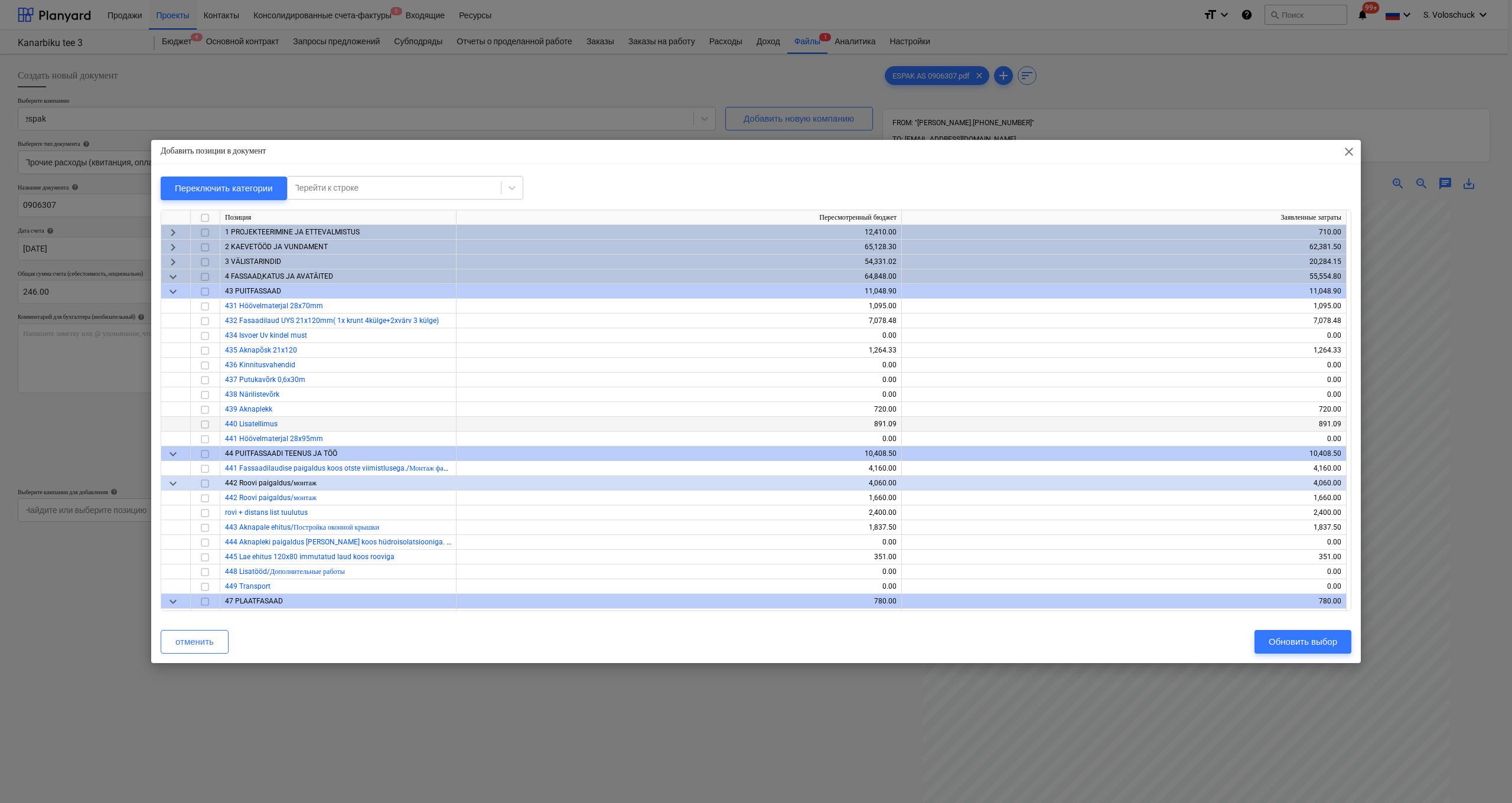
click at [264, 424] on span "440 Lisatellimus" at bounding box center [251, 424] width 52 height 8
click at [207, 423] on input "checkbox" at bounding box center [205, 425] width 14 height 14
click at [655, 561] on div "Обновить выбор" at bounding box center [1303, 643] width 68 height 16
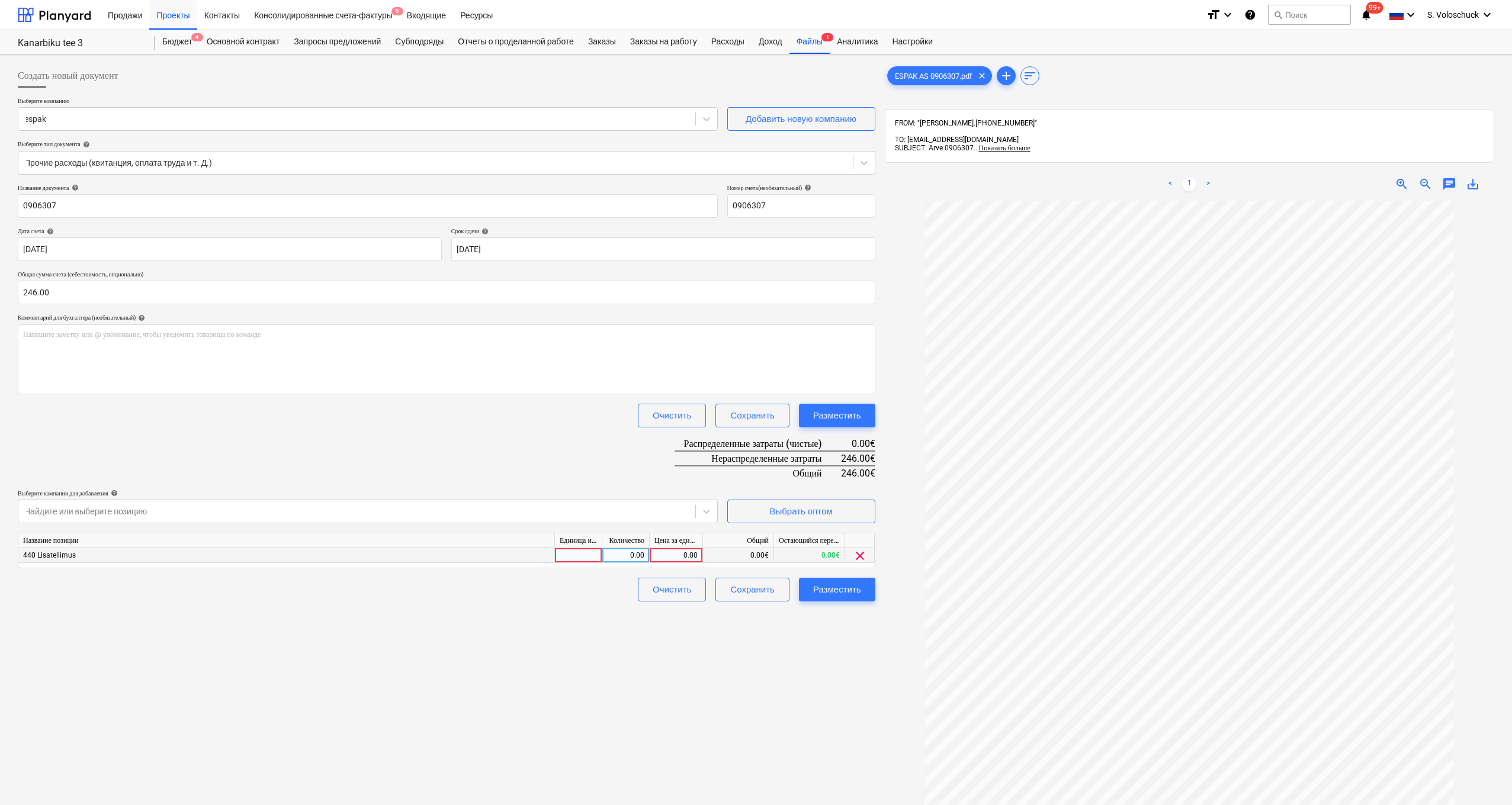
click at [657, 557] on div "0.00" at bounding box center [676, 555] width 44 height 15
type input "246"
click at [657, 563] on div "Создать новый документ Выберите компанию espak Добавить новую компанию Выберите…" at bounding box center [446, 518] width 867 height 918
click at [657, 563] on div "Разместить" at bounding box center [837, 590] width 48 height 16
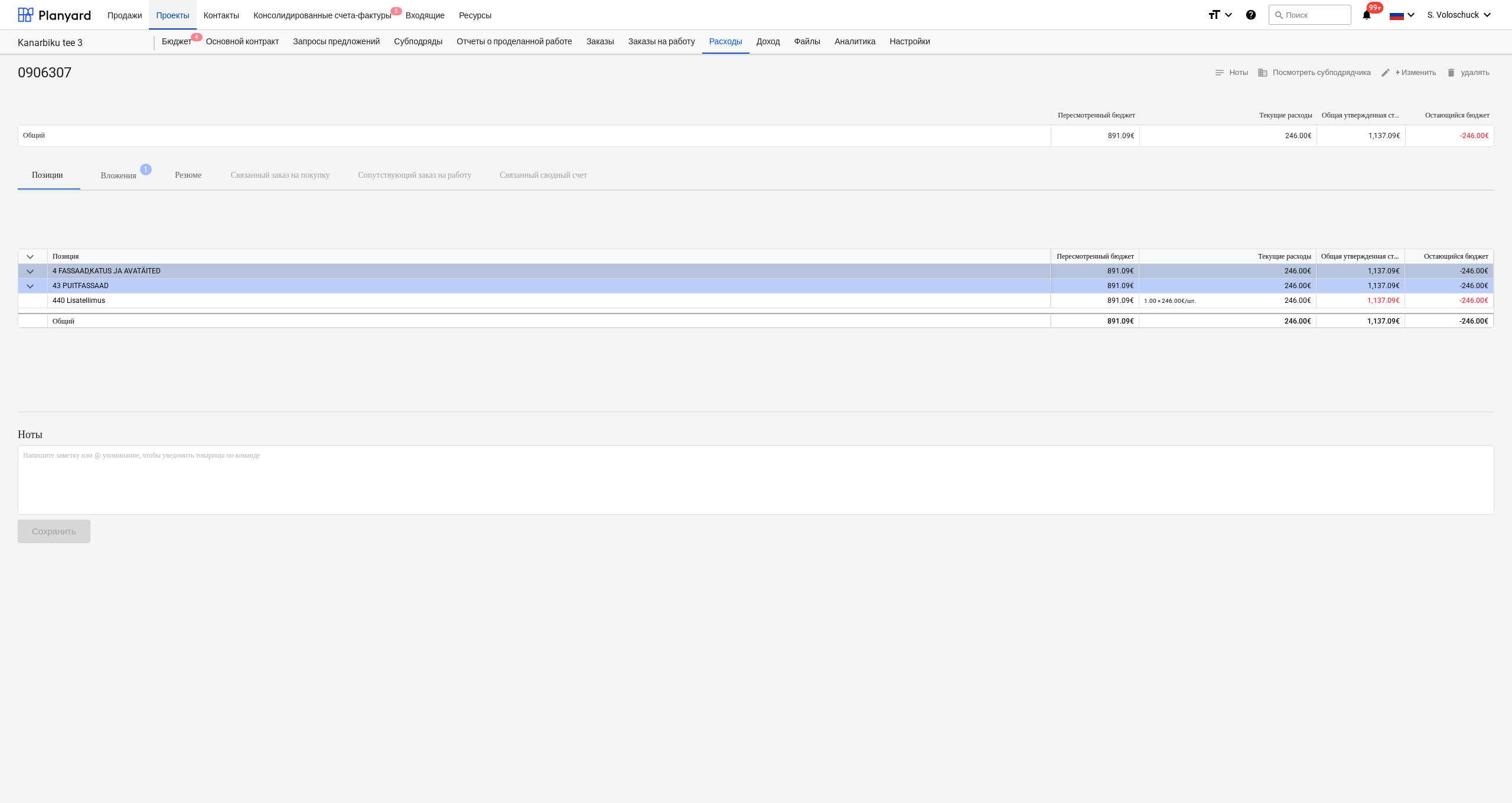
click at [178, 19] on div "Проекты" at bounding box center [172, 14] width 48 height 30
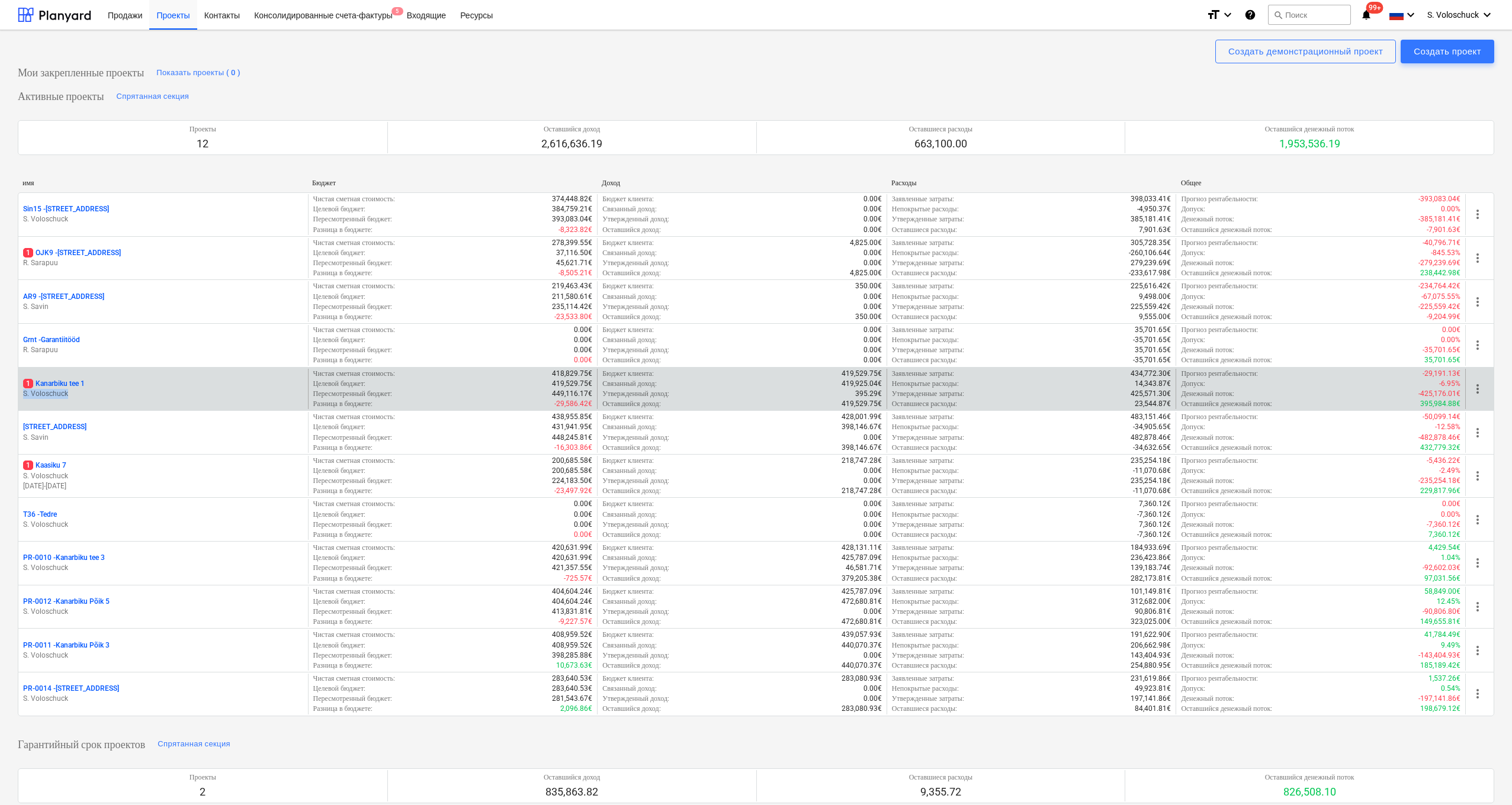
click at [94, 387] on div "1 Kanarbiku tee 1 S. Voloschuck" at bounding box center [163, 389] width 280 height 20
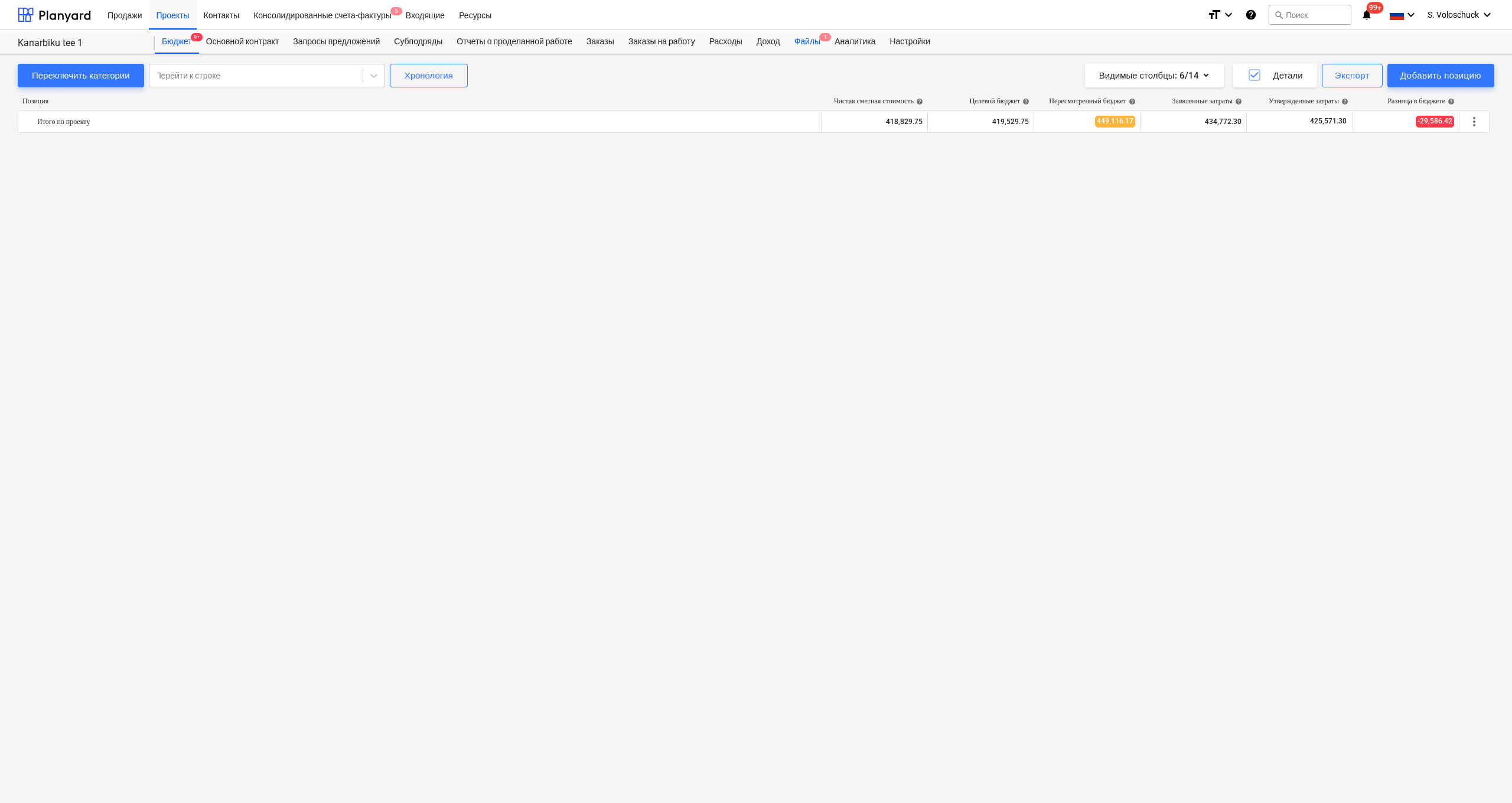
scroll to position [1573, 0]
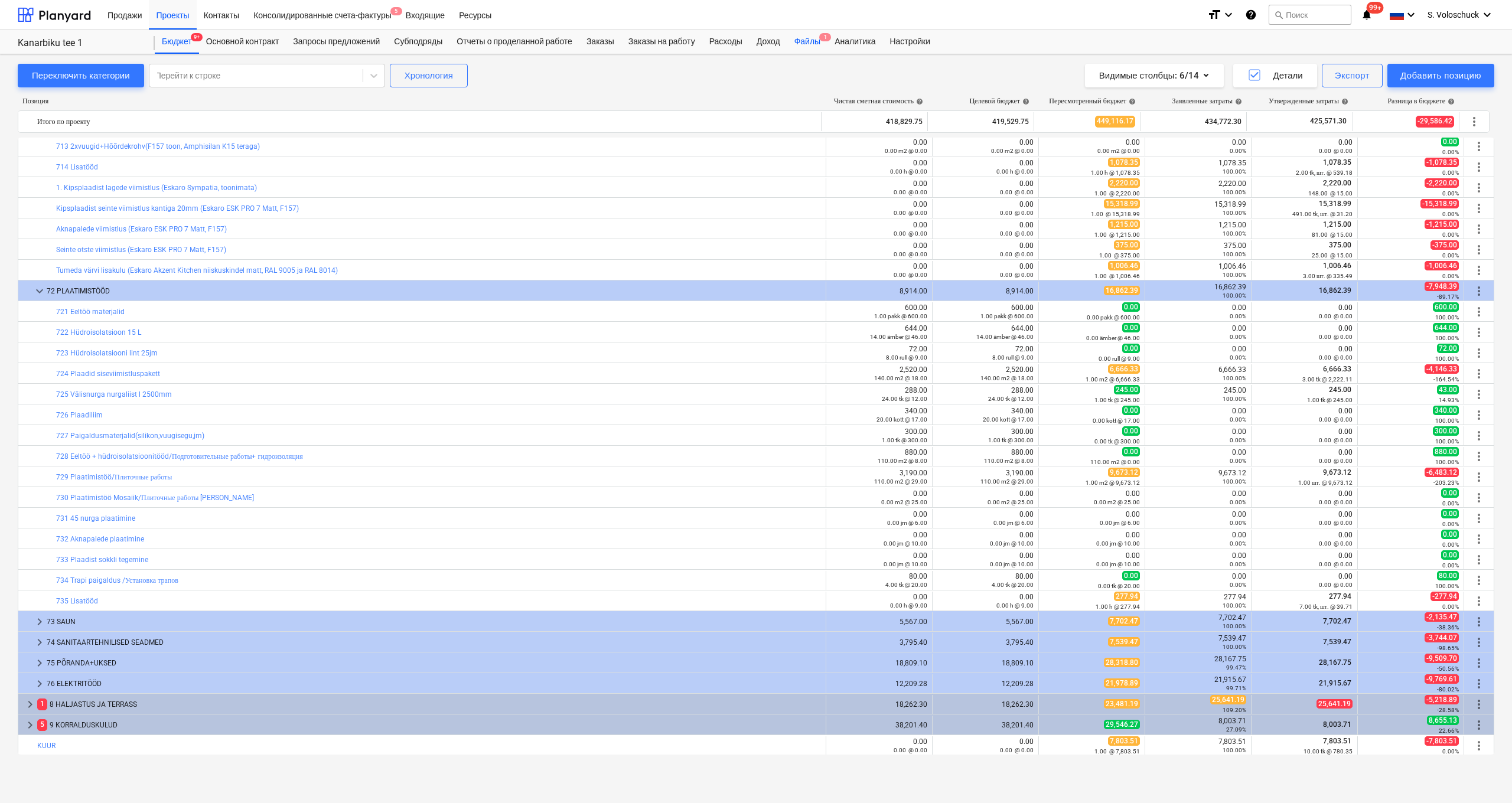
click at [655, 43] on div "Файлы 1" at bounding box center [807, 42] width 41 height 24
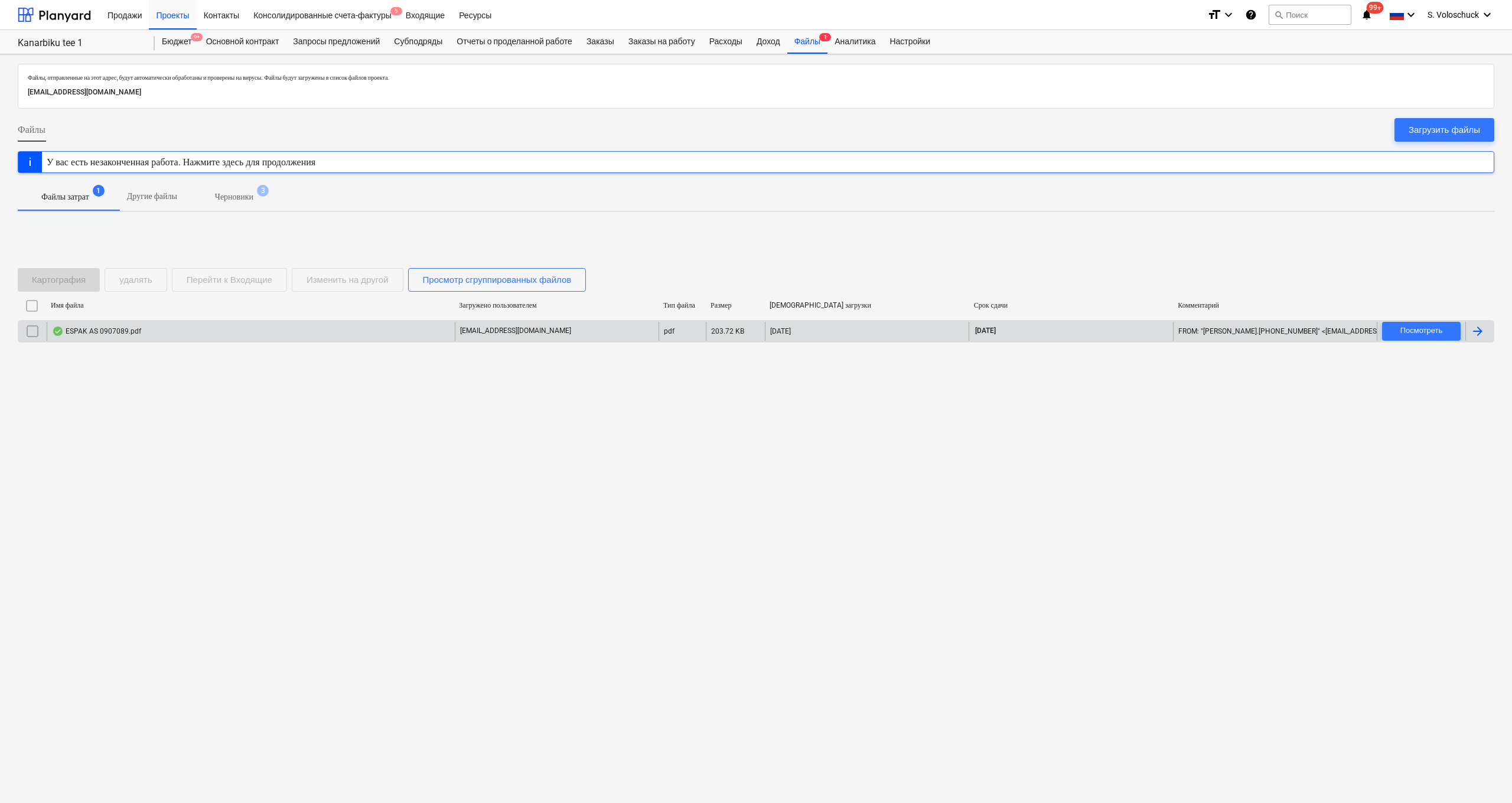
drag, startPoint x: 170, startPoint y: 333, endPoint x: 174, endPoint y: 338, distance: 6.4
click at [174, 338] on div "ESPAK AS 0907089.pdf" at bounding box center [251, 331] width 408 height 19
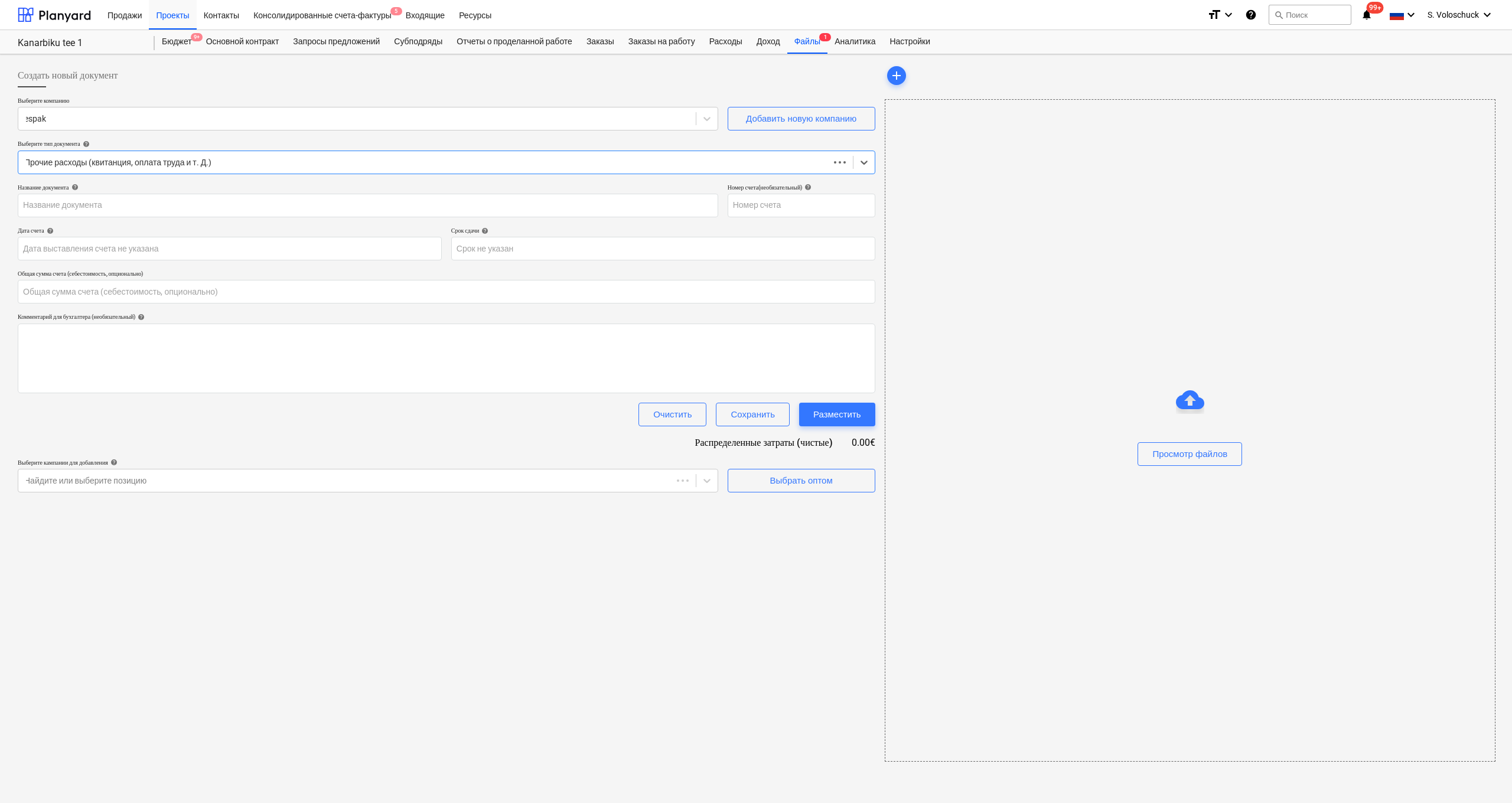
type input "0.00"
type input "0907089"
type input "11 Sep 2025"
type input "11 Oct 2025"
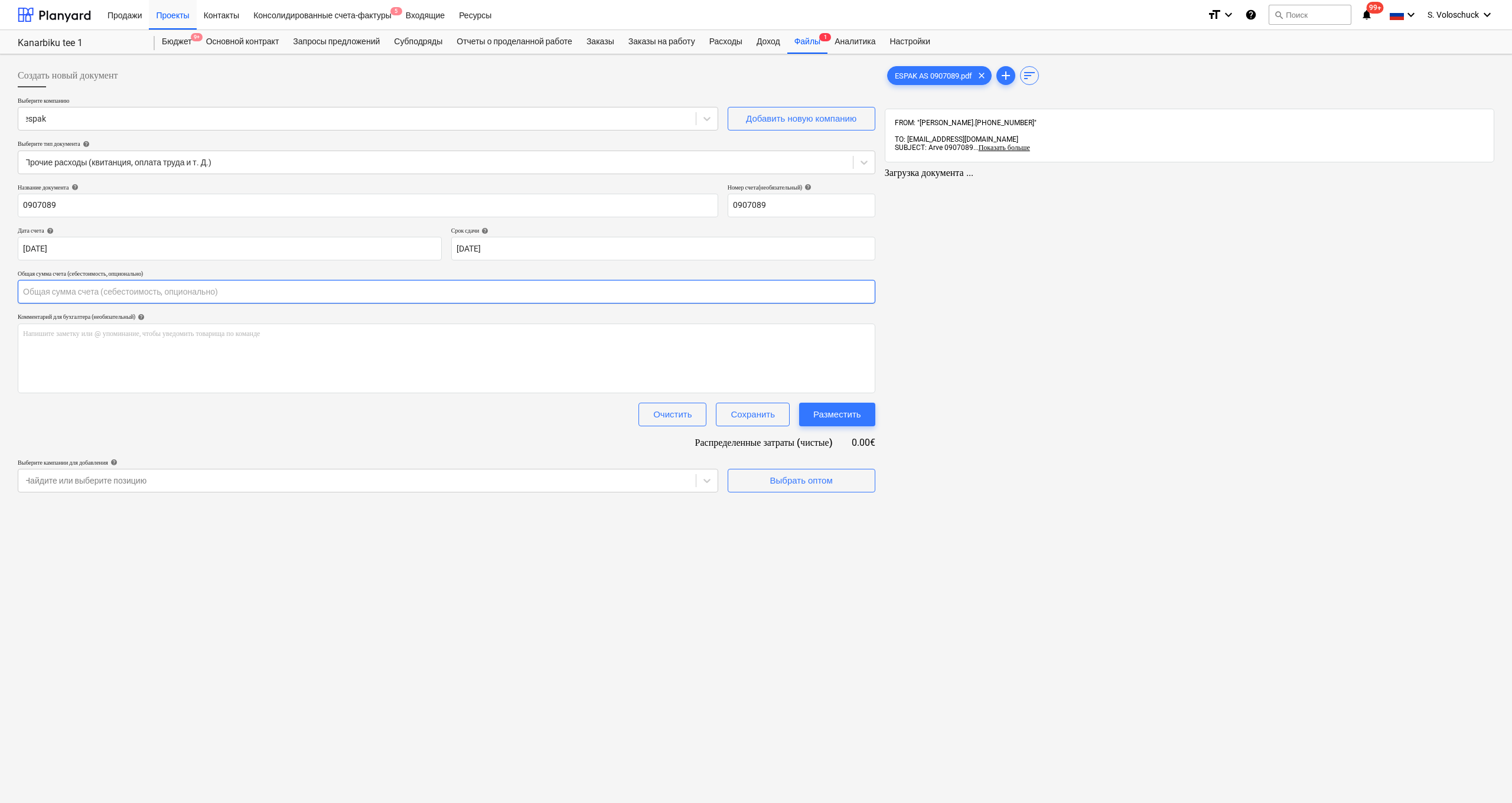
click at [251, 301] on input "text" at bounding box center [447, 292] width 857 height 24
type input "3.63"
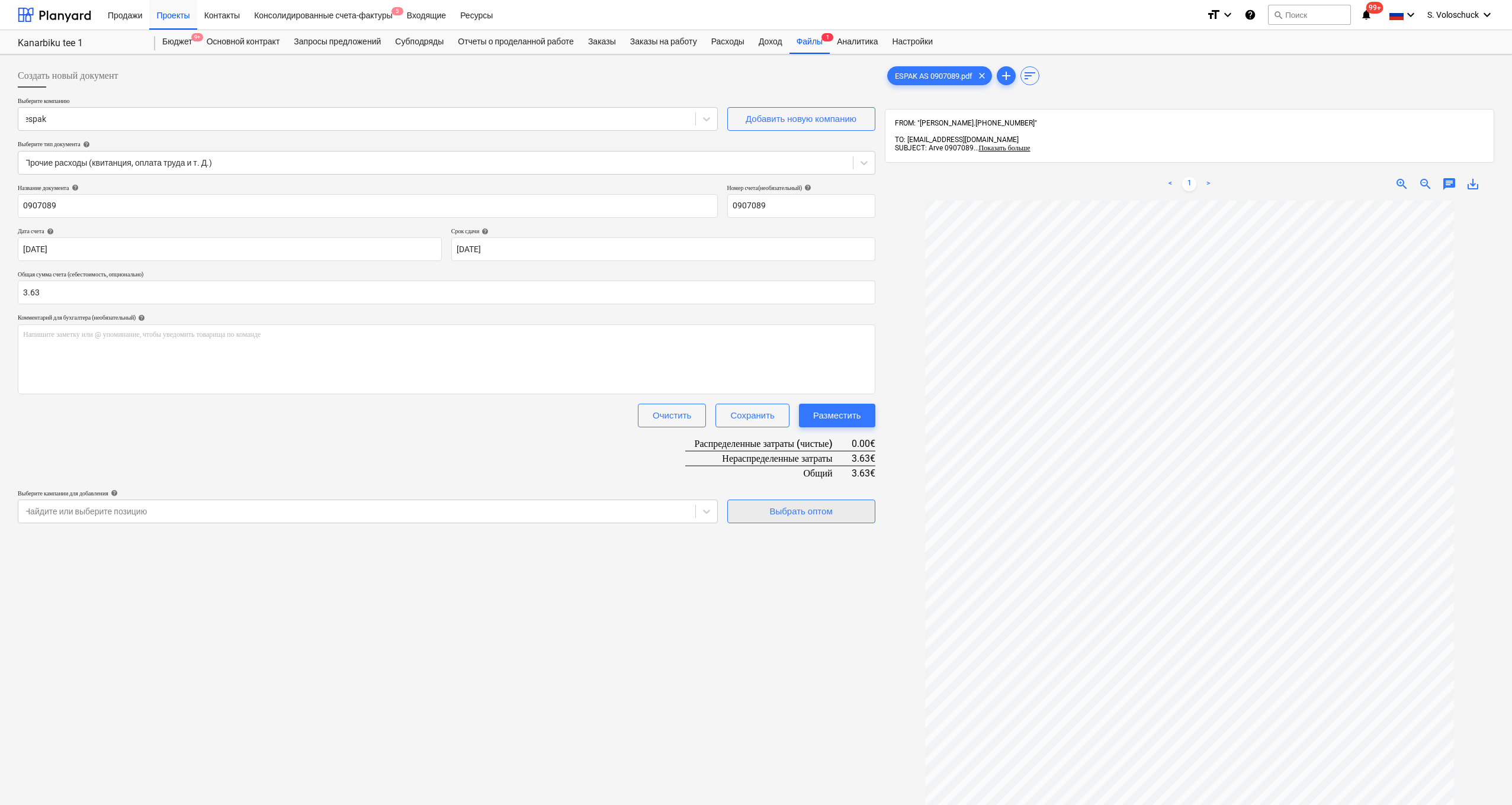
click at [657, 513] on div "Выбрать оптом" at bounding box center [800, 512] width 63 height 16
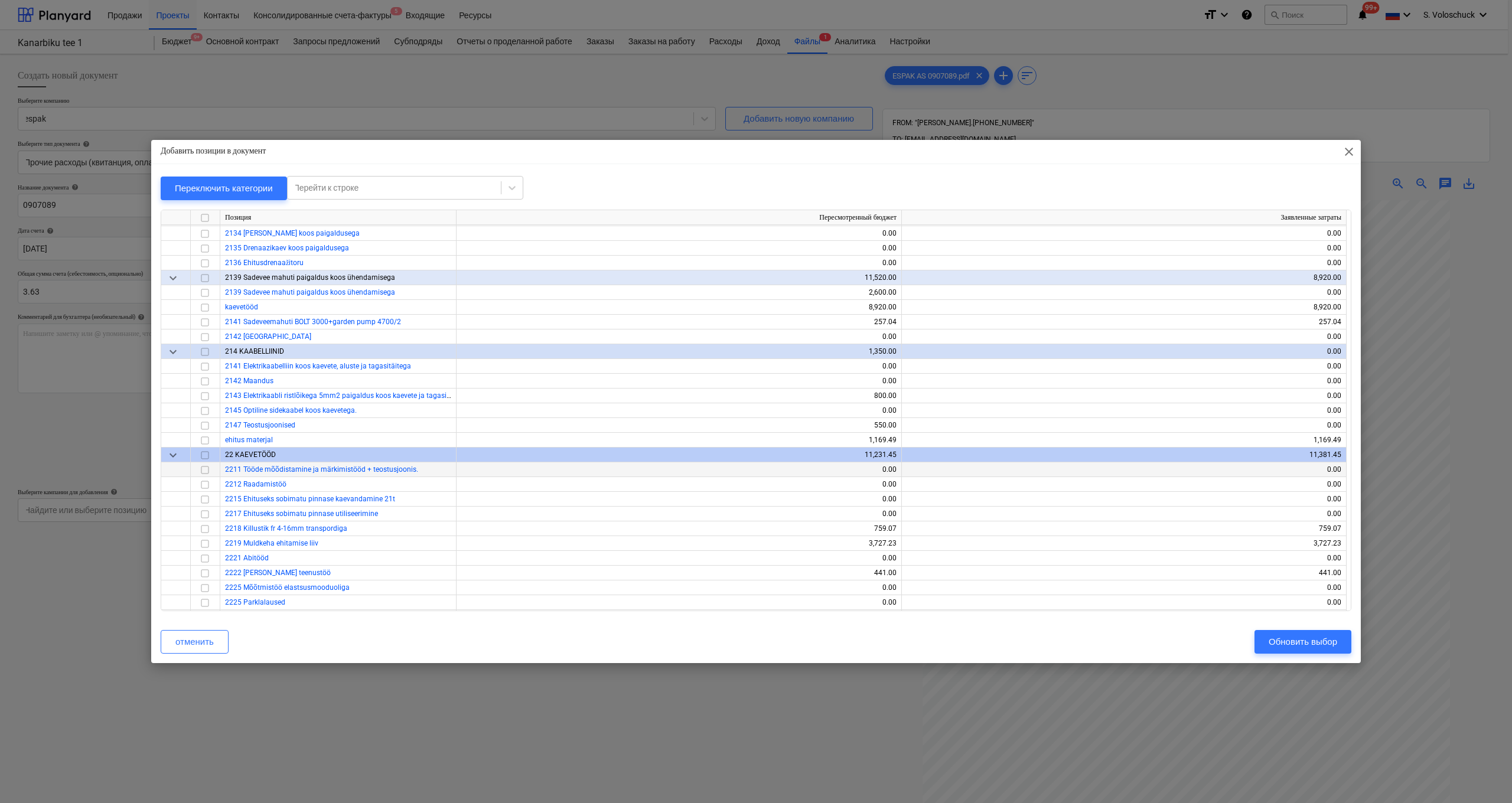
scroll to position [565, 0]
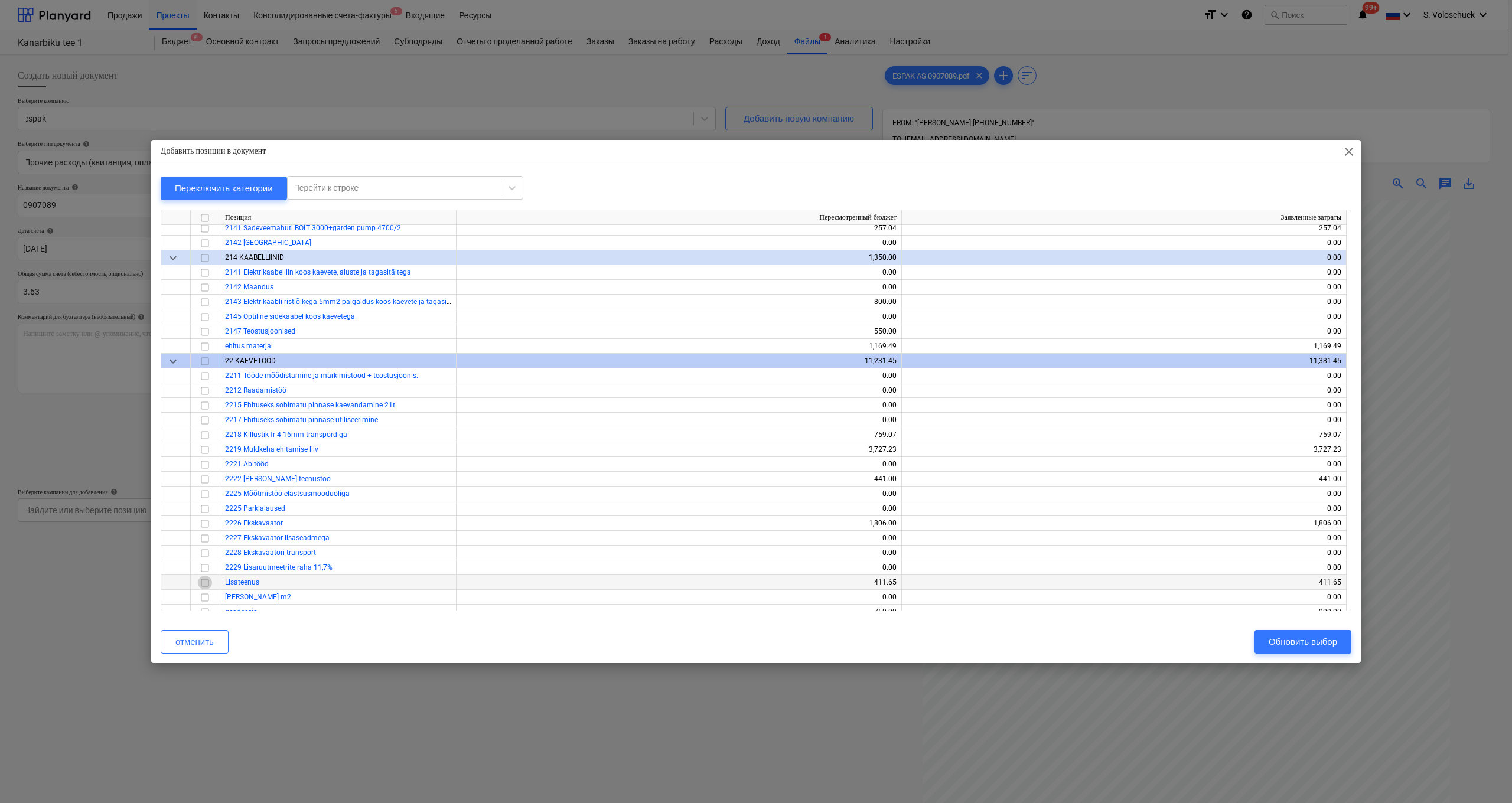
click at [204, 561] on input "checkbox" at bounding box center [205, 583] width 14 height 14
click at [655, 561] on div "Обновить выбор" at bounding box center [1303, 643] width 68 height 16
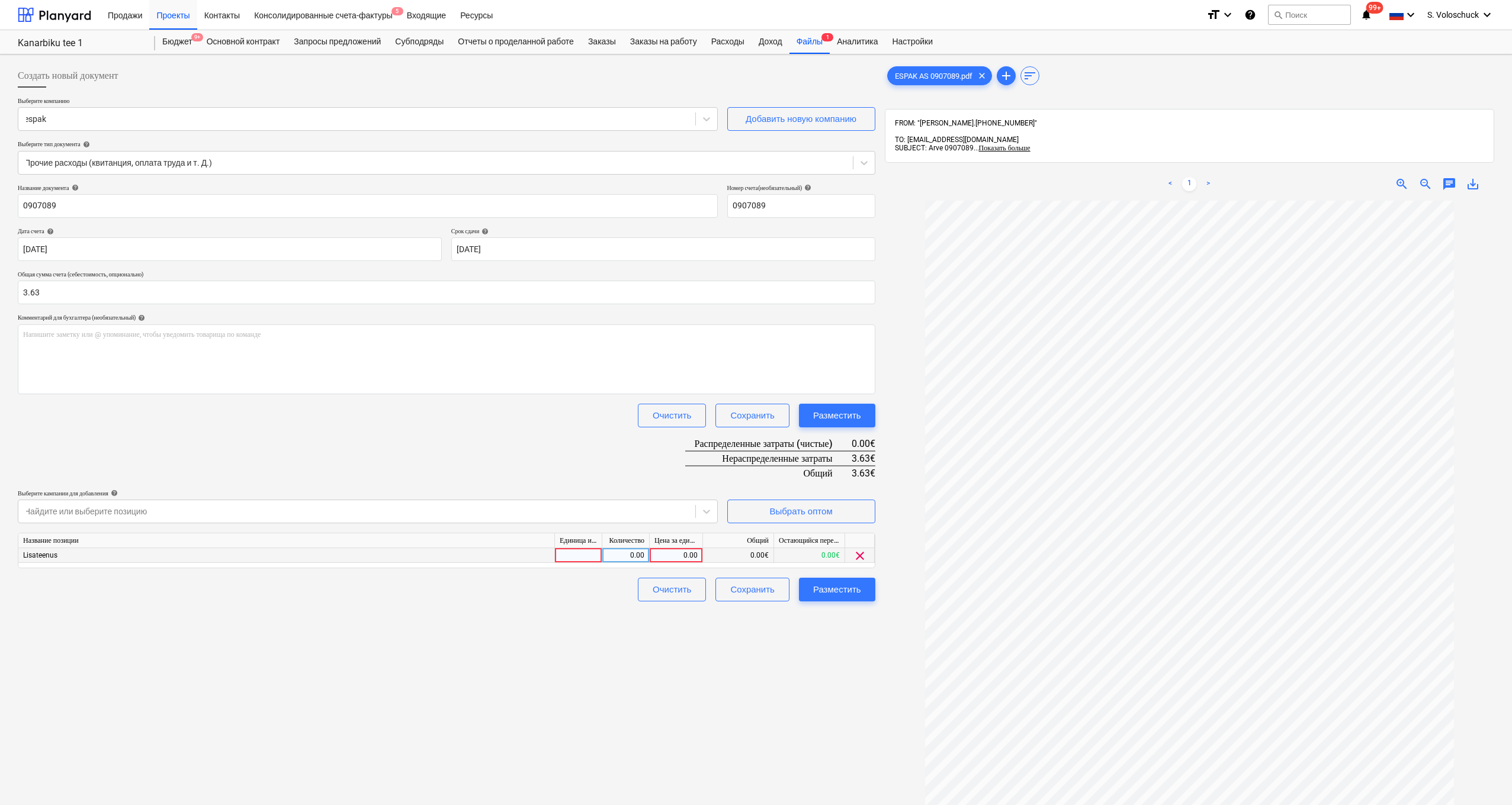
click at [657, 553] on div "0.00" at bounding box center [676, 555] width 44 height 15
type input "6"
type input "3.63"
click at [657, 563] on div "Создать новый документ Выберите компанию espak Добавить новую компанию Выберите…" at bounding box center [446, 518] width 867 height 918
click at [657, 563] on div "Разместить" at bounding box center [837, 590] width 48 height 16
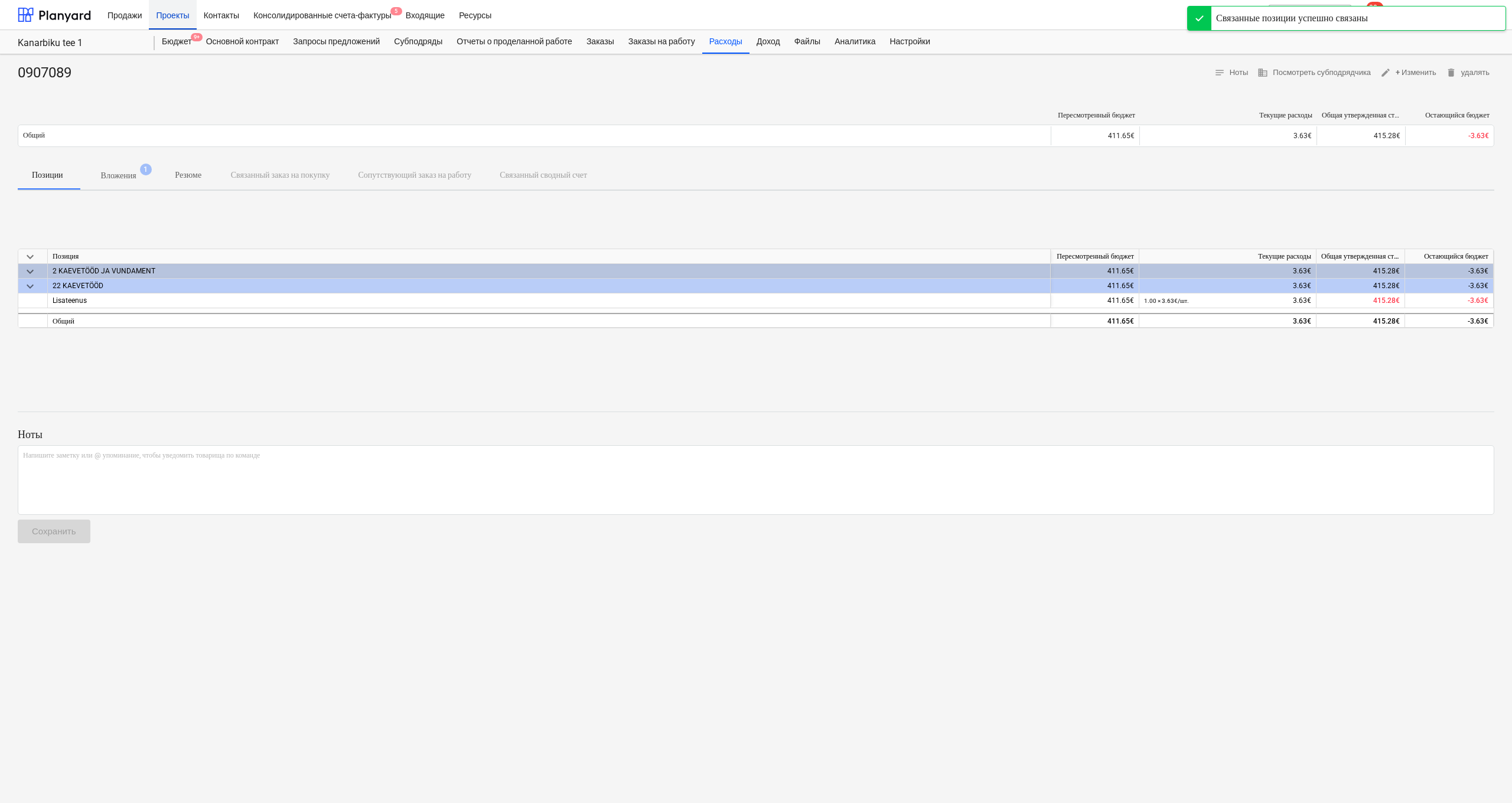
click at [169, 11] on div "Проекты" at bounding box center [172, 14] width 48 height 30
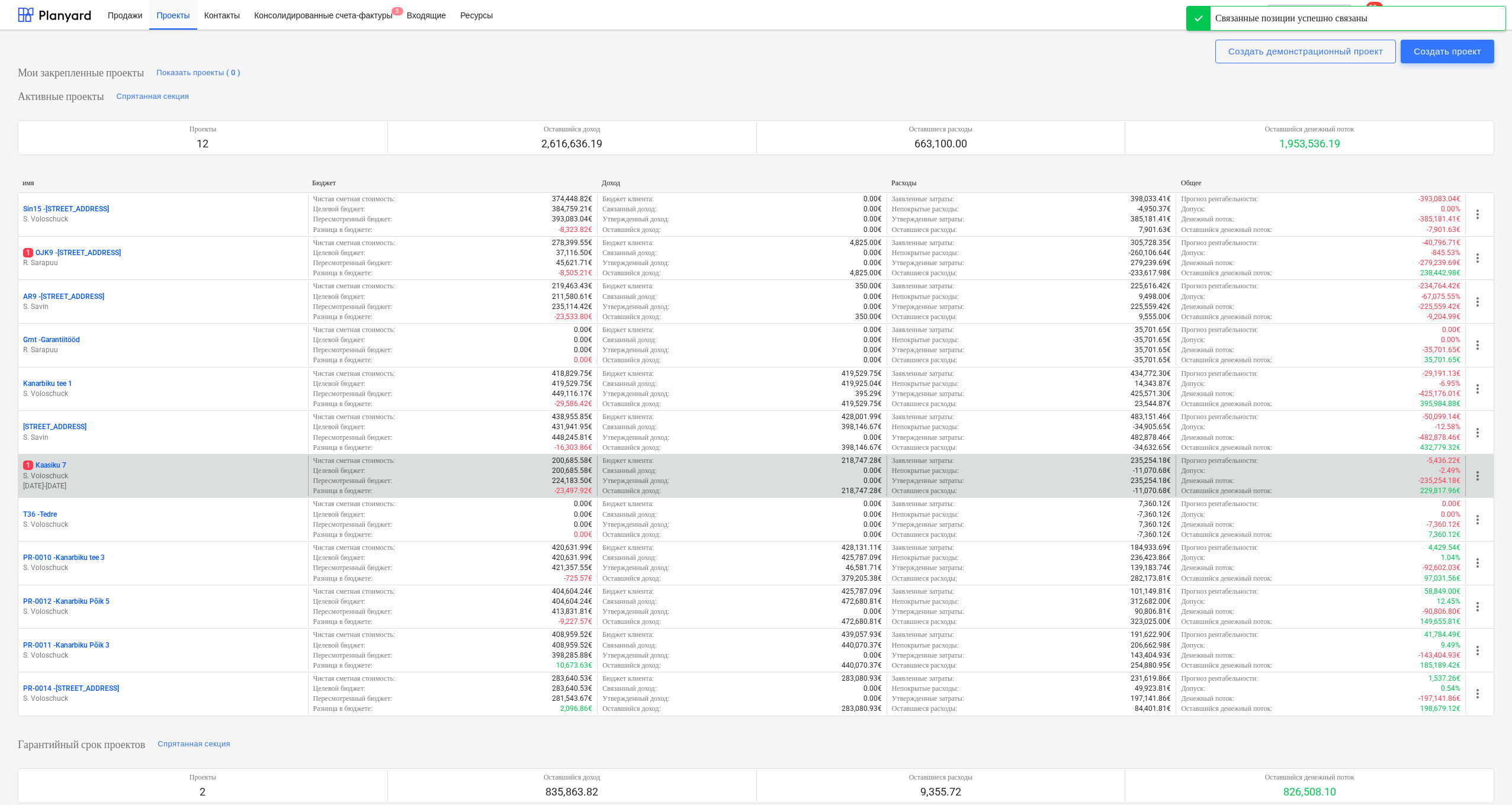
click at [95, 481] on p "12.08.2024 - 20.12.2024" at bounding box center [163, 486] width 280 height 10
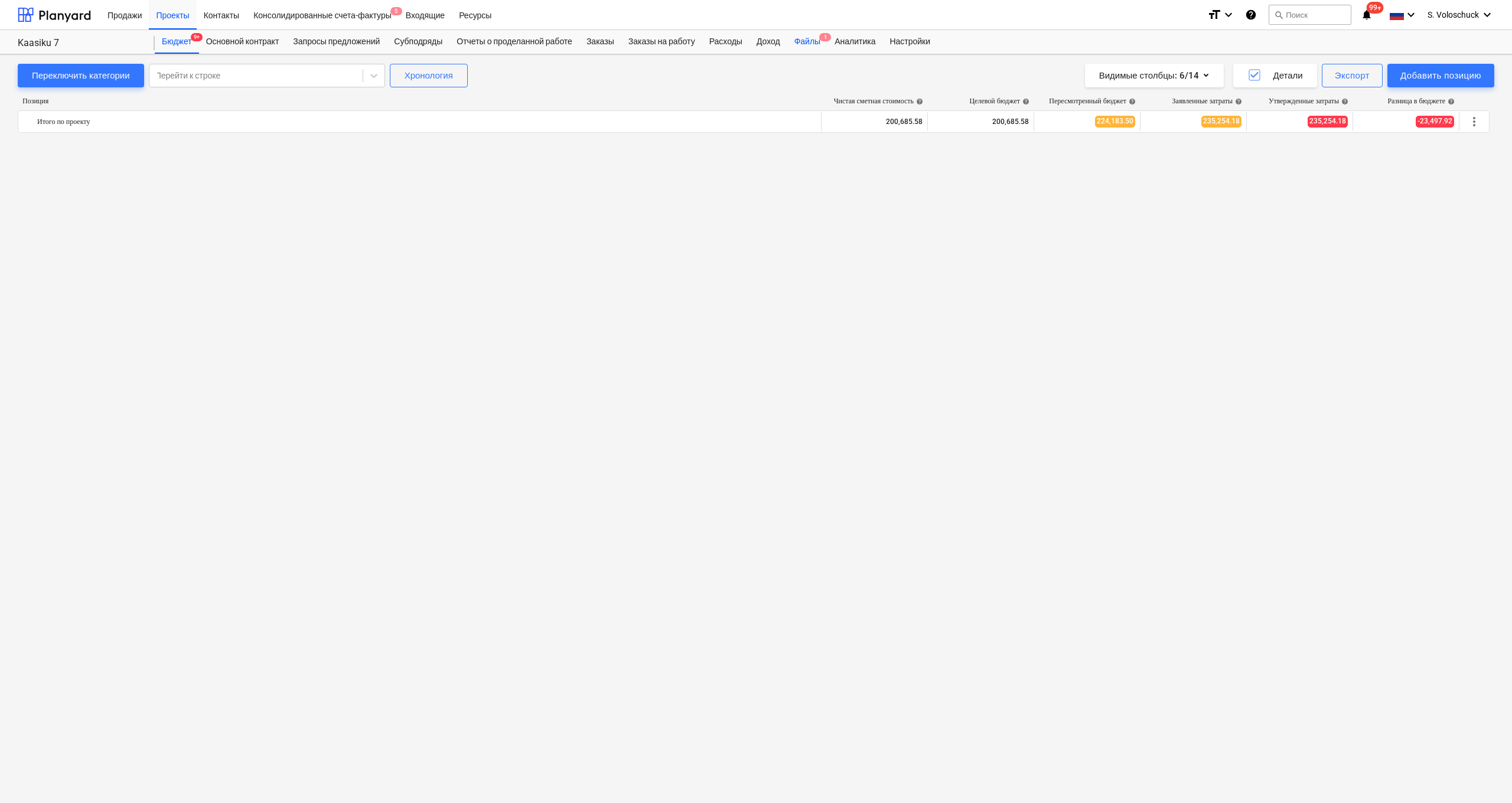
click at [655, 35] on div "Файлы 1" at bounding box center [807, 42] width 41 height 24
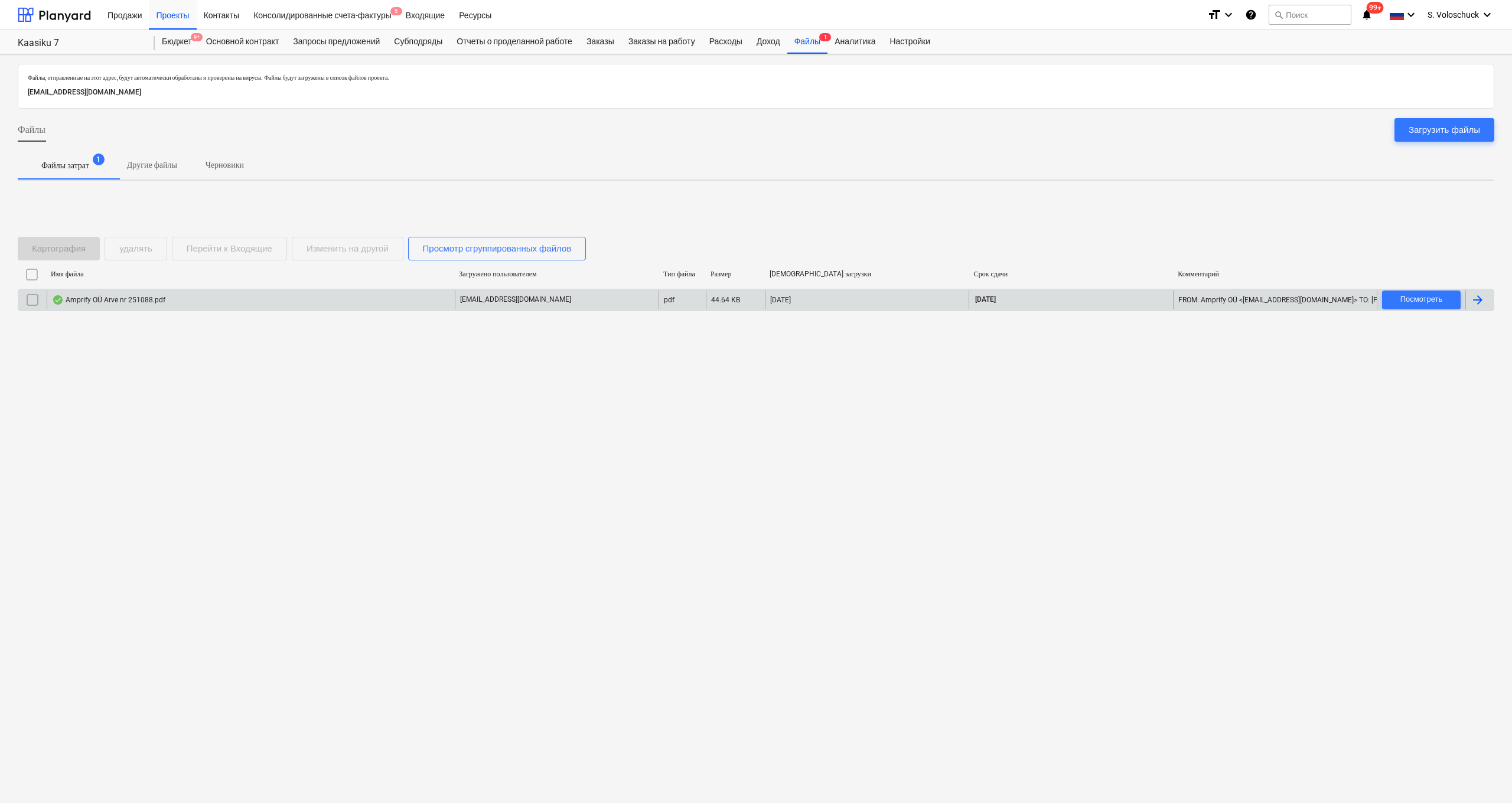
click at [115, 305] on div "Amprify OÜ Arve nr 251088.pdf" at bounding box center [251, 300] width 408 height 19
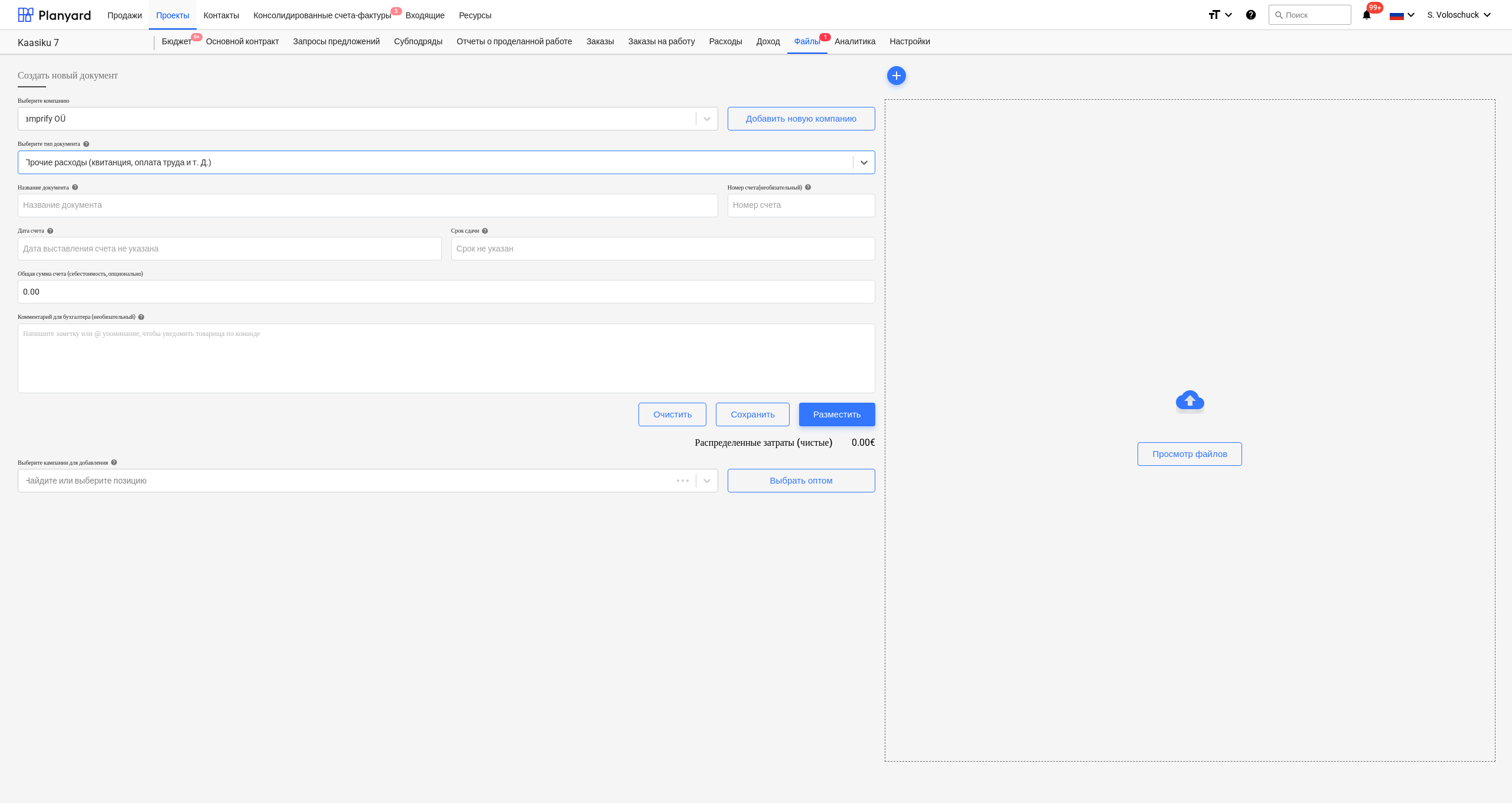
type input "251088"
type input "09 Sep 2025"
type input "09 Oct 2025"
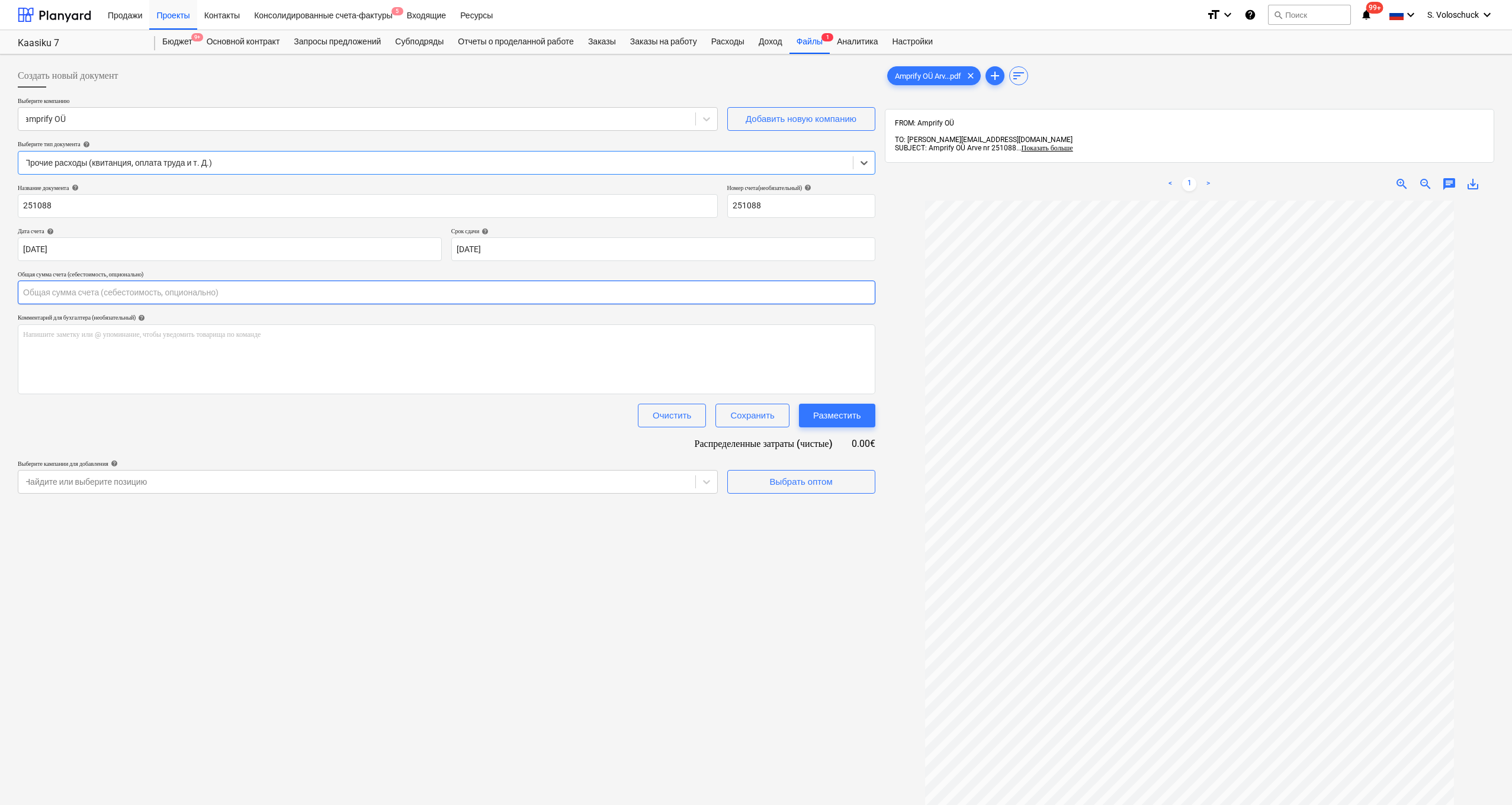
click at [107, 298] on input "text" at bounding box center [447, 293] width 858 height 24
type input "86.45"
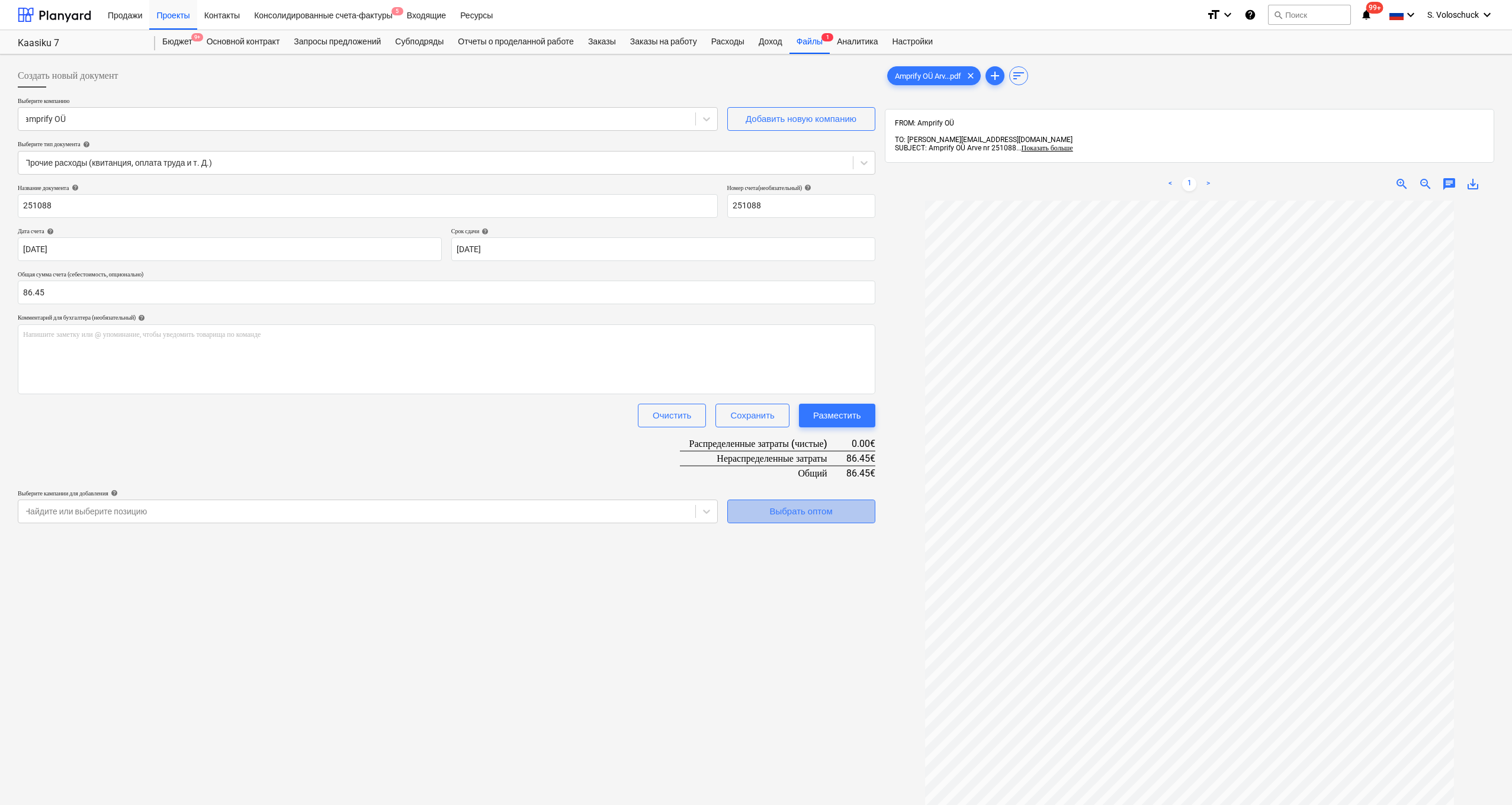
click at [788, 508] on div "Выбрать оптом" at bounding box center [800, 512] width 63 height 16
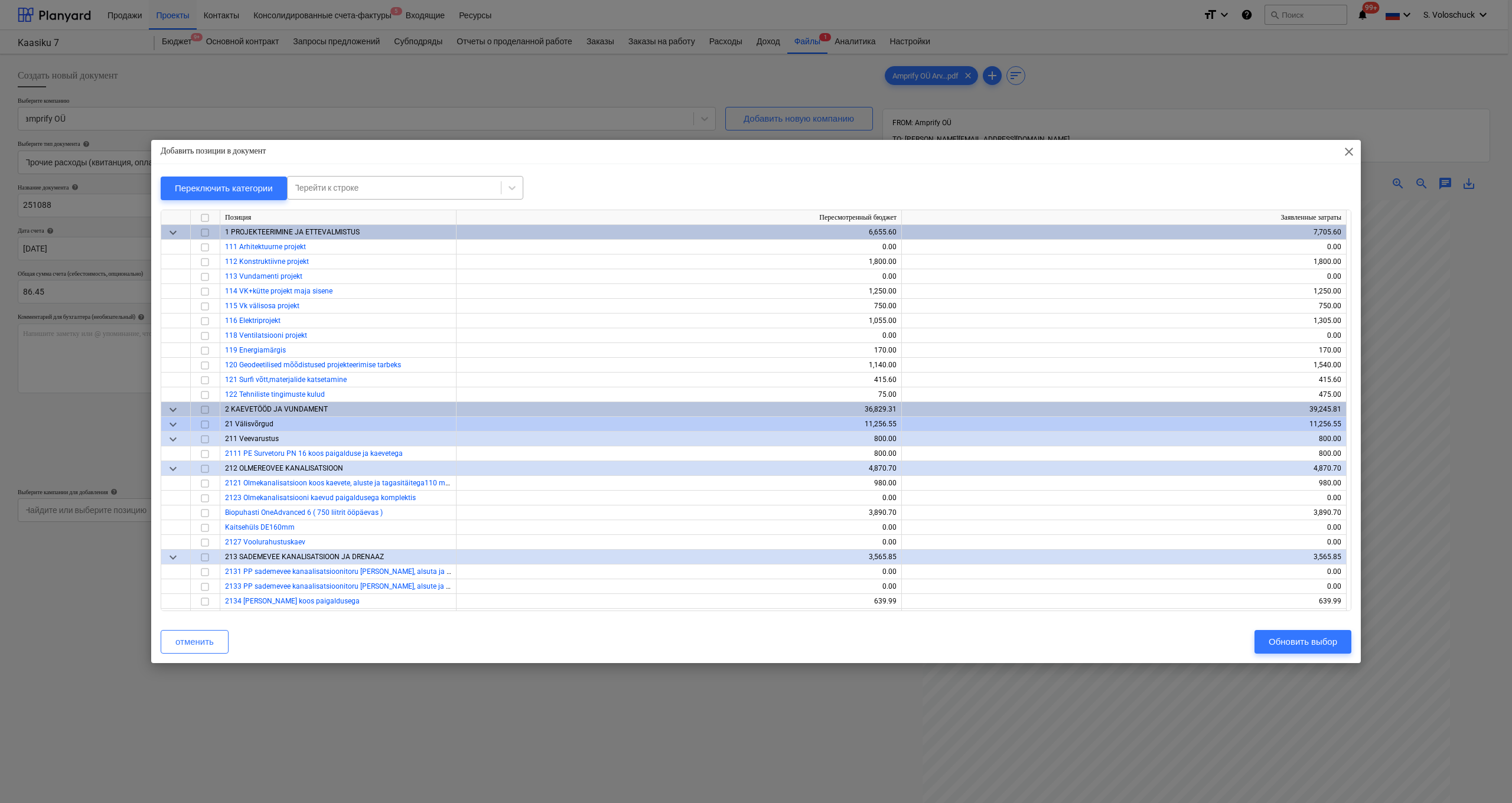
click at [353, 189] on div "Перейти к строке" at bounding box center [394, 188] width 201 height 10
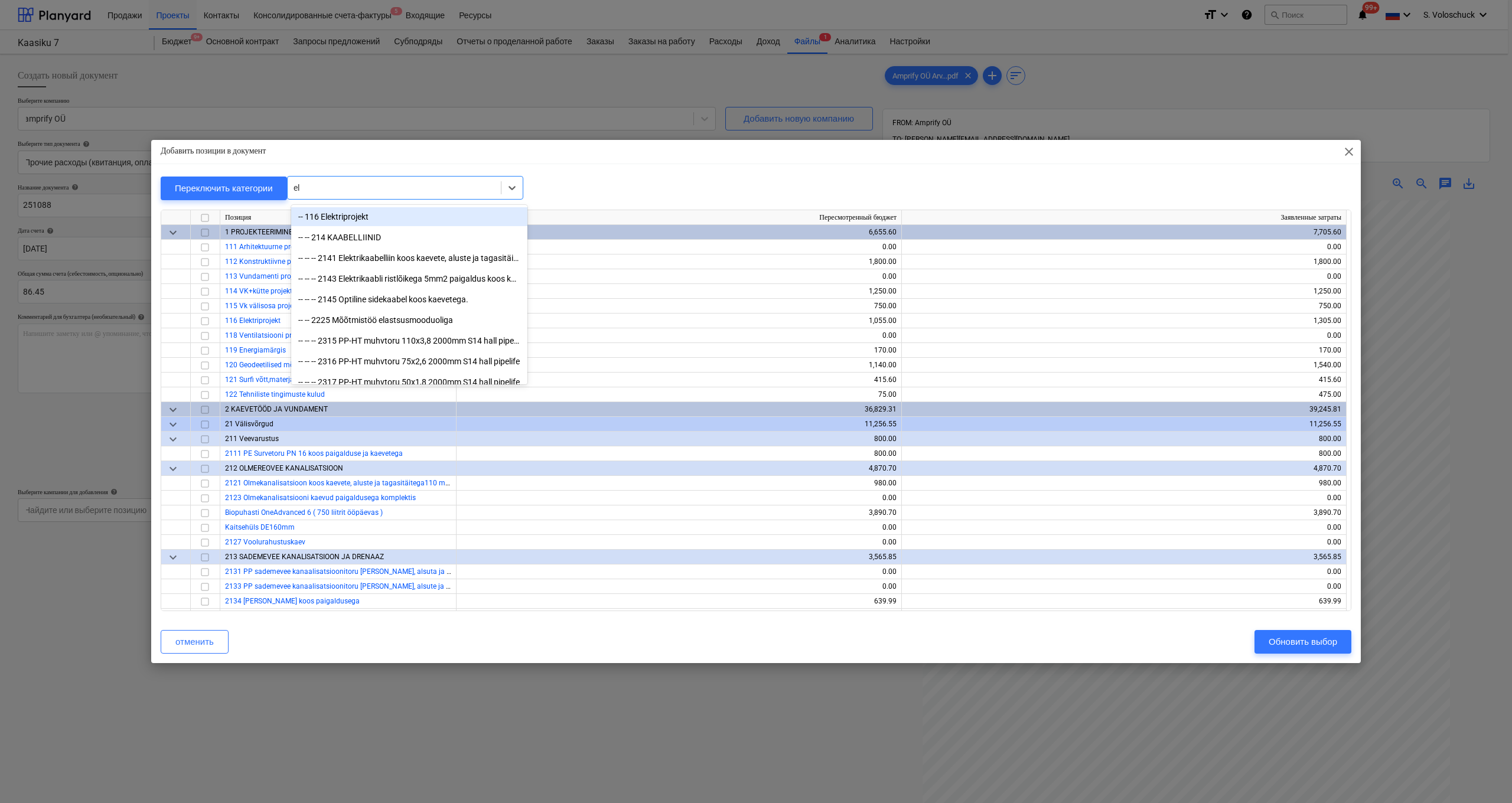
type input "ele"
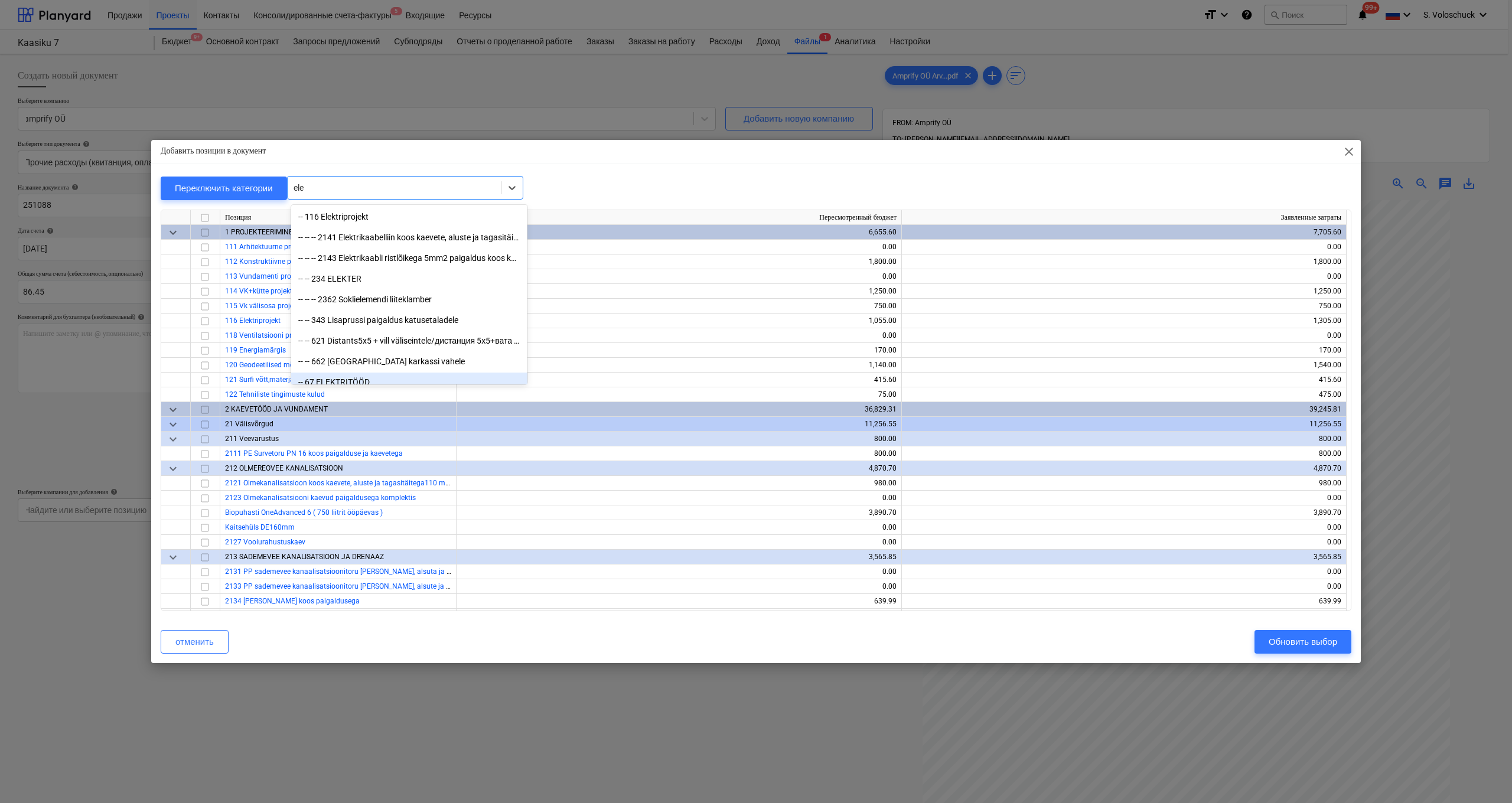
click at [355, 380] on div "-- 67 ELEKTRITÖÖD" at bounding box center [409, 381] width 237 height 19
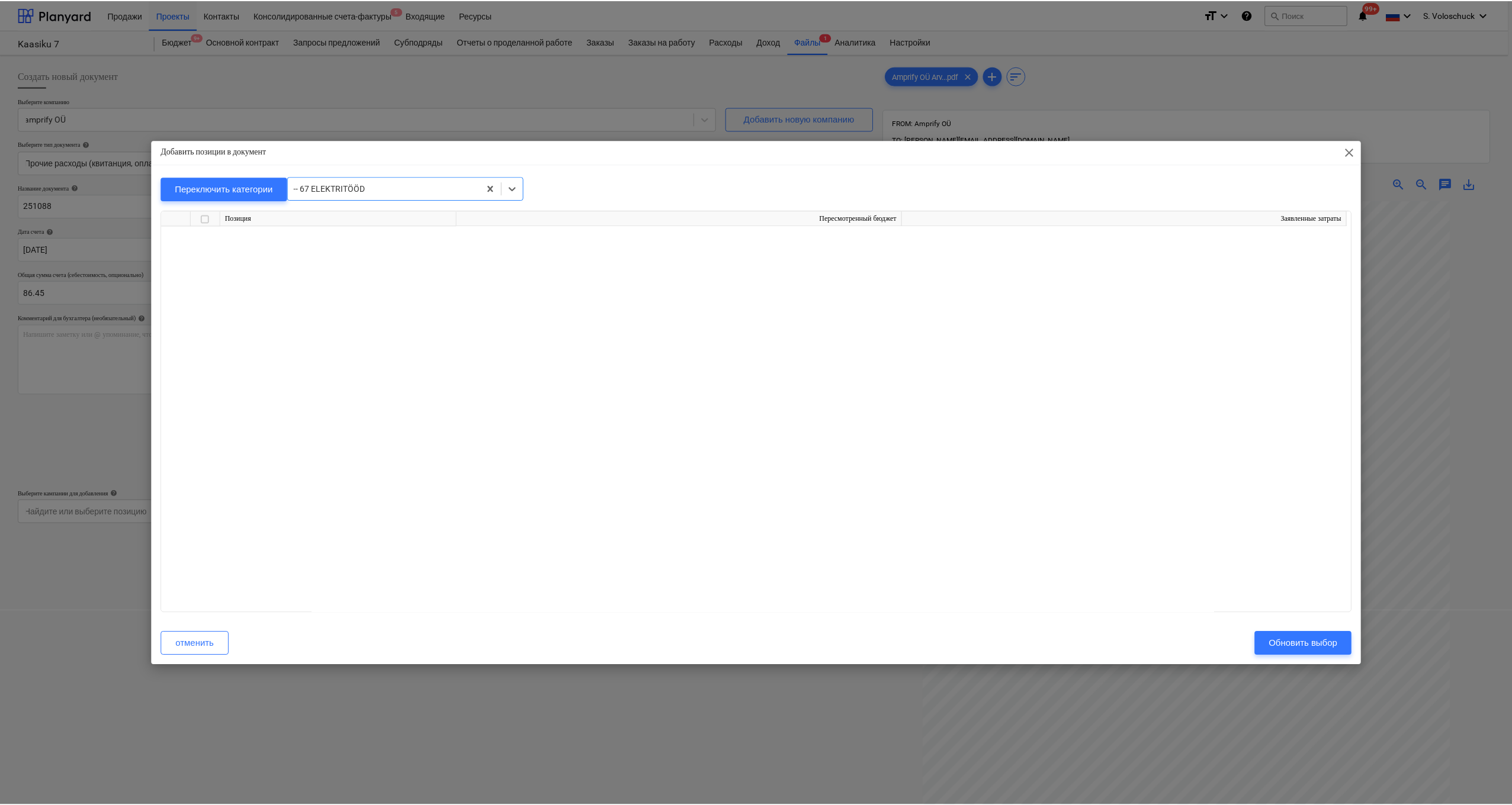
scroll to position [5967, 0]
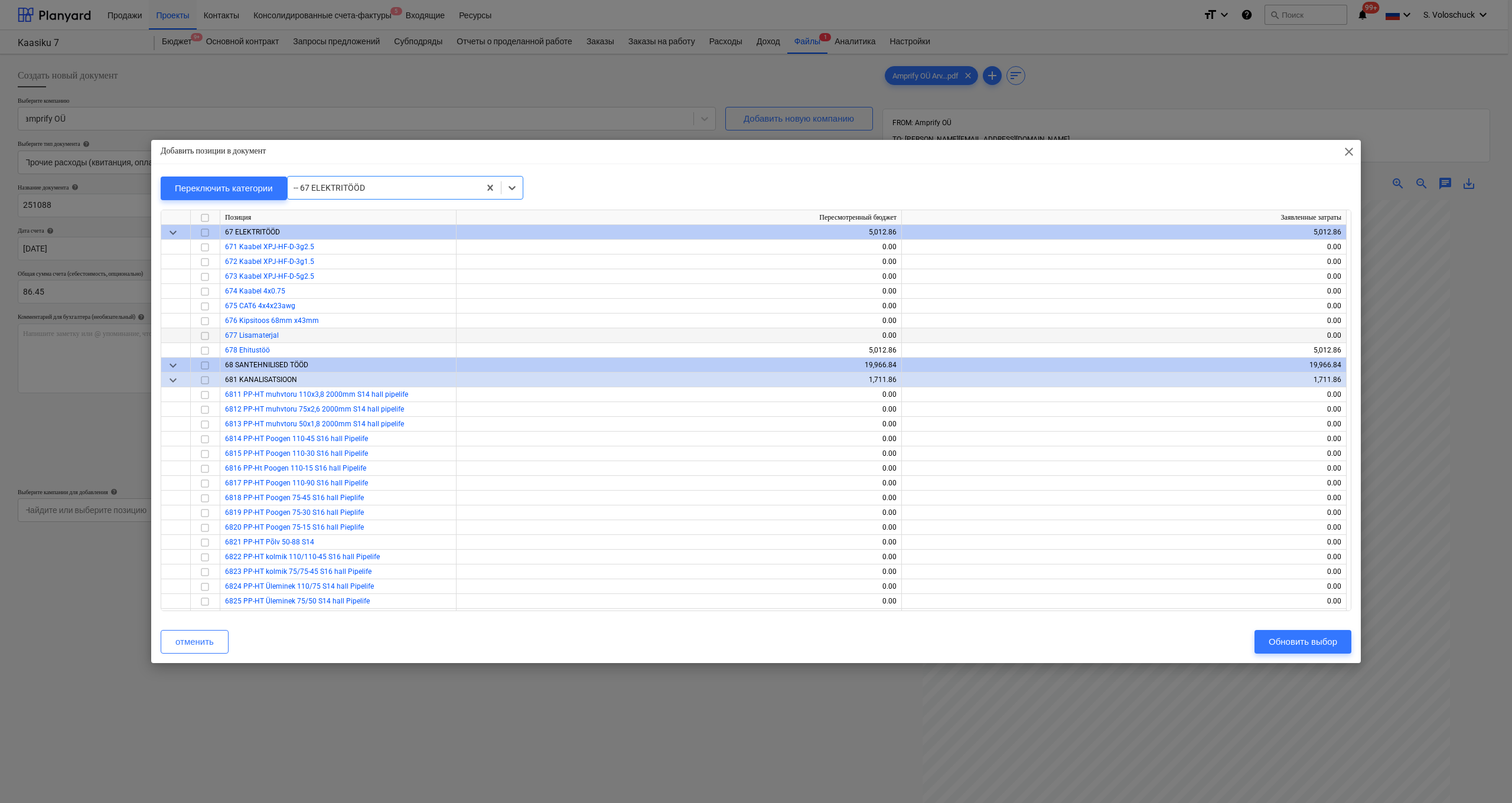
click at [208, 335] on input "checkbox" at bounding box center [205, 336] width 14 height 14
click at [1322, 642] on div "Обновить выбор" at bounding box center [1303, 643] width 68 height 16
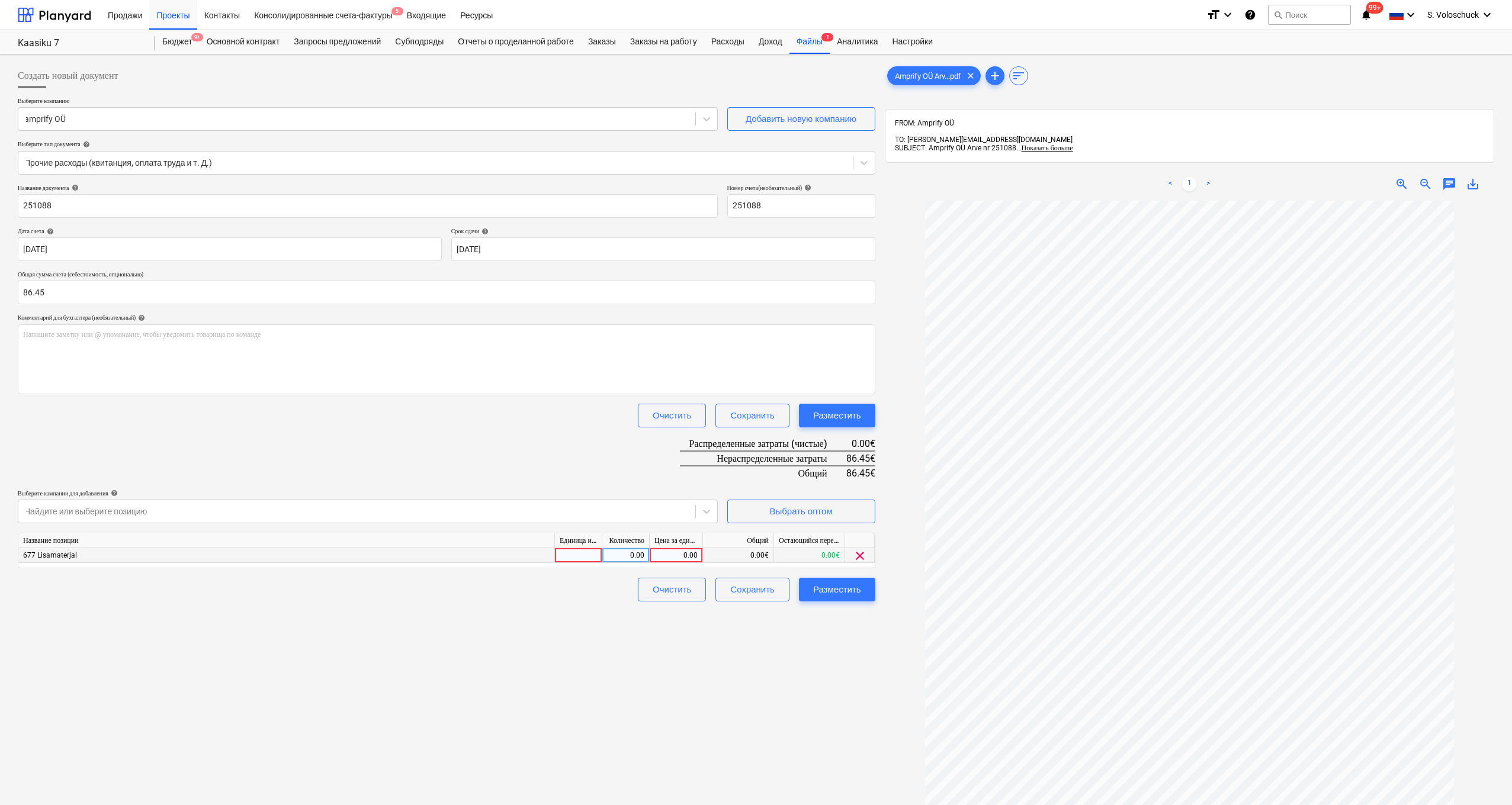
click at [670, 554] on div "0.00" at bounding box center [676, 555] width 44 height 15
type input "86.45"
click at [848, 589] on div "Разместить" at bounding box center [837, 590] width 48 height 16
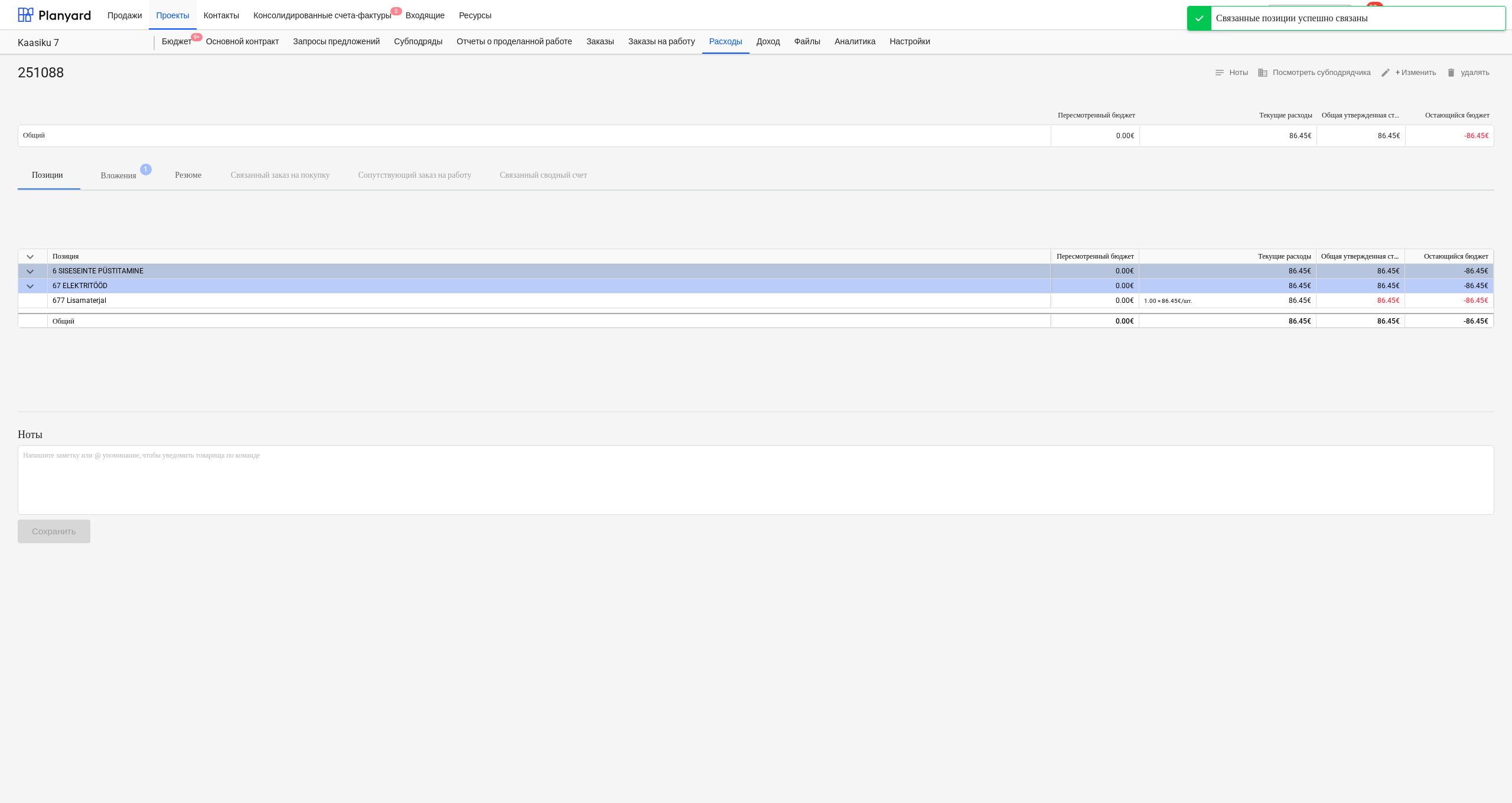
click at [132, 178] on p "Вложения" at bounding box center [119, 175] width 36 height 13
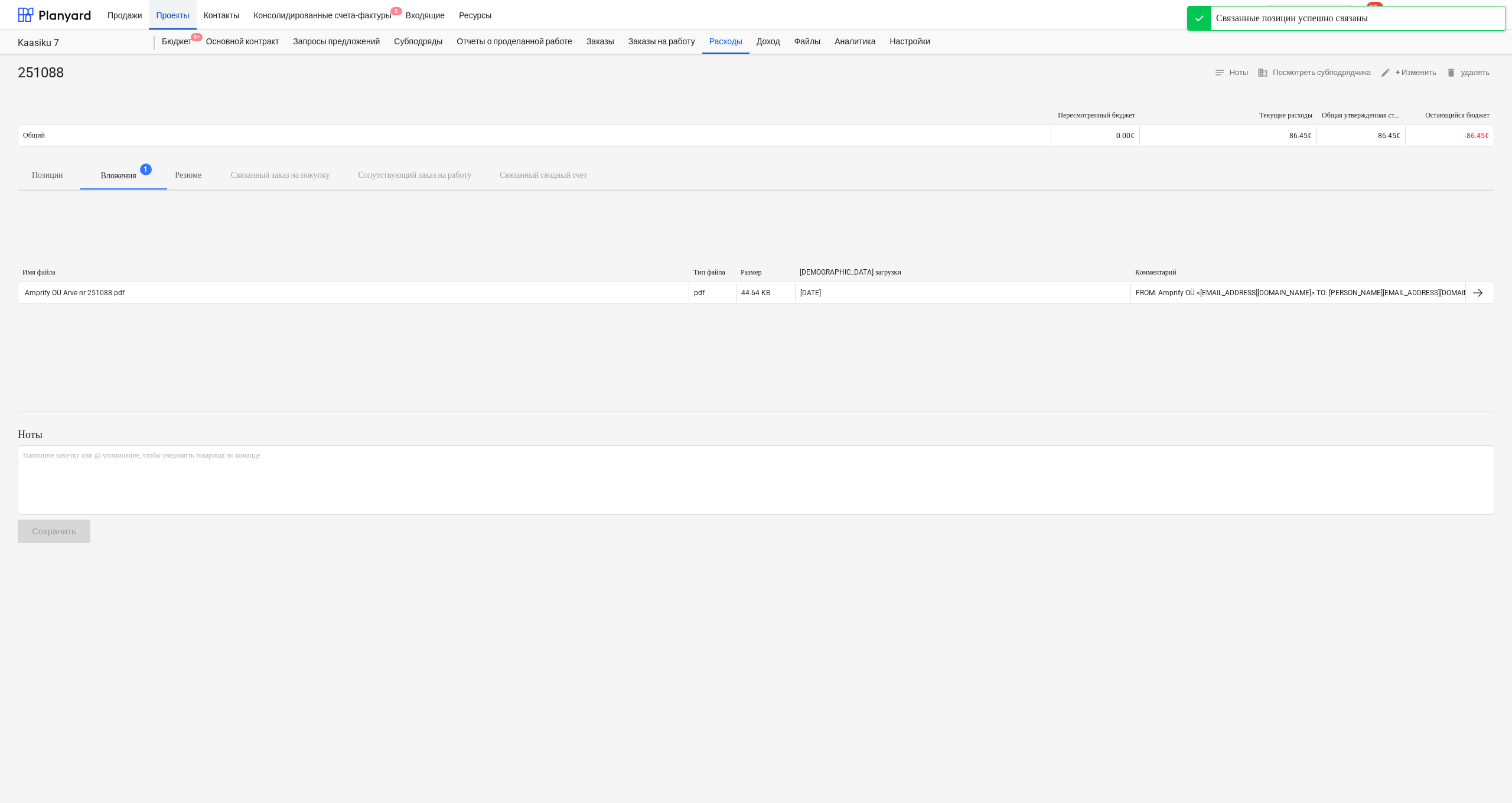
click at [185, 16] on div "Проекты" at bounding box center [172, 14] width 48 height 30
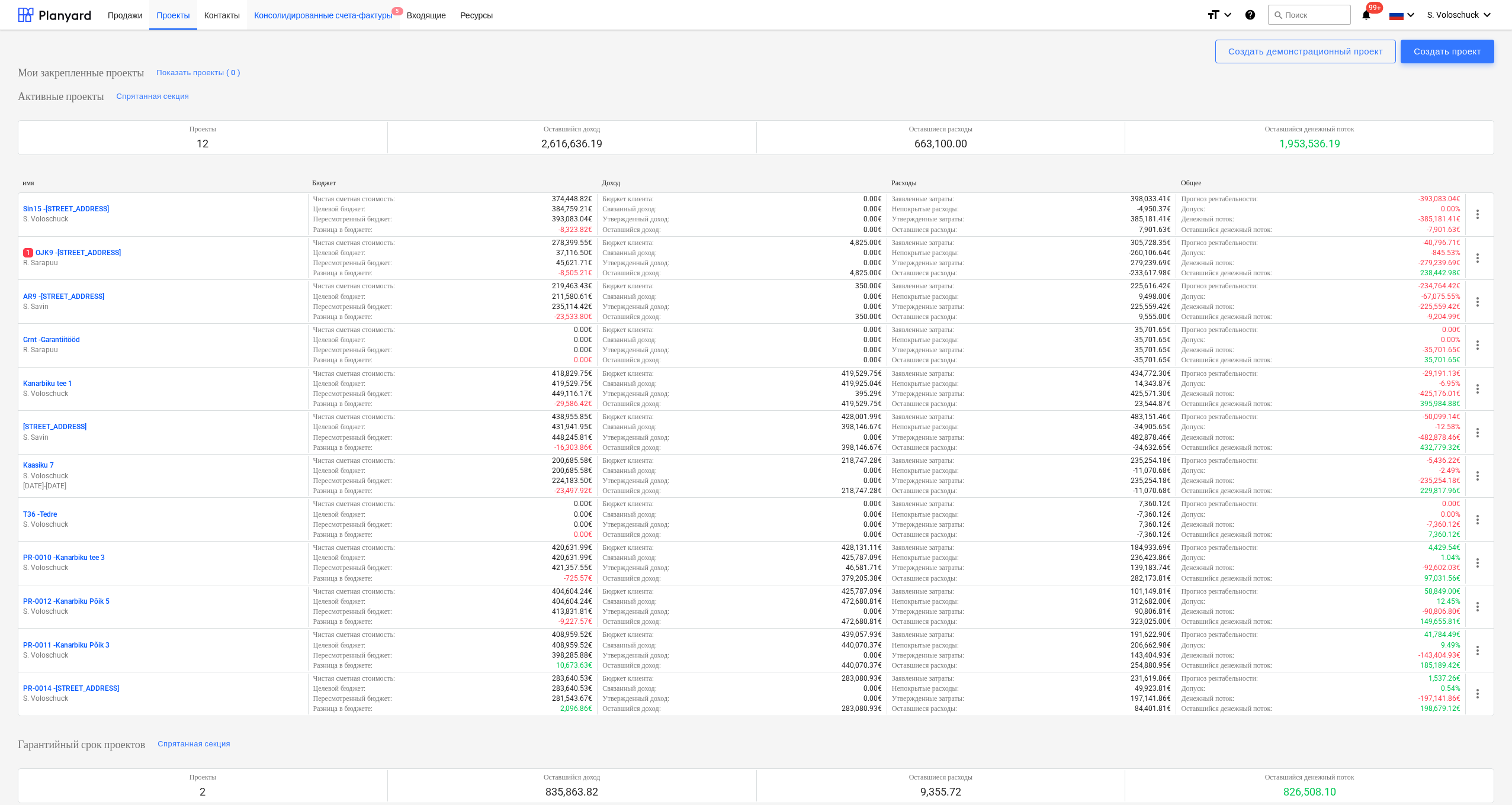
click at [350, 20] on div "Консолидированные счета-фактуры 5" at bounding box center [324, 14] width 153 height 30
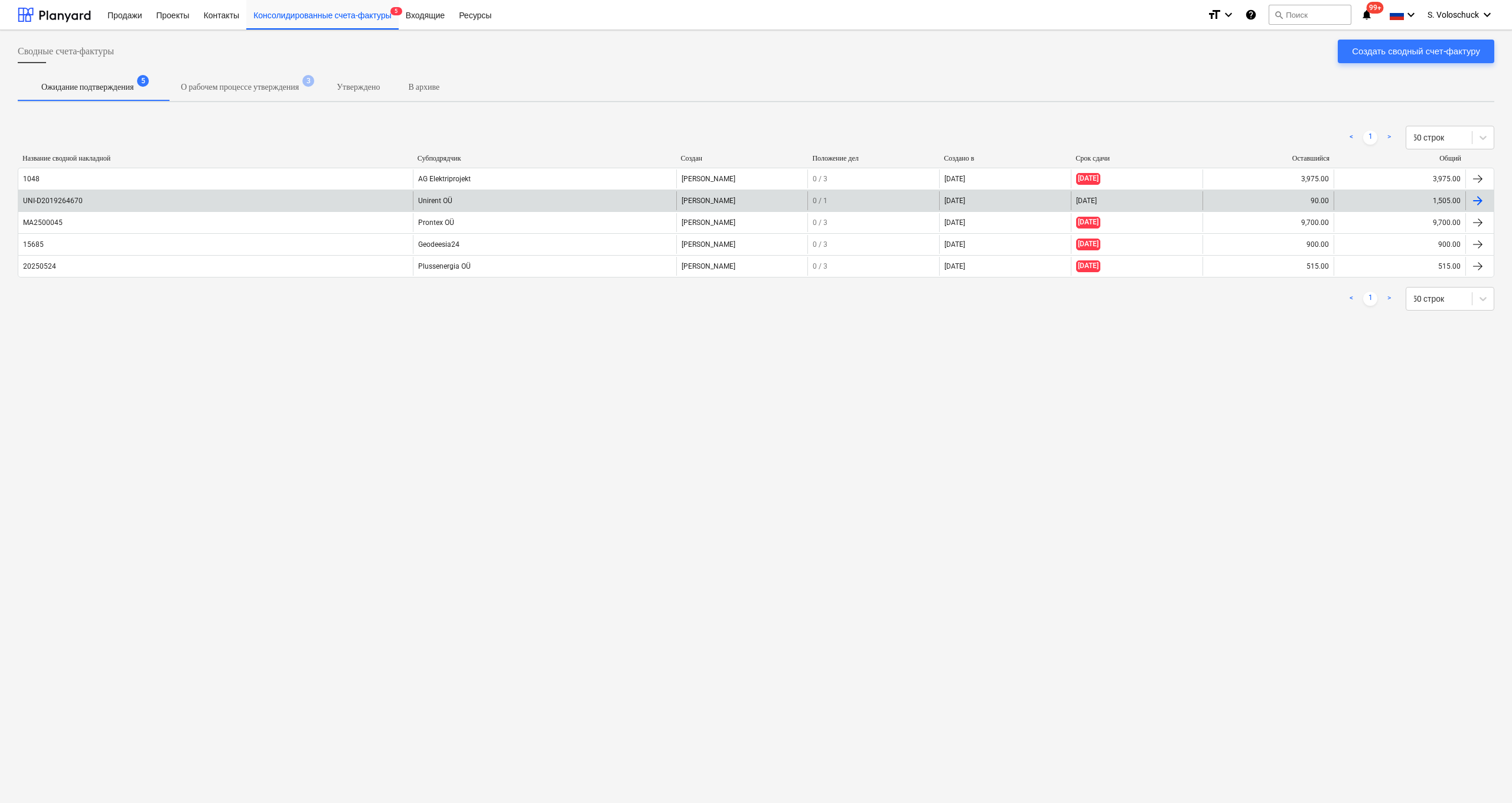
click at [434, 201] on div "Unirent OÜ" at bounding box center [544, 200] width 262 height 19
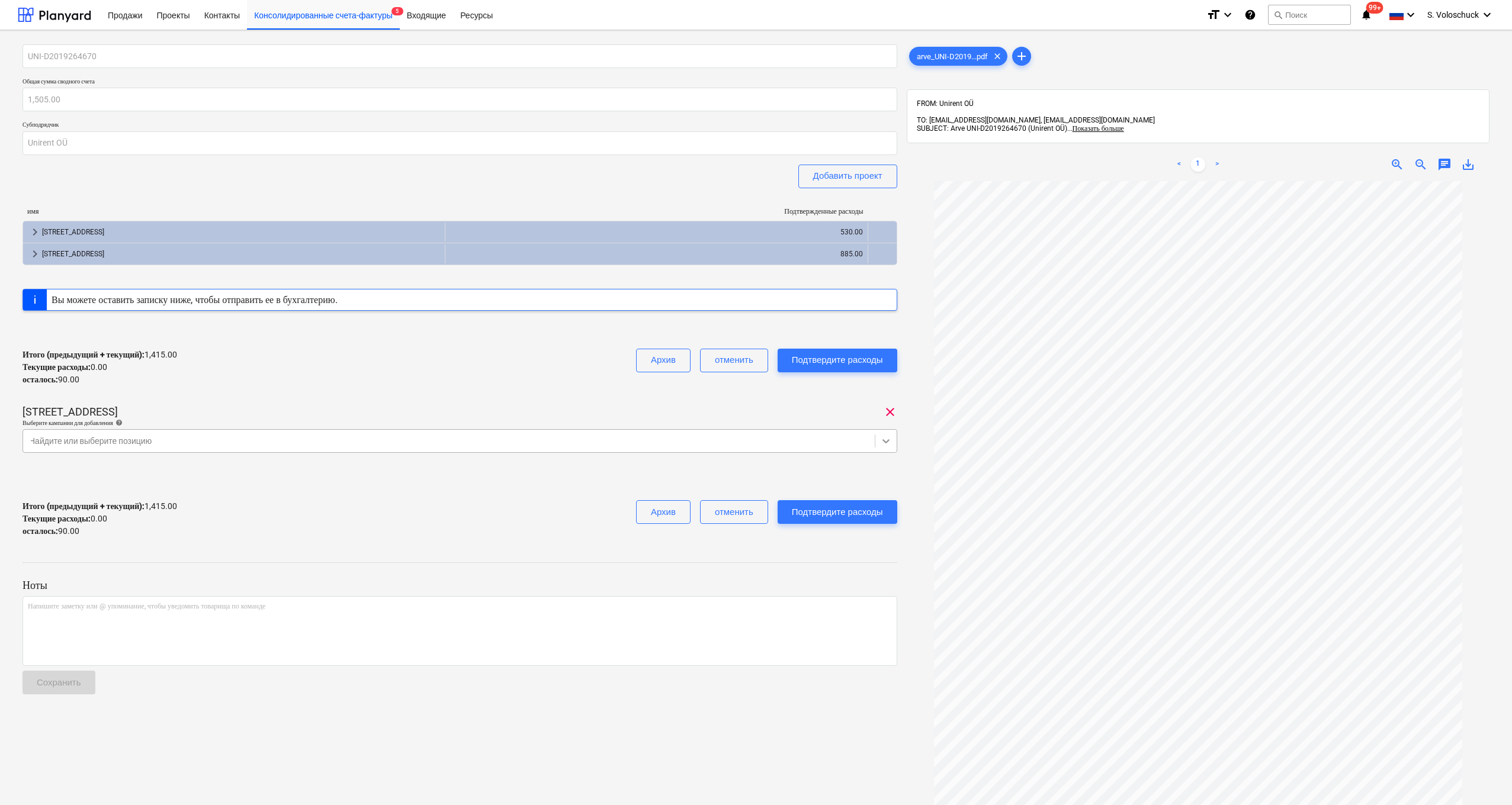
click at [886, 438] on icon at bounding box center [887, 442] width 12 height 12
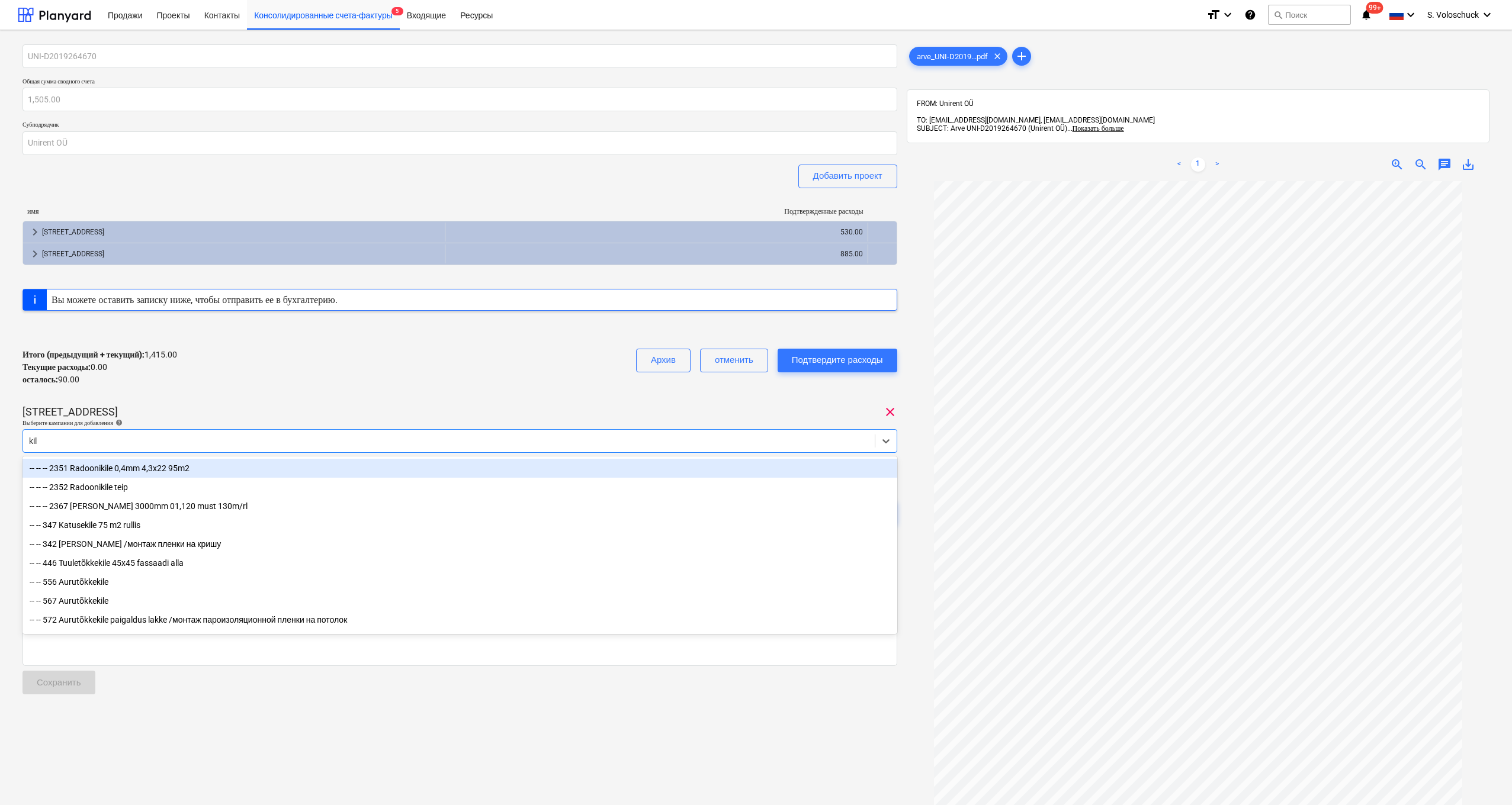
type input "ki"
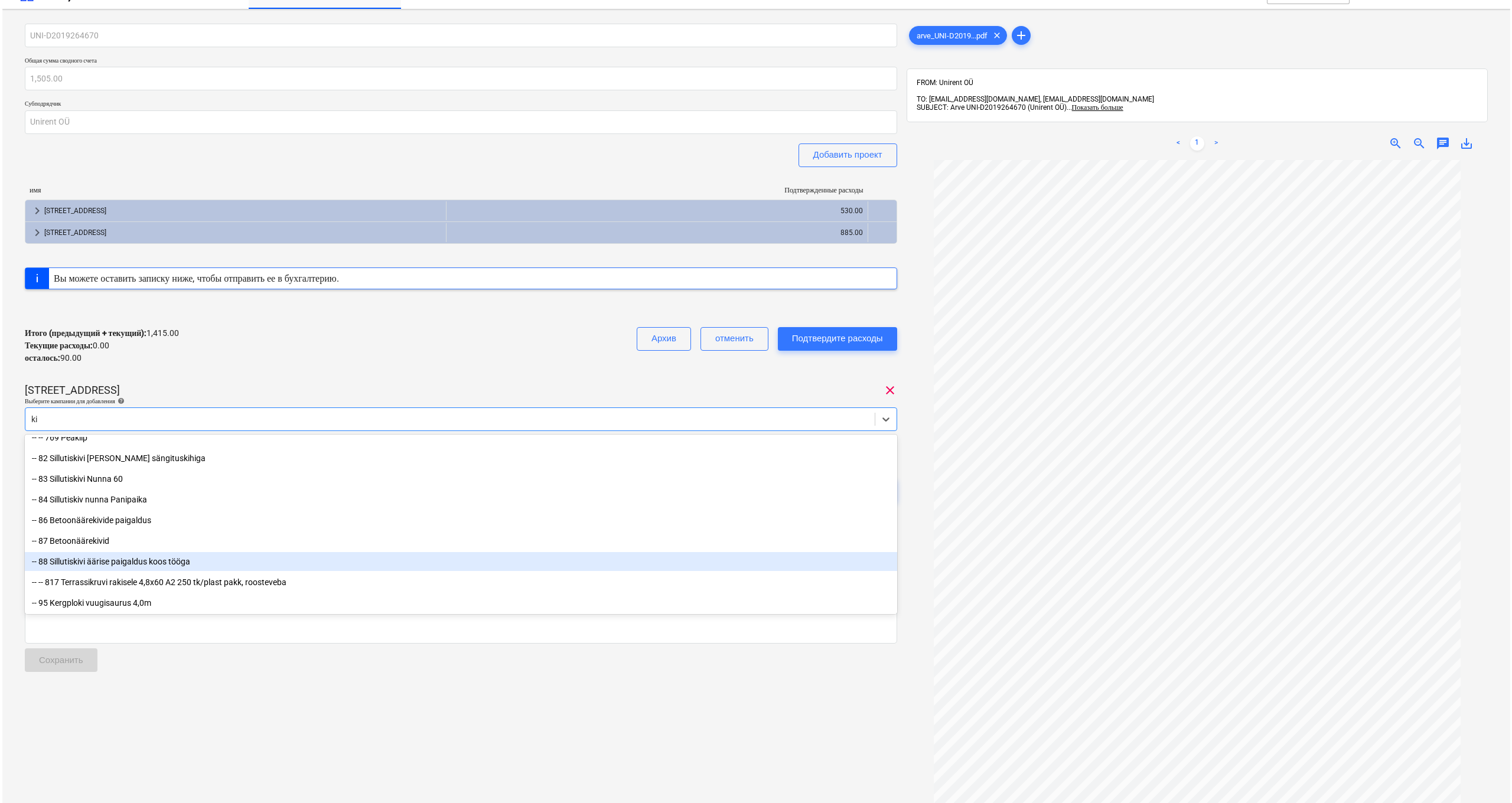
scroll to position [23, 0]
click at [54, 554] on div "-- 88 Sillutiskivi äärise paigaldus koos tööga" at bounding box center [458, 558] width 872 height 19
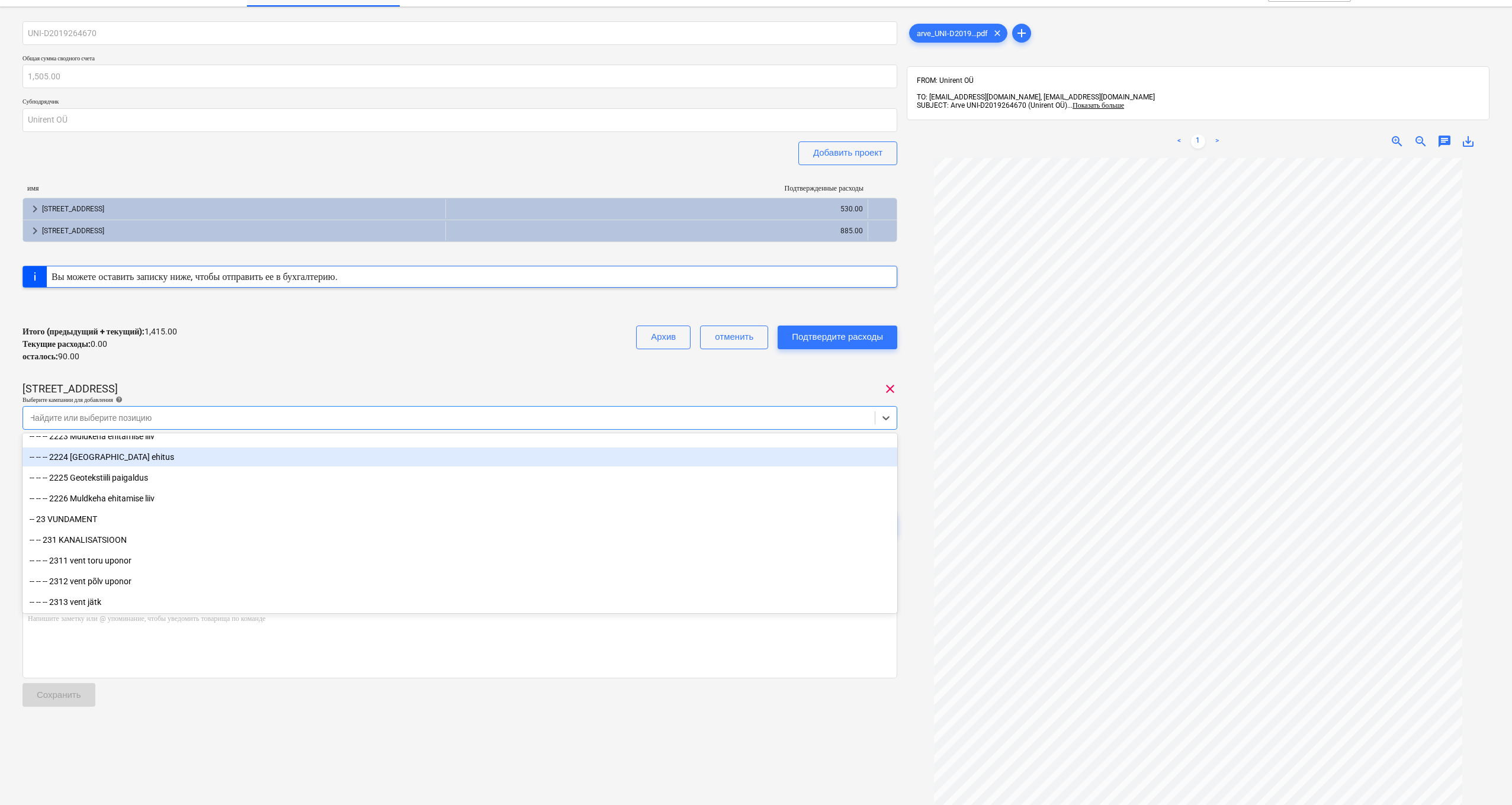
click at [850, 370] on div "Итого (предыдущий + текущий) : 1,415.00 Текущие расходы : 0.00 осталось : 90.00…" at bounding box center [460, 344] width 875 height 57
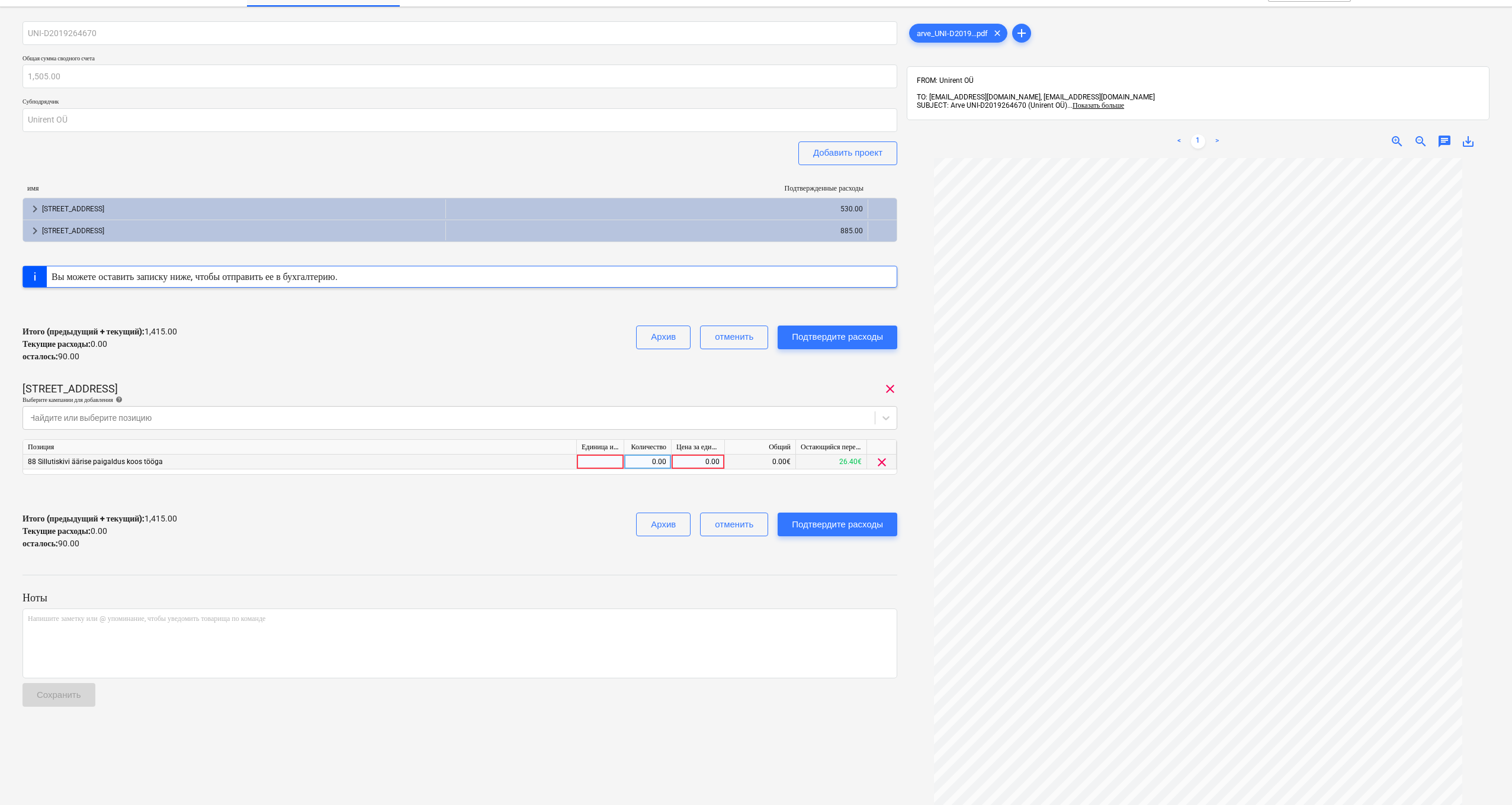
click at [697, 458] on div "0.00" at bounding box center [698, 462] width 44 height 15
type input "90"
click at [725, 543] on div "отменить" at bounding box center [734, 532] width 69 height 38
click at [875, 517] on div "Подтвердите расходы" at bounding box center [838, 525] width 91 height 16
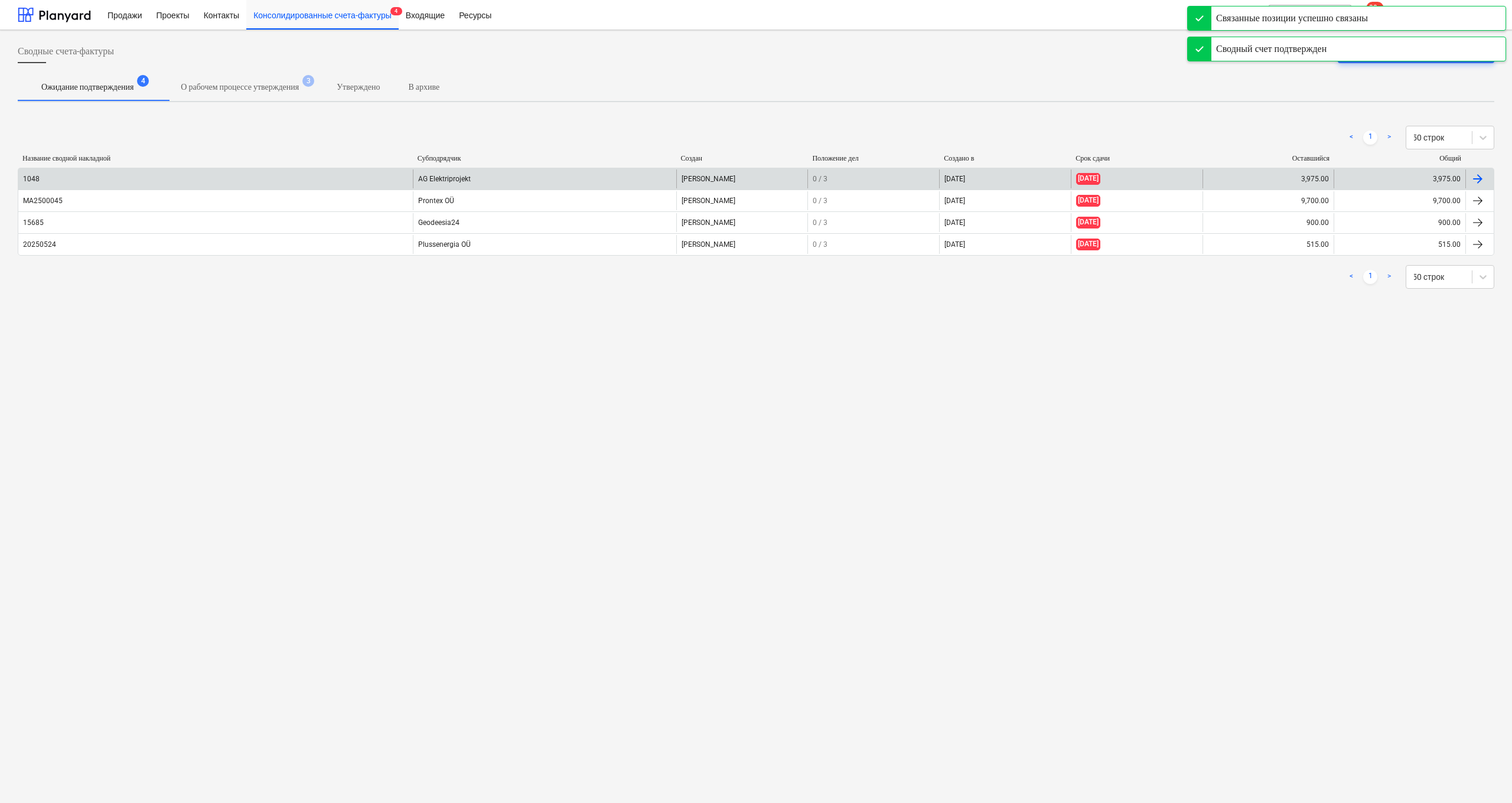
click at [565, 180] on div "AG Elektriprojekt" at bounding box center [544, 178] width 262 height 19
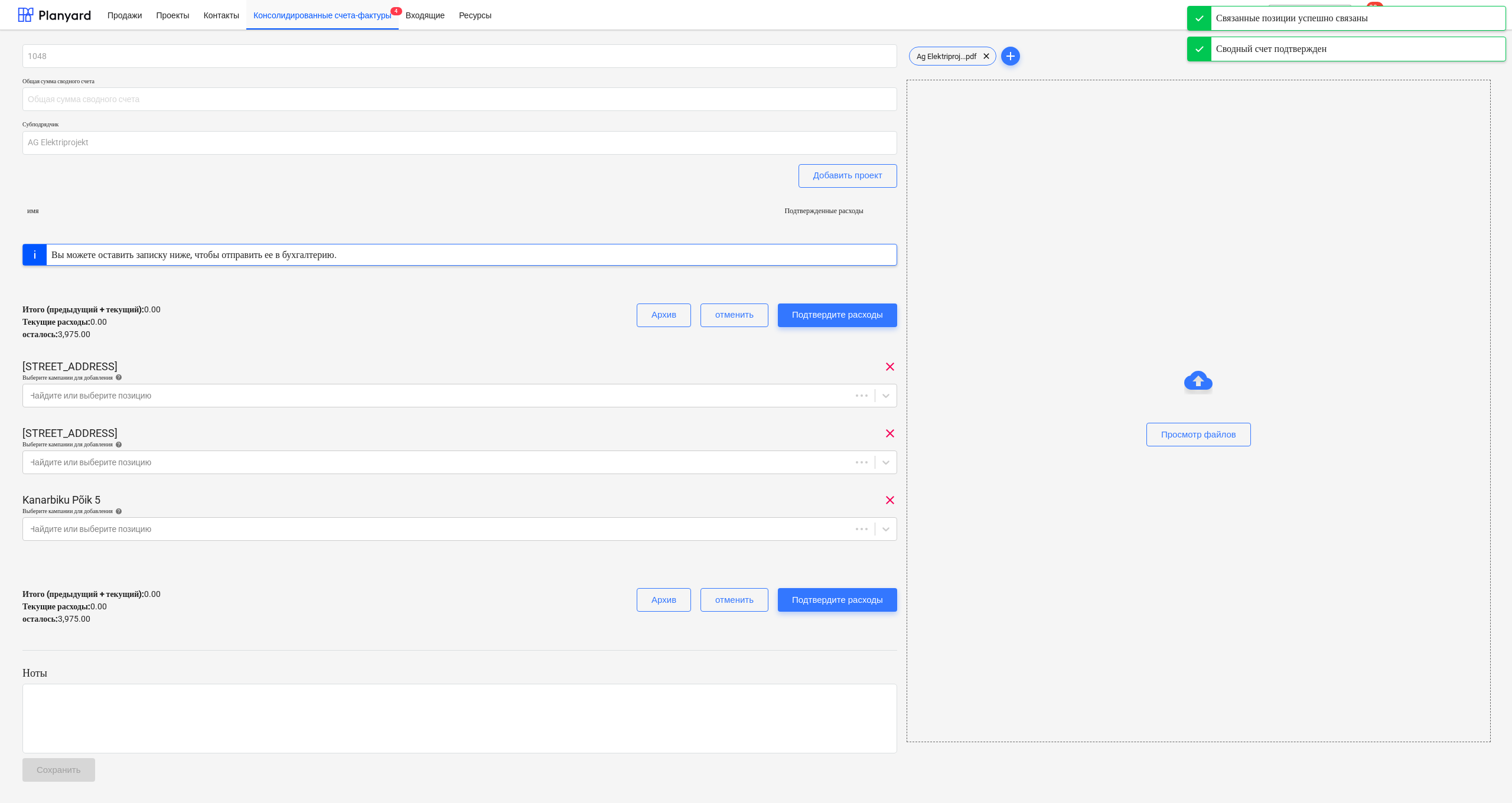
type input "3,975.00"
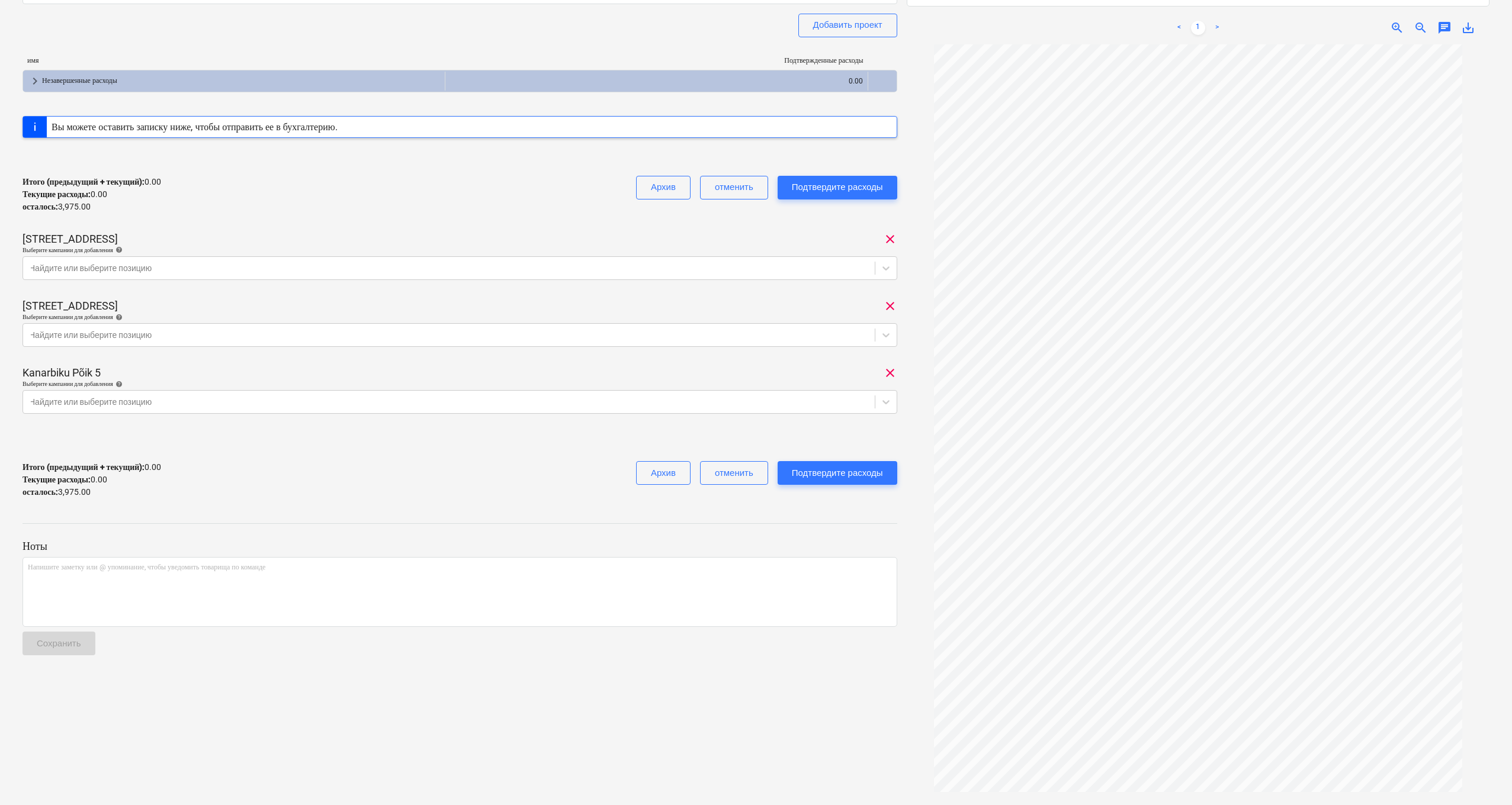
scroll to position [149, 0]
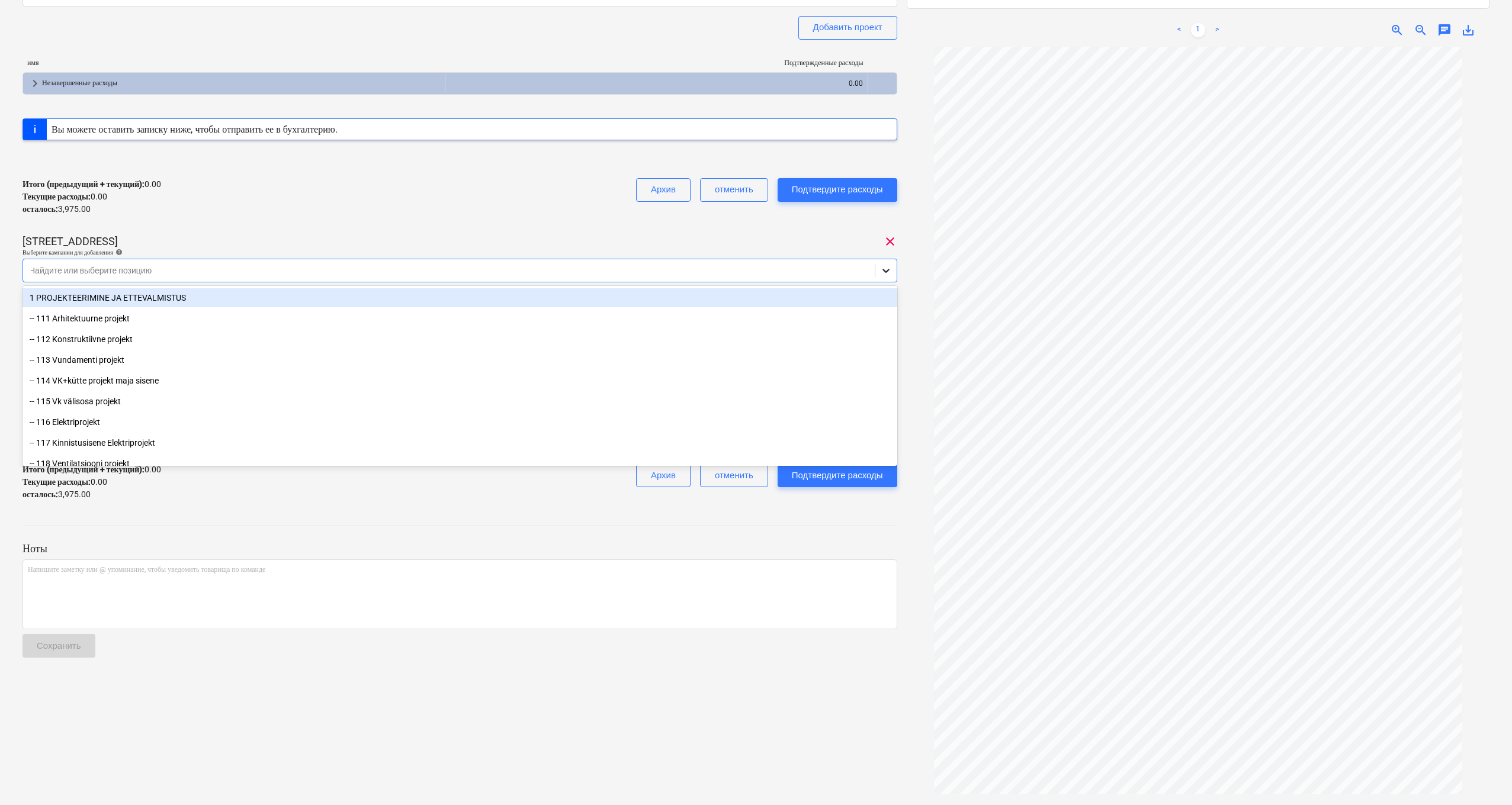
click at [884, 269] on icon at bounding box center [886, 271] width 7 height 4
type input "ele"
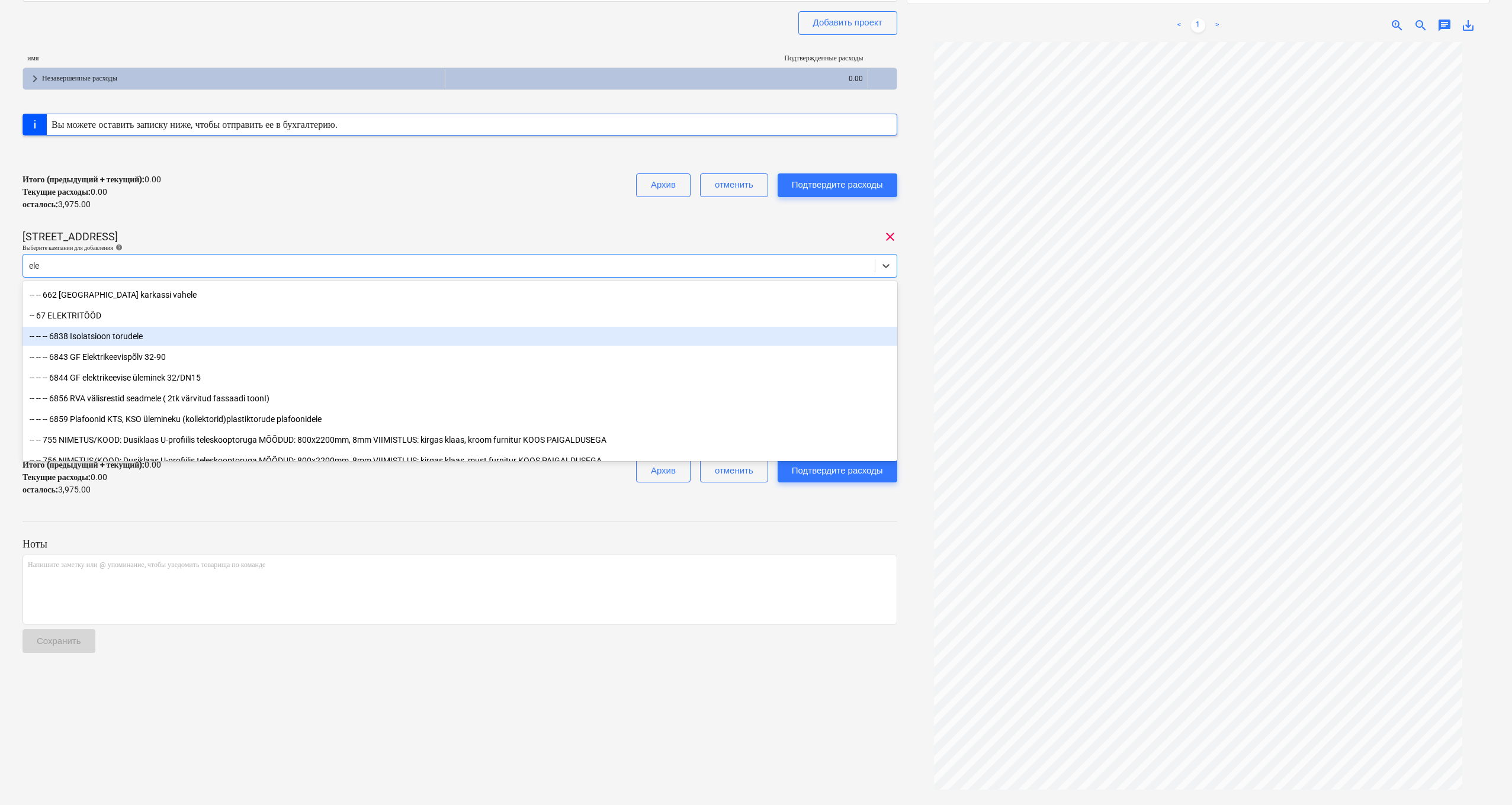
scroll to position [278, 0]
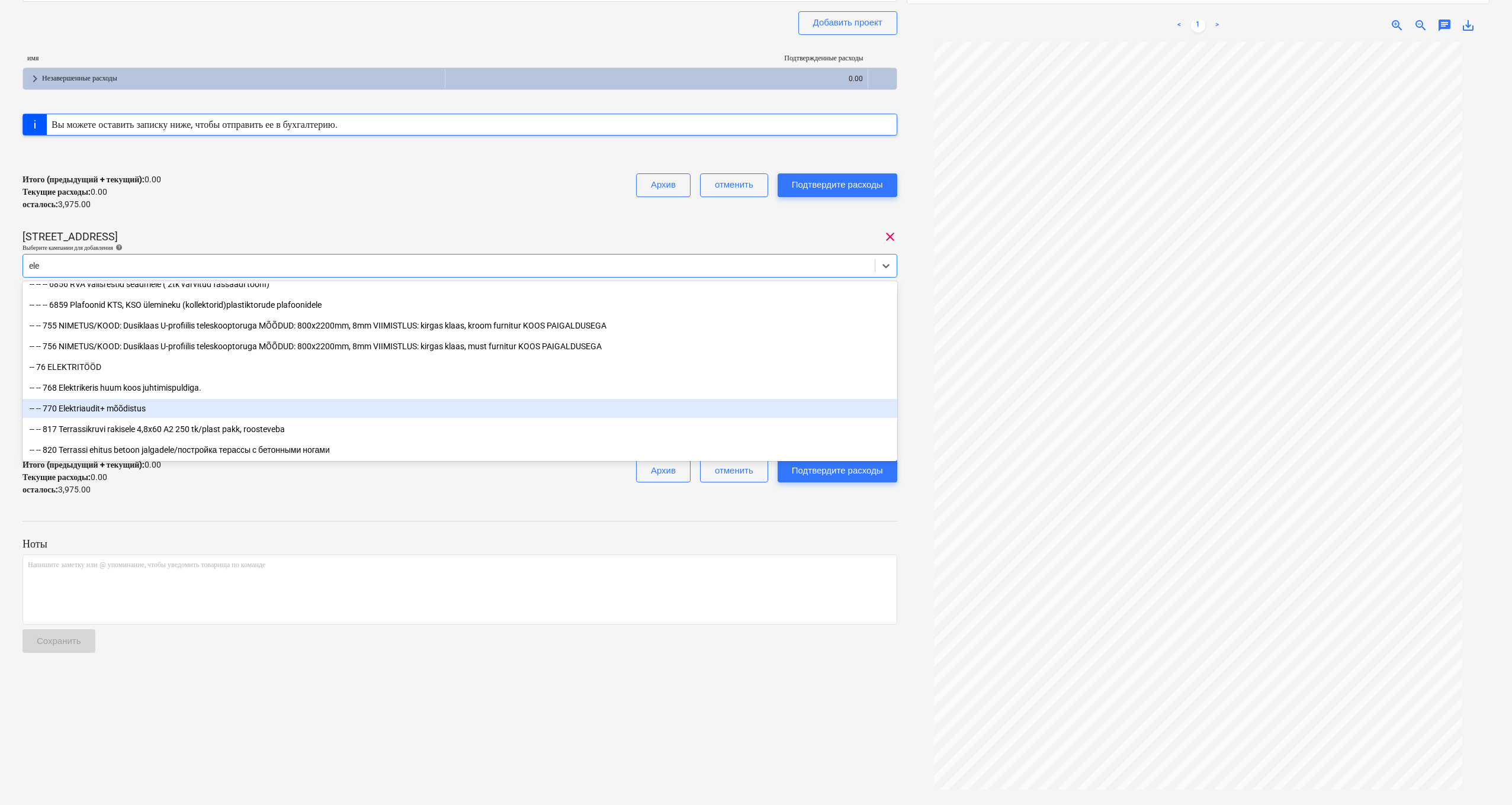
click at [62, 407] on div "-- -- 770 Elektriaudit+ mõõdistus" at bounding box center [460, 408] width 875 height 19
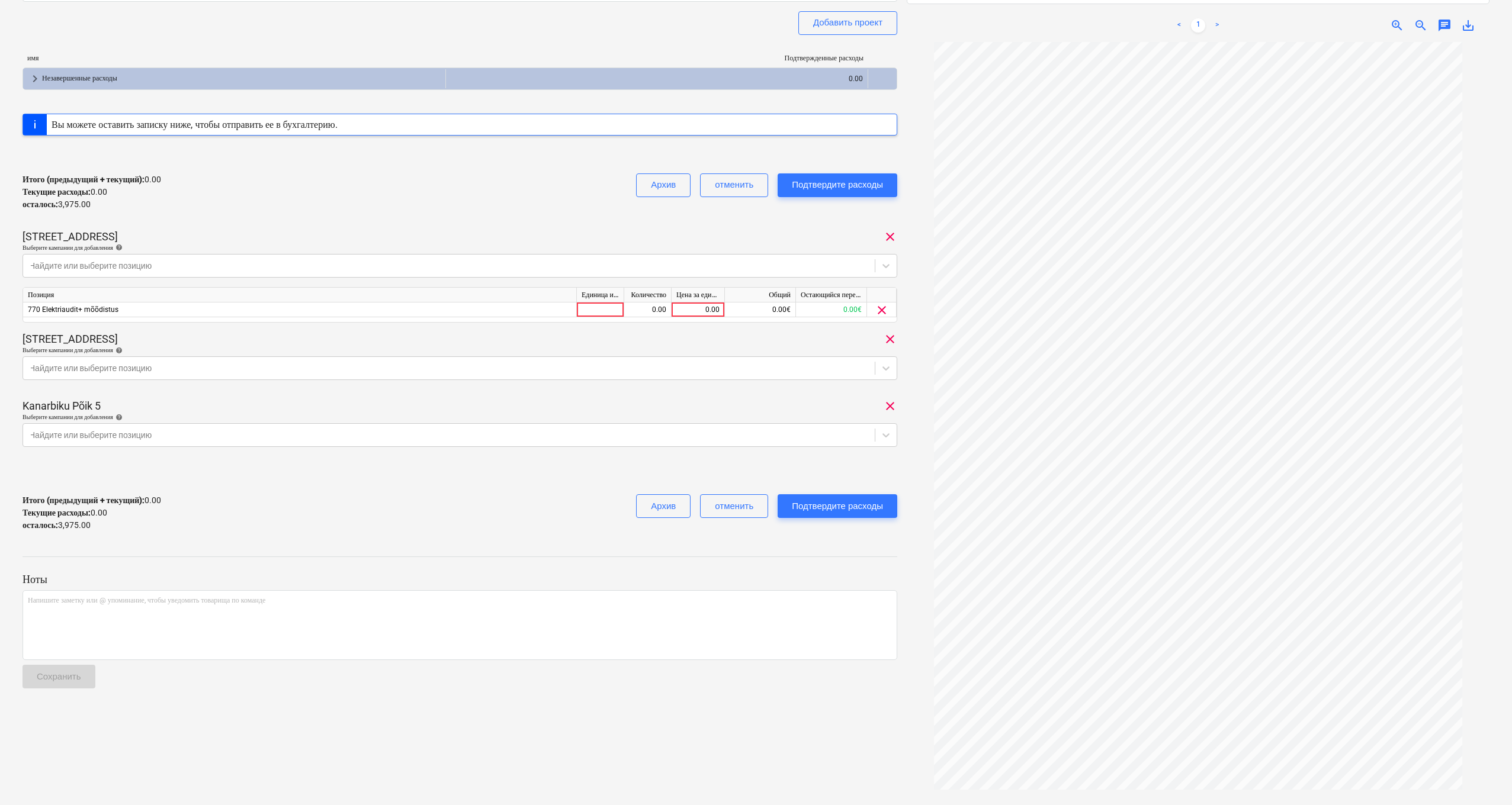
click at [619, 224] on div "1048 Общая сумма сводного счета 3,975.00 Субподрядчик AG Elektriprojekt Добавит…" at bounding box center [460, 215] width 875 height 650
click at [692, 308] on div "0.00" at bounding box center [698, 310] width 44 height 15
type input "200"
click at [703, 328] on div "1048 Общая сумма сводного счета 3,975.00 Субподрядчик AG Elektriprojekt Добавит…" at bounding box center [460, 215] width 875 height 650
click at [887, 365] on icon at bounding box center [887, 368] width 12 height 12
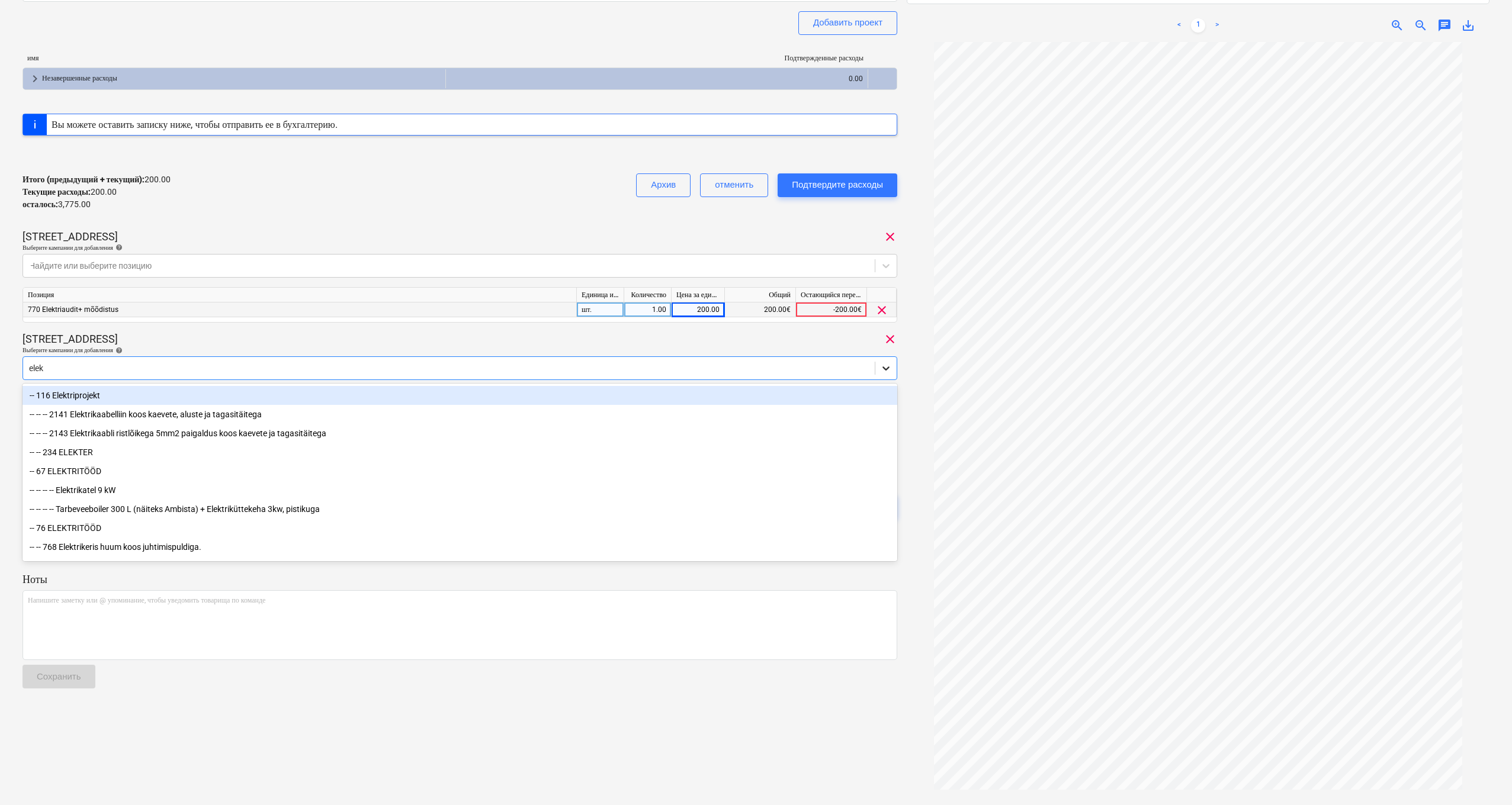
type input "elekt"
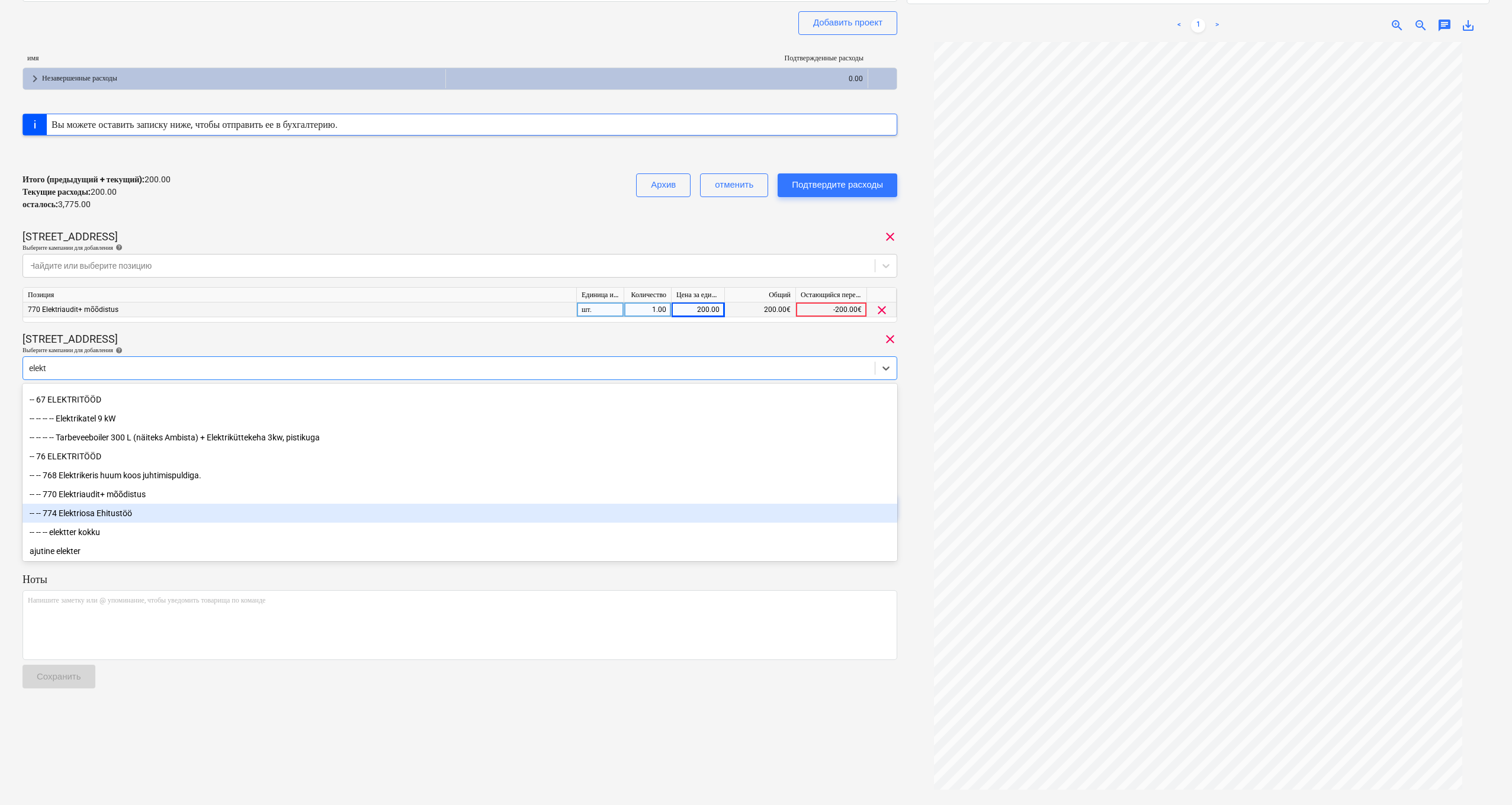
scroll to position [73, 0]
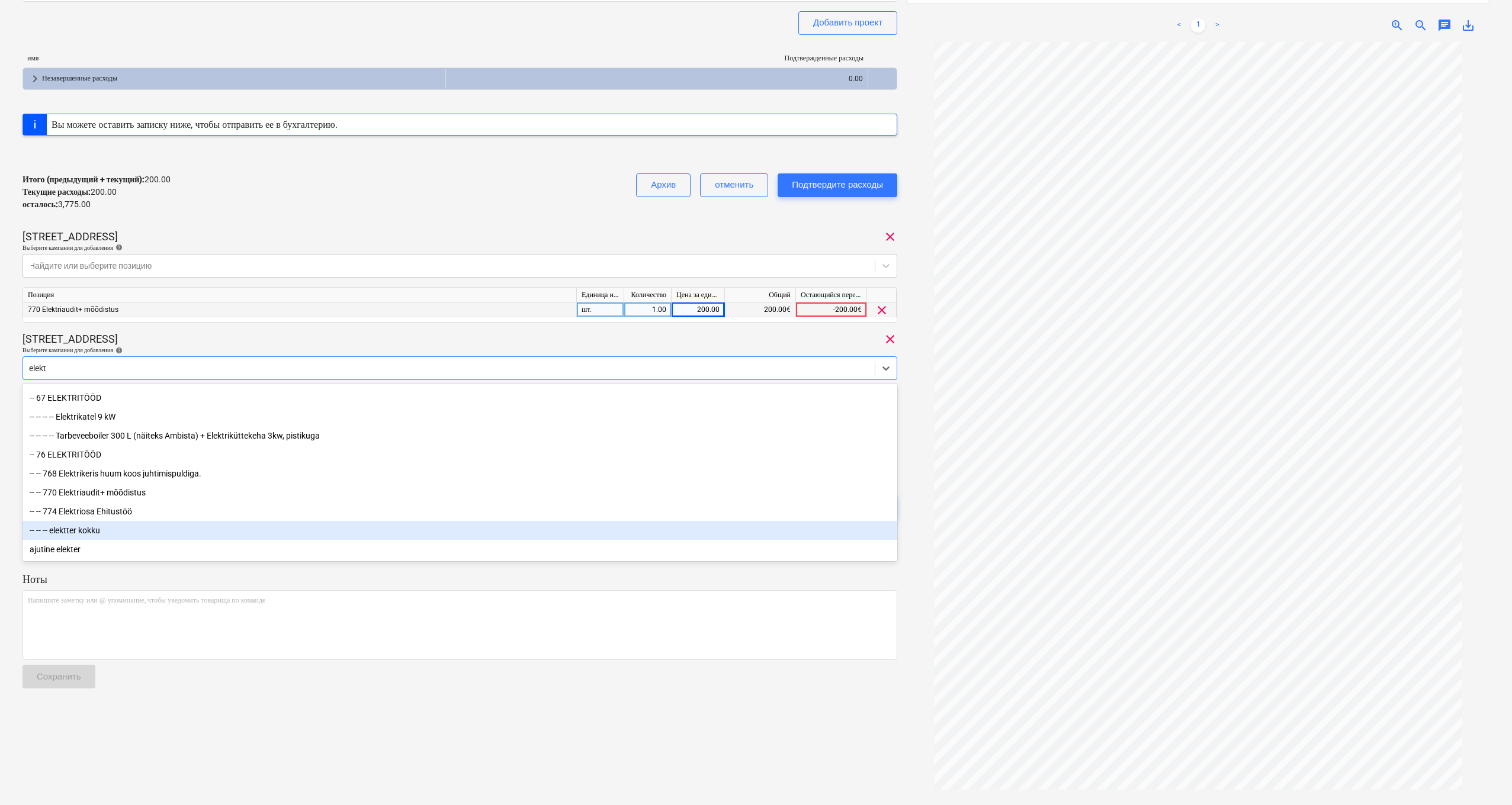
click at [425, 530] on div "-- -- -- elektter kokku" at bounding box center [460, 530] width 875 height 19
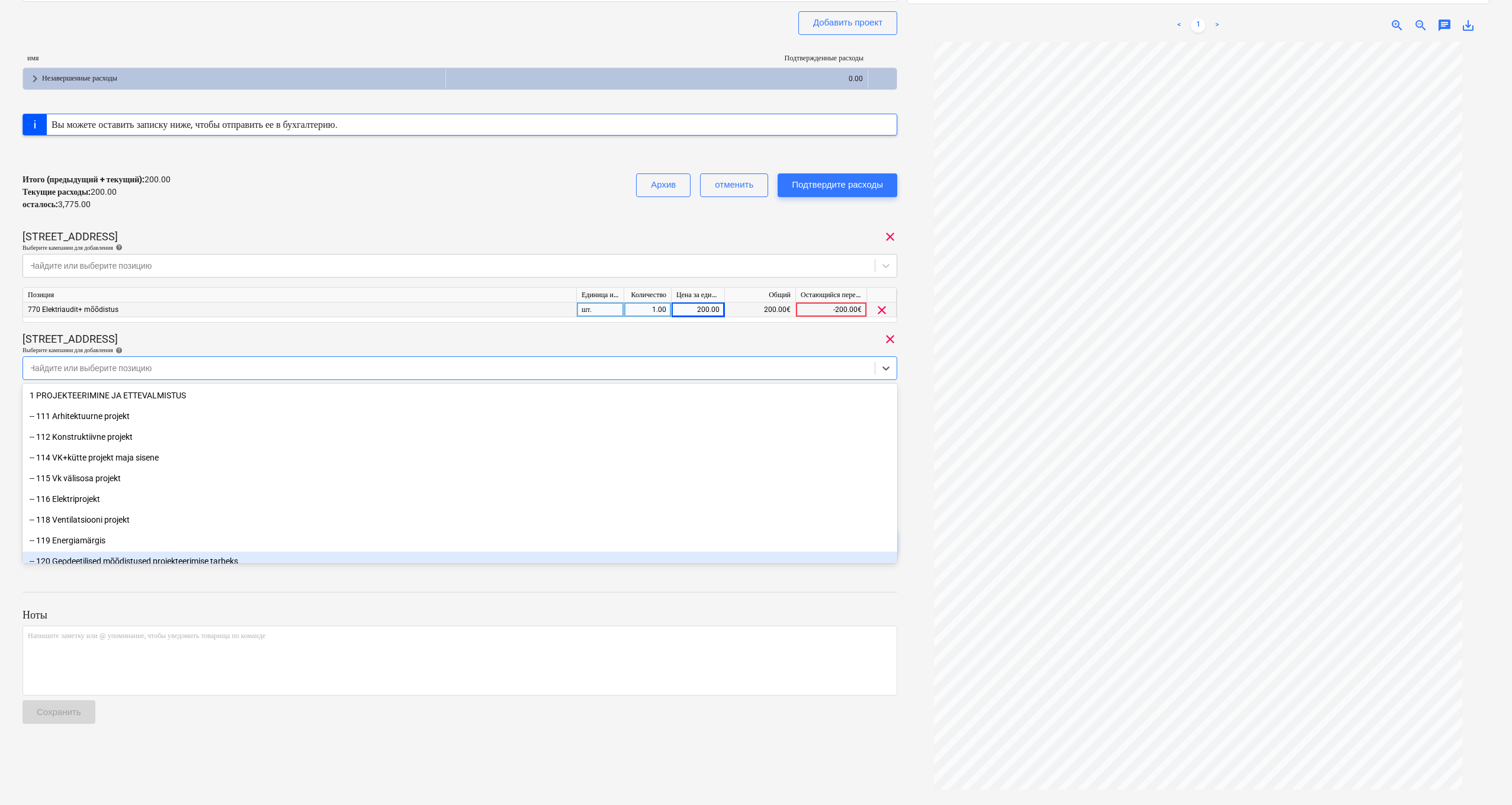
click at [856, 341] on div "Luige tee 29 clear" at bounding box center [460, 339] width 875 height 14
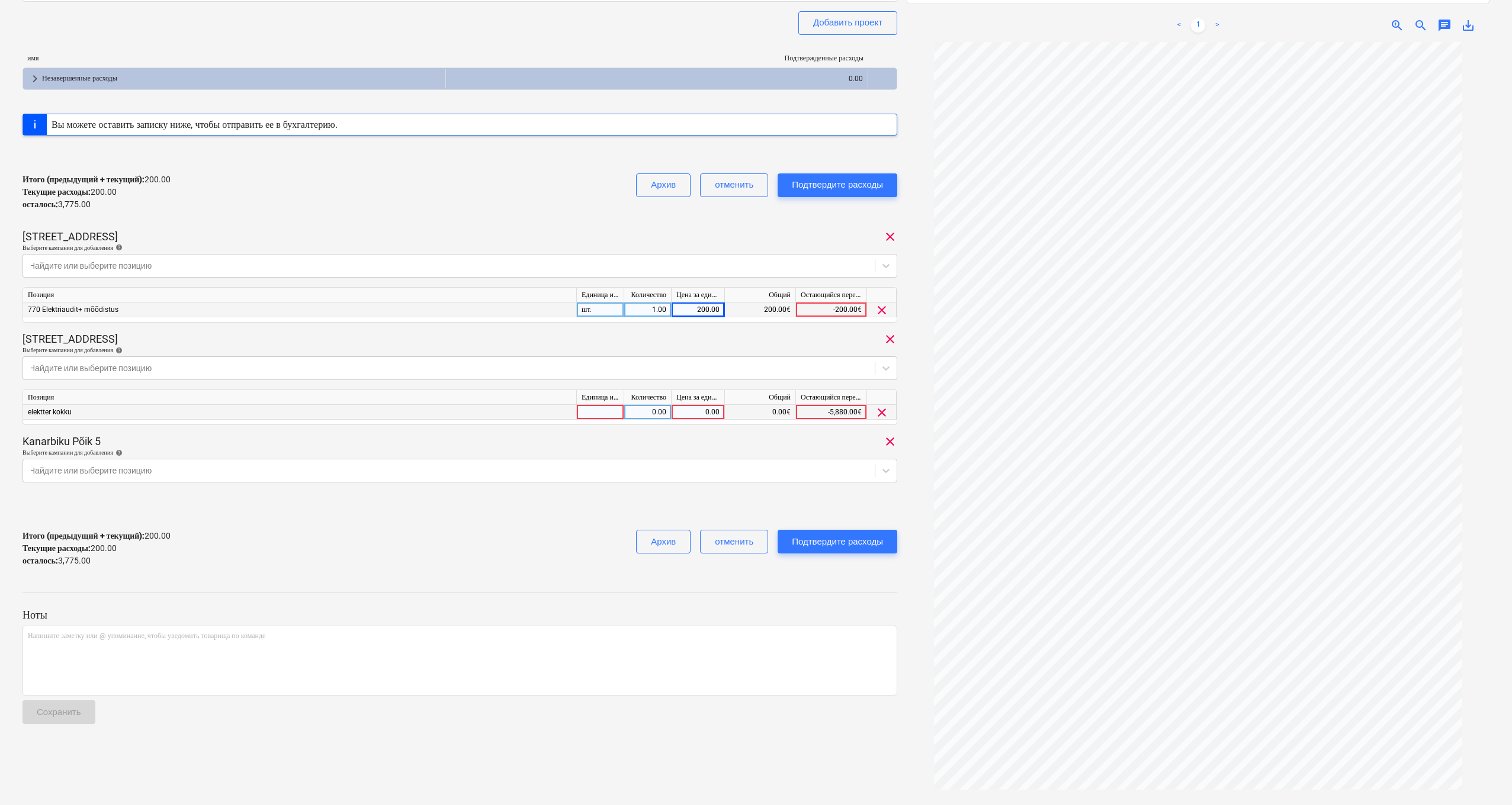
click at [695, 410] on div "0.00" at bounding box center [698, 412] width 44 height 15
type input "200"
click at [835, 437] on div "Kanarbiku Põik 5 clear" at bounding box center [460, 442] width 875 height 14
click at [887, 473] on icon at bounding box center [887, 470] width 12 height 12
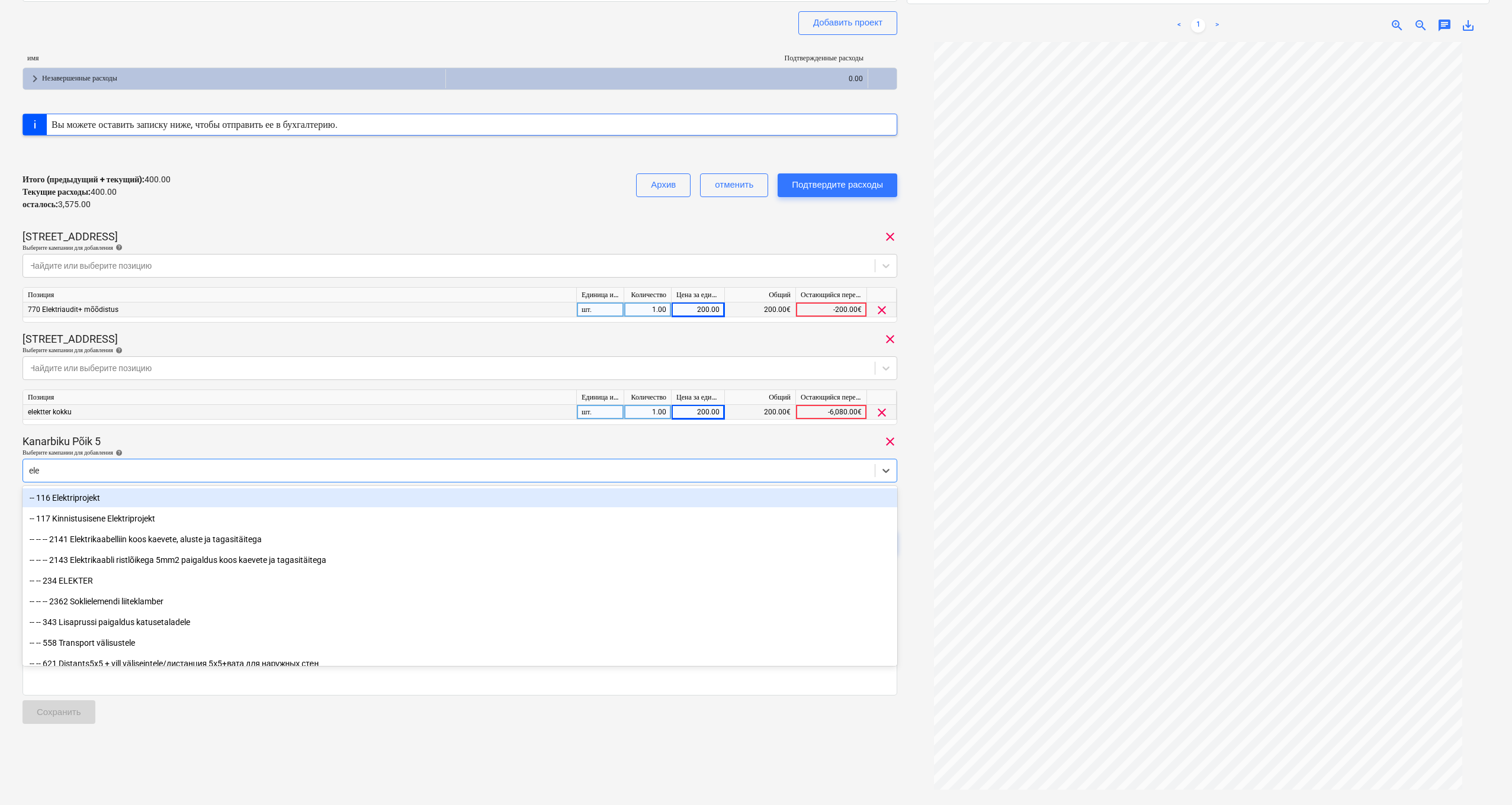
type input "elek"
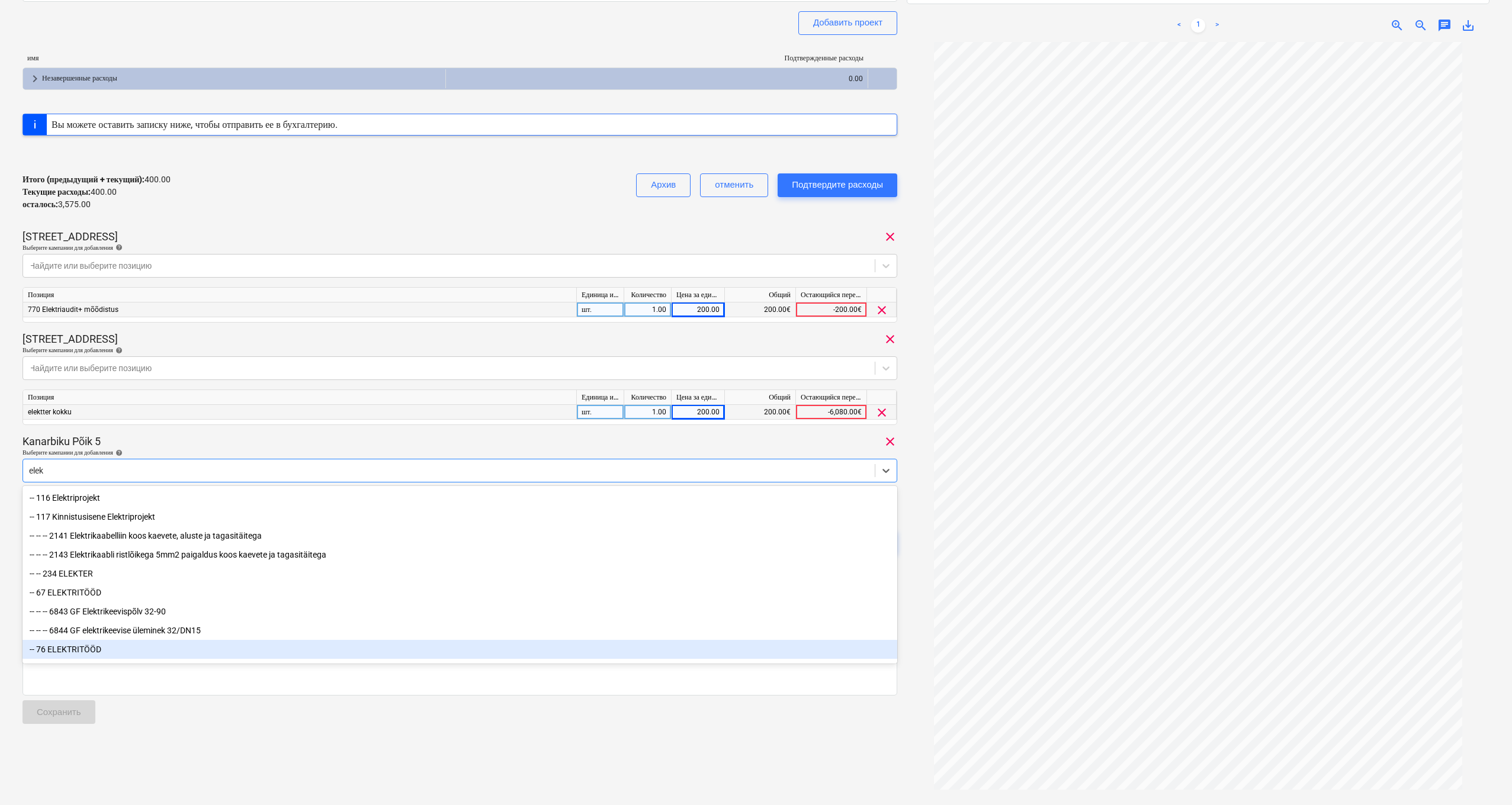
click at [169, 648] on div "-- 76 ELEKTRITÖÖD" at bounding box center [460, 649] width 875 height 19
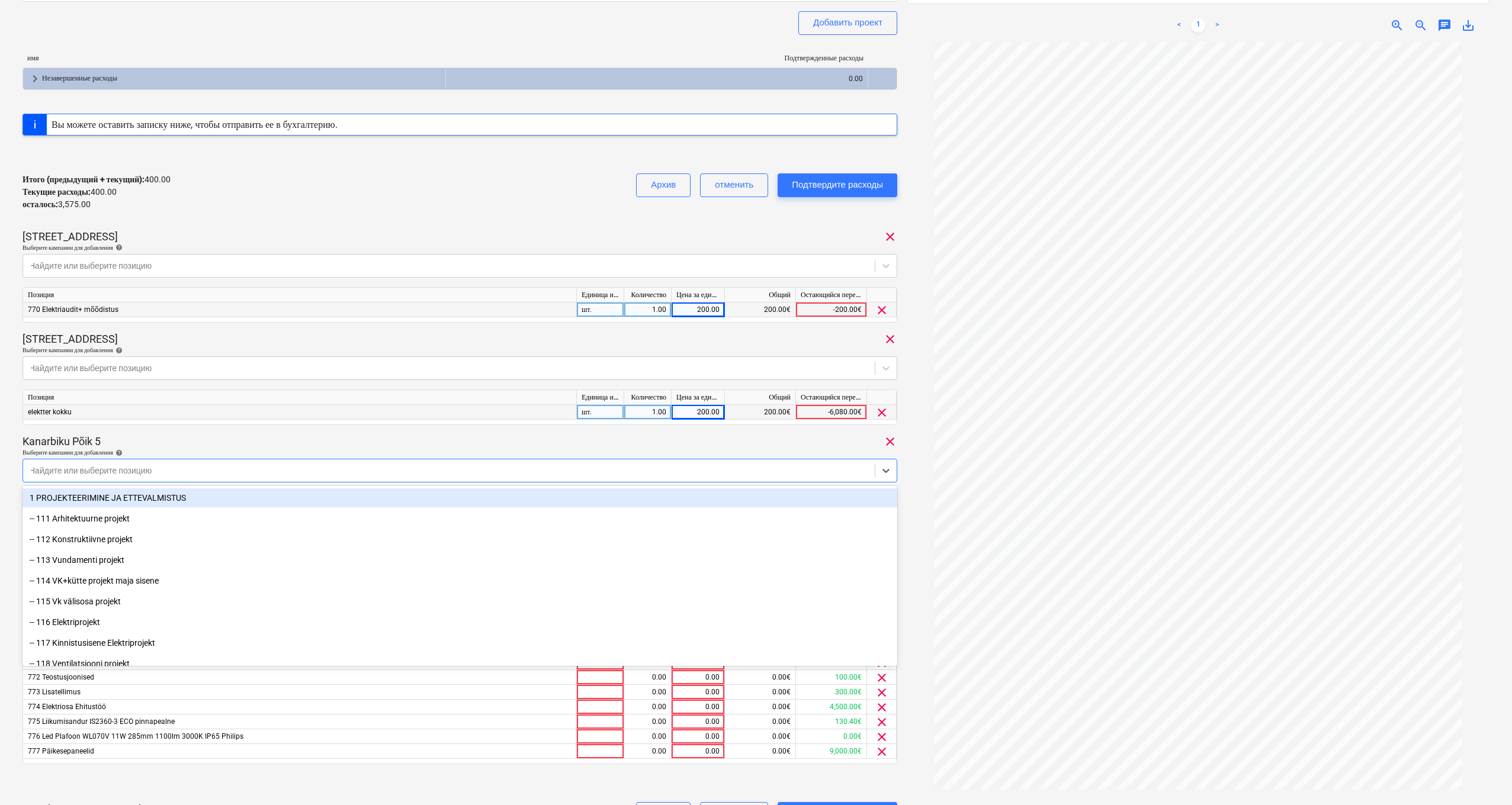
click at [910, 463] on div at bounding box center [1197, 428] width 583 height 772
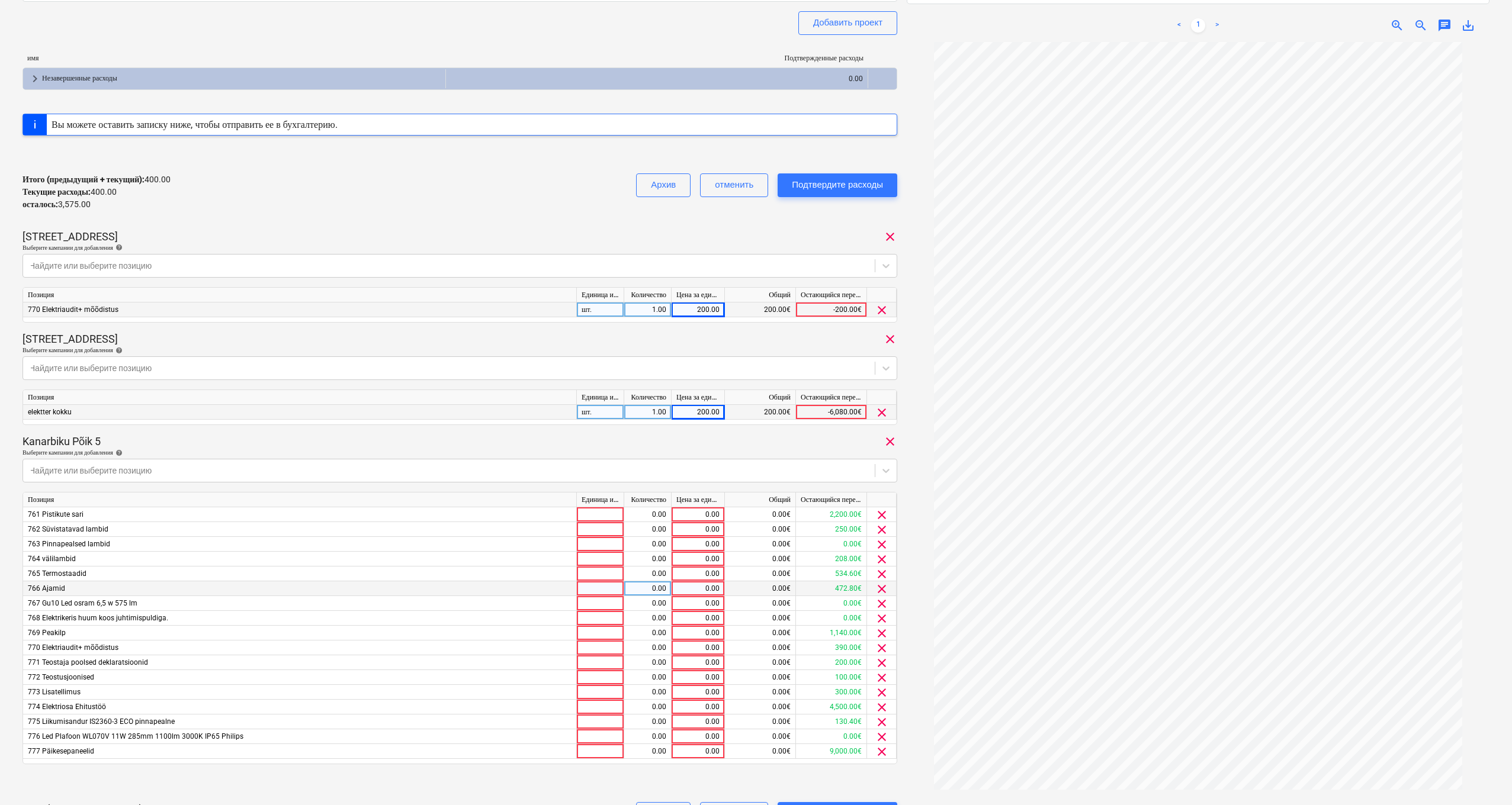
click at [703, 587] on div "0.00" at bounding box center [698, 589] width 44 height 15
type input "100"
click at [884, 511] on span "clear" at bounding box center [882, 515] width 14 height 14
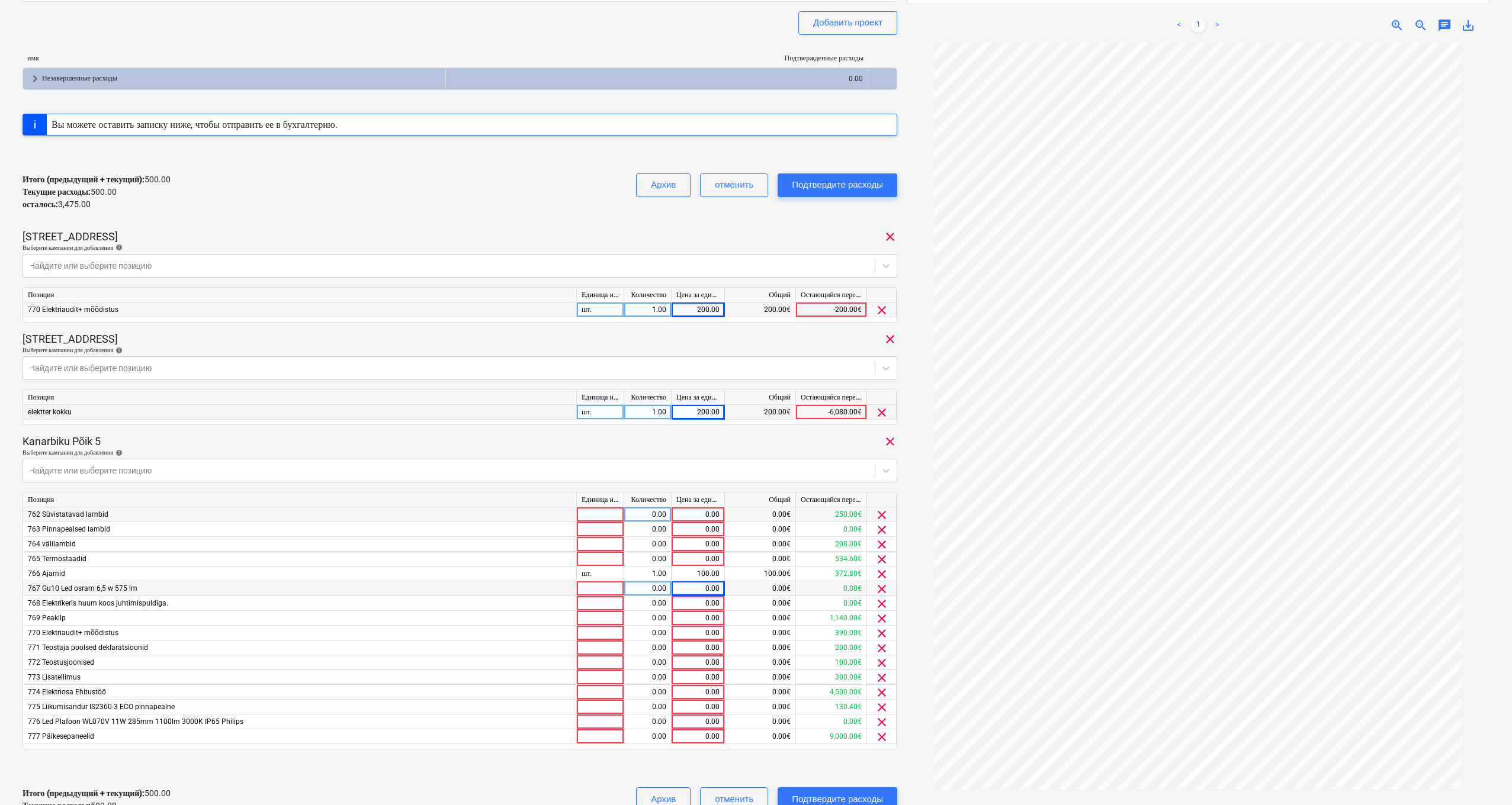
click at [884, 511] on span "clear" at bounding box center [882, 515] width 14 height 14
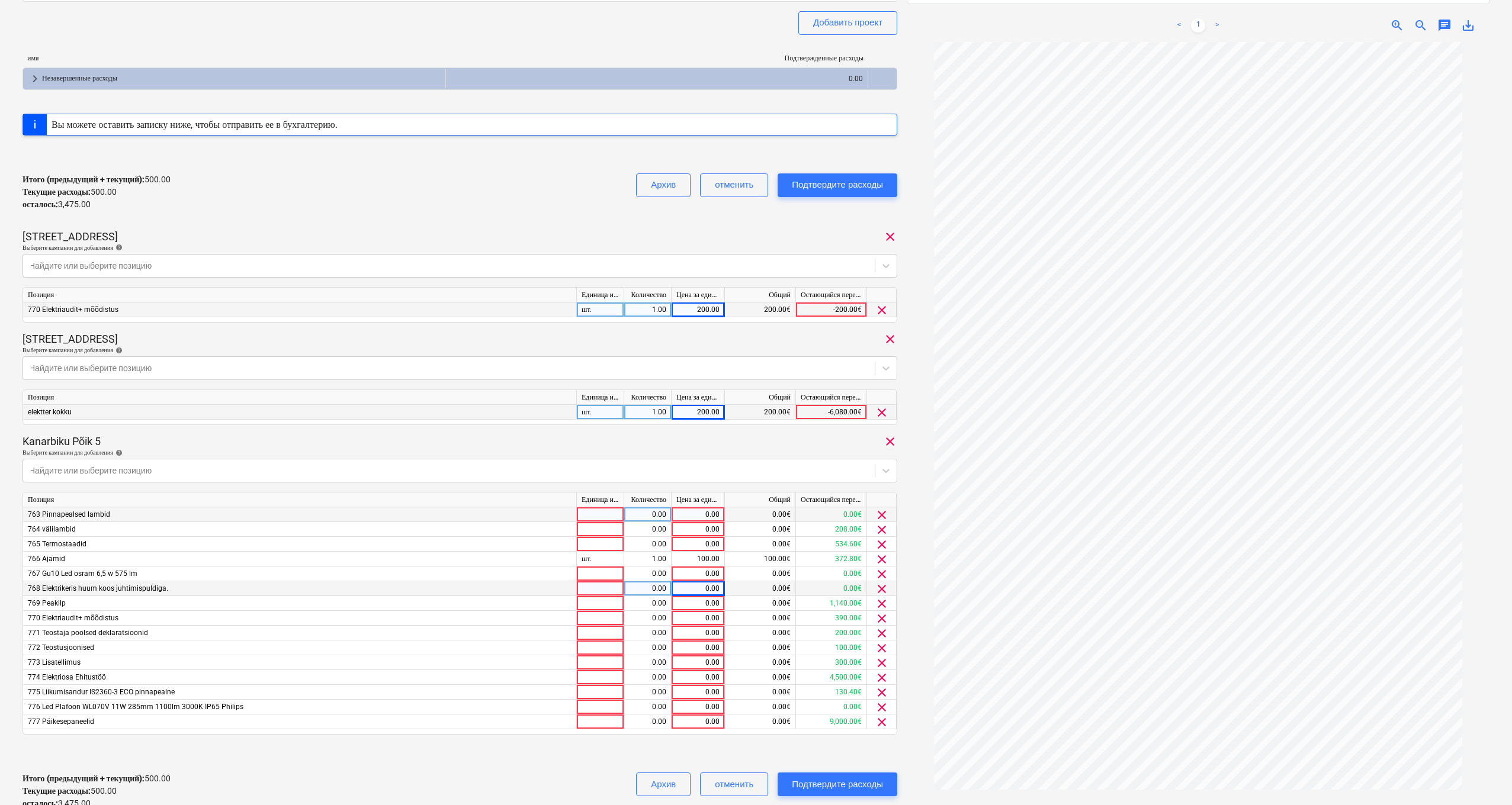
click at [884, 511] on span "clear" at bounding box center [882, 515] width 14 height 14
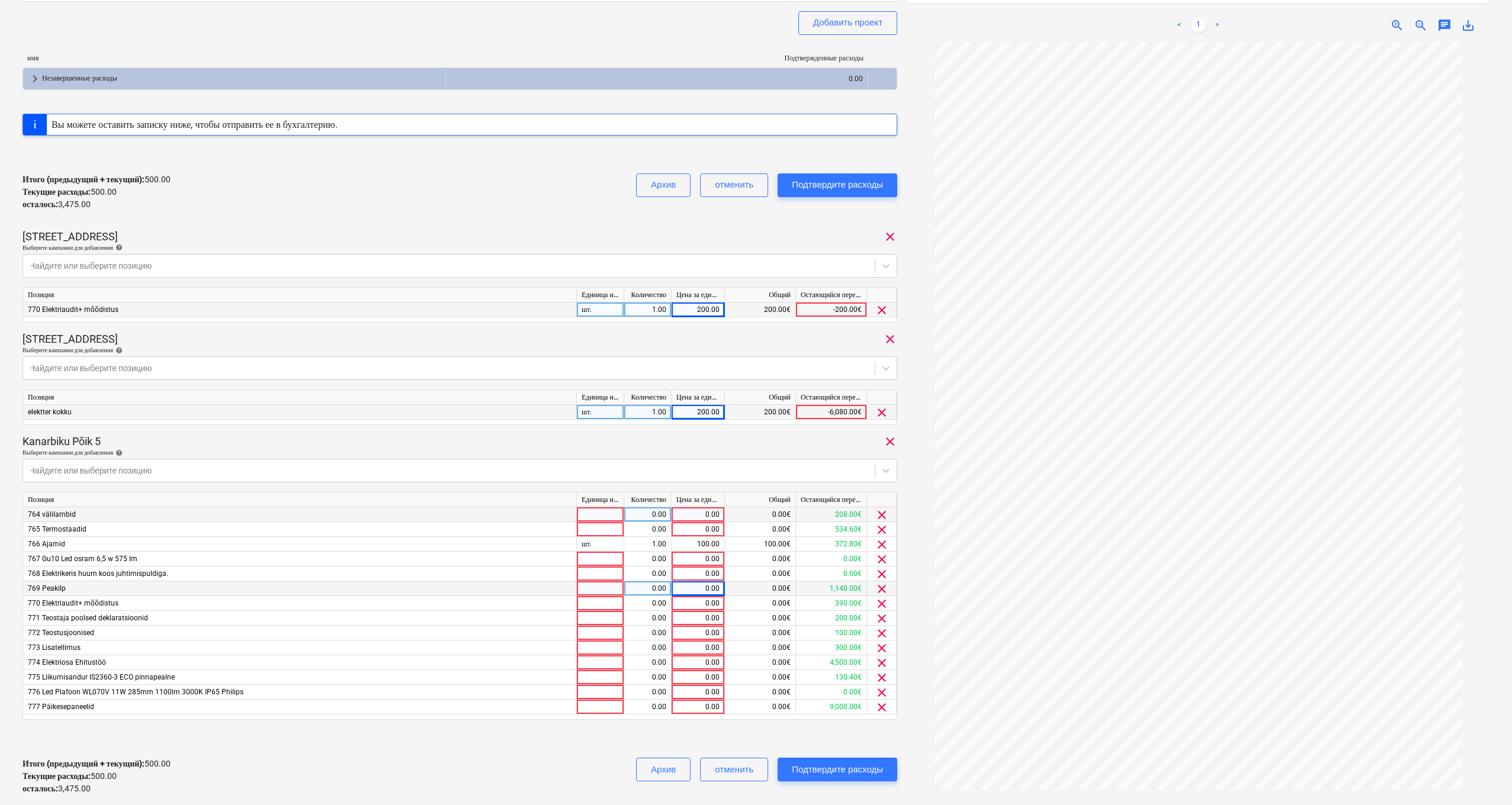
click at [884, 511] on span "clear" at bounding box center [882, 515] width 14 height 14
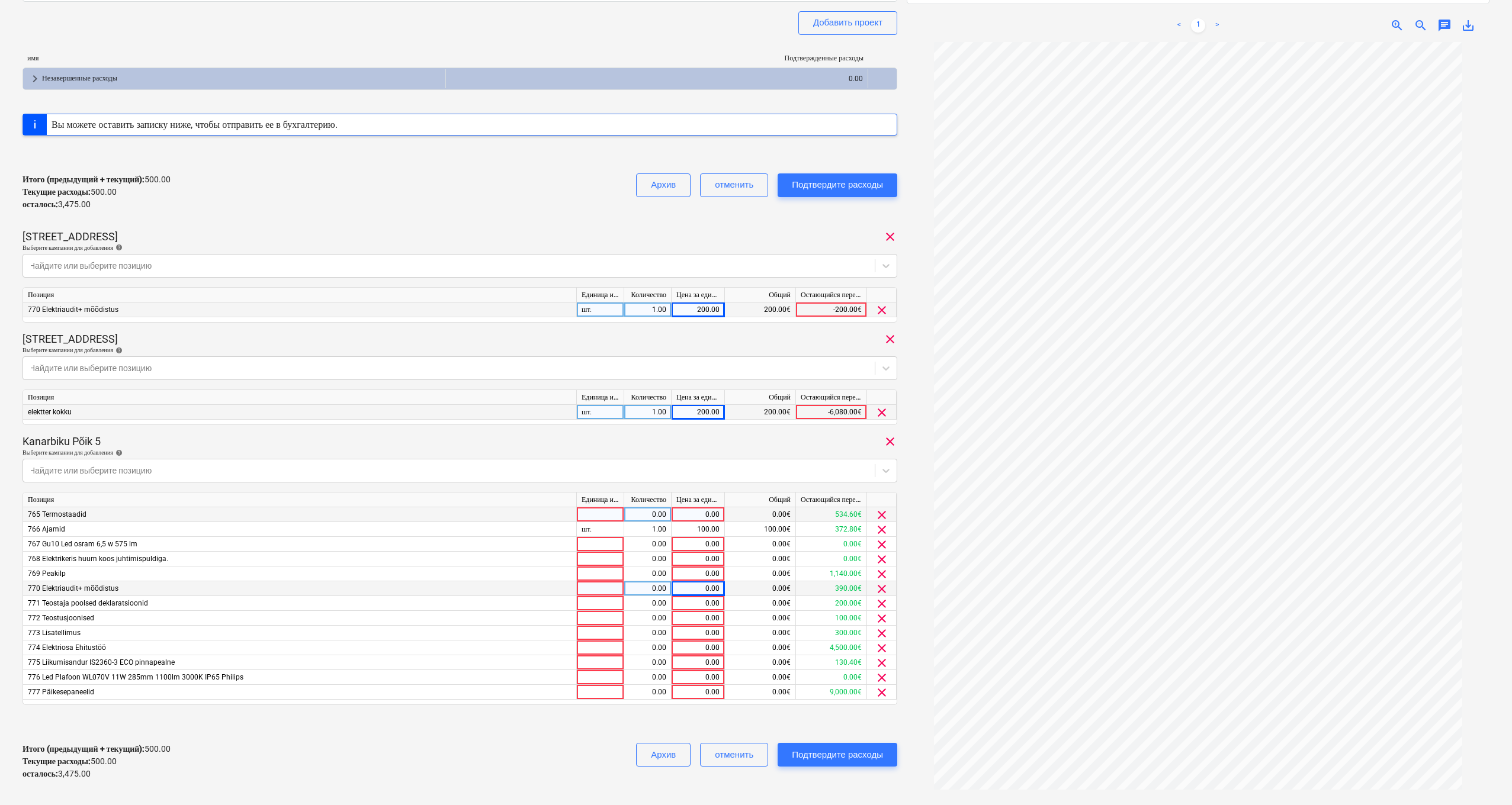
click at [884, 511] on span "clear" at bounding box center [882, 515] width 14 height 14
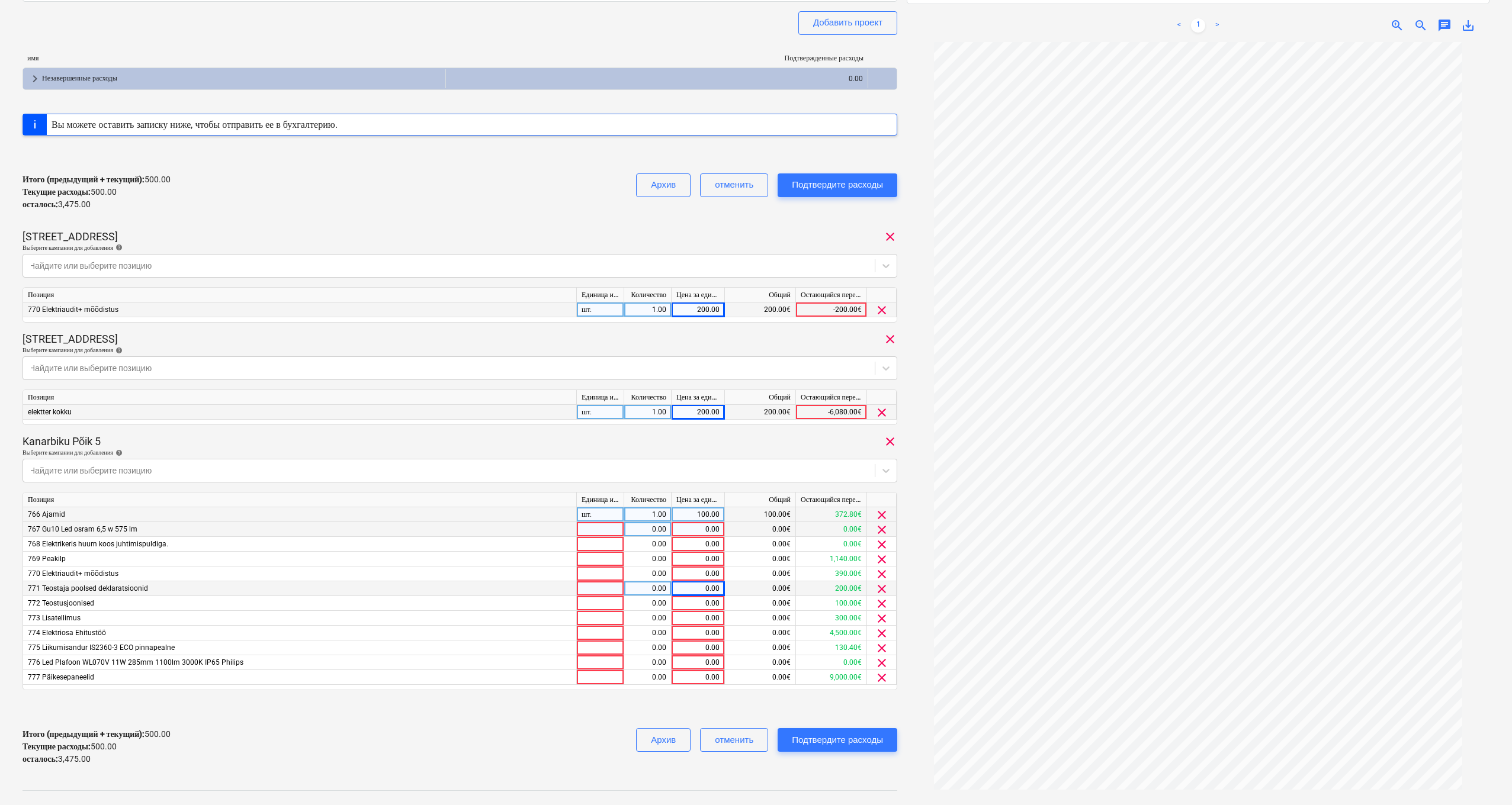
click at [882, 529] on span "clear" at bounding box center [882, 530] width 14 height 14
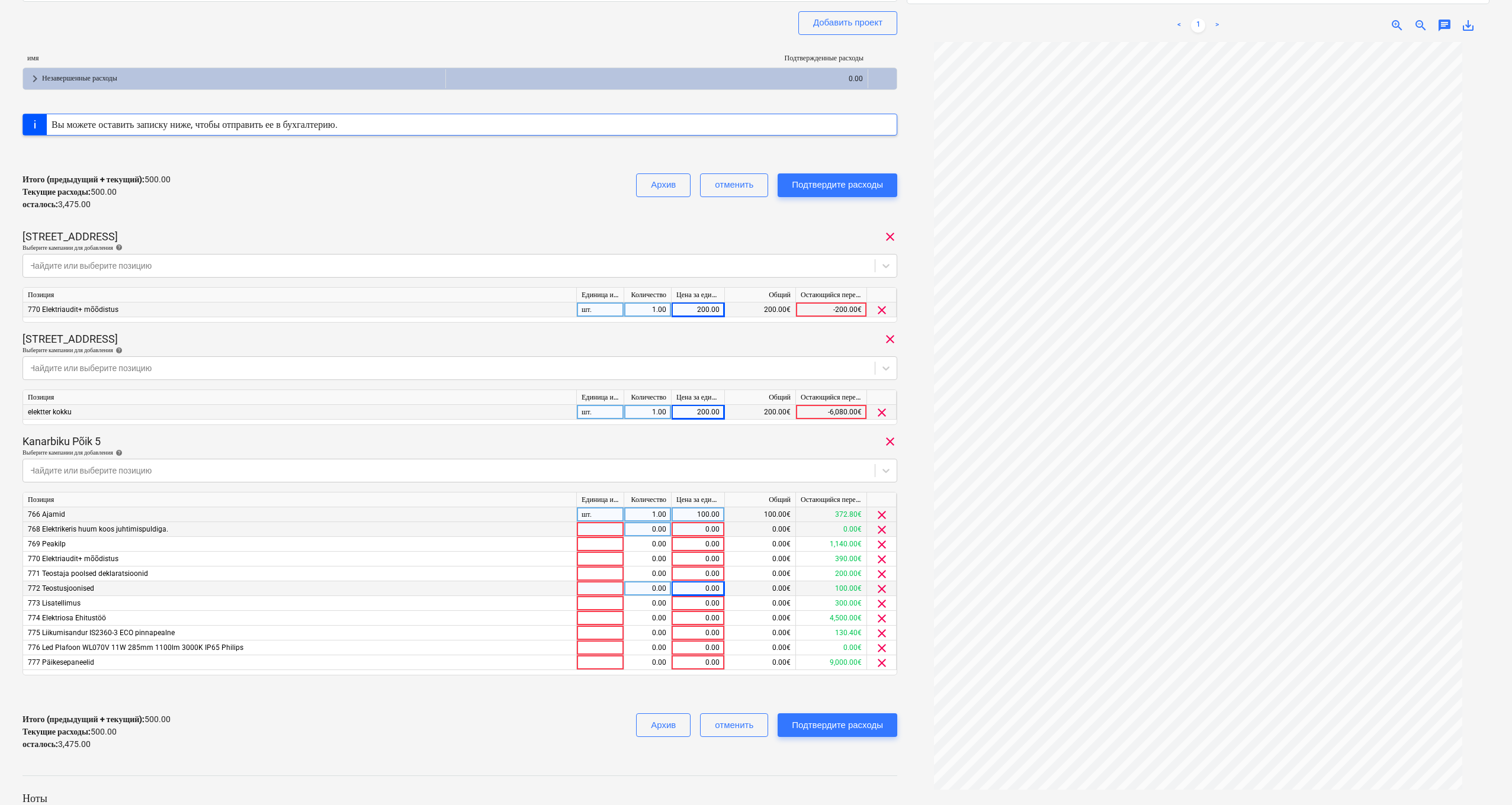
click at [882, 529] on span "clear" at bounding box center [882, 530] width 14 height 14
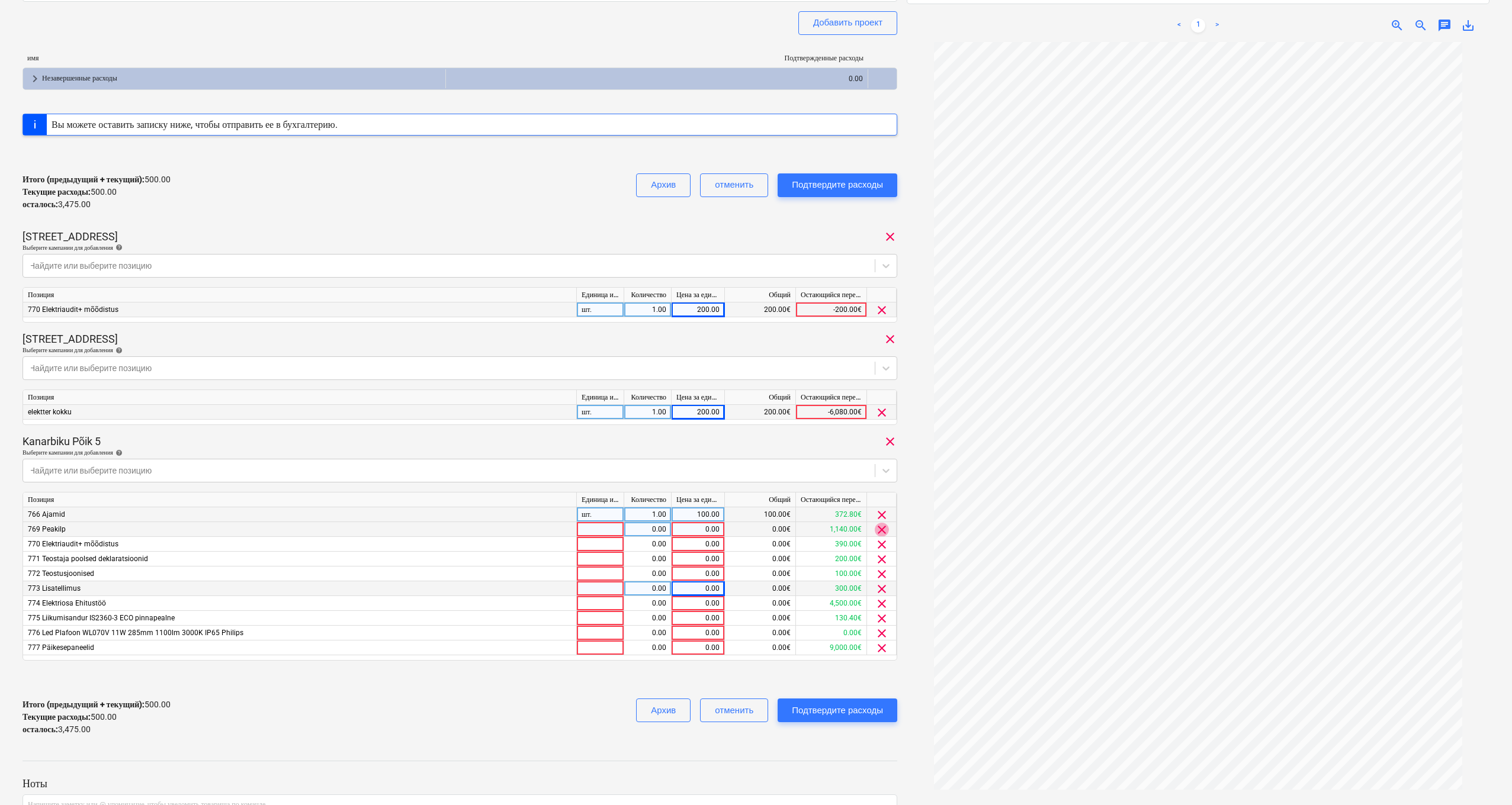
click at [882, 529] on span "clear" at bounding box center [882, 530] width 14 height 14
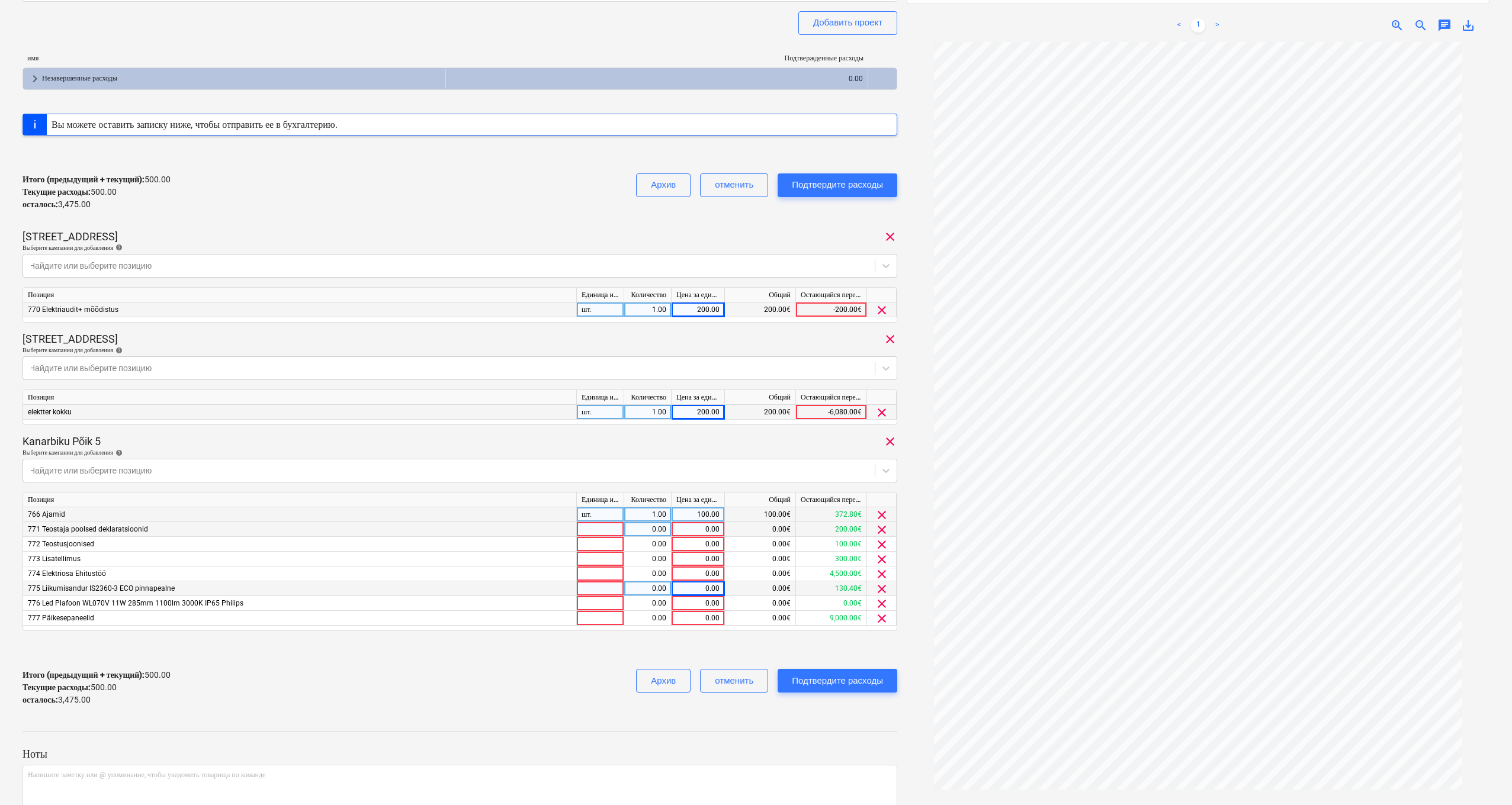
click at [883, 529] on span "clear" at bounding box center [882, 530] width 14 height 14
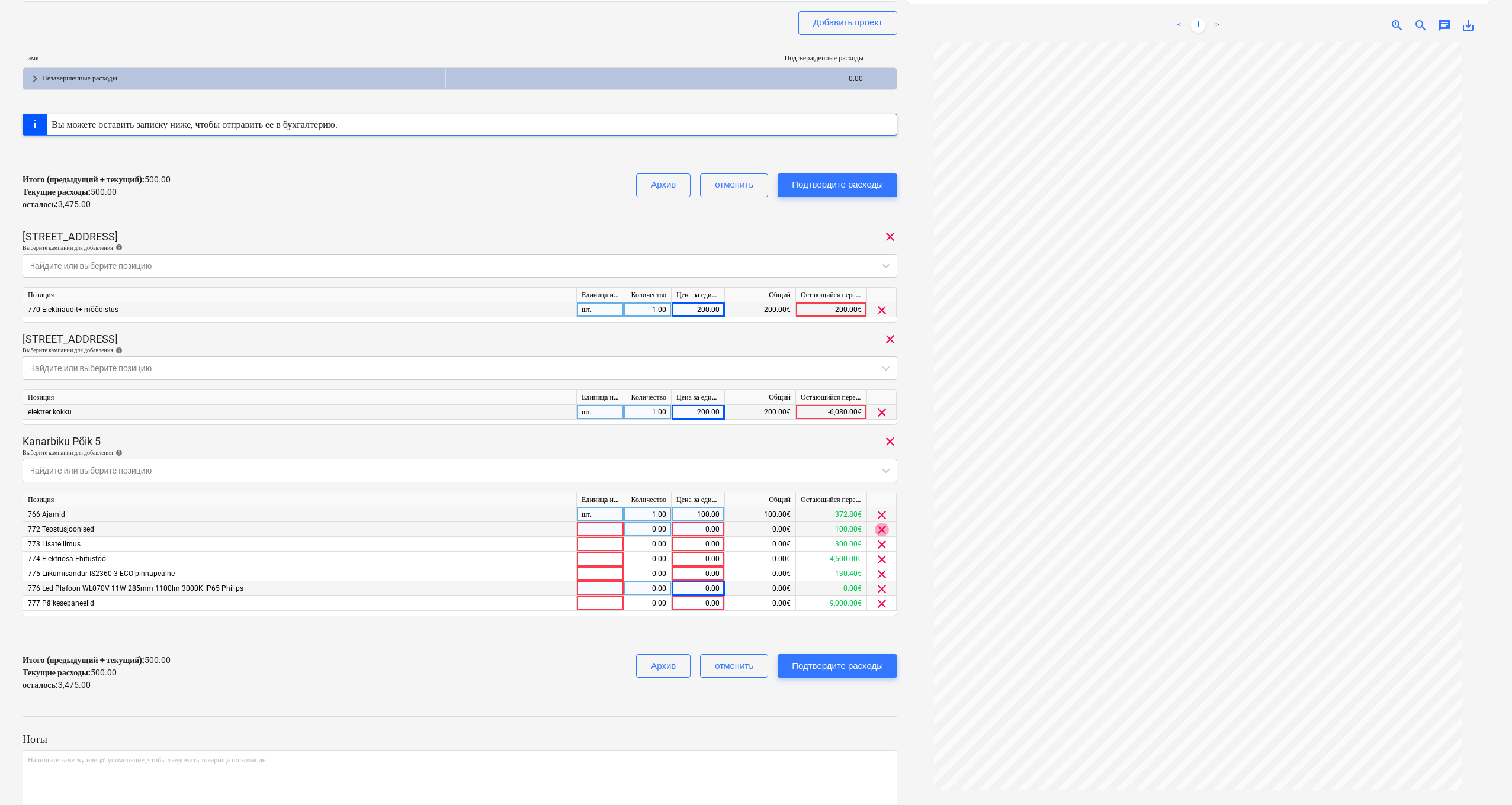
click at [883, 529] on span "clear" at bounding box center [882, 530] width 14 height 14
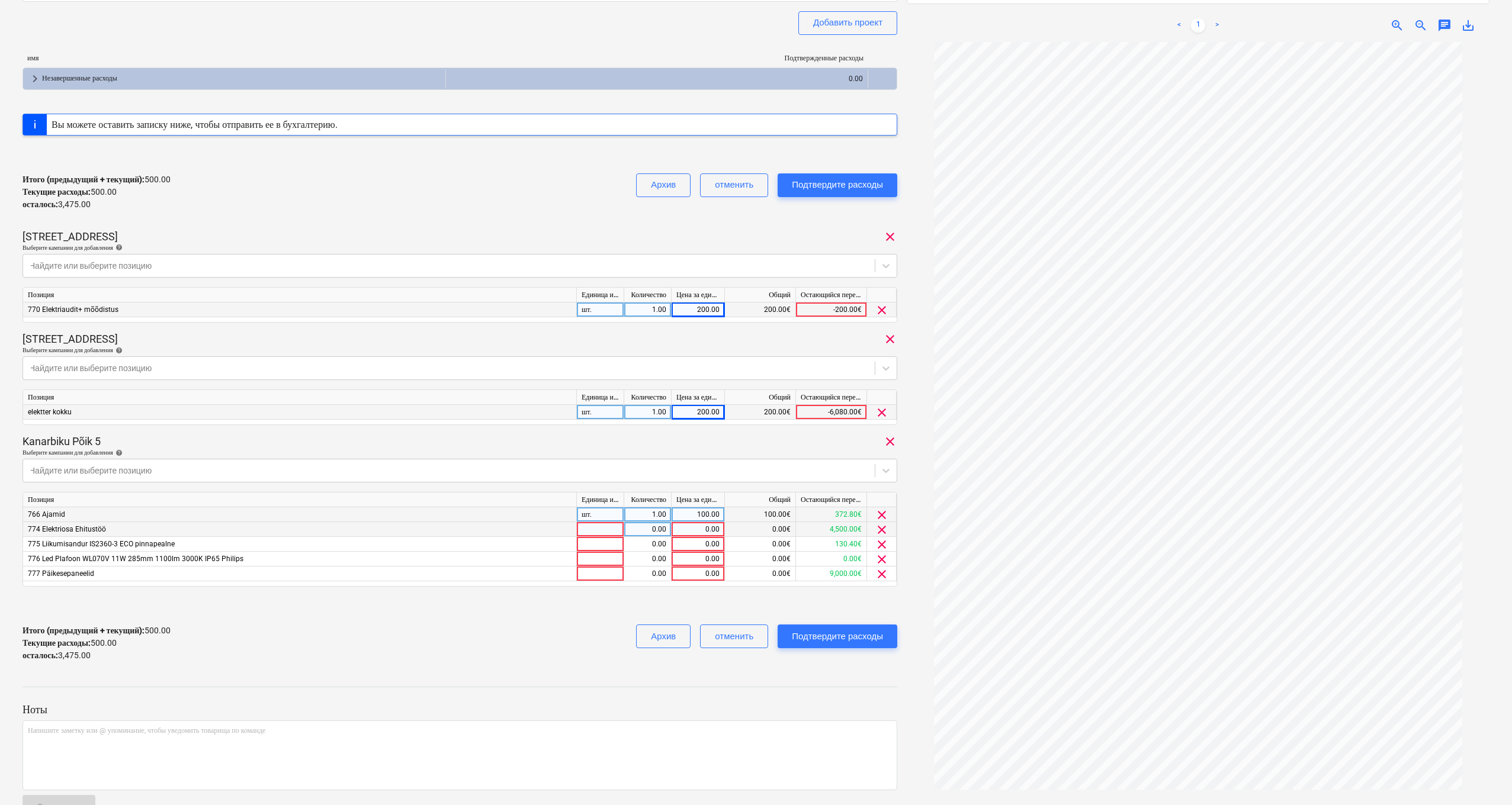
click at [883, 529] on span "clear" at bounding box center [882, 530] width 14 height 14
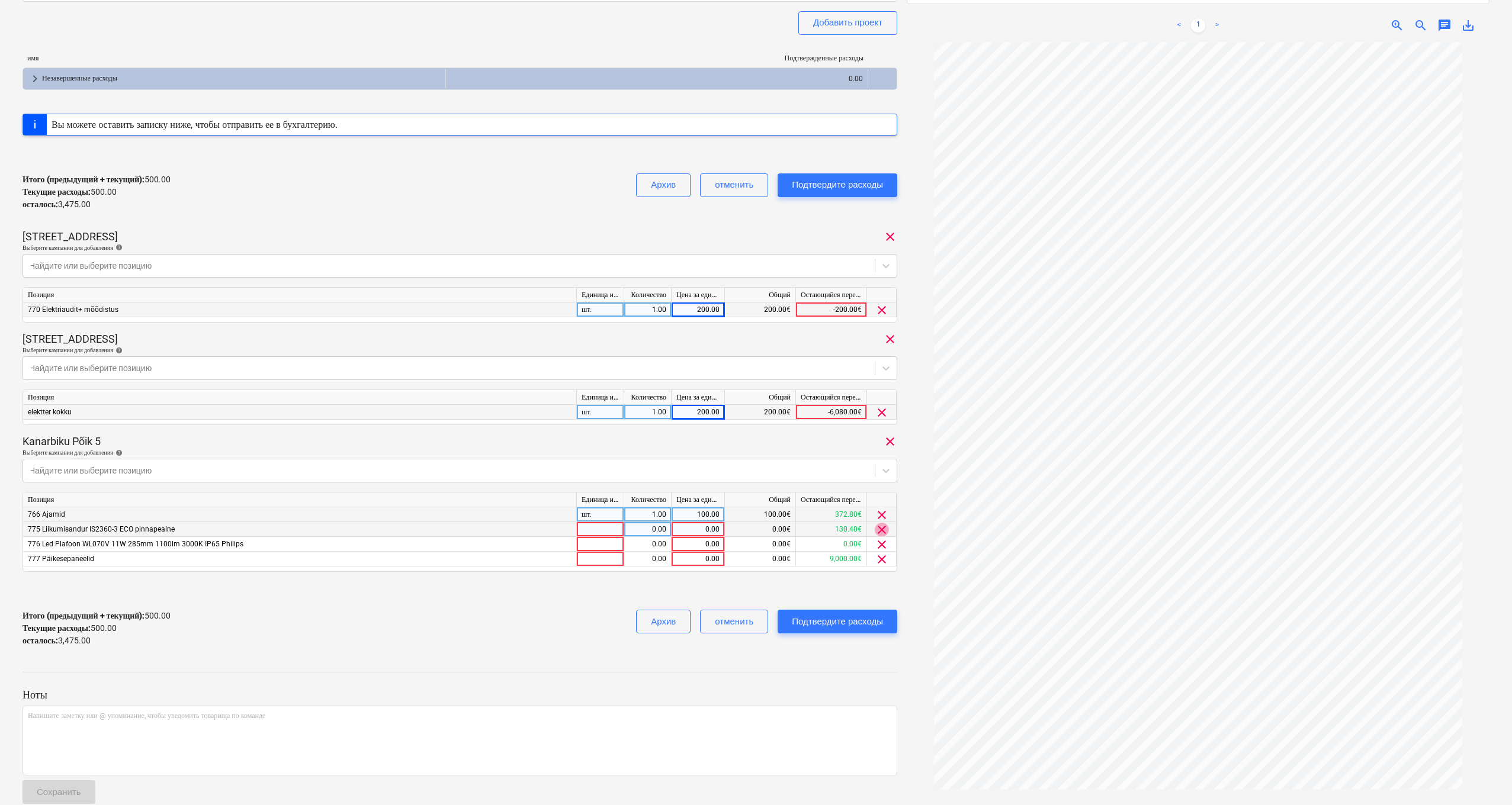
click at [884, 529] on span "clear" at bounding box center [882, 530] width 14 height 14
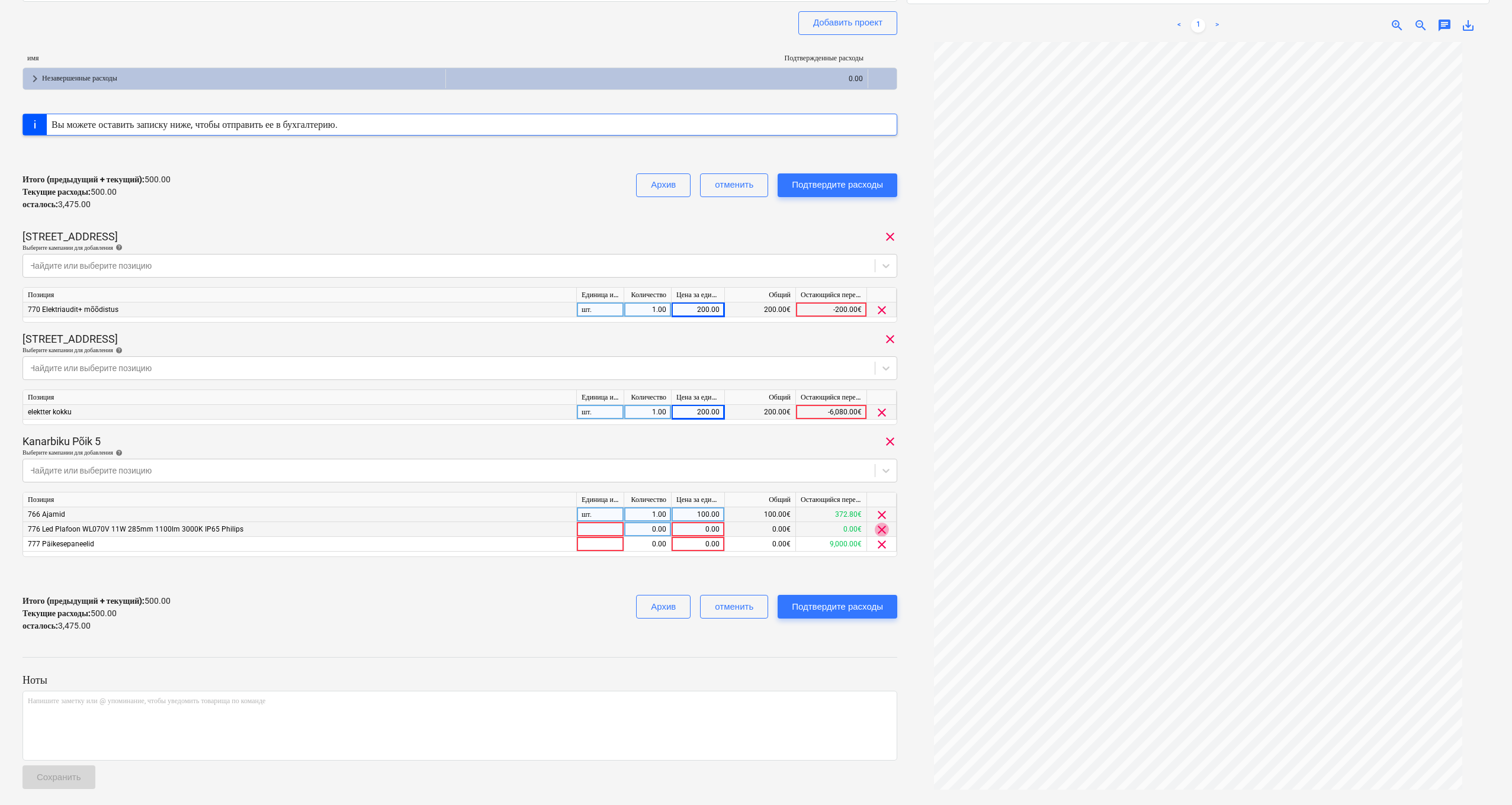
click at [884, 529] on span "clear" at bounding box center [882, 530] width 14 height 14
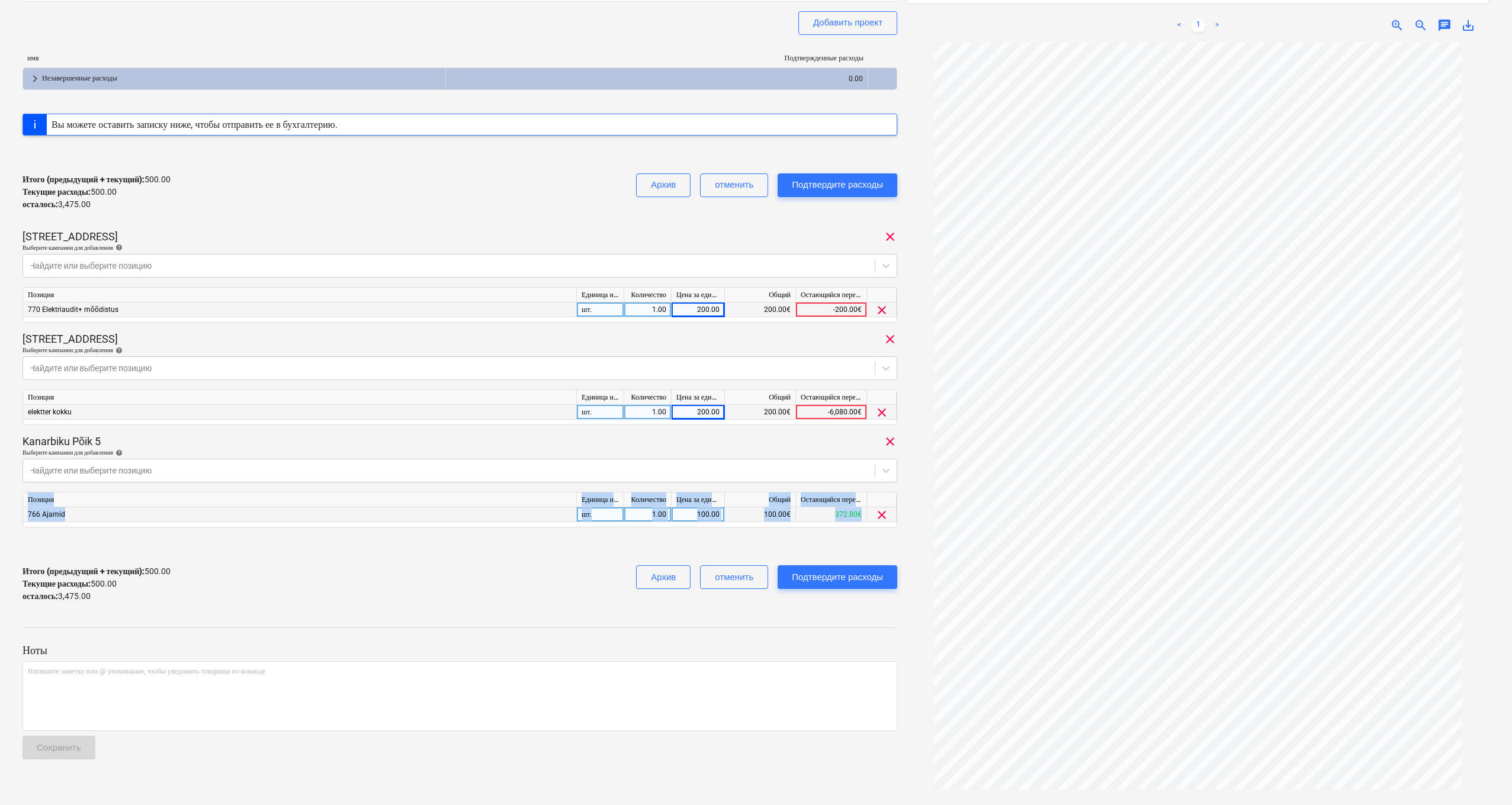
click at [884, 529] on div "1048 Общая сумма сводного счета 3,975.00 Субподрядчик AG Elektriprojekt Добавит…" at bounding box center [460, 251] width 875 height 722
click at [831, 612] on div at bounding box center [460, 617] width 875 height 10
drag, startPoint x: 865, startPoint y: 581, endPoint x: 863, endPoint y: 572, distance: 9.2
click at [866, 579] on div "Подтвердите расходы" at bounding box center [838, 578] width 91 height 16
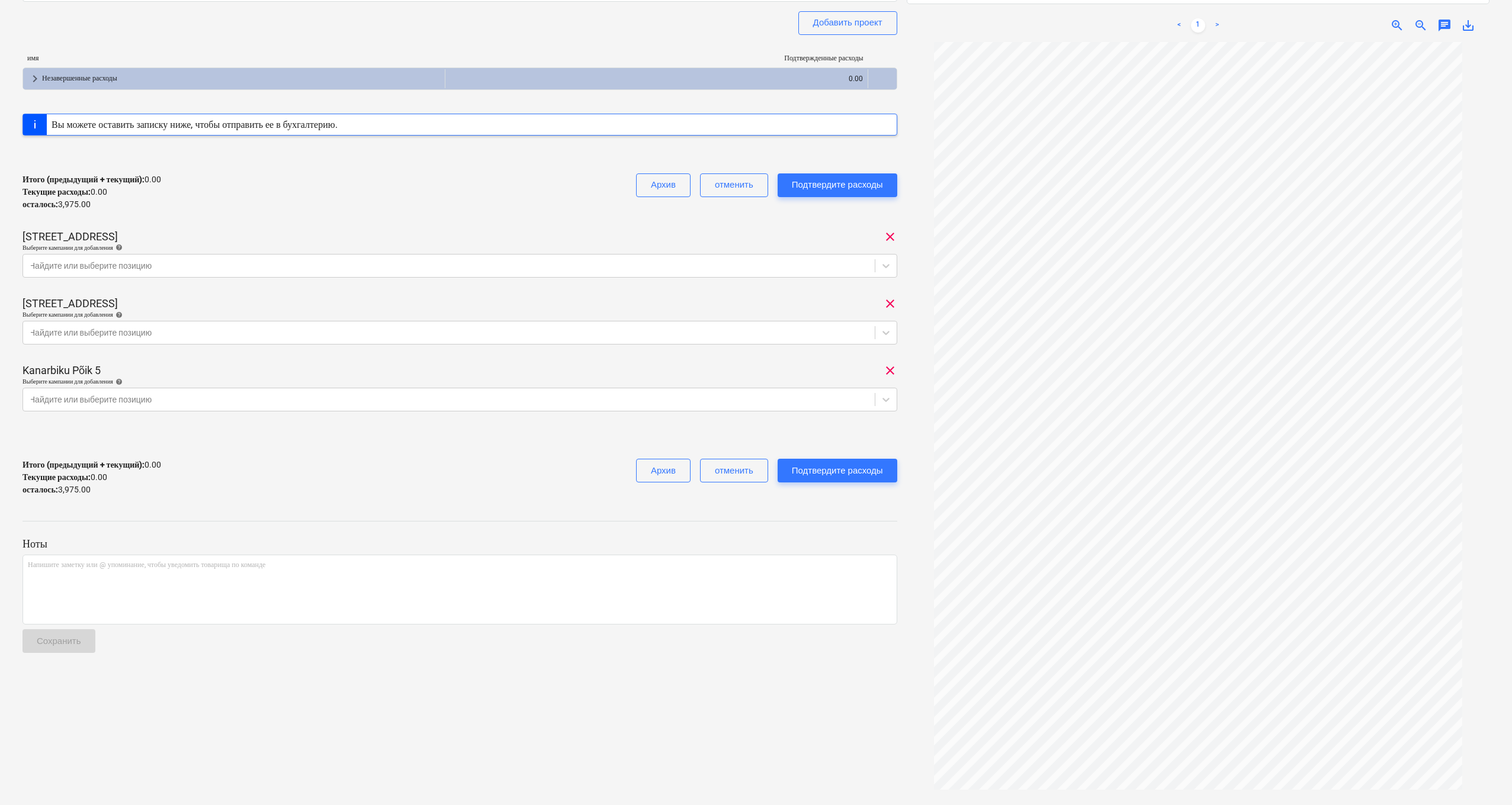
click at [78, 26] on div "1048 Общая сумма сводного счета 3,975.00 Субподрядчик AG Elektriprojekt Добавит…" at bounding box center [460, 198] width 875 height 614
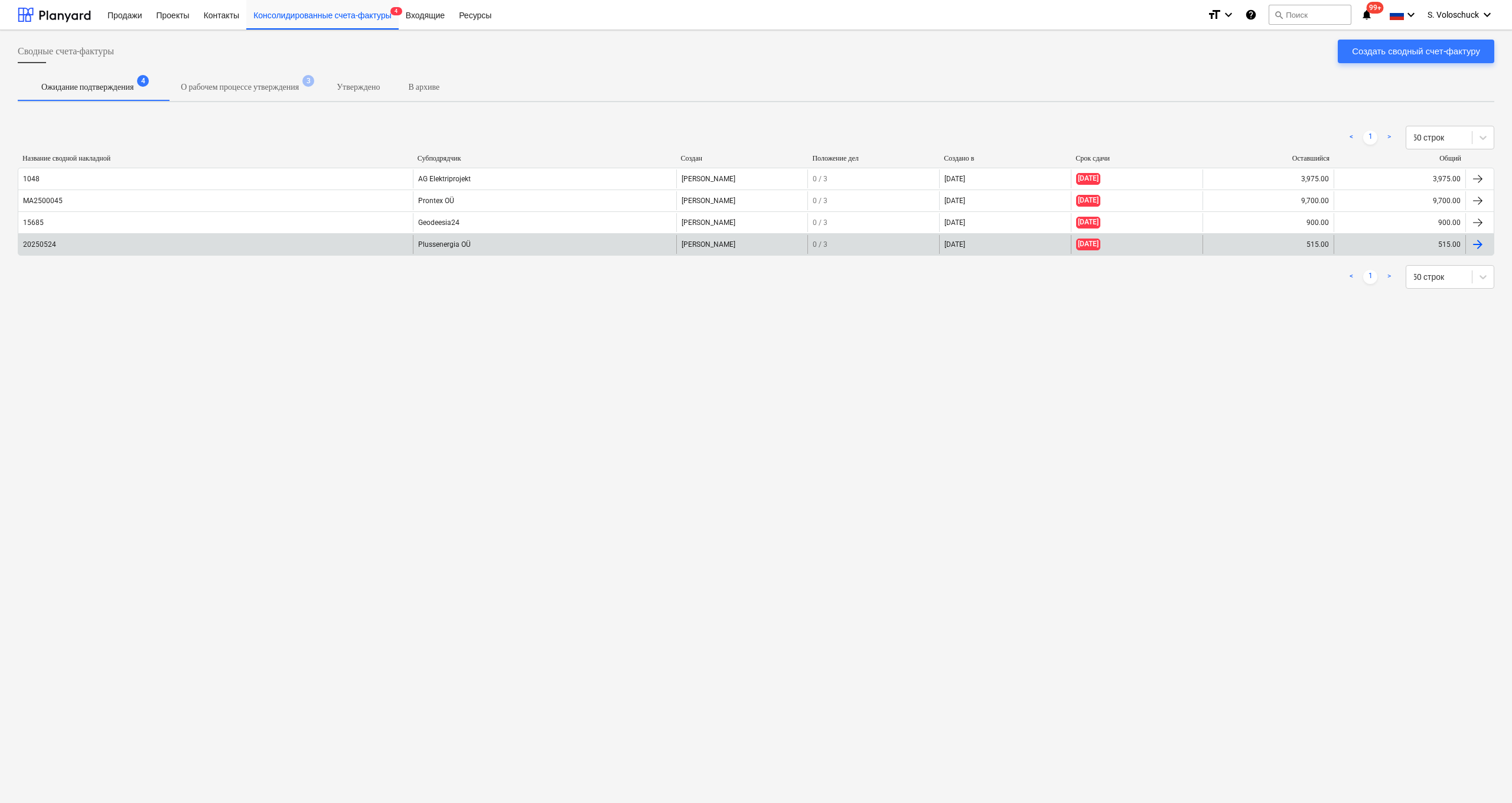
click at [968, 250] on div "10 Sep 2025" at bounding box center [1005, 244] width 132 height 19
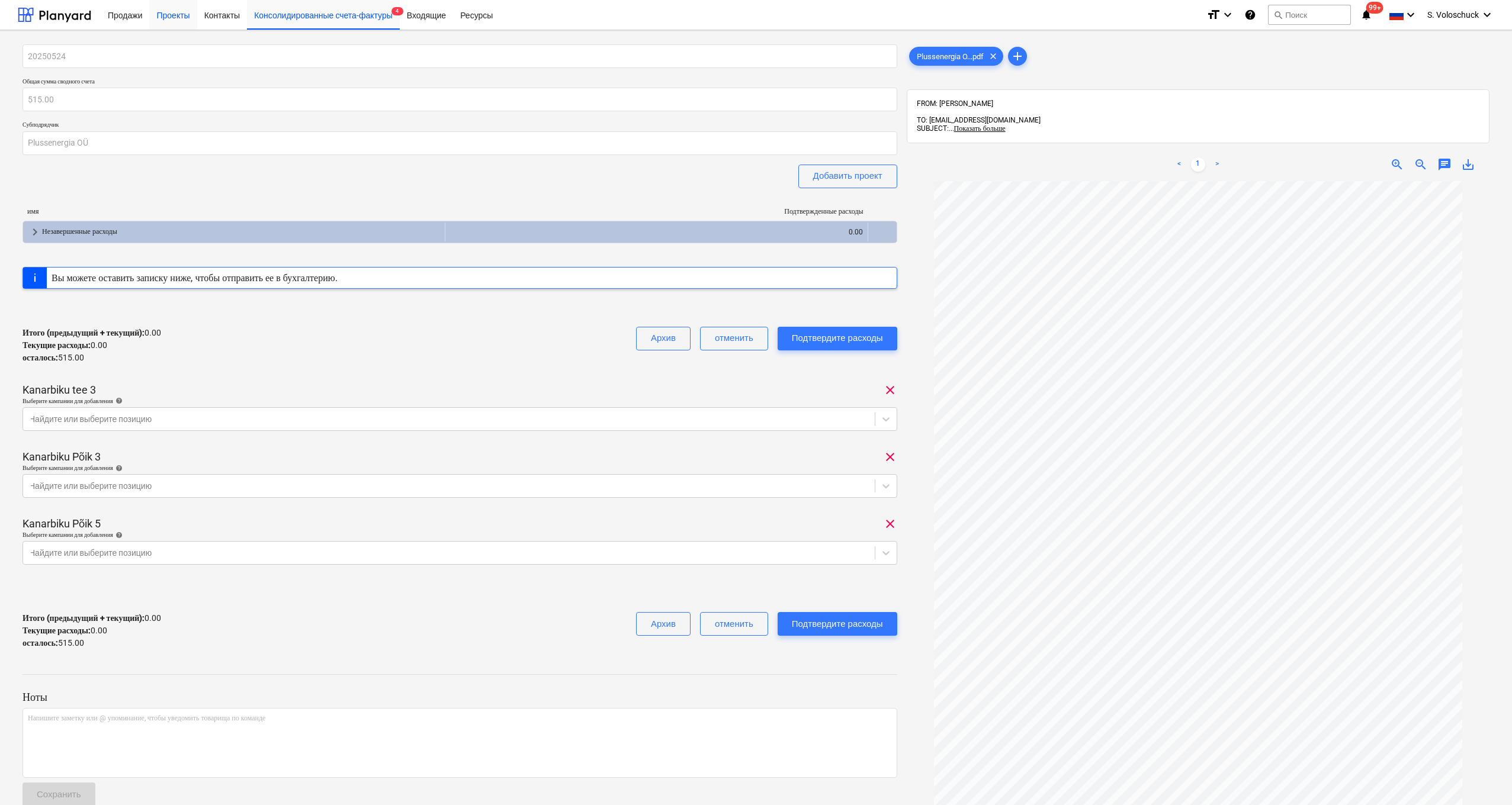
click at [171, 14] on div "Проекты" at bounding box center [173, 14] width 48 height 30
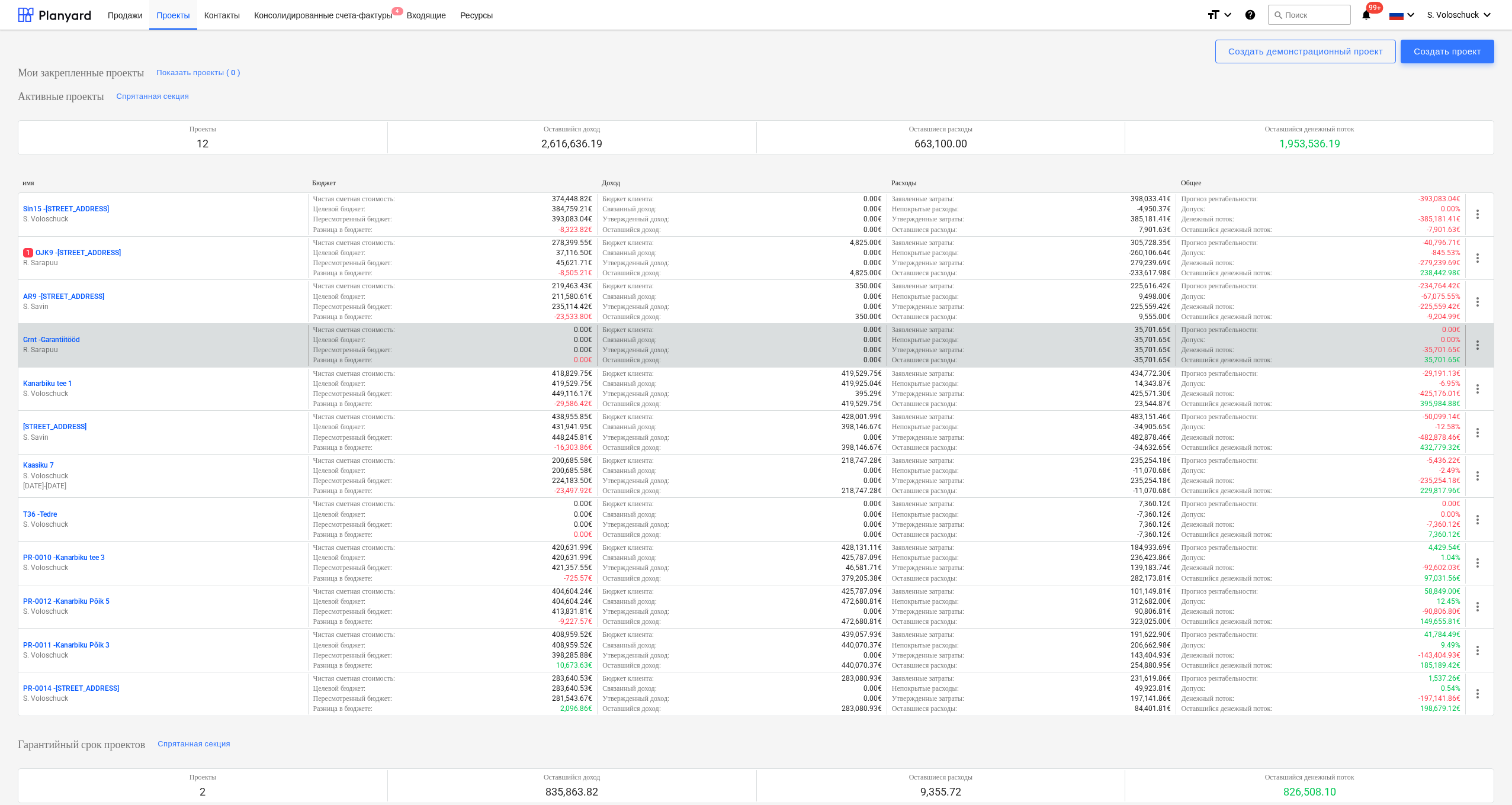
click at [116, 345] on p "R. Sarapuu" at bounding box center [163, 350] width 280 height 10
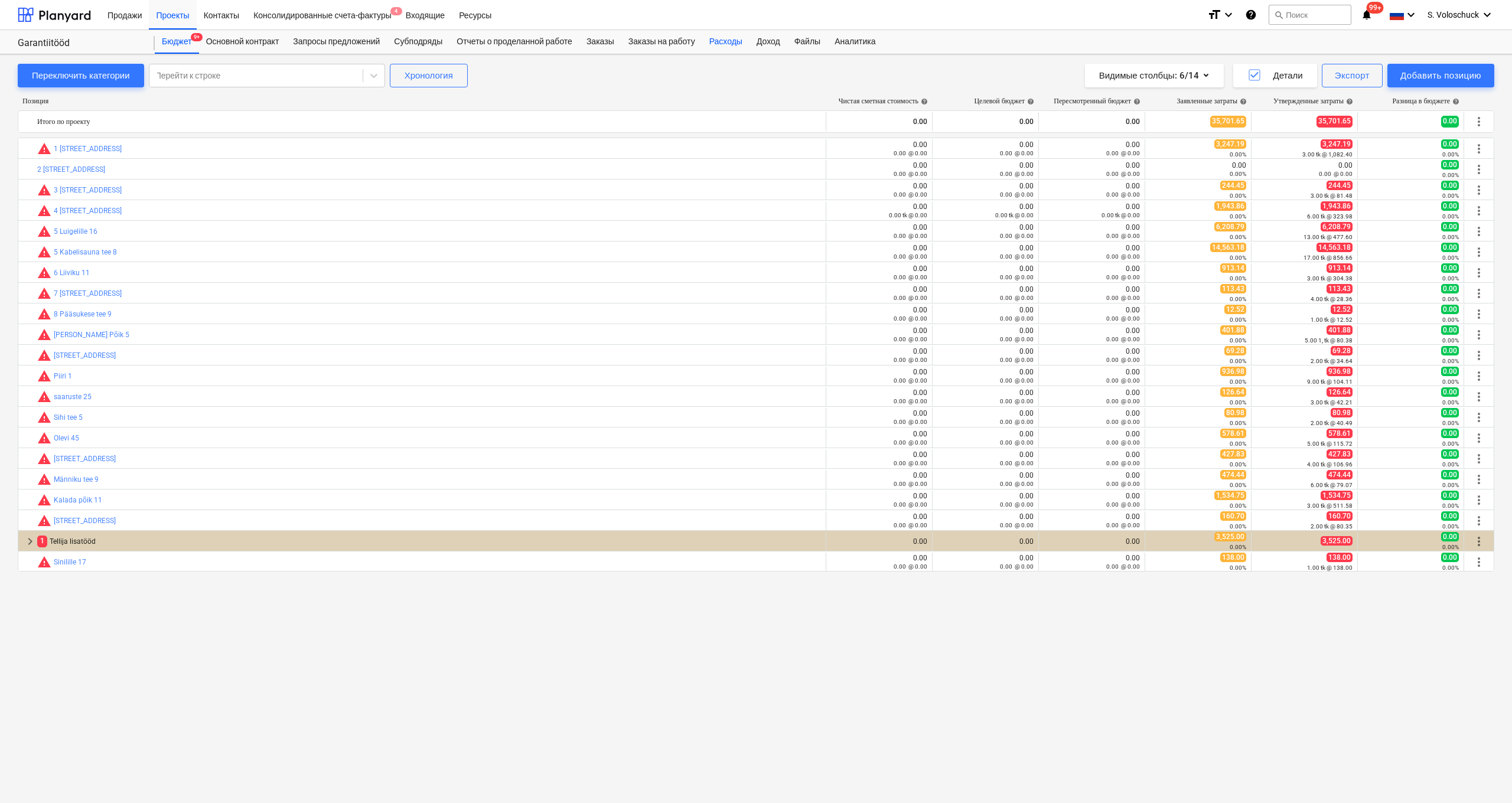
click at [747, 44] on div "Расходы" at bounding box center [726, 42] width 48 height 24
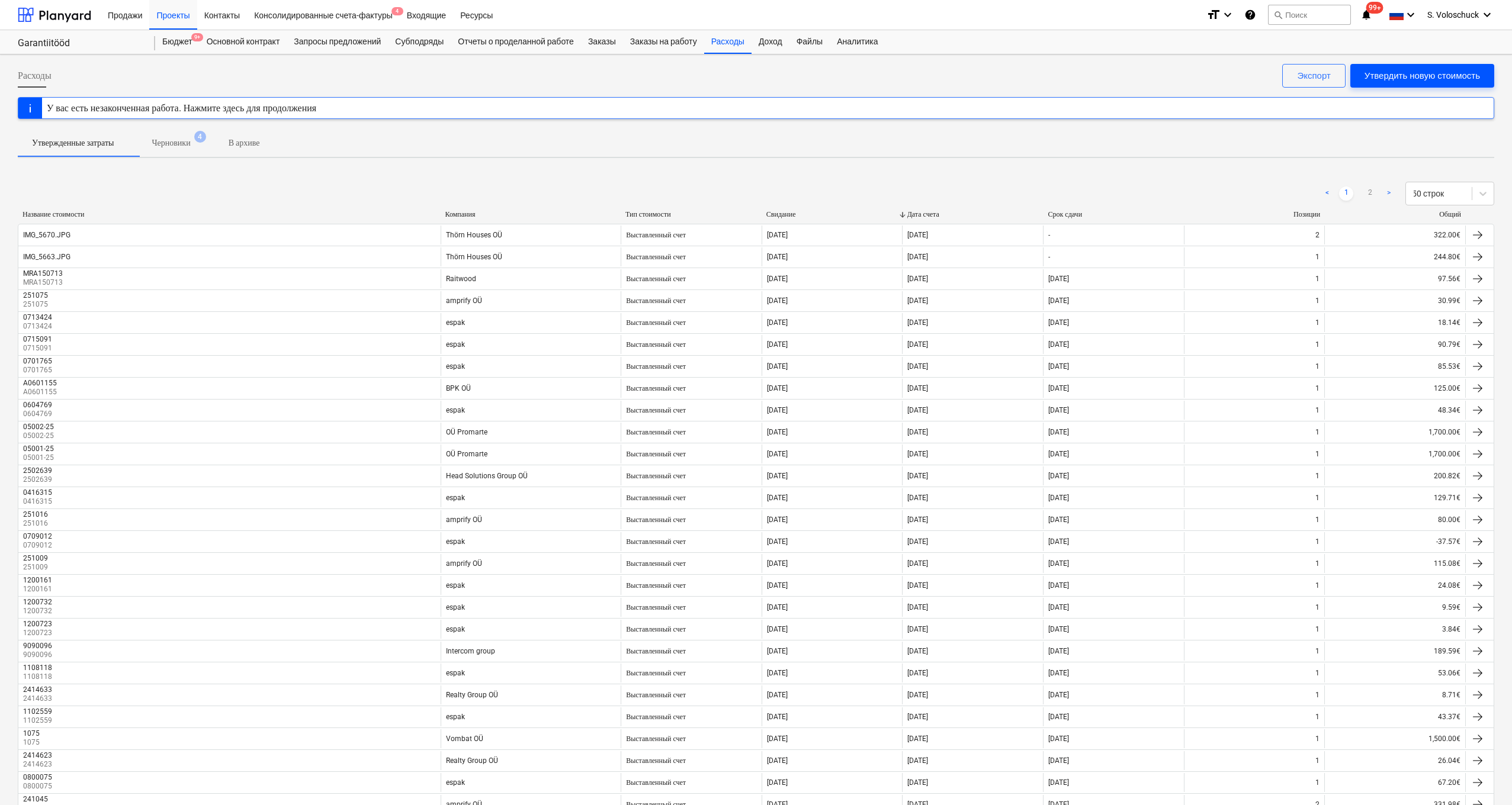
click at [1431, 83] on button "Утвердить новую стоимость" at bounding box center [1422, 75] width 144 height 24
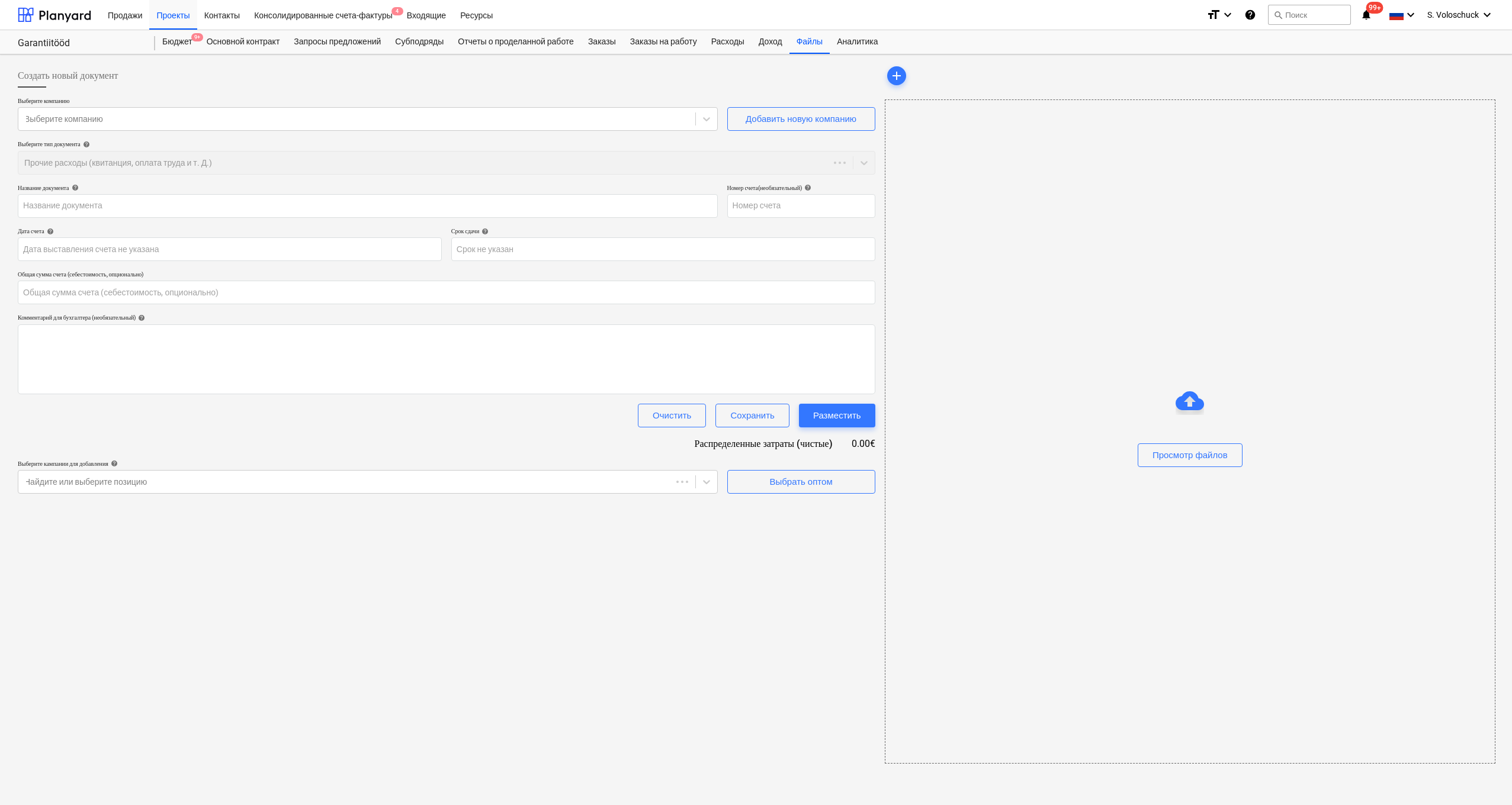
type input "0.00"
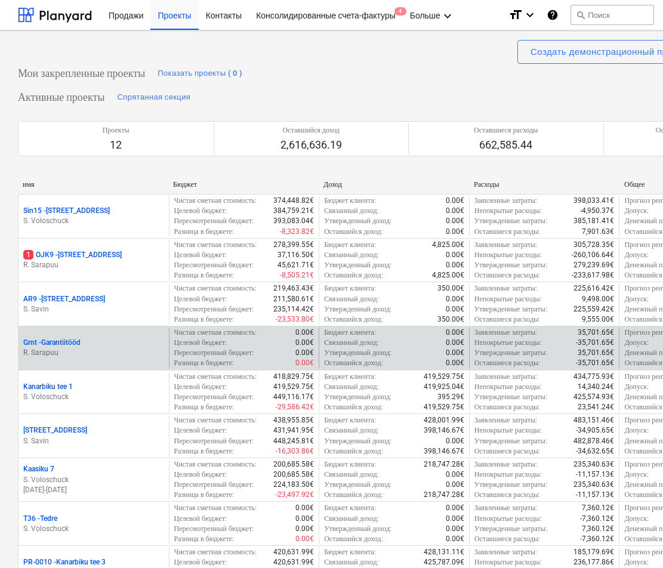
click at [70, 358] on p "R. Sarapuu" at bounding box center [93, 353] width 141 height 10
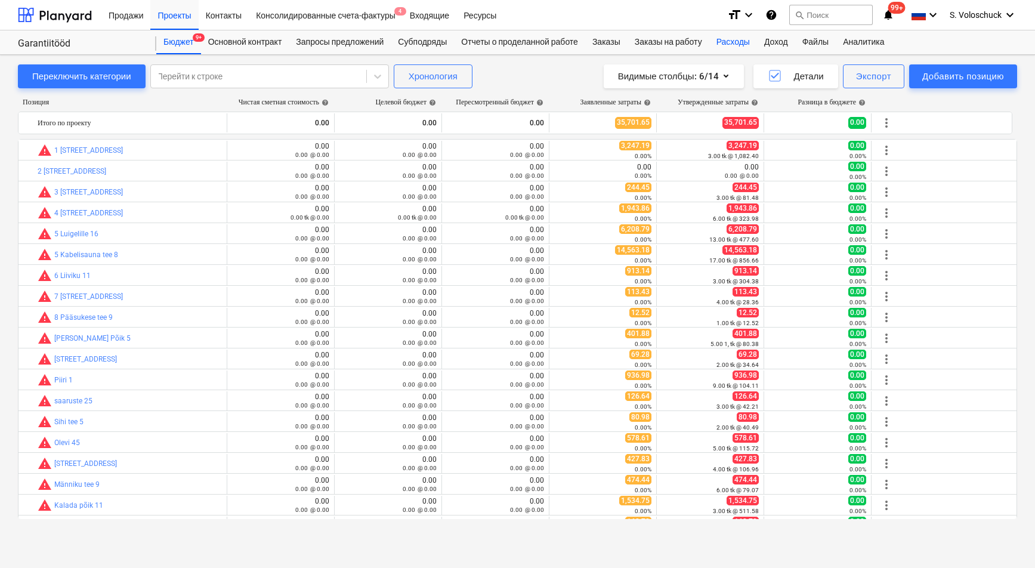
click at [739, 42] on div "Расходы" at bounding box center [733, 42] width 48 height 24
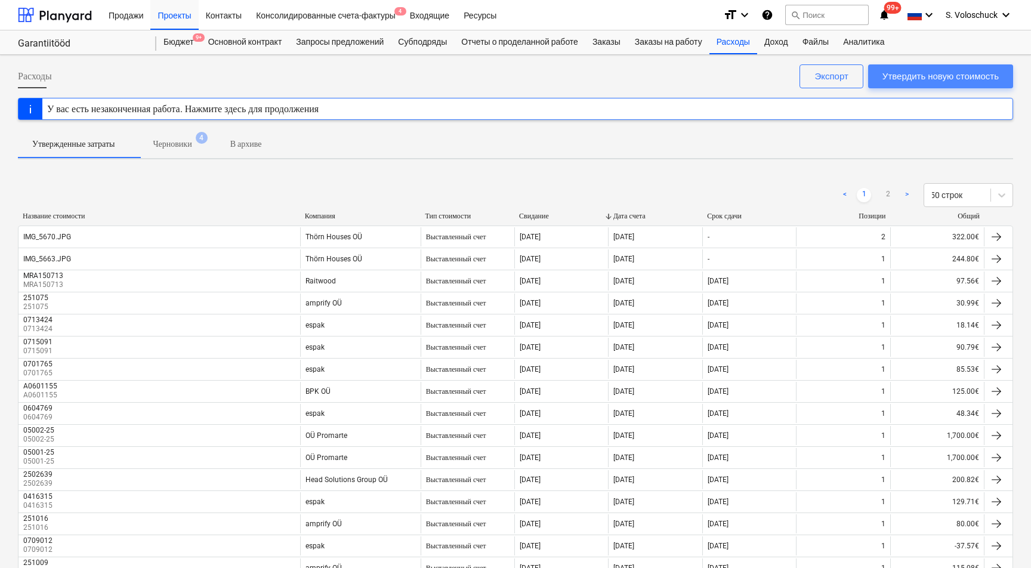
click at [924, 74] on div "Утвердить новую стоимость" at bounding box center [940, 77] width 116 height 16
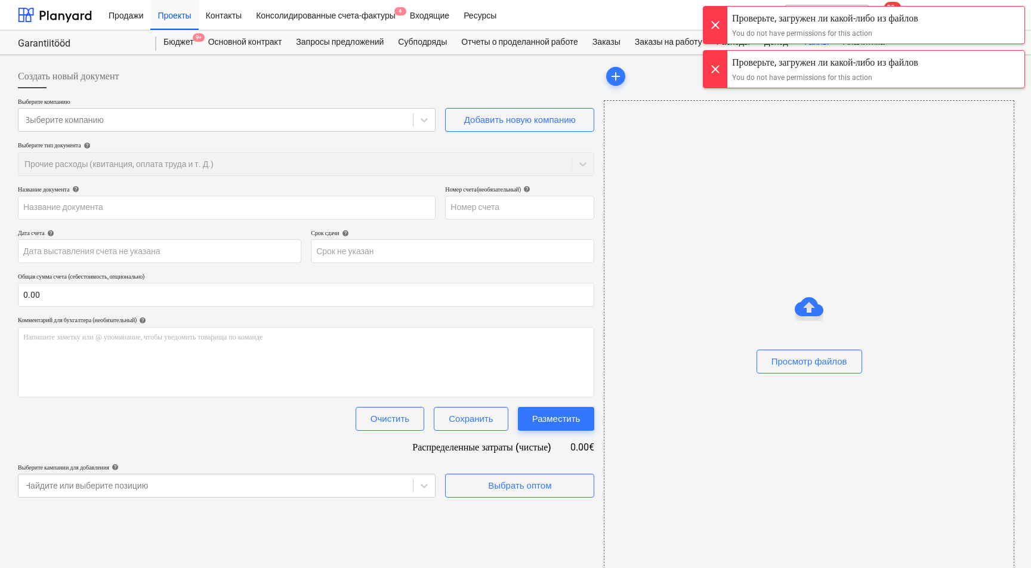
click at [714, 70] on div "Продажи Проекты Контакты Консолидированные счета-фактуры 4 Входящие Ресурсы for…" at bounding box center [515, 284] width 1031 height 568
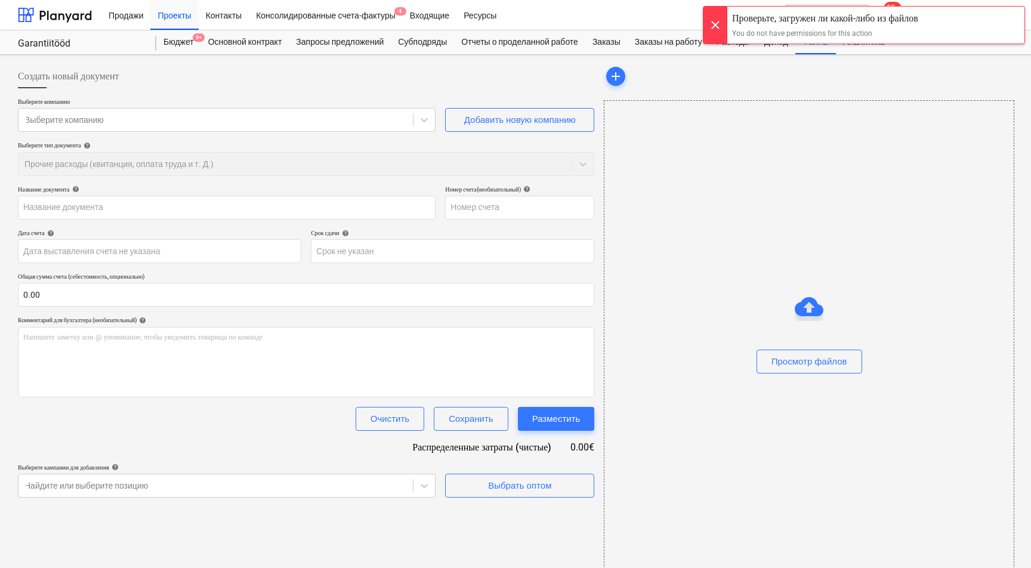
click at [717, 23] on div at bounding box center [715, 25] width 24 height 37
click at [713, 25] on div at bounding box center [715, 25] width 24 height 37
